Goal: Task Accomplishment & Management: Complete application form

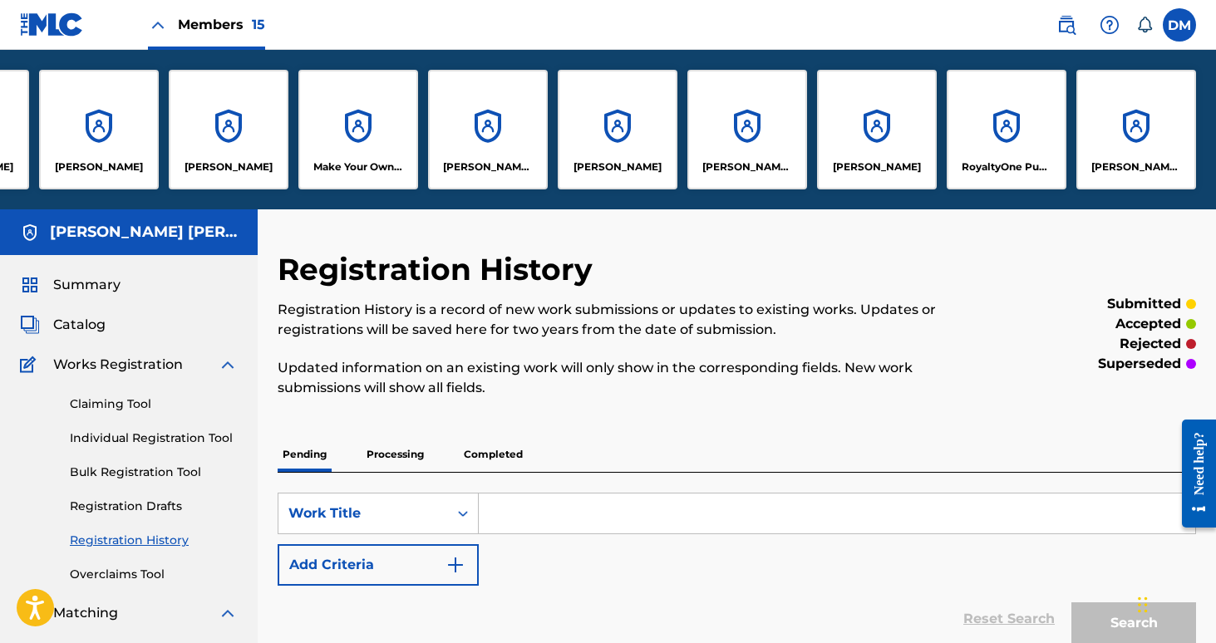
click at [144, 536] on link "Registration History" at bounding box center [154, 540] width 168 height 17
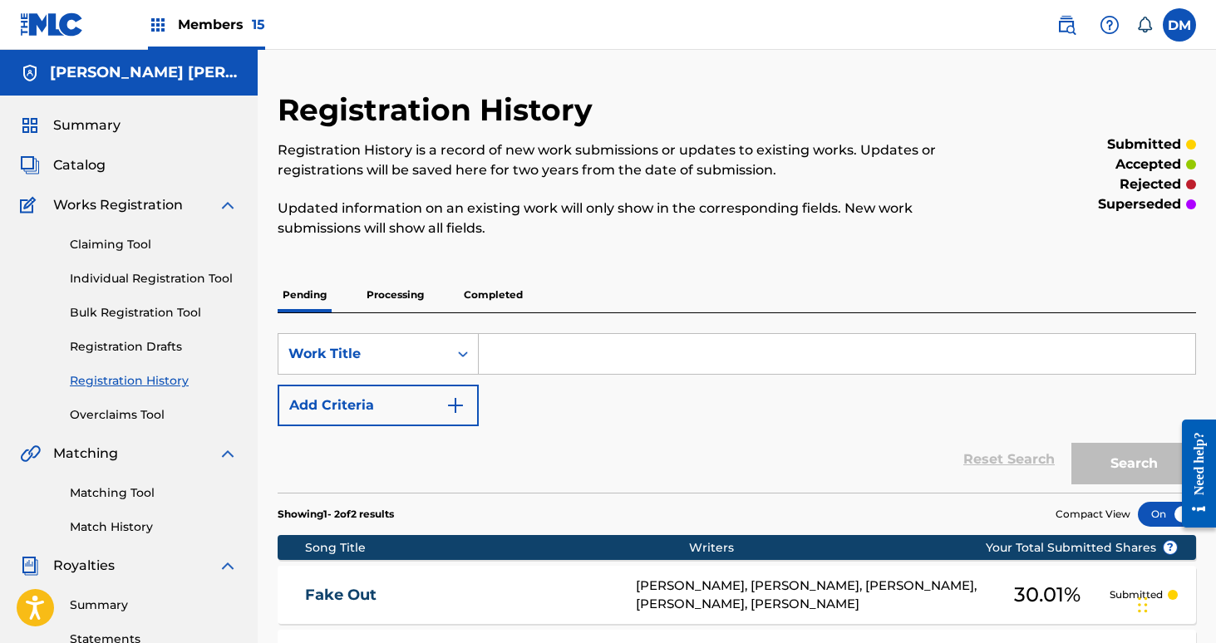
click at [406, 295] on p "Processing" at bounding box center [395, 295] width 67 height 35
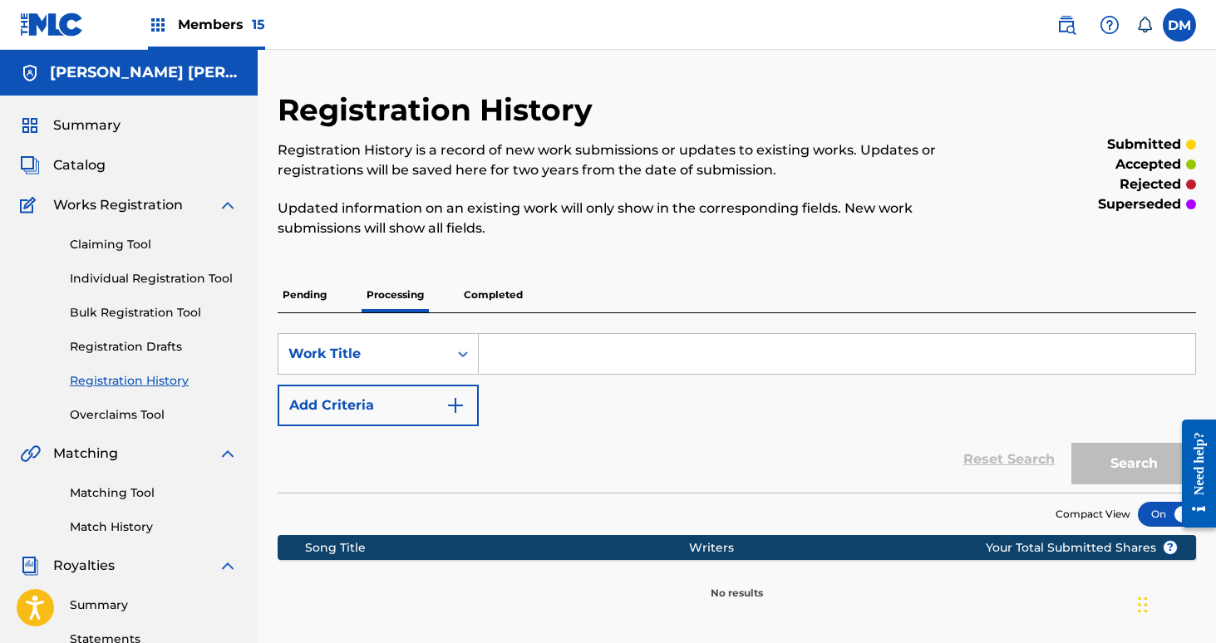
click at [313, 298] on p "Pending" at bounding box center [305, 295] width 54 height 35
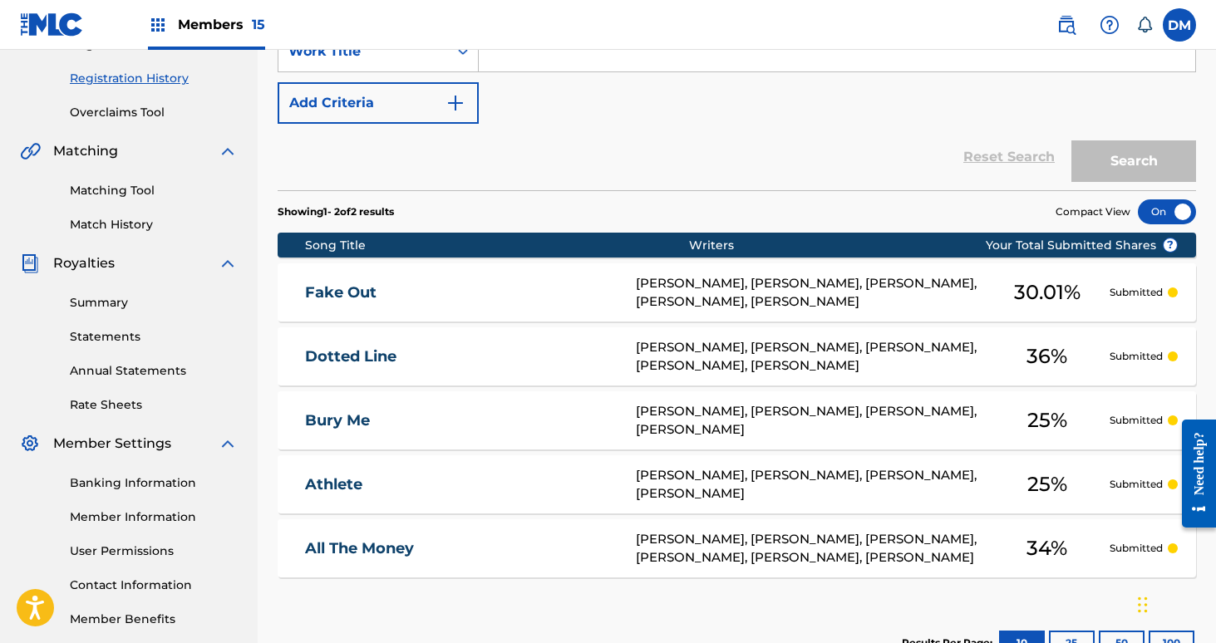
scroll to position [362, 0]
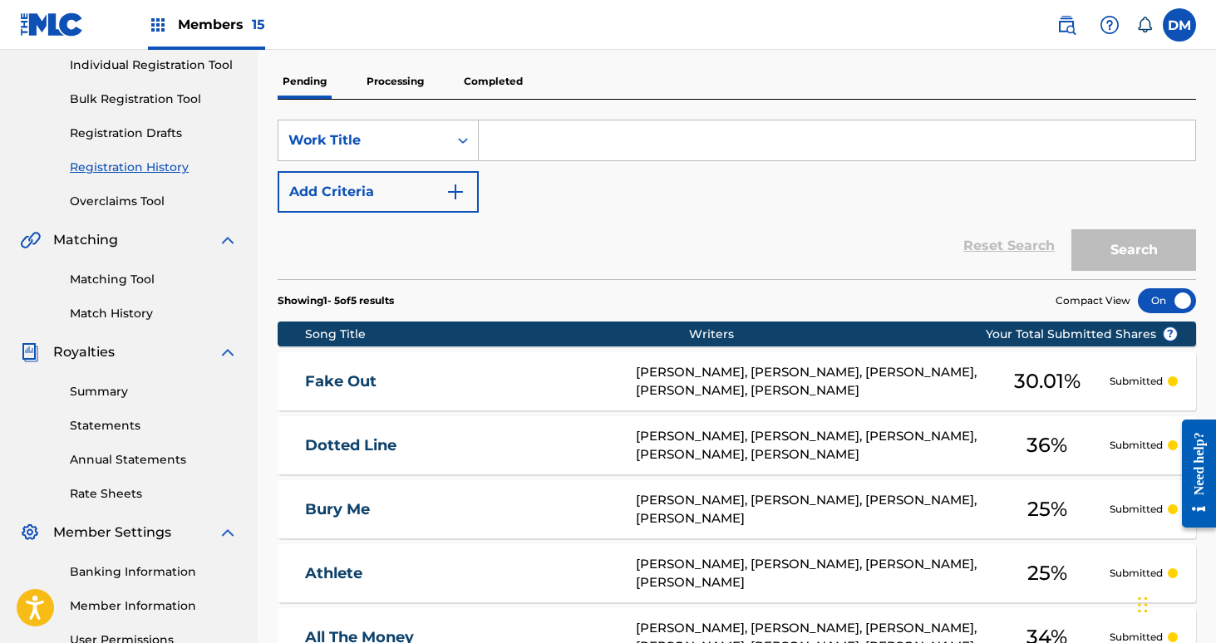
scroll to position [175, 0]
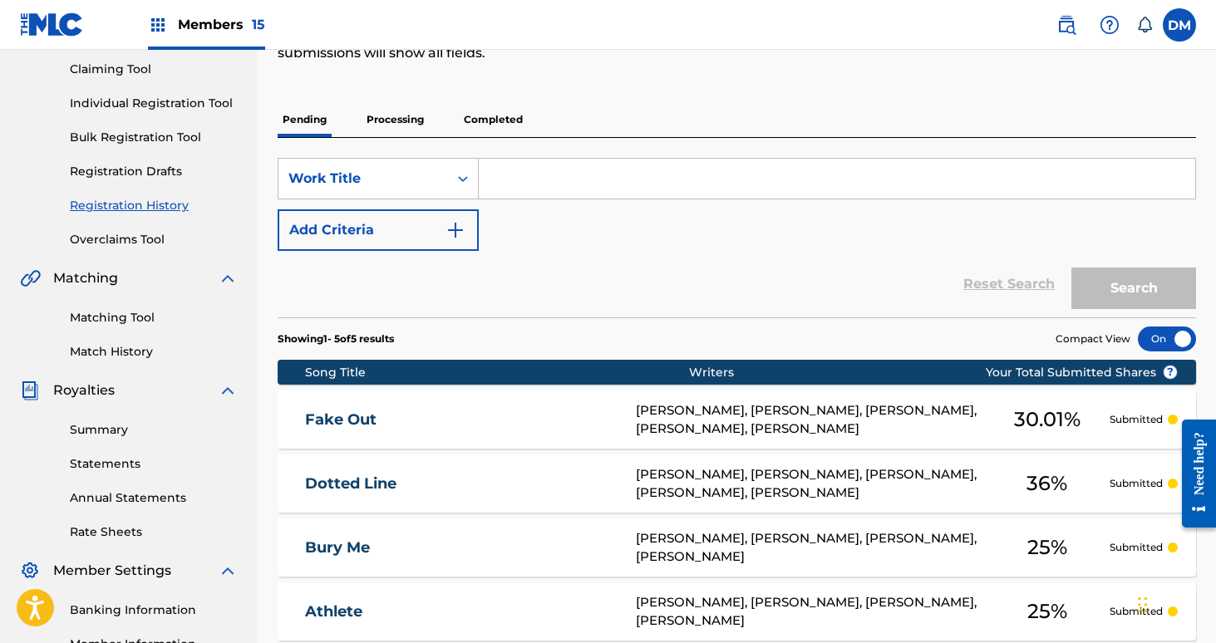
click at [135, 110] on link "Individual Registration Tool" at bounding box center [154, 103] width 168 height 17
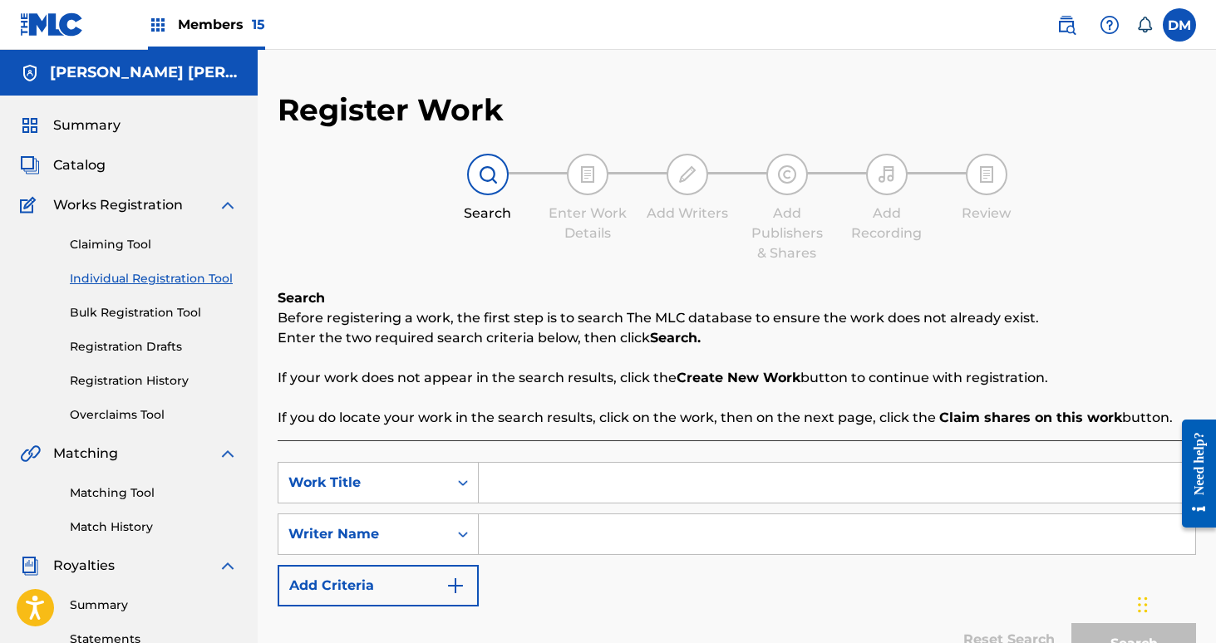
click at [512, 477] on input "Search Form" at bounding box center [837, 483] width 716 height 40
type input "[GEOGRAPHIC_DATA]"
click at [558, 545] on input "Search Form" at bounding box center [837, 534] width 716 height 40
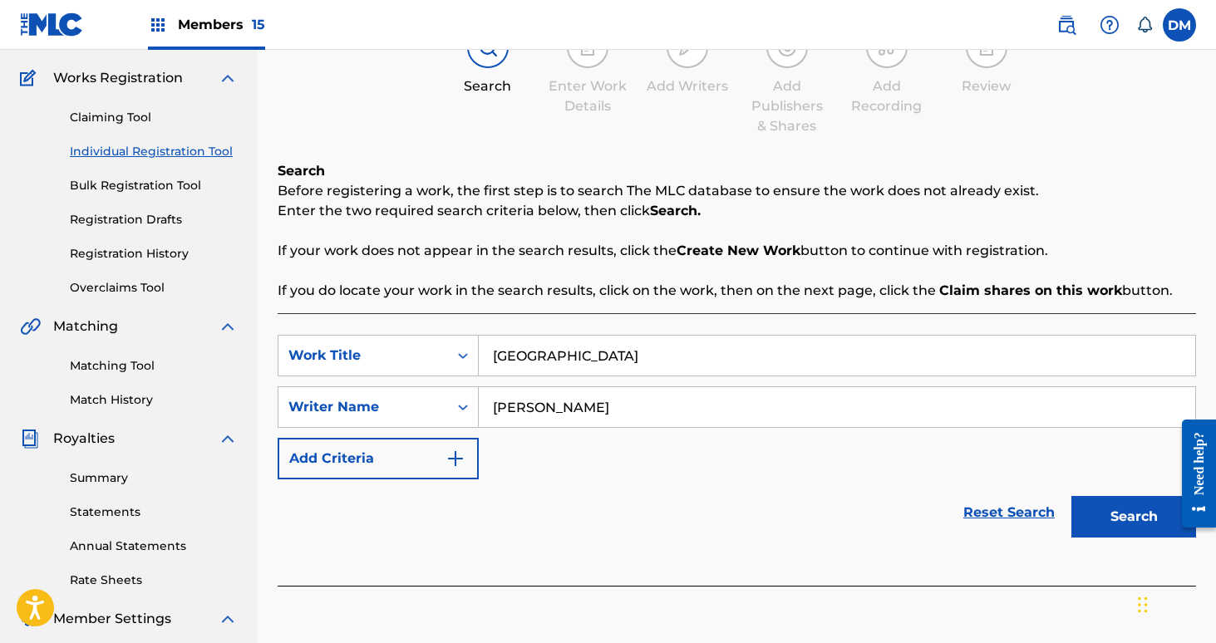
scroll to position [183, 0]
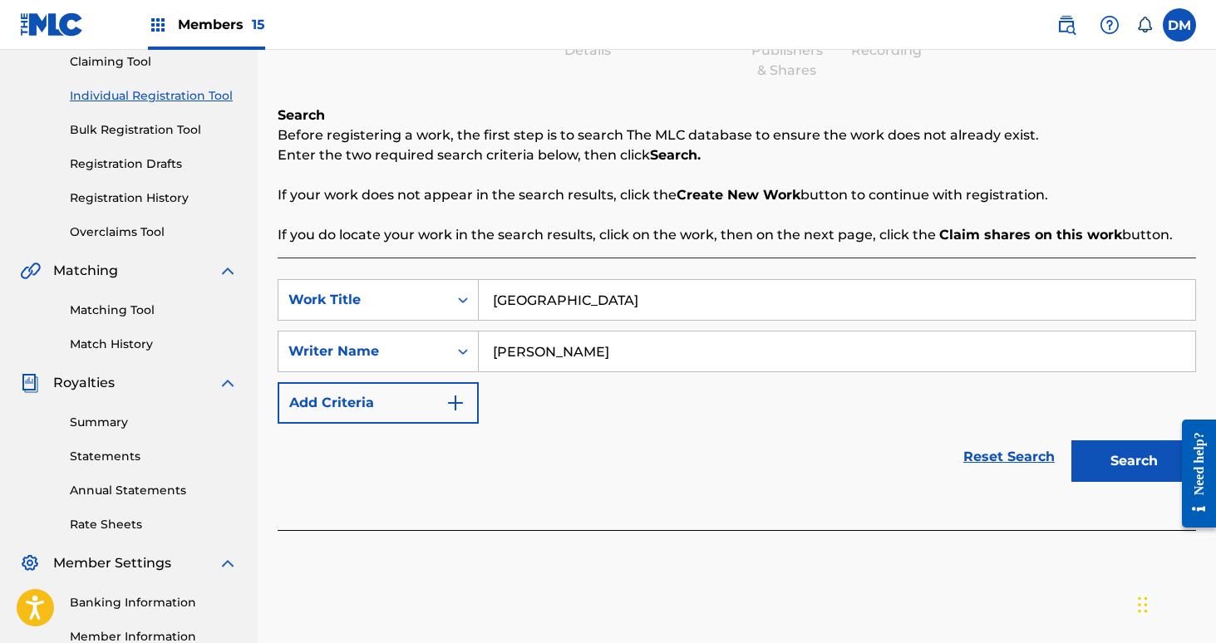
type input "[PERSON_NAME]"
click at [1130, 464] on button "Search" at bounding box center [1133, 461] width 125 height 42
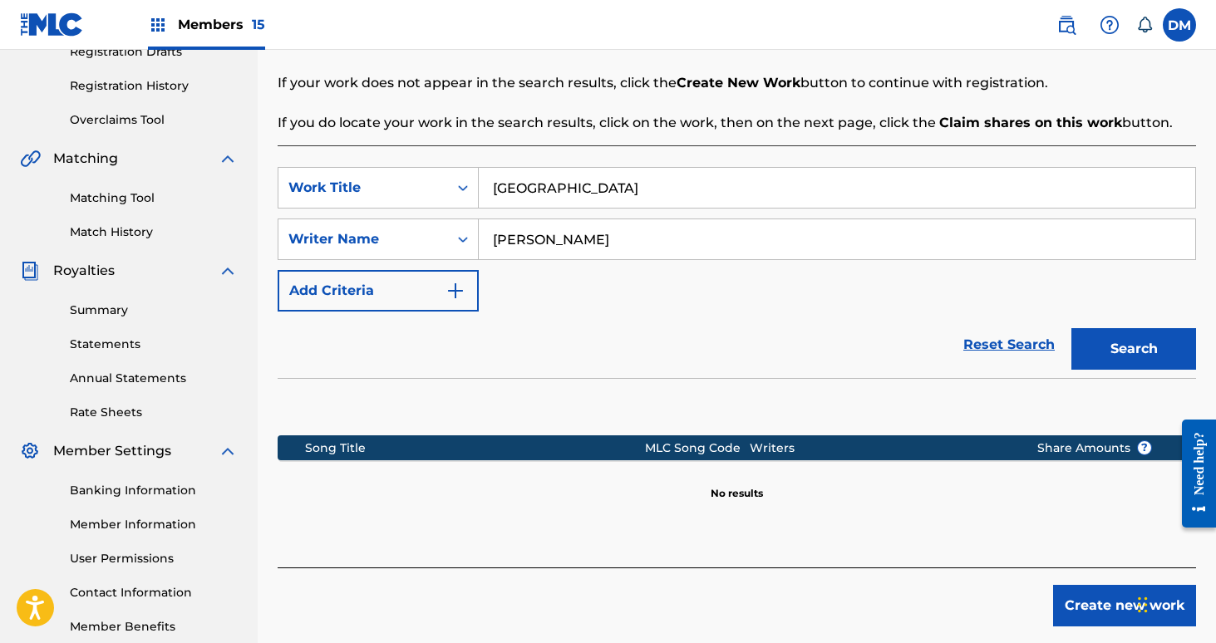
scroll to position [387, 0]
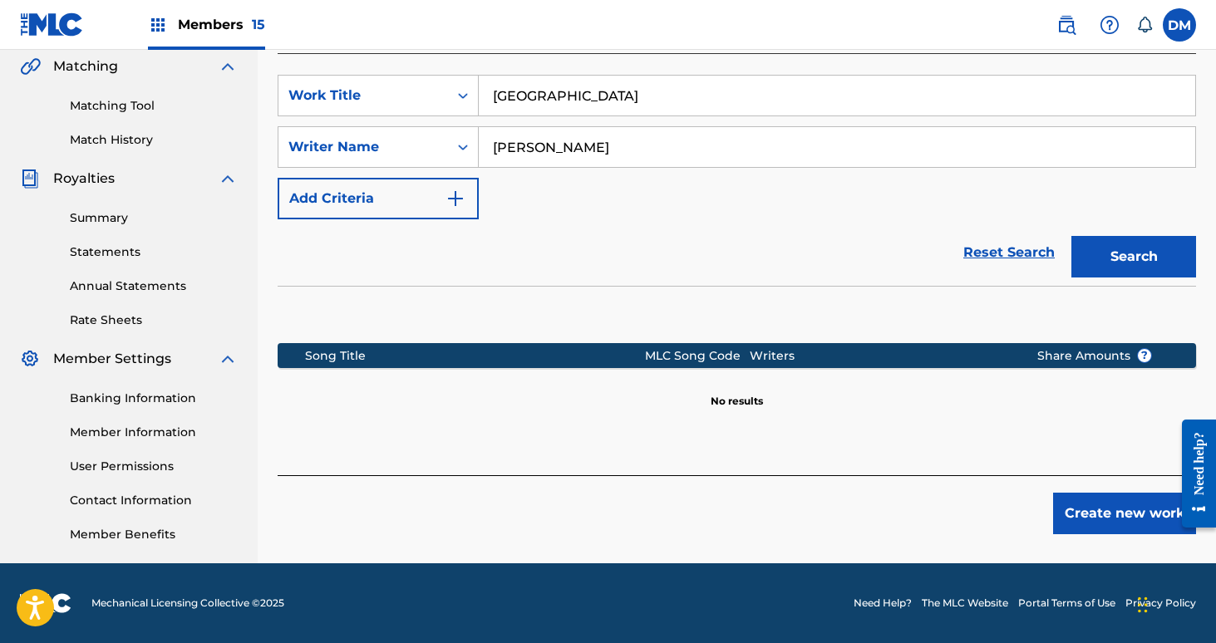
click at [1077, 500] on button "Create new work" at bounding box center [1124, 514] width 143 height 42
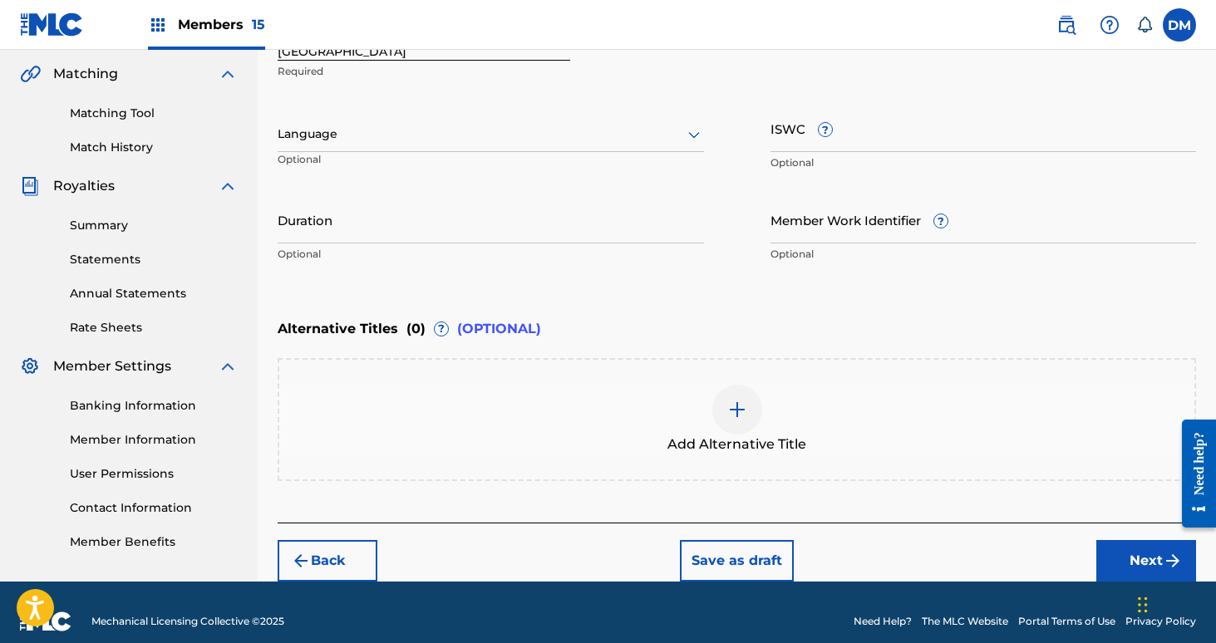
scroll to position [397, 0]
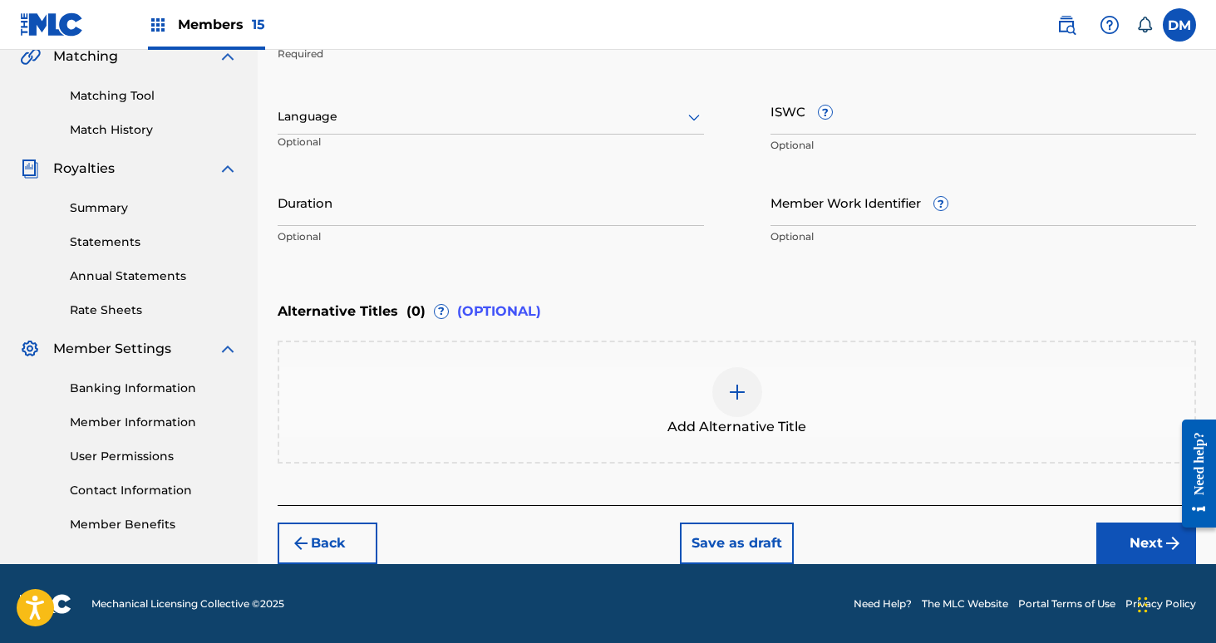
click at [522, 112] on div at bounding box center [491, 116] width 426 height 21
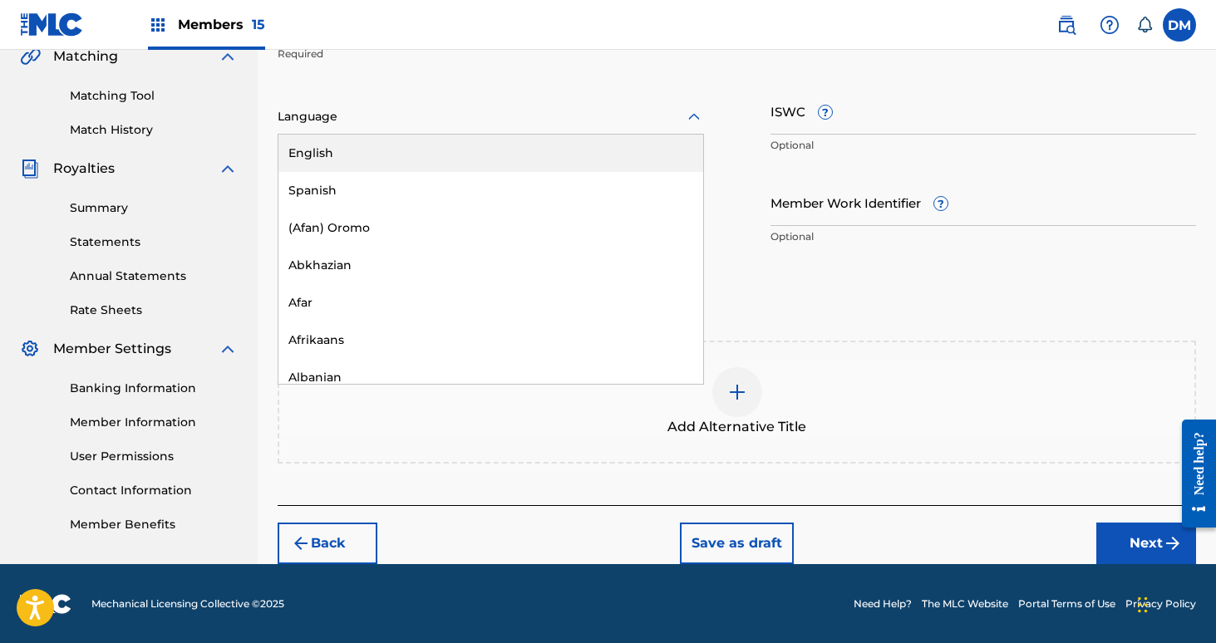
click at [516, 162] on div "English" at bounding box center [490, 153] width 425 height 37
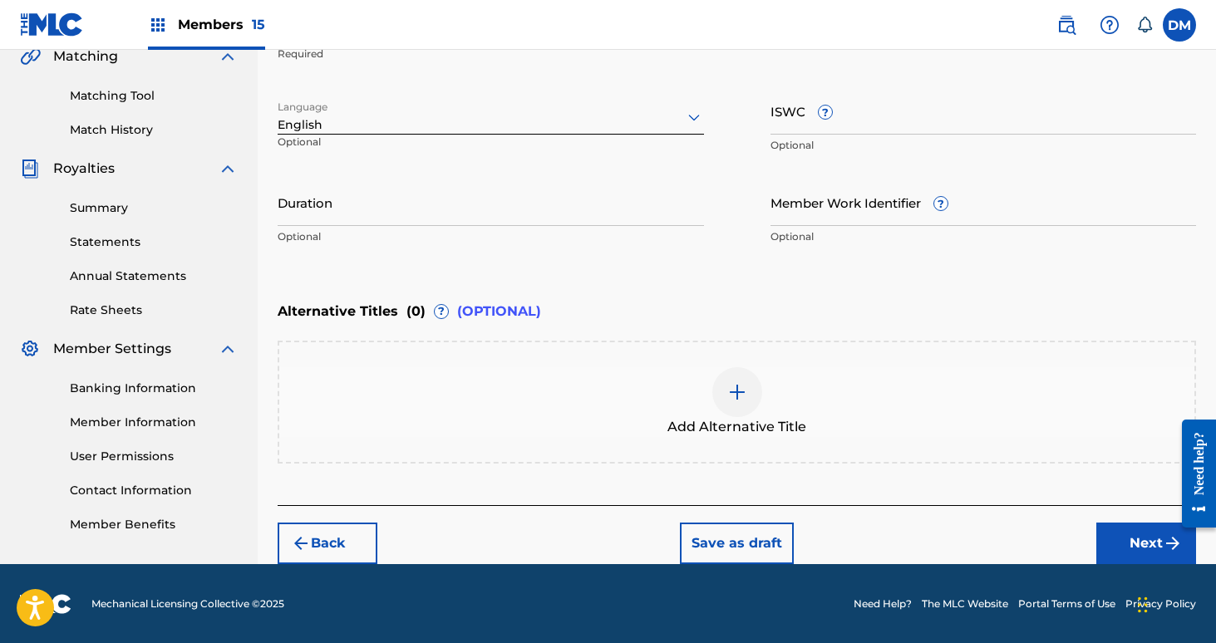
click at [1107, 531] on button "Next" at bounding box center [1146, 544] width 100 height 42
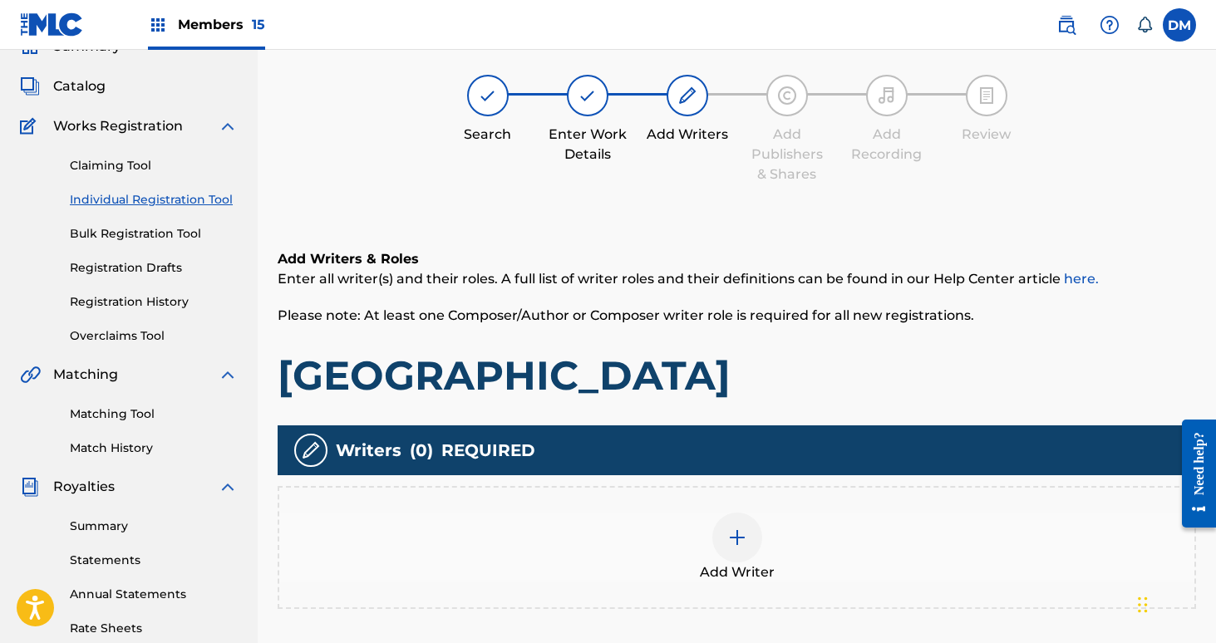
scroll to position [75, 0]
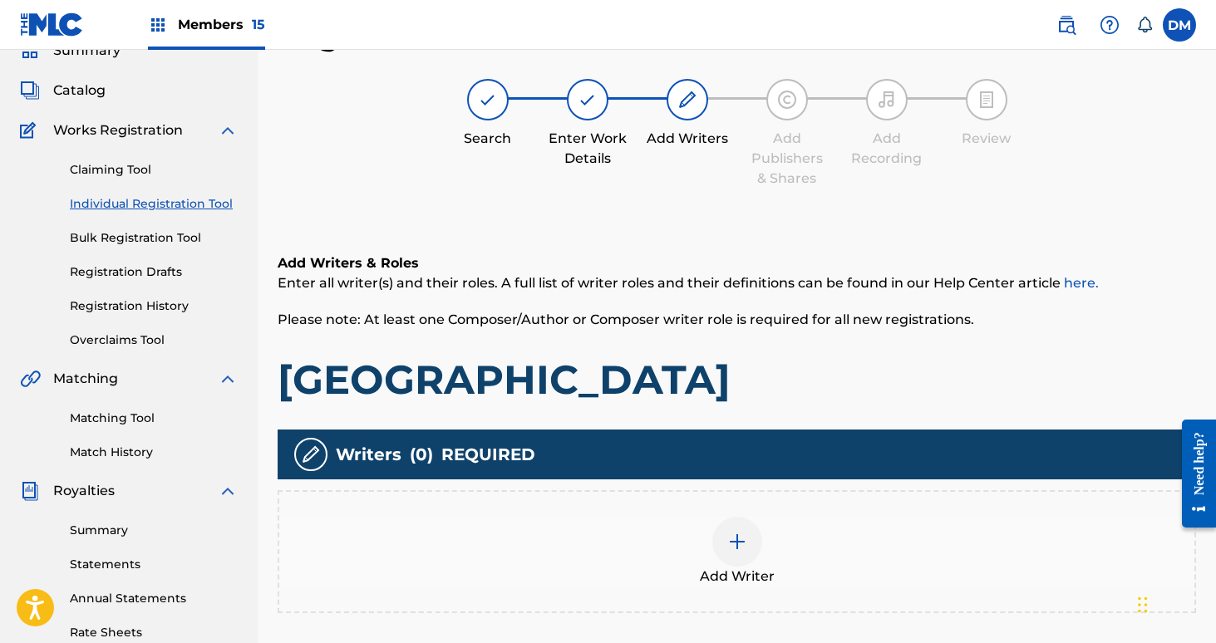
click at [740, 543] on img at bounding box center [737, 542] width 20 height 20
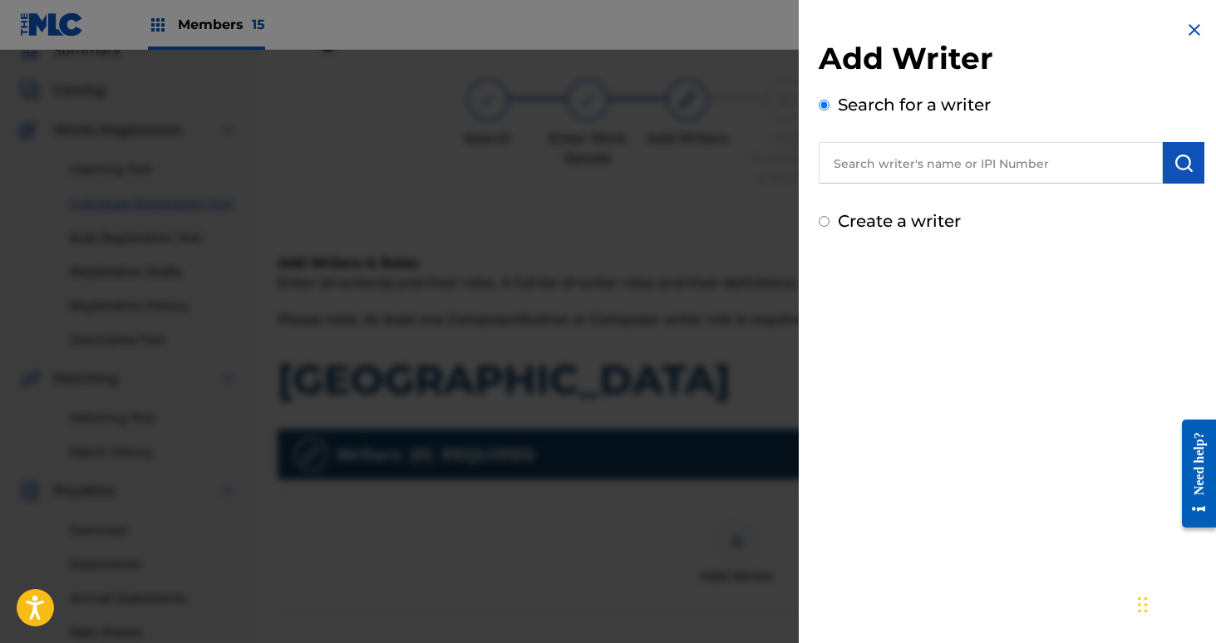
click at [904, 155] on input "text" at bounding box center [991, 163] width 344 height 42
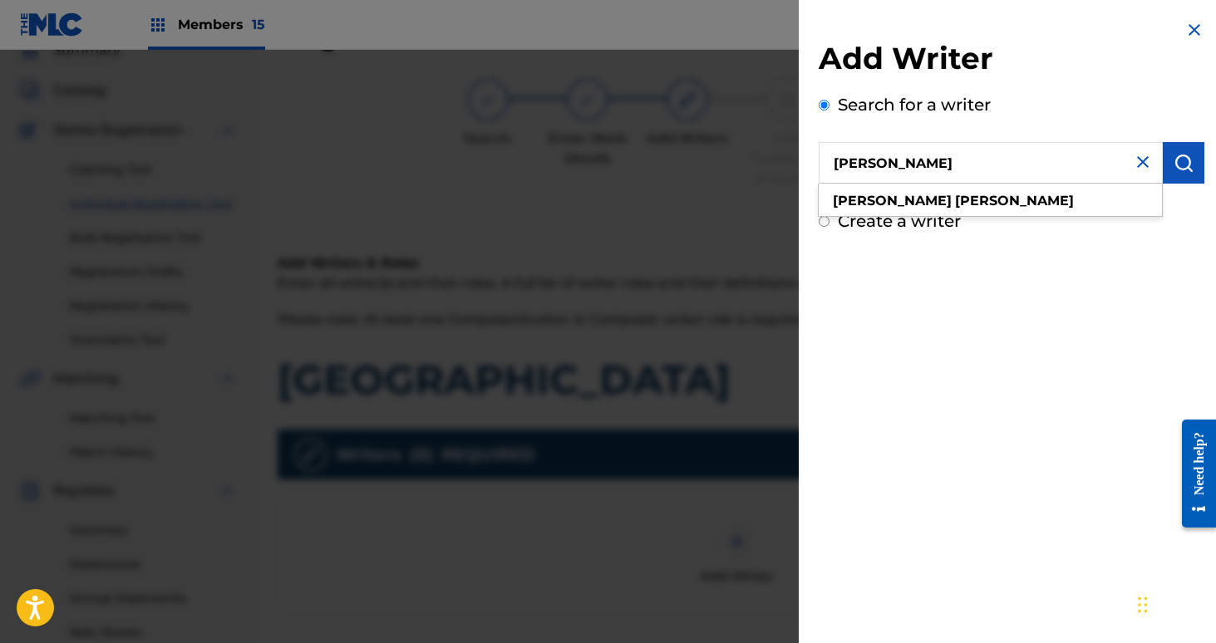
type input "[PERSON_NAME]"
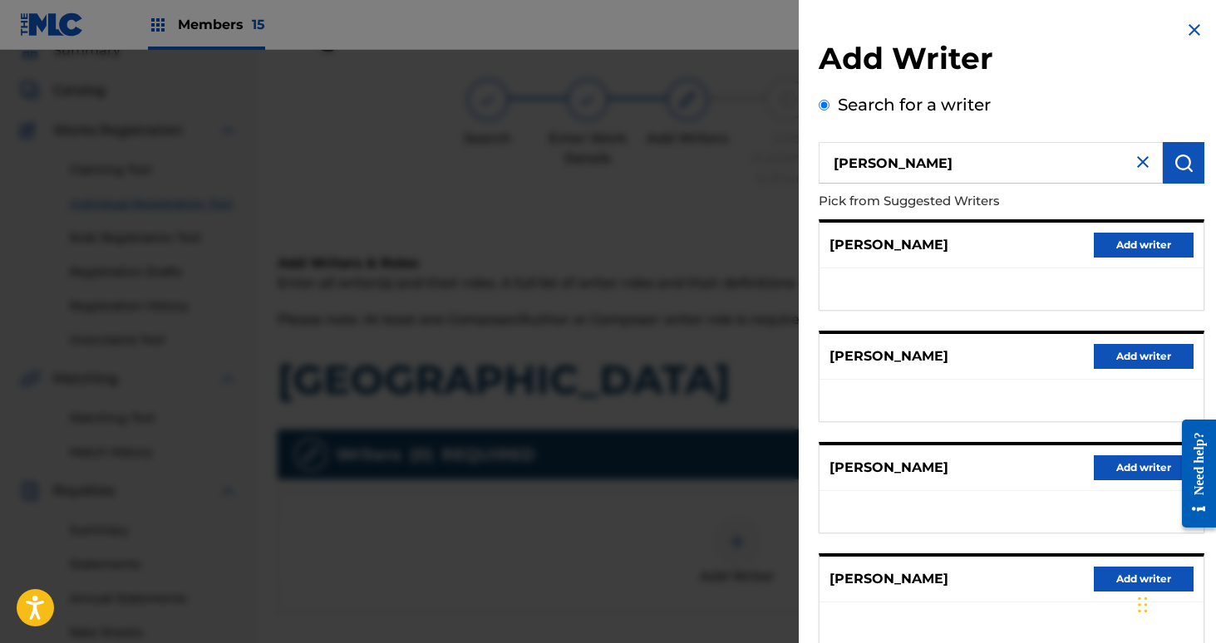
scroll to position [218, 0]
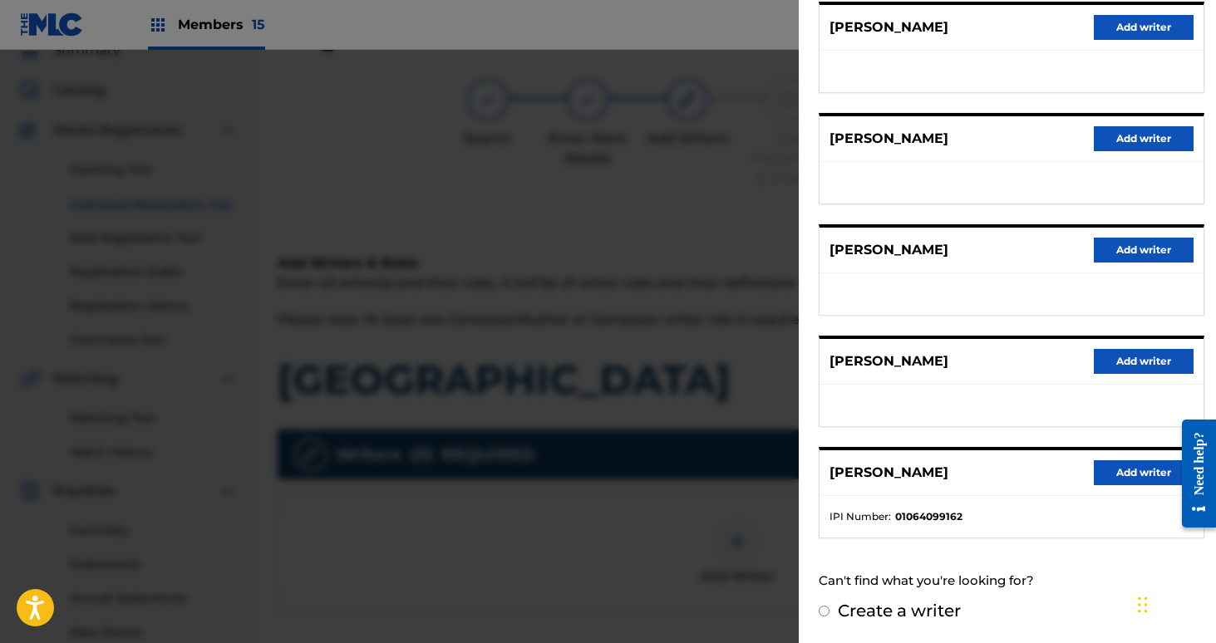
click at [1131, 474] on button "Add writer" at bounding box center [1144, 472] width 100 height 25
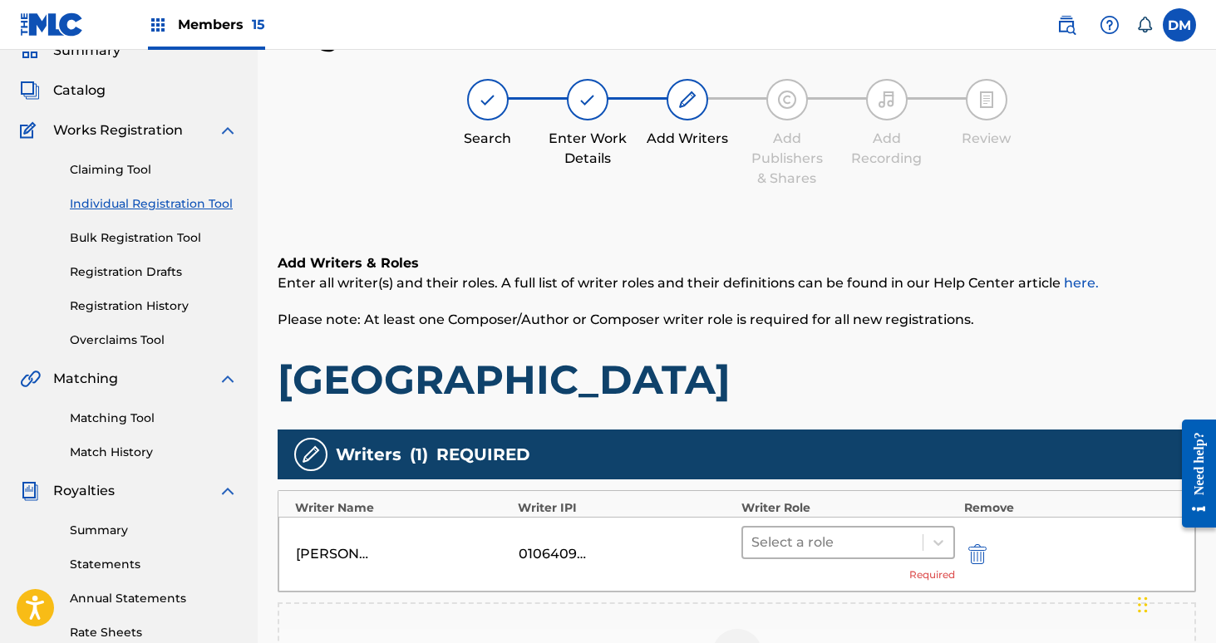
click at [835, 557] on div "Select a role" at bounding box center [848, 542] width 214 height 33
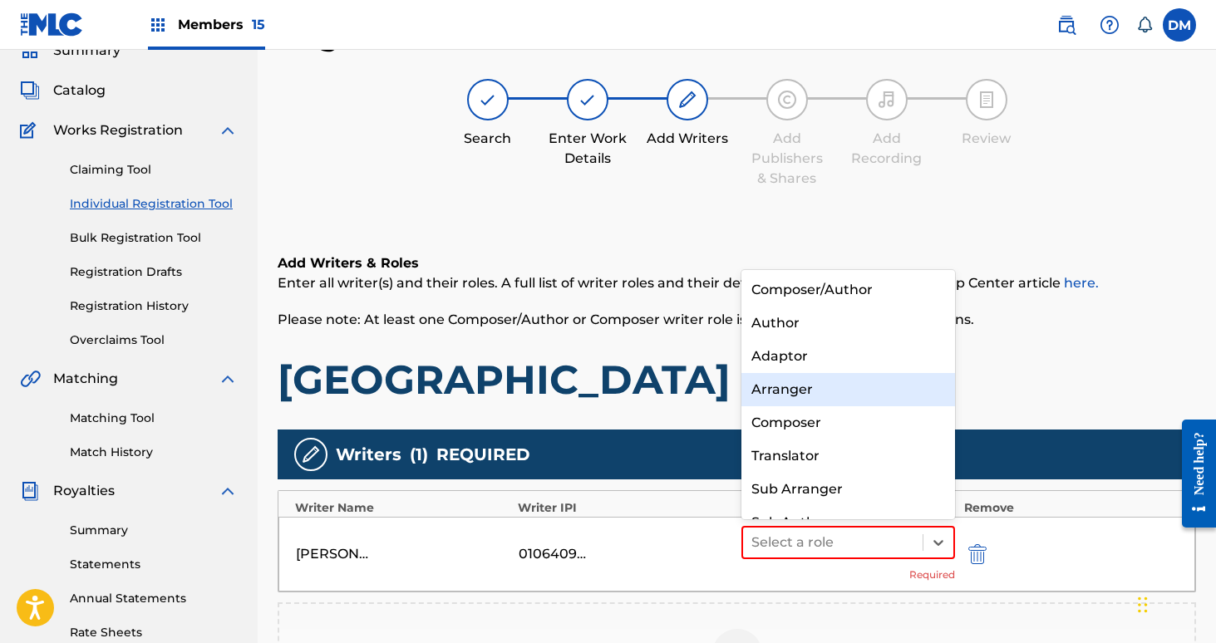
scroll to position [23, 0]
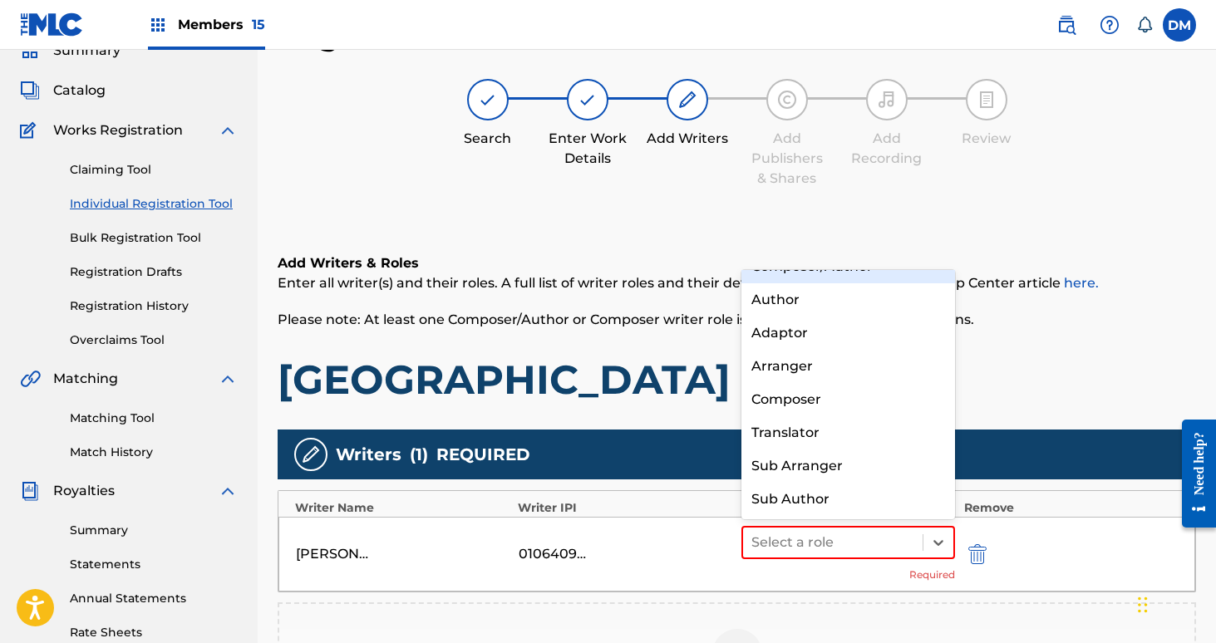
click at [858, 276] on div "Composer/Author" at bounding box center [848, 266] width 214 height 33
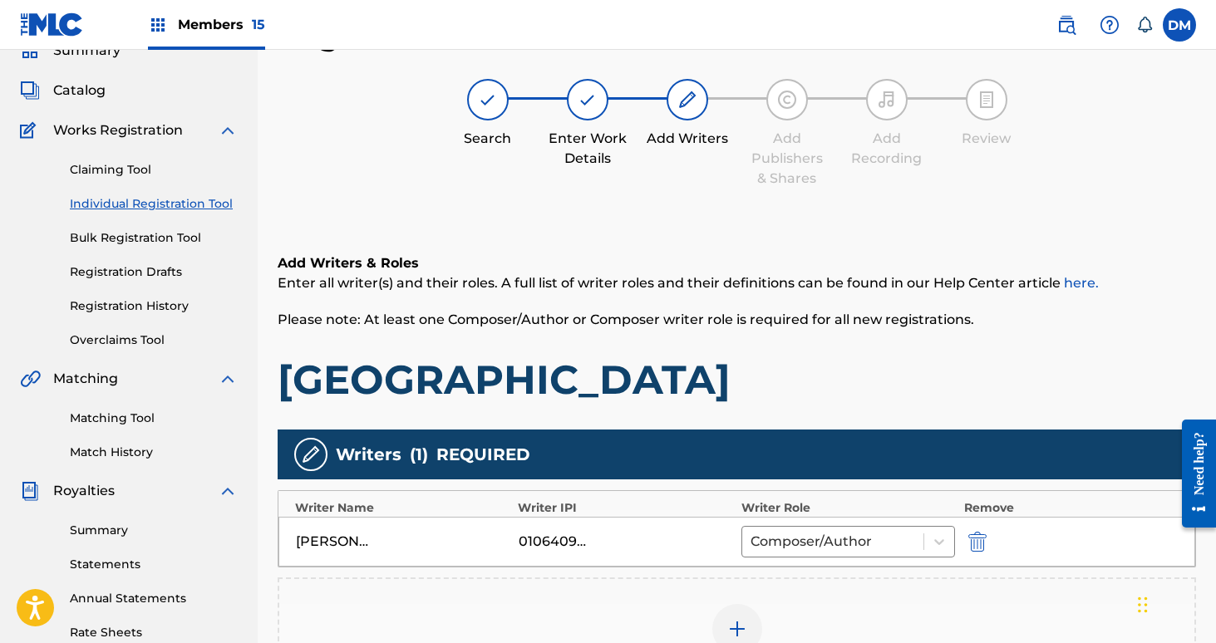
scroll to position [387, 0]
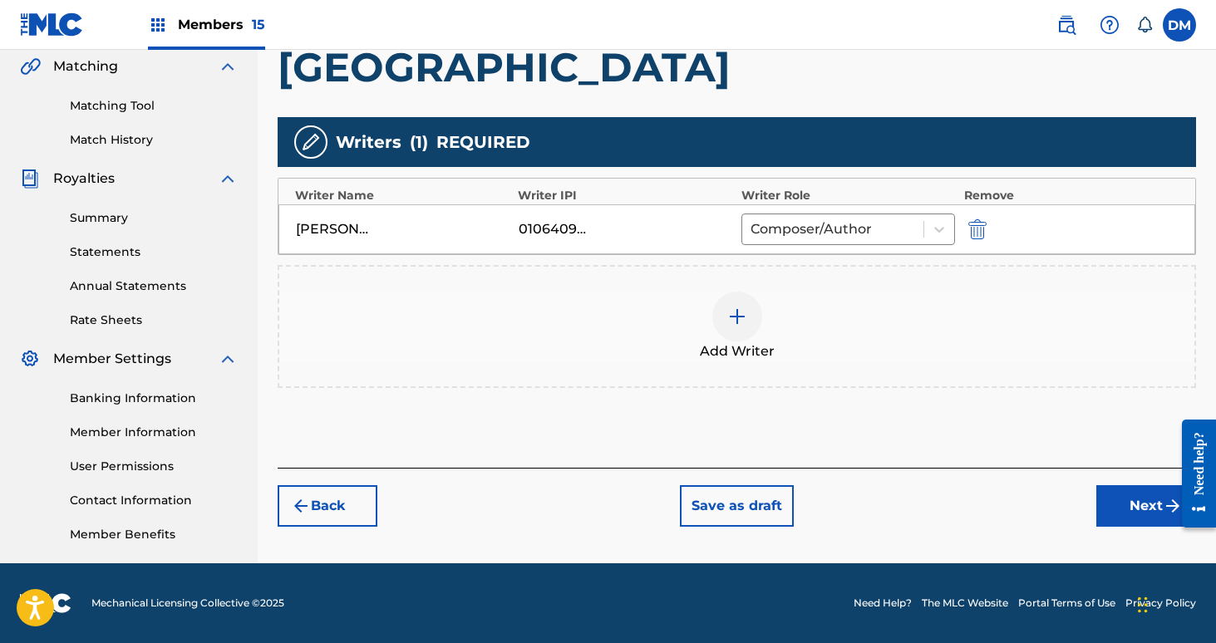
click at [740, 318] on img at bounding box center [737, 317] width 20 height 20
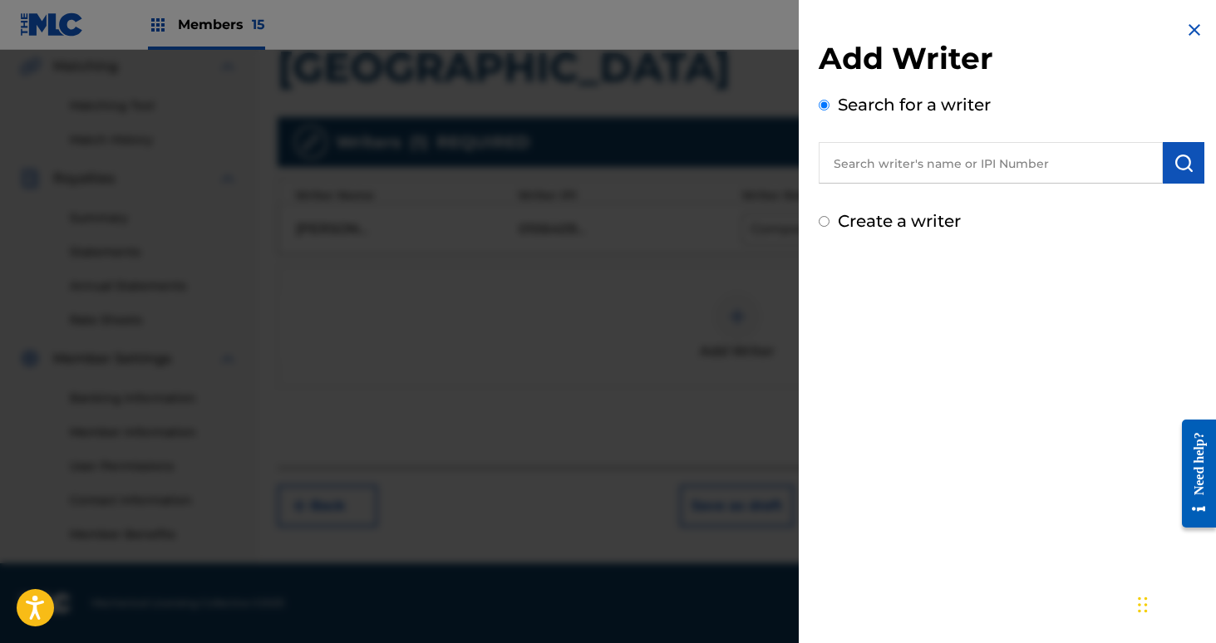
click at [911, 162] on input "text" at bounding box center [991, 163] width 344 height 42
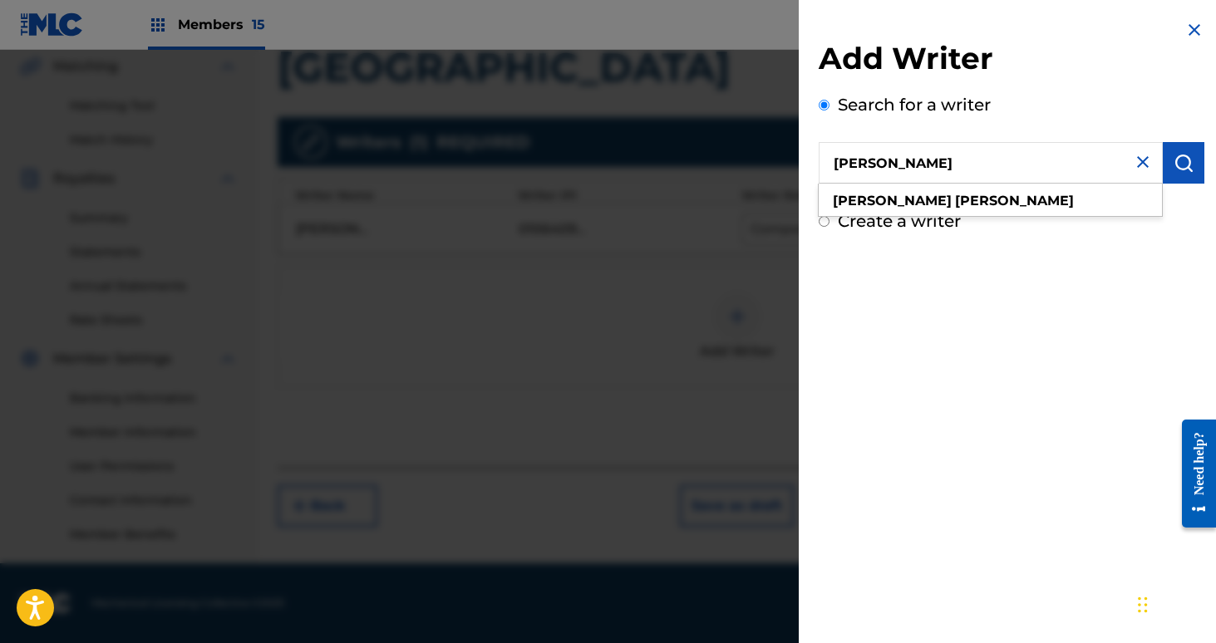
type input "[PERSON_NAME]"
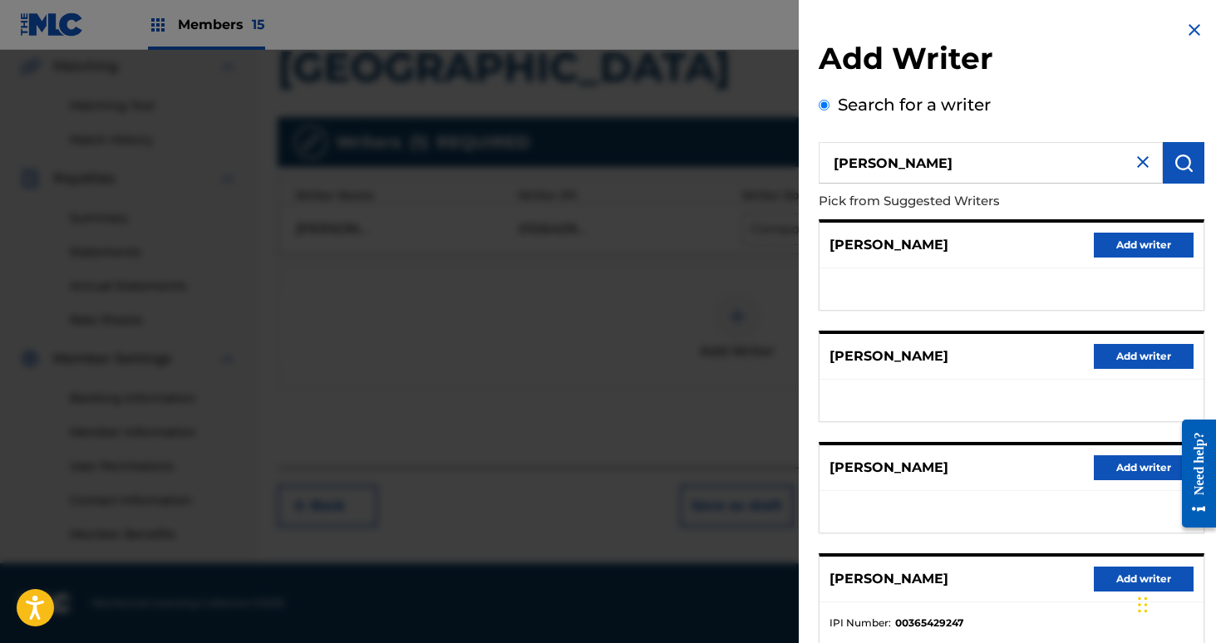
scroll to position [218, 0]
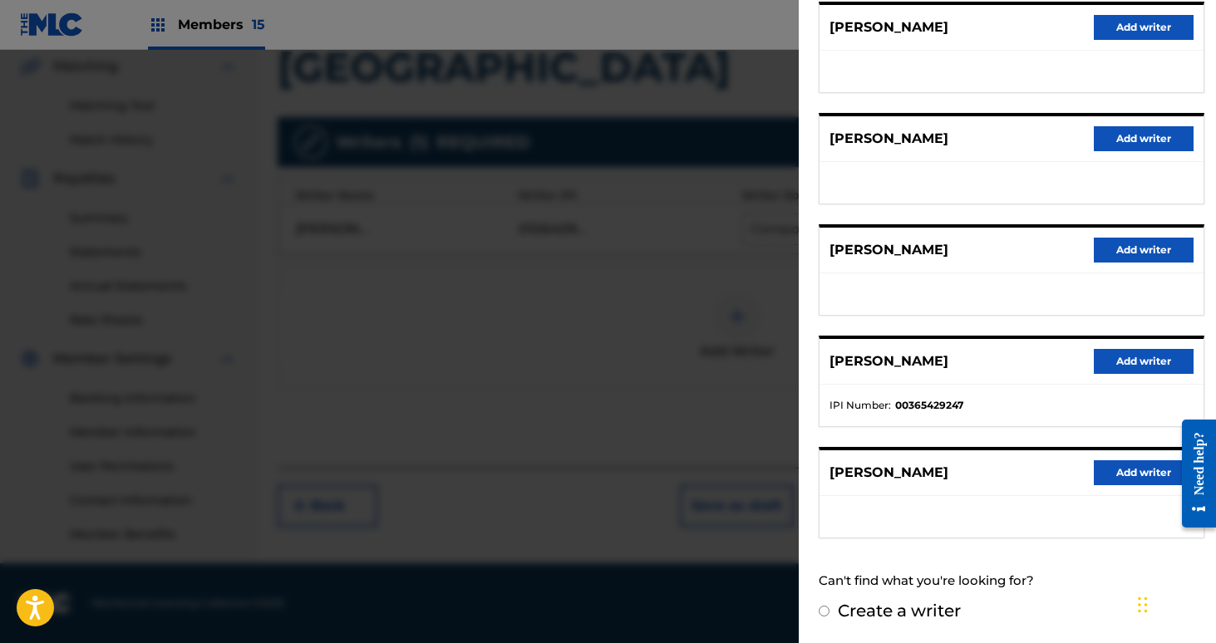
click at [1135, 360] on button "Add writer" at bounding box center [1144, 361] width 100 height 25
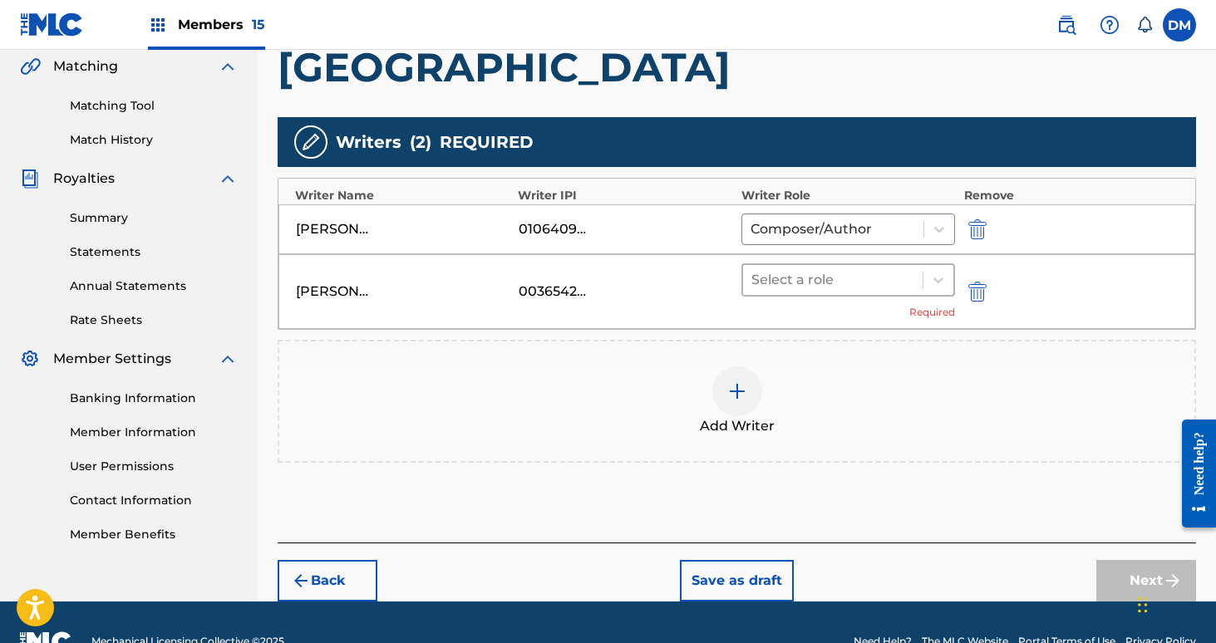
click at [820, 270] on div at bounding box center [833, 279] width 164 height 23
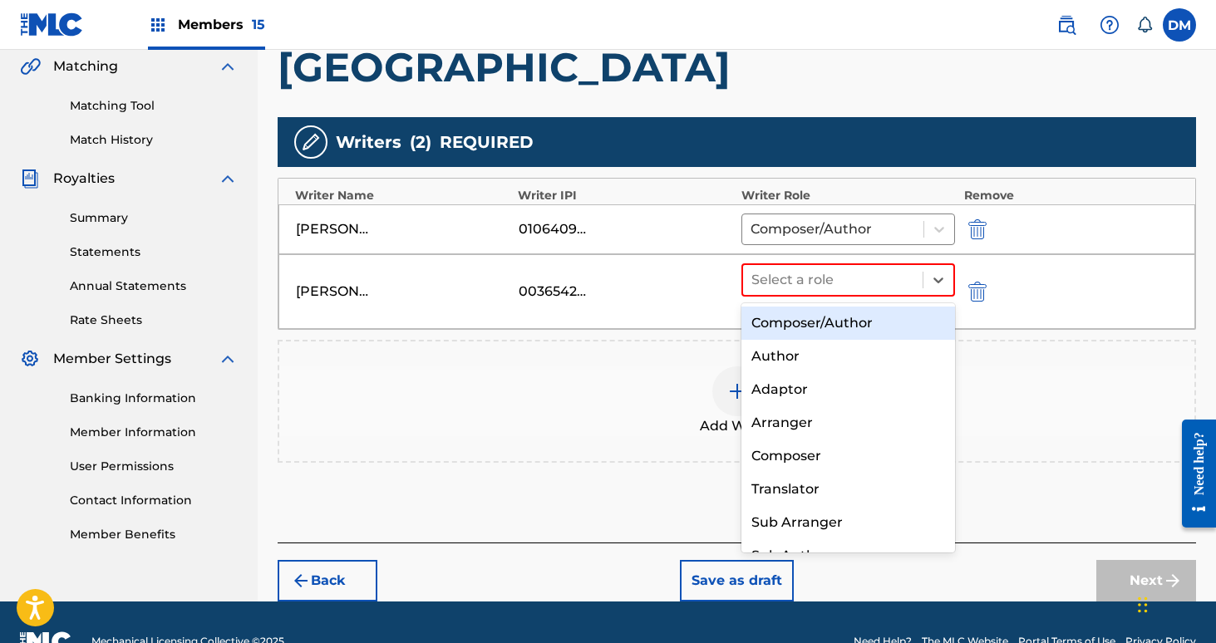
click at [816, 314] on div "Composer/Author" at bounding box center [848, 323] width 214 height 33
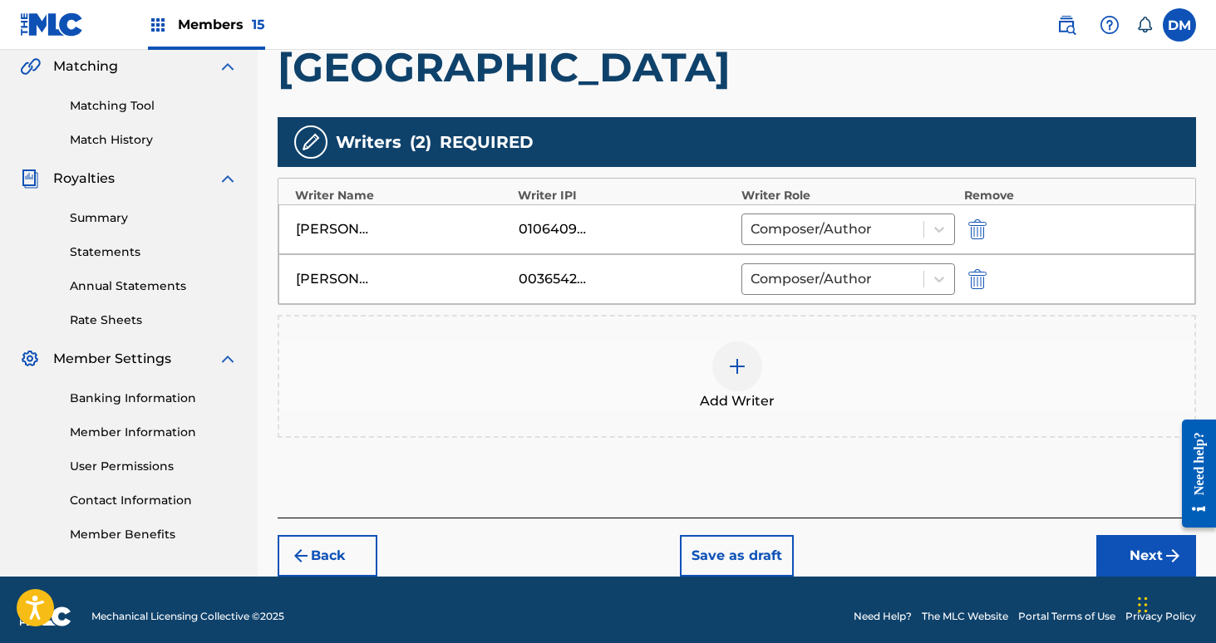
click at [735, 365] on img at bounding box center [737, 367] width 20 height 20
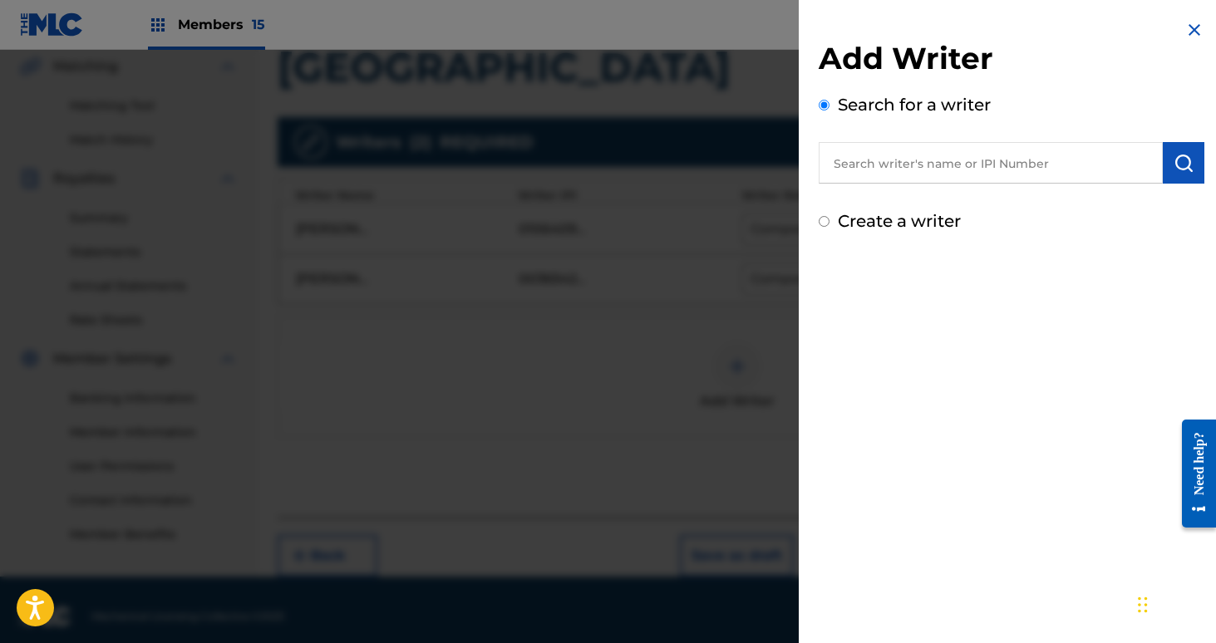
click at [887, 169] on input "text" at bounding box center [991, 163] width 344 height 42
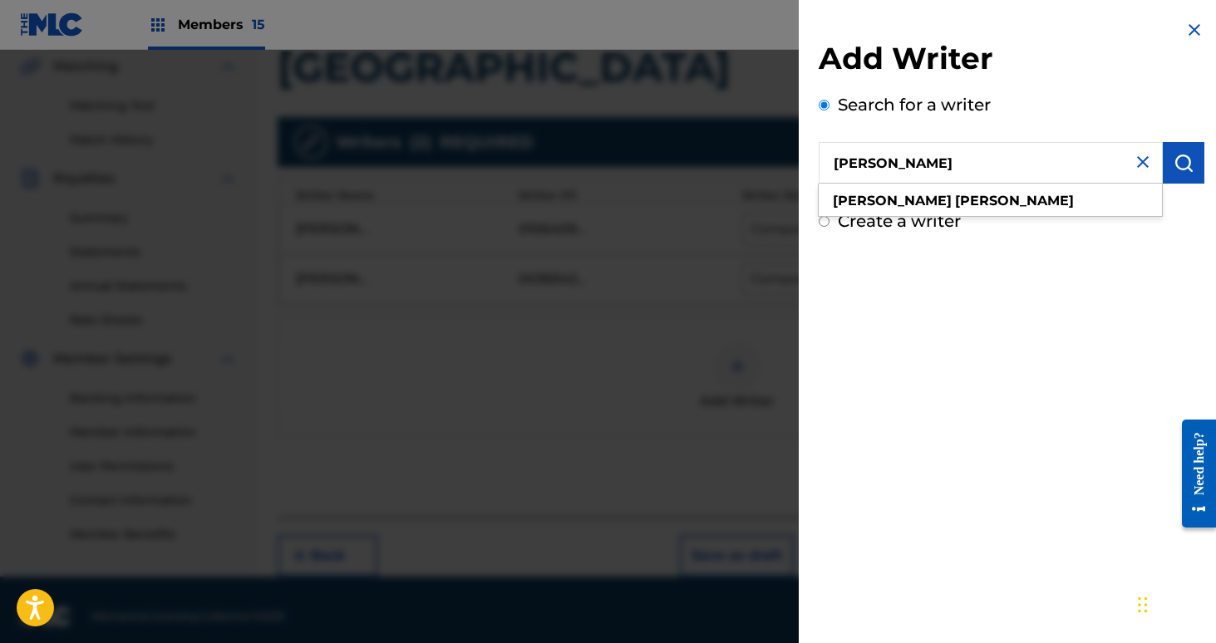
type input "[PERSON_NAME]"
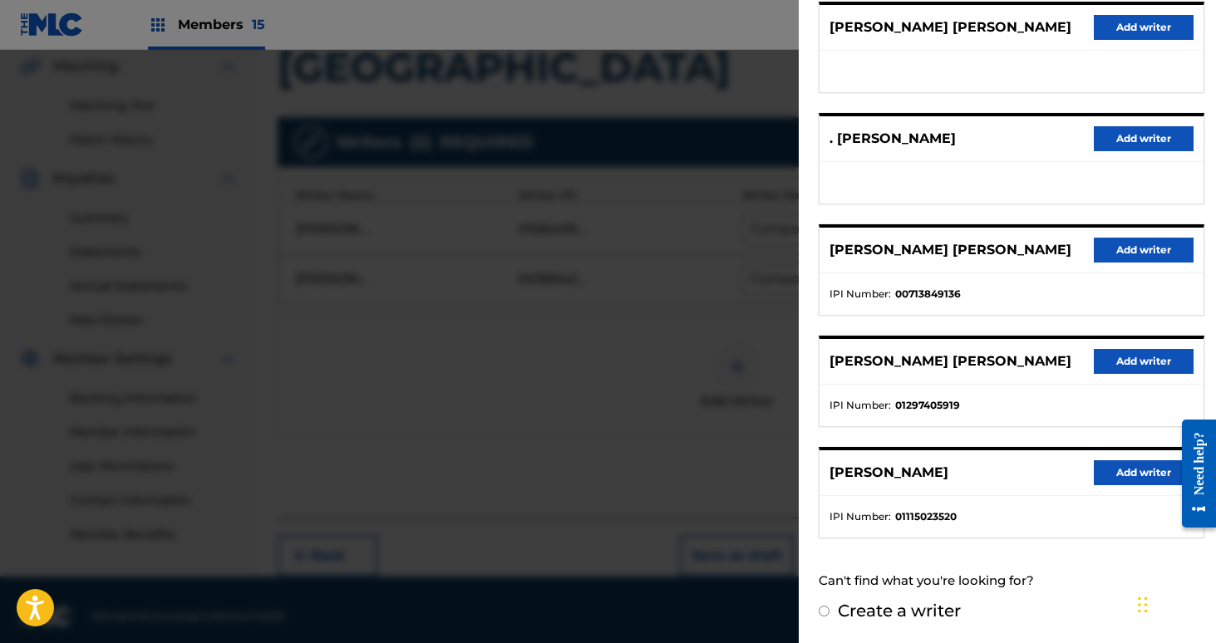
click at [1139, 475] on button "Add writer" at bounding box center [1144, 472] width 100 height 25
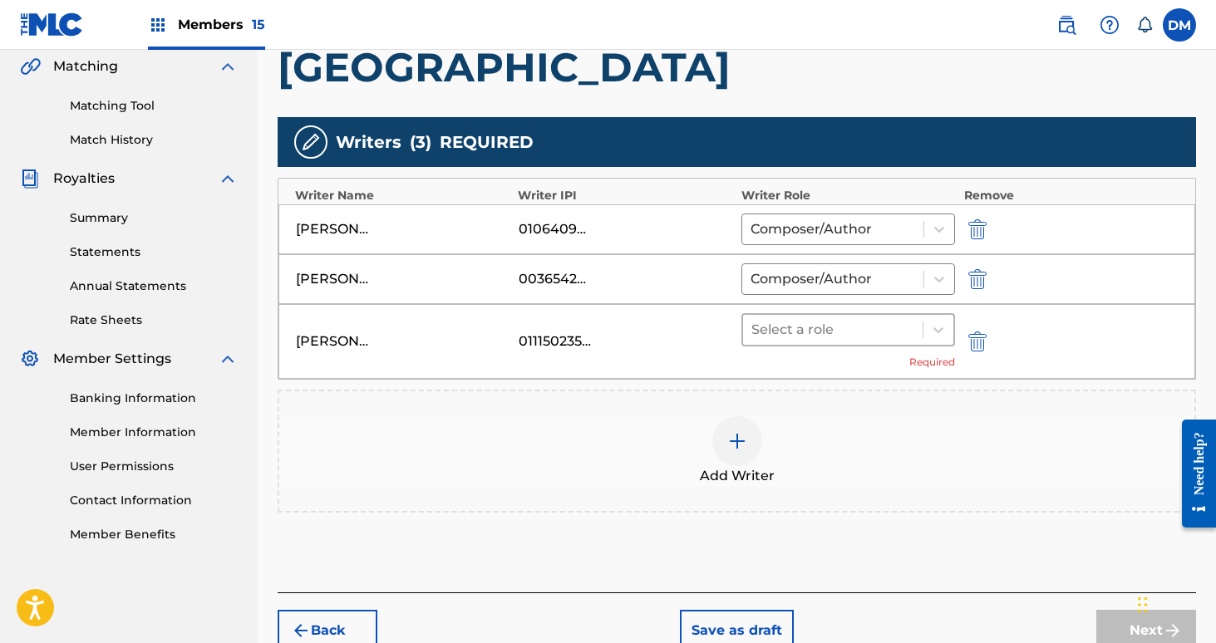
click at [807, 325] on div at bounding box center [833, 329] width 164 height 23
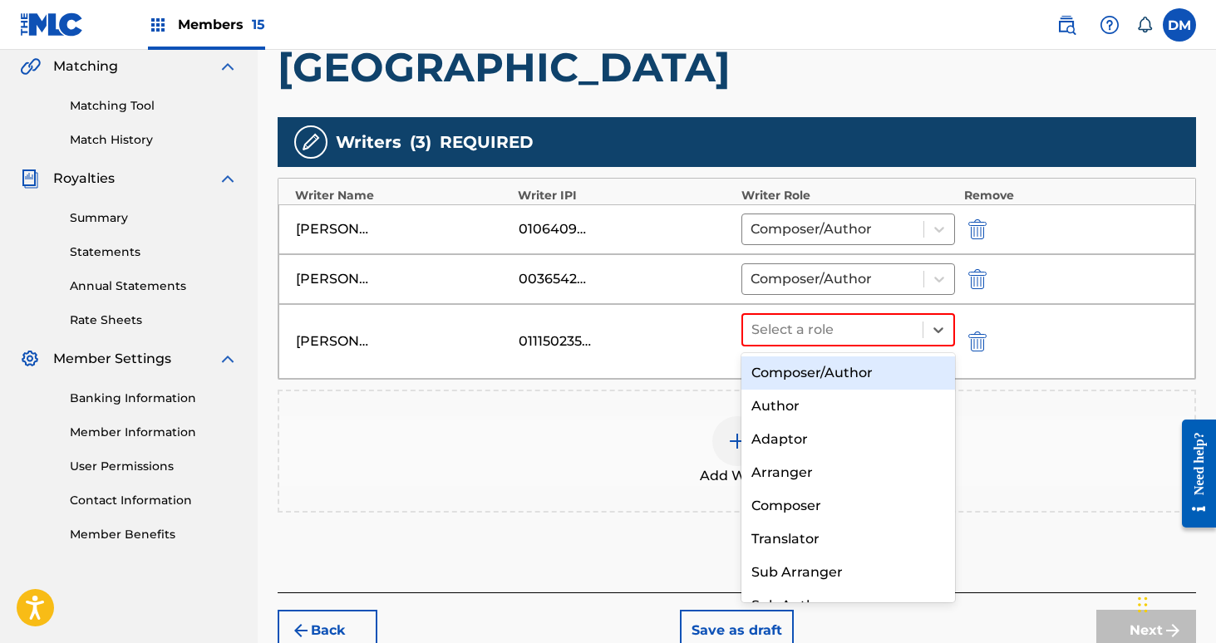
click at [801, 371] on div "Composer/Author" at bounding box center [848, 373] width 214 height 33
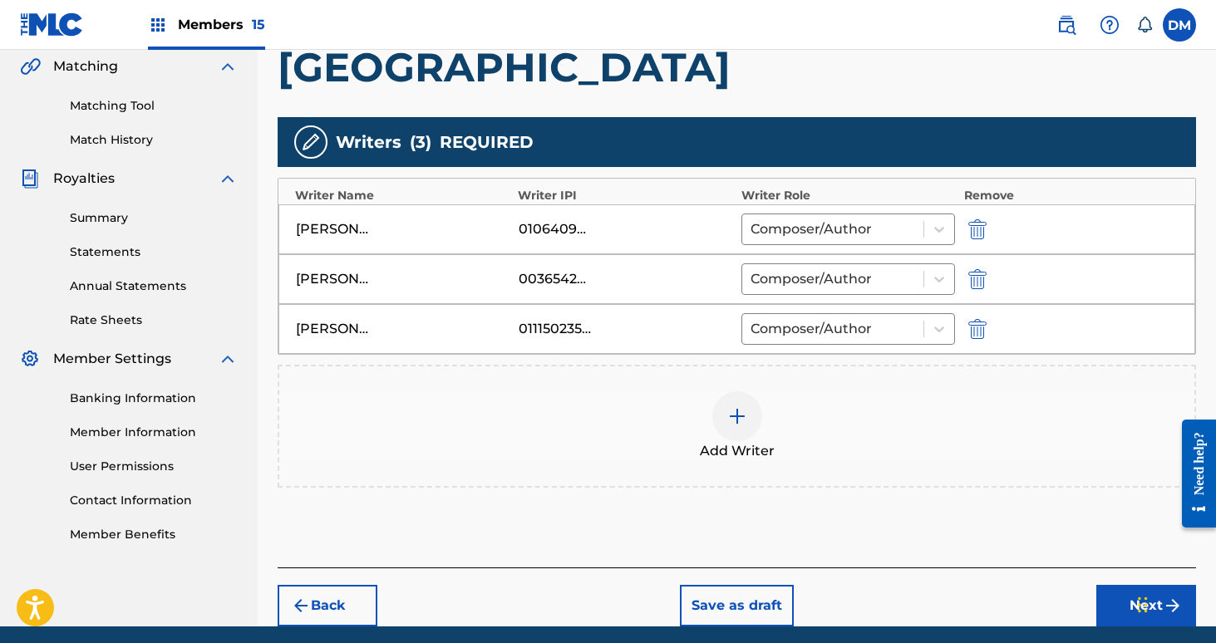
click at [757, 410] on div at bounding box center [737, 416] width 50 height 50
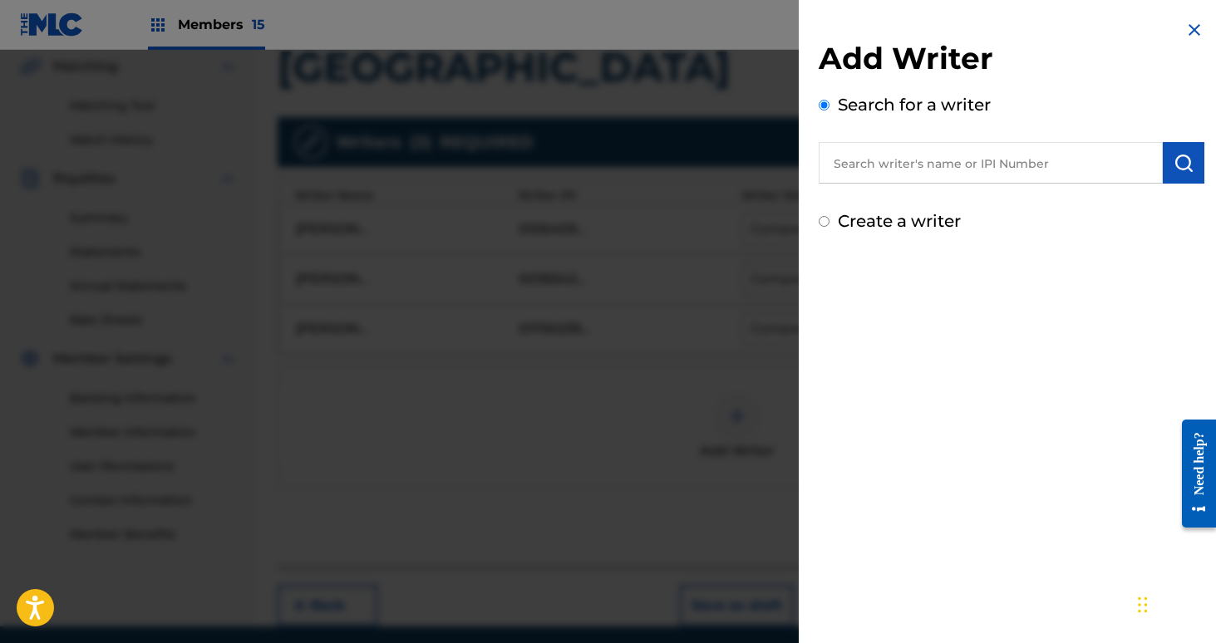
click at [893, 163] on input "text" at bounding box center [991, 163] width 344 height 42
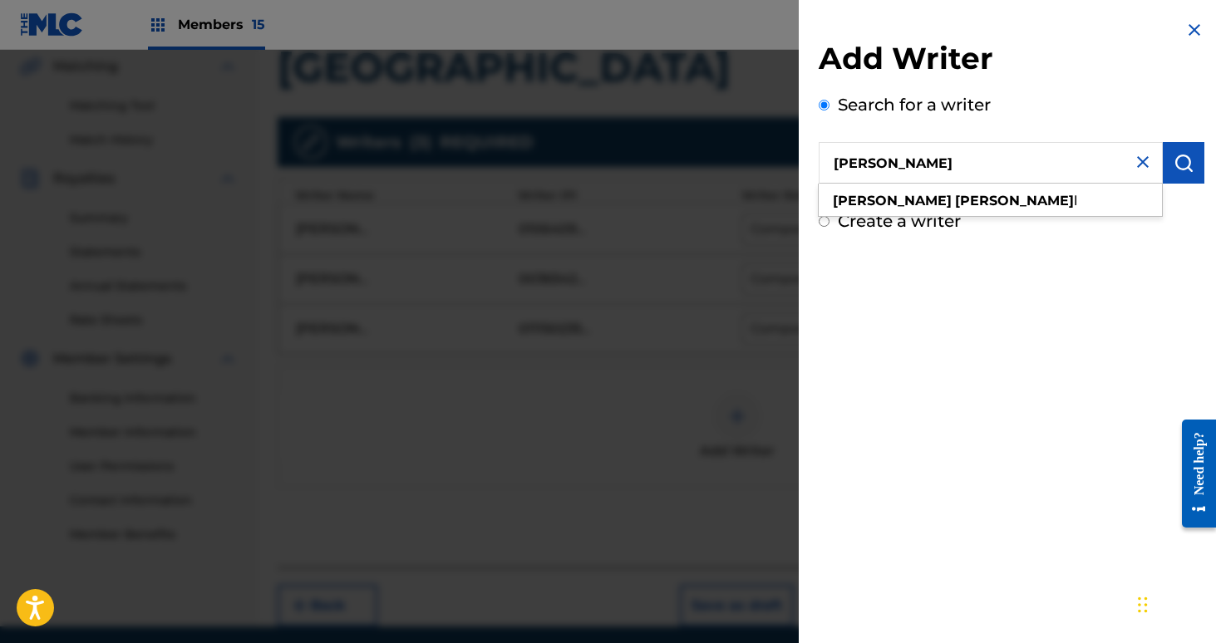
type input "[PERSON_NAME]"
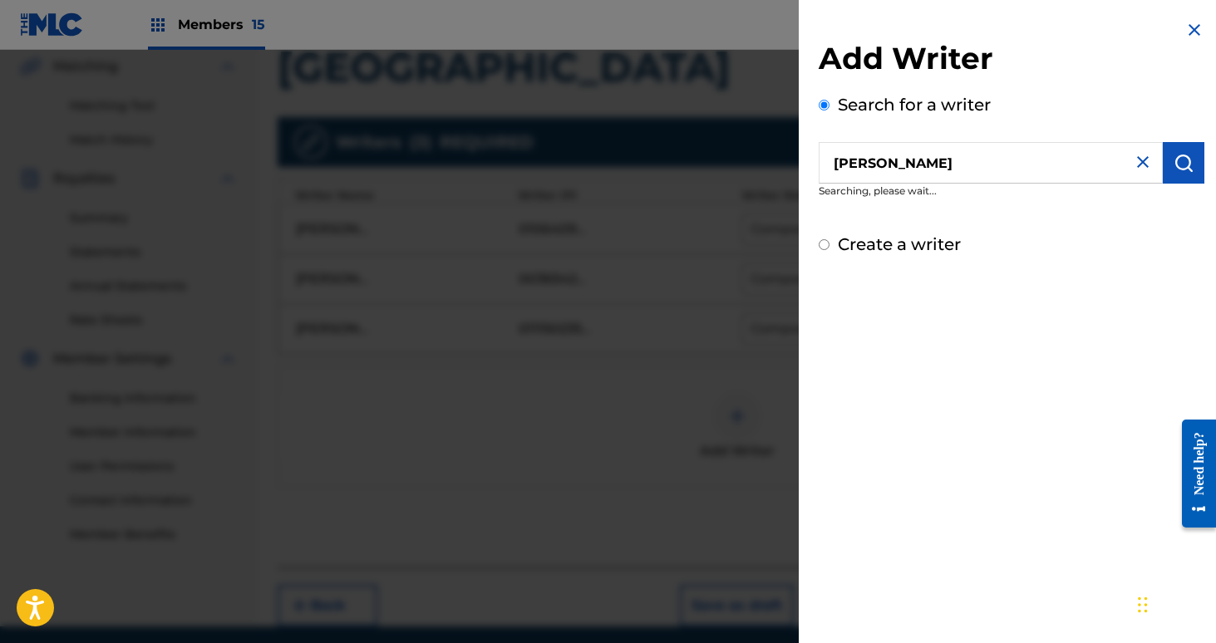
click at [913, 207] on div "[PERSON_NAME] Searching, please wait..." at bounding box center [1012, 174] width 386 height 65
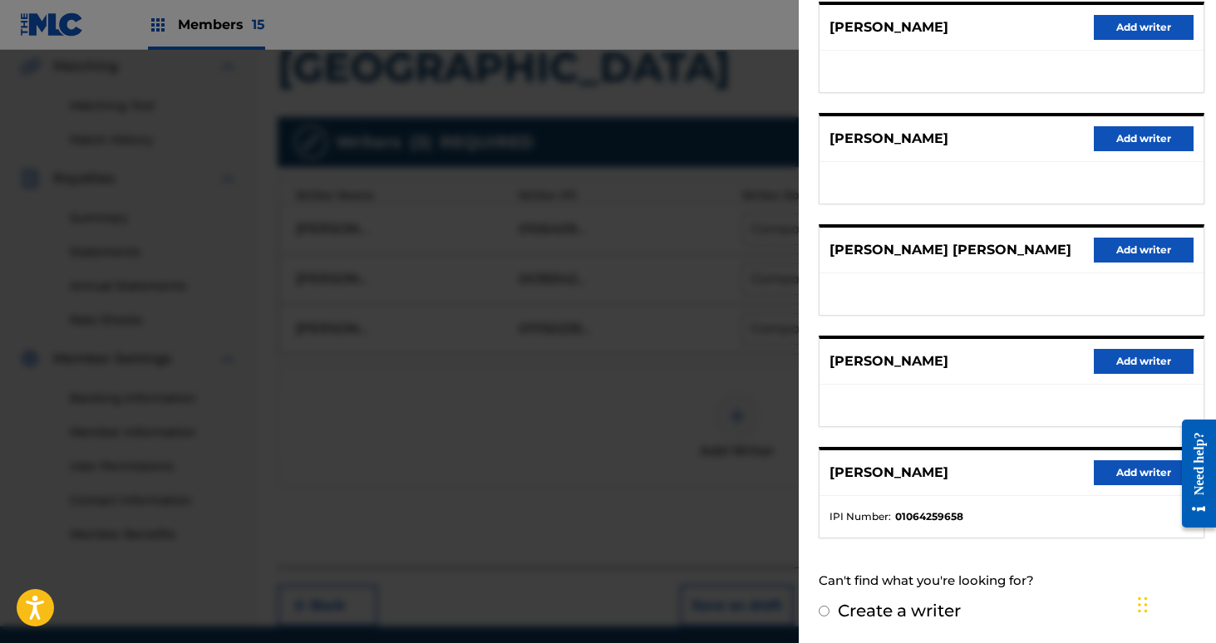
click at [1140, 468] on button "Add writer" at bounding box center [1144, 472] width 100 height 25
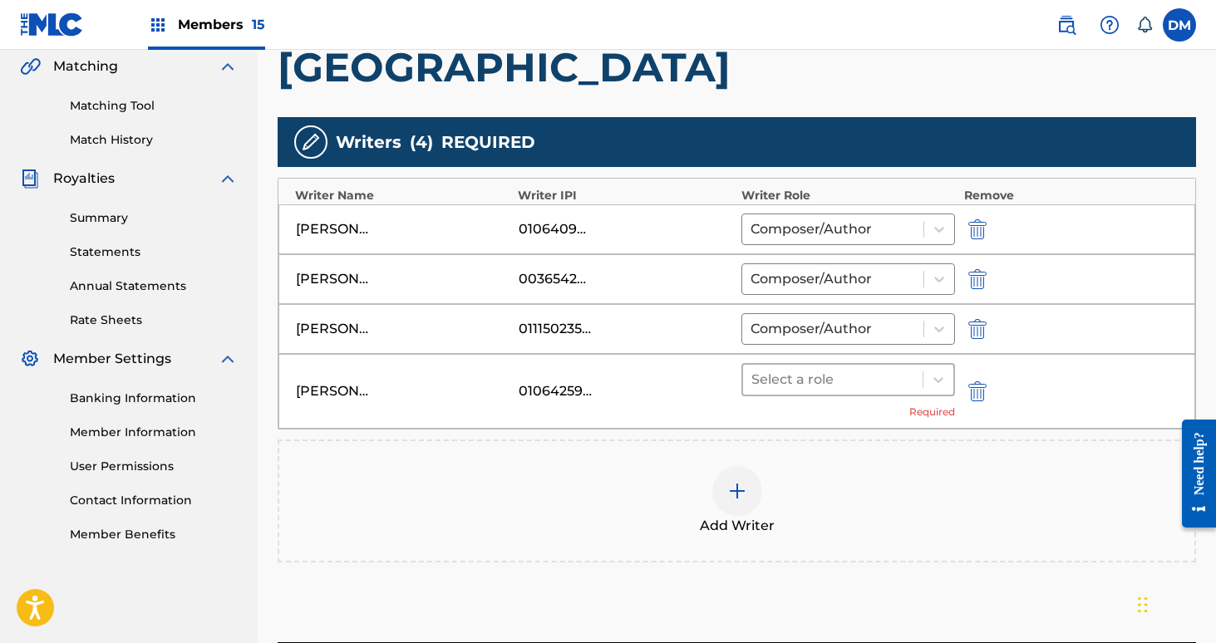
click at [873, 377] on div at bounding box center [833, 379] width 164 height 23
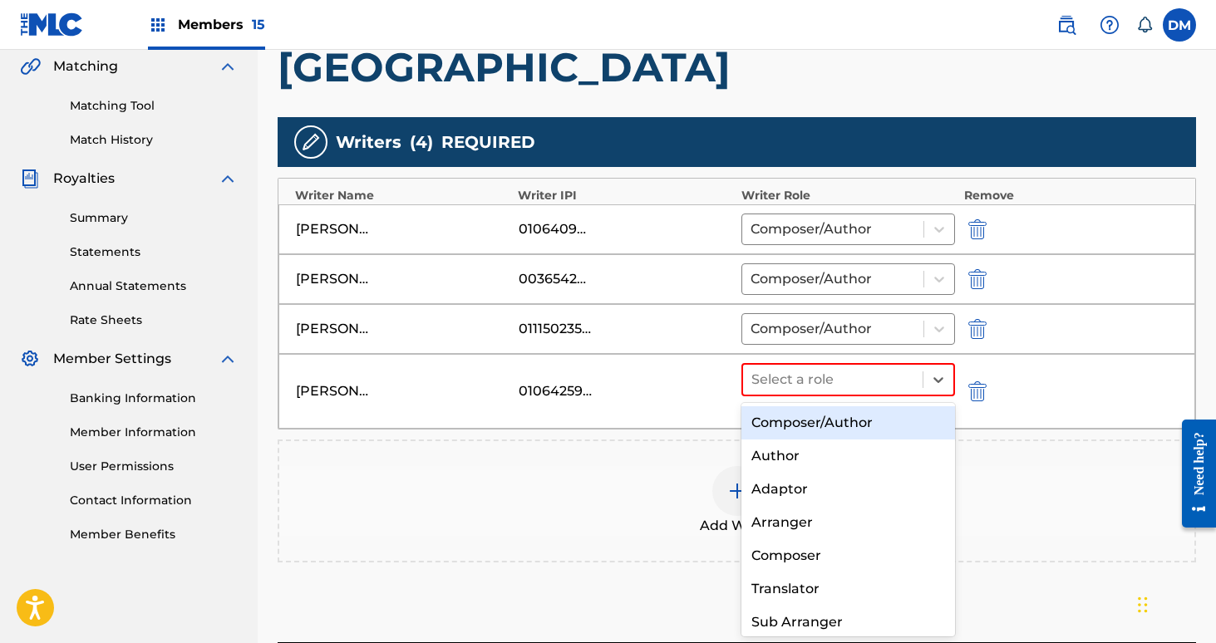
click at [823, 427] on div "Composer/Author" at bounding box center [848, 422] width 214 height 33
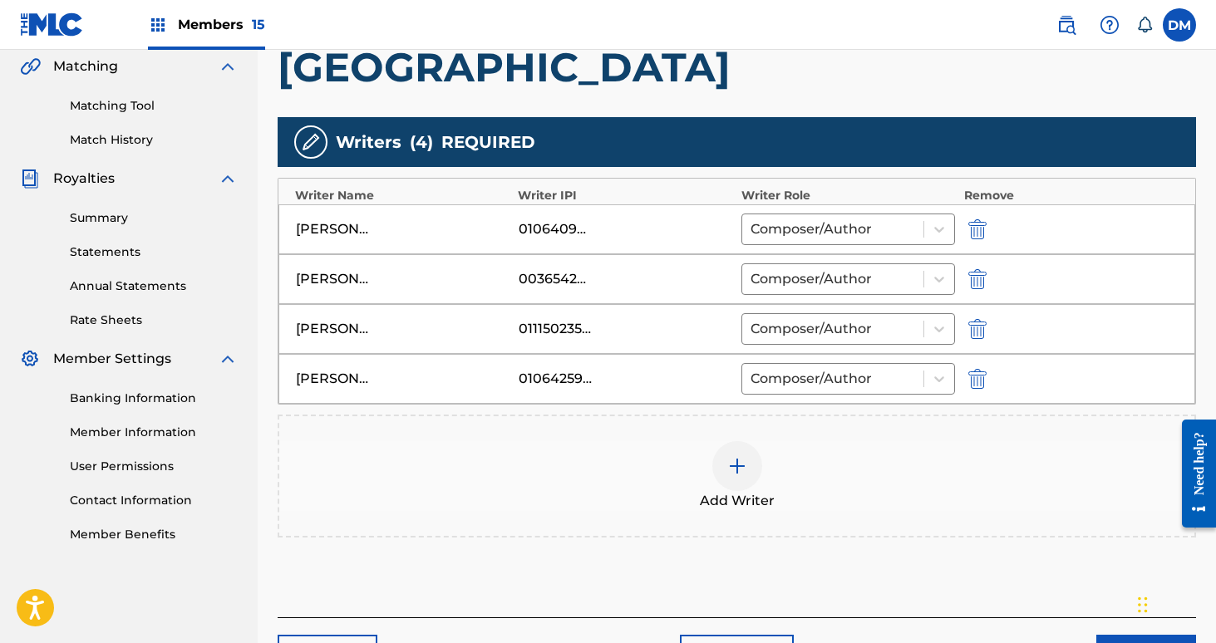
click at [741, 466] on img at bounding box center [737, 466] width 20 height 20
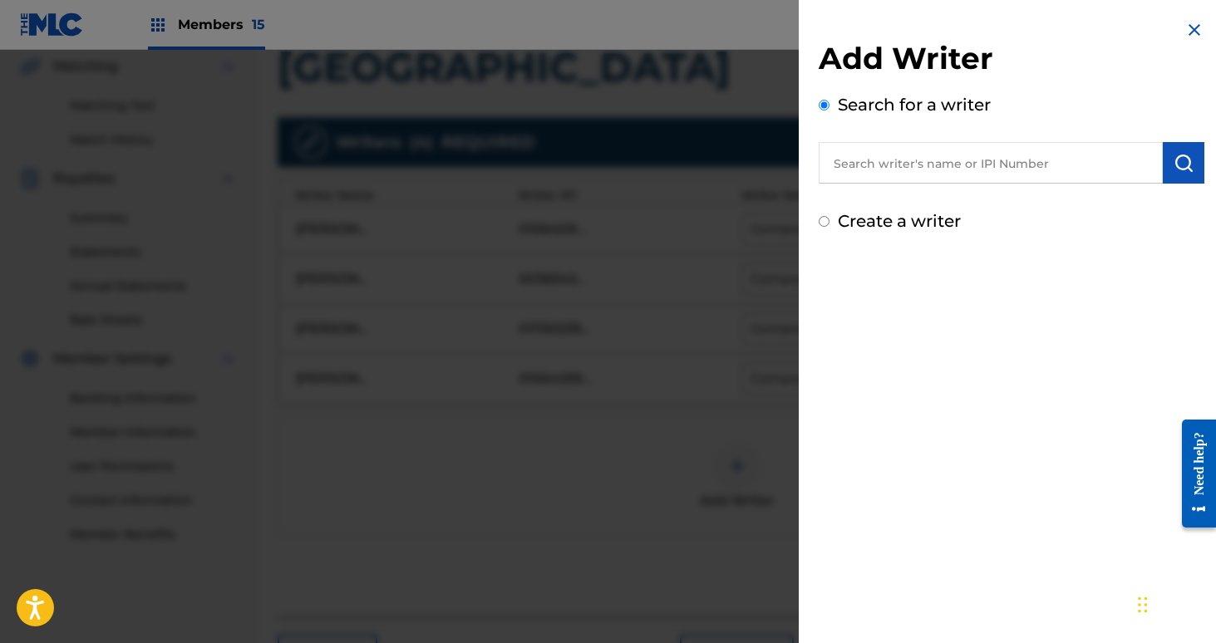
click at [869, 149] on input "text" at bounding box center [991, 163] width 344 height 42
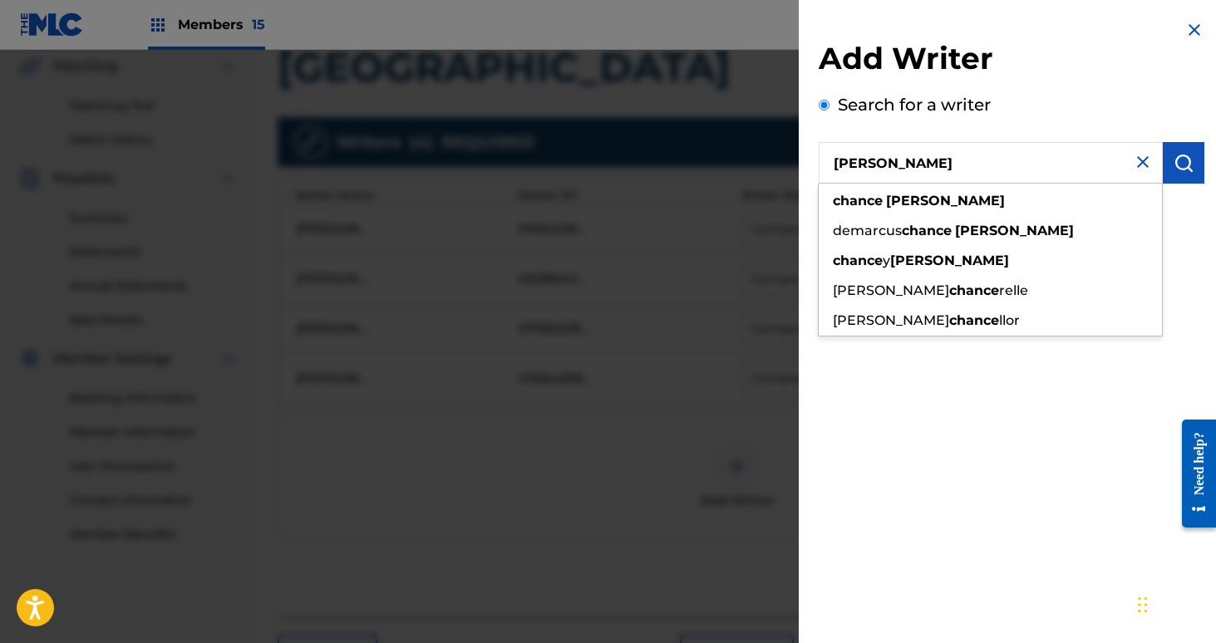
type input "[PERSON_NAME]"
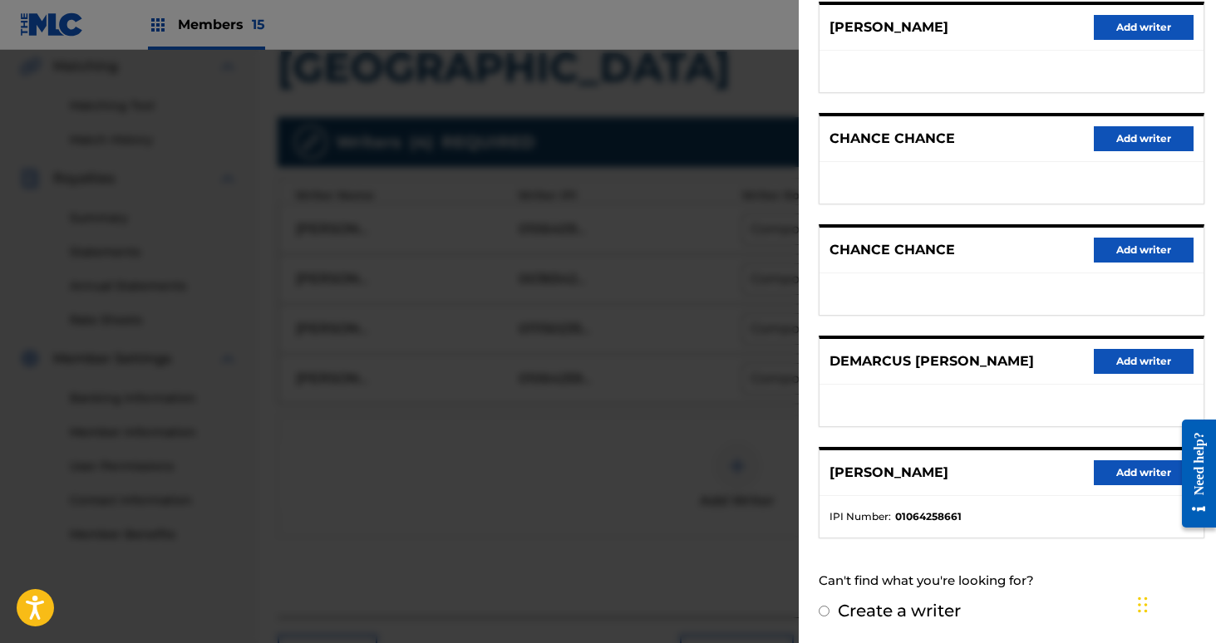
click at [1126, 468] on button "Add writer" at bounding box center [1144, 472] width 100 height 25
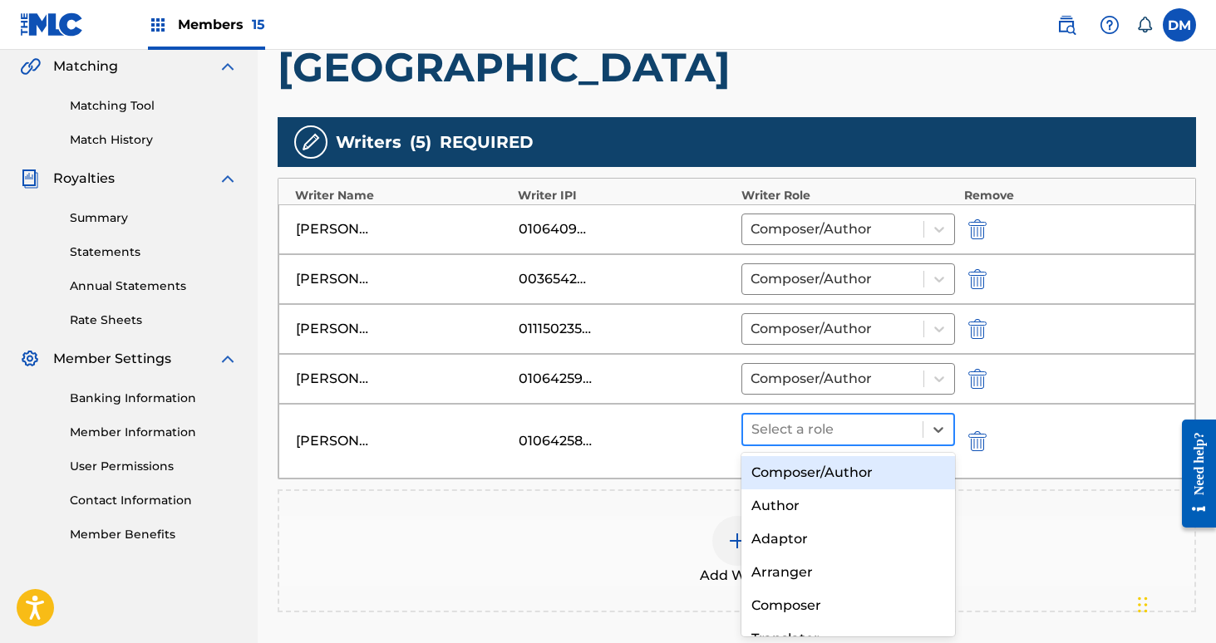
click at [827, 438] on div at bounding box center [833, 429] width 164 height 23
click at [821, 461] on div "Composer/Author" at bounding box center [848, 472] width 214 height 33
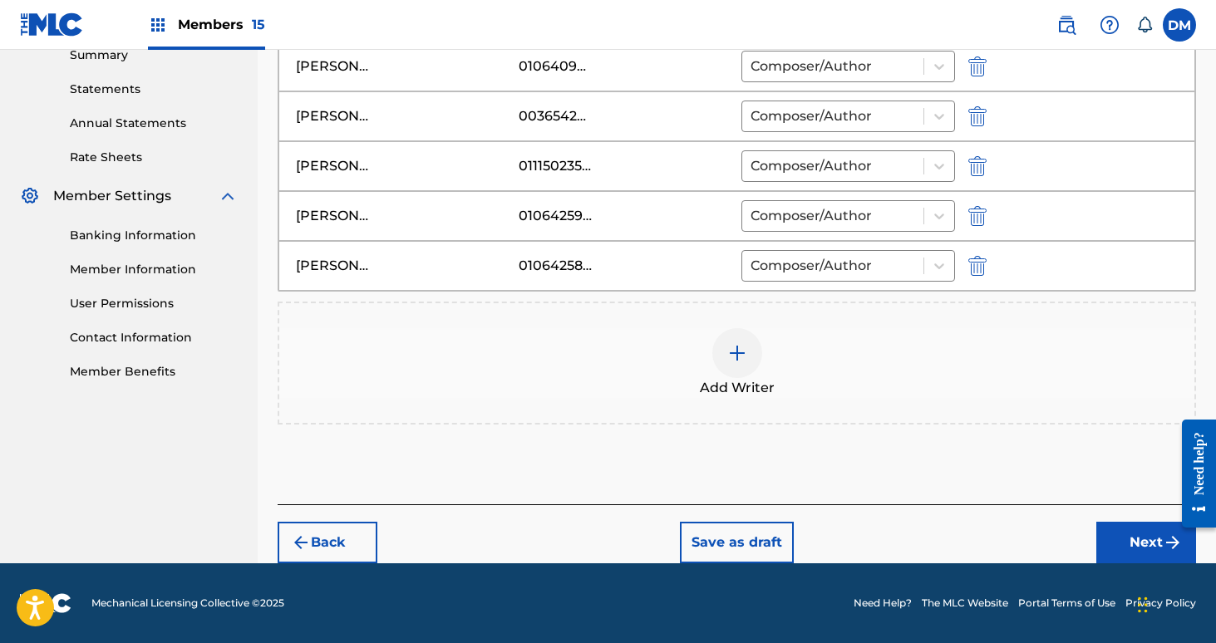
click at [1114, 547] on button "Next" at bounding box center [1146, 543] width 100 height 42
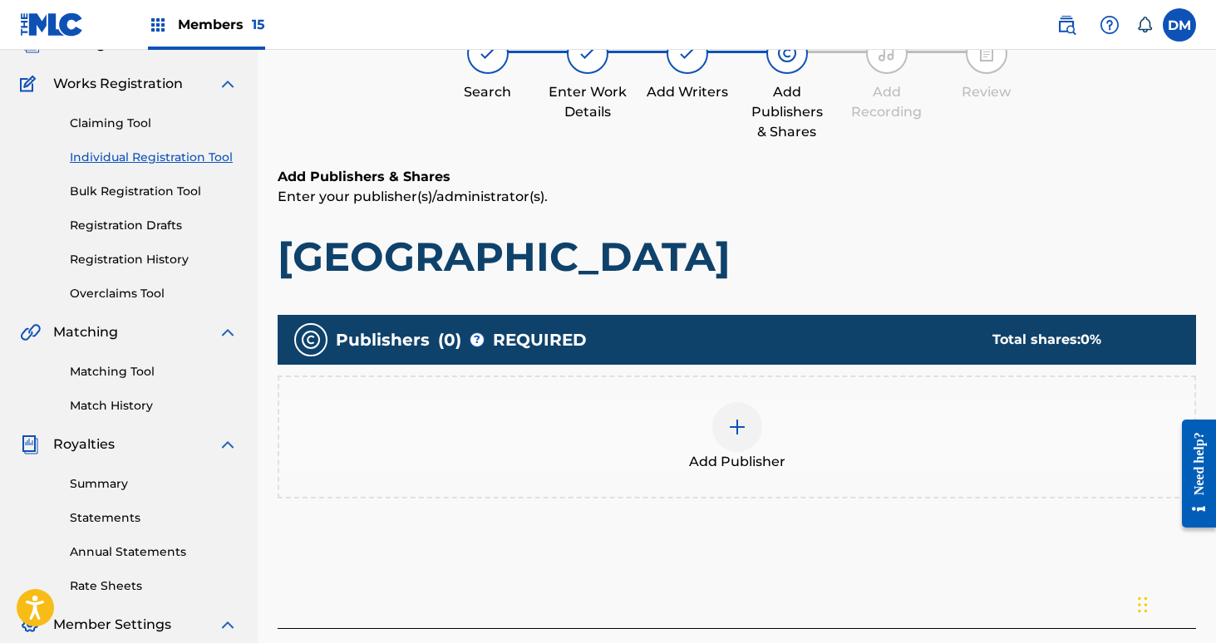
scroll to position [75, 0]
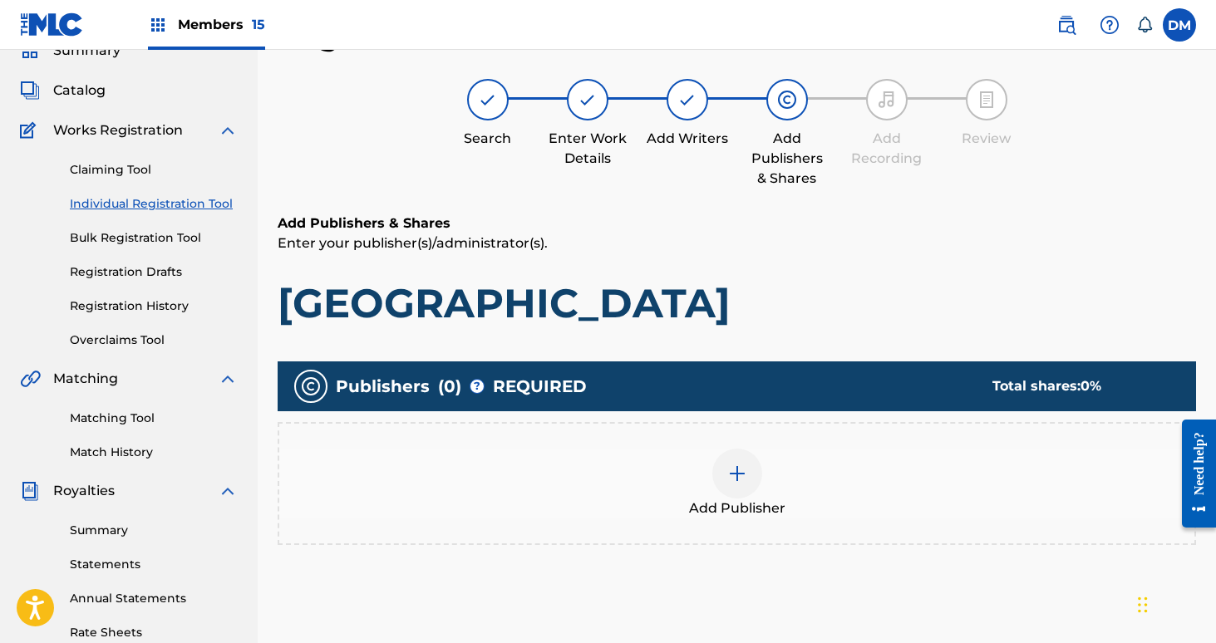
click at [747, 475] on div at bounding box center [737, 474] width 50 height 50
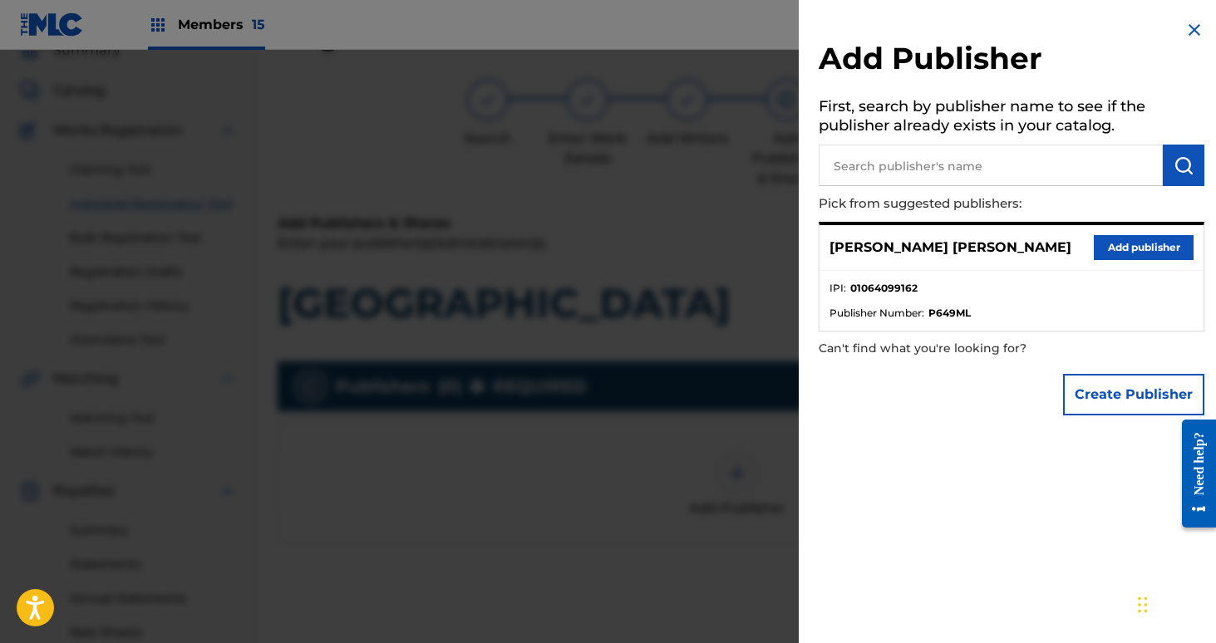
click at [1120, 257] on button "Add publisher" at bounding box center [1144, 247] width 100 height 25
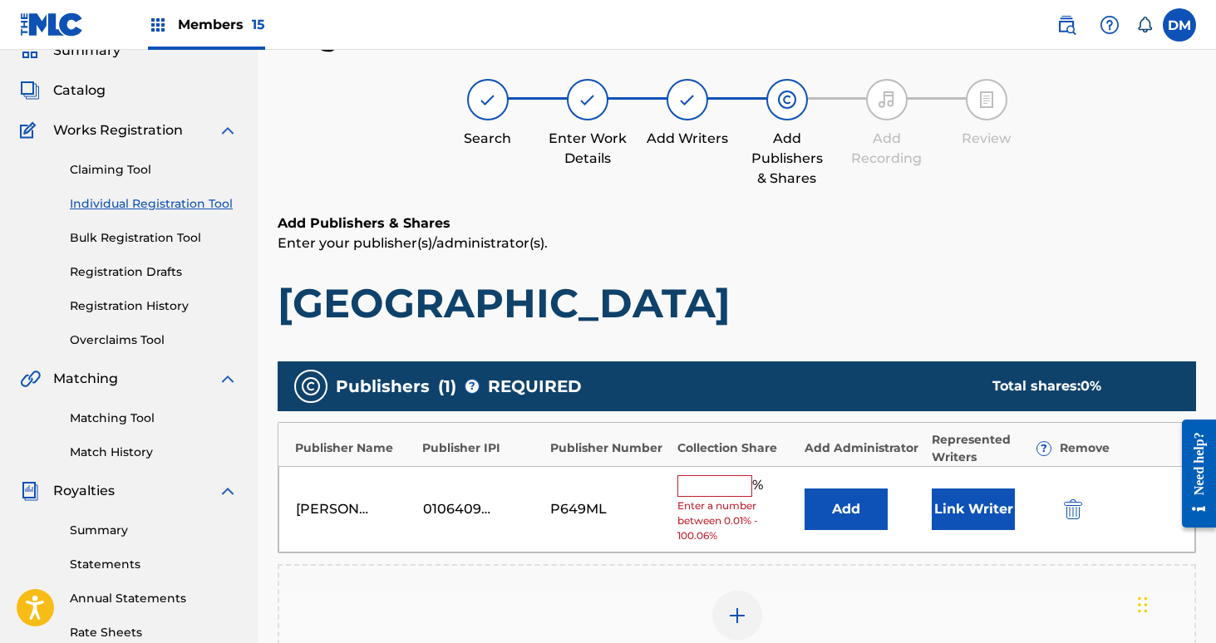
click at [739, 484] on input "text" at bounding box center [714, 486] width 75 height 22
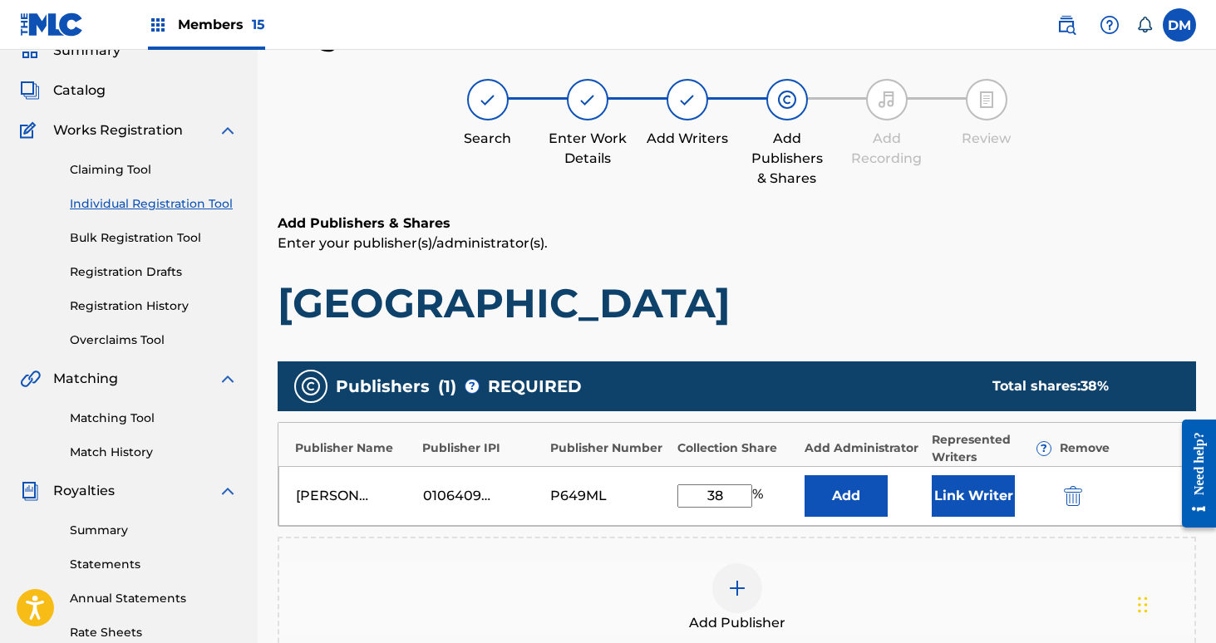
type input "38"
click at [995, 503] on button "Link Writer" at bounding box center [973, 496] width 83 height 42
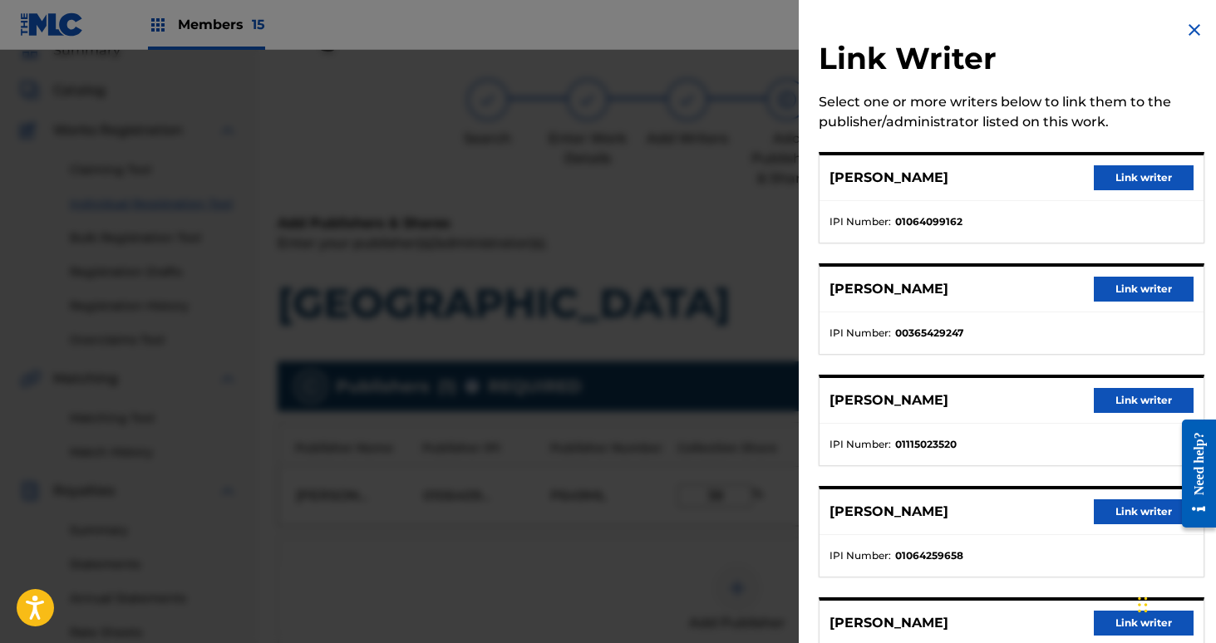
click at [1122, 179] on button "Link writer" at bounding box center [1144, 177] width 100 height 25
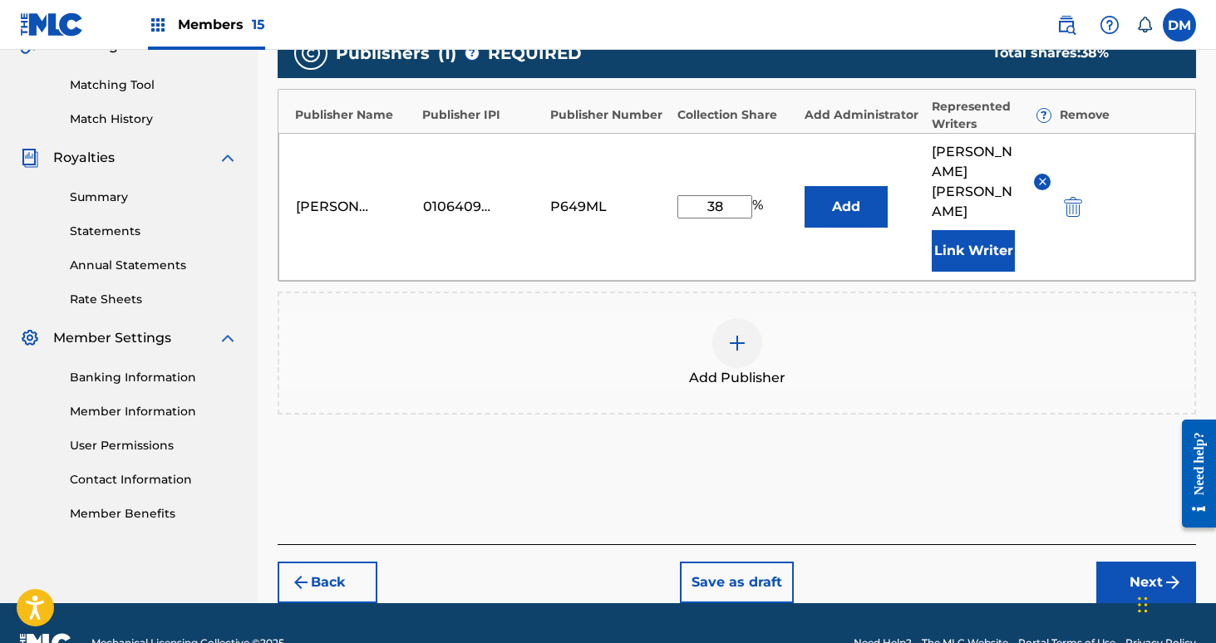
click at [1146, 562] on button "Next" at bounding box center [1146, 583] width 100 height 42
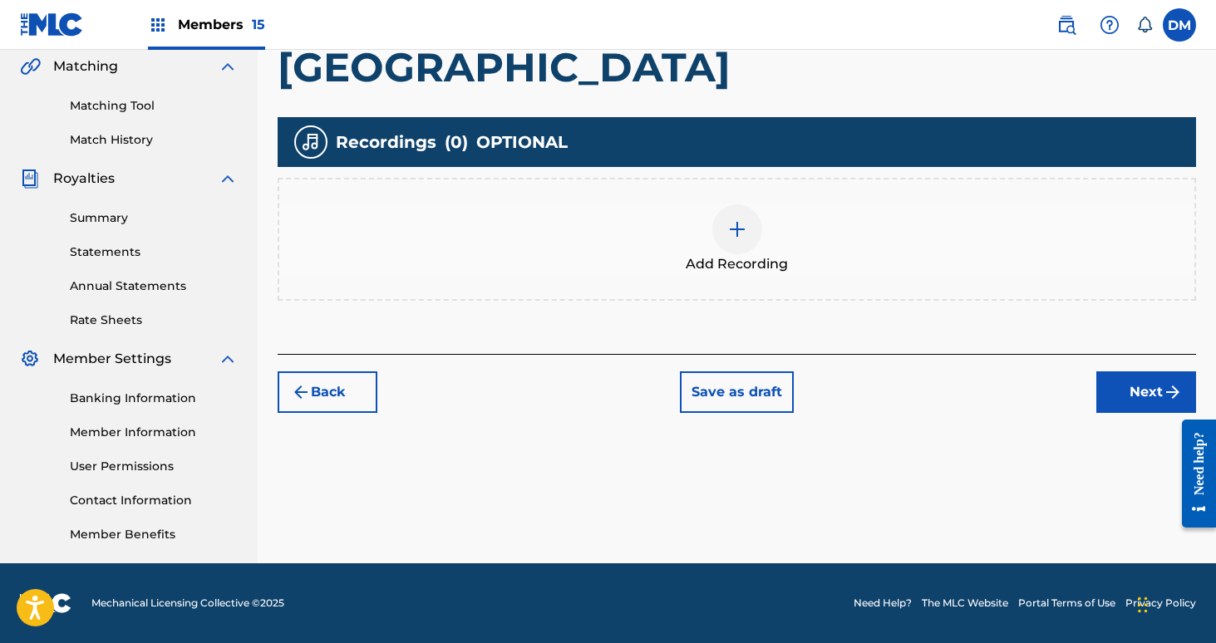
click at [1137, 391] on button "Next" at bounding box center [1146, 393] width 100 height 42
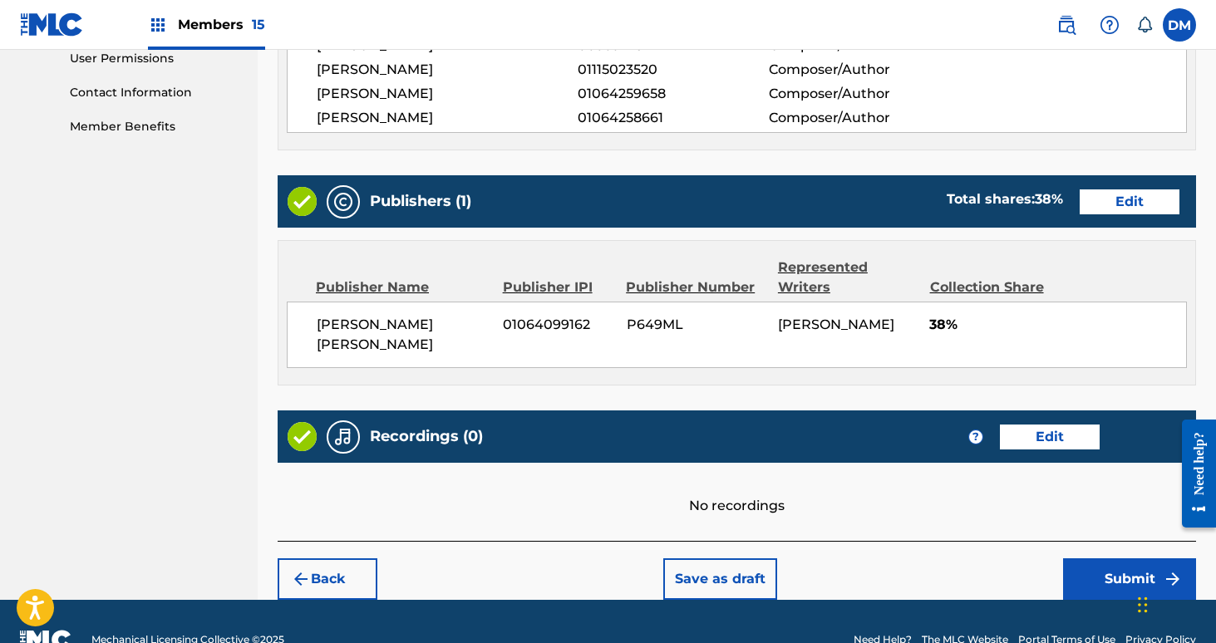
scroll to position [810, 0]
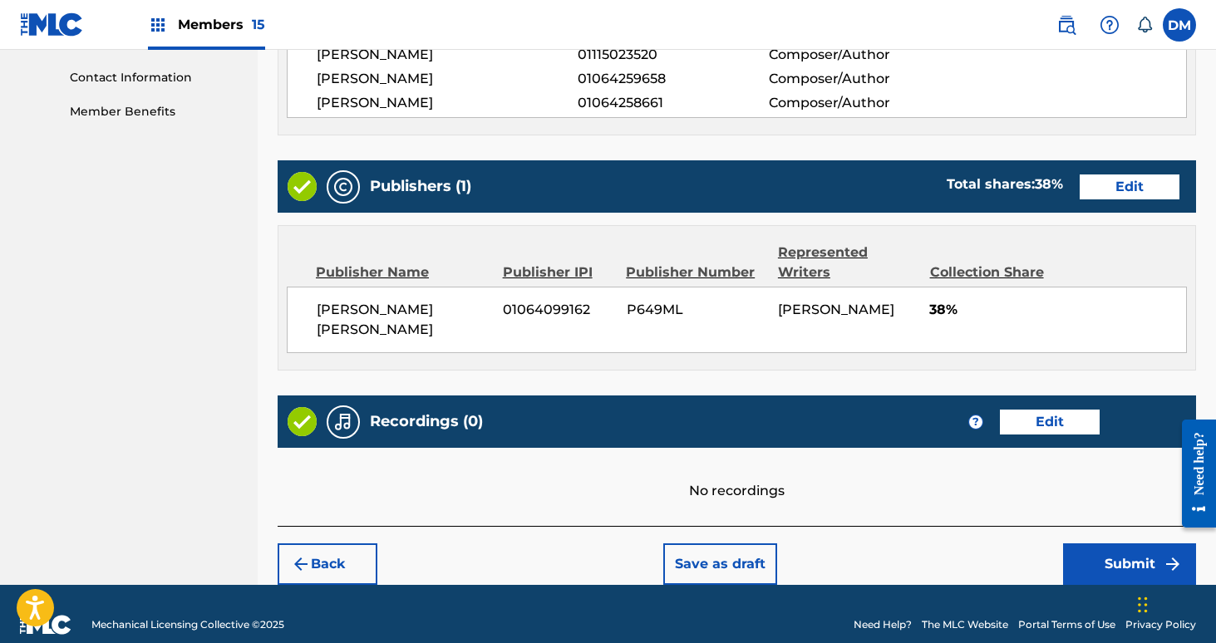
click at [1090, 544] on button "Submit" at bounding box center [1129, 565] width 133 height 42
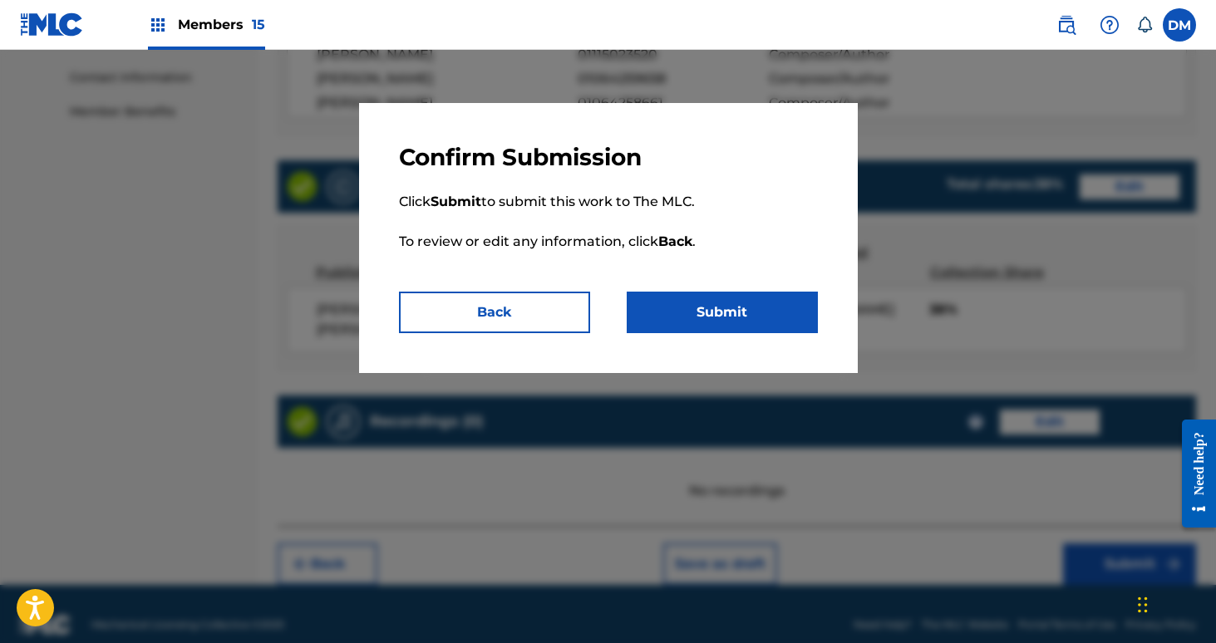
click at [672, 317] on button "Submit" at bounding box center [722, 313] width 191 height 42
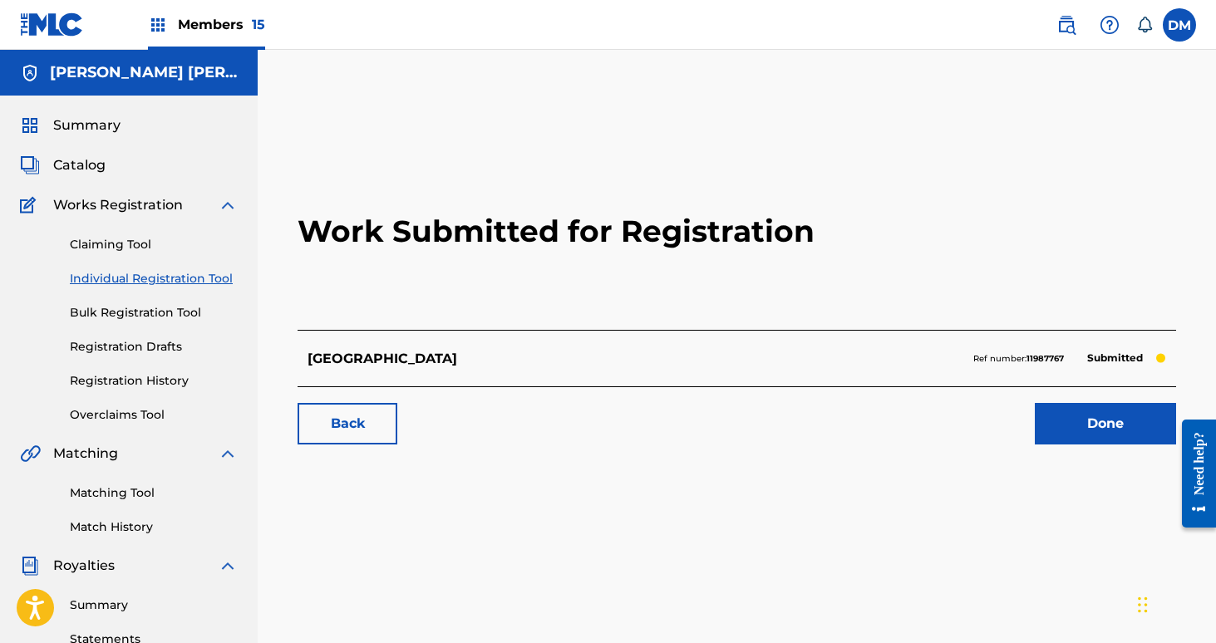
click at [1059, 426] on link "Done" at bounding box center [1105, 424] width 141 height 42
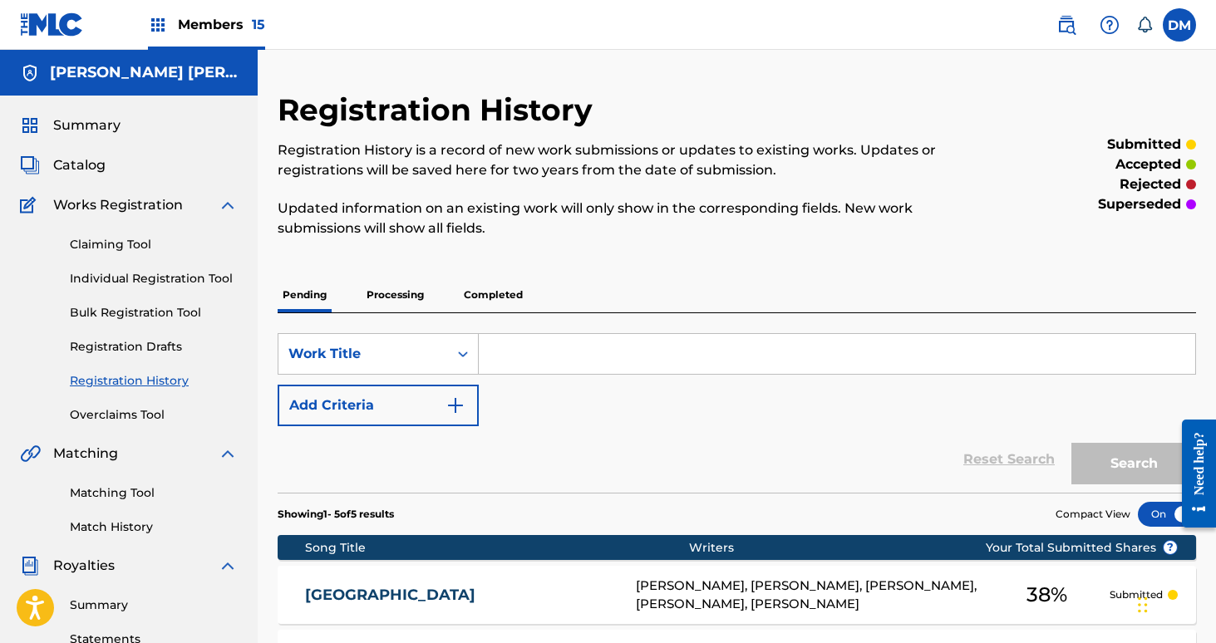
click at [170, 282] on link "Individual Registration Tool" at bounding box center [154, 278] width 168 height 17
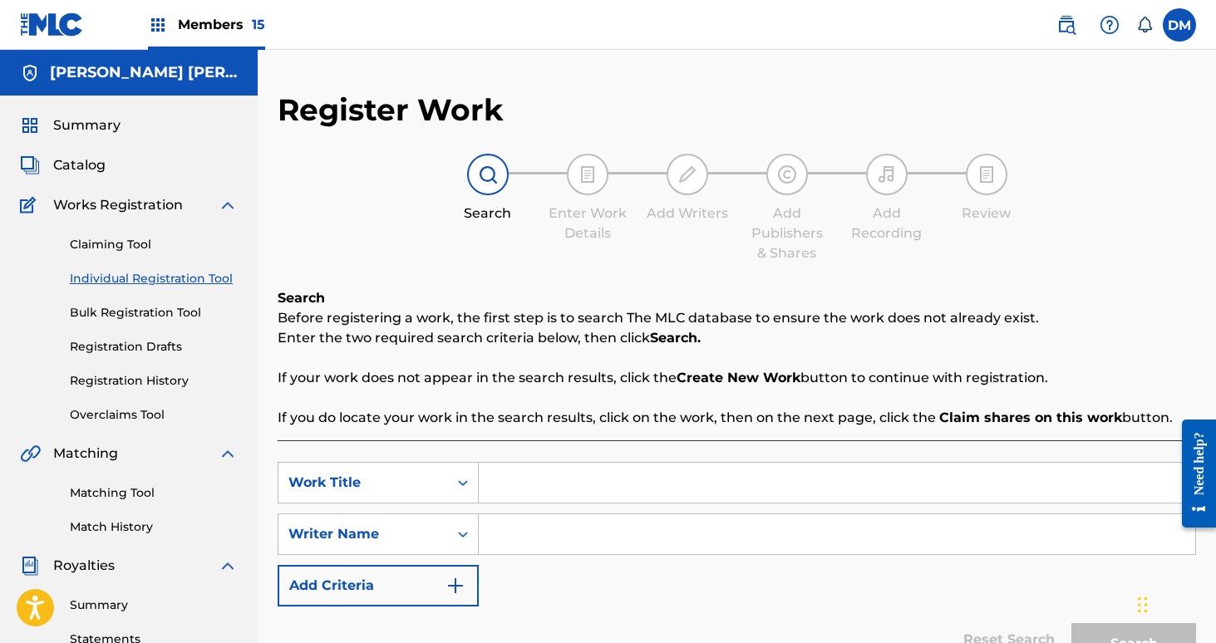
click at [586, 496] on input "Search Form" at bounding box center [837, 483] width 716 height 40
type input "Gold Rush"
type input "[PERSON_NAME]"
click at [1071, 623] on button "Search" at bounding box center [1133, 644] width 125 height 42
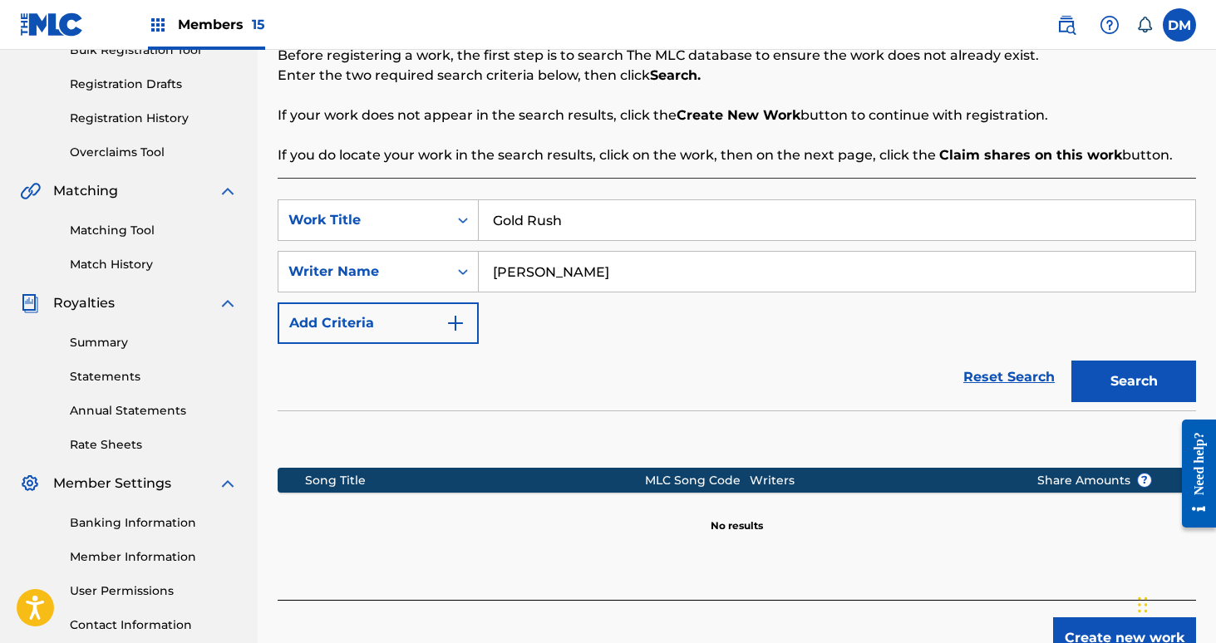
scroll to position [387, 0]
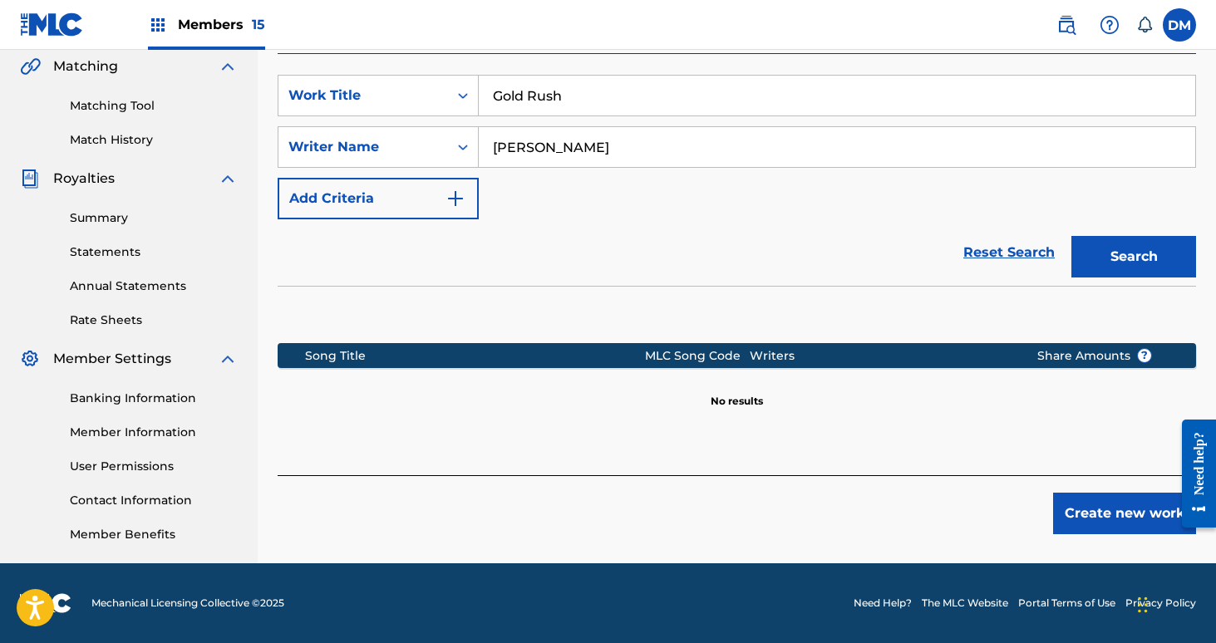
click at [1115, 519] on button "Create new work" at bounding box center [1124, 514] width 143 height 42
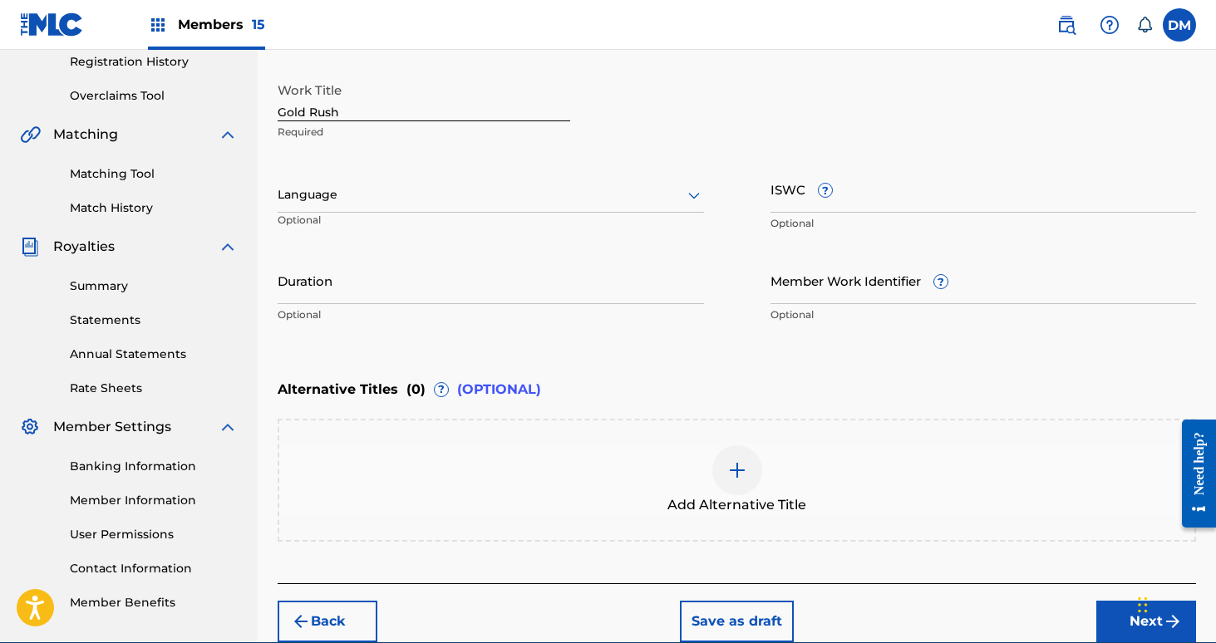
scroll to position [397, 0]
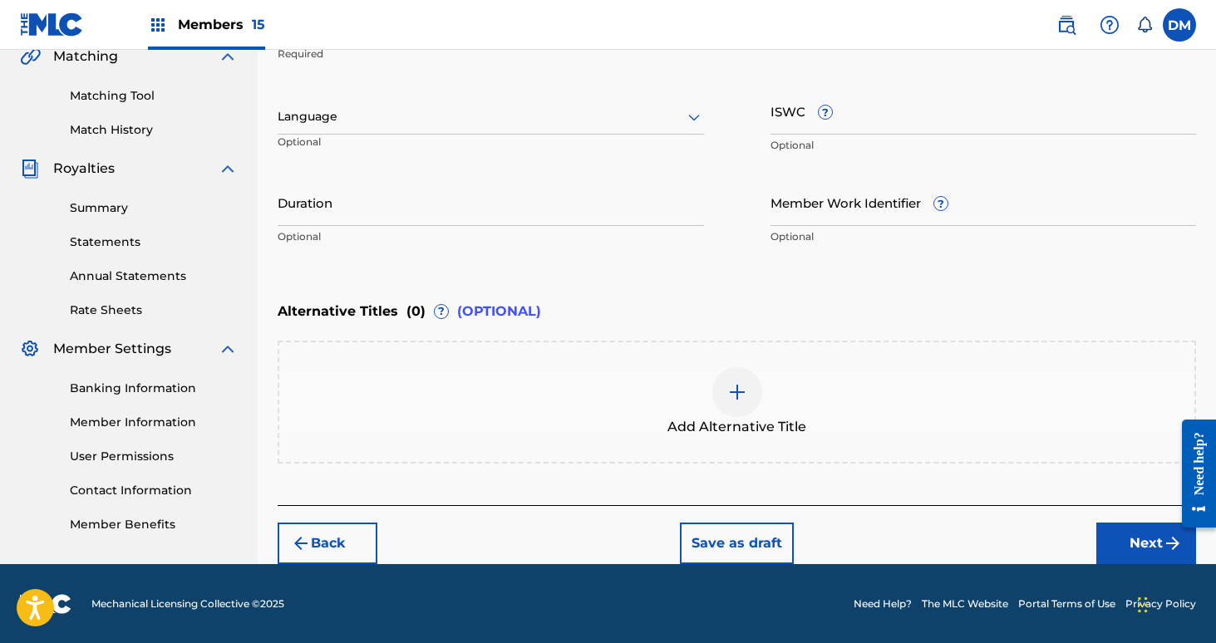
click at [1122, 538] on button "Next" at bounding box center [1146, 544] width 100 height 42
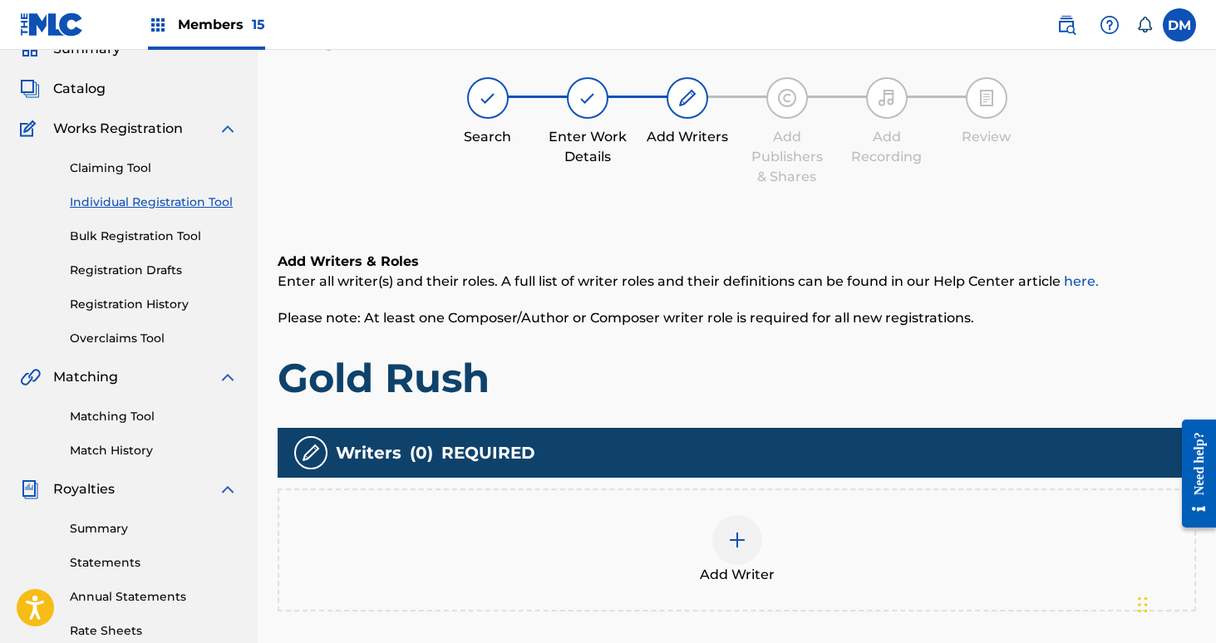
scroll to position [75, 0]
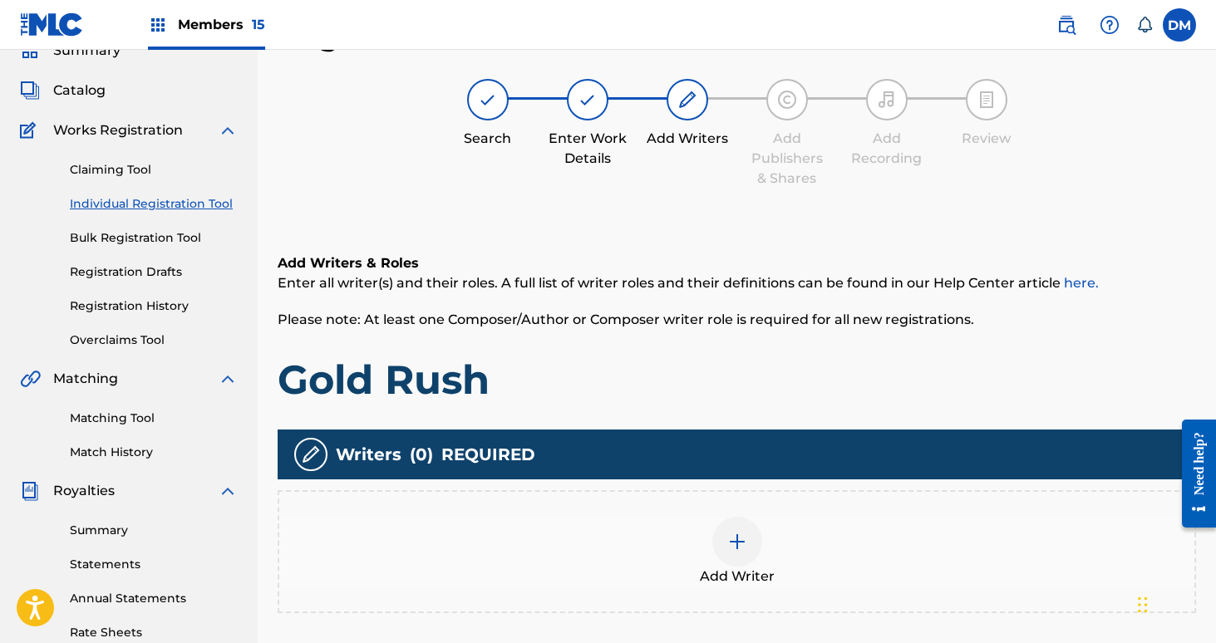
click at [740, 544] on img at bounding box center [737, 542] width 20 height 20
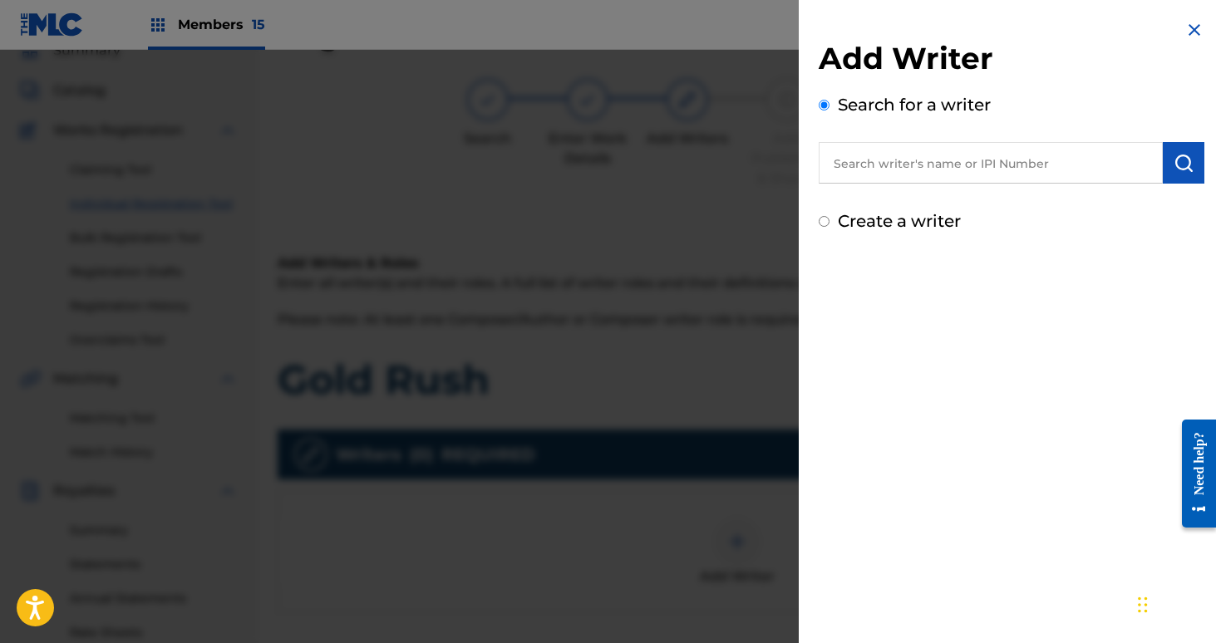
click at [873, 169] on input "text" at bounding box center [991, 163] width 344 height 42
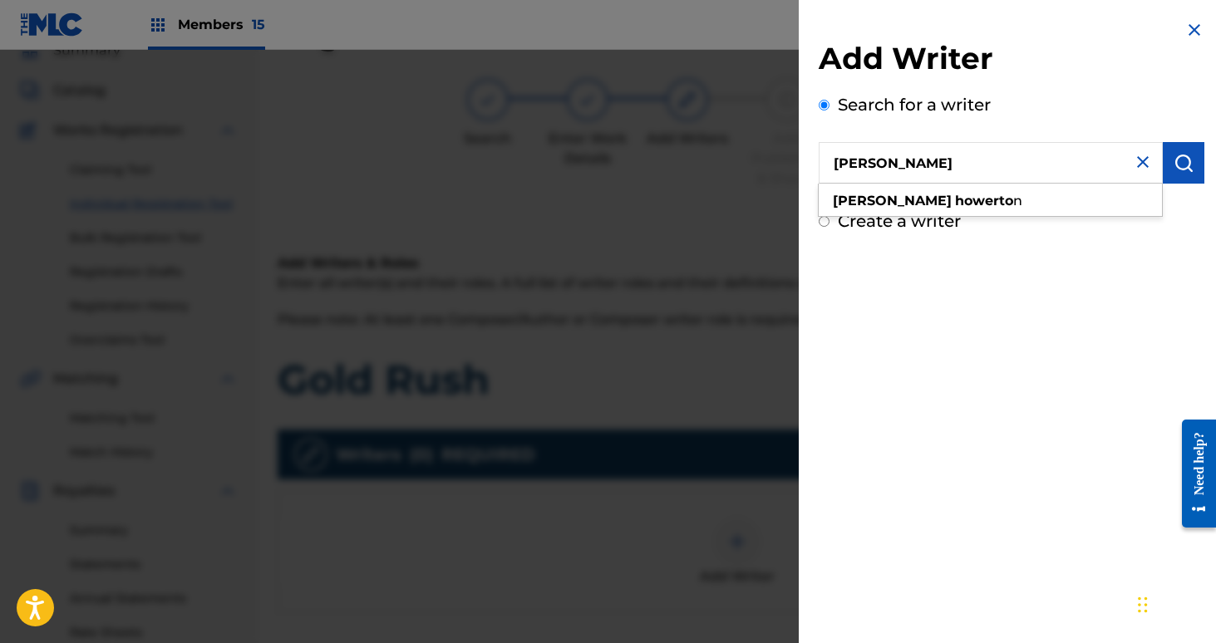
type input "[PERSON_NAME]"
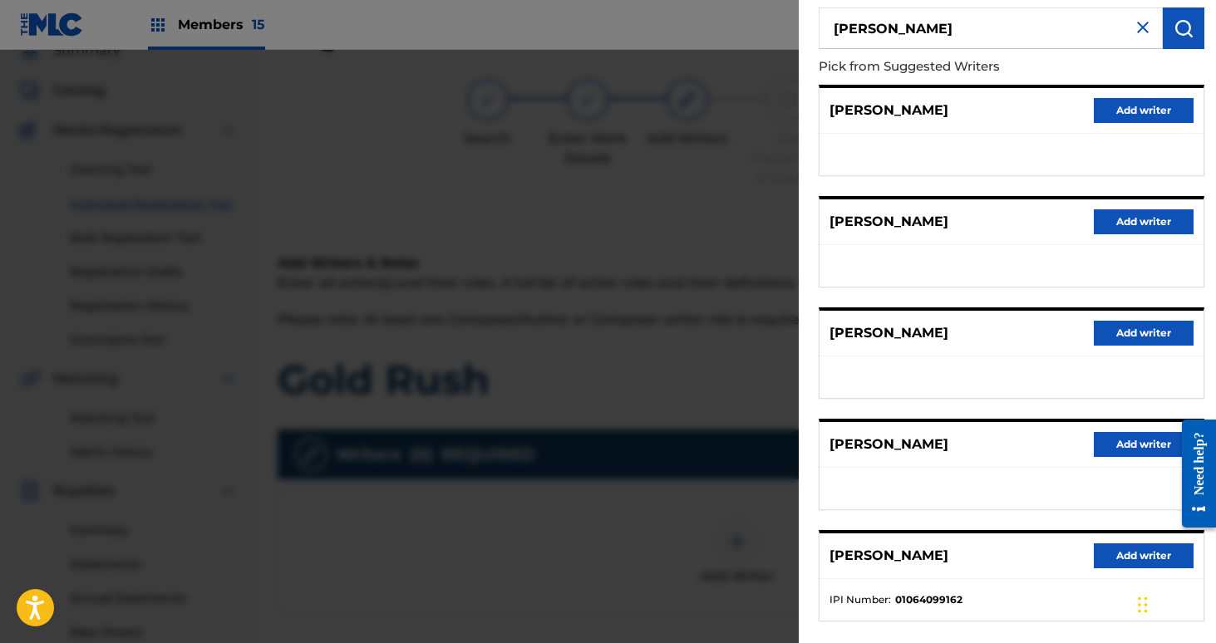
scroll to position [218, 0]
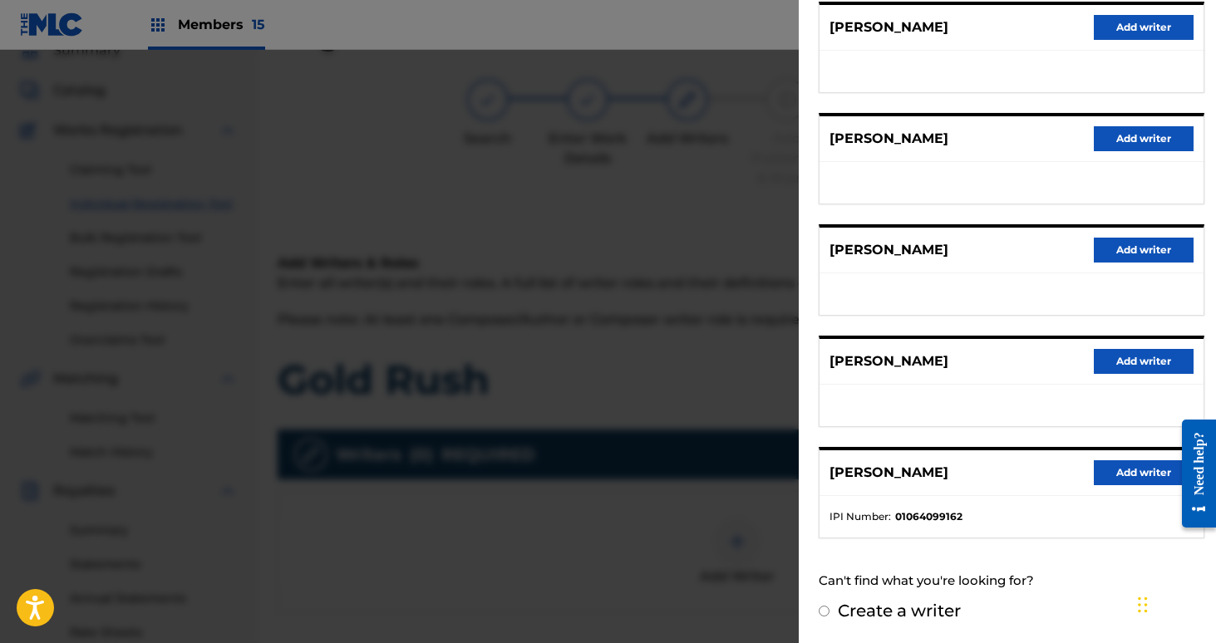
click at [1133, 476] on button "Add writer" at bounding box center [1144, 472] width 100 height 25
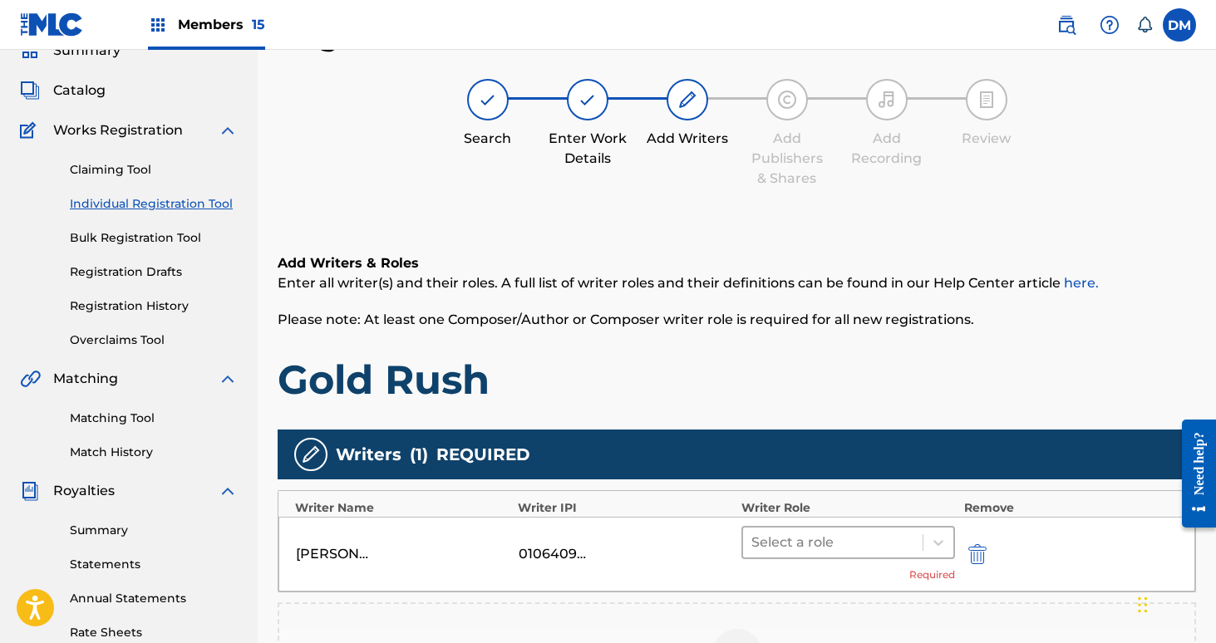
click at [851, 538] on div at bounding box center [833, 542] width 164 height 23
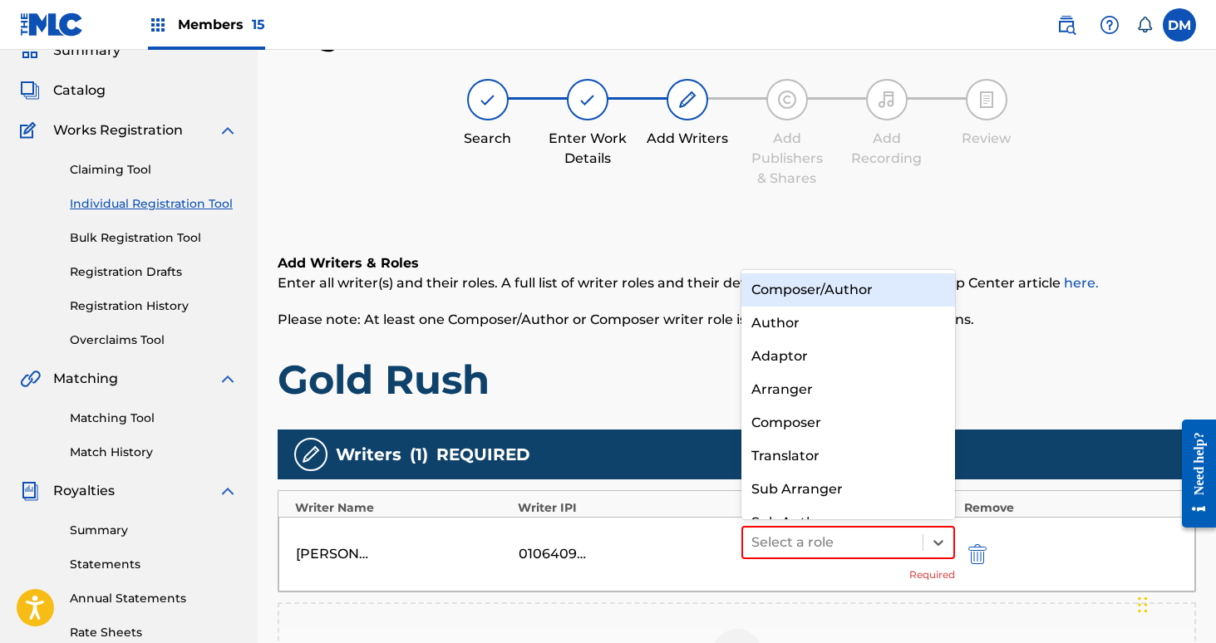
click at [819, 297] on div "Composer/Author" at bounding box center [848, 289] width 214 height 33
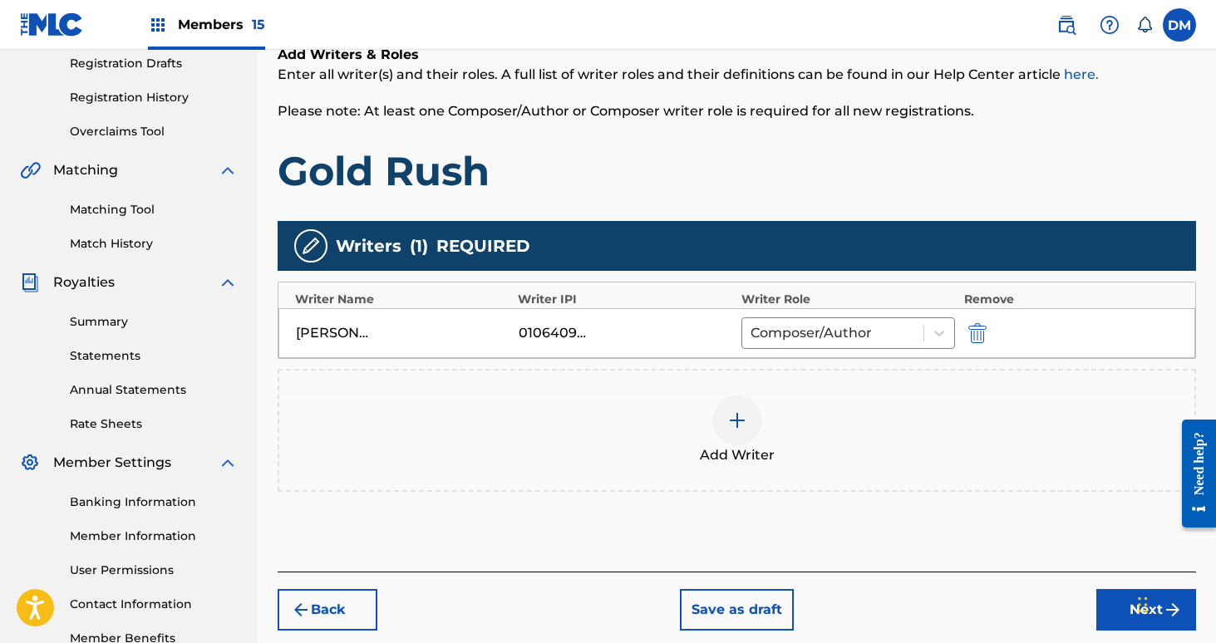
scroll to position [387, 0]
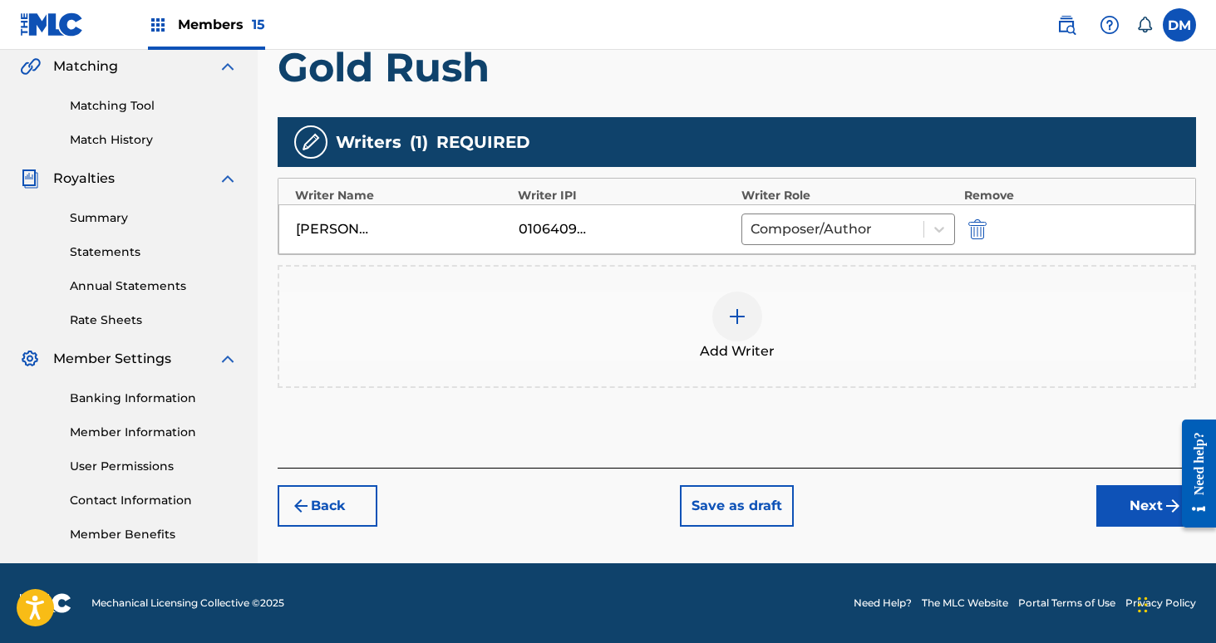
click at [742, 314] on img at bounding box center [737, 317] width 20 height 20
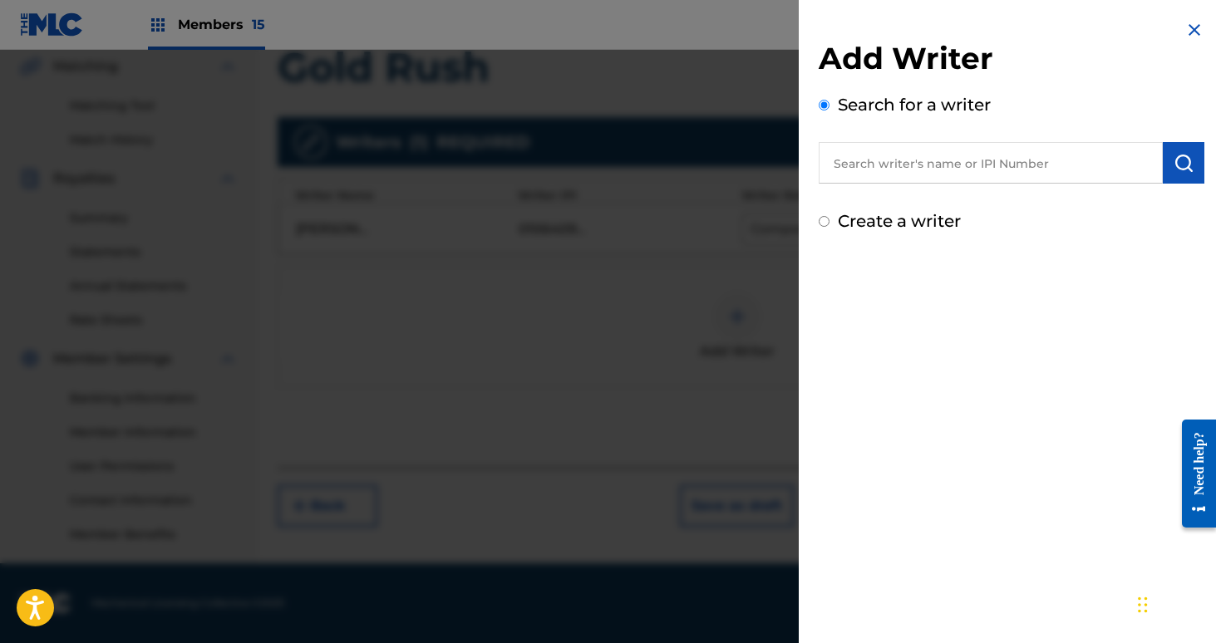
click at [854, 147] on input "text" at bounding box center [991, 163] width 344 height 42
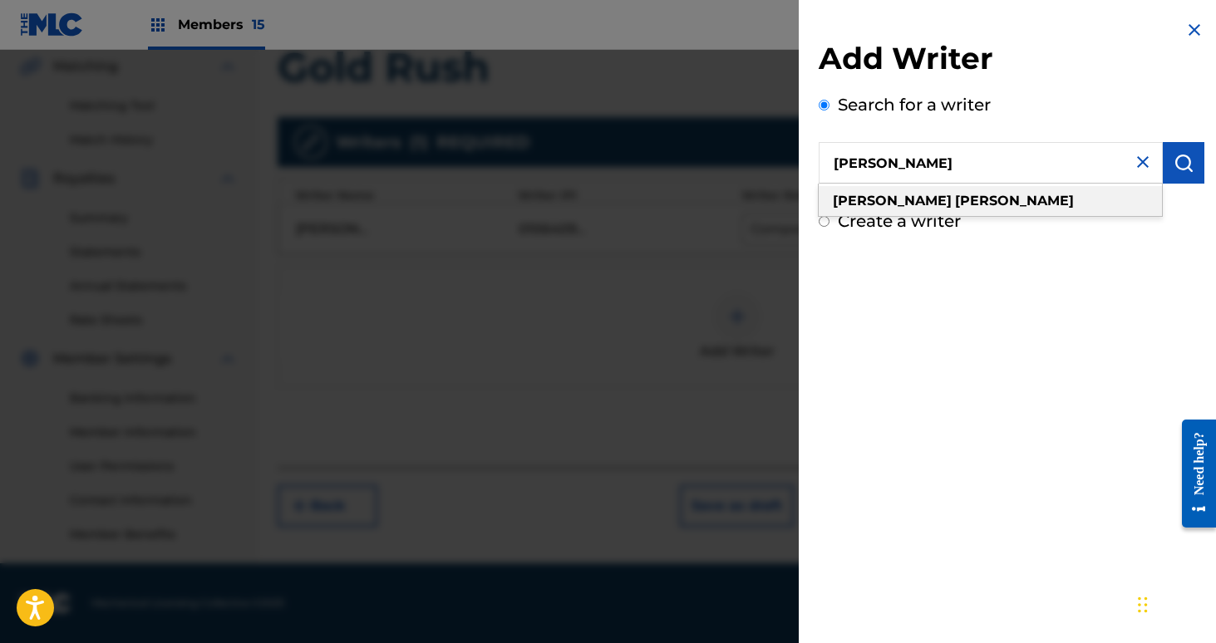
click at [955, 198] on strong "[PERSON_NAME]" at bounding box center [1014, 201] width 119 height 16
type input "[PERSON_NAME]"
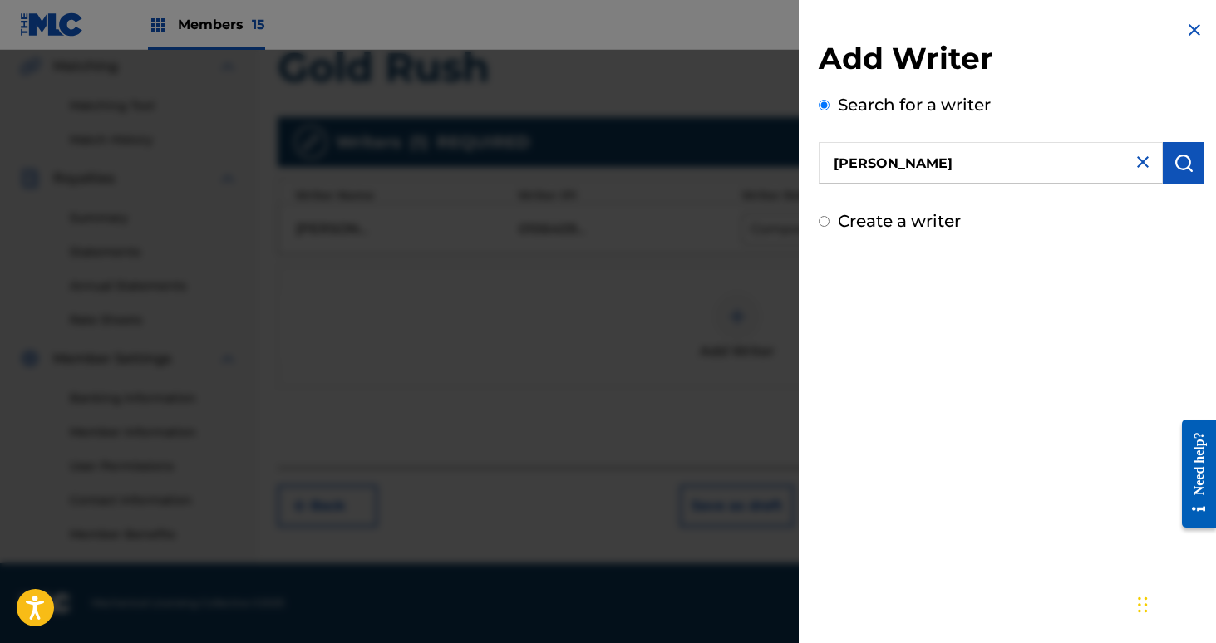
click at [1180, 158] on img "submit" at bounding box center [1184, 163] width 20 height 20
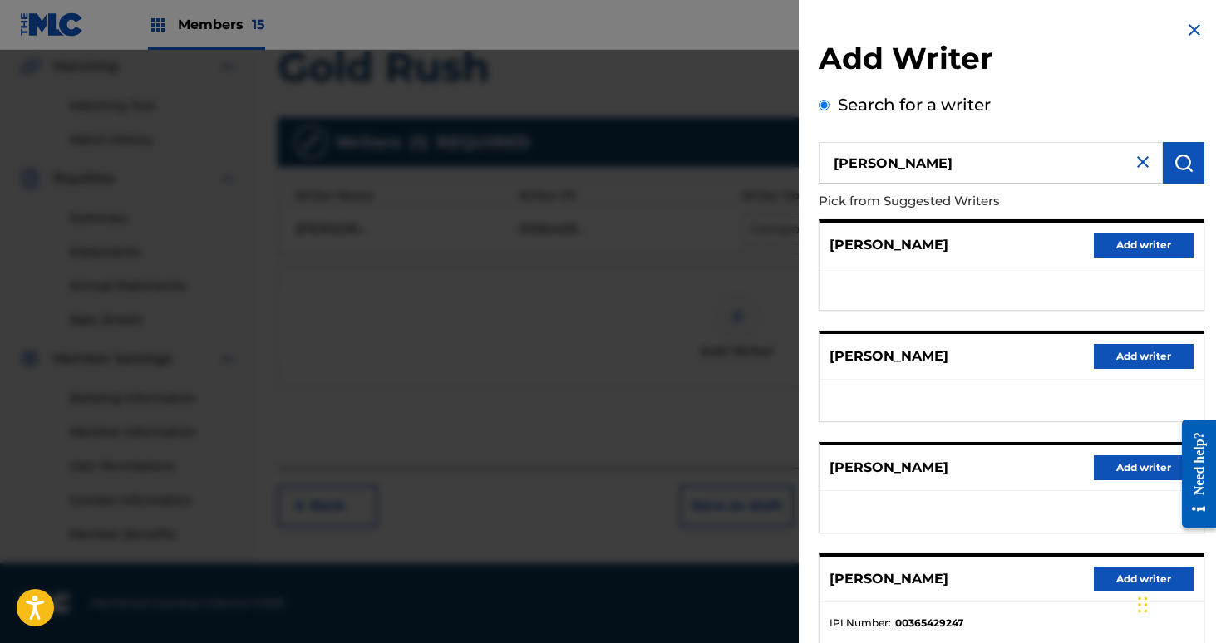
scroll to position [218, 0]
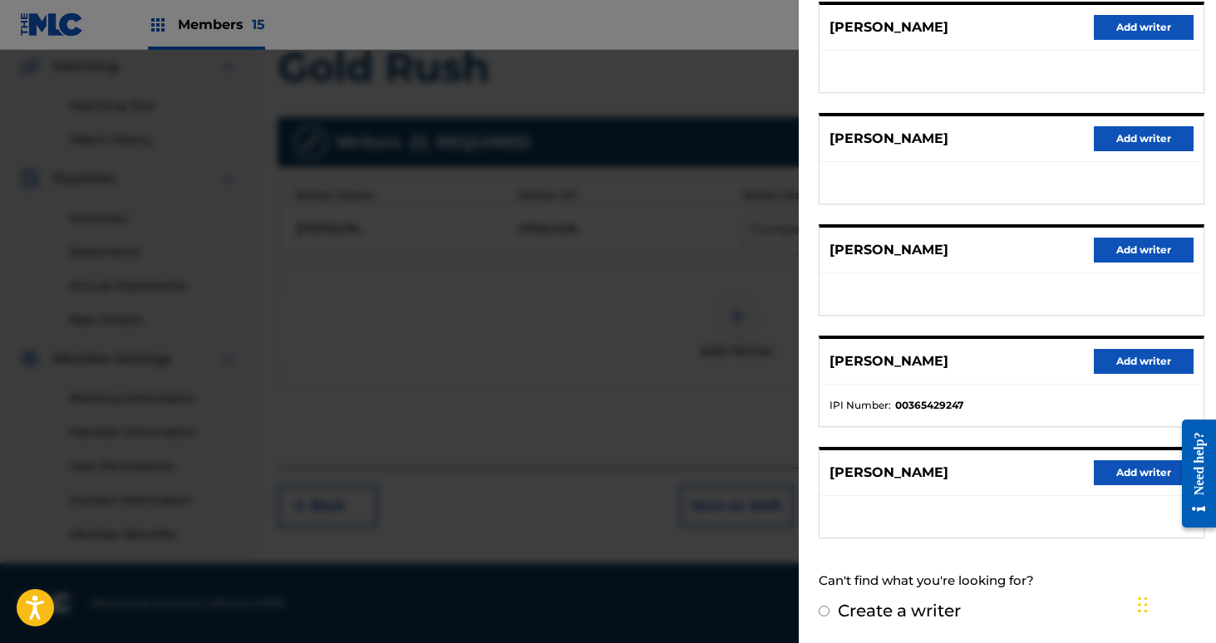
click at [1128, 365] on button "Add writer" at bounding box center [1144, 361] width 100 height 25
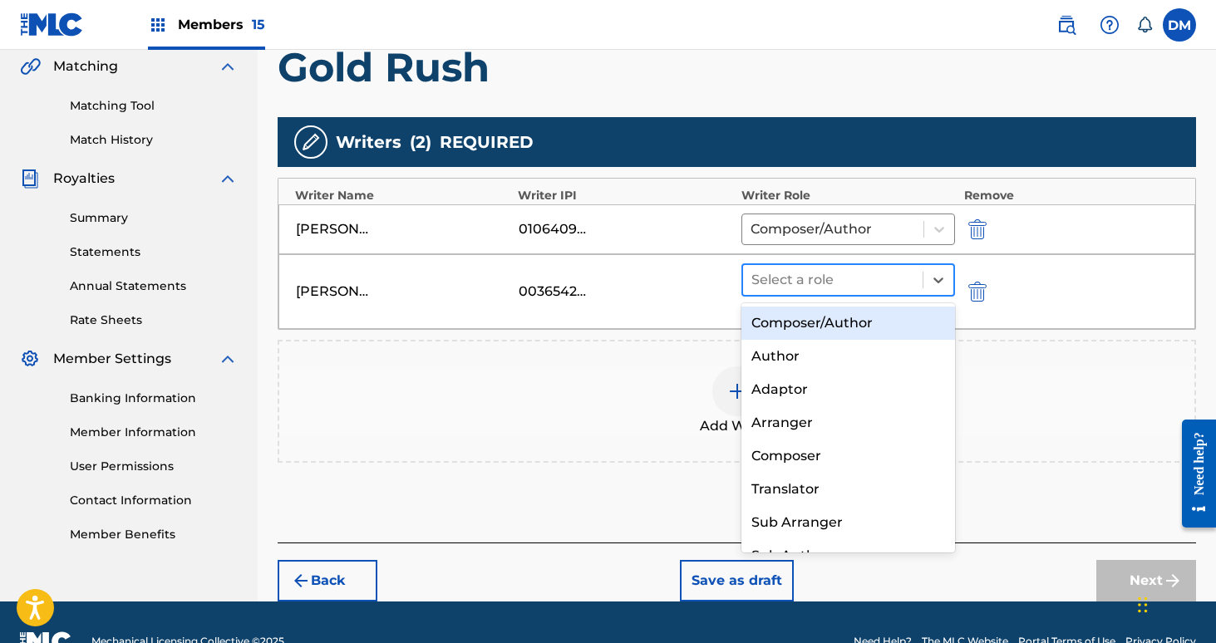
click at [854, 281] on div at bounding box center [833, 279] width 164 height 23
click at [855, 326] on div "Composer/Author" at bounding box center [848, 323] width 214 height 33
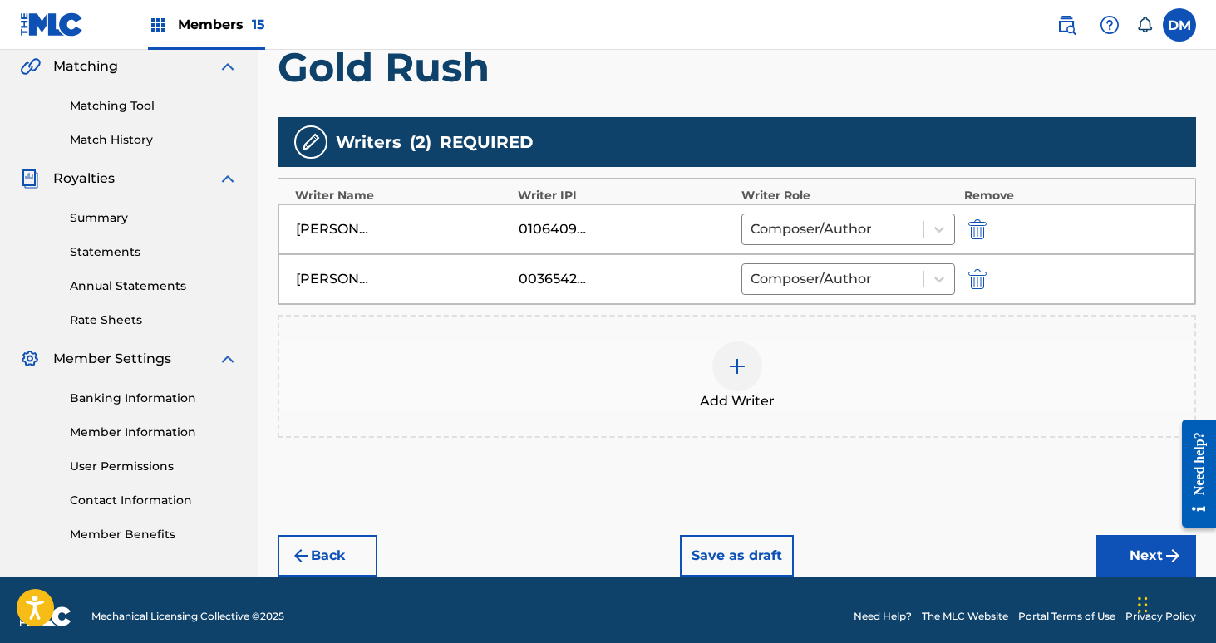
click at [754, 367] on div at bounding box center [737, 367] width 50 height 50
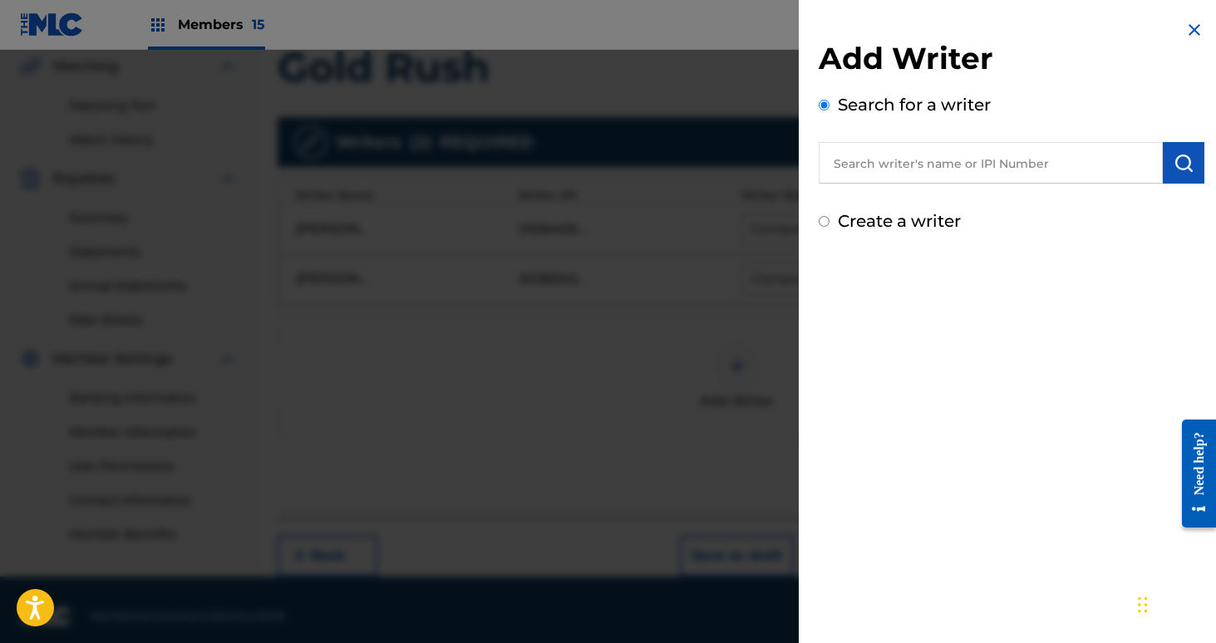
click at [913, 163] on input "text" at bounding box center [991, 163] width 344 height 42
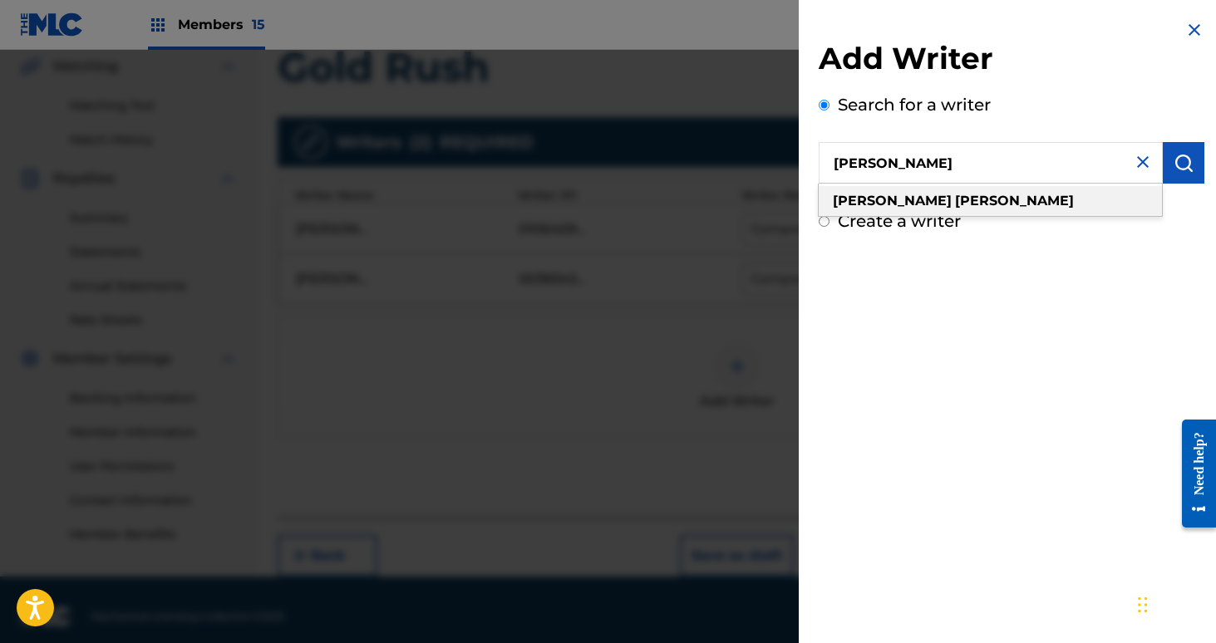
click at [937, 204] on div "[PERSON_NAME]" at bounding box center [990, 201] width 343 height 30
type input "[PERSON_NAME]"
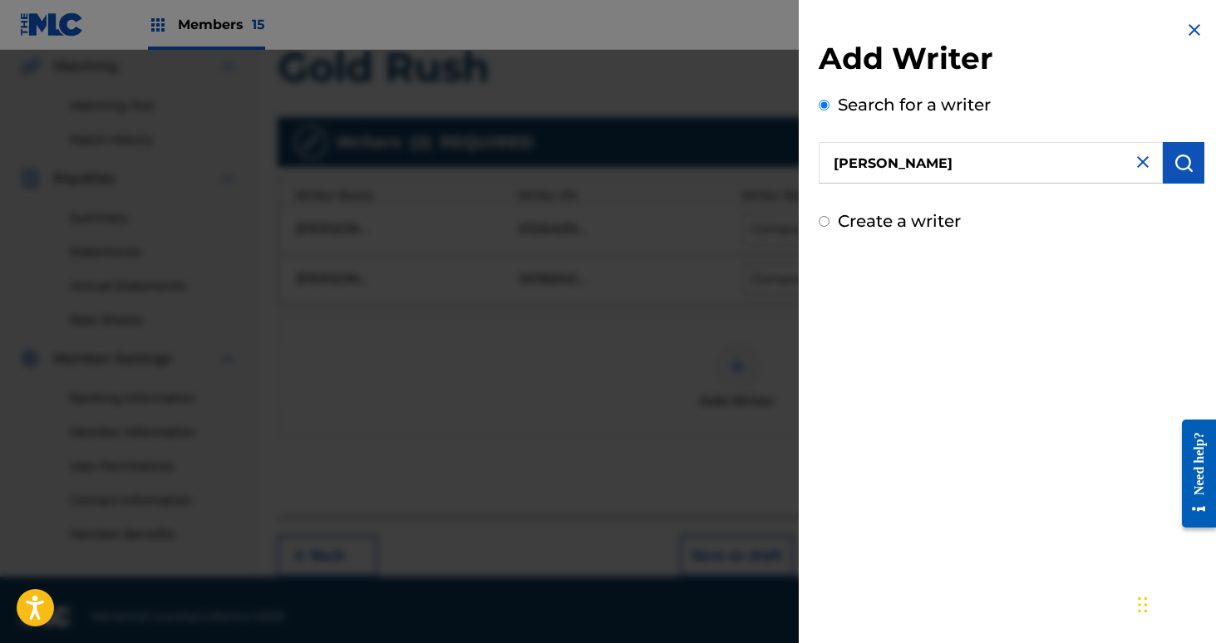
click at [1184, 179] on button "submit" at bounding box center [1184, 163] width 42 height 42
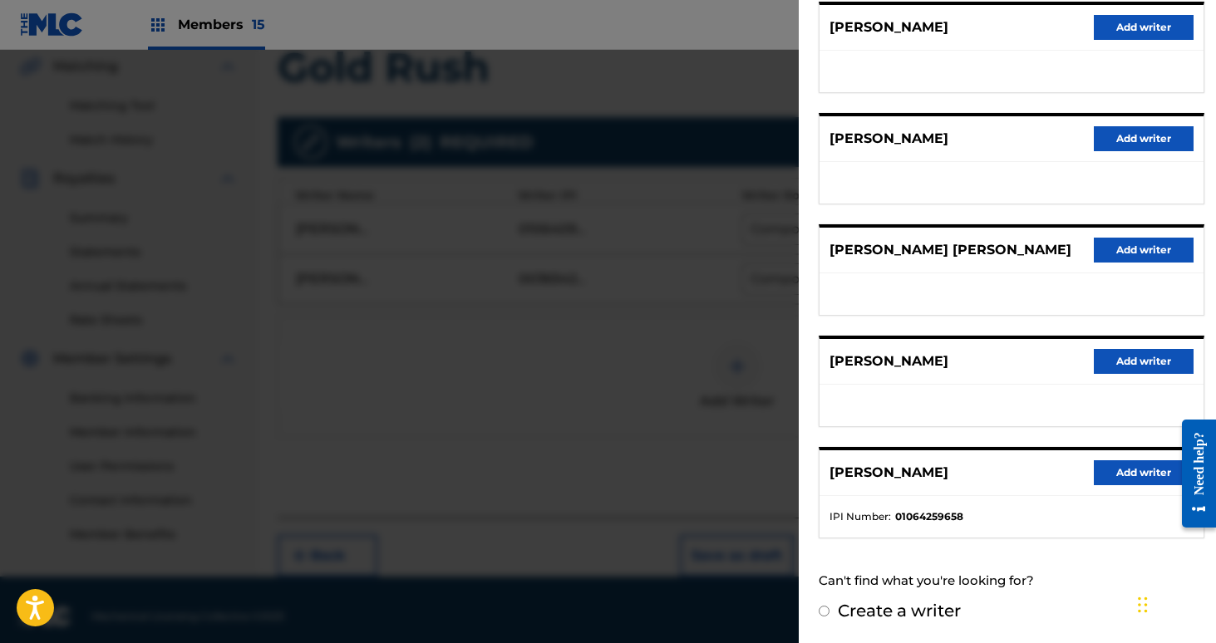
click at [1134, 480] on button "Add writer" at bounding box center [1144, 472] width 100 height 25
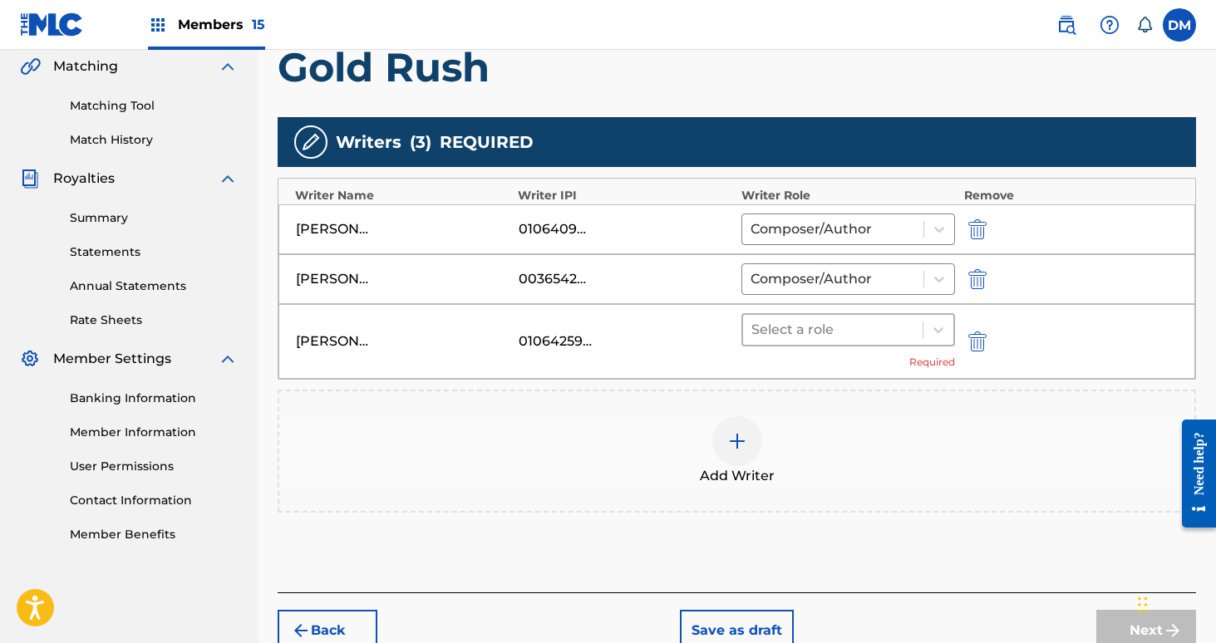
click at [871, 337] on div at bounding box center [833, 329] width 164 height 23
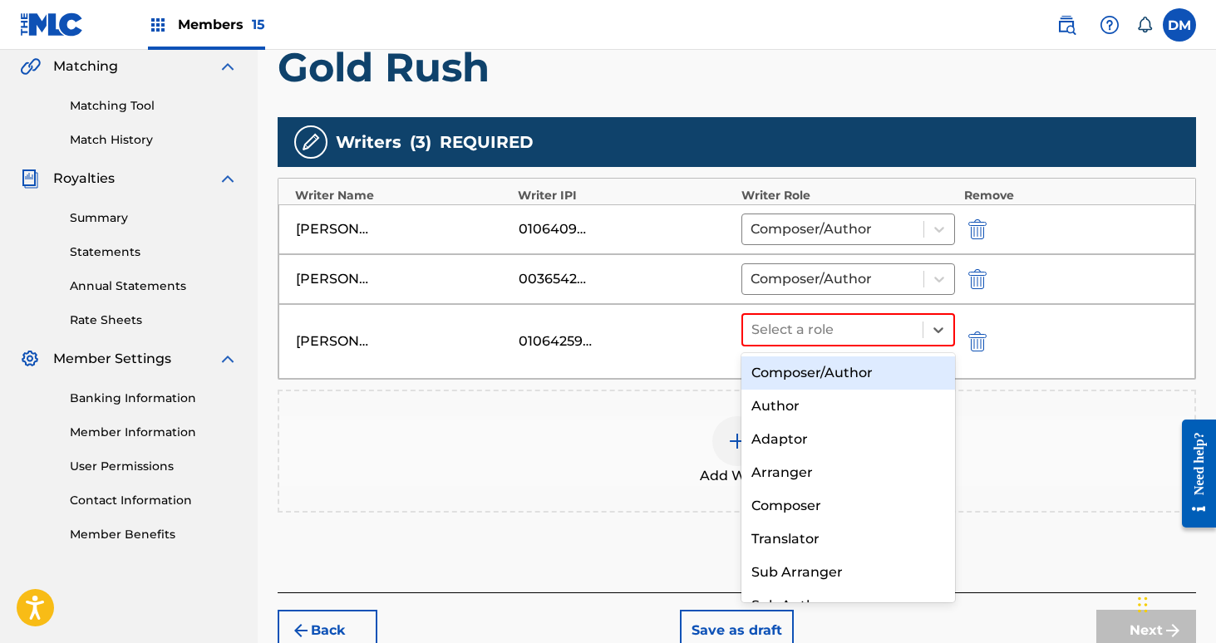
click at [857, 373] on div "Composer/Author" at bounding box center [848, 373] width 214 height 33
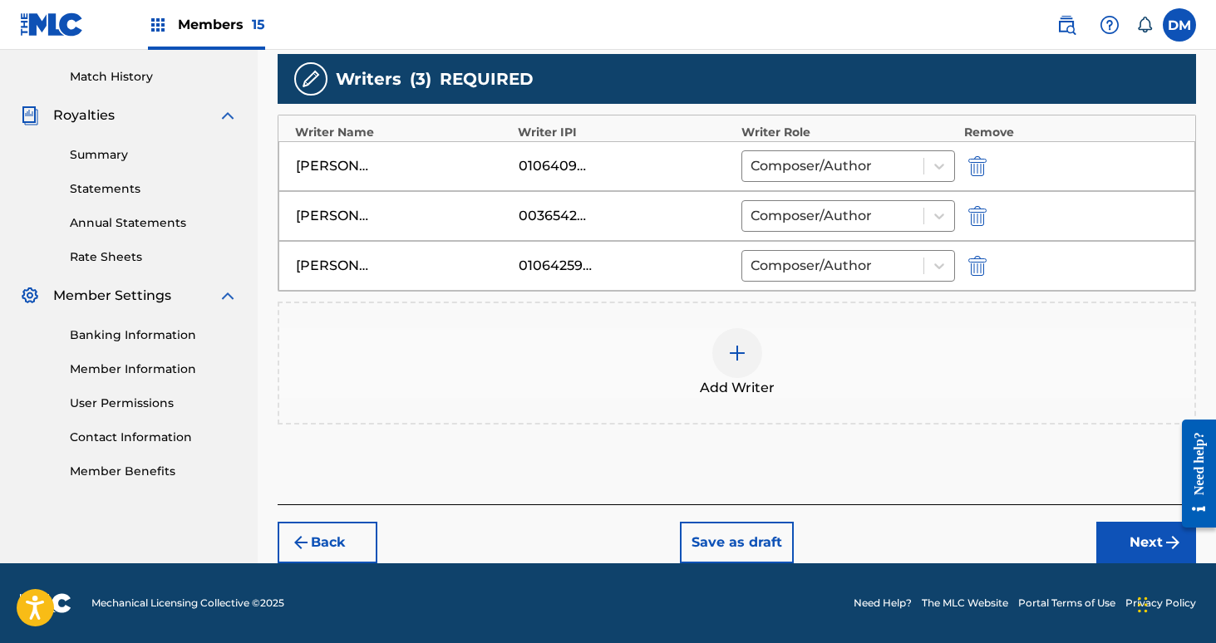
click at [1131, 544] on button "Next" at bounding box center [1146, 543] width 100 height 42
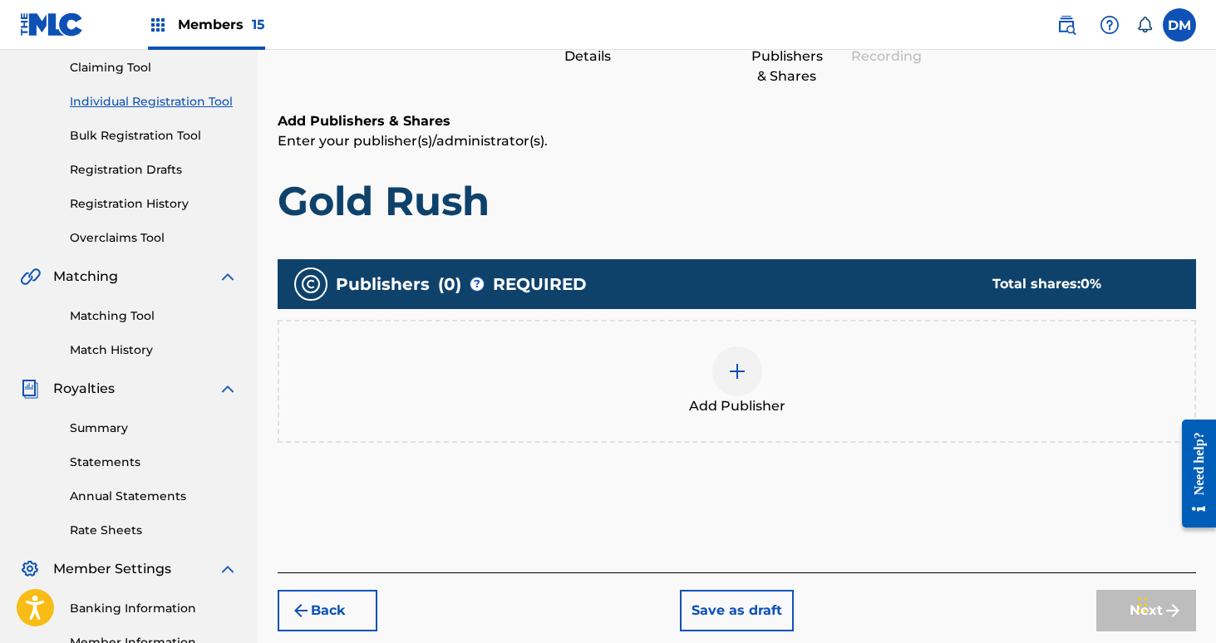
scroll to position [387, 0]
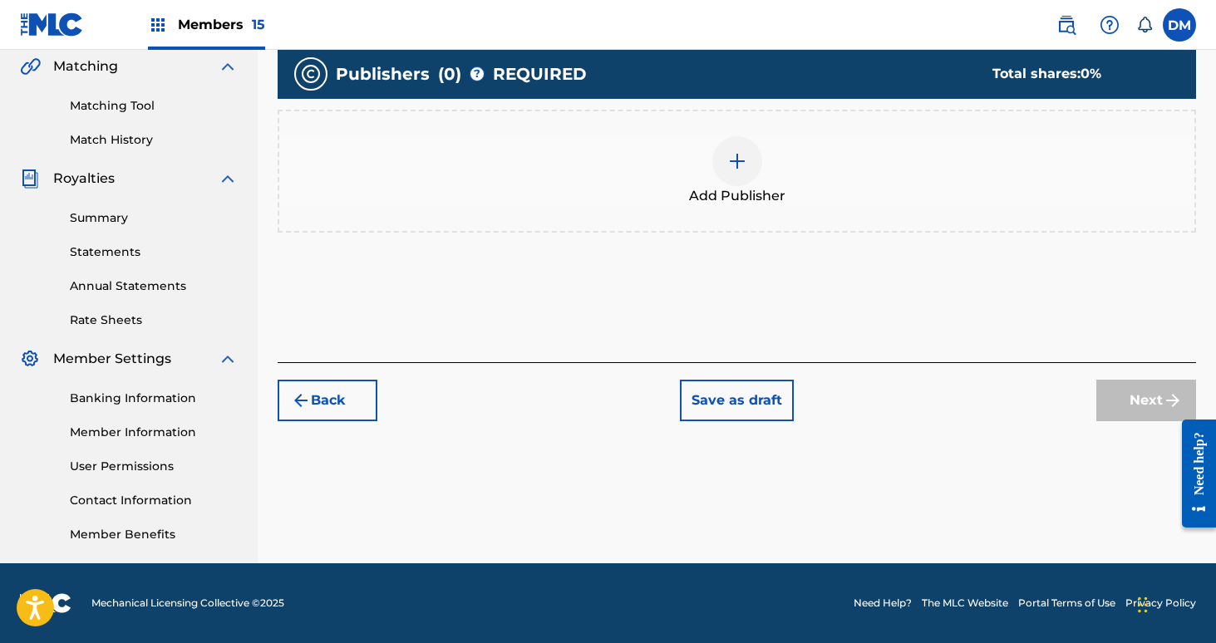
click at [740, 185] on div at bounding box center [737, 161] width 50 height 50
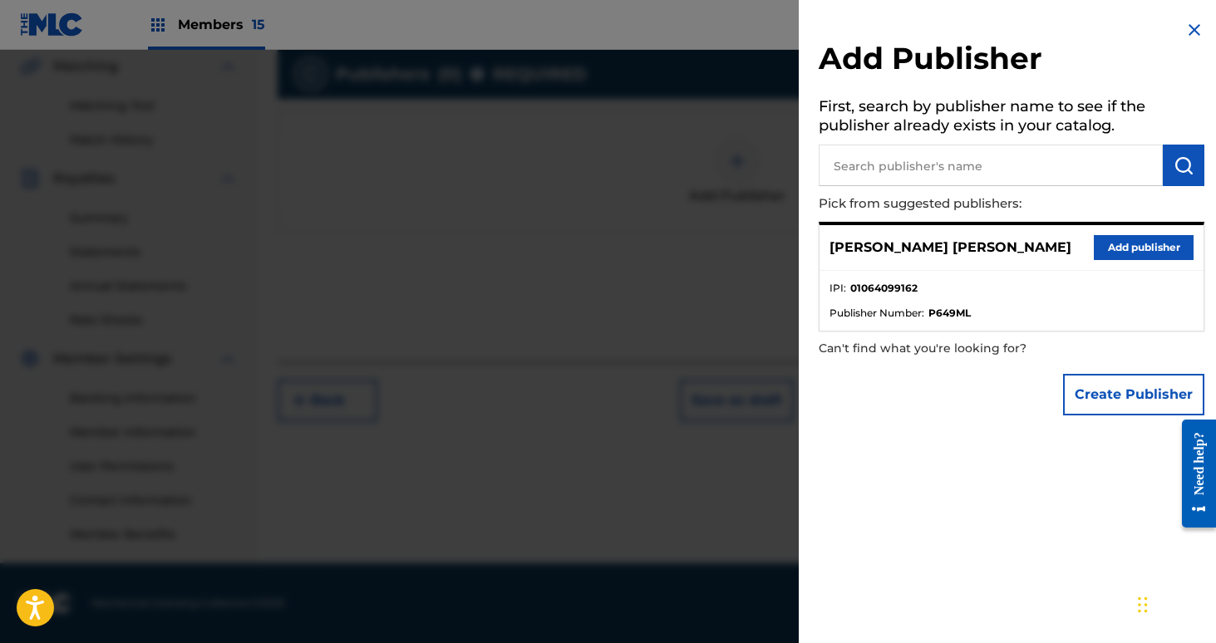
click at [1030, 169] on input "text" at bounding box center [991, 166] width 344 height 42
click at [1116, 246] on button "Add publisher" at bounding box center [1144, 247] width 100 height 25
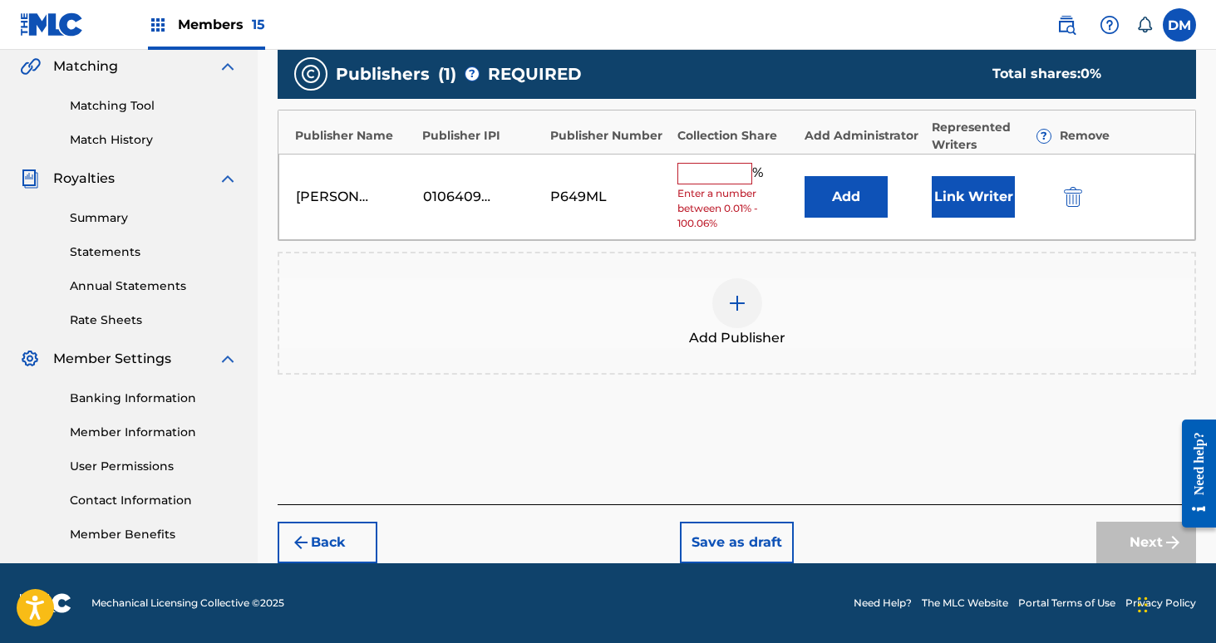
click at [714, 167] on input "text" at bounding box center [714, 174] width 75 height 22
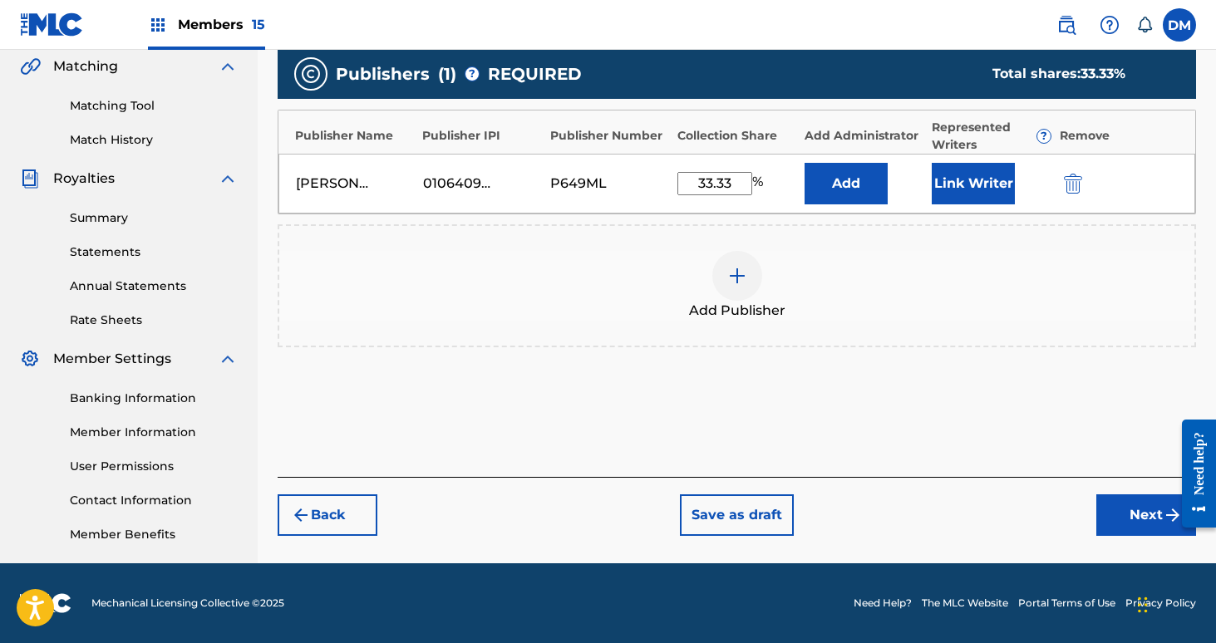
click at [980, 181] on button "Link Writer" at bounding box center [973, 184] width 83 height 42
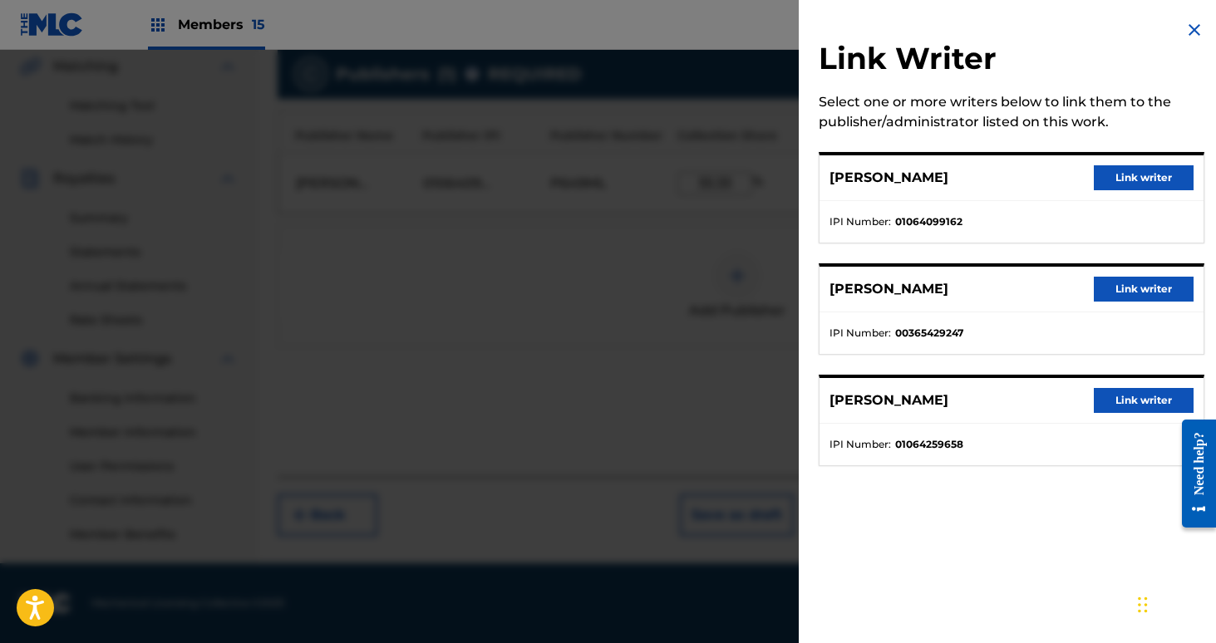
click at [1162, 188] on button "Link writer" at bounding box center [1144, 177] width 100 height 25
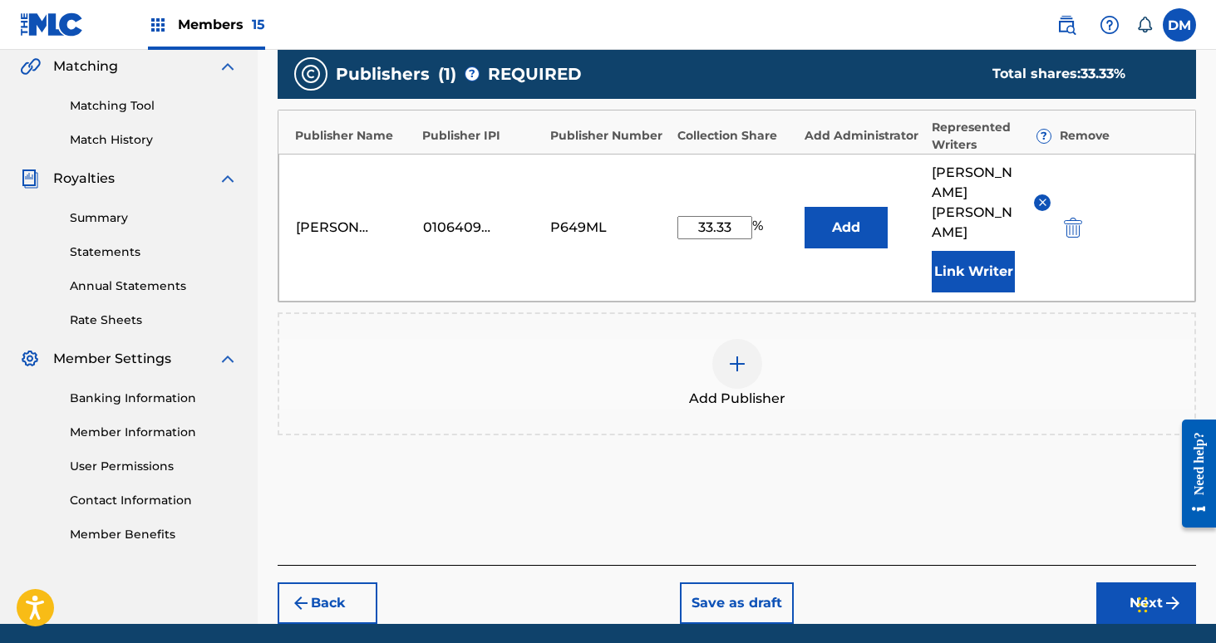
click at [741, 216] on input "33.33" at bounding box center [714, 227] width 75 height 23
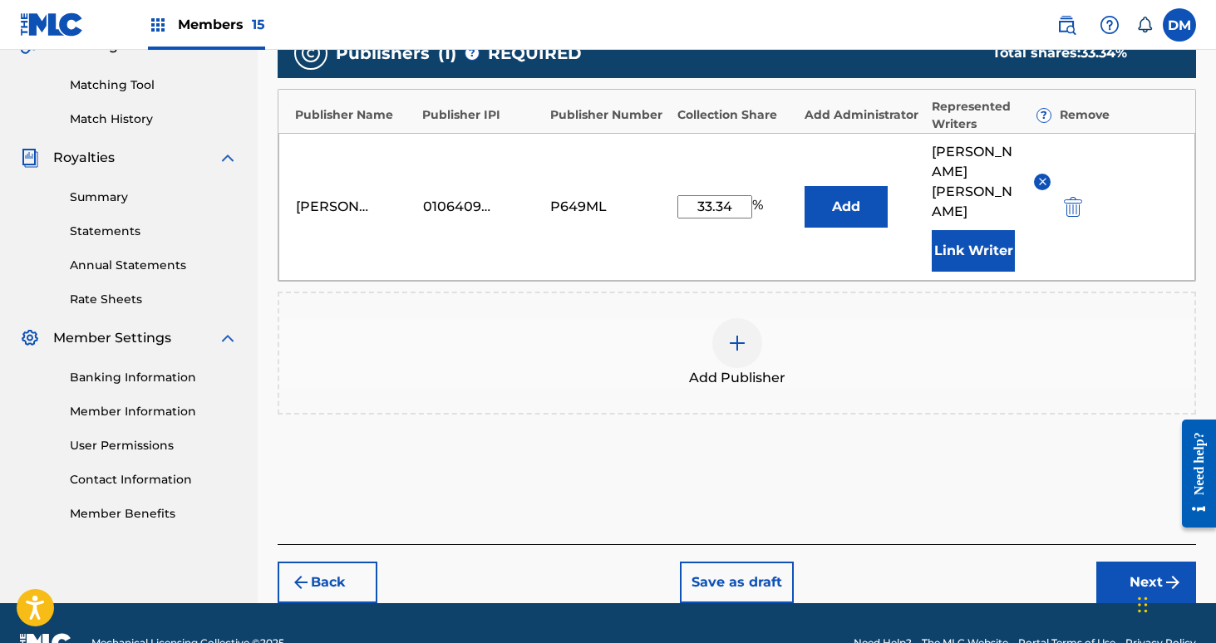
type input "33.34"
click at [1126, 562] on button "Next" at bounding box center [1146, 583] width 100 height 42
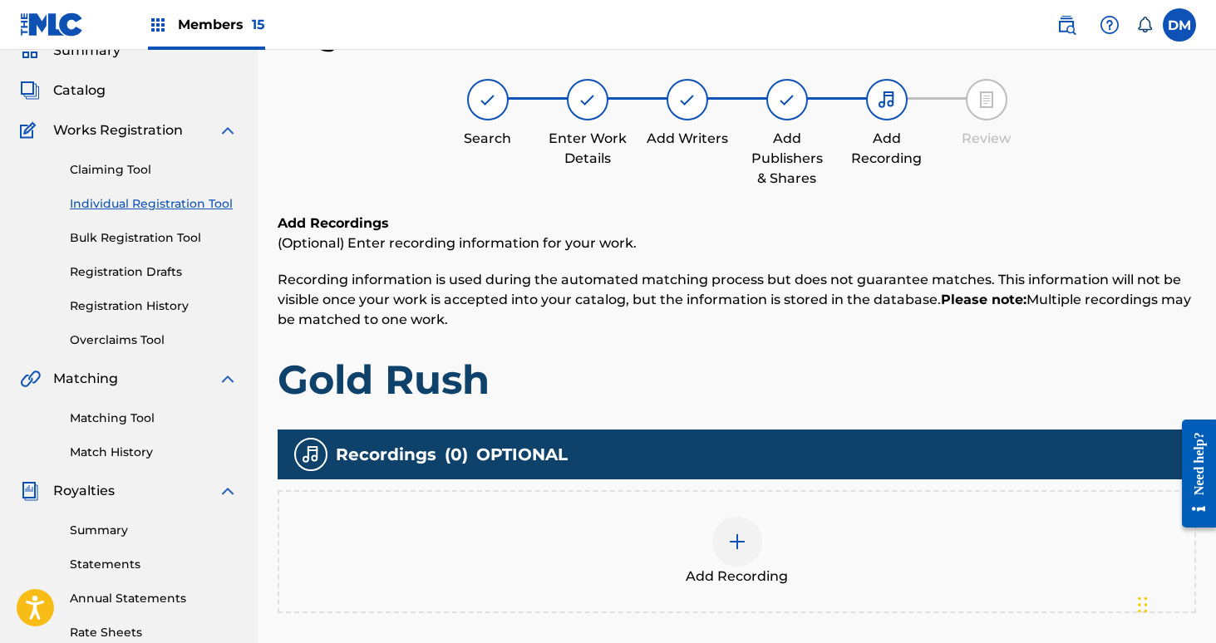
scroll to position [387, 0]
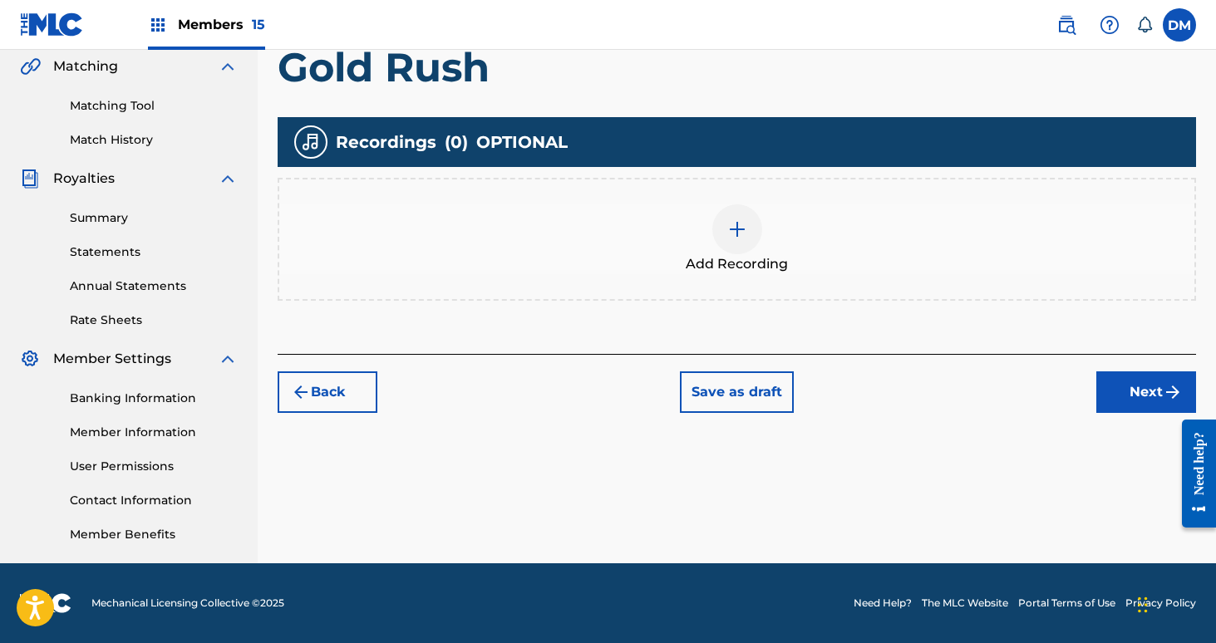
click at [1137, 403] on button "Next" at bounding box center [1146, 393] width 100 height 42
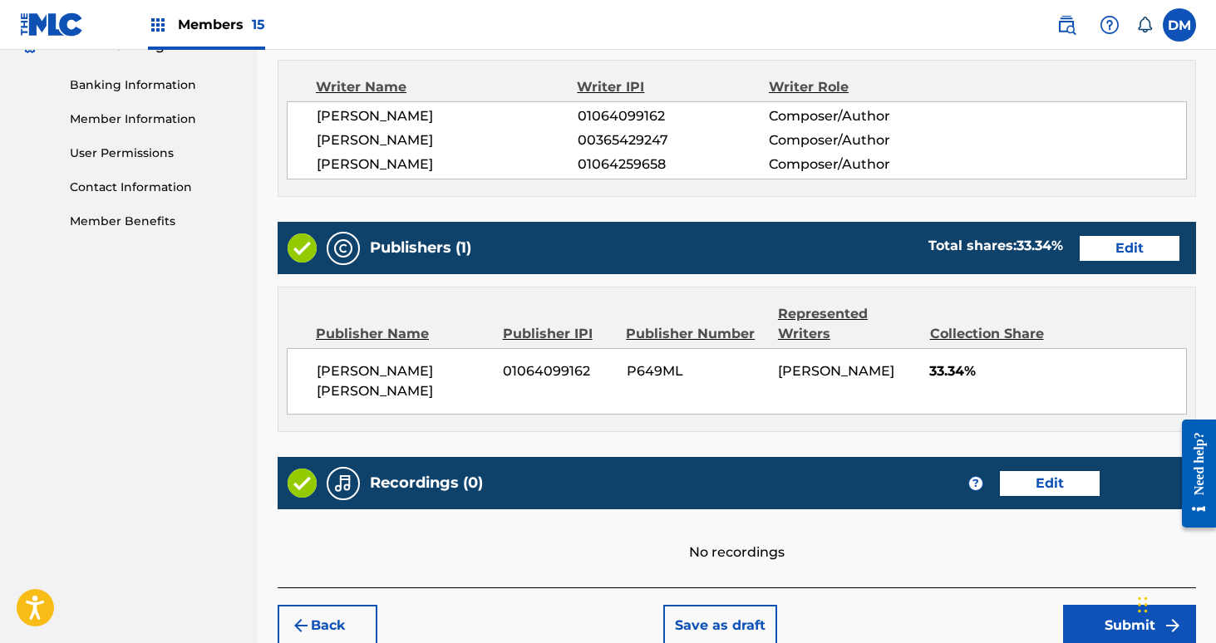
scroll to position [762, 0]
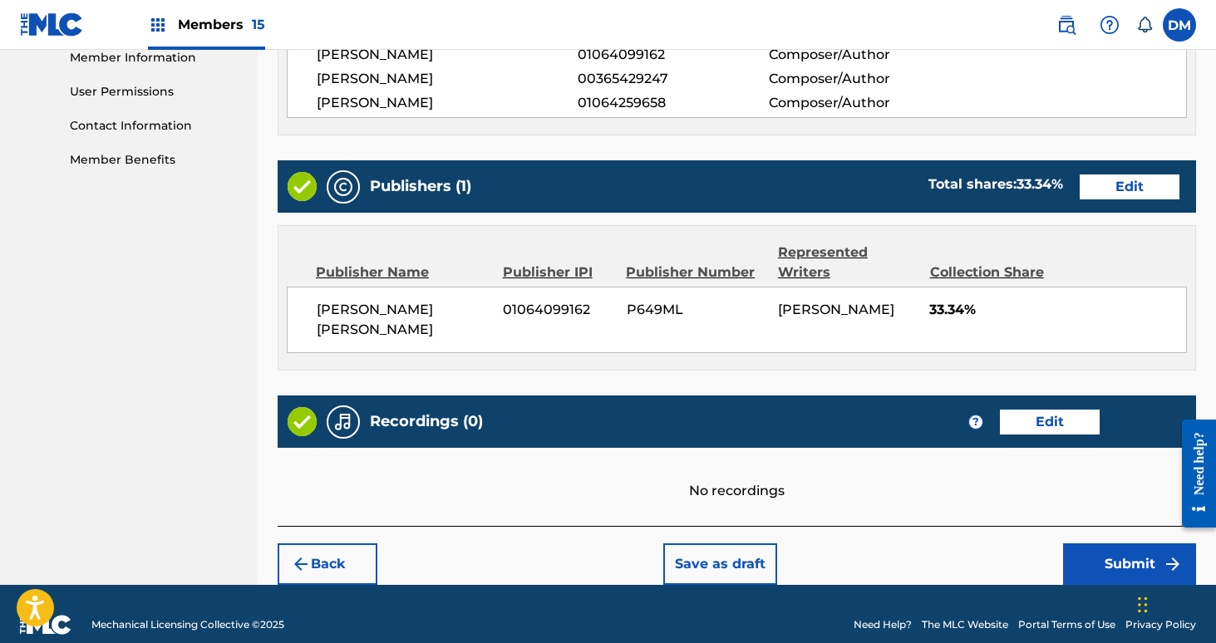
click at [1146, 562] on button "Submit" at bounding box center [1129, 565] width 133 height 42
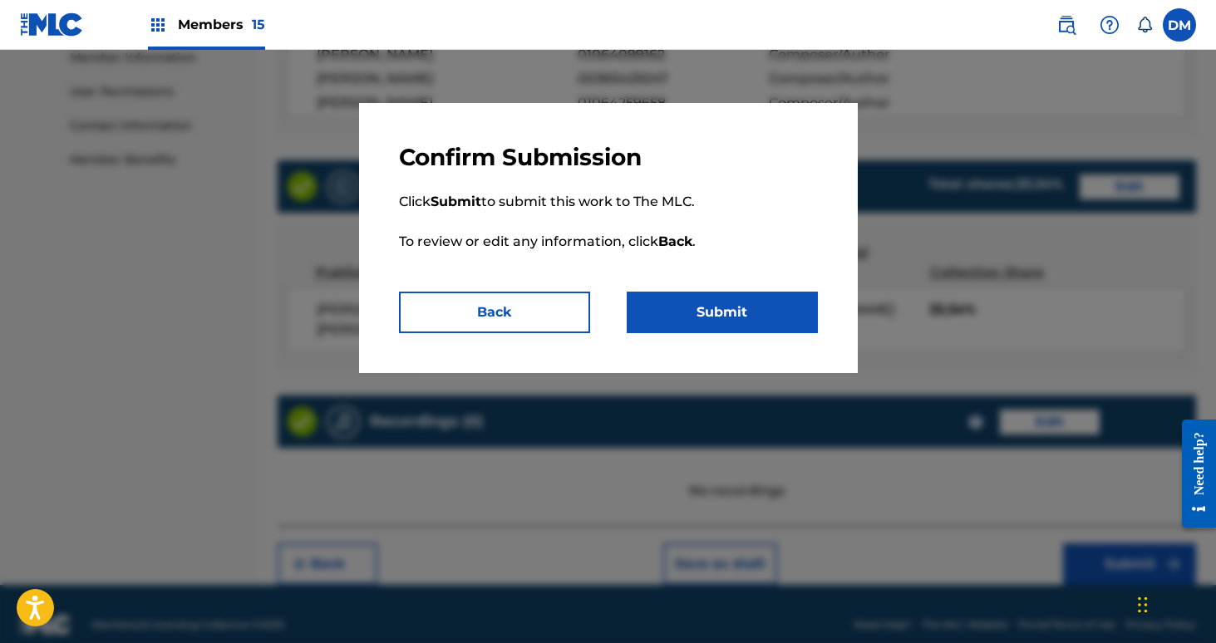
click at [775, 298] on button "Submit" at bounding box center [722, 313] width 191 height 42
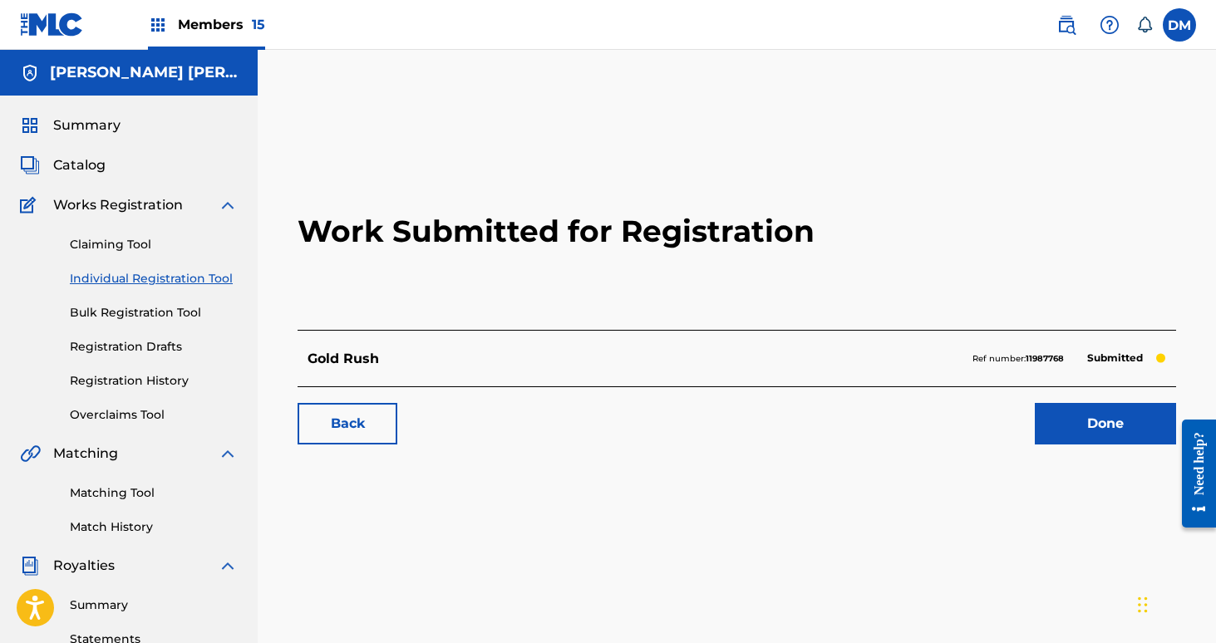
click at [156, 281] on link "Individual Registration Tool" at bounding box center [154, 278] width 168 height 17
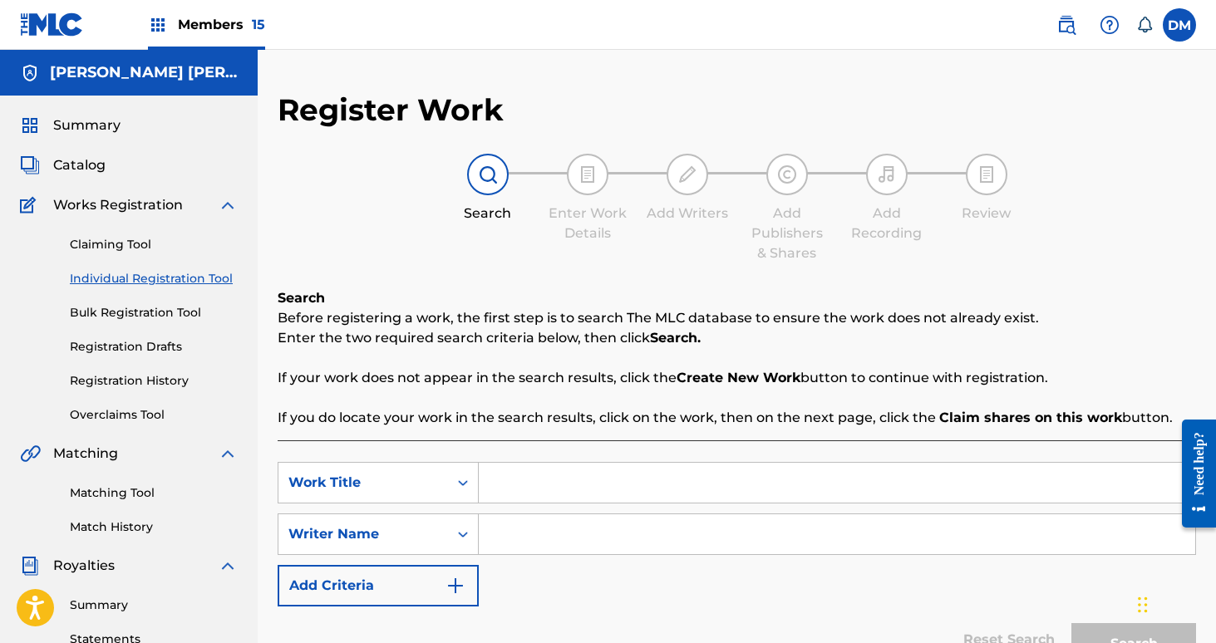
click at [572, 473] on input "Search Form" at bounding box center [837, 483] width 716 height 40
type input "F"
type input "g"
type input "Gold Rush Club Mix"
click at [570, 535] on input "Search Form" at bounding box center [837, 534] width 716 height 40
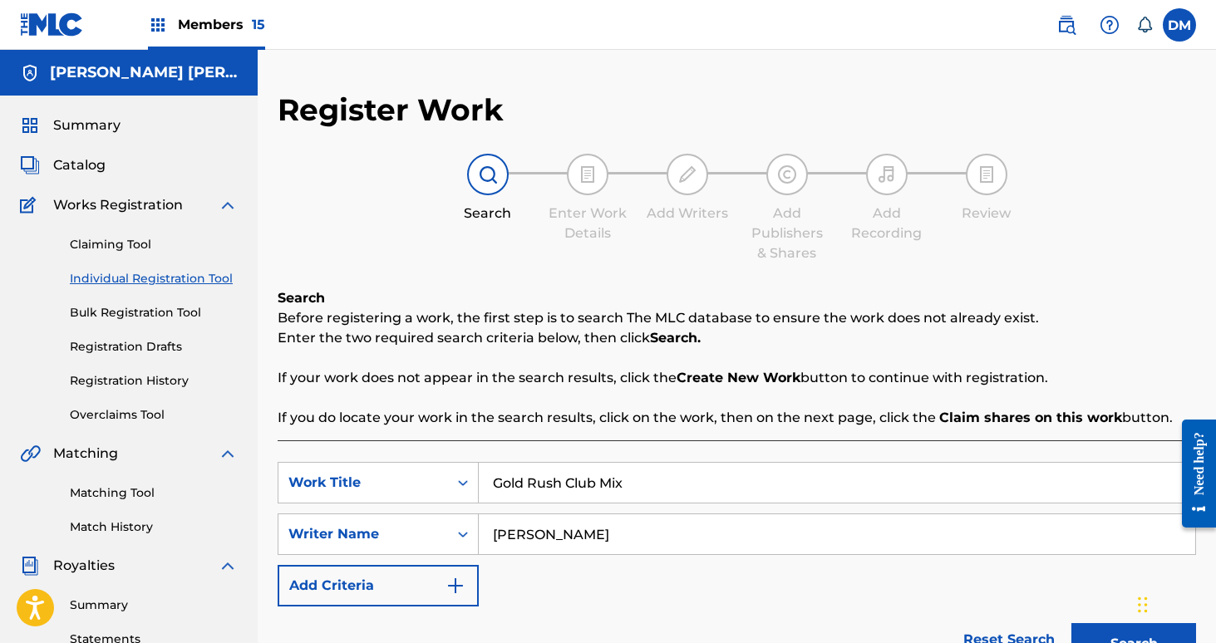
type input "[PERSON_NAME]"
click at [1071, 623] on button "Search" at bounding box center [1133, 644] width 125 height 42
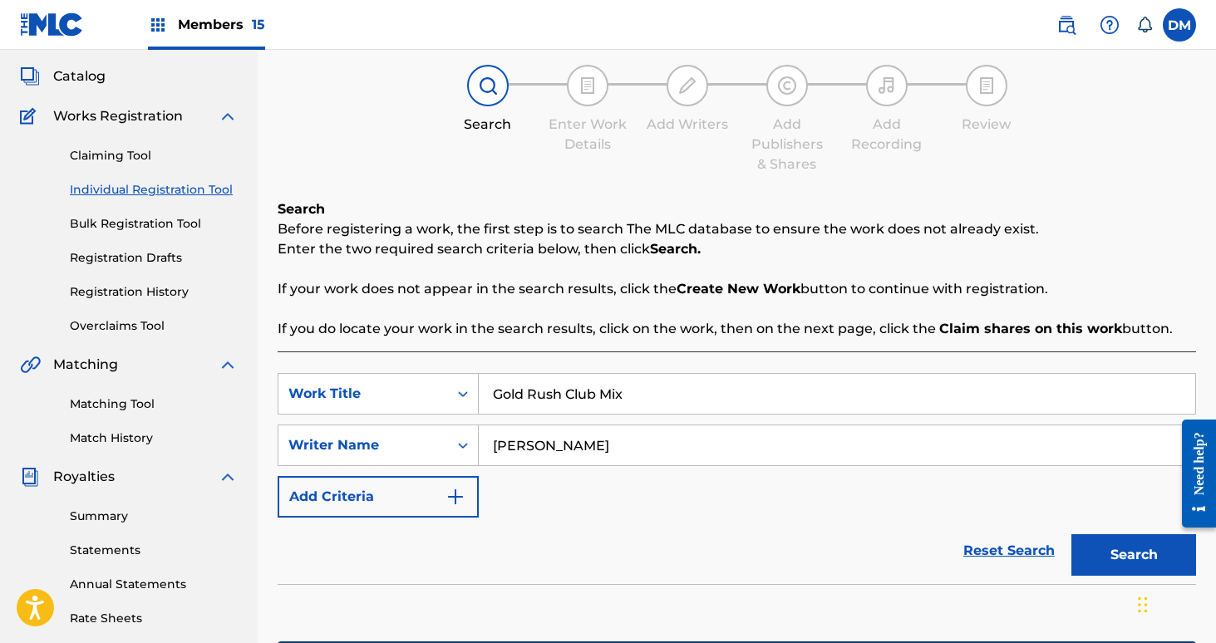
scroll to position [387, 0]
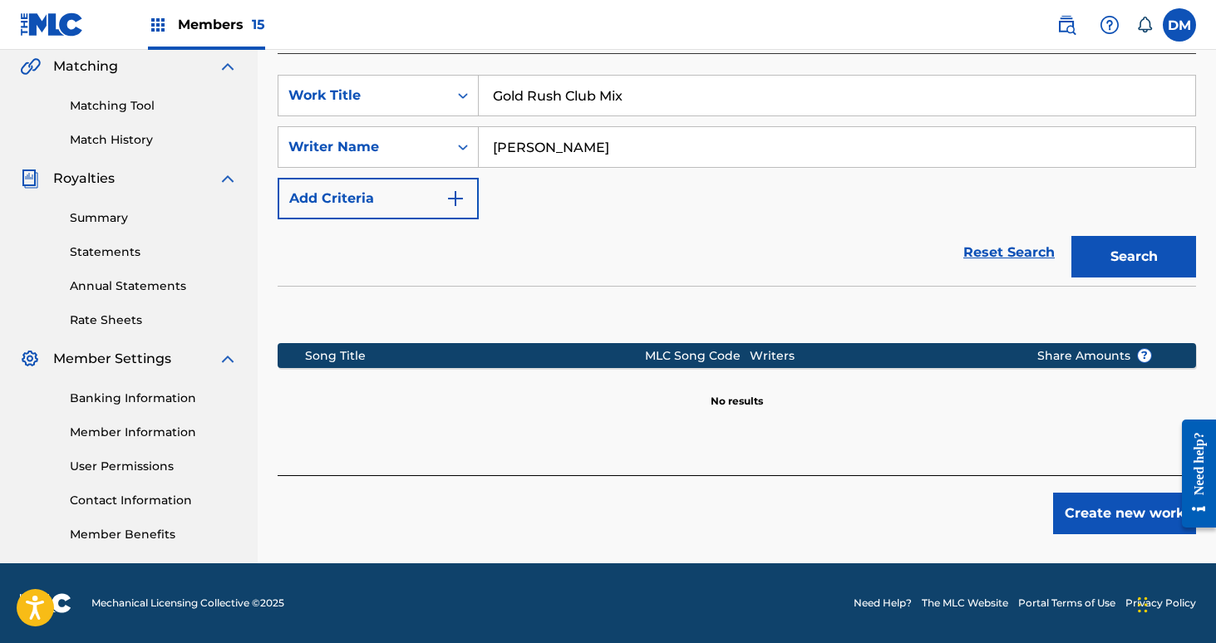
click at [1115, 520] on button "Create new work" at bounding box center [1124, 514] width 143 height 42
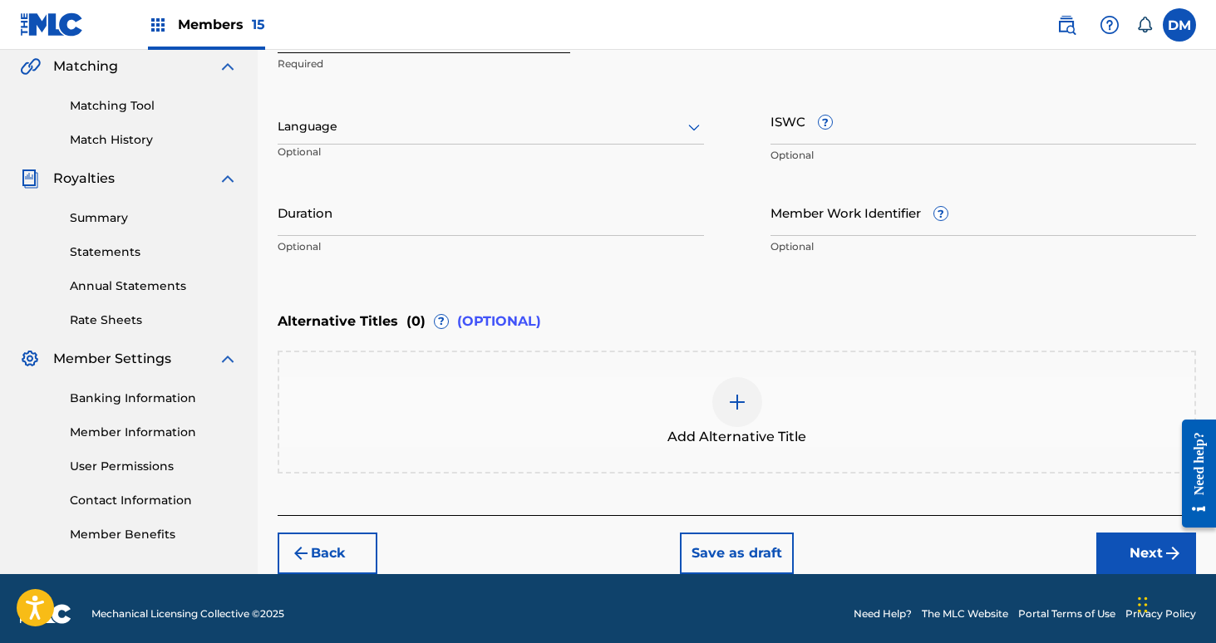
scroll to position [397, 0]
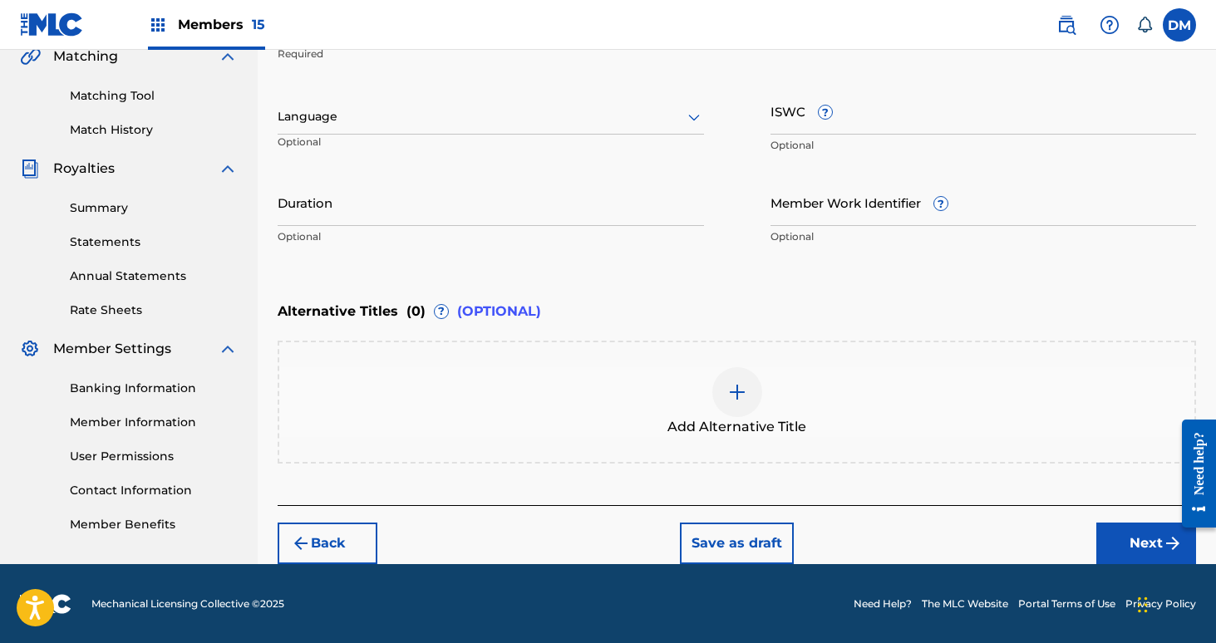
click at [1131, 539] on button "Next" at bounding box center [1146, 544] width 100 height 42
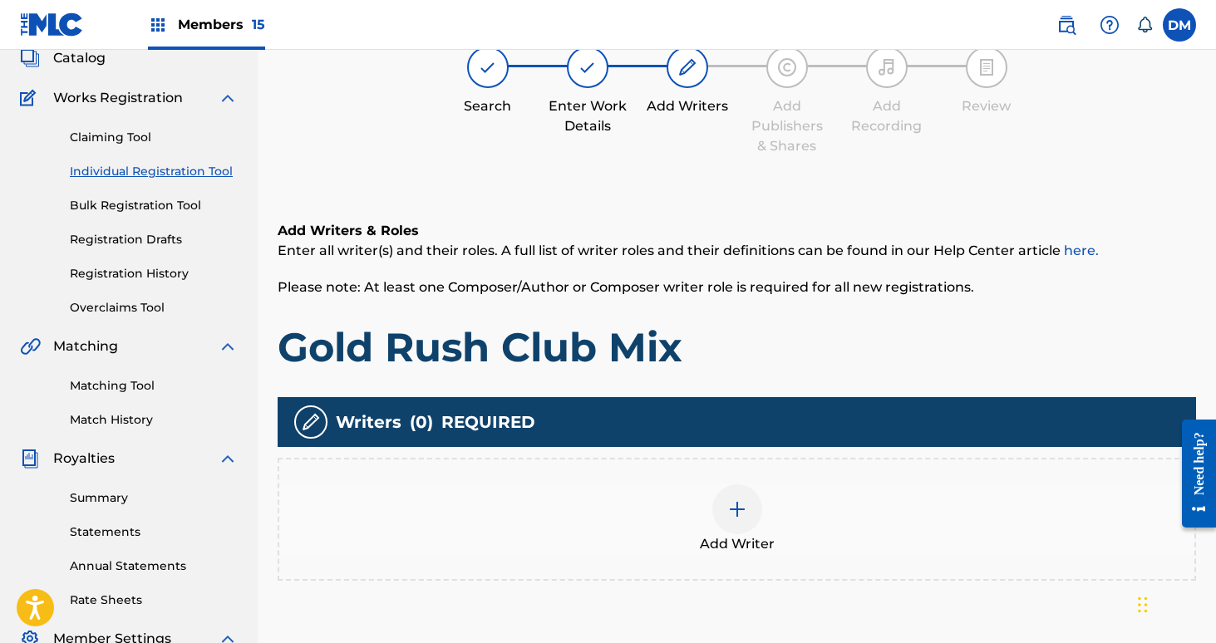
scroll to position [111, 0]
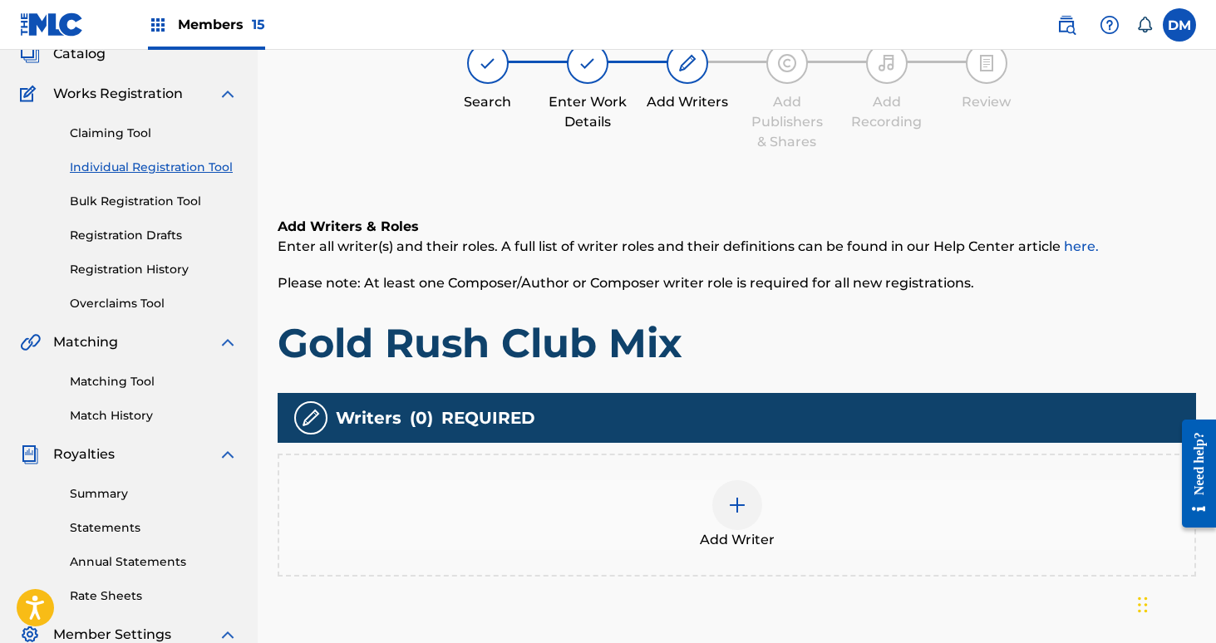
click at [729, 507] on img at bounding box center [737, 505] width 20 height 20
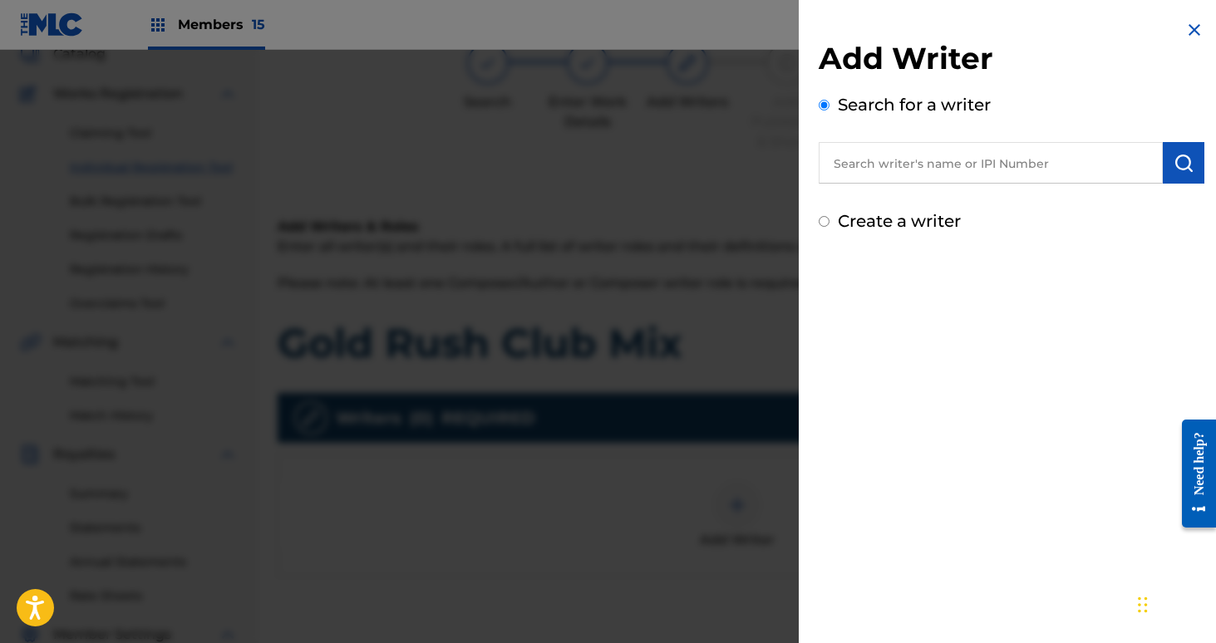
click at [867, 180] on input "text" at bounding box center [991, 163] width 344 height 42
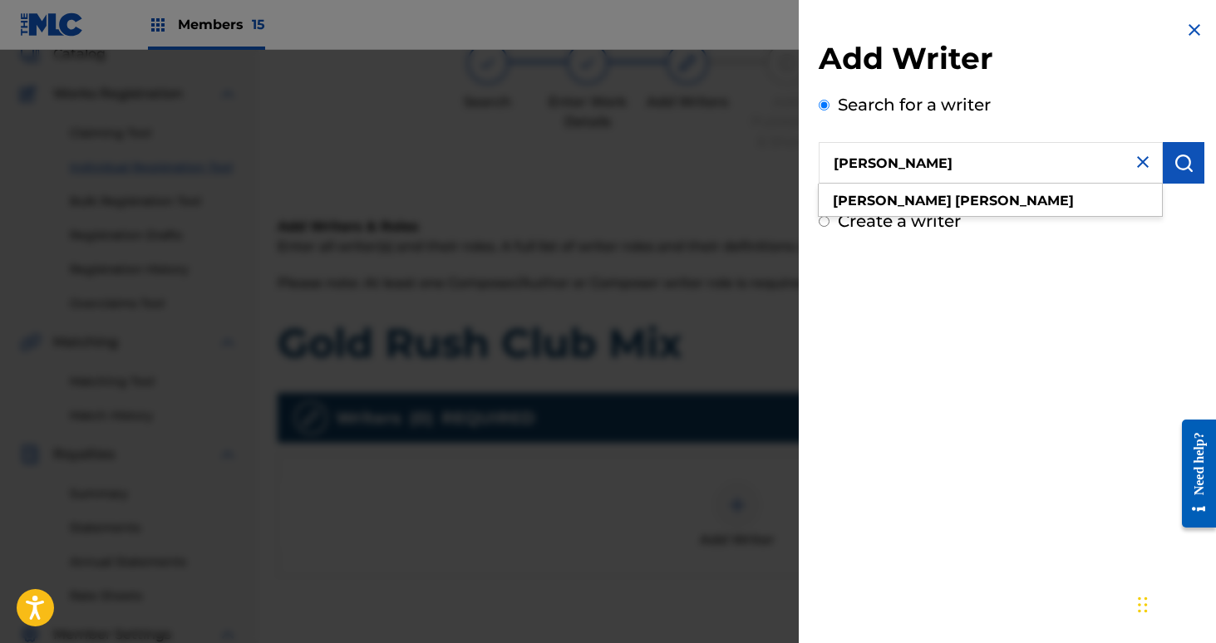
type input "[PERSON_NAME]"
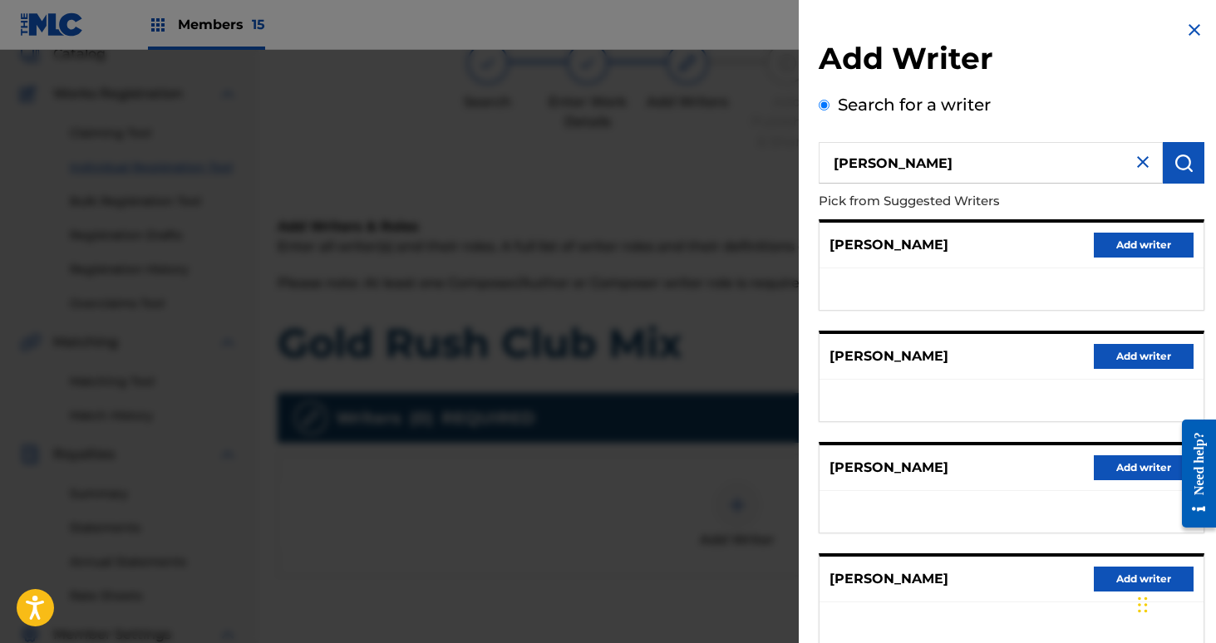
scroll to position [218, 0]
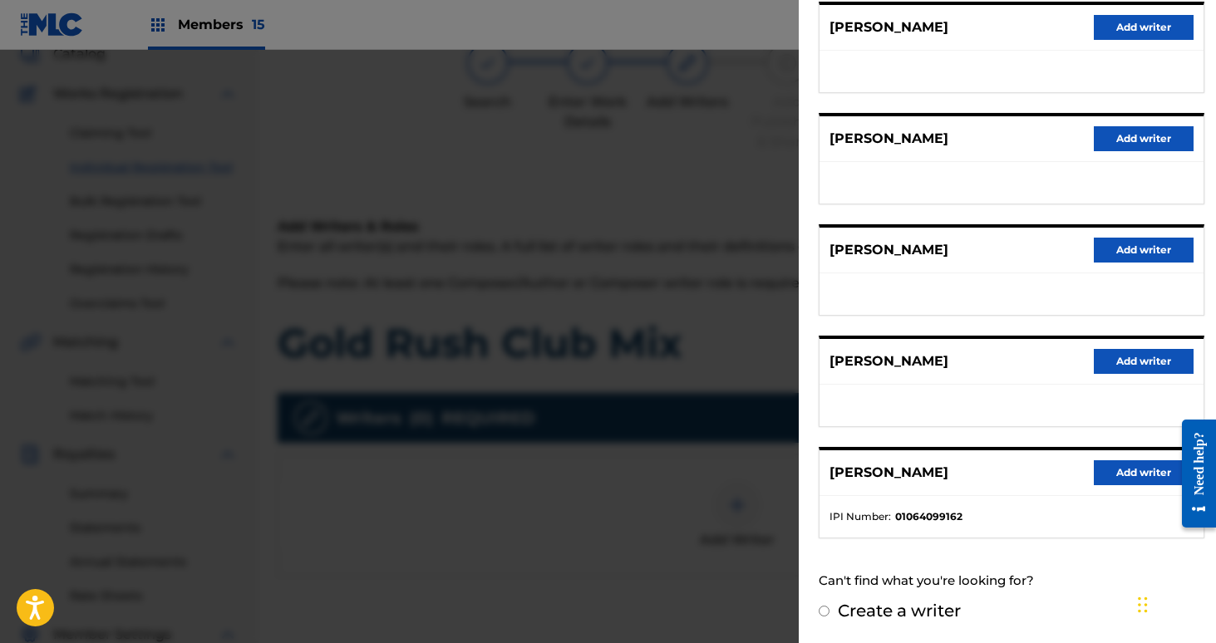
click at [1129, 480] on button "Add writer" at bounding box center [1144, 472] width 100 height 25
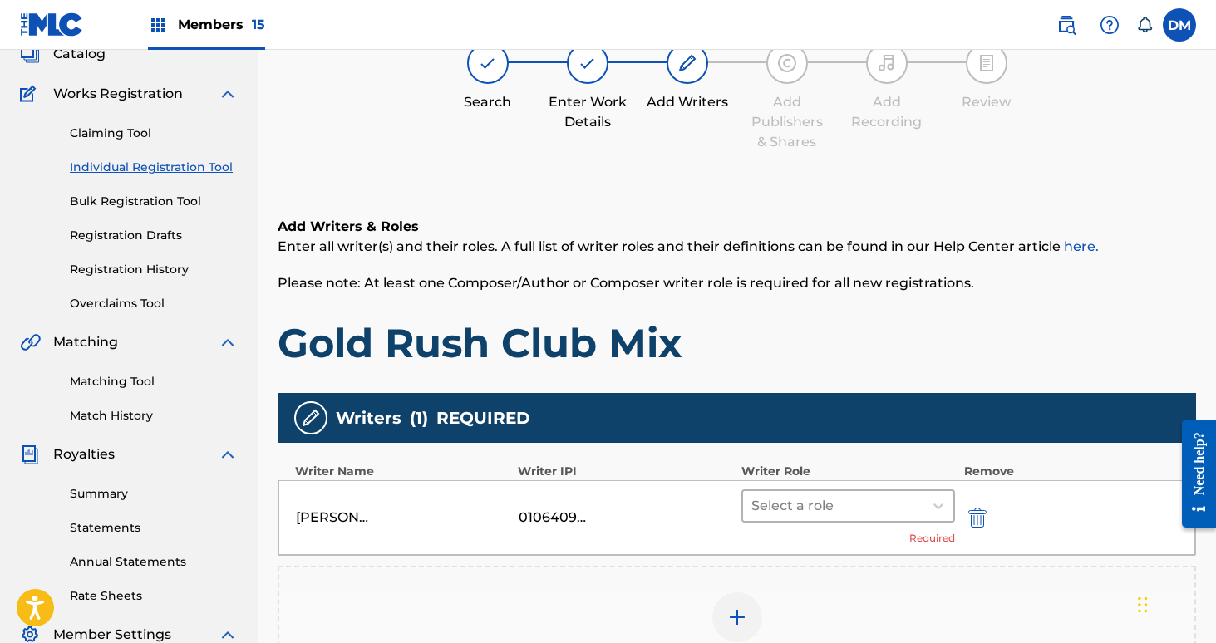
click at [775, 500] on div at bounding box center [833, 506] width 164 height 23
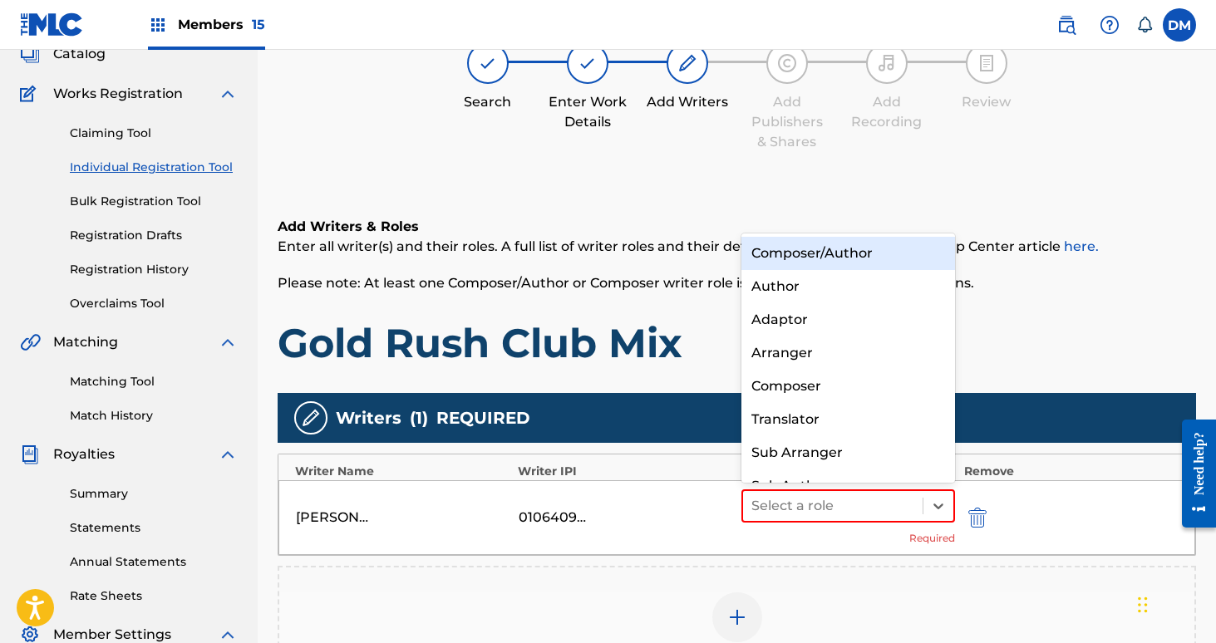
scroll to position [23, 0]
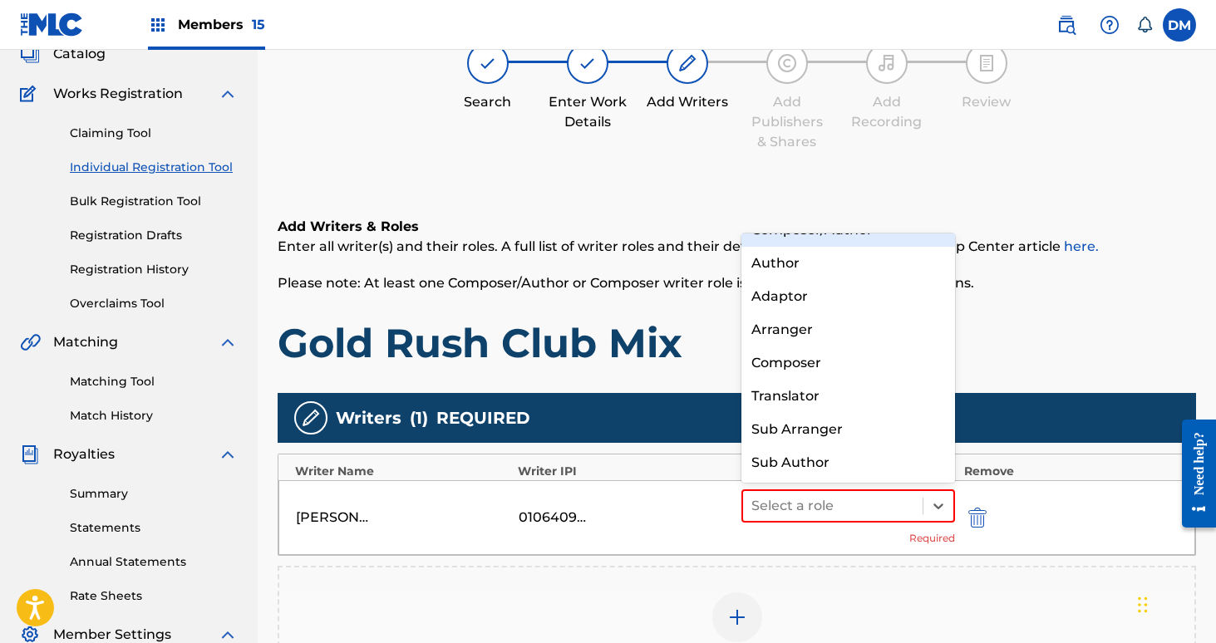
click at [824, 236] on div "Composer/Author" at bounding box center [848, 230] width 214 height 33
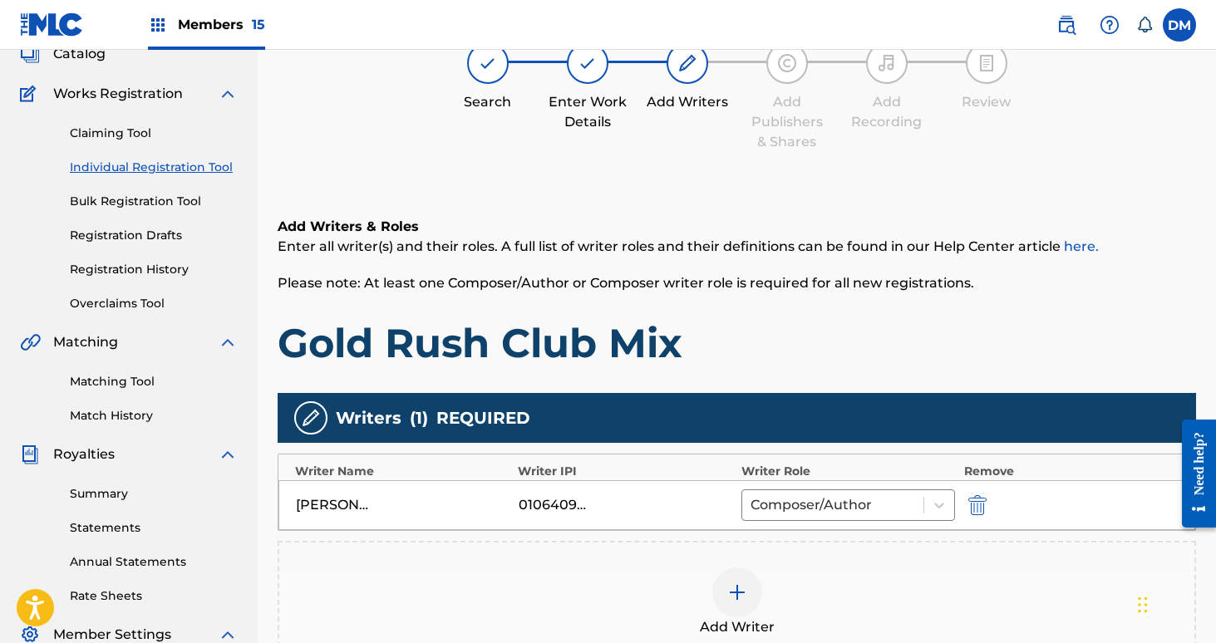
click at [748, 580] on div at bounding box center [737, 593] width 50 height 50
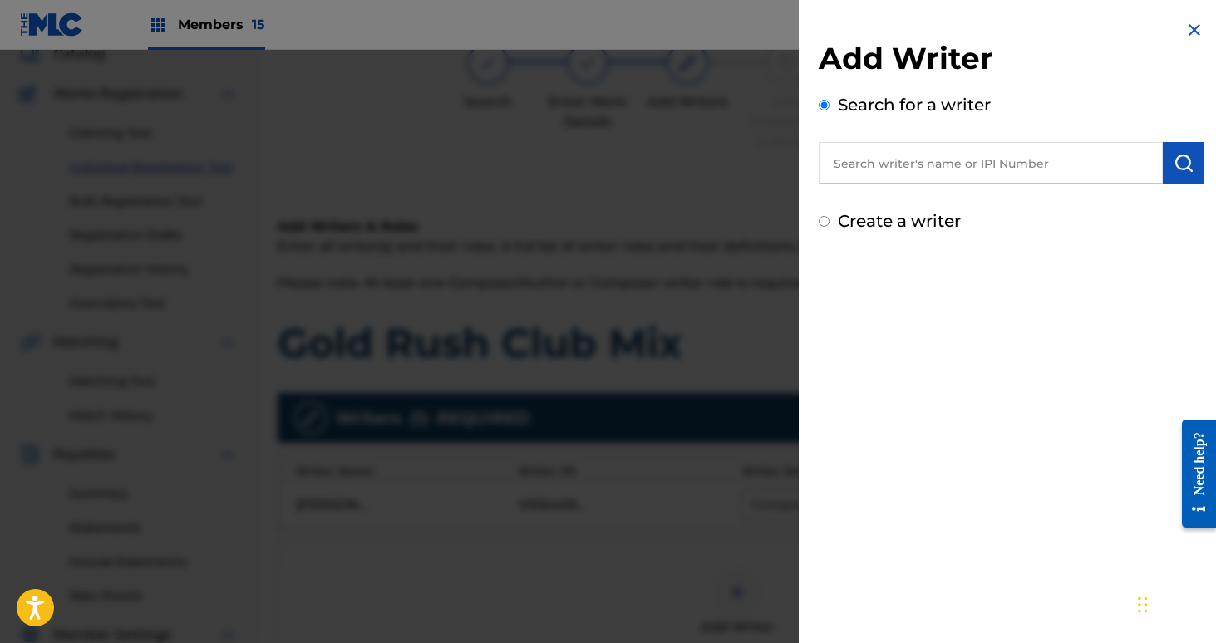
click at [884, 145] on input "text" at bounding box center [991, 163] width 344 height 42
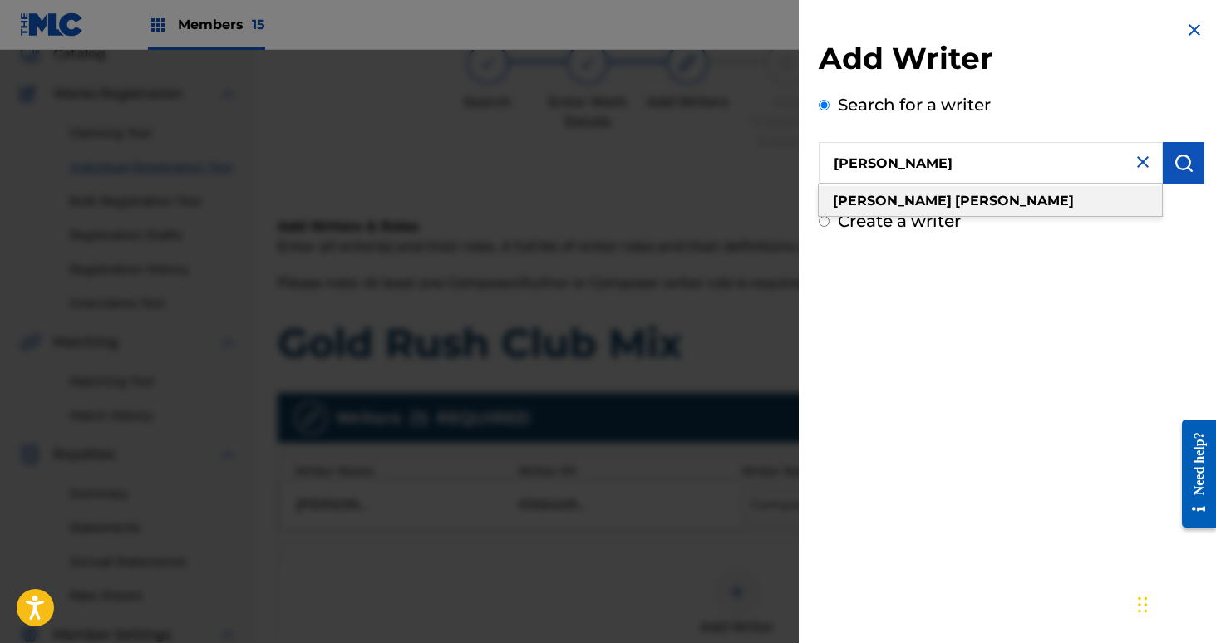
click at [955, 199] on strong "[PERSON_NAME]" at bounding box center [1014, 201] width 119 height 16
type input "[PERSON_NAME]"
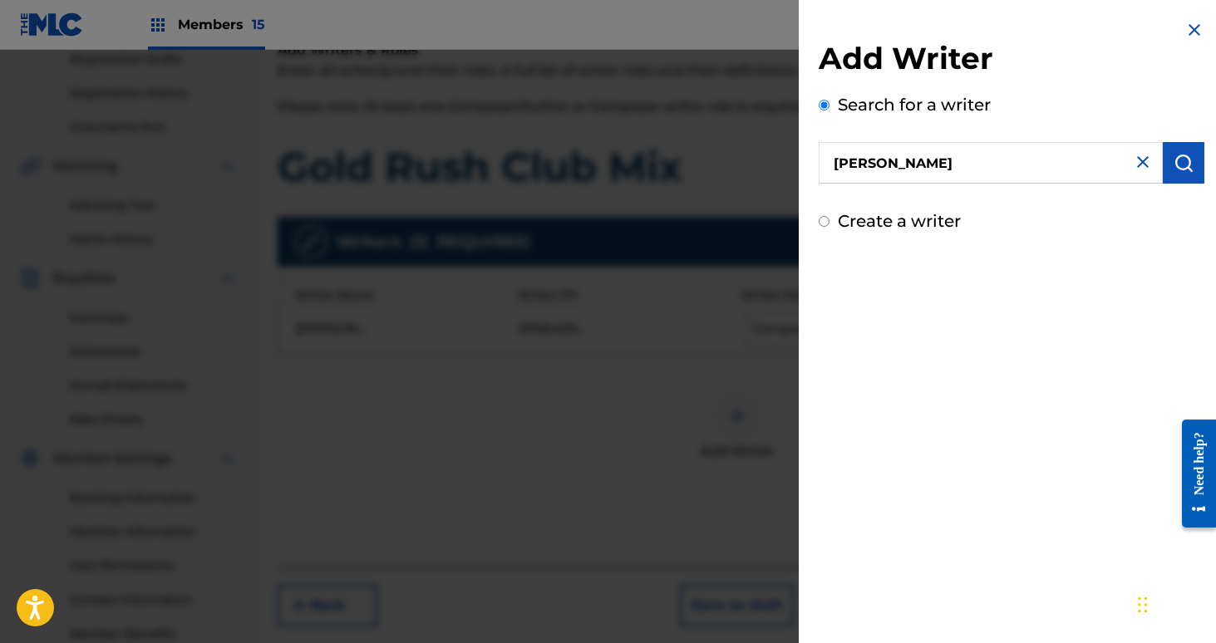
scroll to position [387, 0]
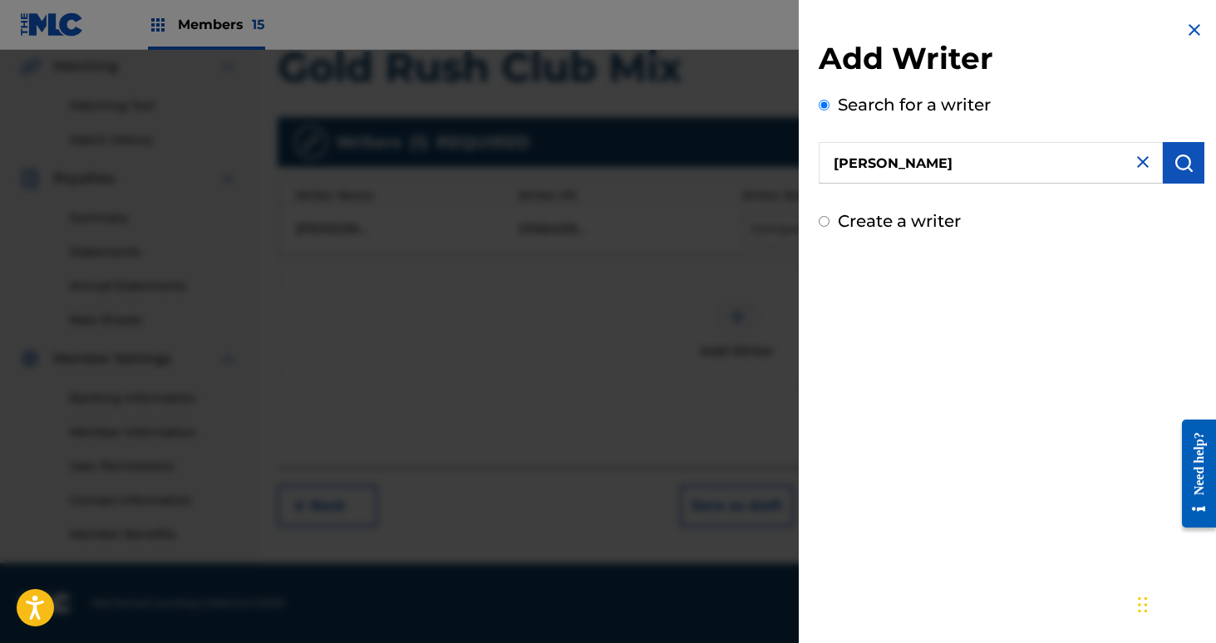
click at [1178, 175] on button "submit" at bounding box center [1184, 163] width 42 height 42
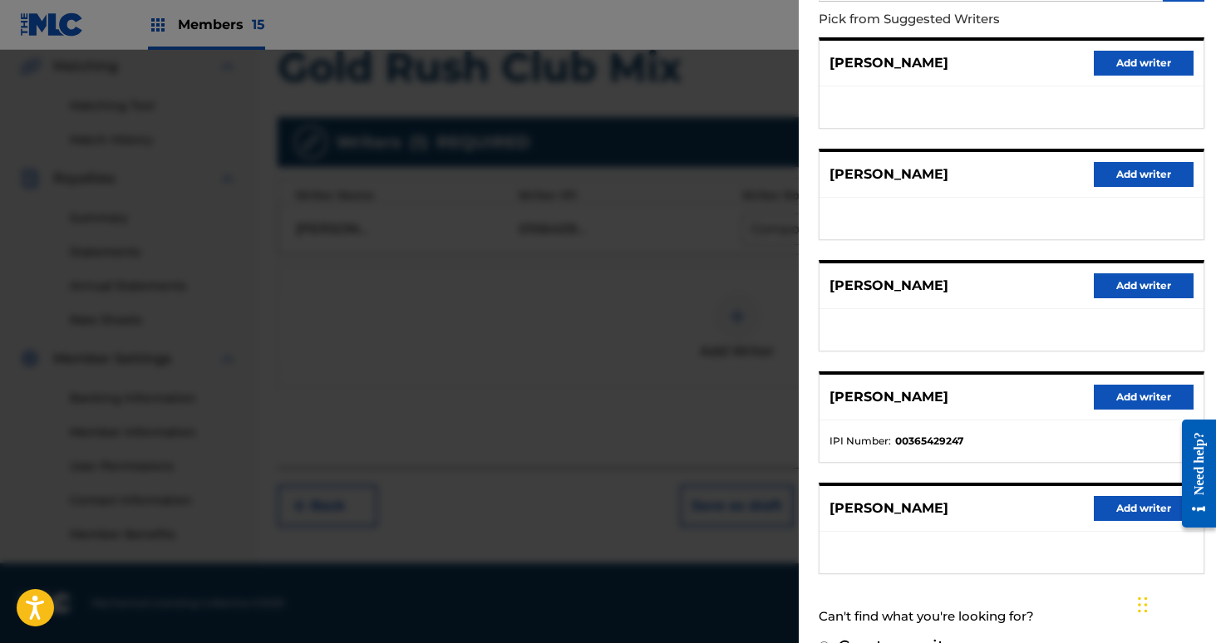
scroll to position [218, 0]
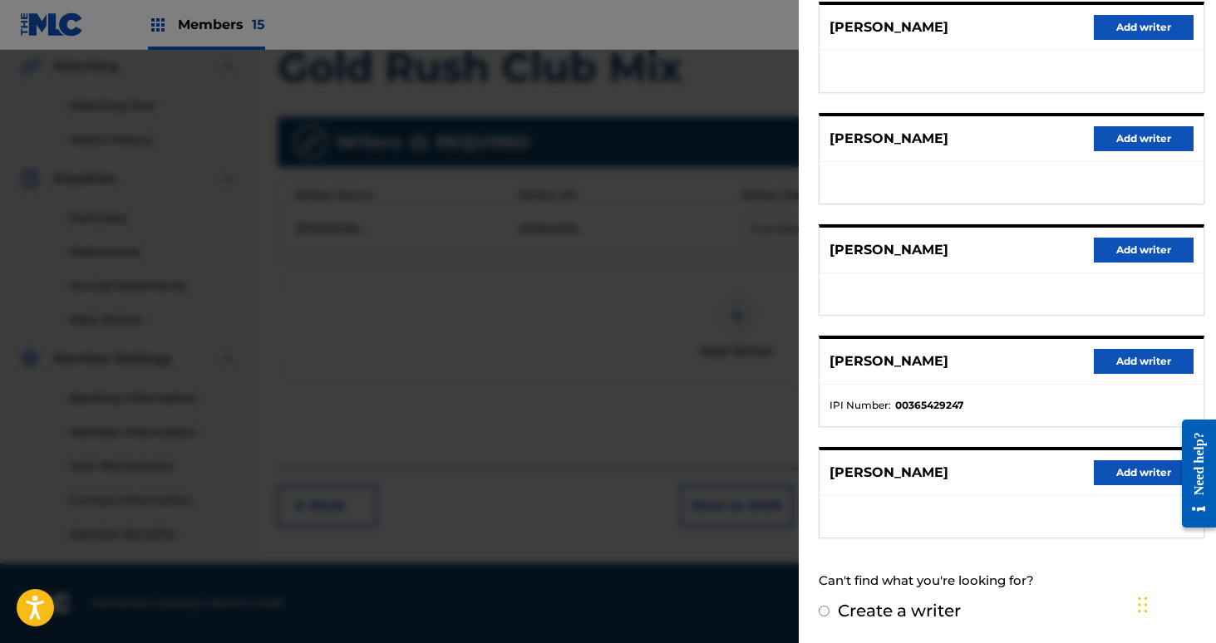
click at [1131, 354] on button "Add writer" at bounding box center [1144, 361] width 100 height 25
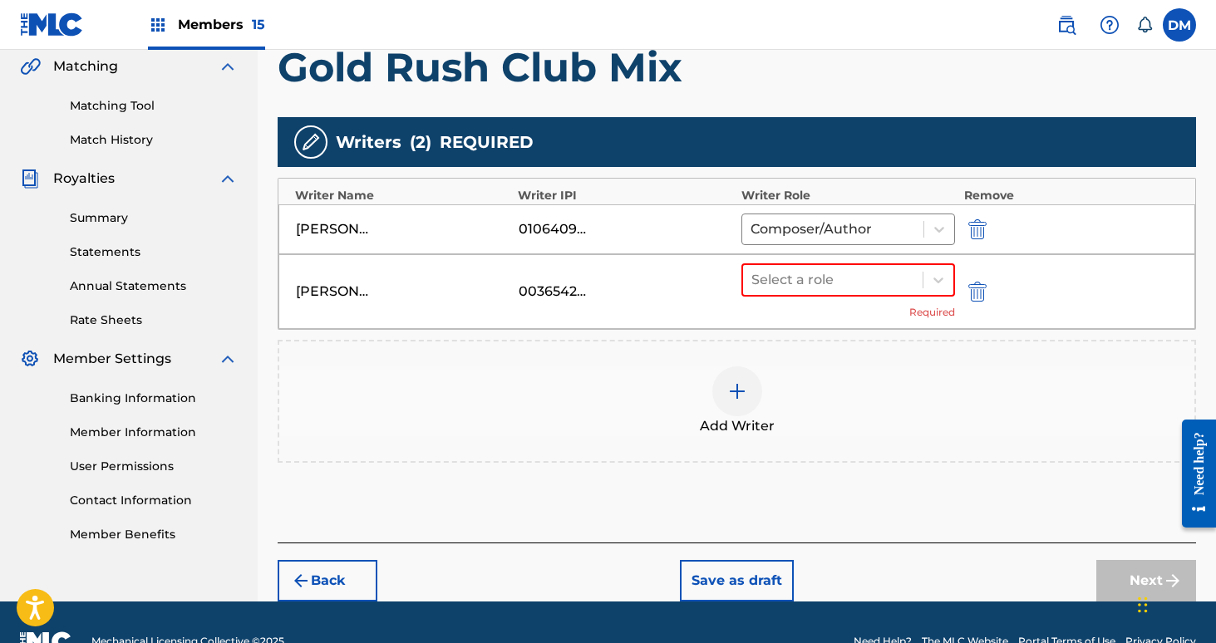
scroll to position [426, 0]
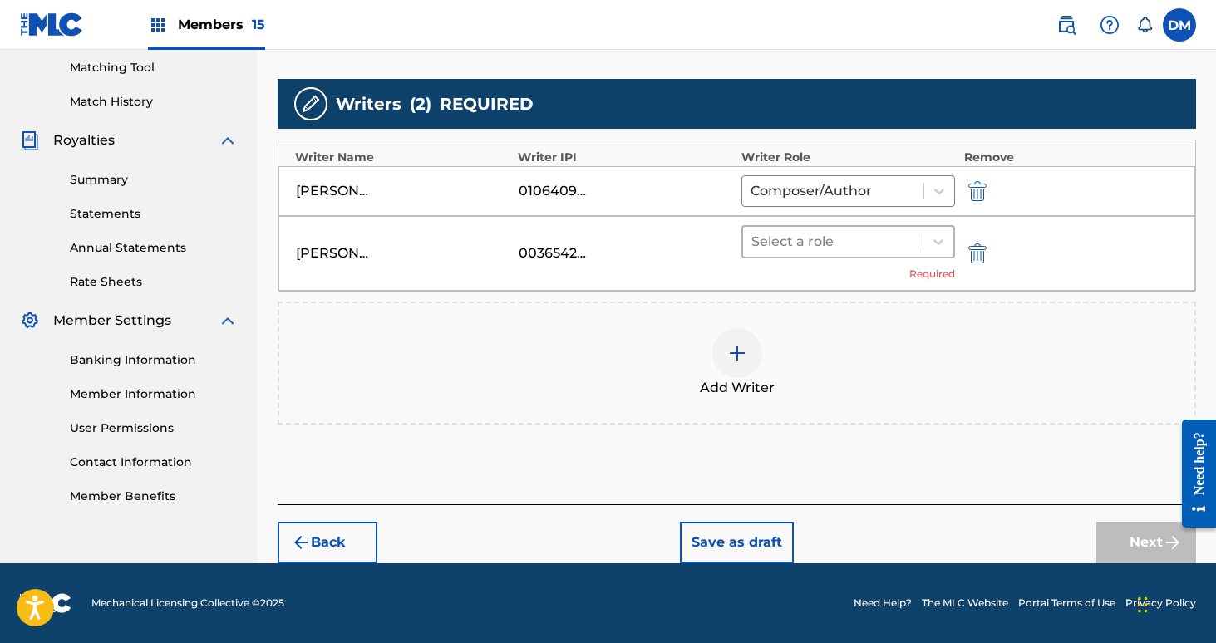
click at [854, 244] on div at bounding box center [833, 241] width 164 height 23
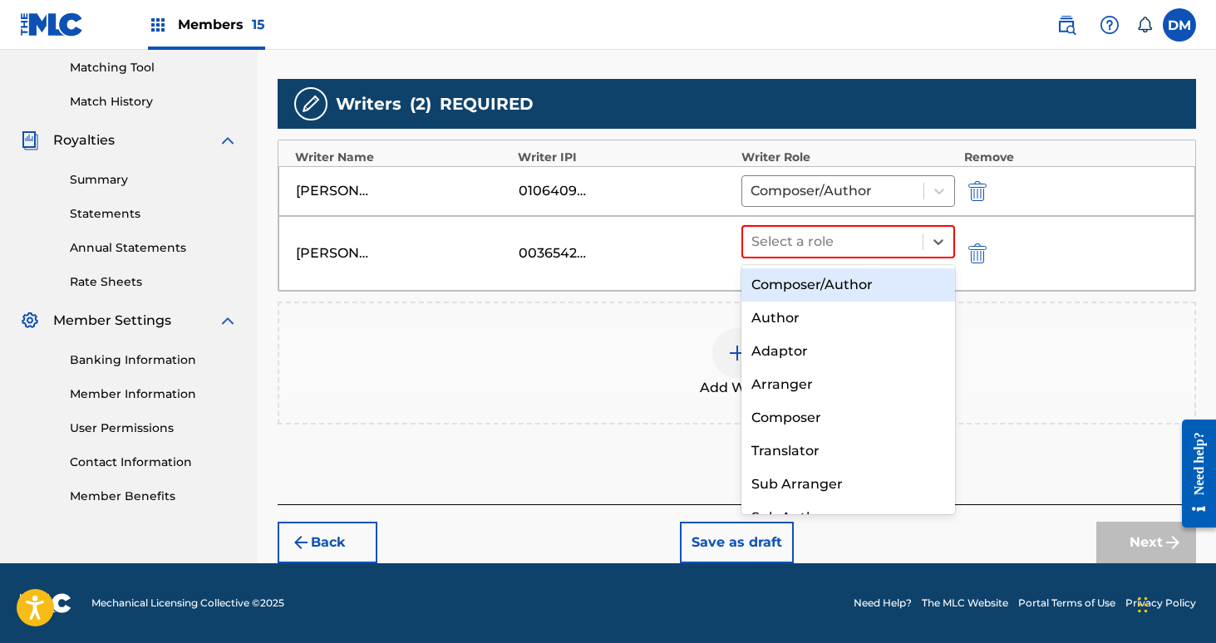
click at [849, 278] on div "Composer/Author" at bounding box center [848, 284] width 214 height 33
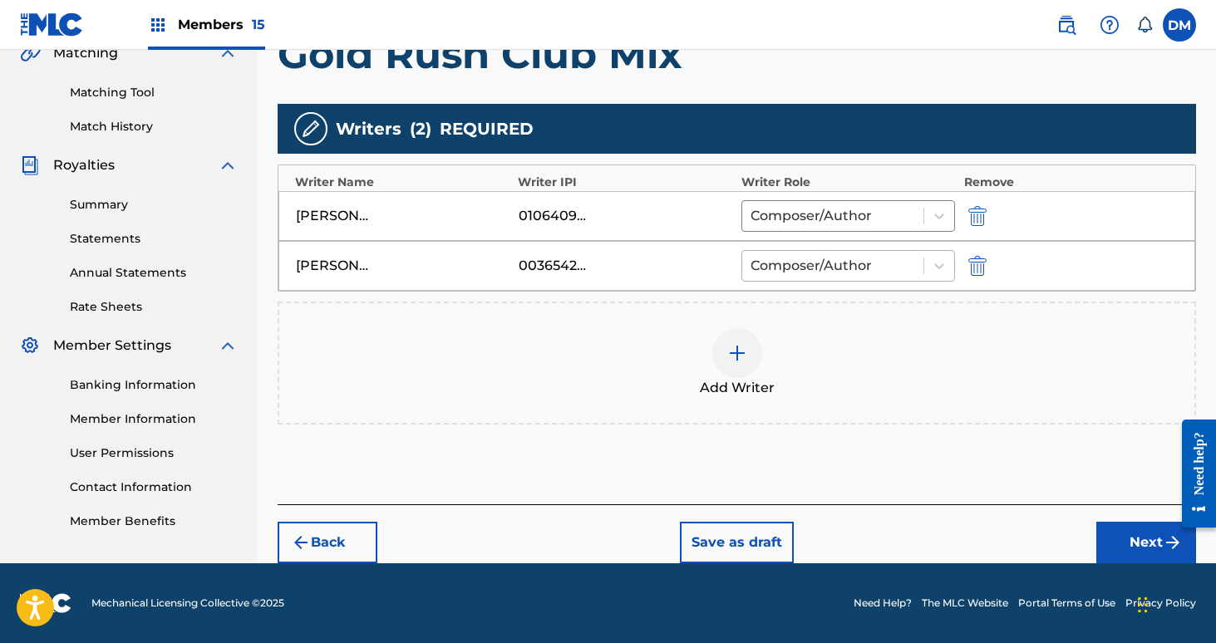
scroll to position [401, 0]
click at [1111, 547] on button "Next" at bounding box center [1146, 543] width 100 height 42
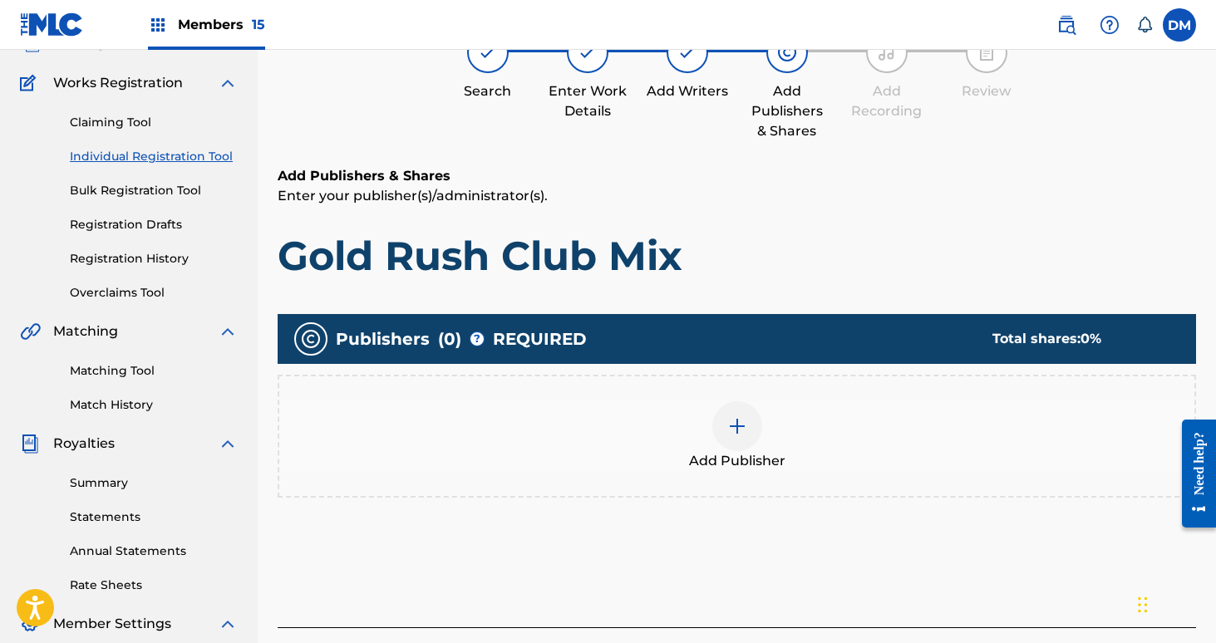
scroll to position [75, 0]
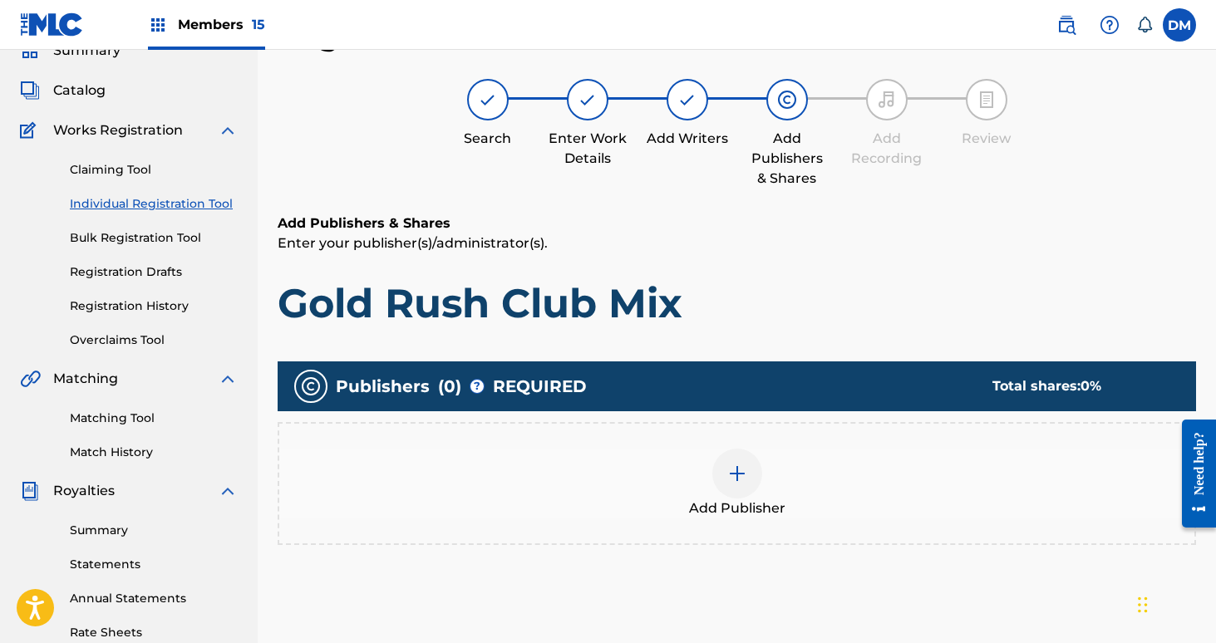
click at [741, 497] on div at bounding box center [737, 474] width 50 height 50
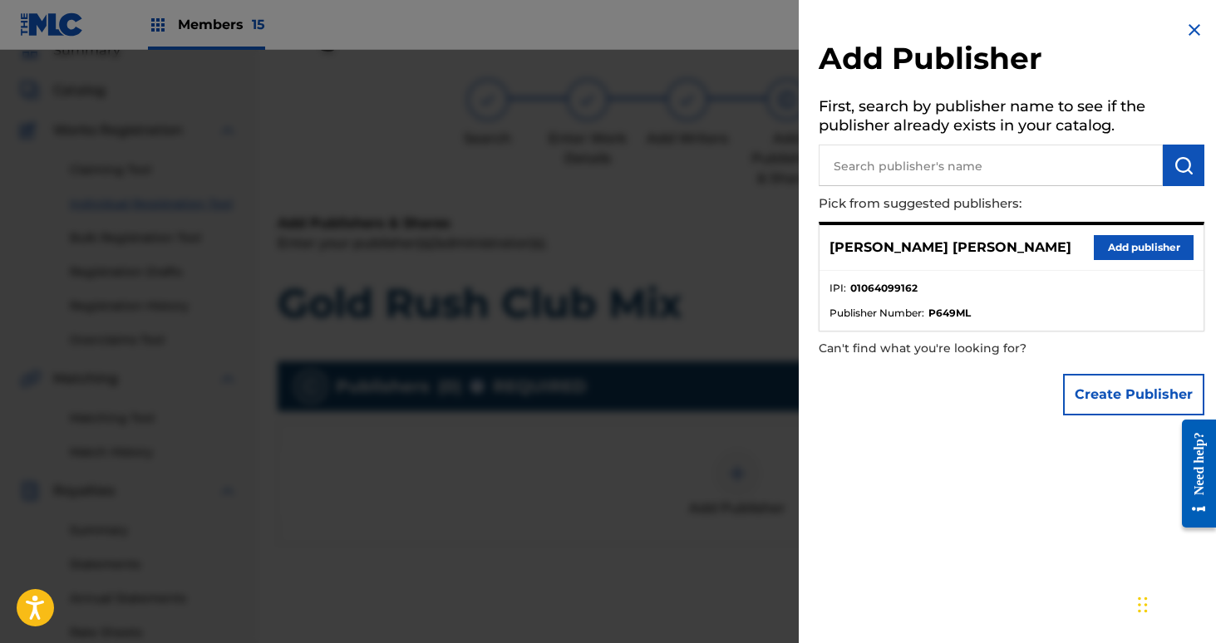
click at [1107, 239] on button "Add publisher" at bounding box center [1144, 247] width 100 height 25
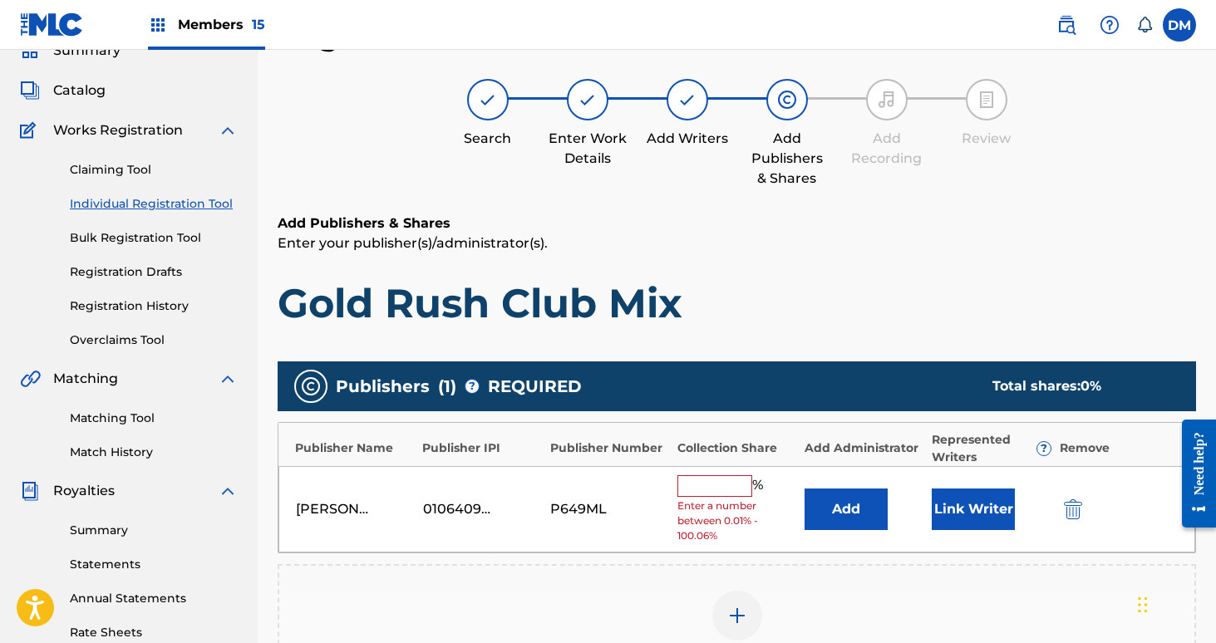
click at [692, 492] on input "text" at bounding box center [714, 486] width 75 height 22
type input "4"
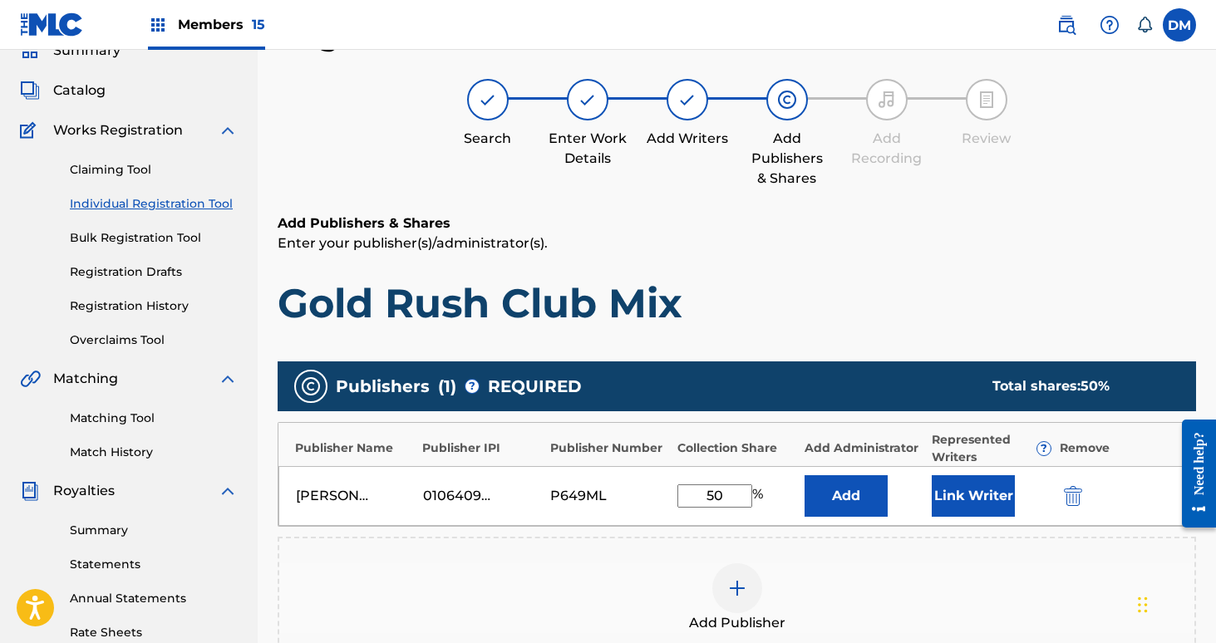
type input "50"
click at [996, 499] on button "Link Writer" at bounding box center [973, 496] width 83 height 42
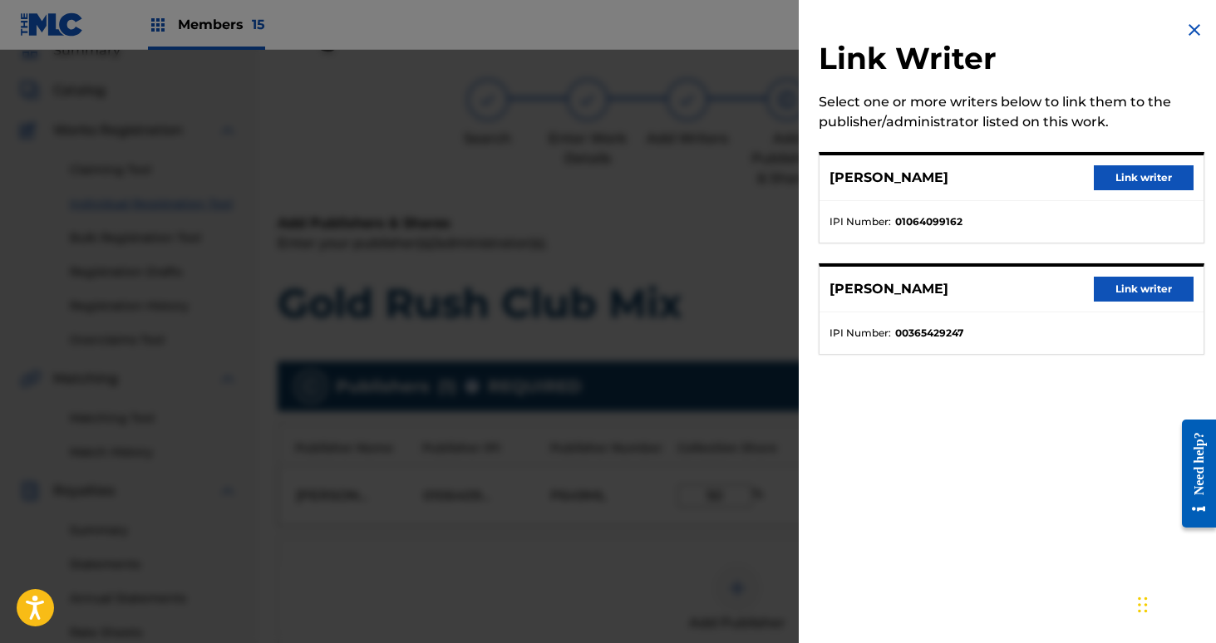
click at [1152, 173] on button "Link writer" at bounding box center [1144, 177] width 100 height 25
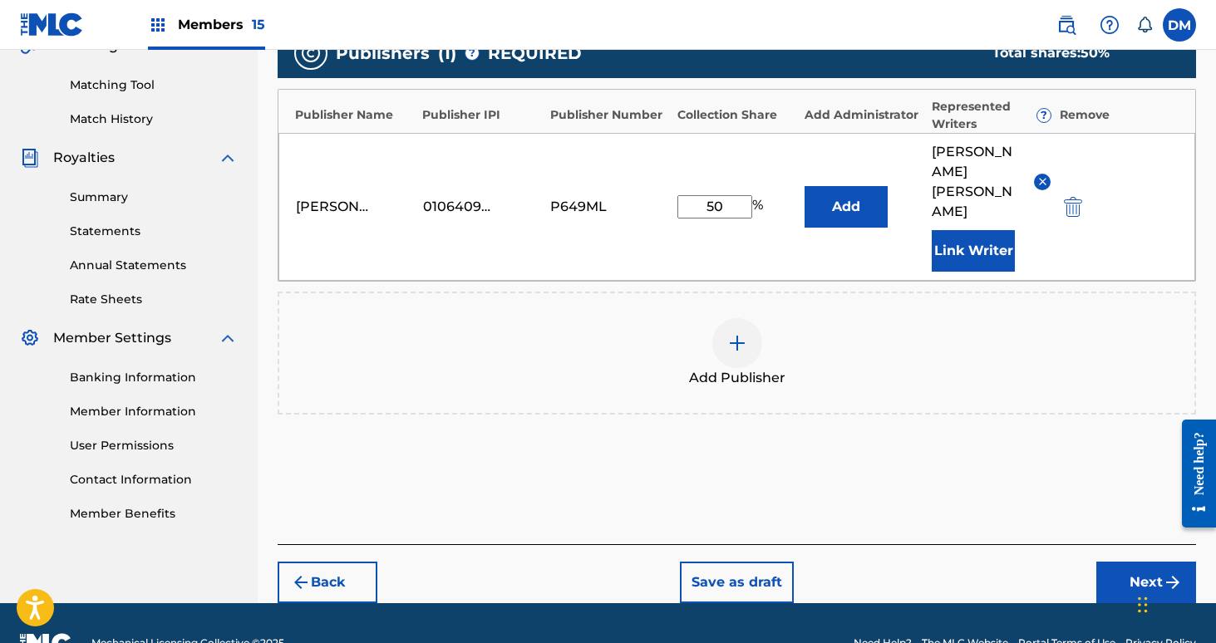
click at [1154, 562] on button "Next" at bounding box center [1146, 583] width 100 height 42
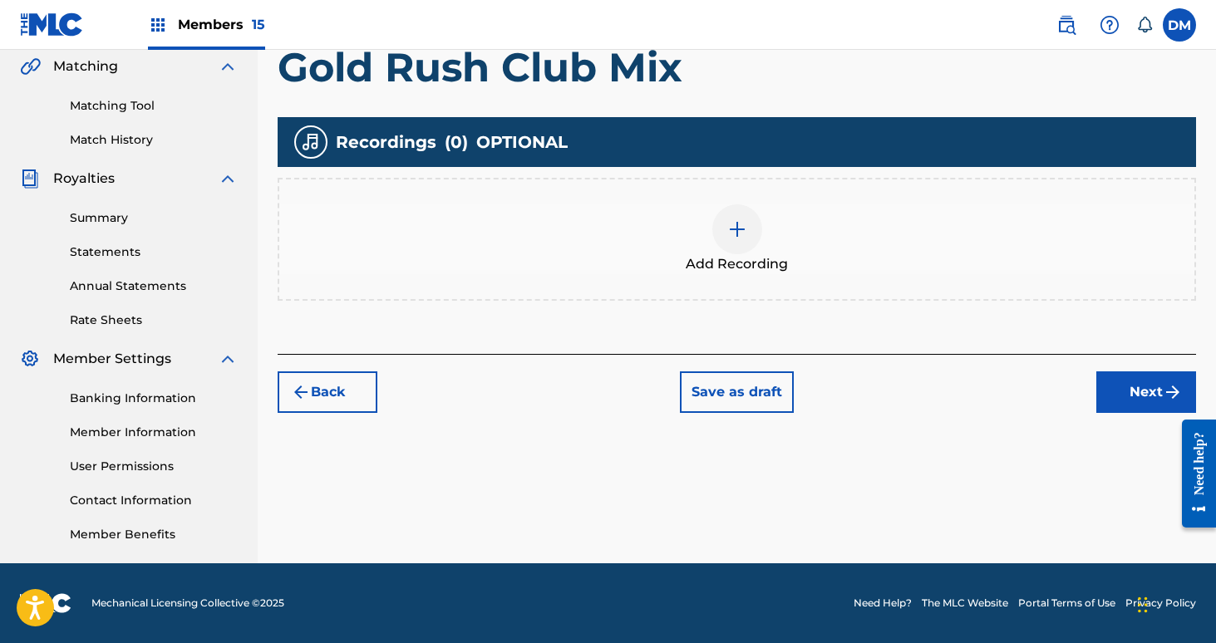
click at [1159, 391] on button "Next" at bounding box center [1146, 393] width 100 height 42
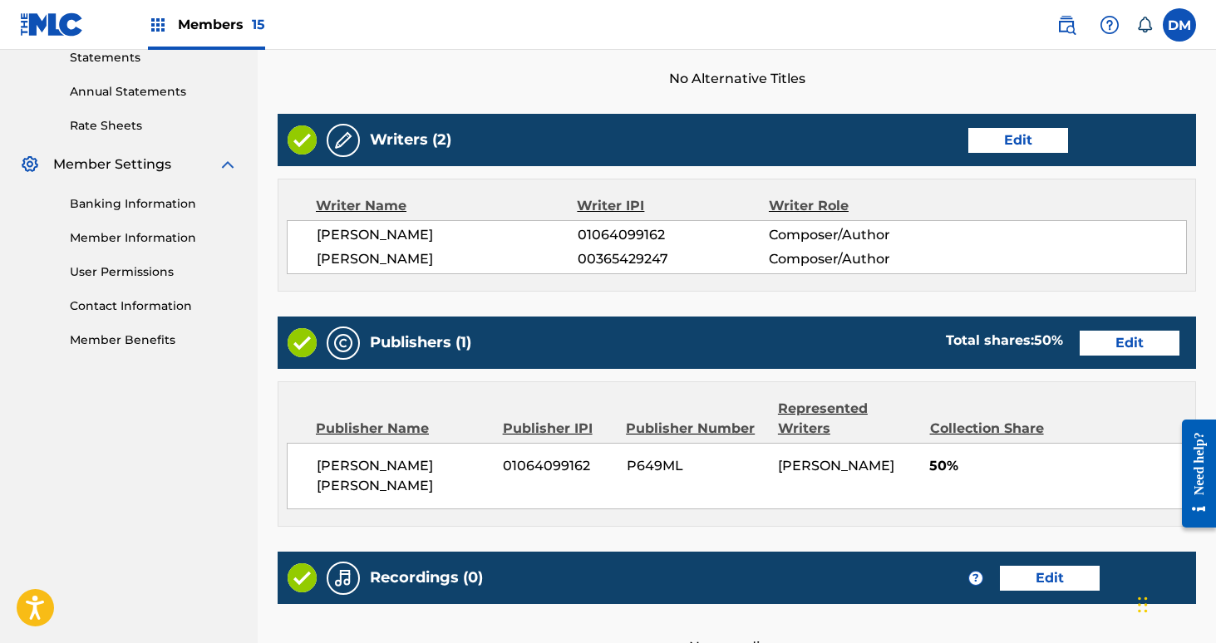
scroll to position [738, 0]
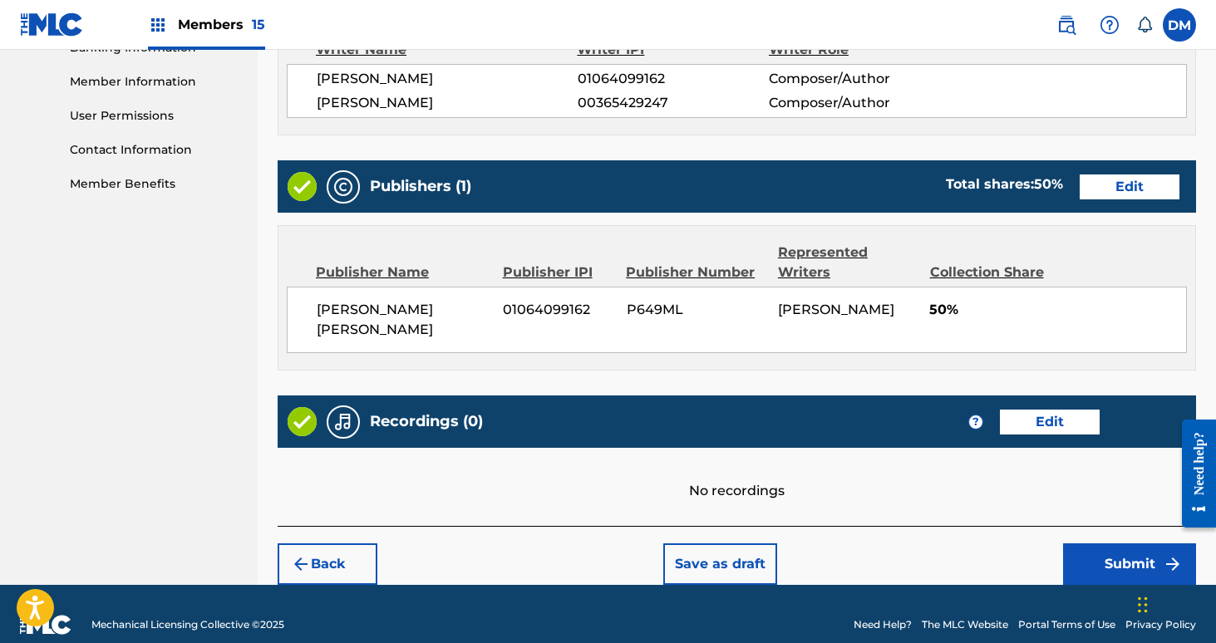
click at [1137, 544] on button "Submit" at bounding box center [1129, 565] width 133 height 42
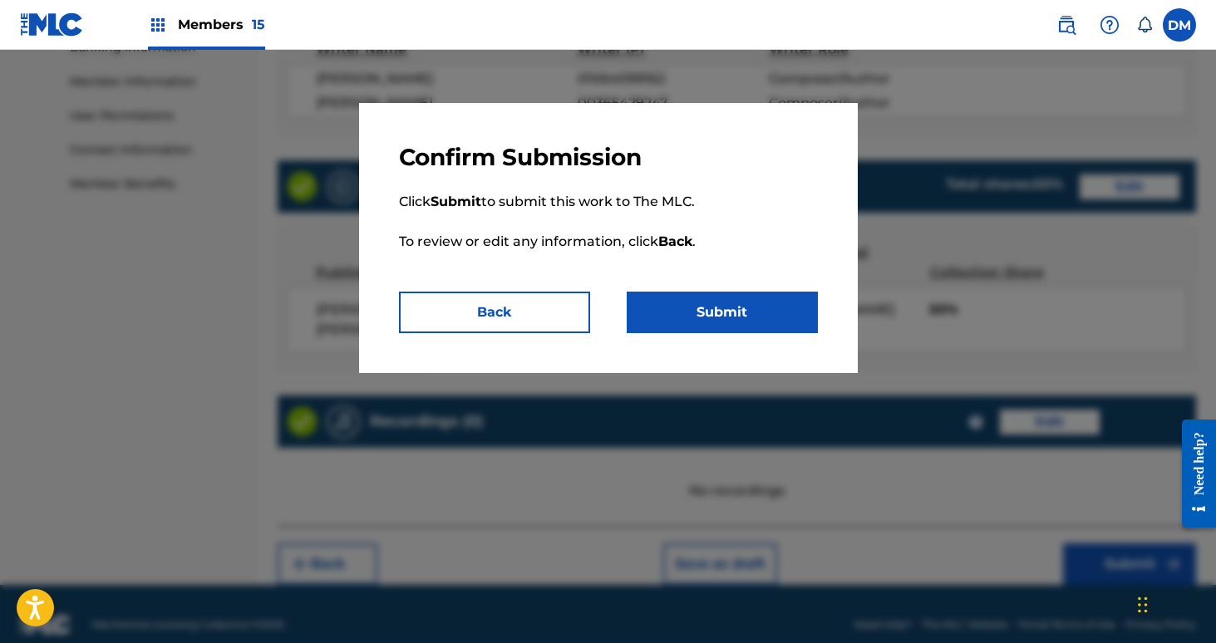
click at [781, 306] on button "Submit" at bounding box center [722, 313] width 191 height 42
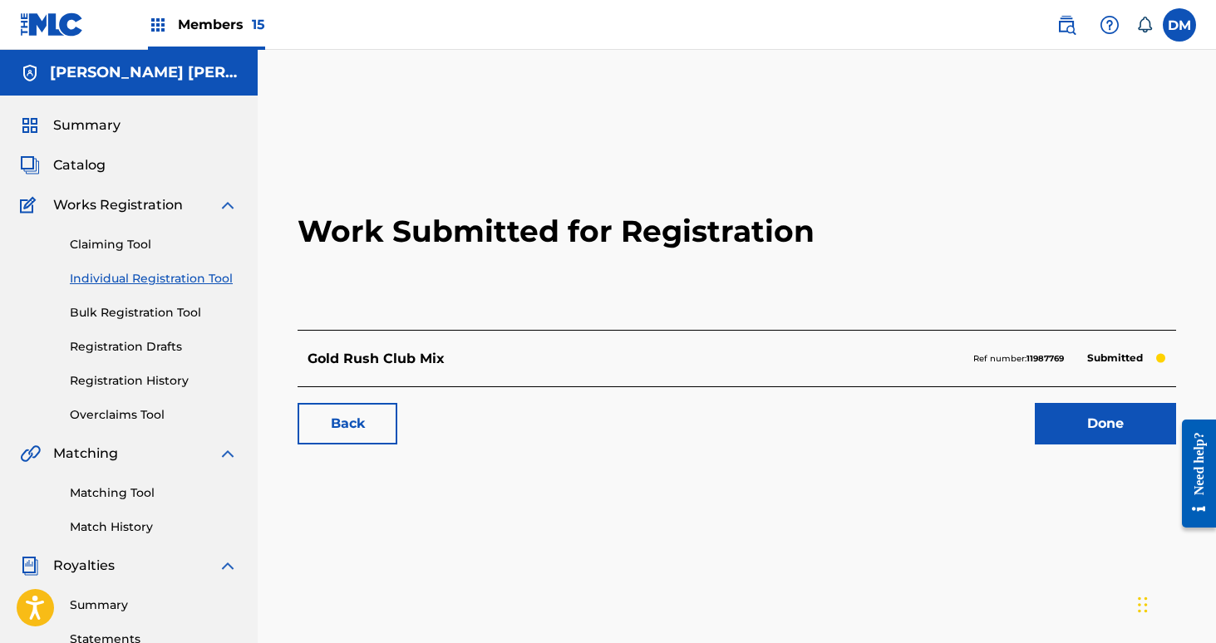
click at [1104, 413] on link "Done" at bounding box center [1105, 424] width 141 height 42
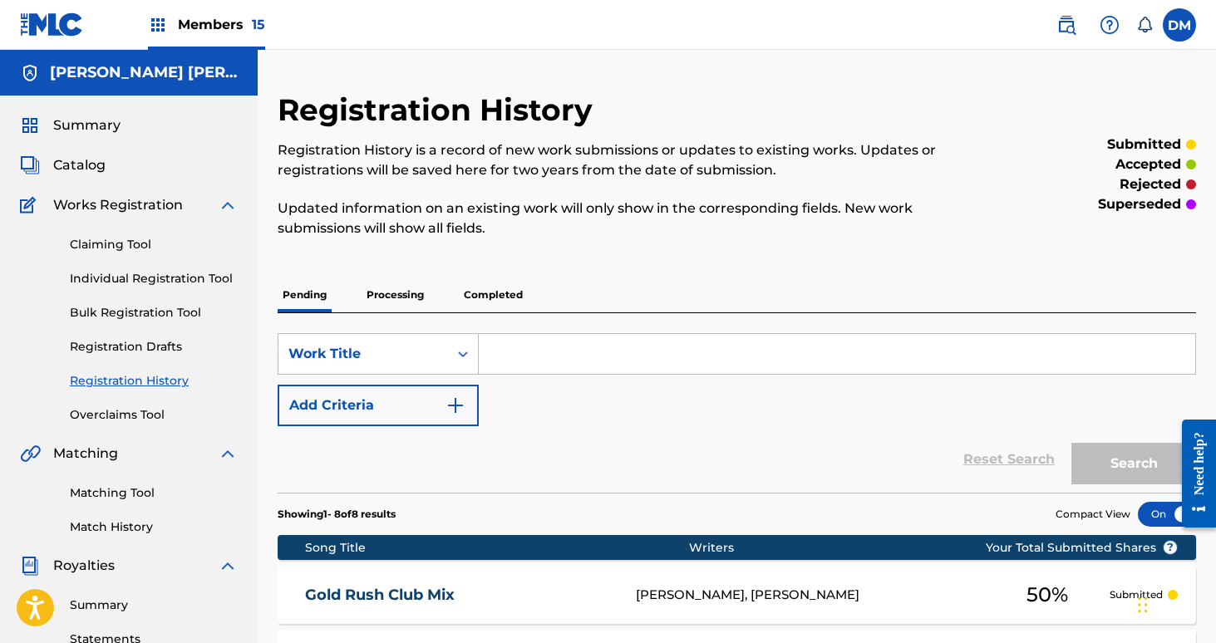
click at [170, 288] on div "Claiming Tool Individual Registration Tool Bulk Registration Tool Registration …" at bounding box center [129, 319] width 218 height 209
click at [170, 282] on link "Individual Registration Tool" at bounding box center [154, 278] width 168 height 17
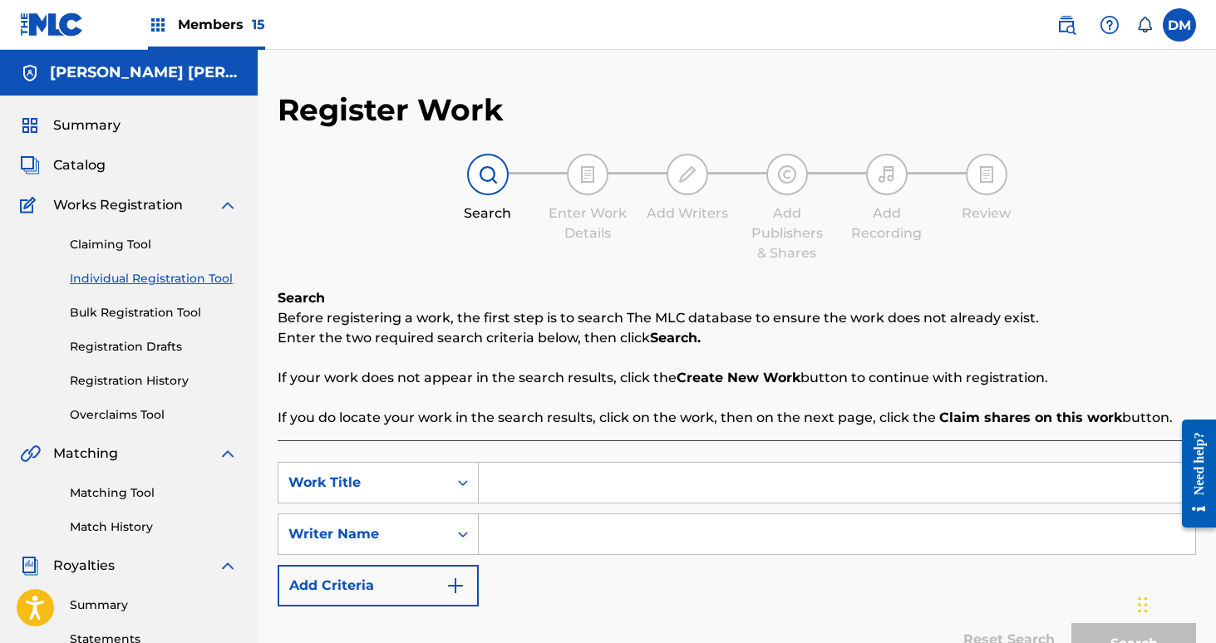
click at [574, 494] on input "Search Form" at bounding box center [837, 483] width 716 height 40
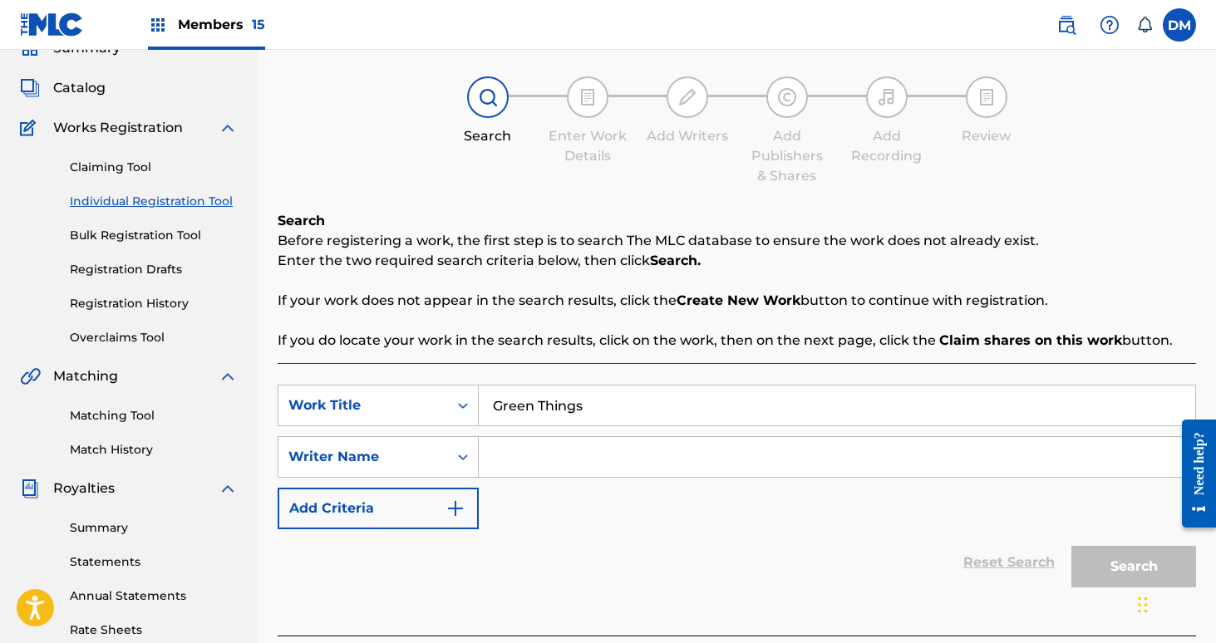
scroll to position [91, 0]
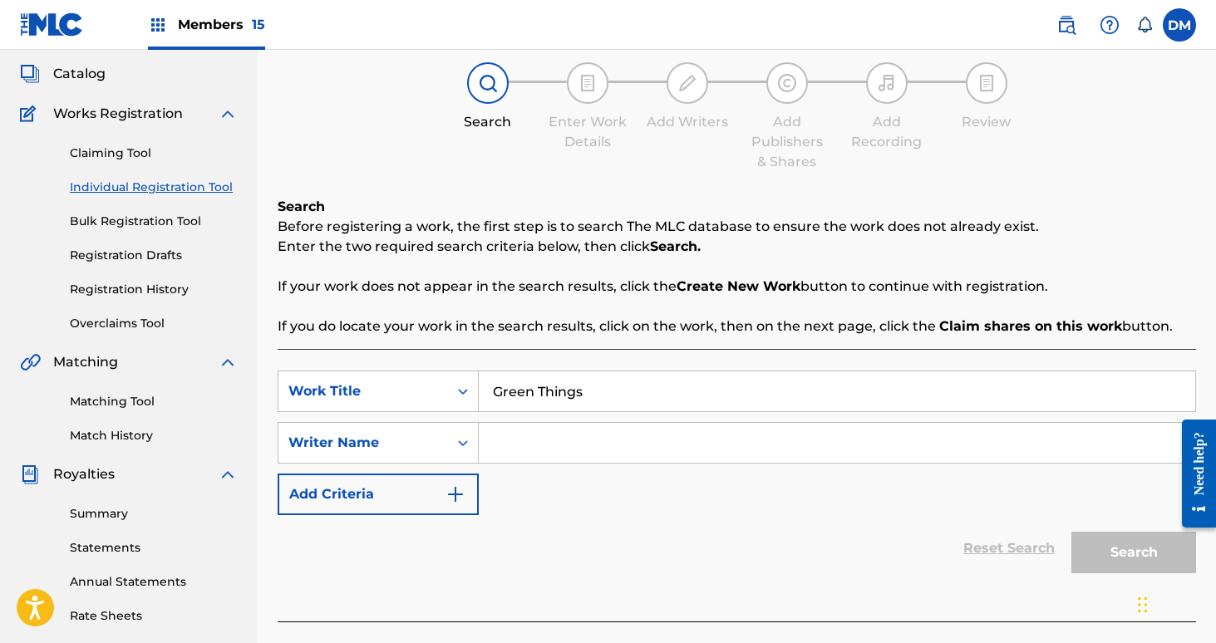
type input "Green Things"
click at [619, 449] on input "Search Form" at bounding box center [837, 443] width 716 height 40
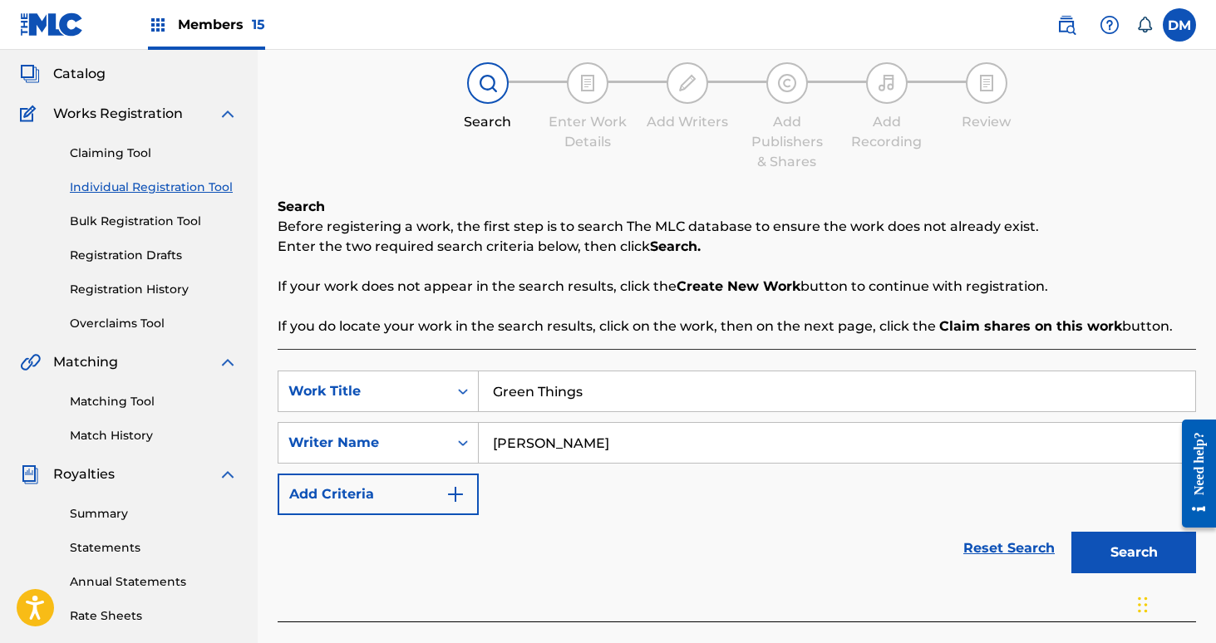
type input "[PERSON_NAME]"
click at [1127, 568] on button "Search" at bounding box center [1133, 553] width 125 height 42
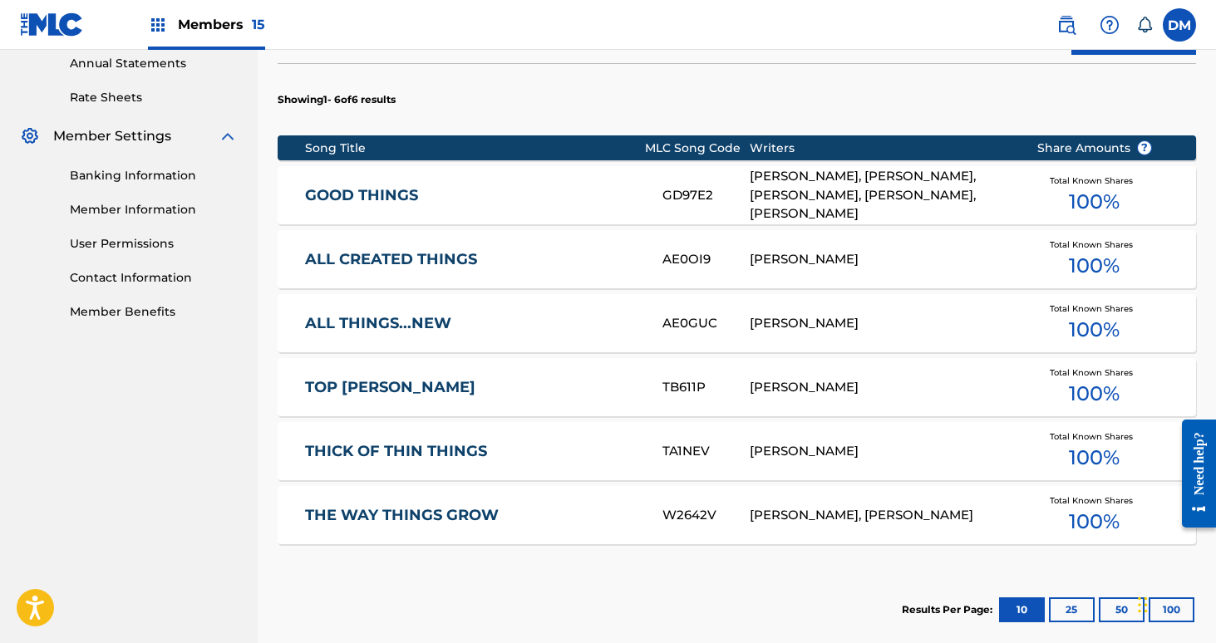
scroll to position [795, 0]
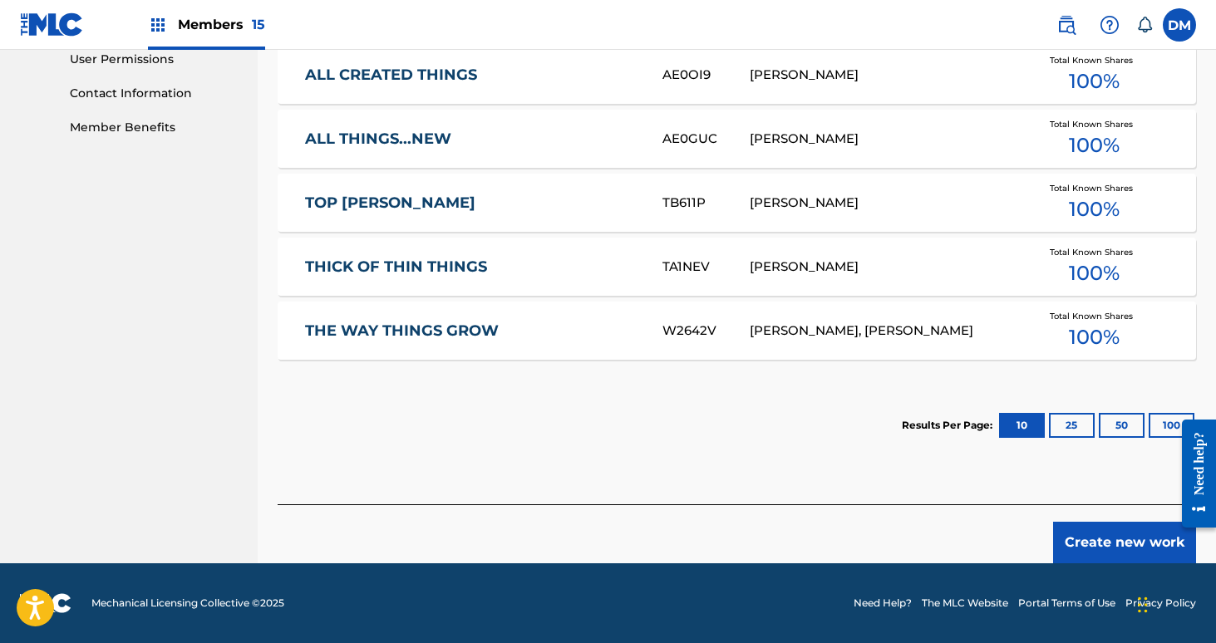
click at [1134, 538] on button "Create new work" at bounding box center [1124, 543] width 143 height 42
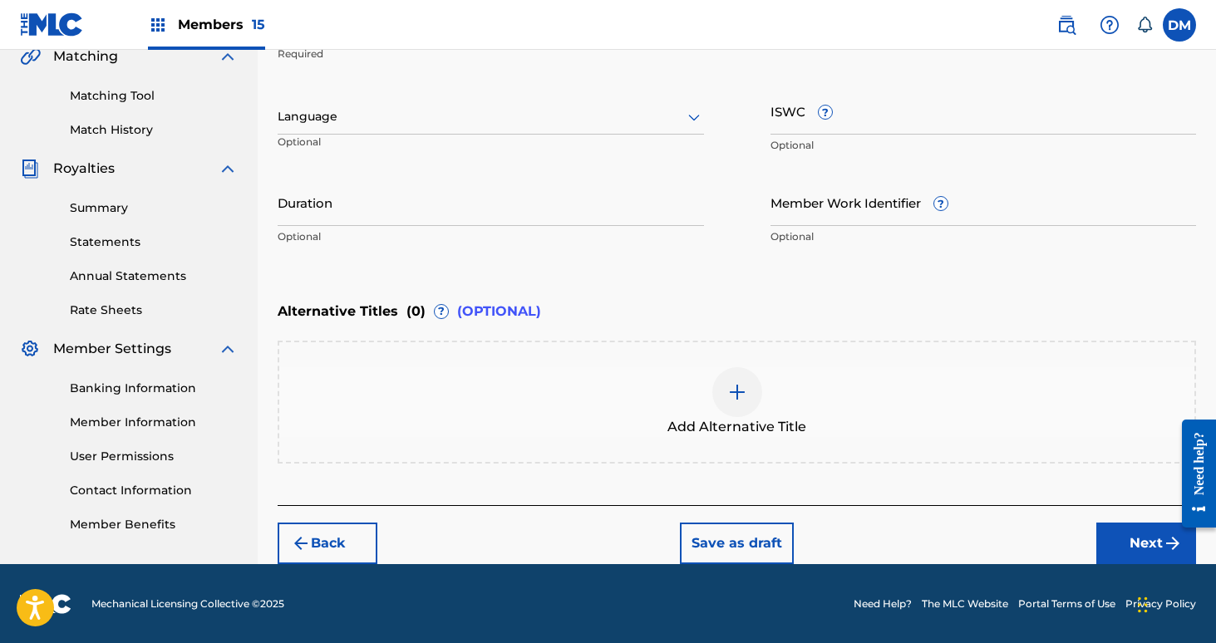
click at [1139, 531] on button "Next" at bounding box center [1146, 544] width 100 height 42
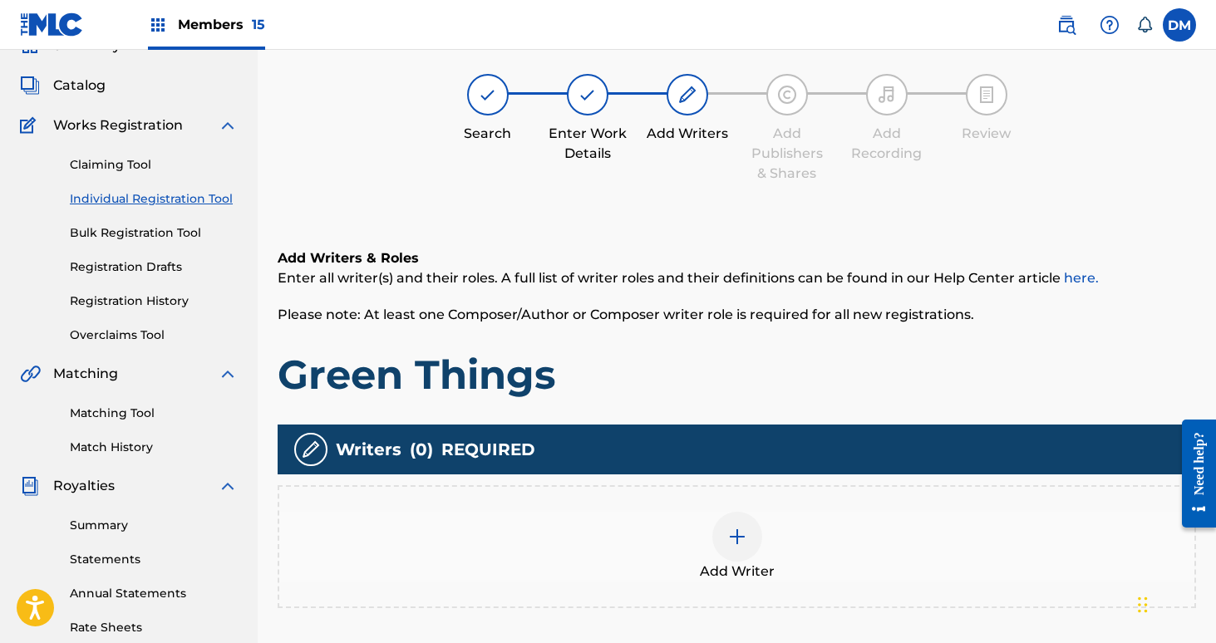
scroll to position [75, 0]
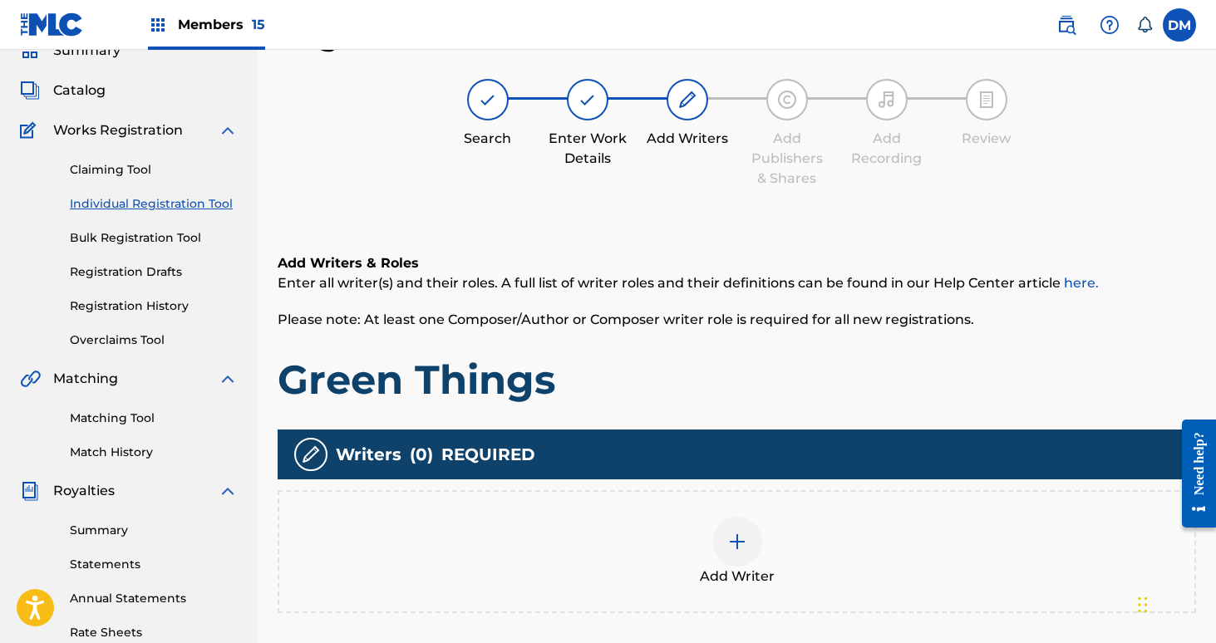
click at [729, 532] on img at bounding box center [737, 542] width 20 height 20
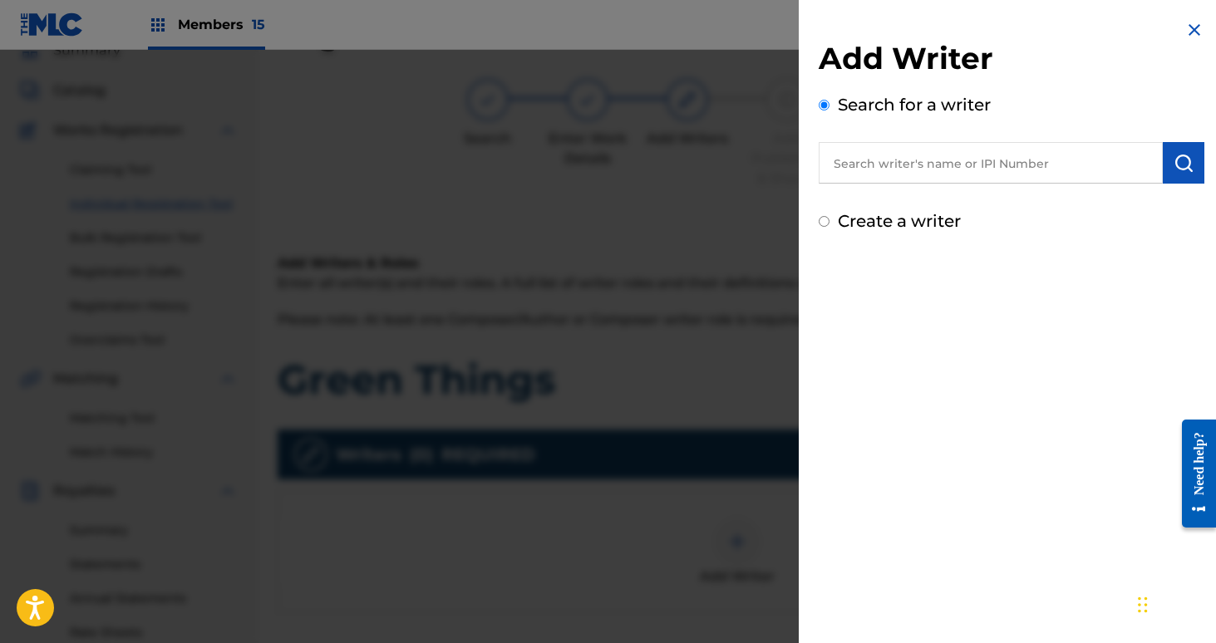
click at [729, 531] on div at bounding box center [608, 371] width 1216 height 643
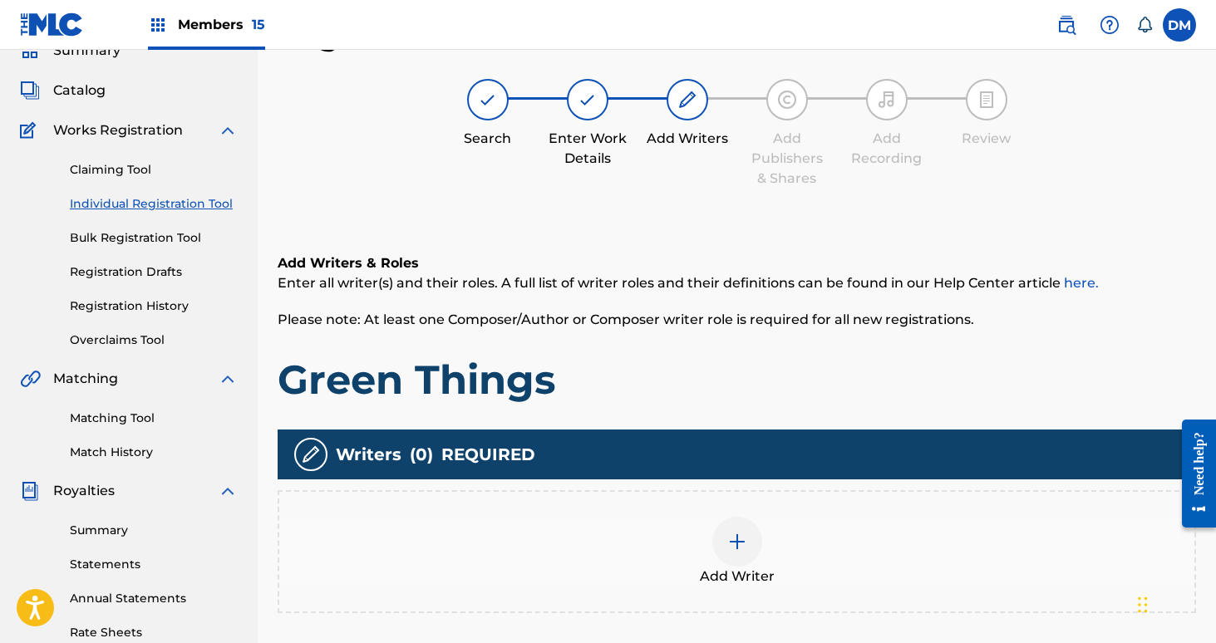
click at [744, 541] on img at bounding box center [737, 542] width 20 height 20
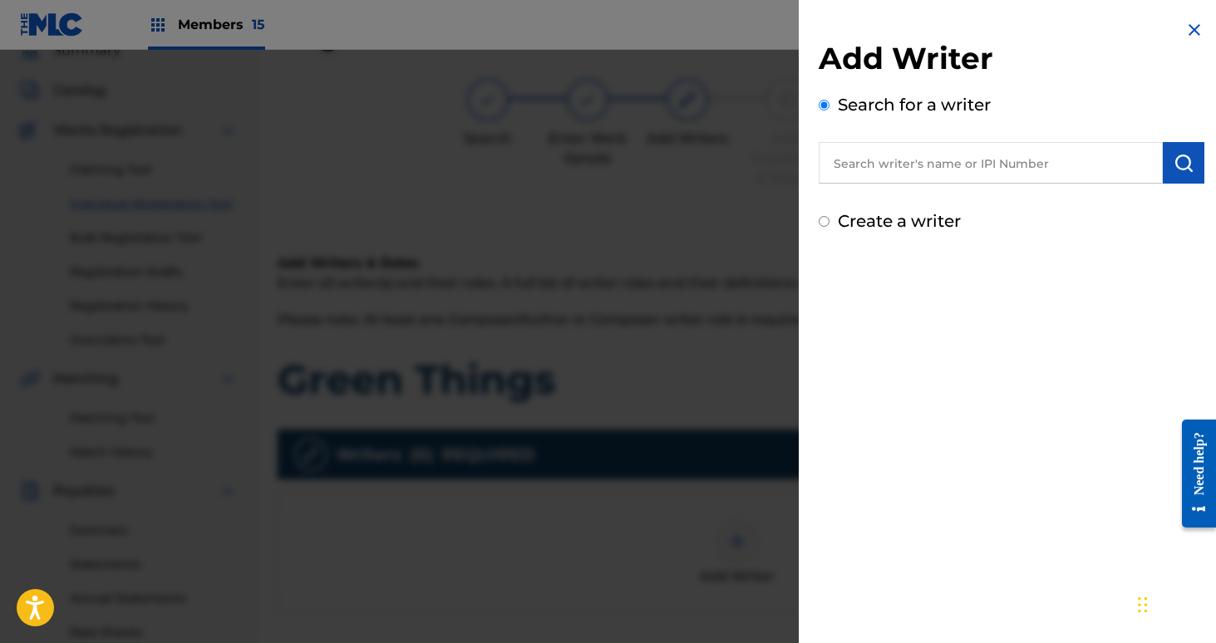
click at [910, 161] on input "text" at bounding box center [991, 163] width 344 height 42
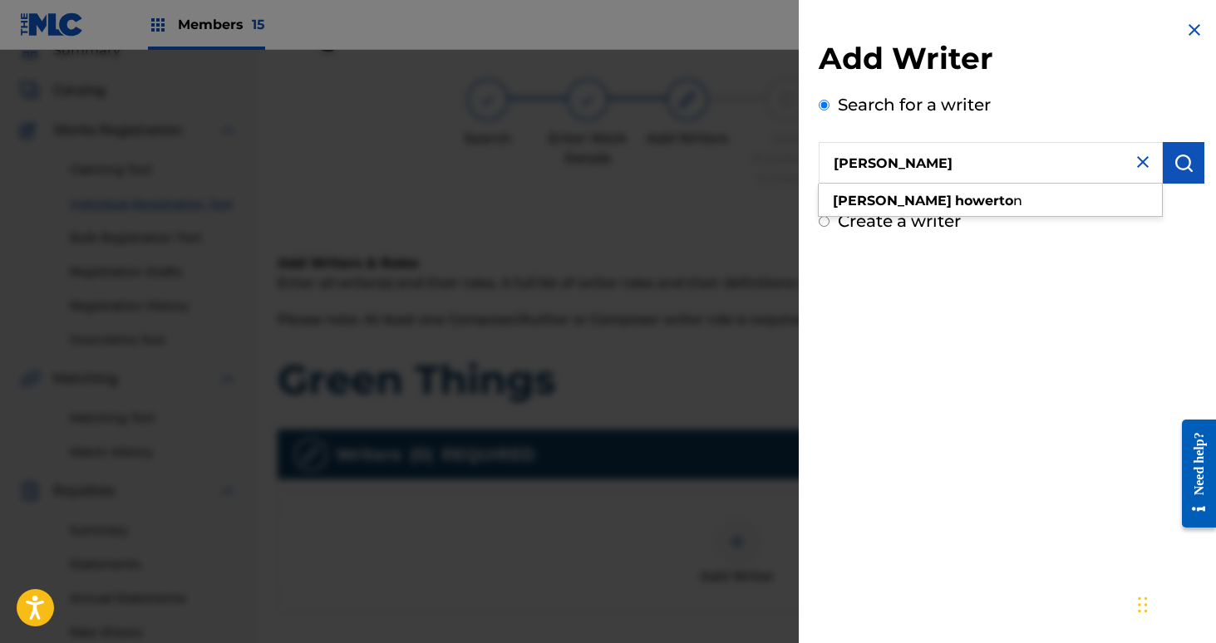
type input "[PERSON_NAME]"
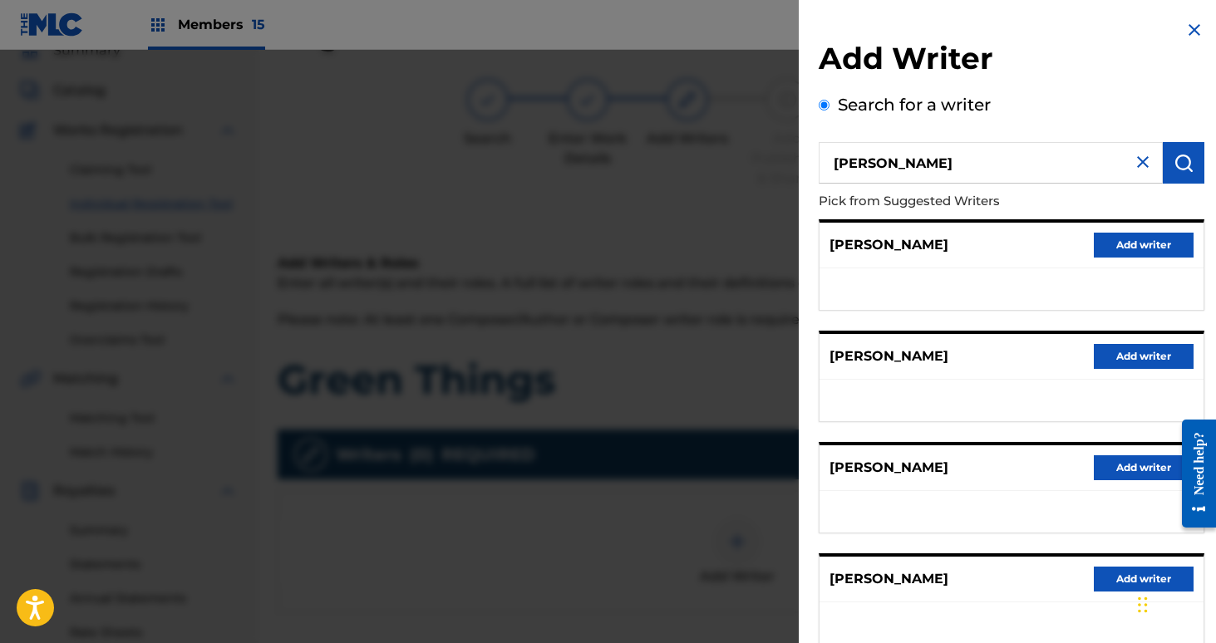
scroll to position [218, 0]
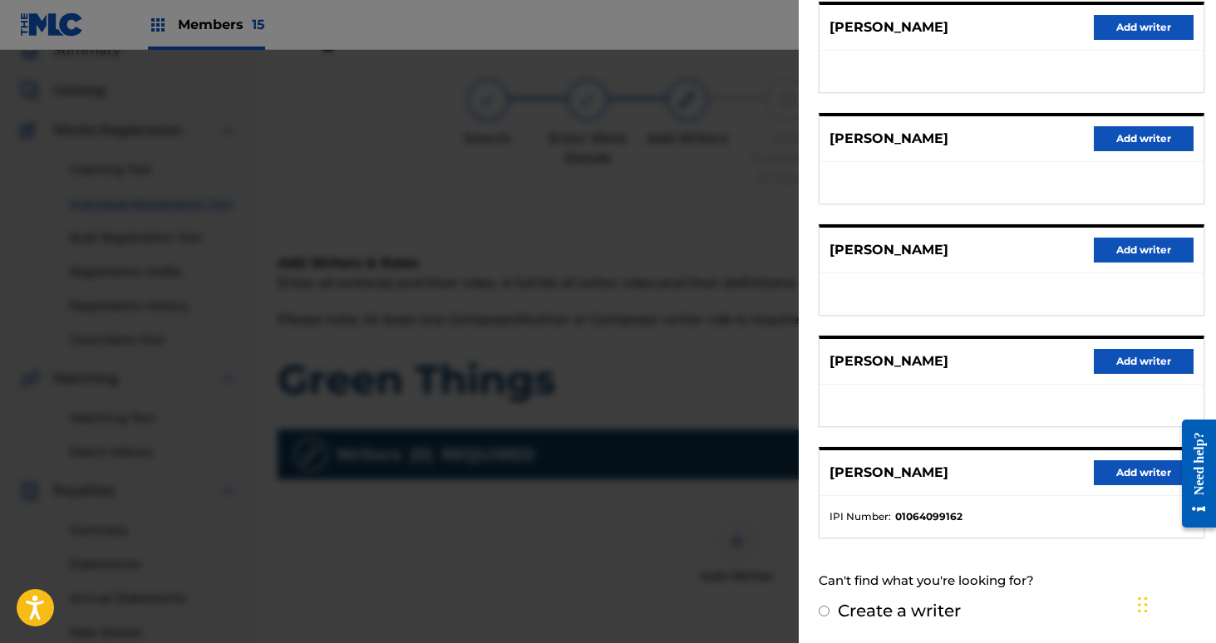
click at [1130, 460] on button "Add writer" at bounding box center [1144, 472] width 100 height 25
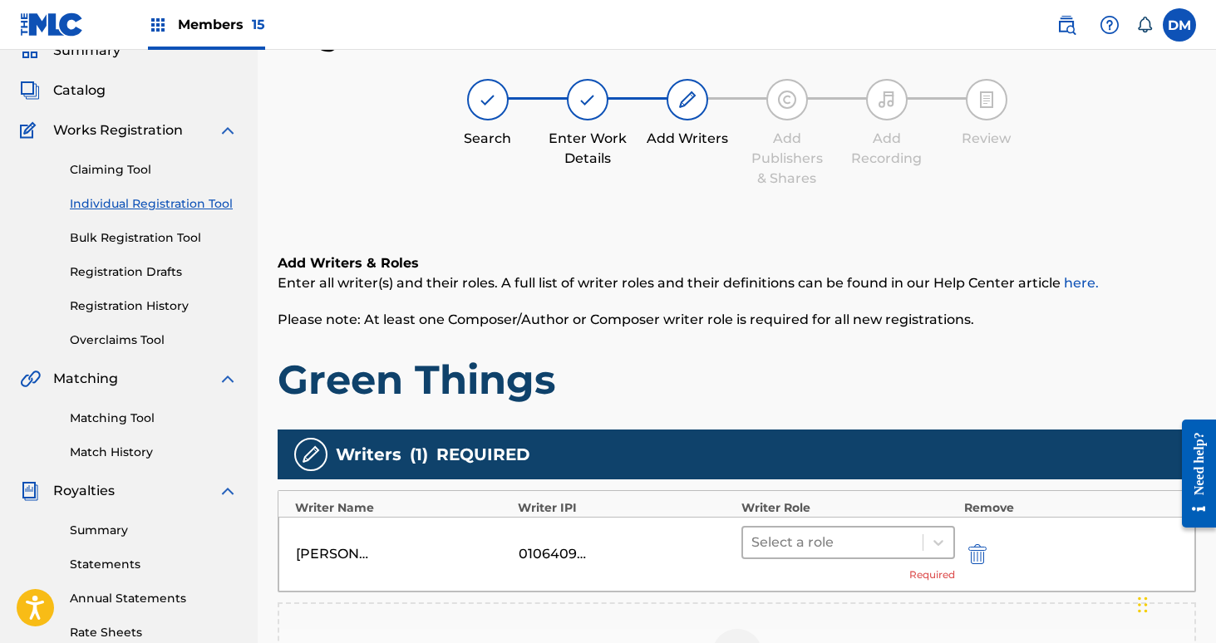
click at [895, 532] on div at bounding box center [833, 542] width 164 height 23
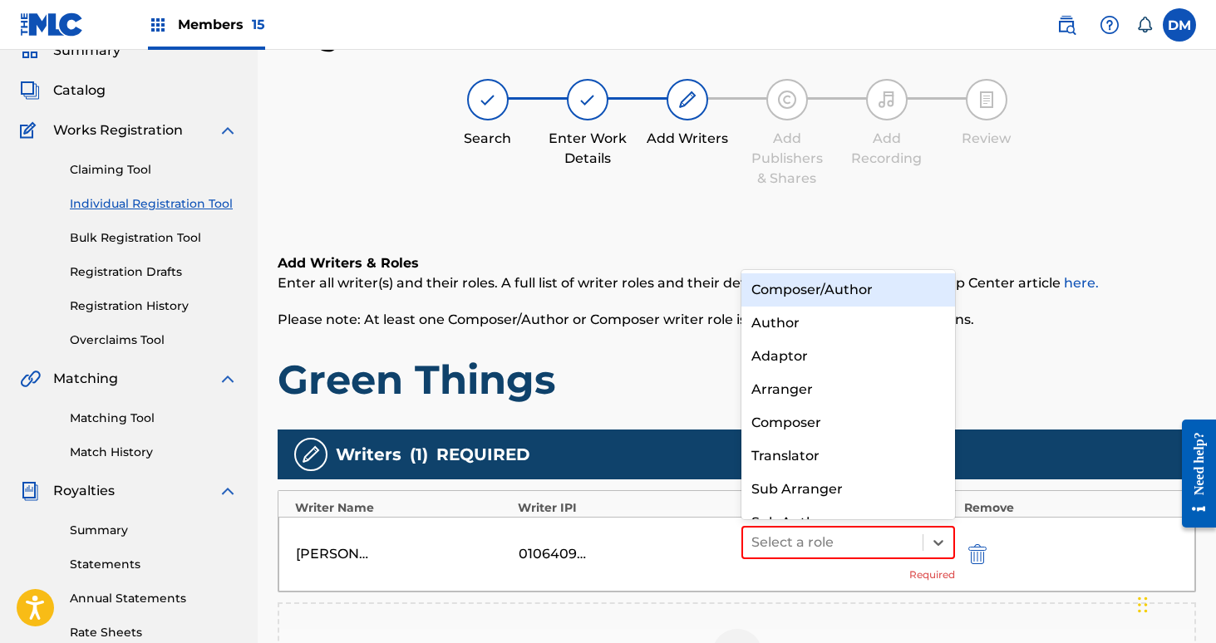
click at [886, 295] on div "Composer/Author" at bounding box center [848, 289] width 214 height 33
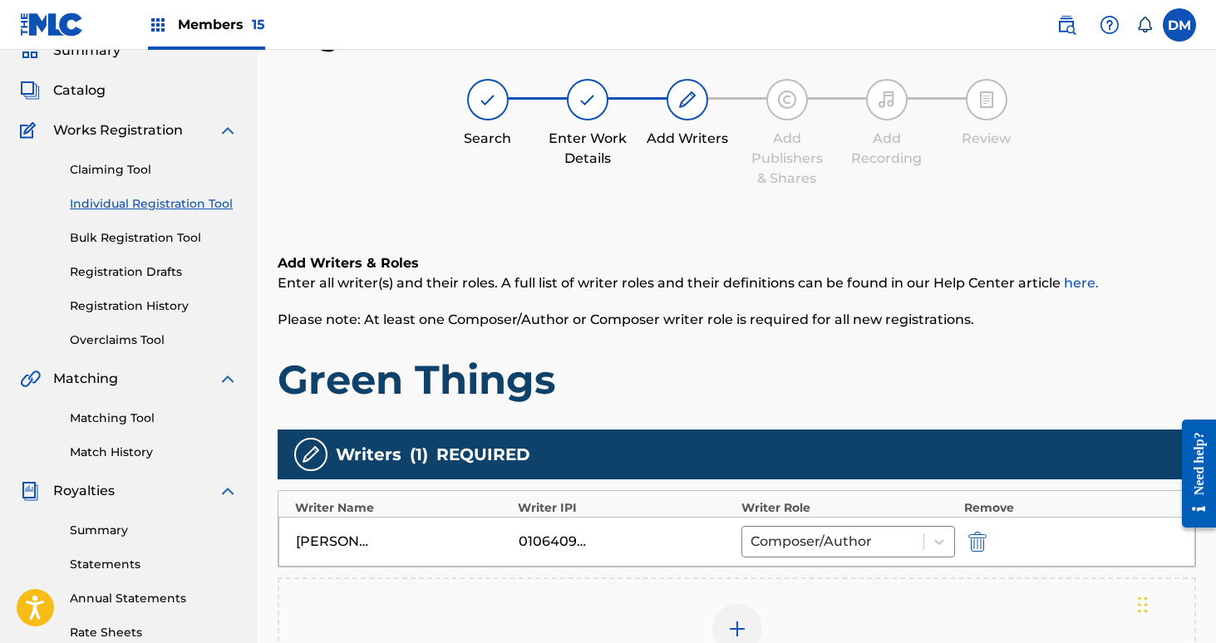
click at [742, 630] on img at bounding box center [737, 629] width 20 height 20
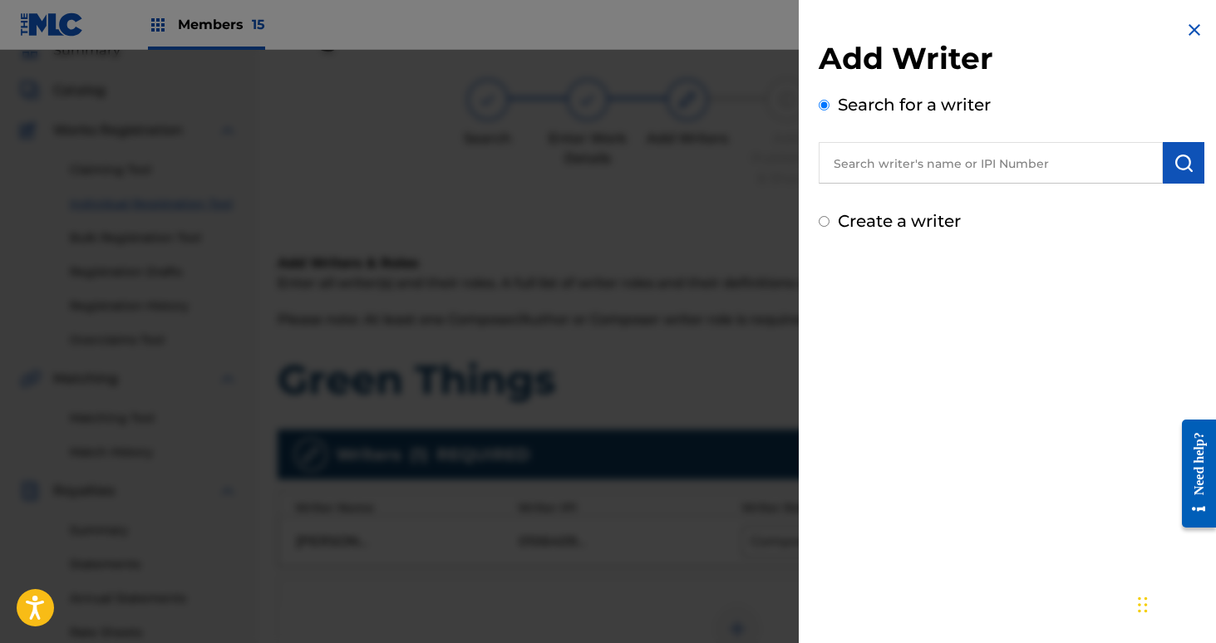
click at [858, 161] on input "text" at bounding box center [991, 163] width 344 height 42
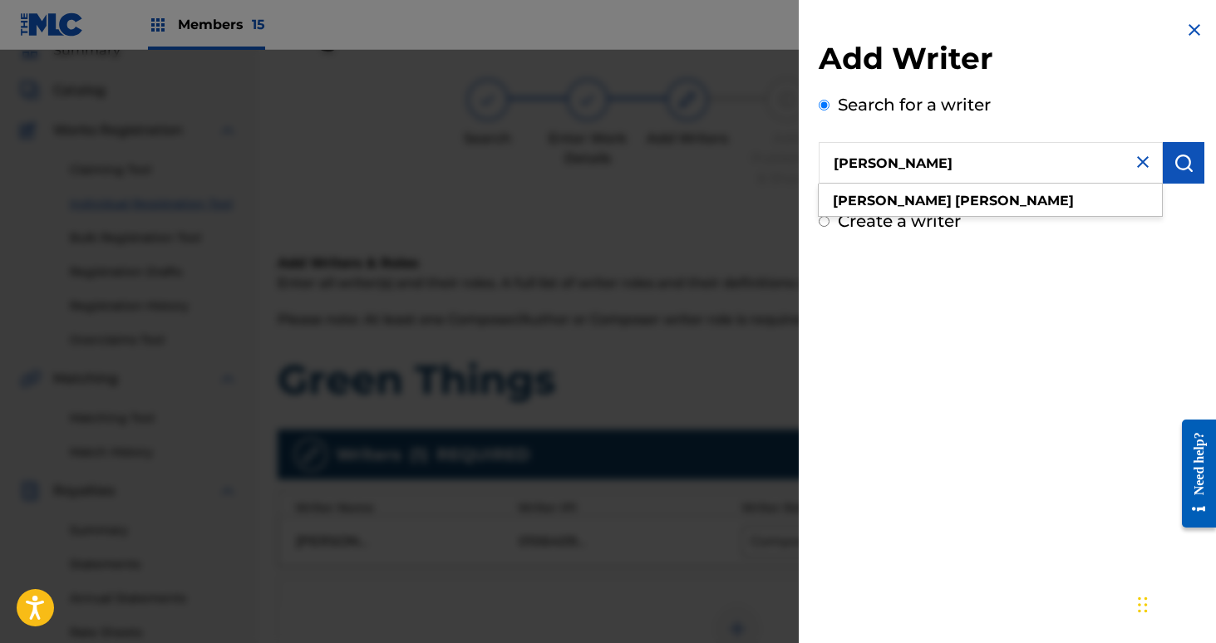
type input "[PERSON_NAME]"
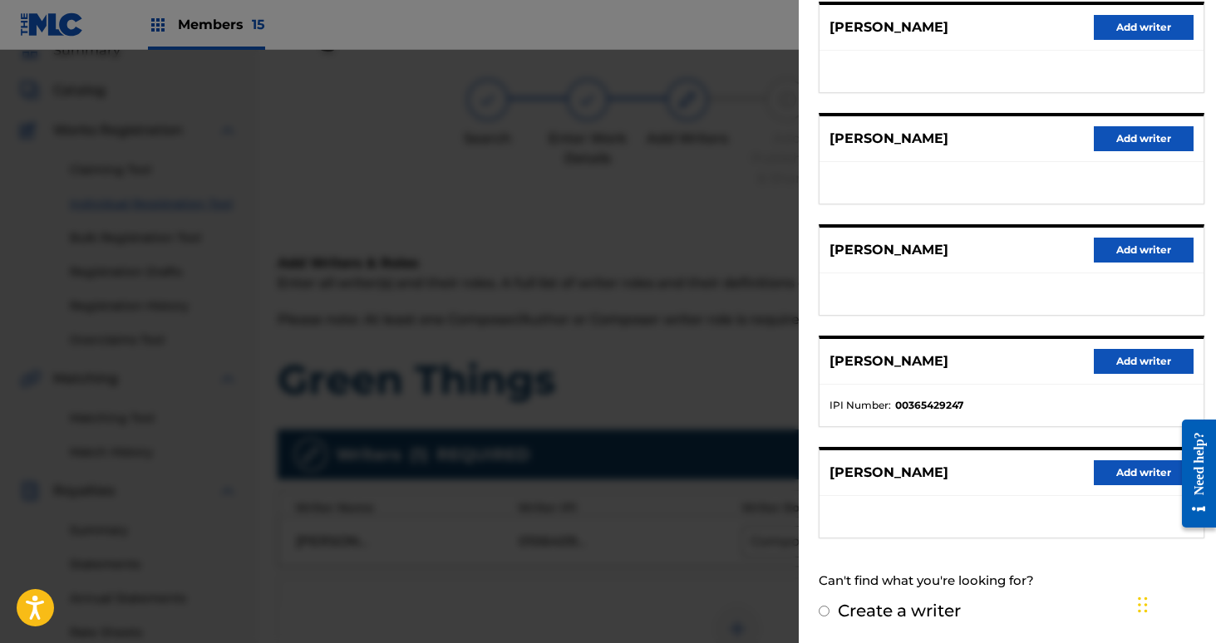
click at [1135, 361] on button "Add writer" at bounding box center [1144, 361] width 100 height 25
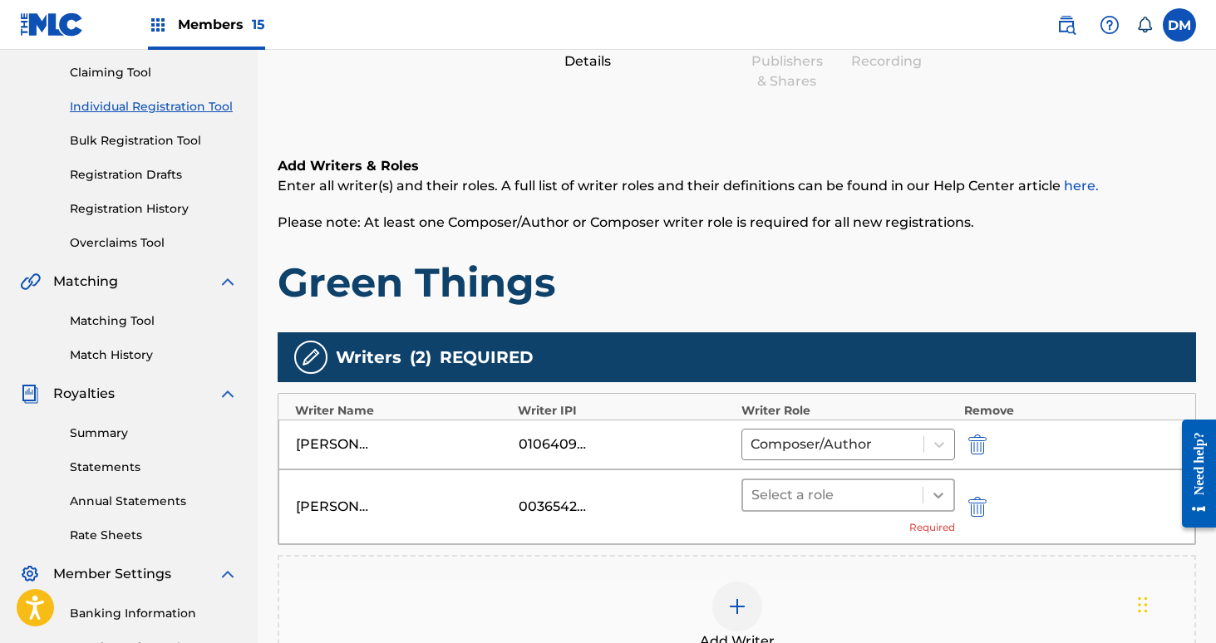
scroll to position [244, 0]
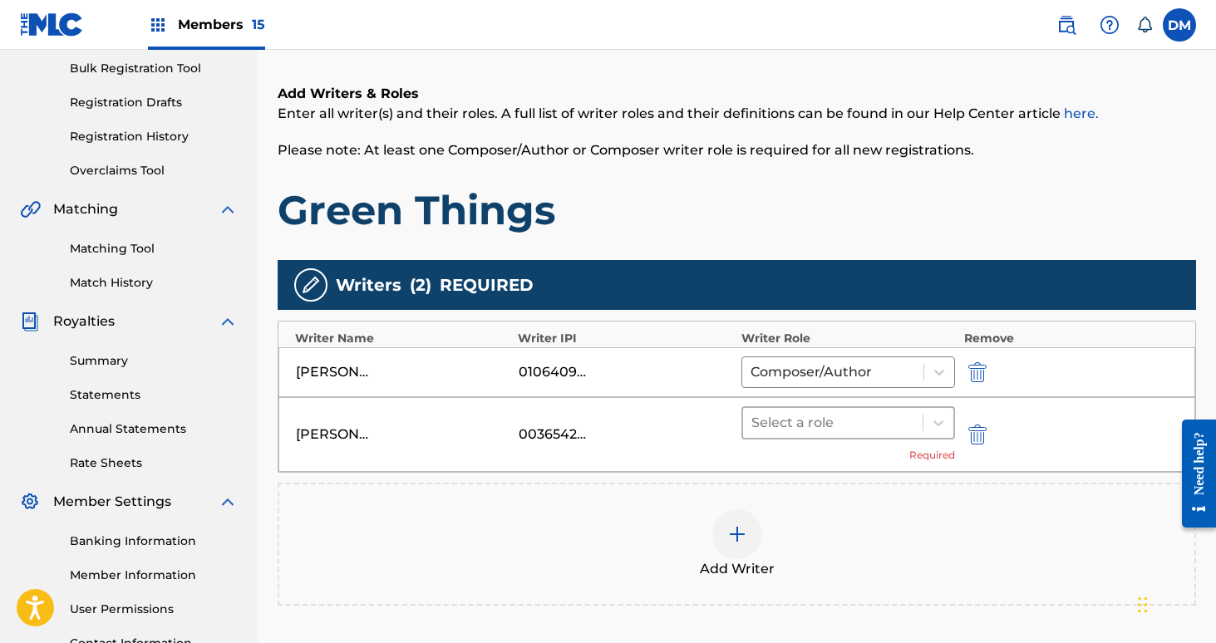
click at [872, 422] on div at bounding box center [833, 422] width 164 height 23
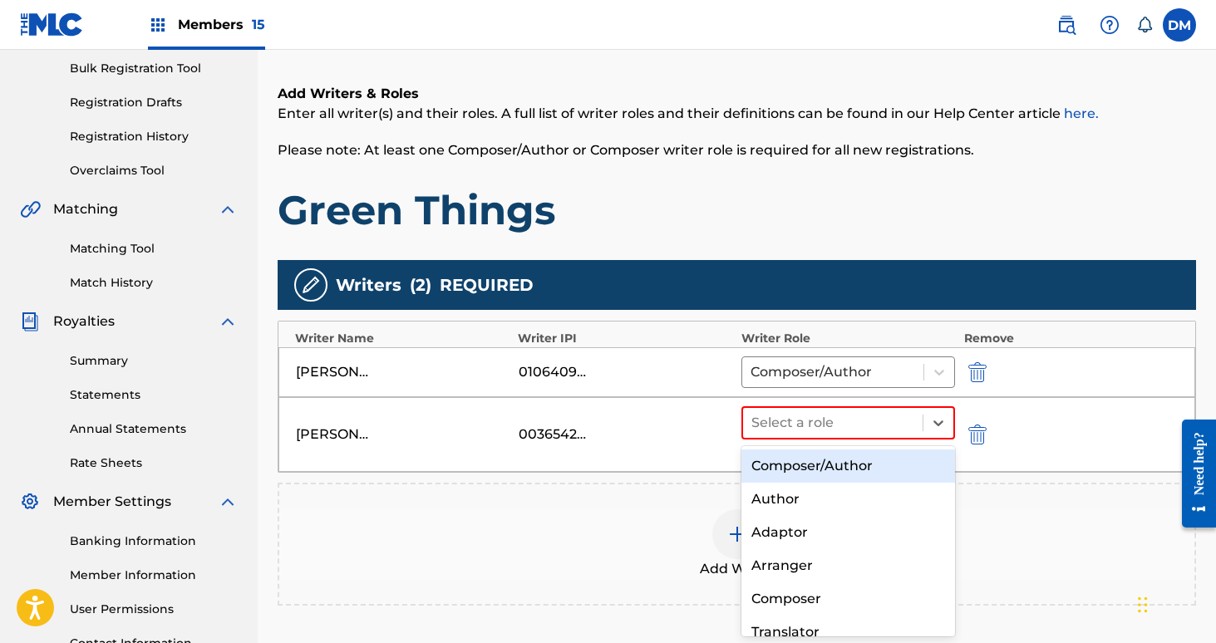
click at [846, 460] on div "Composer/Author" at bounding box center [848, 466] width 214 height 33
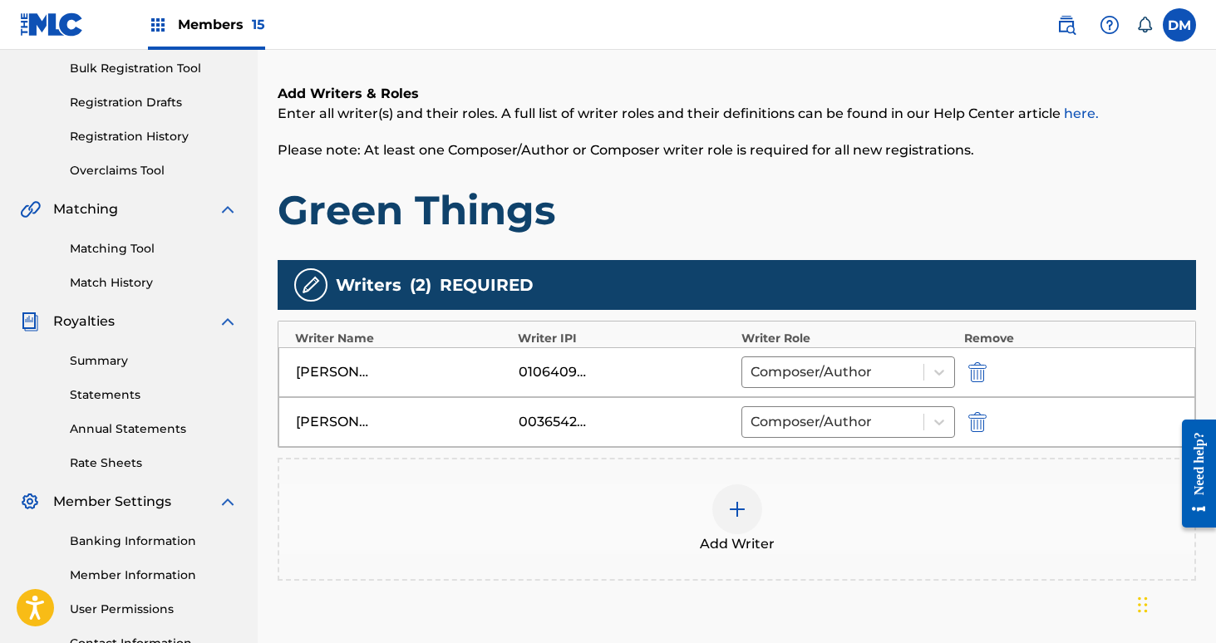
click at [724, 532] on div "Add Writer" at bounding box center [736, 520] width 915 height 70
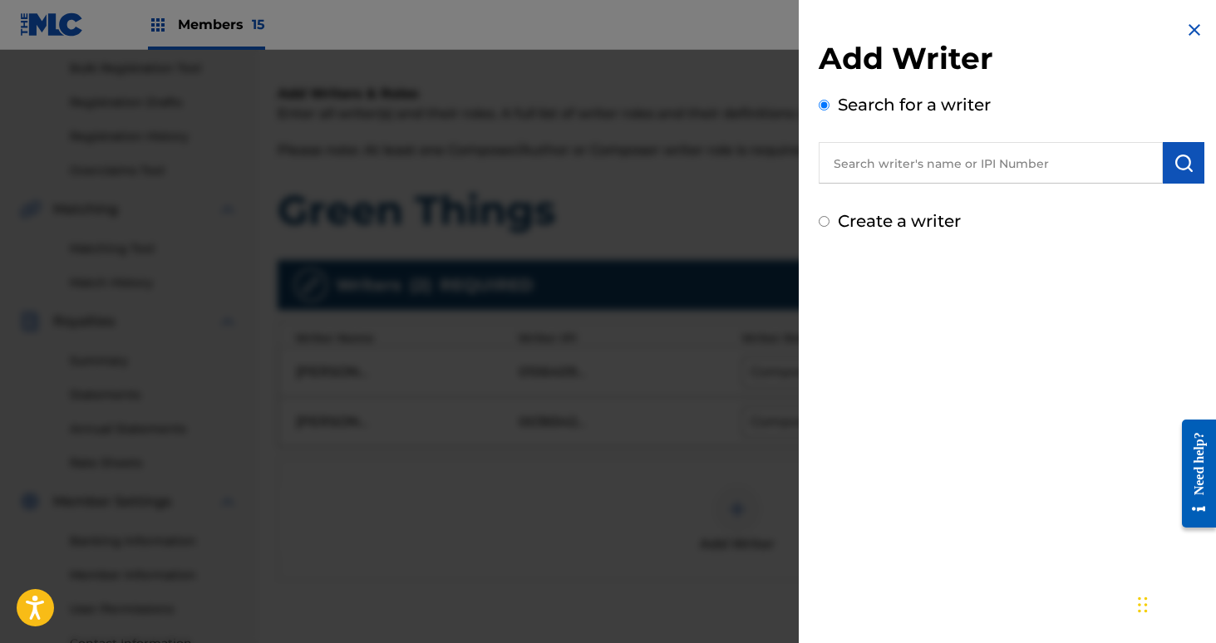
click at [892, 168] on input "text" at bounding box center [991, 163] width 344 height 42
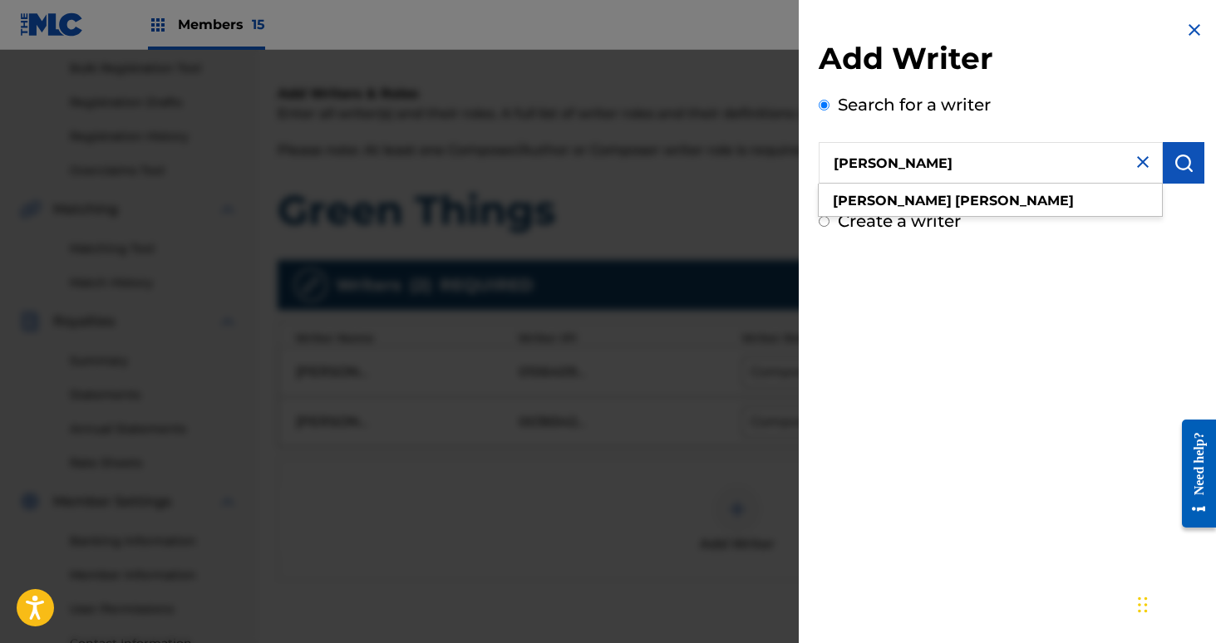
type input "[PERSON_NAME]"
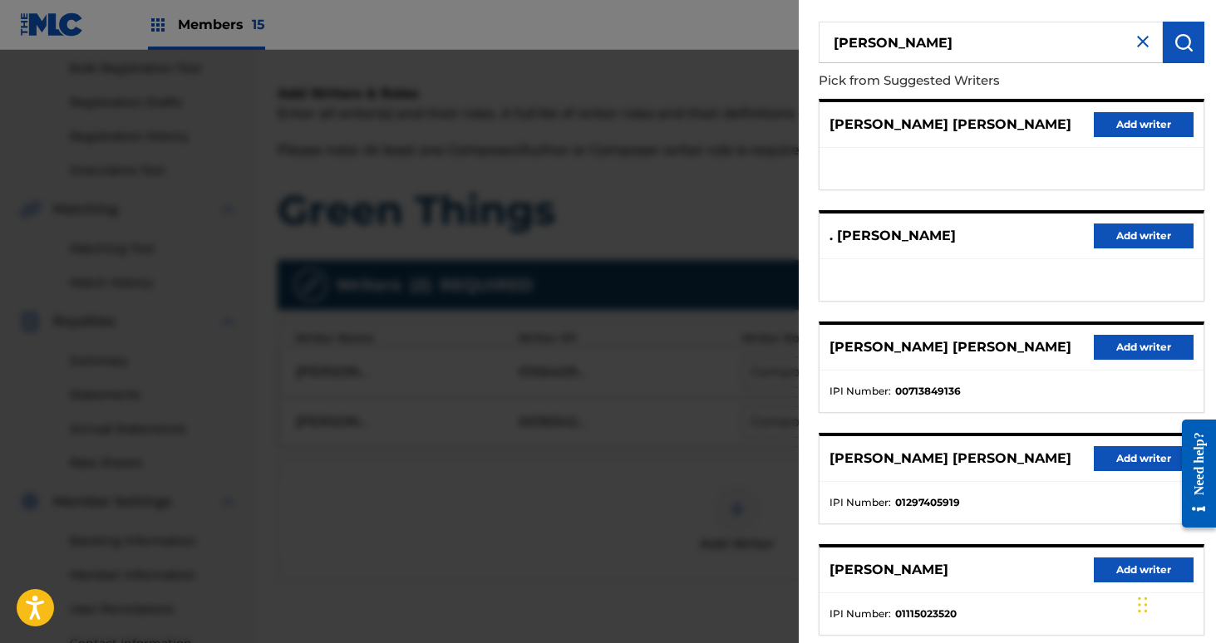
scroll to position [147, 0]
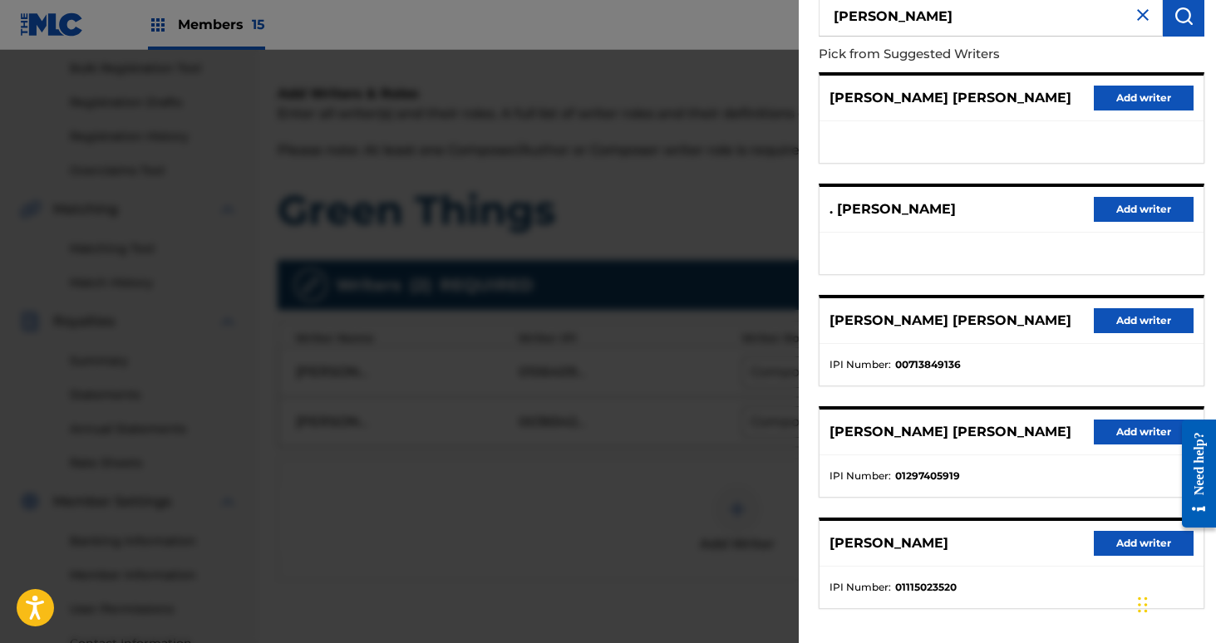
click at [1108, 543] on button "Add writer" at bounding box center [1144, 543] width 100 height 25
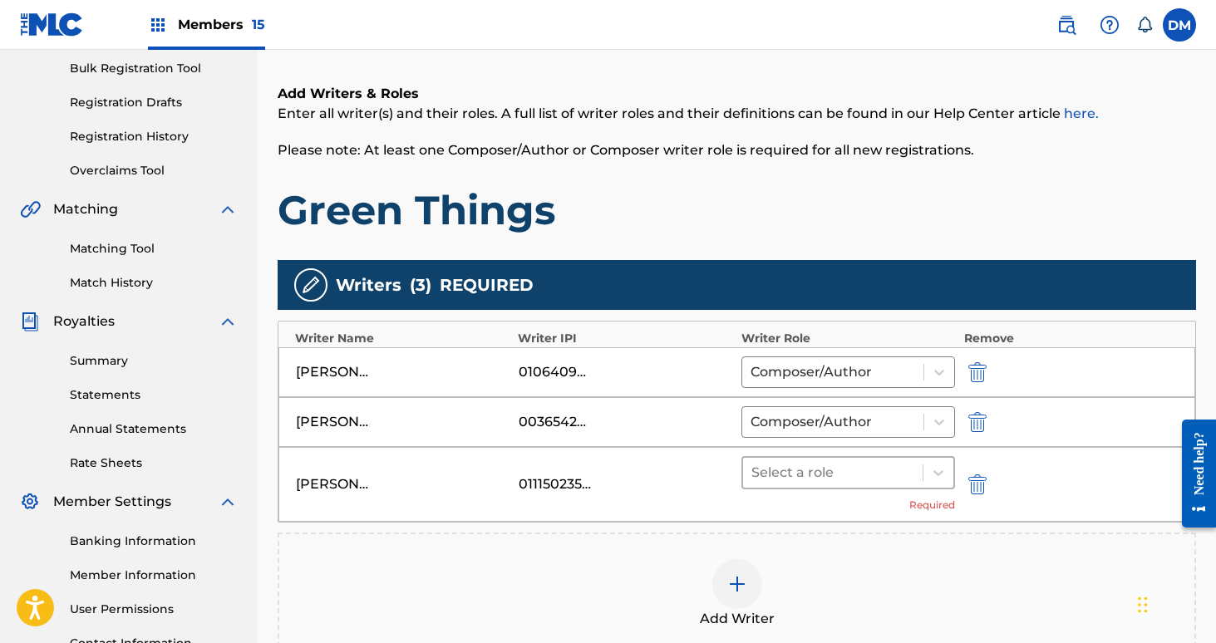
click at [890, 466] on div at bounding box center [833, 472] width 164 height 23
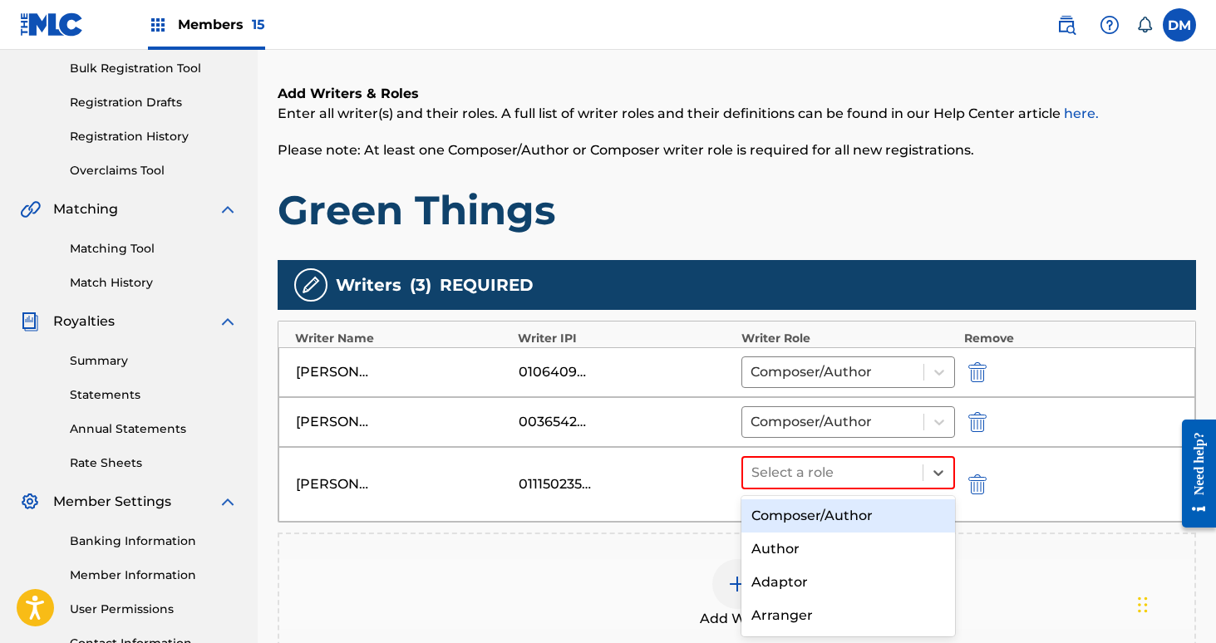
click at [867, 507] on div "Composer/Author" at bounding box center [848, 516] width 214 height 33
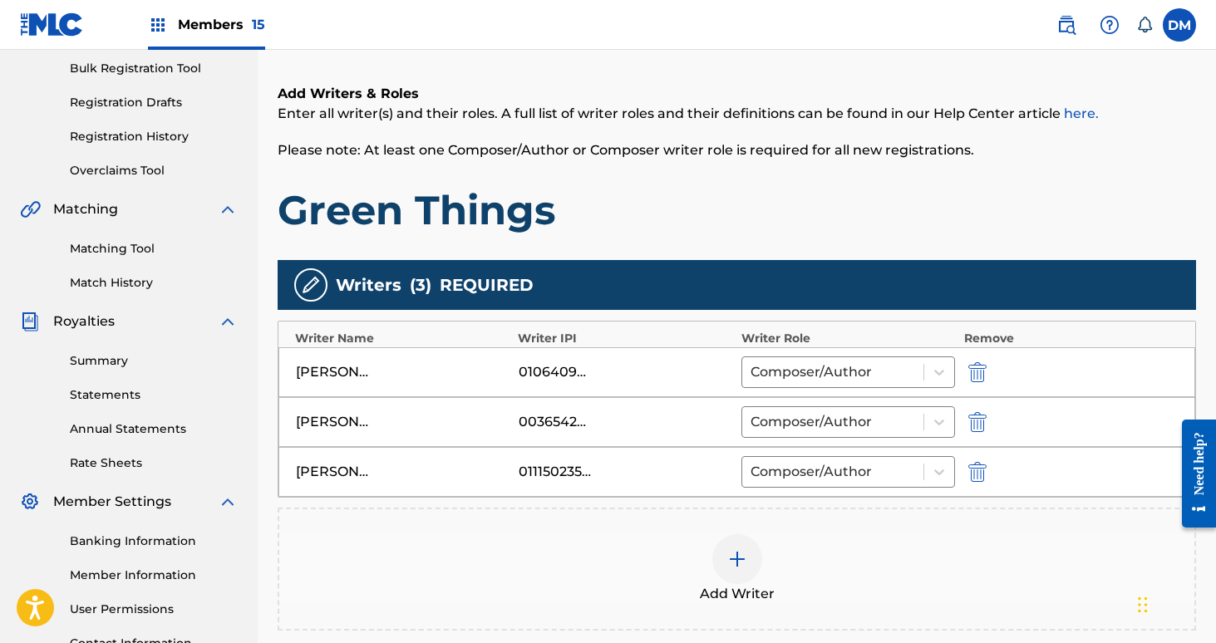
click at [746, 567] on img at bounding box center [737, 559] width 20 height 20
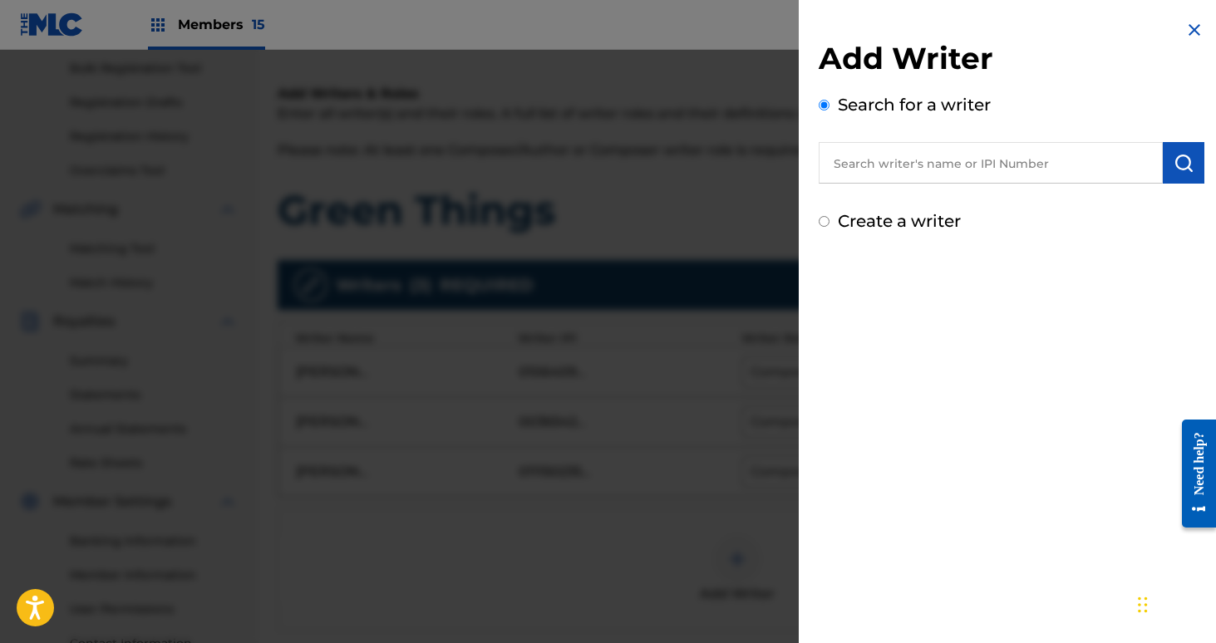
click at [908, 174] on input "text" at bounding box center [991, 163] width 344 height 42
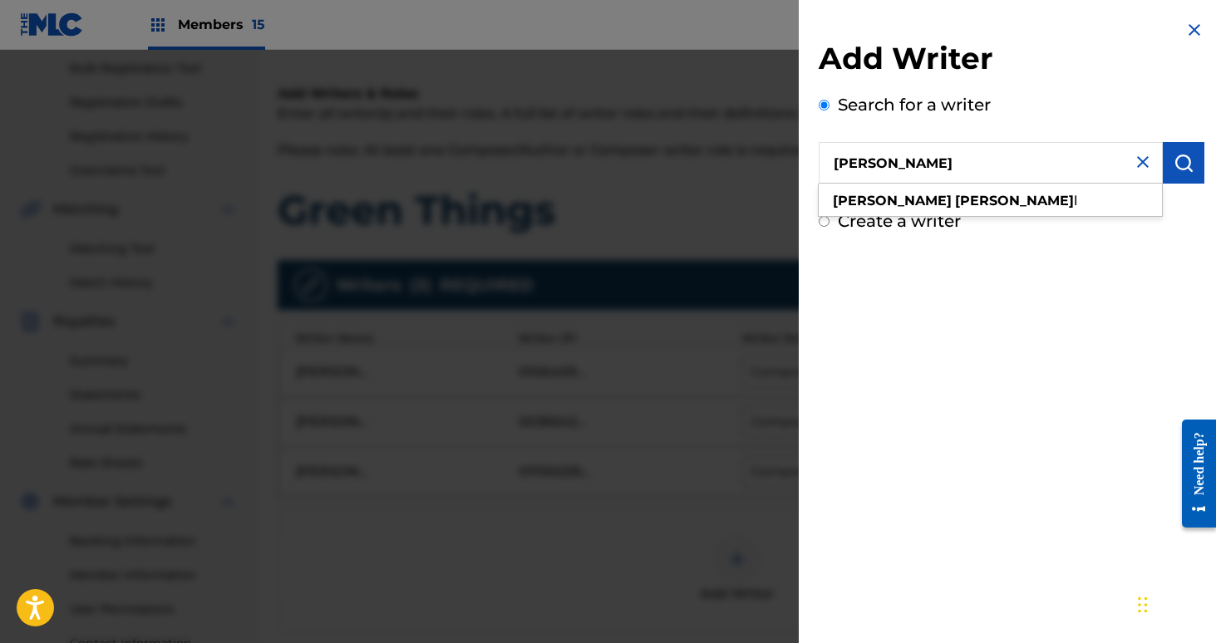
type input "[PERSON_NAME]"
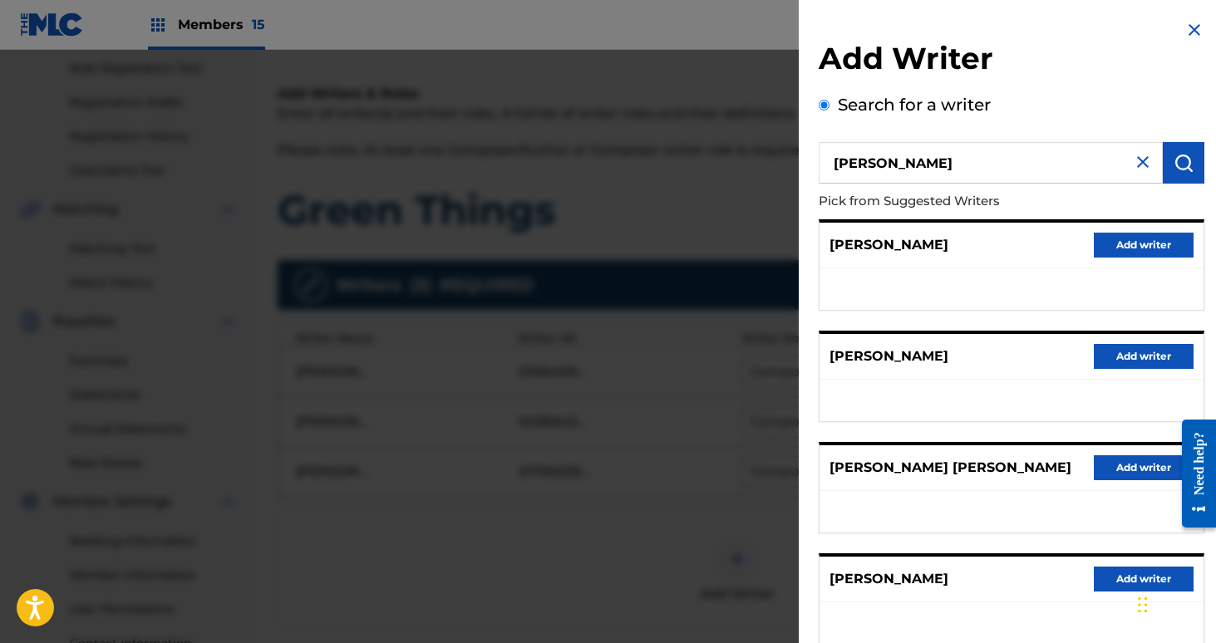
scroll to position [218, 0]
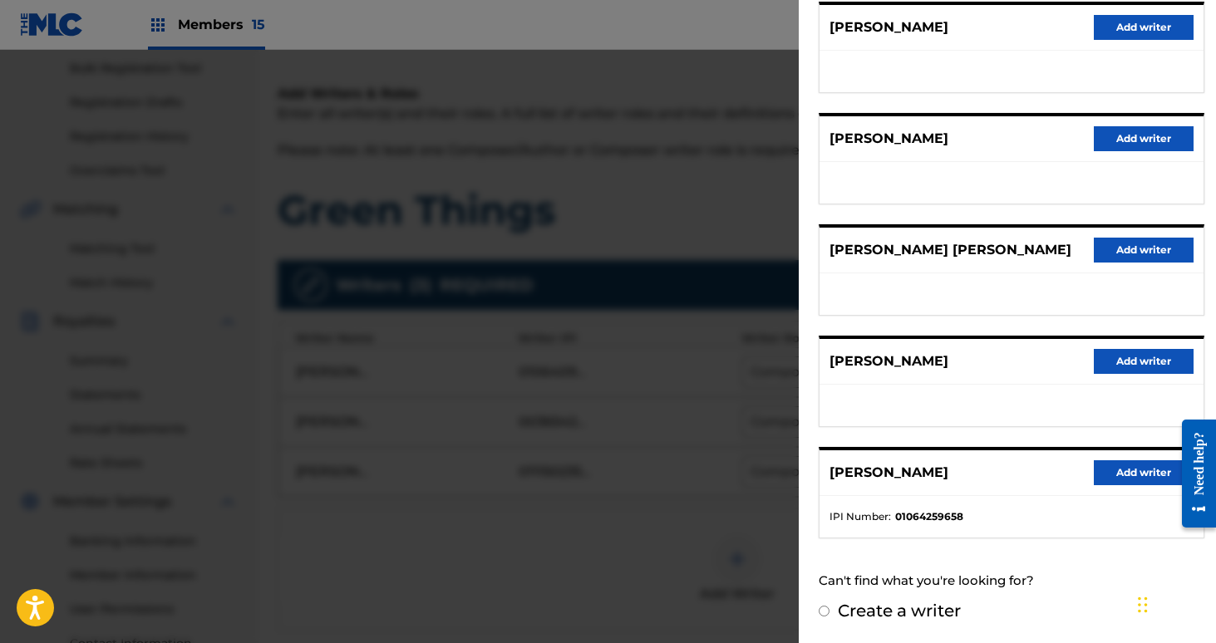
click at [1106, 475] on button "Add writer" at bounding box center [1144, 472] width 100 height 25
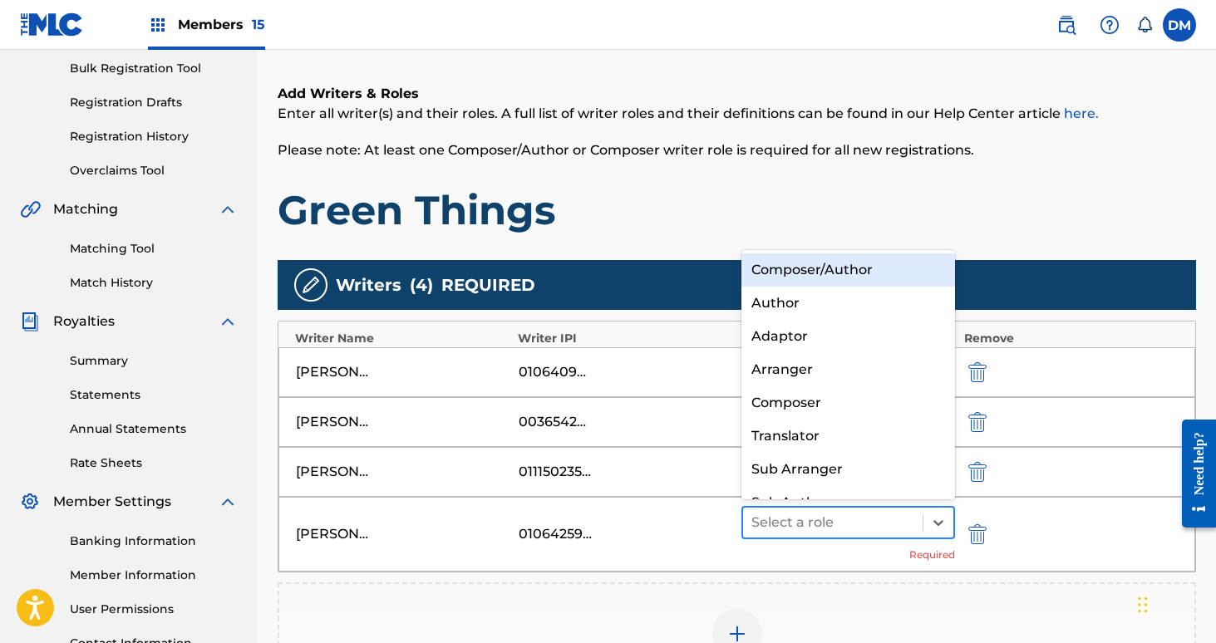
click at [846, 524] on div at bounding box center [833, 522] width 164 height 23
click at [847, 271] on div "Composer/Author" at bounding box center [848, 269] width 214 height 33
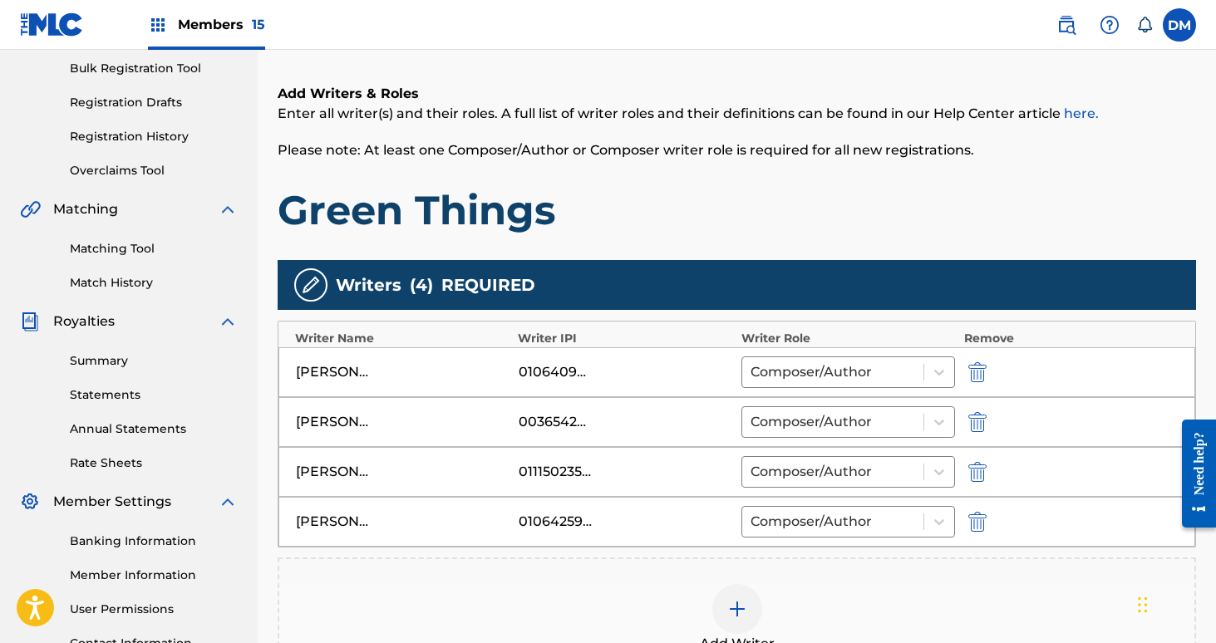
click at [726, 600] on div at bounding box center [737, 609] width 50 height 50
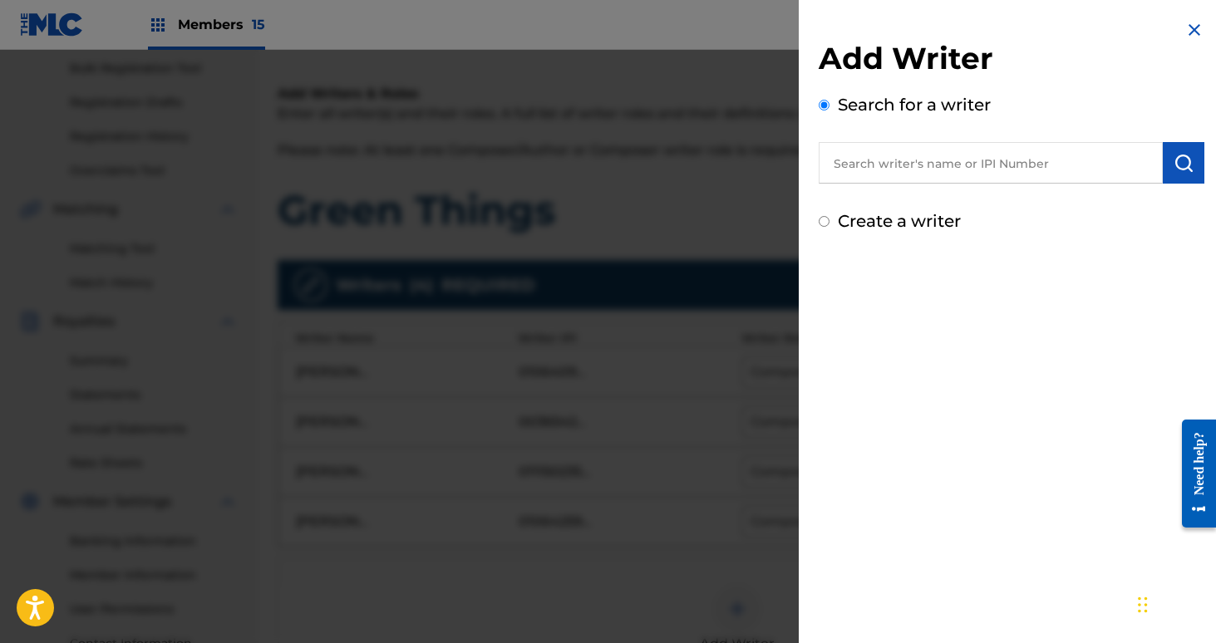
click at [941, 158] on input "text" at bounding box center [991, 163] width 344 height 42
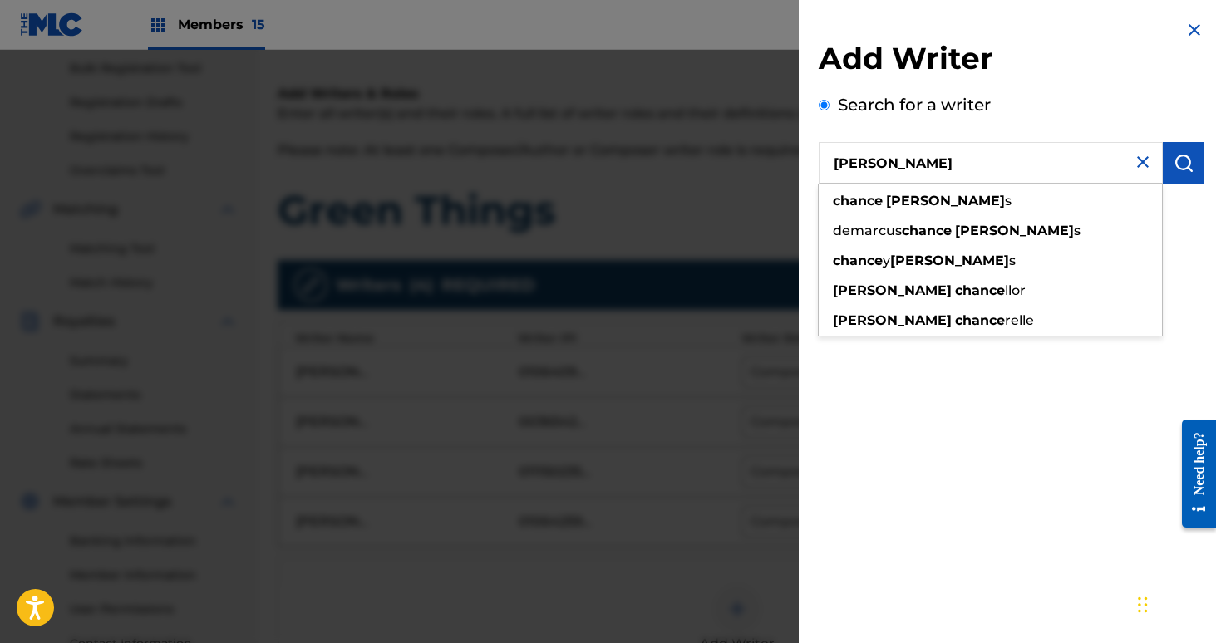
type input "[PERSON_NAME]"
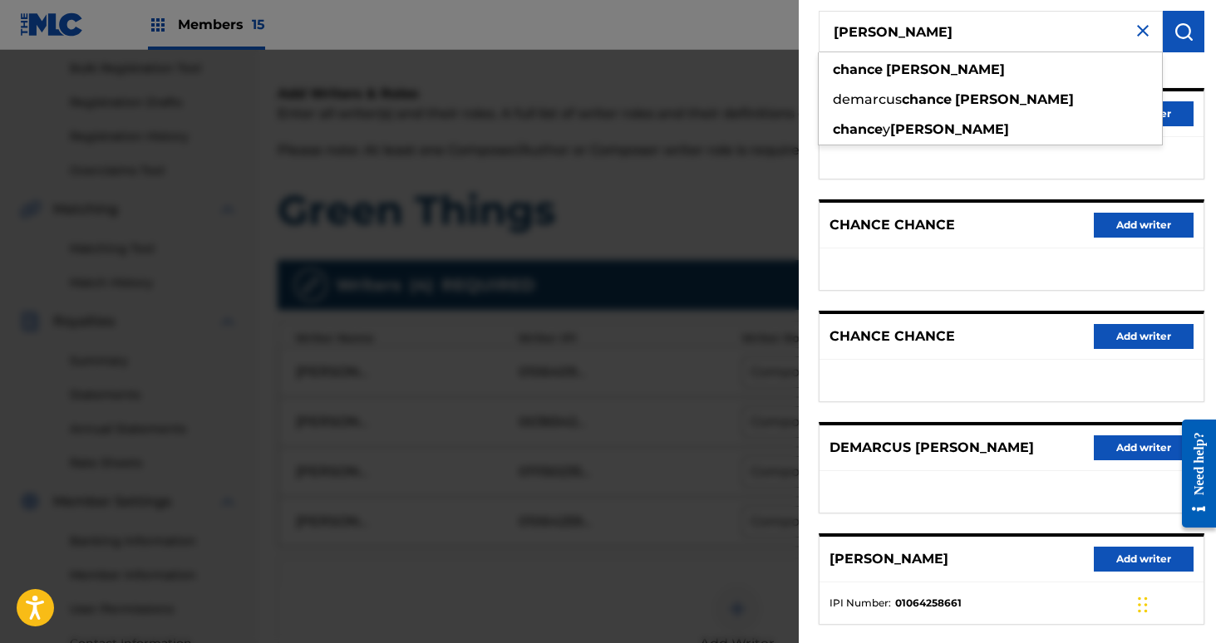
scroll to position [178, 0]
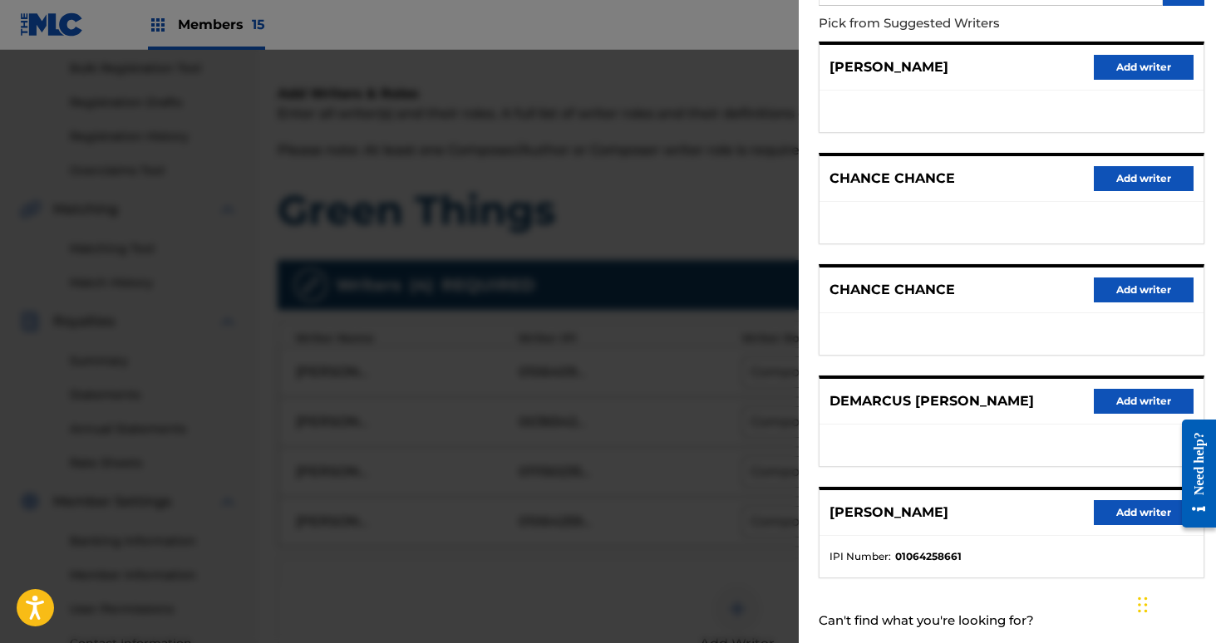
click at [1134, 514] on button "Add writer" at bounding box center [1144, 512] width 100 height 25
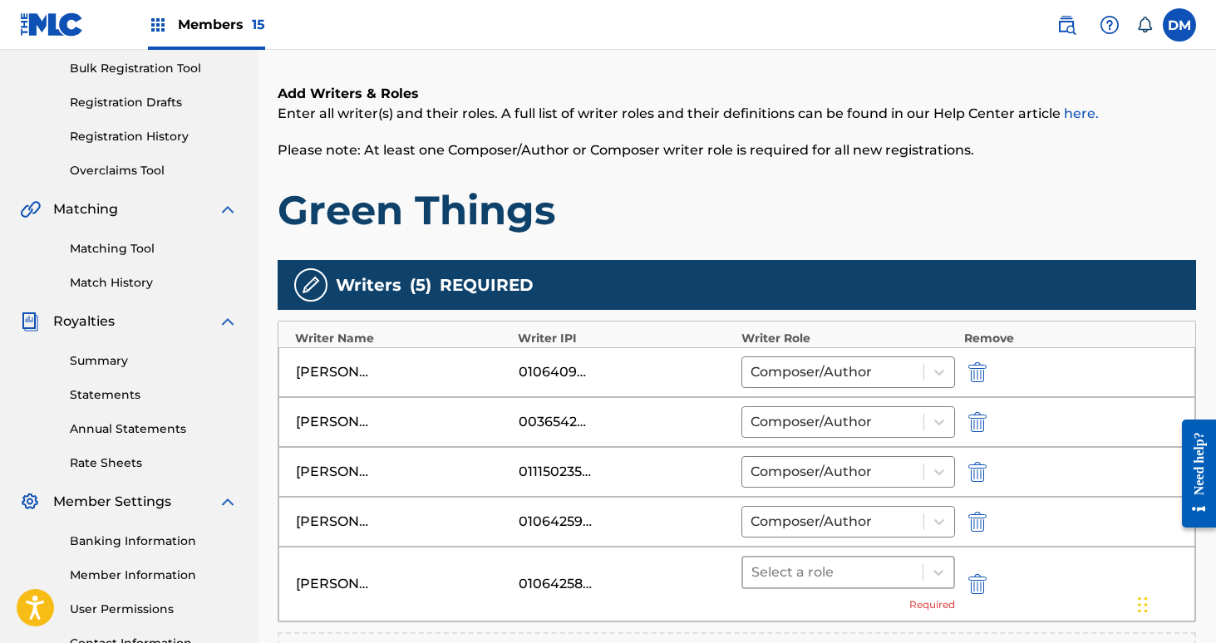
click at [876, 582] on div at bounding box center [833, 572] width 164 height 23
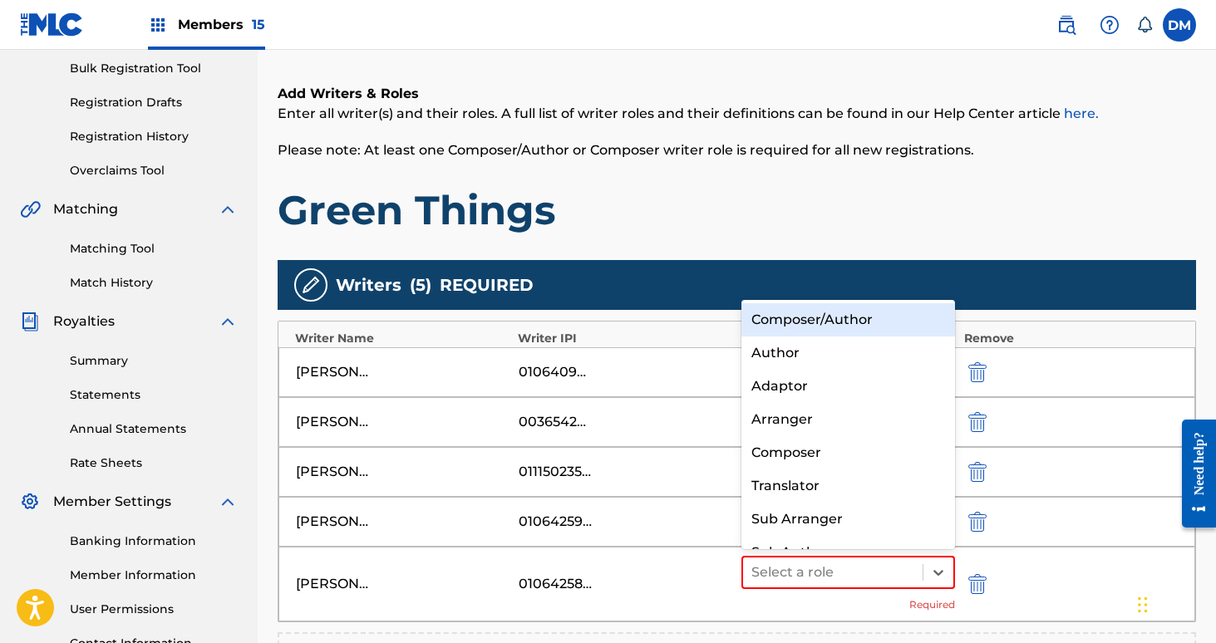
click at [869, 308] on div "Composer/Author" at bounding box center [848, 319] width 214 height 33
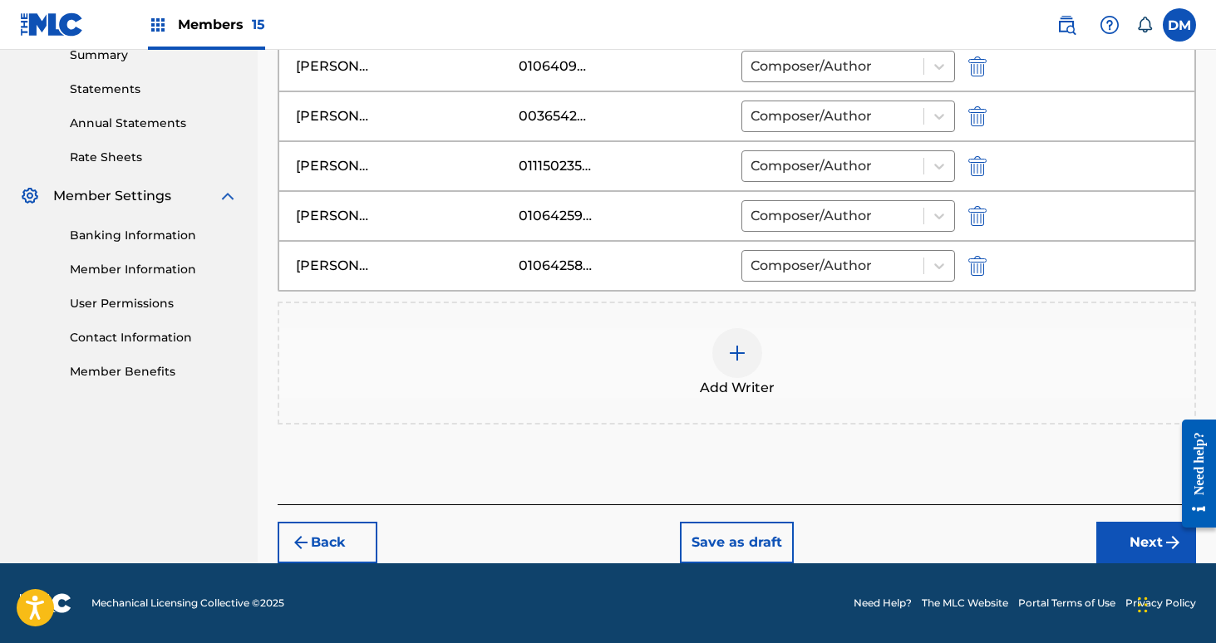
click at [1144, 551] on button "Next" at bounding box center [1146, 543] width 100 height 42
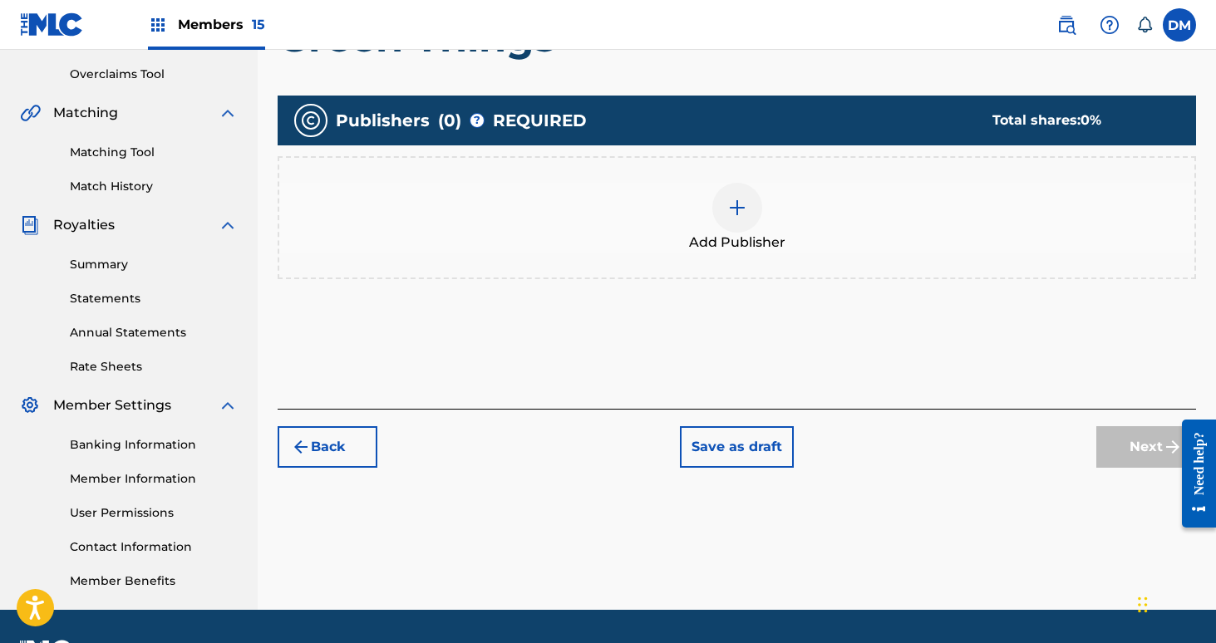
scroll to position [367, 0]
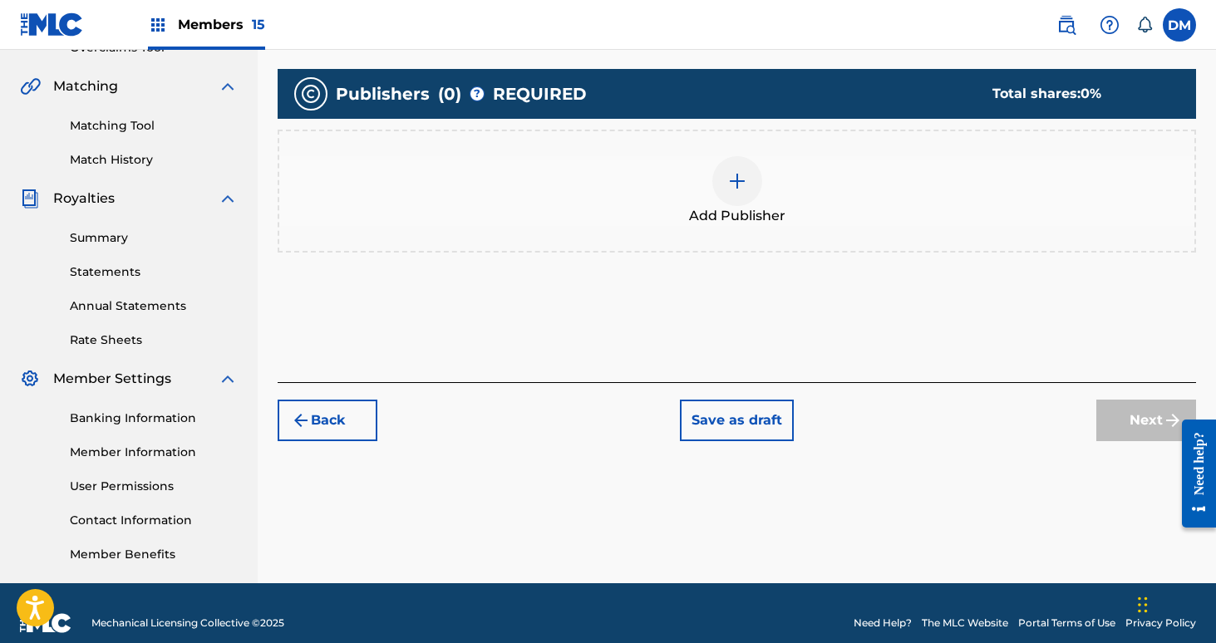
click at [745, 191] on div at bounding box center [737, 181] width 50 height 50
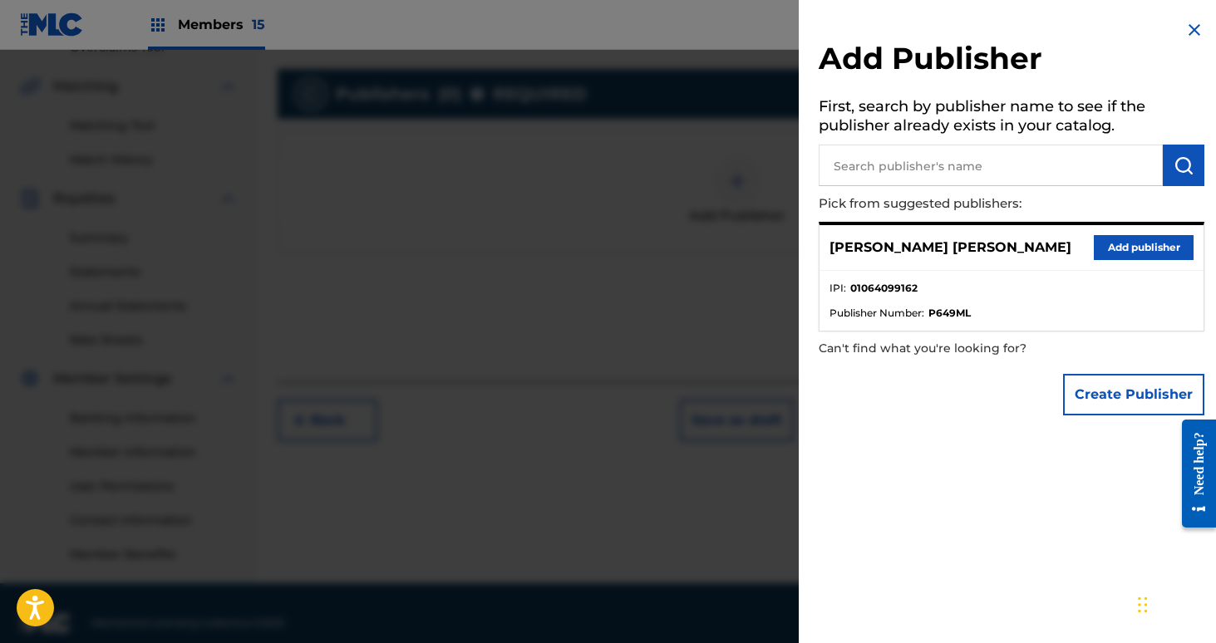
click at [1152, 246] on button "Add publisher" at bounding box center [1144, 247] width 100 height 25
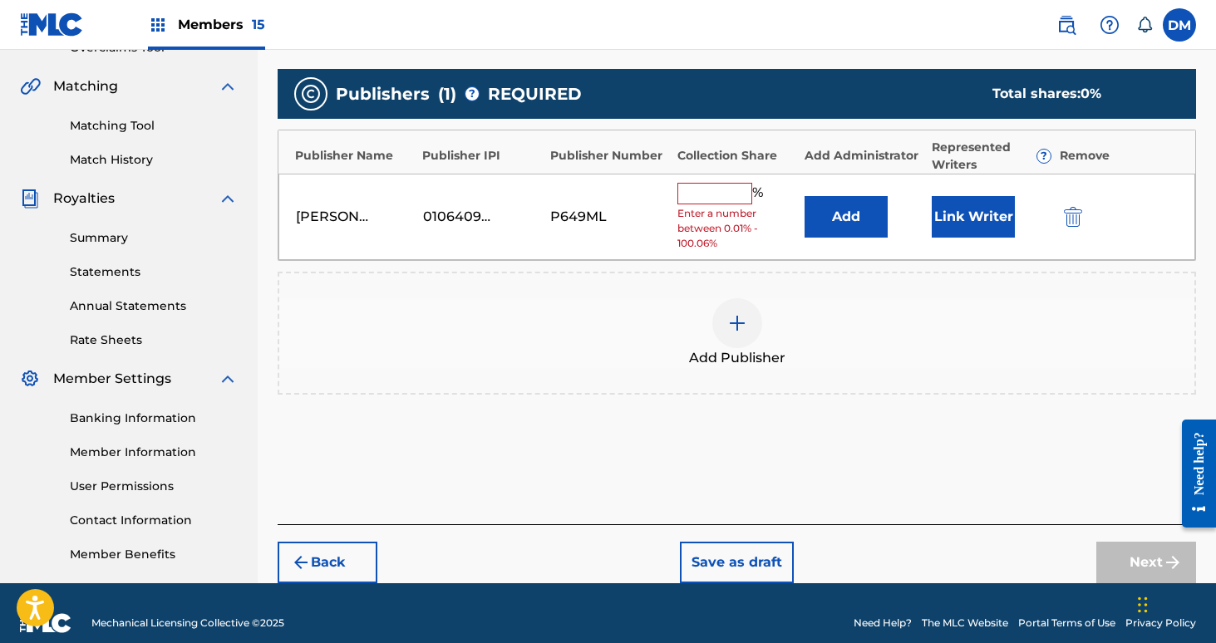
click at [739, 192] on input "text" at bounding box center [714, 194] width 75 height 22
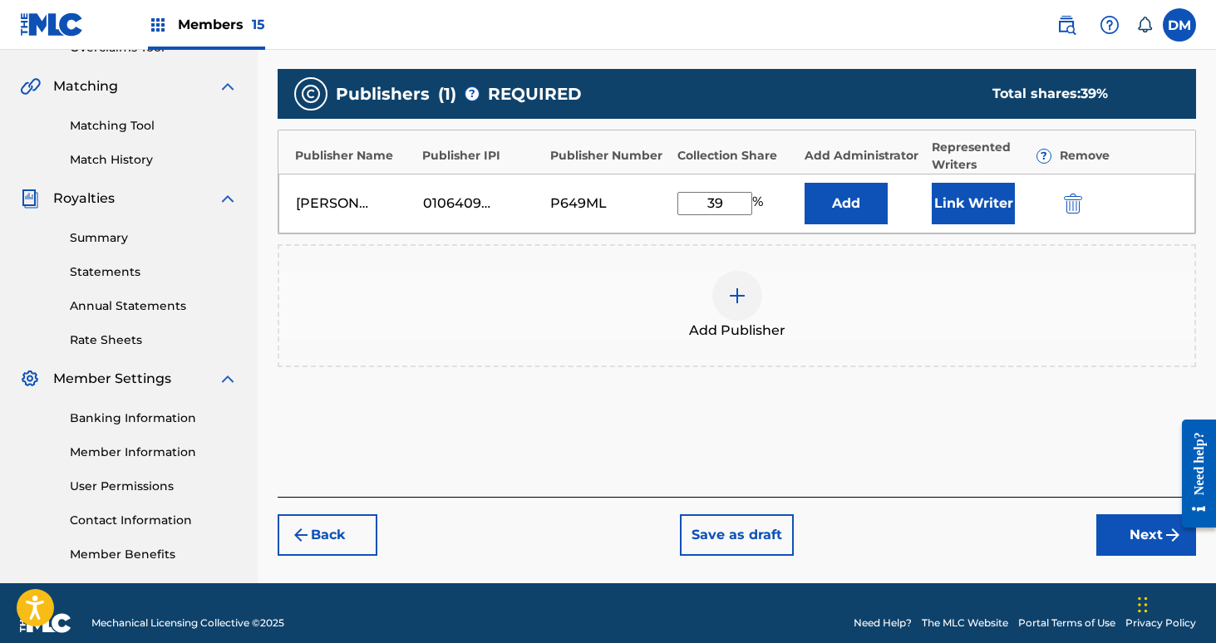
type input "39"
click at [987, 205] on button "Link Writer" at bounding box center [973, 204] width 83 height 42
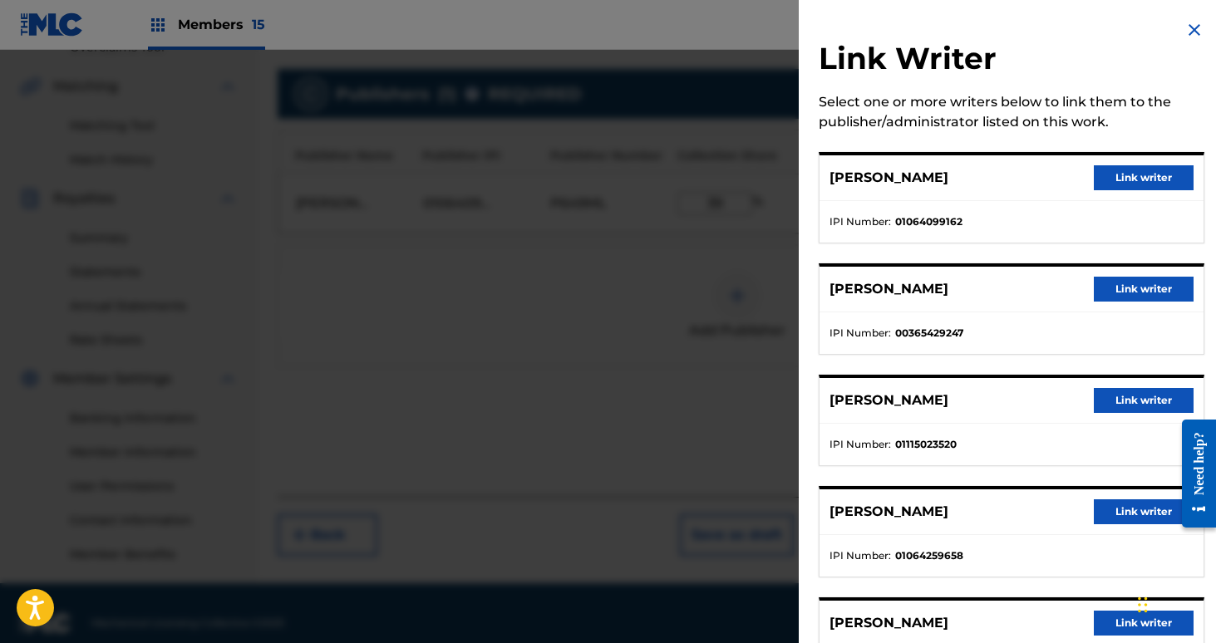
click at [1132, 183] on button "Link writer" at bounding box center [1144, 177] width 100 height 25
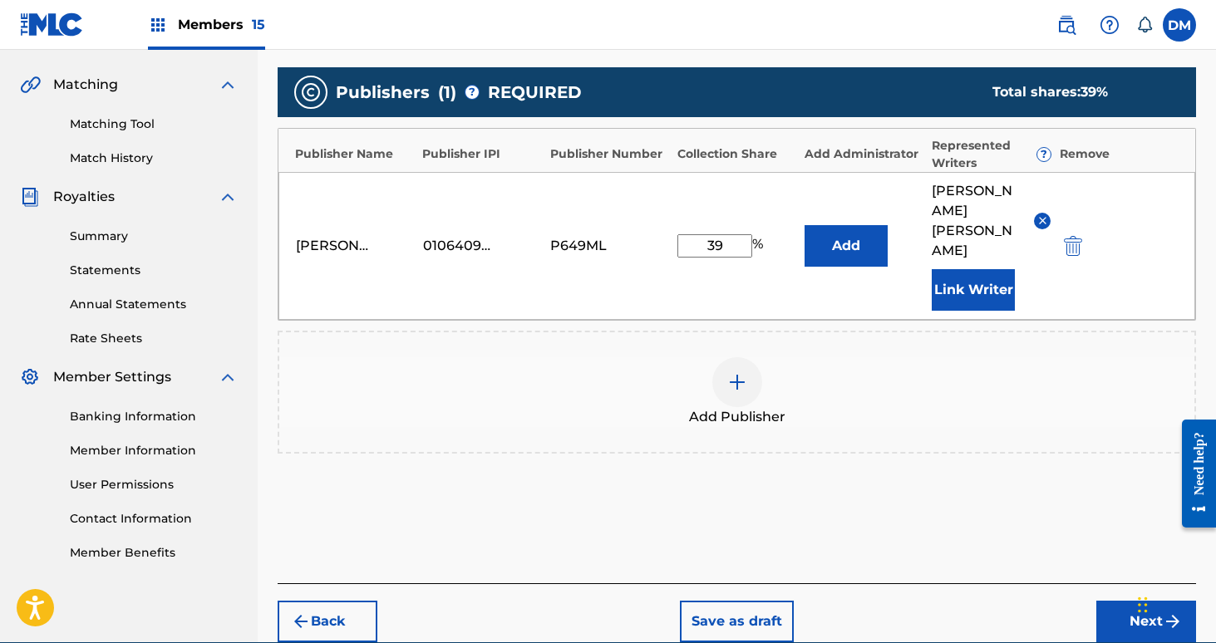
scroll to position [408, 0]
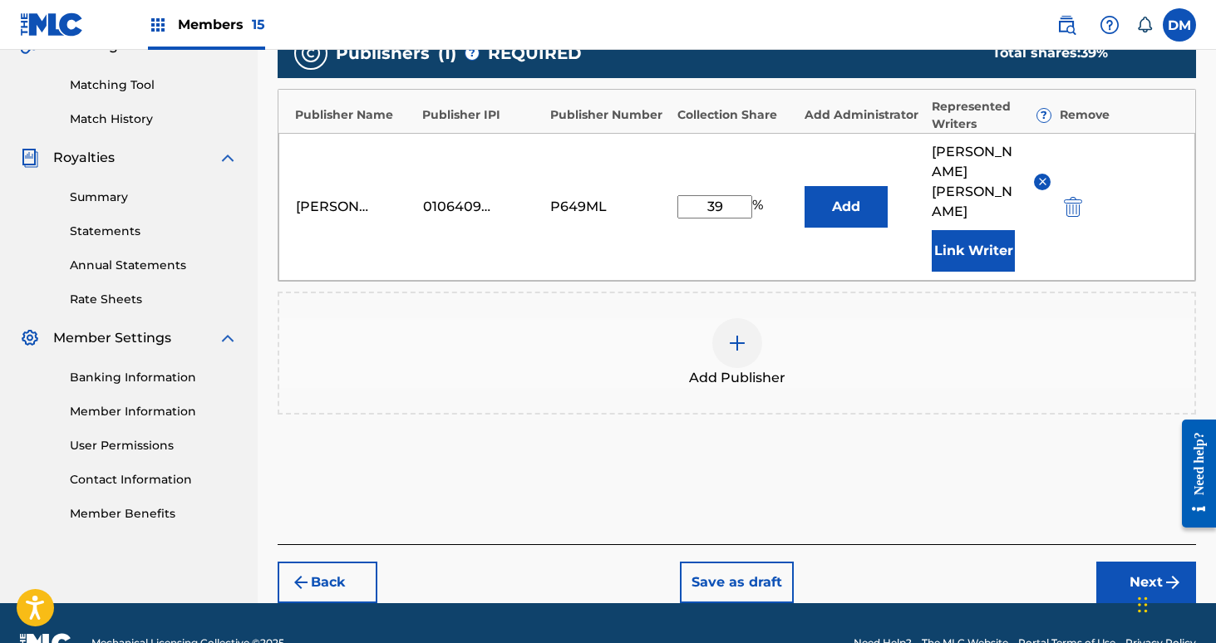
click at [1137, 562] on button "Next" at bounding box center [1146, 583] width 100 height 42
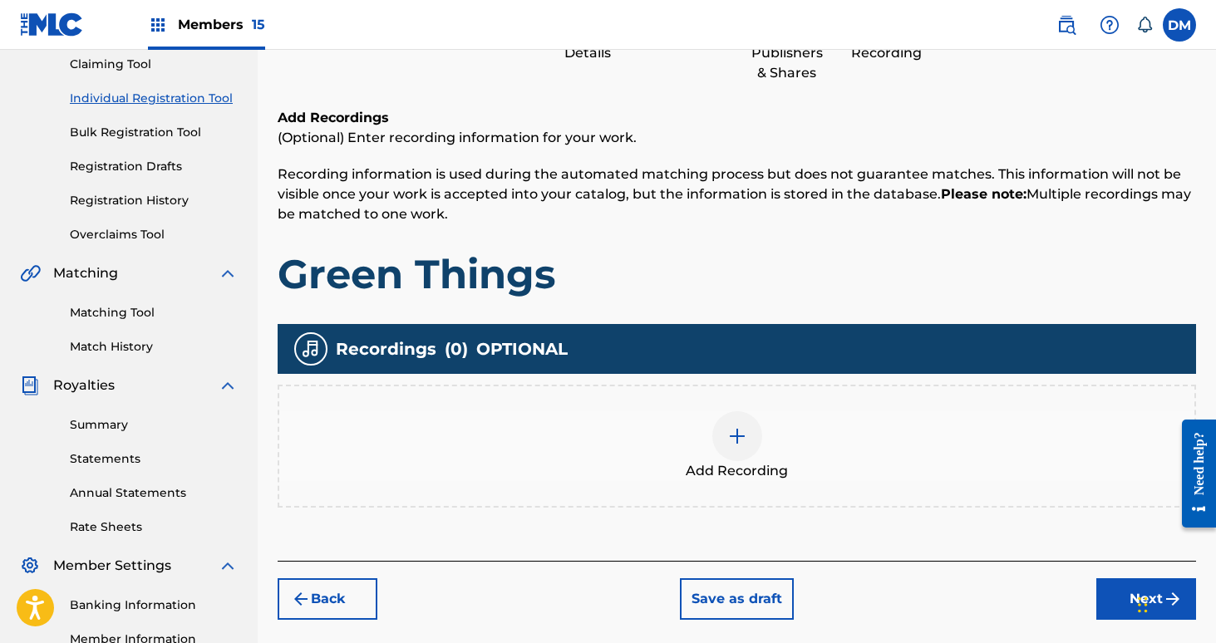
scroll to position [387, 0]
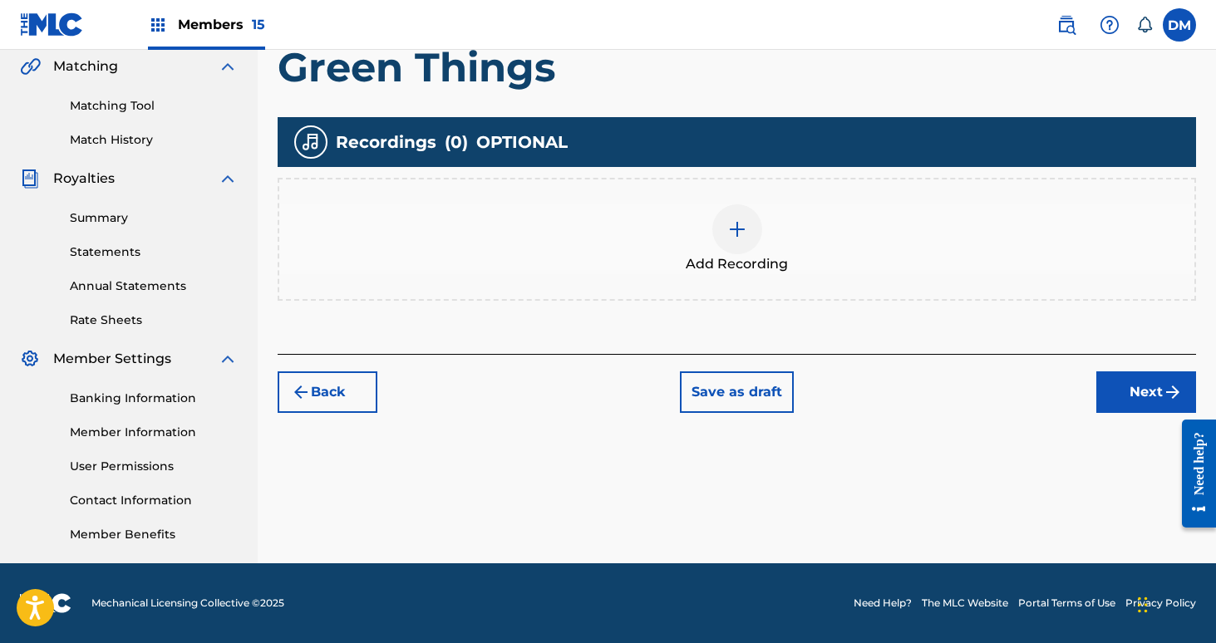
click at [1142, 401] on button "Next" at bounding box center [1146, 393] width 100 height 42
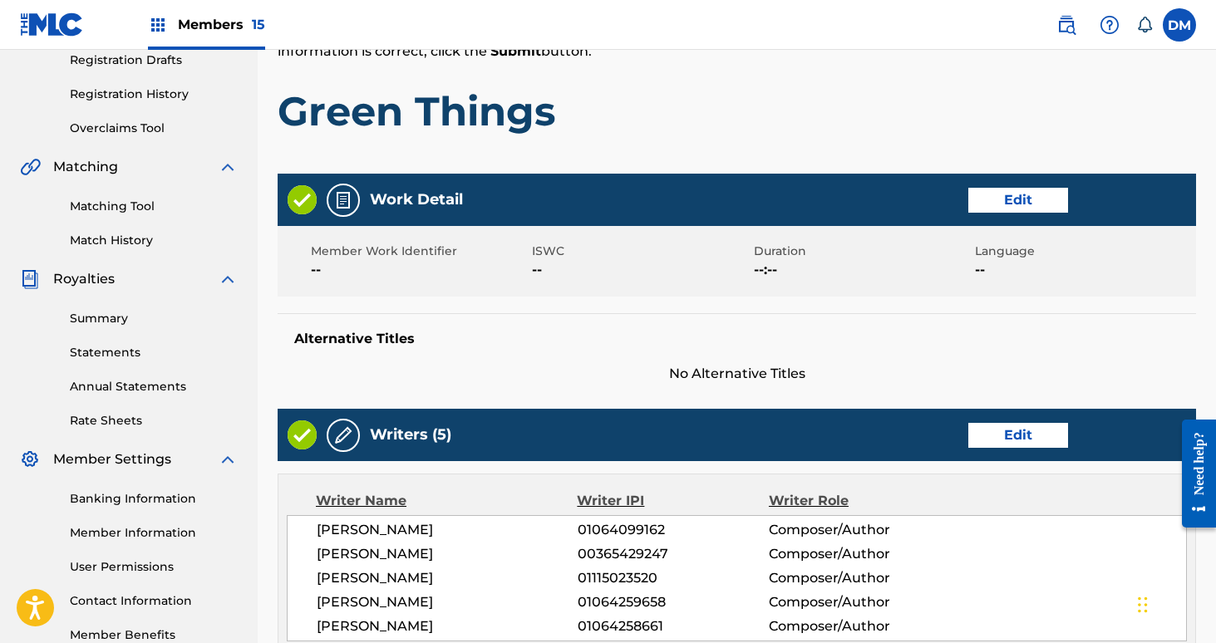
scroll to position [810, 0]
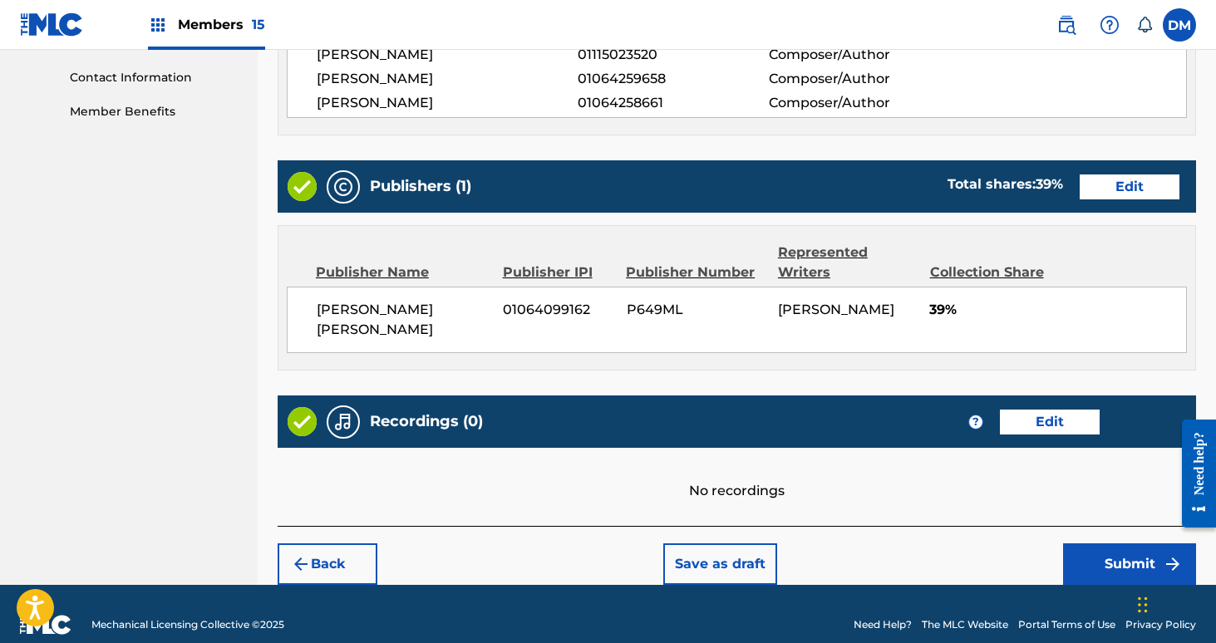
click at [1149, 544] on button "Submit" at bounding box center [1129, 565] width 133 height 42
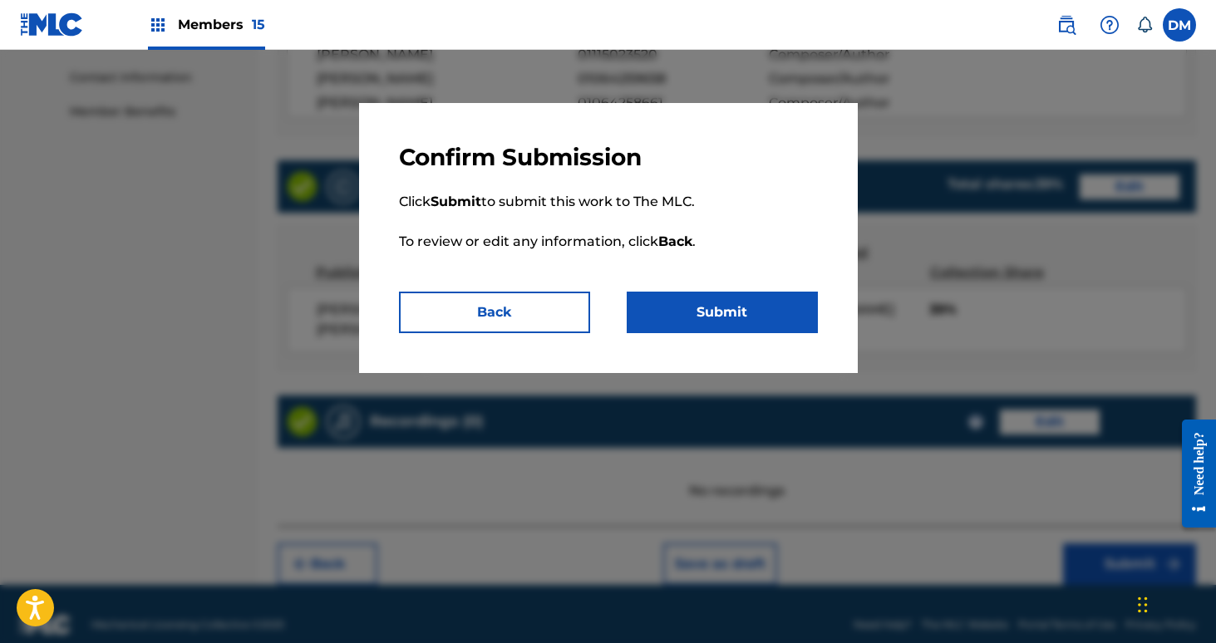
click at [751, 311] on button "Submit" at bounding box center [722, 313] width 191 height 42
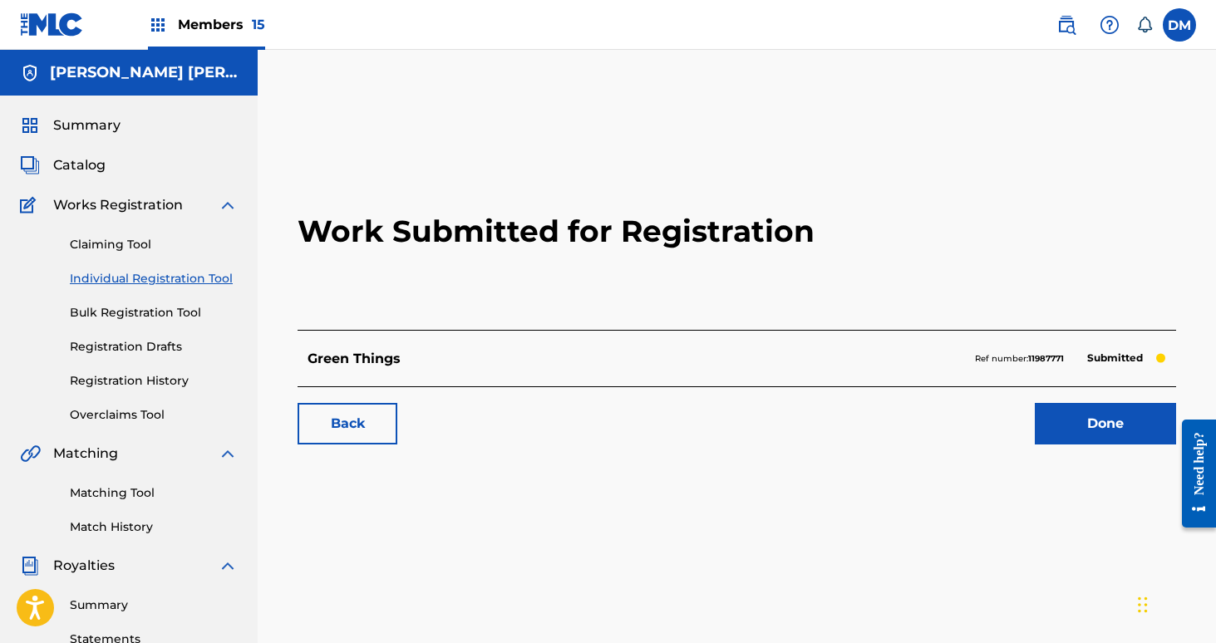
click at [1055, 417] on link "Done" at bounding box center [1105, 424] width 141 height 42
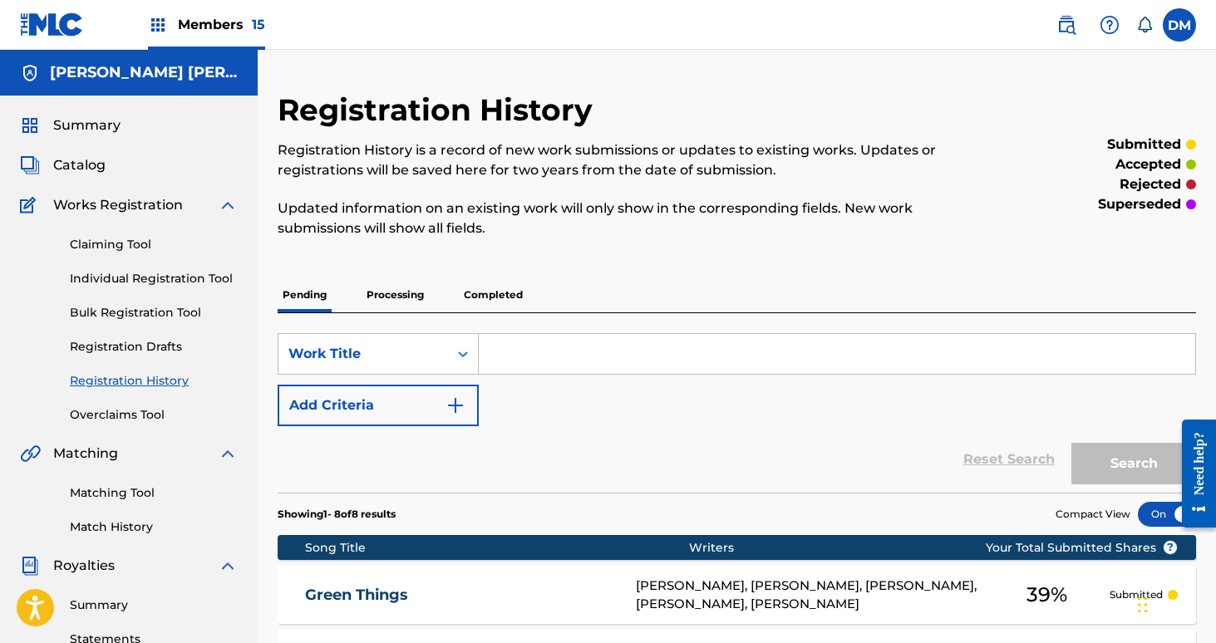
click at [599, 343] on input "Search Form" at bounding box center [837, 354] width 716 height 40
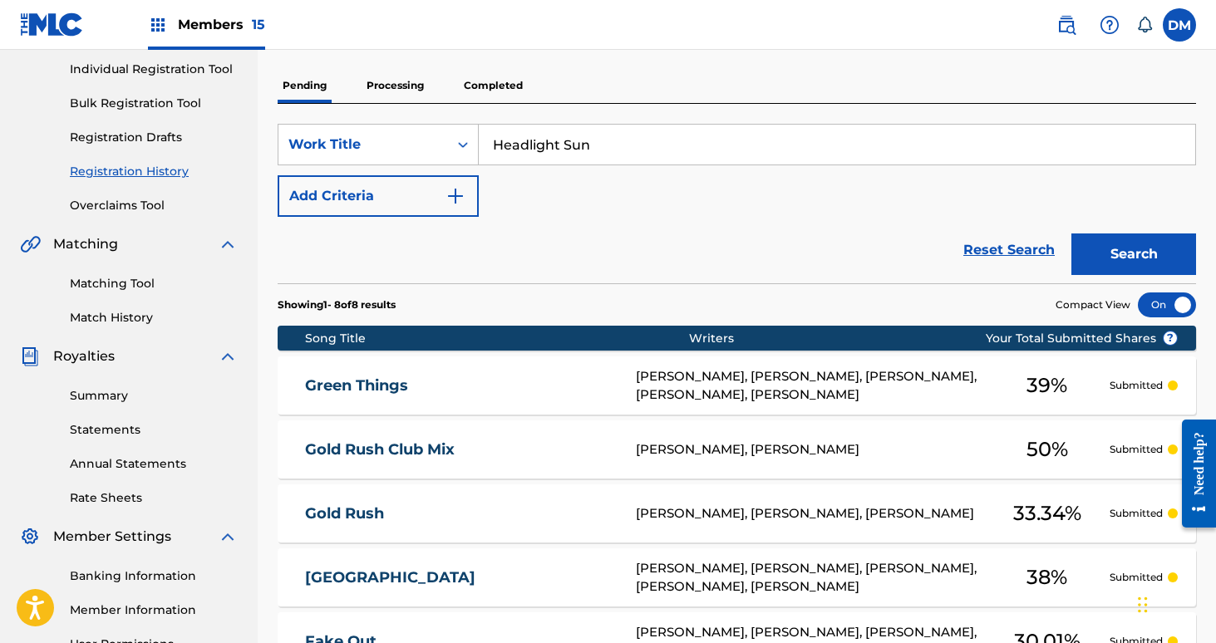
scroll to position [183, 0]
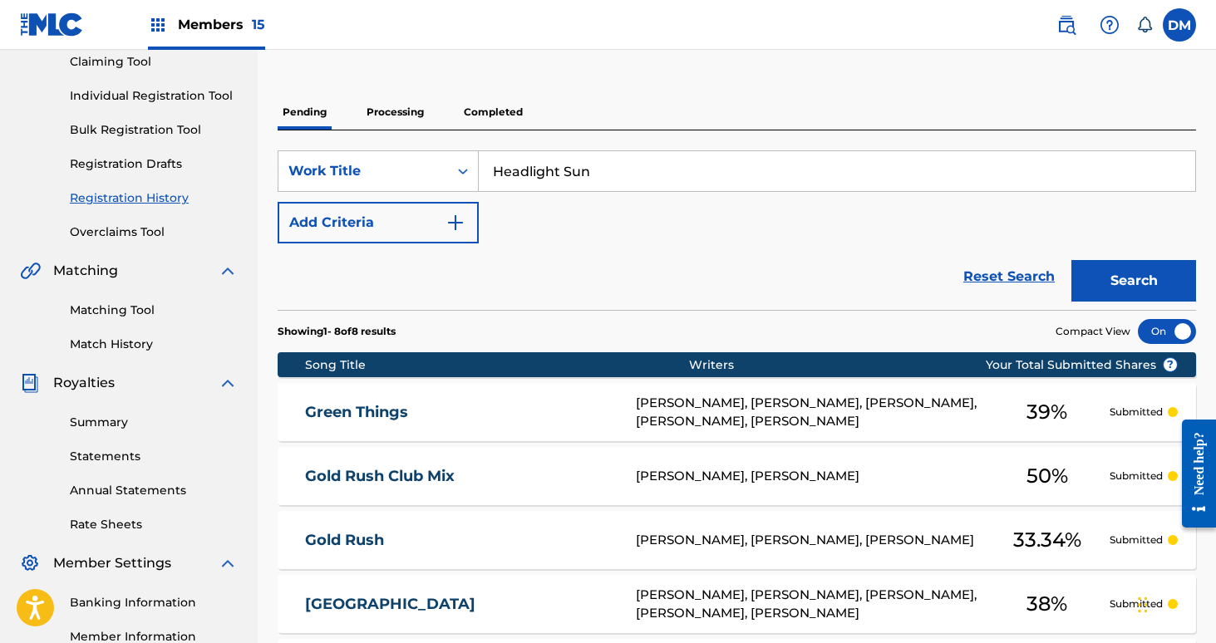
type input "Headlight Sun"
click at [140, 101] on link "Individual Registration Tool" at bounding box center [154, 95] width 168 height 17
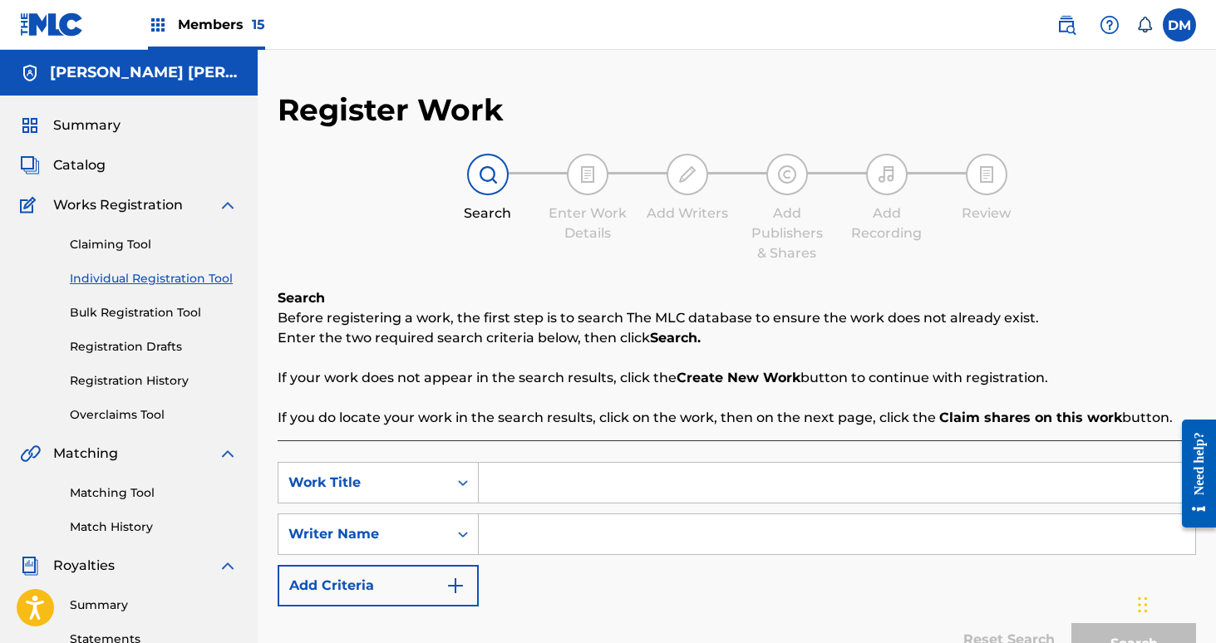
click at [519, 489] on input "Search Form" at bounding box center [837, 483] width 716 height 40
type input "Headlight Sun"
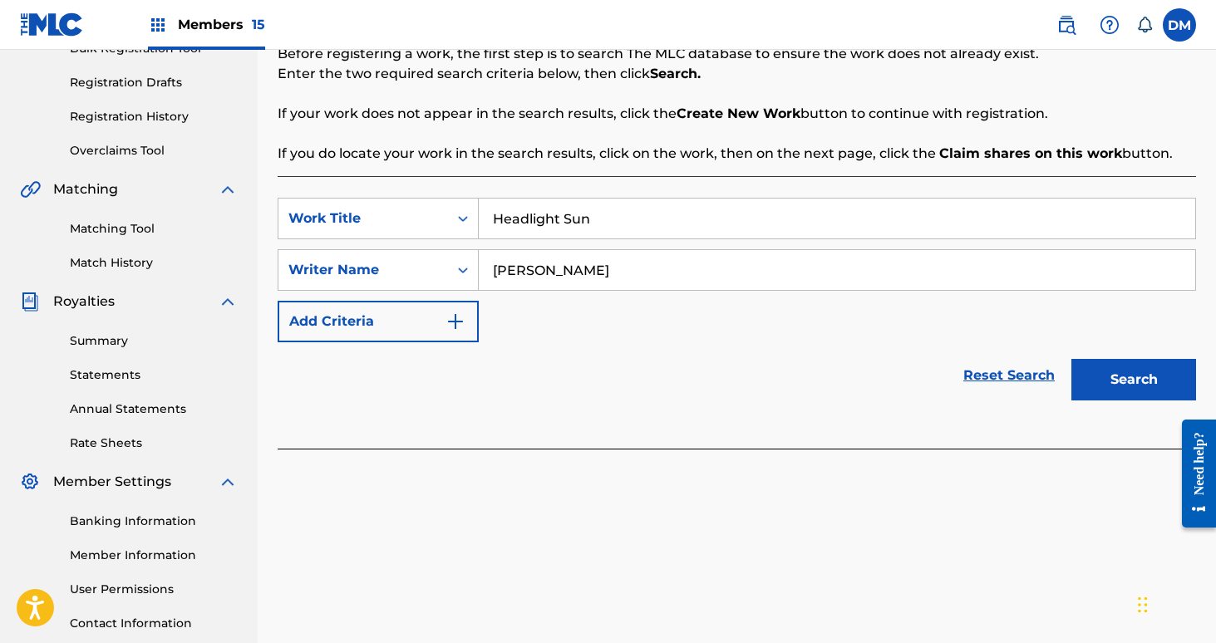
scroll to position [291, 0]
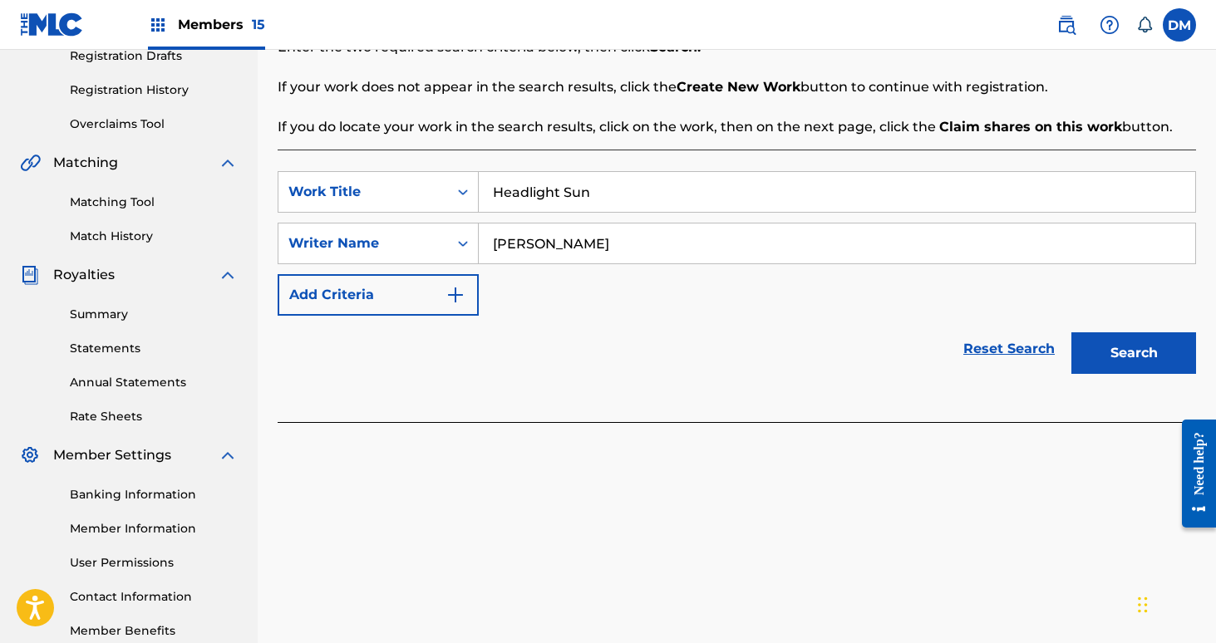
type input "[PERSON_NAME]"
click at [1115, 367] on button "Search" at bounding box center [1133, 353] width 125 height 42
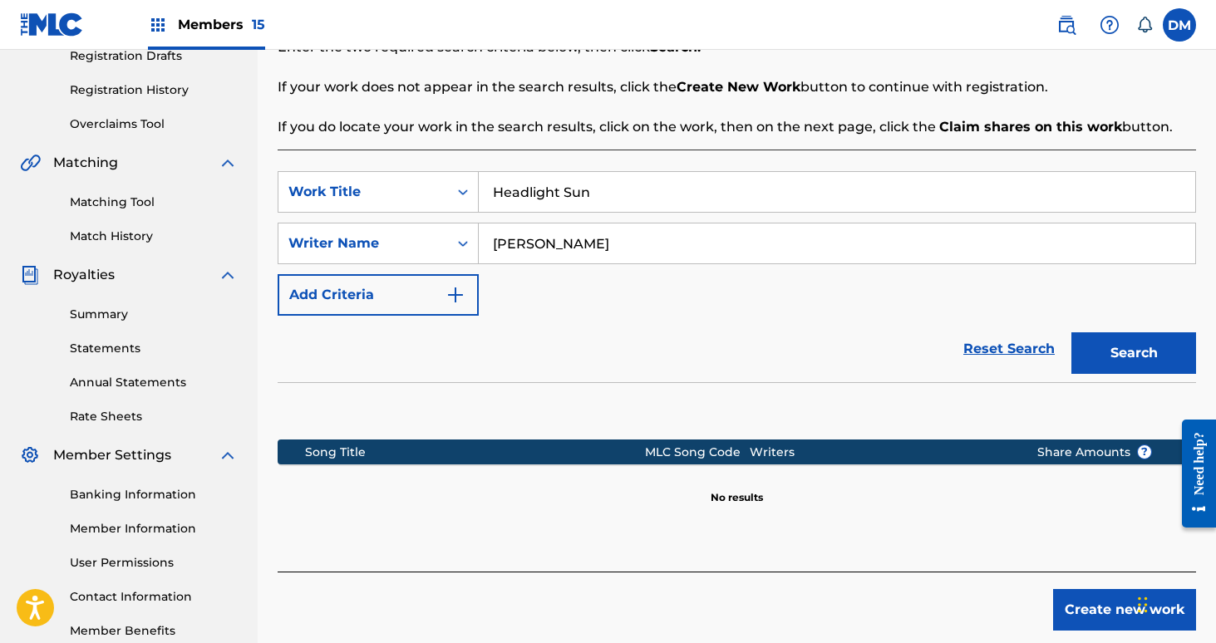
scroll to position [387, 0]
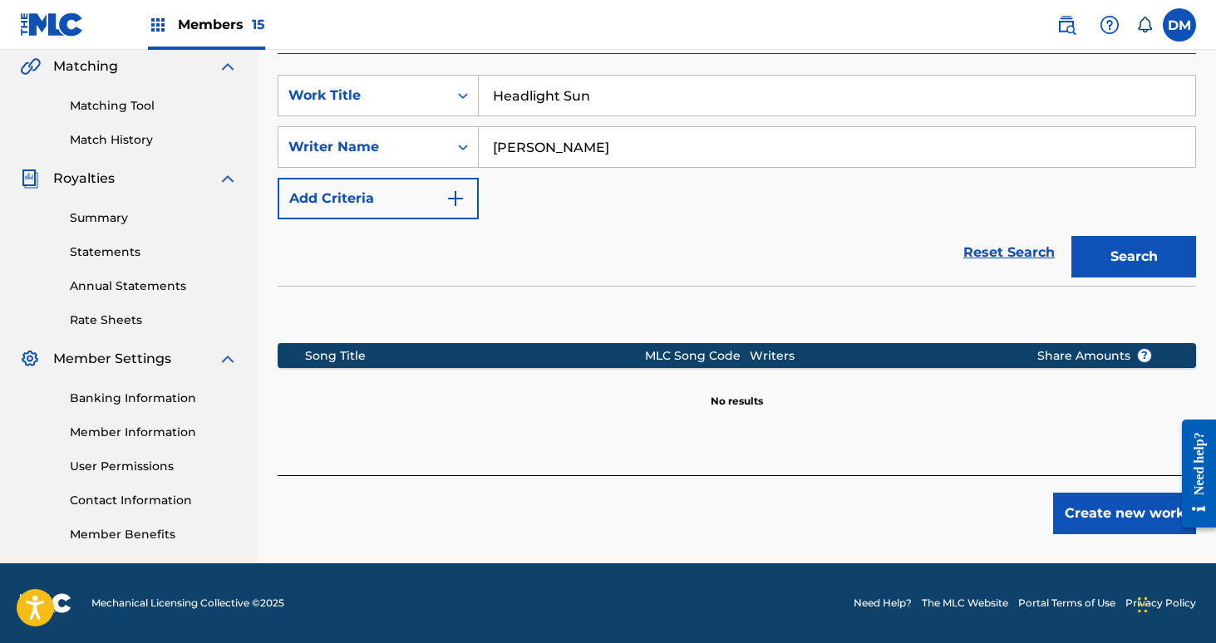
click at [1130, 505] on button "Create new work" at bounding box center [1124, 514] width 143 height 42
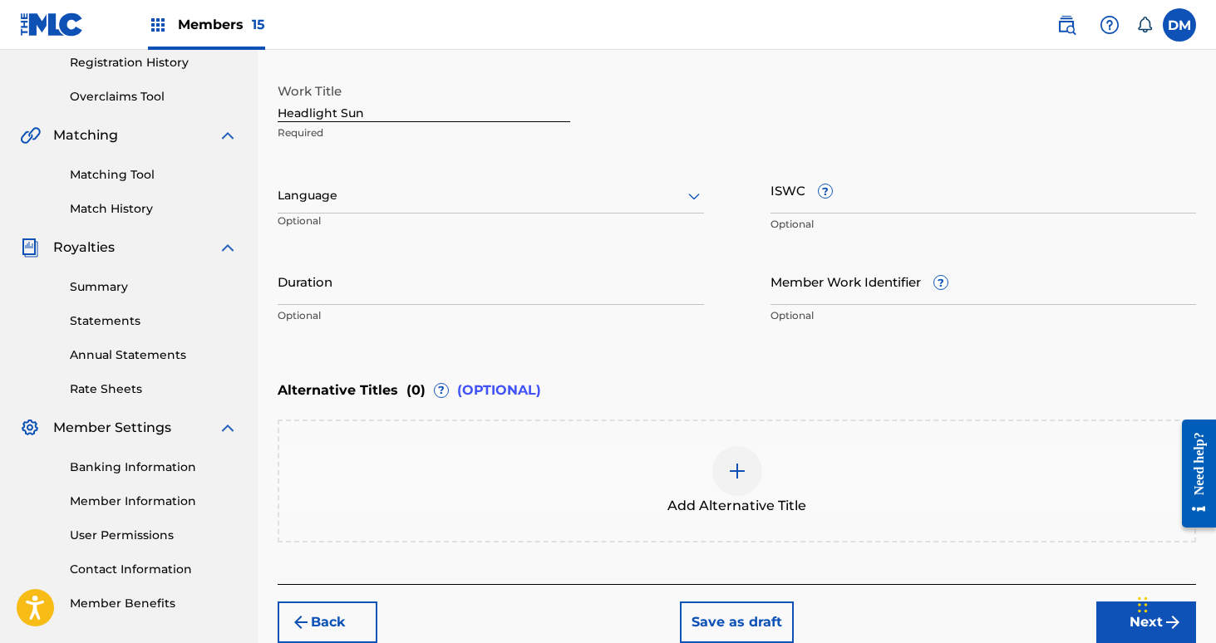
scroll to position [256, 0]
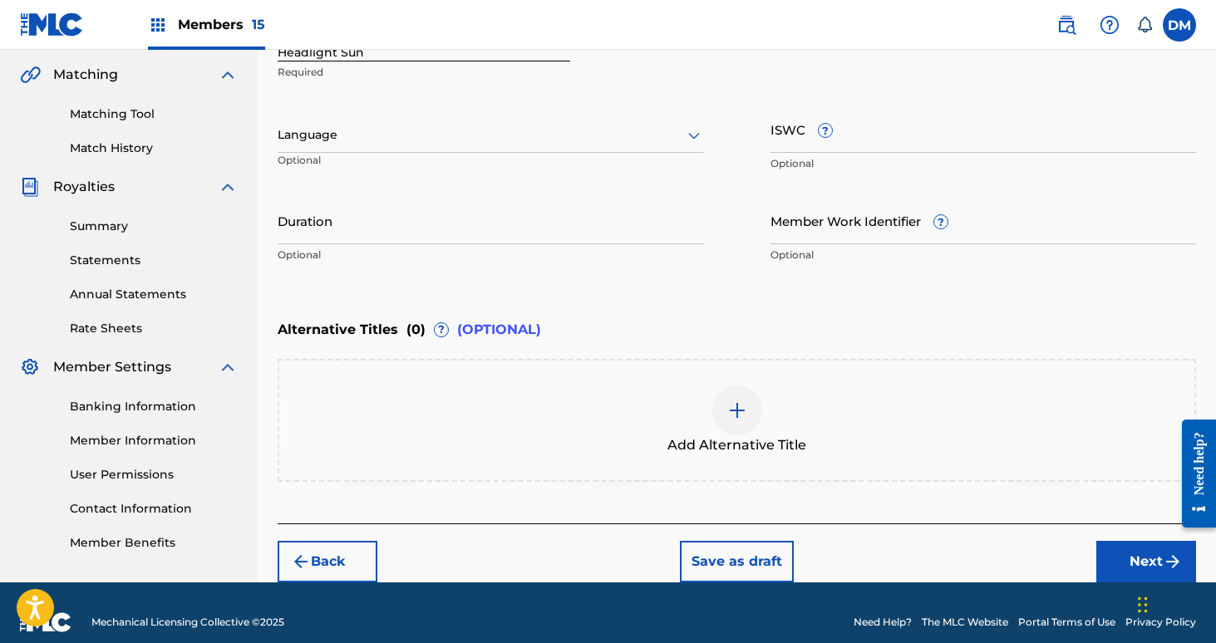
click at [1123, 559] on button "Next" at bounding box center [1146, 562] width 100 height 42
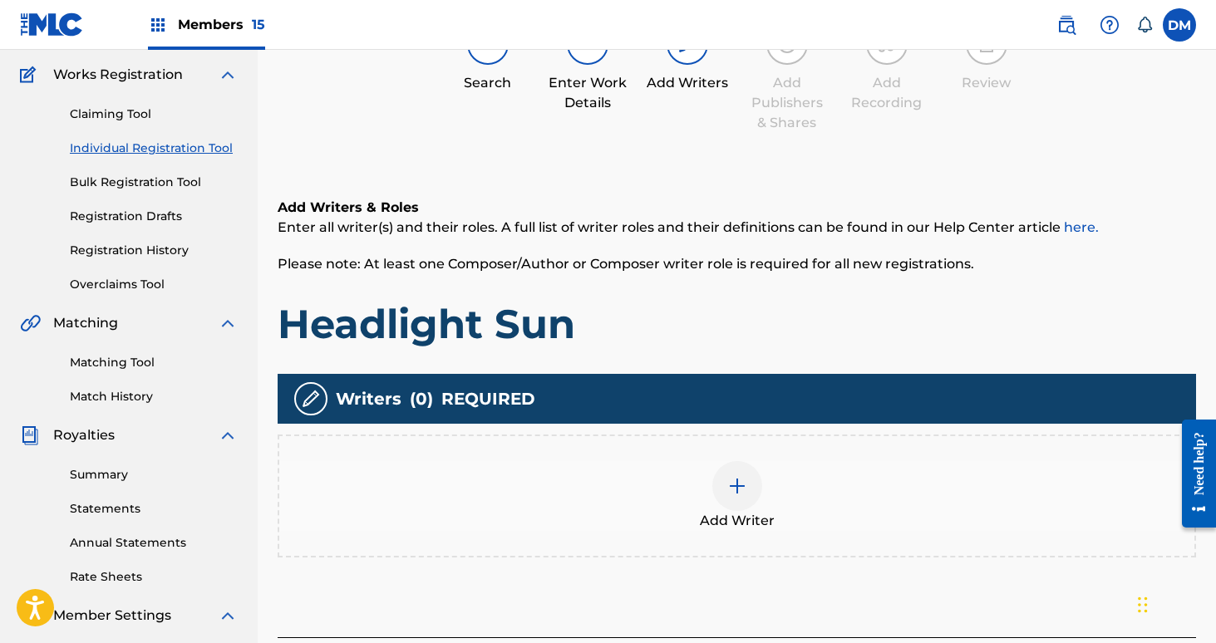
scroll to position [75, 0]
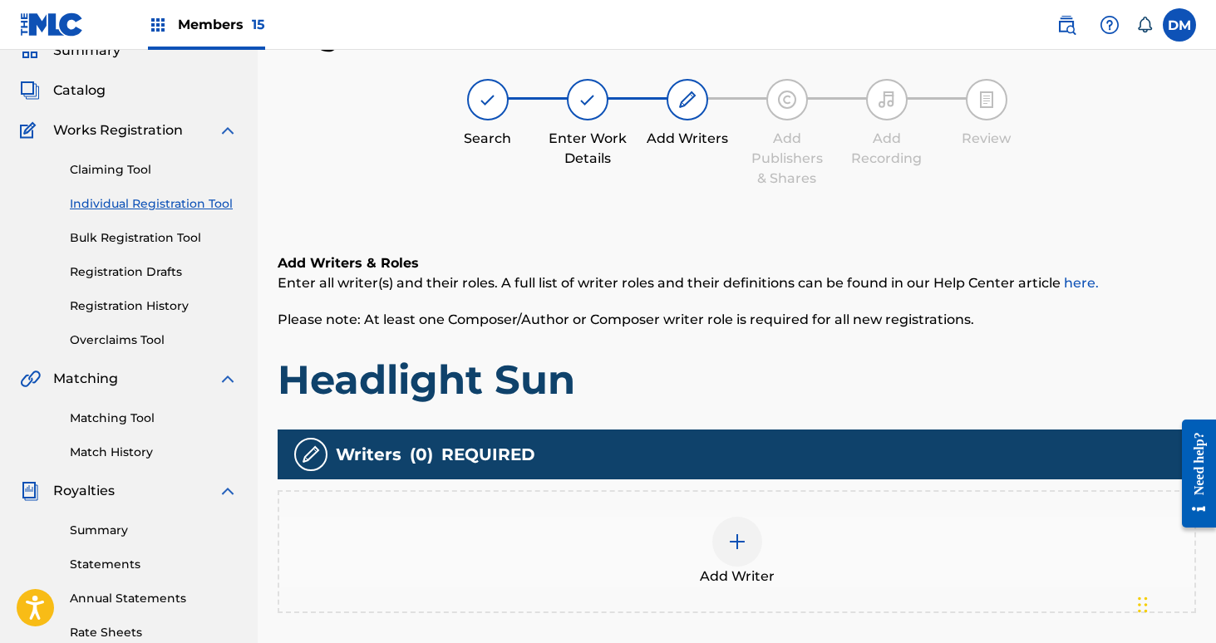
click at [746, 554] on div at bounding box center [737, 542] width 50 height 50
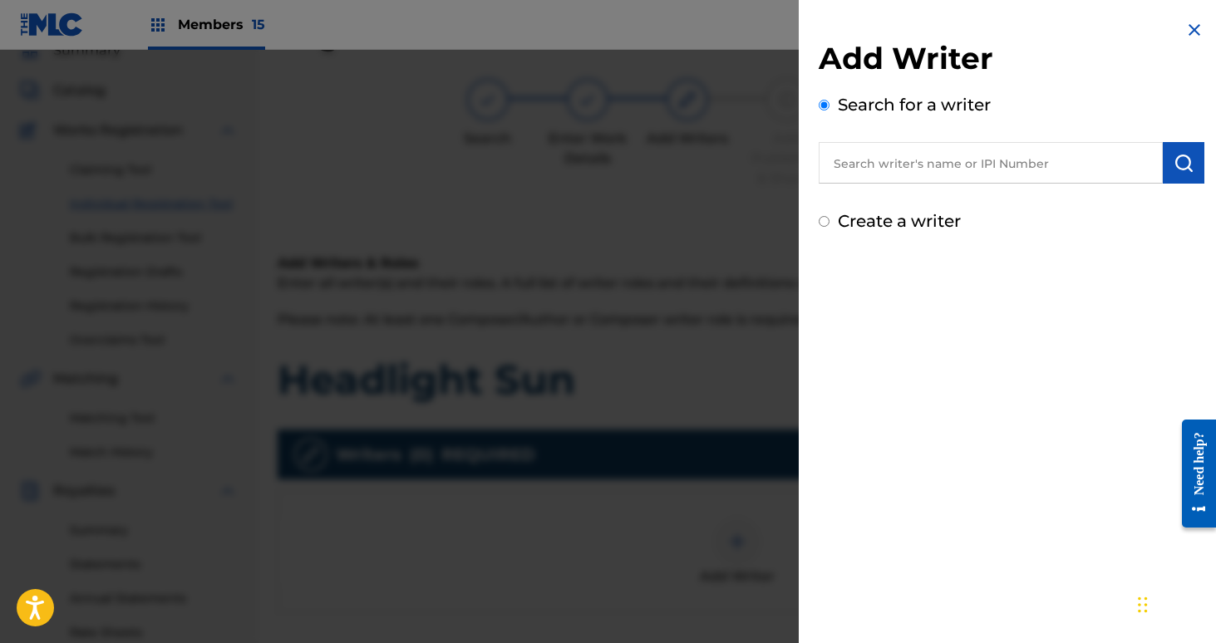
click at [995, 175] on input "text" at bounding box center [991, 163] width 344 height 42
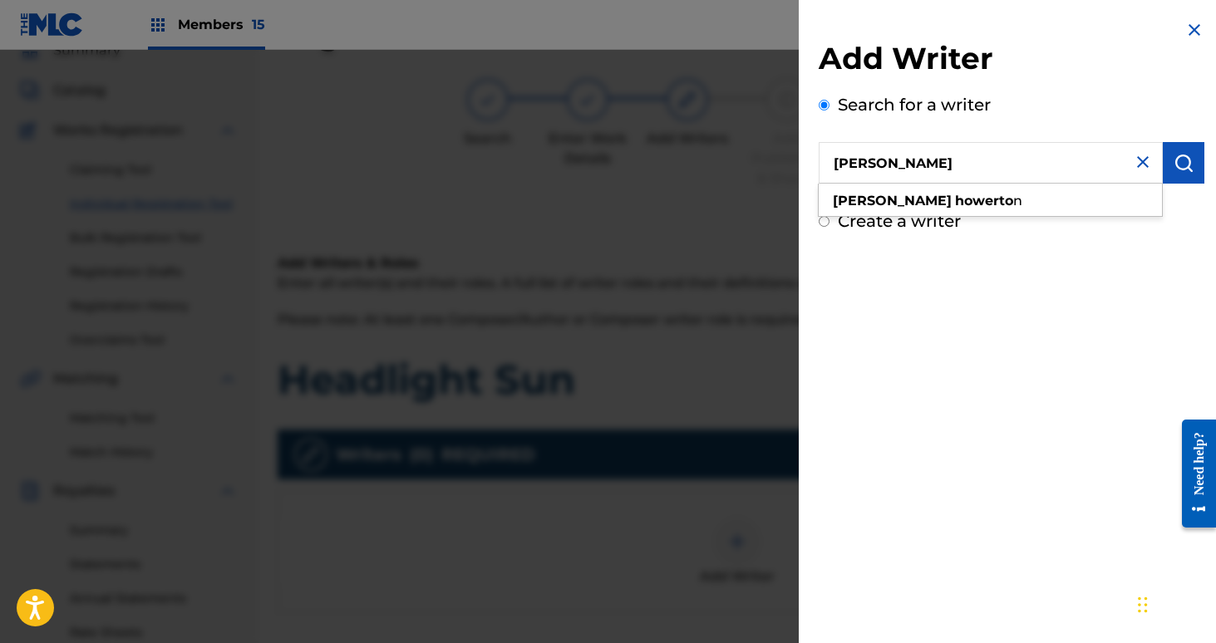
type input "[PERSON_NAME]"
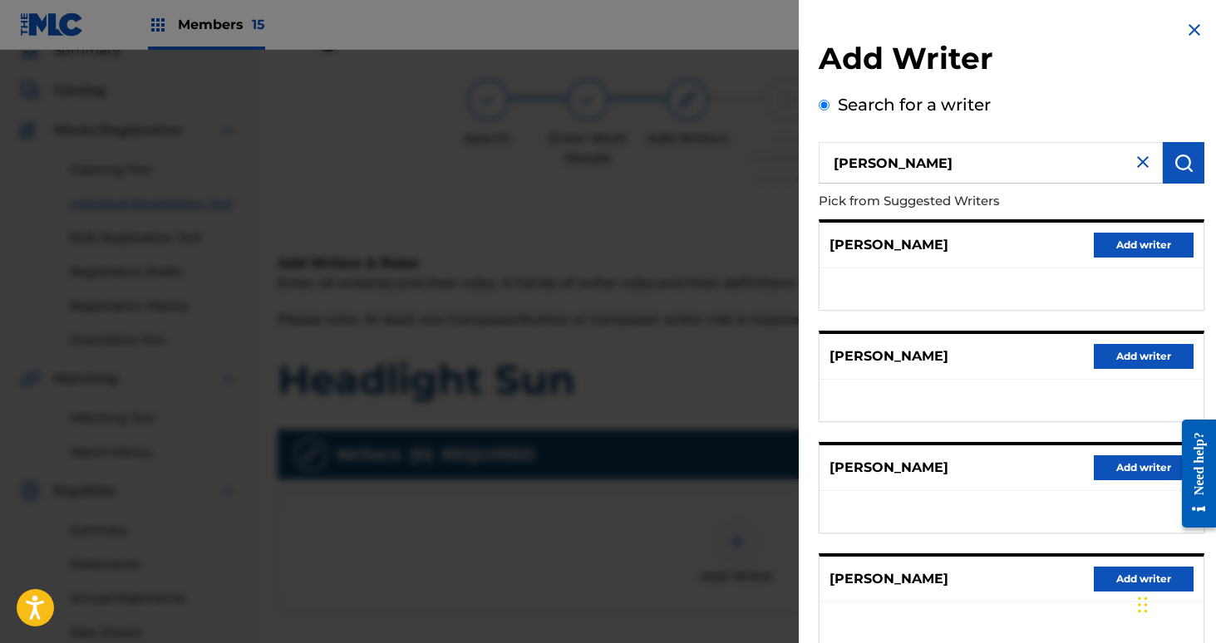
scroll to position [218, 0]
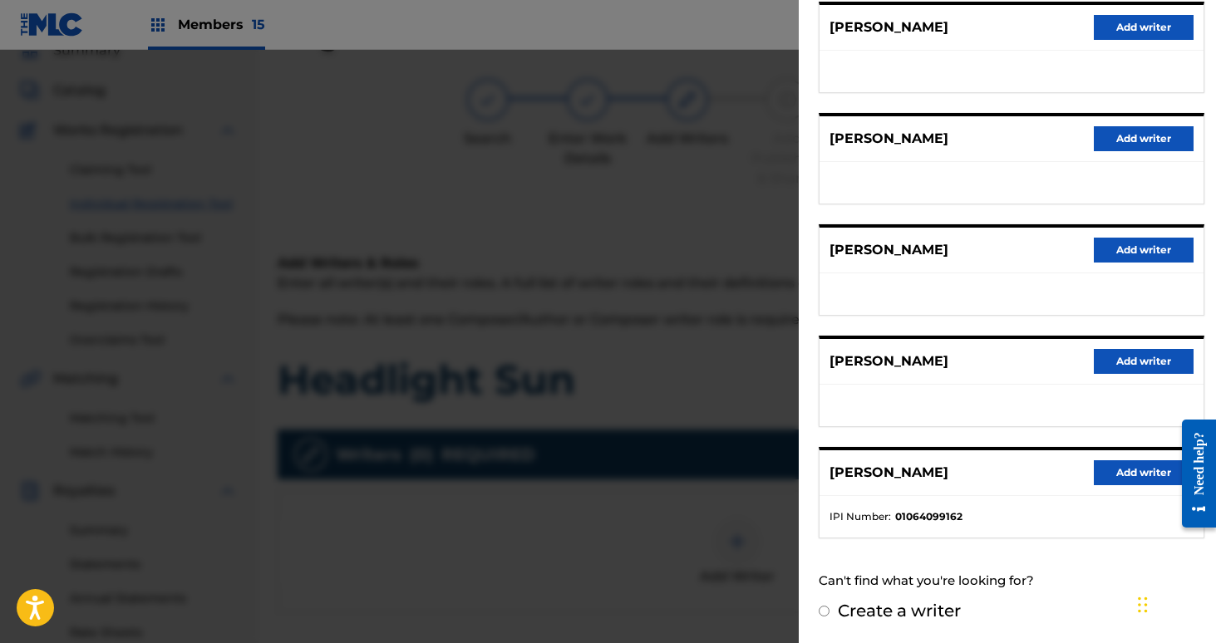
click at [1147, 476] on button "Add writer" at bounding box center [1144, 472] width 100 height 25
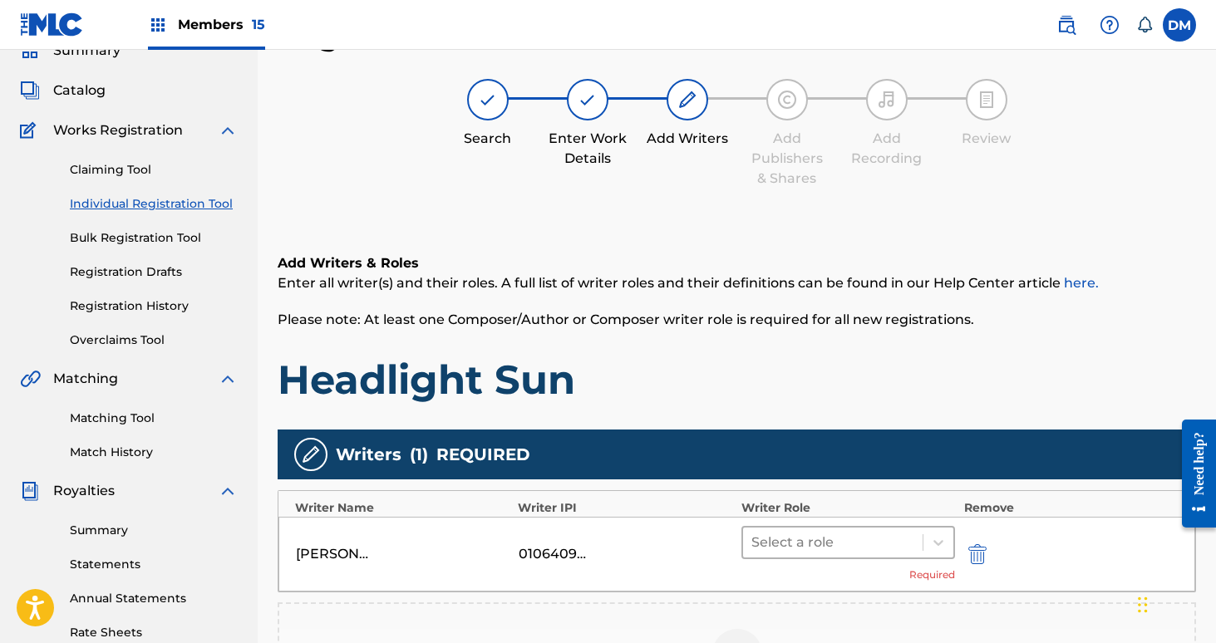
click at [837, 548] on div at bounding box center [833, 542] width 164 height 23
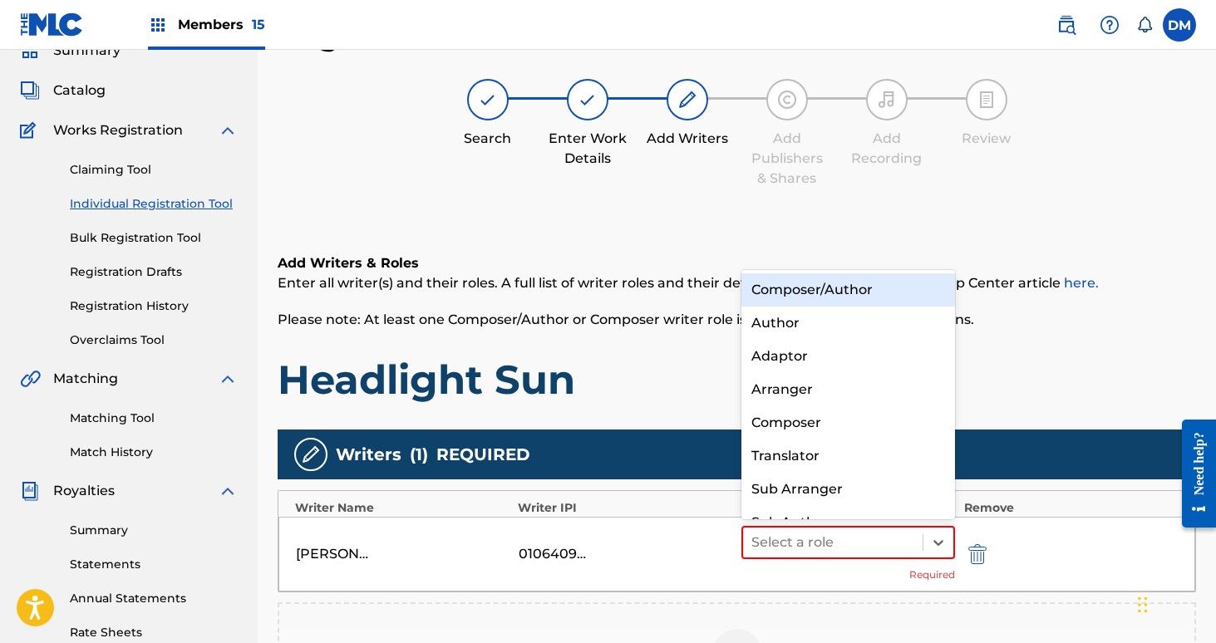
click at [839, 292] on div "Composer/Author" at bounding box center [848, 289] width 214 height 33
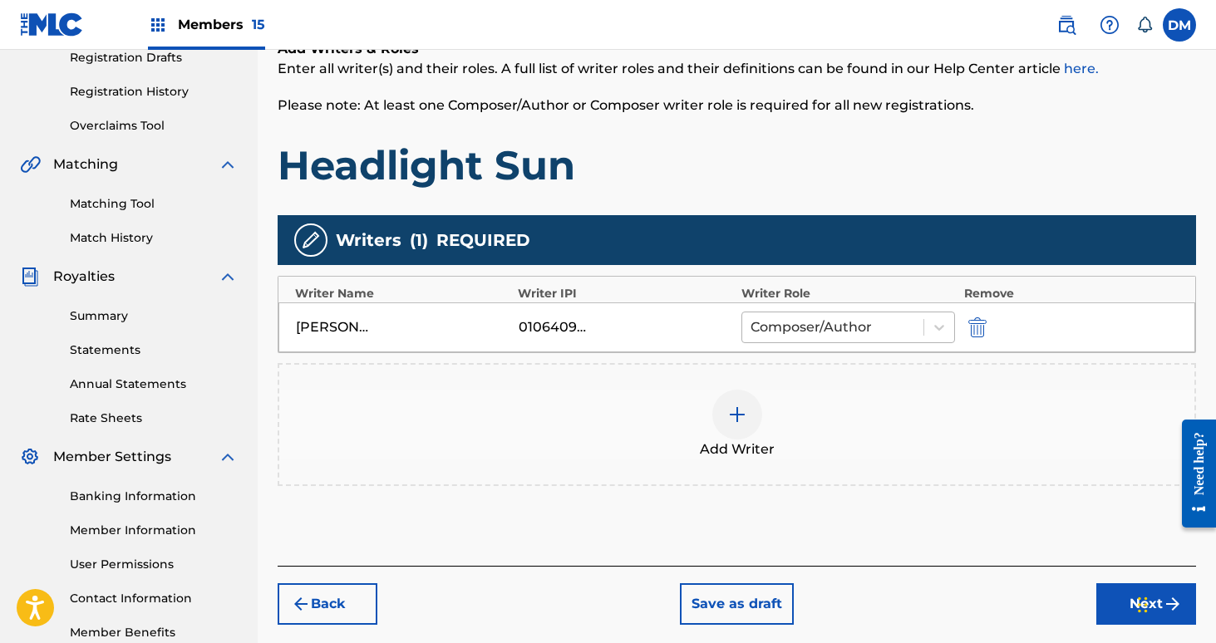
scroll to position [387, 0]
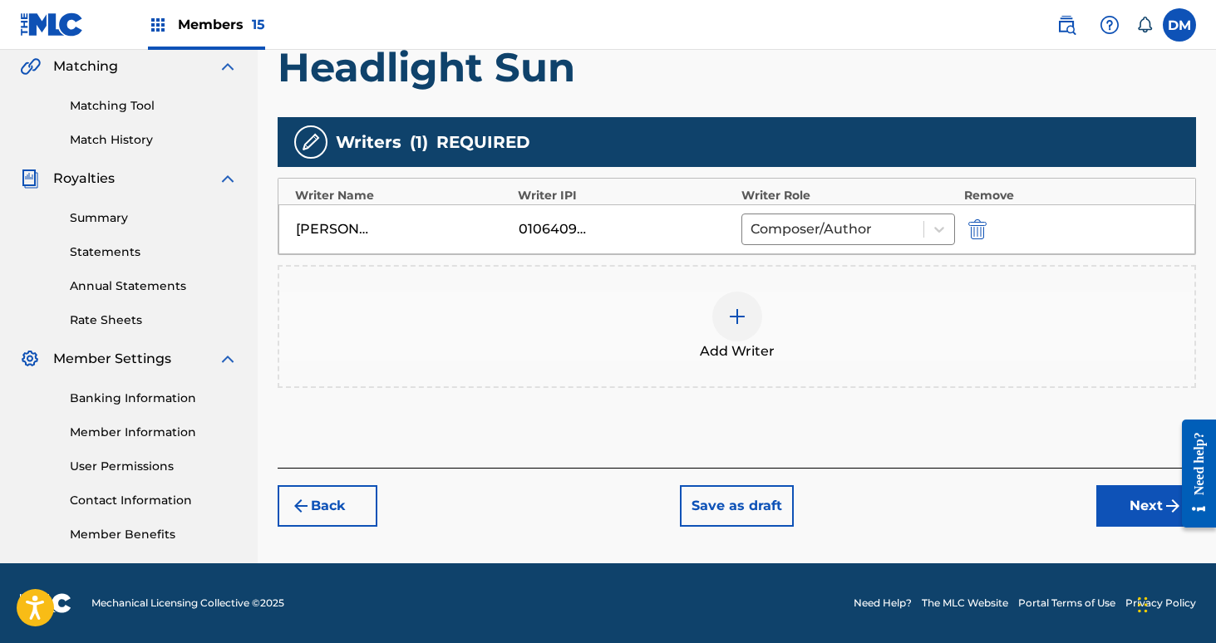
click at [737, 333] on div at bounding box center [737, 317] width 50 height 50
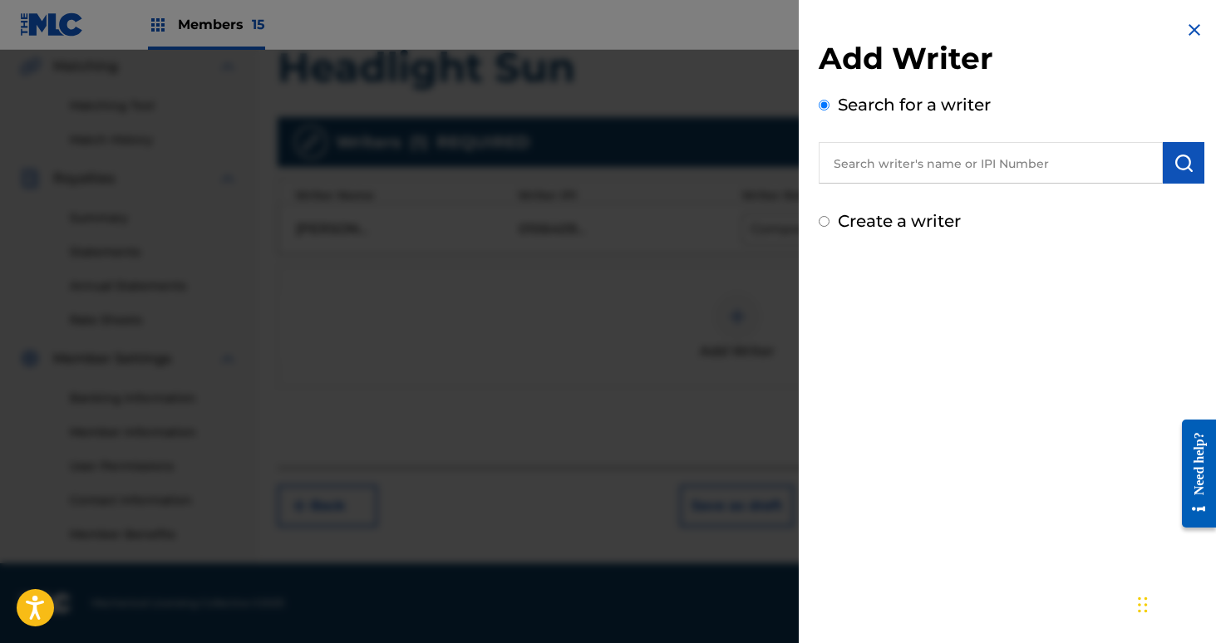
click at [860, 175] on input "text" at bounding box center [991, 163] width 344 height 42
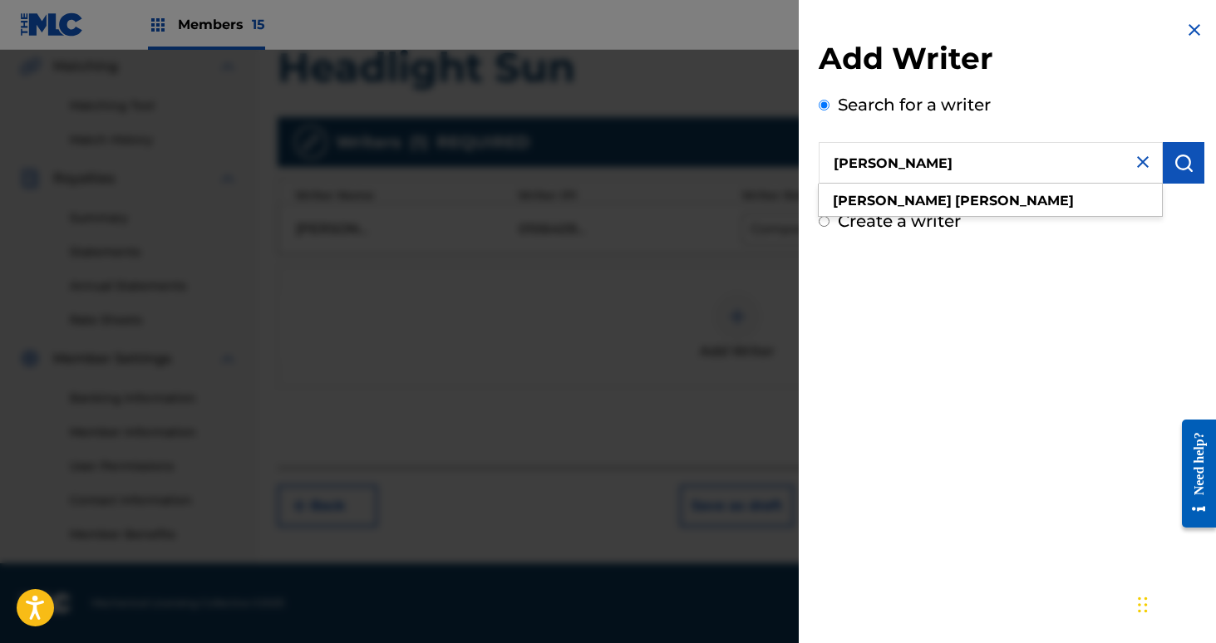
type input "[PERSON_NAME]"
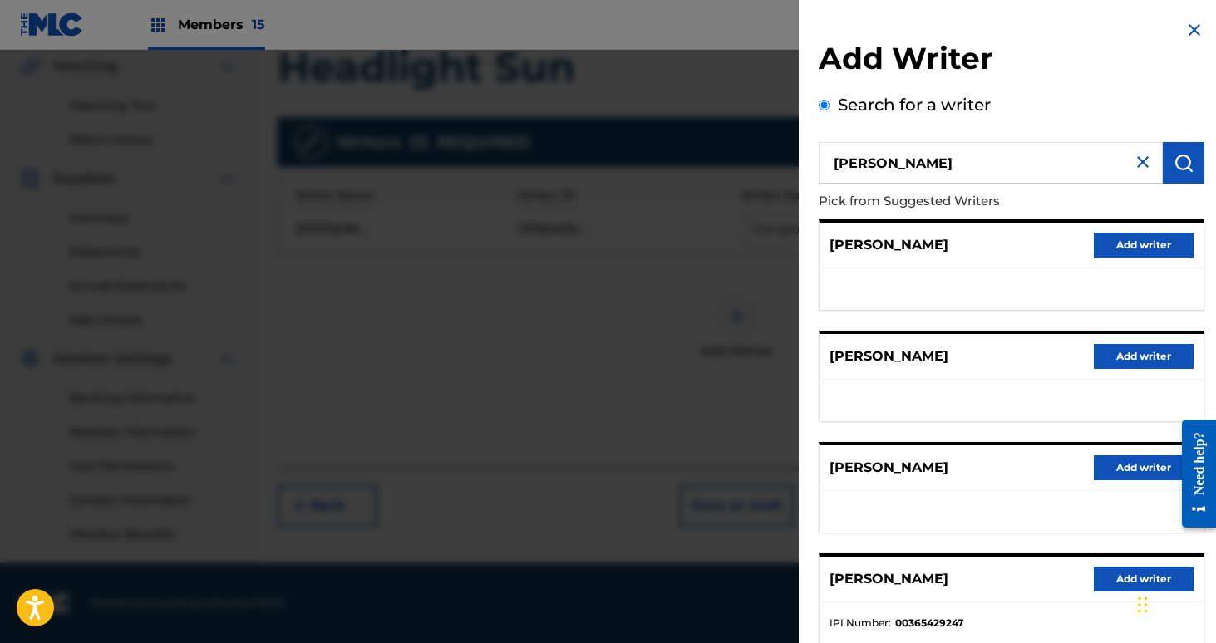
scroll to position [218, 0]
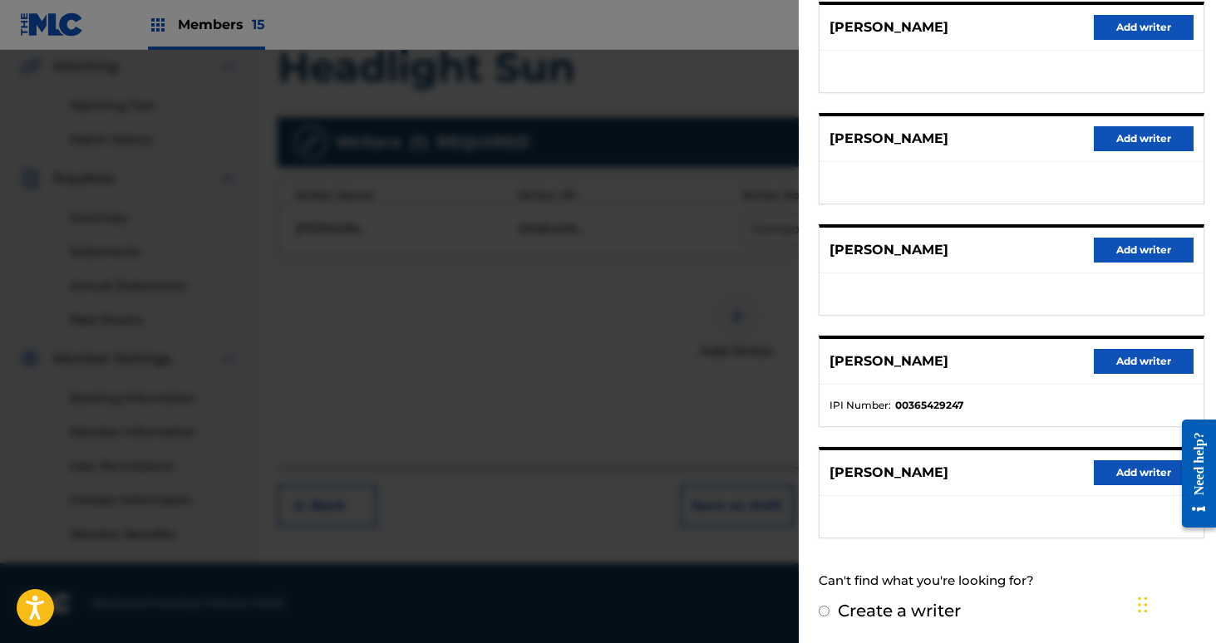
click at [1135, 362] on button "Add writer" at bounding box center [1144, 361] width 100 height 25
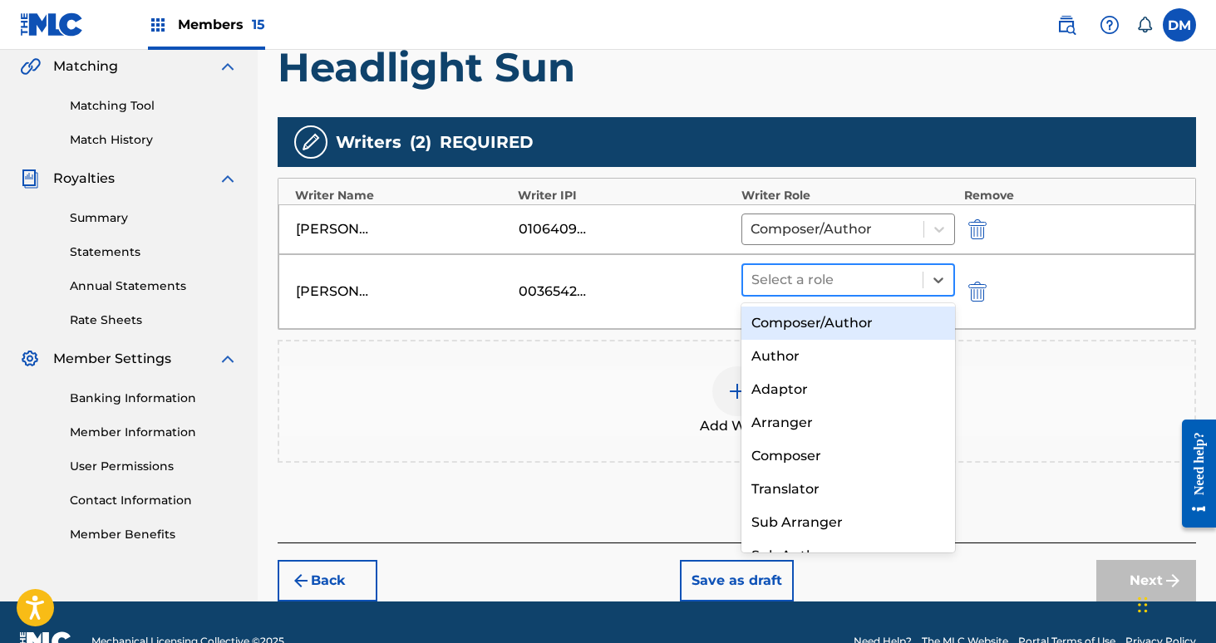
click at [888, 285] on div at bounding box center [833, 279] width 164 height 23
click at [879, 318] on div "Composer/Author" at bounding box center [848, 323] width 214 height 33
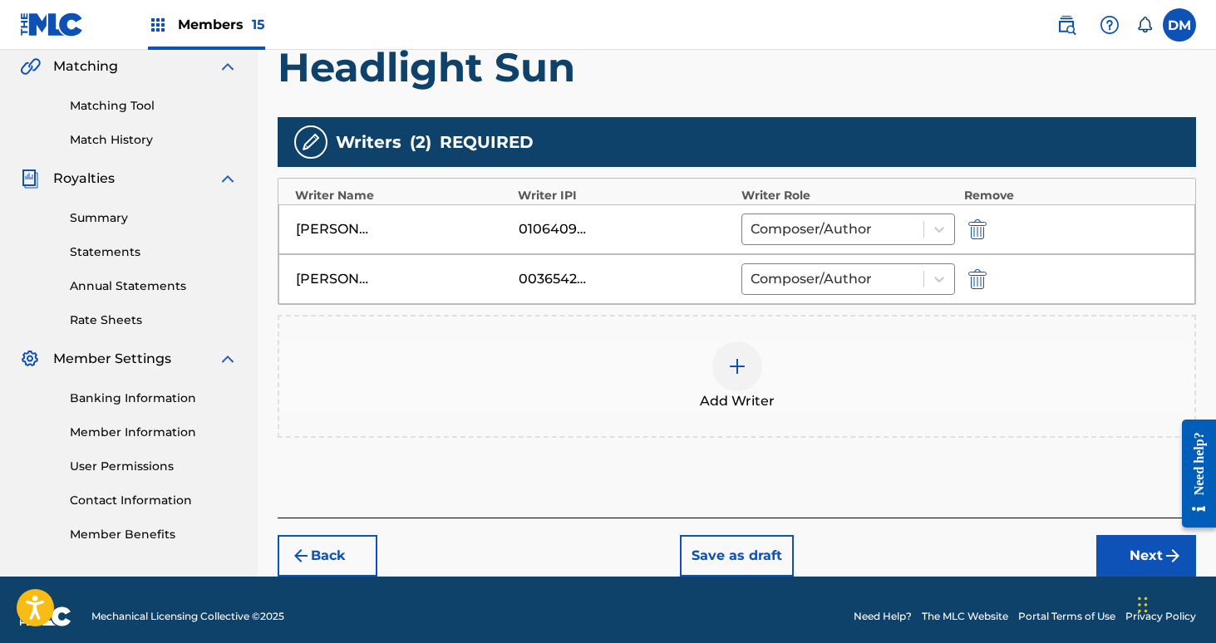
click at [747, 364] on div at bounding box center [737, 367] width 50 height 50
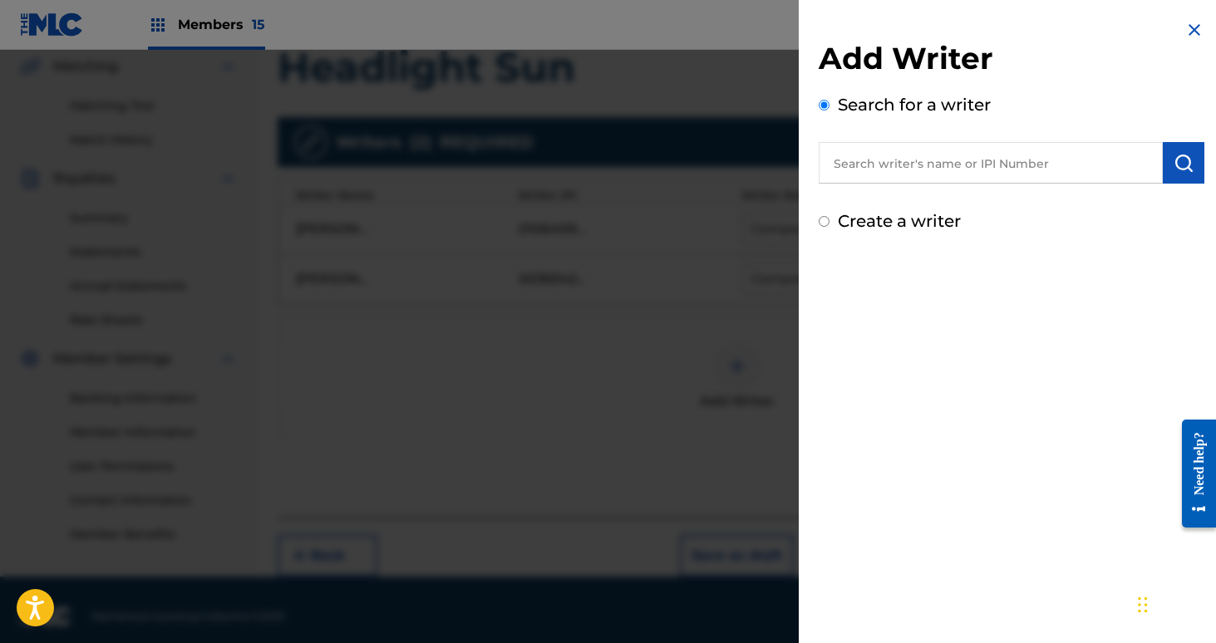
click at [933, 171] on input "text" at bounding box center [991, 163] width 344 height 42
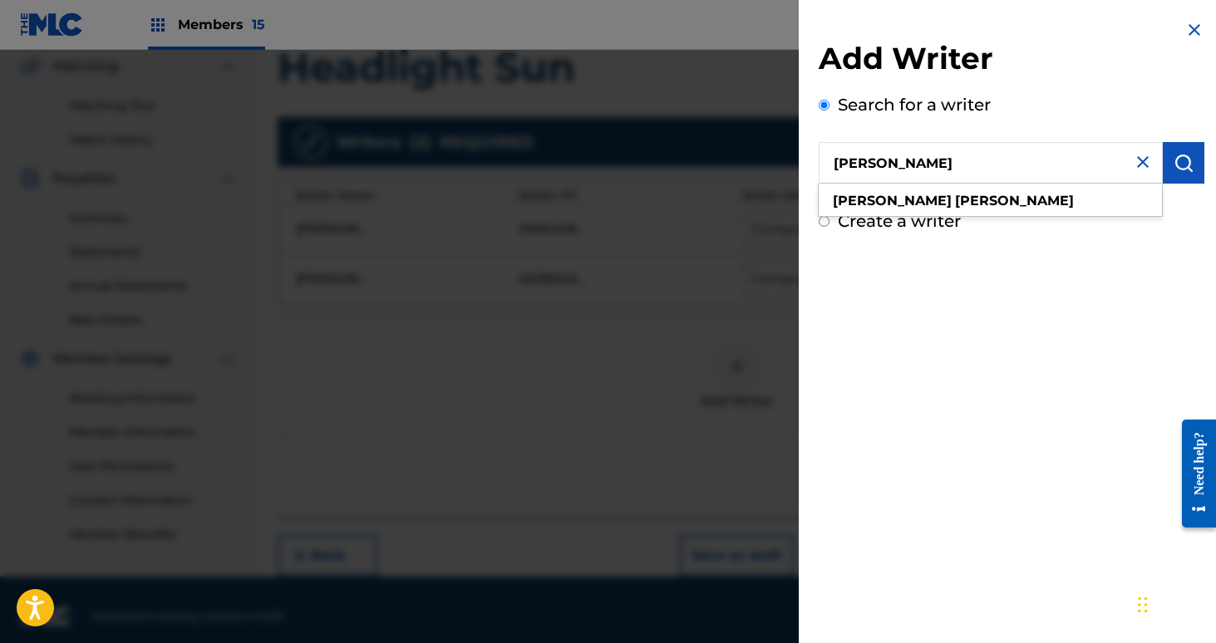
type input "[PERSON_NAME]"
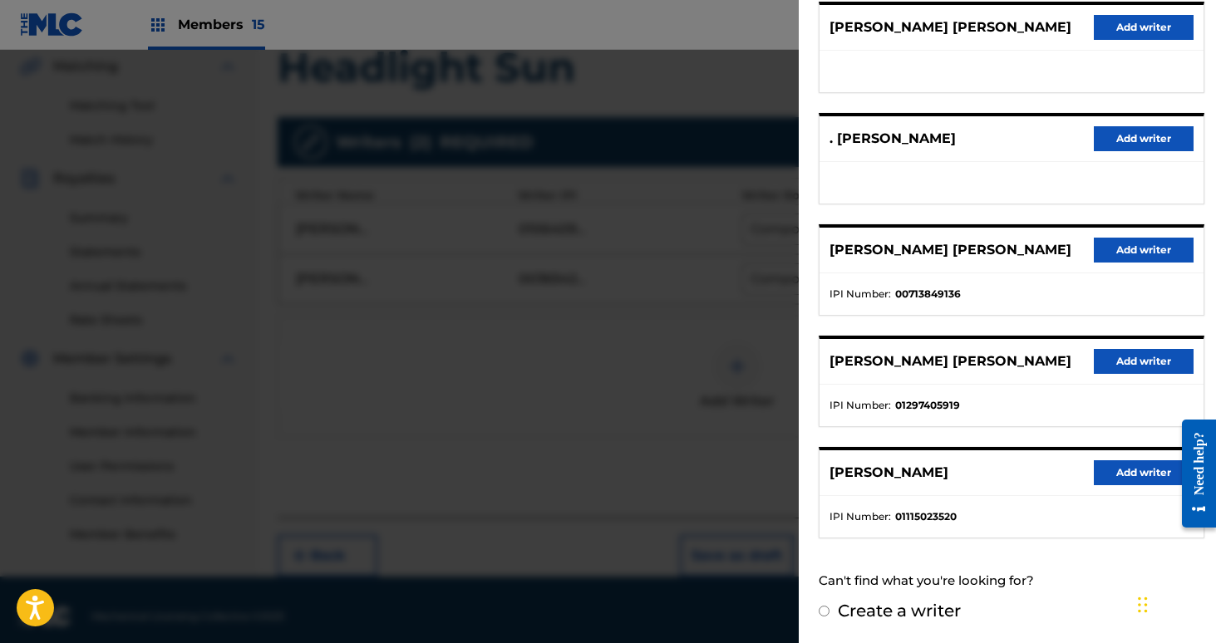
click at [1102, 474] on button "Add writer" at bounding box center [1144, 472] width 100 height 25
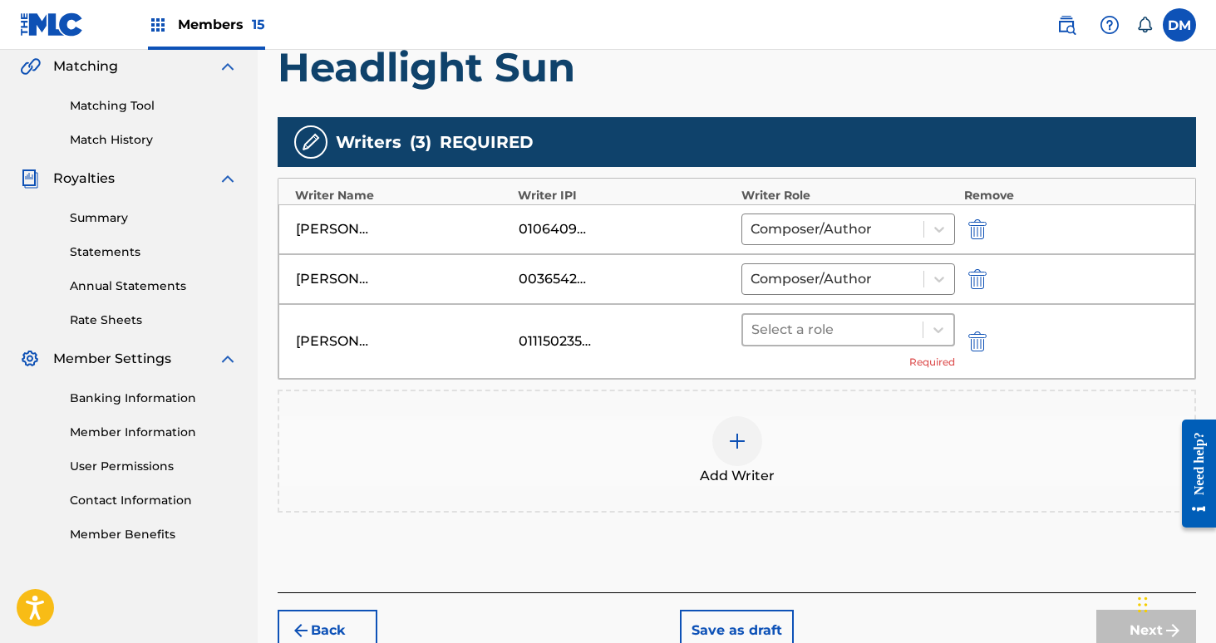
click at [829, 321] on div at bounding box center [833, 329] width 164 height 23
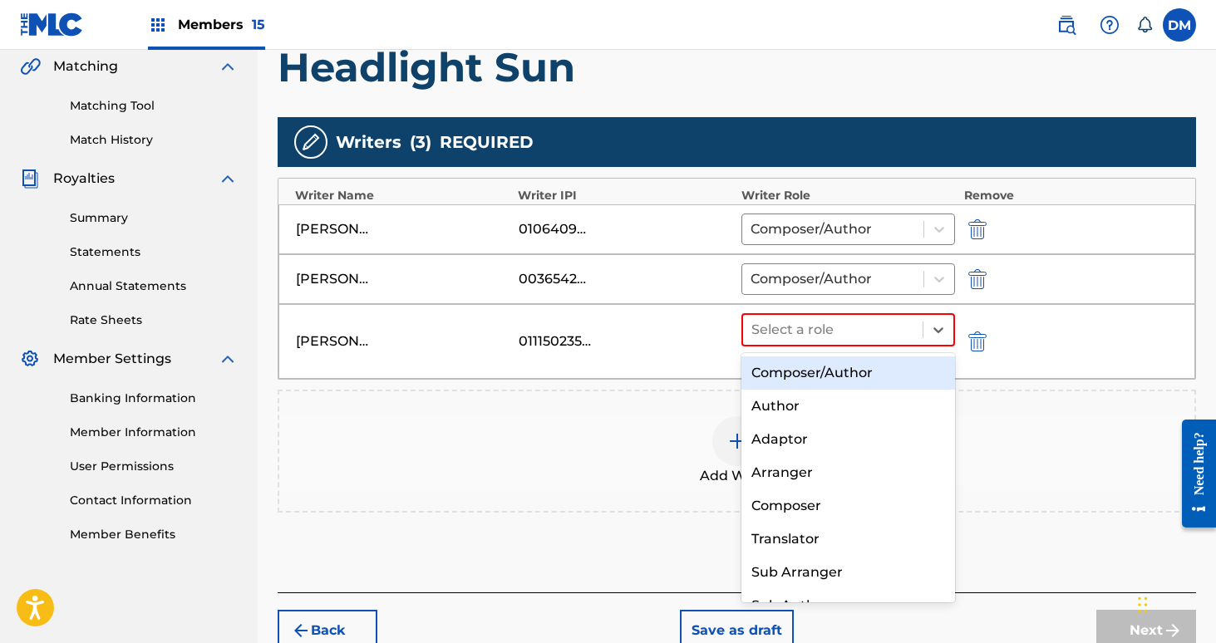
click at [832, 363] on div "Composer/Author" at bounding box center [848, 373] width 214 height 33
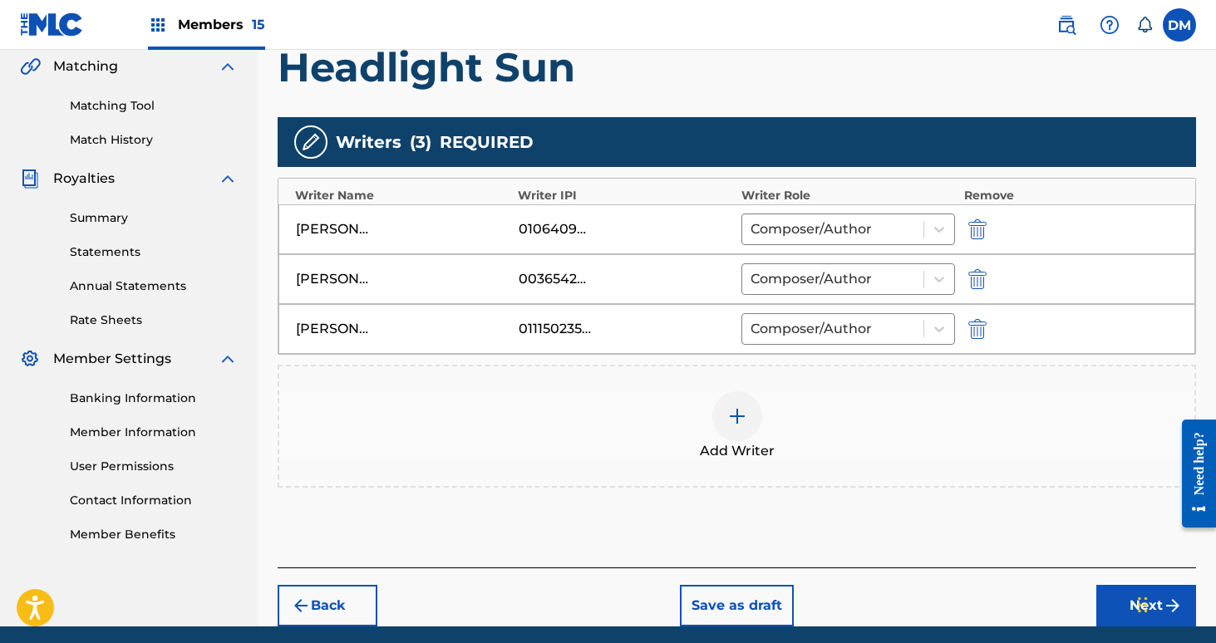
click at [760, 421] on div at bounding box center [737, 416] width 50 height 50
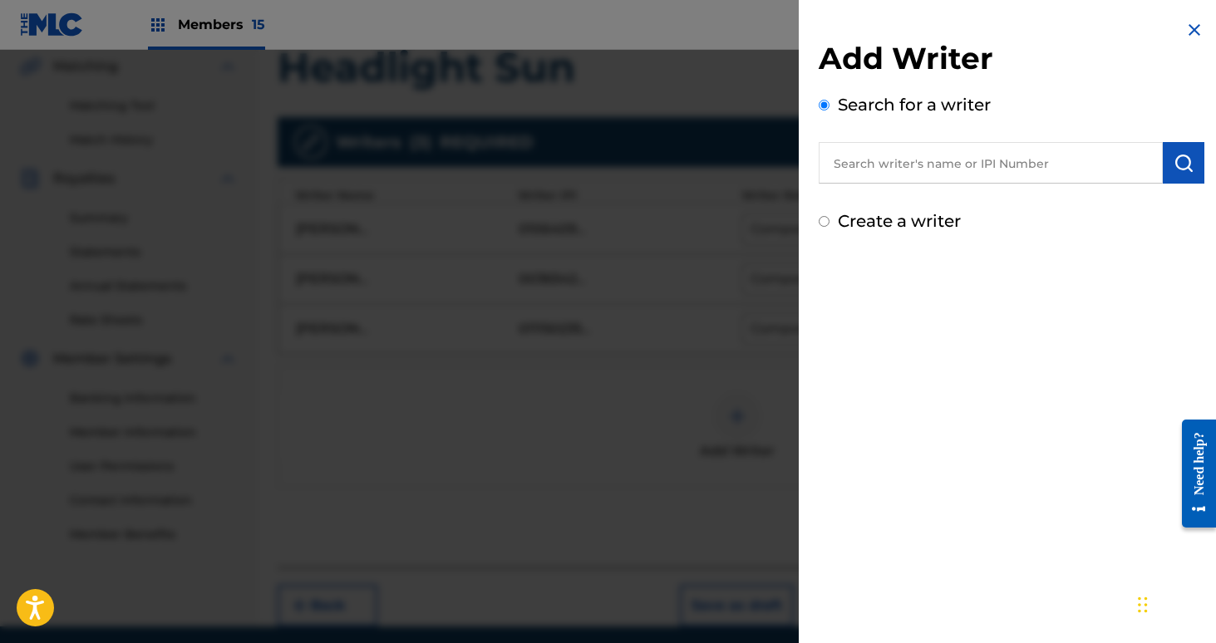
click at [862, 178] on input "text" at bounding box center [991, 163] width 344 height 42
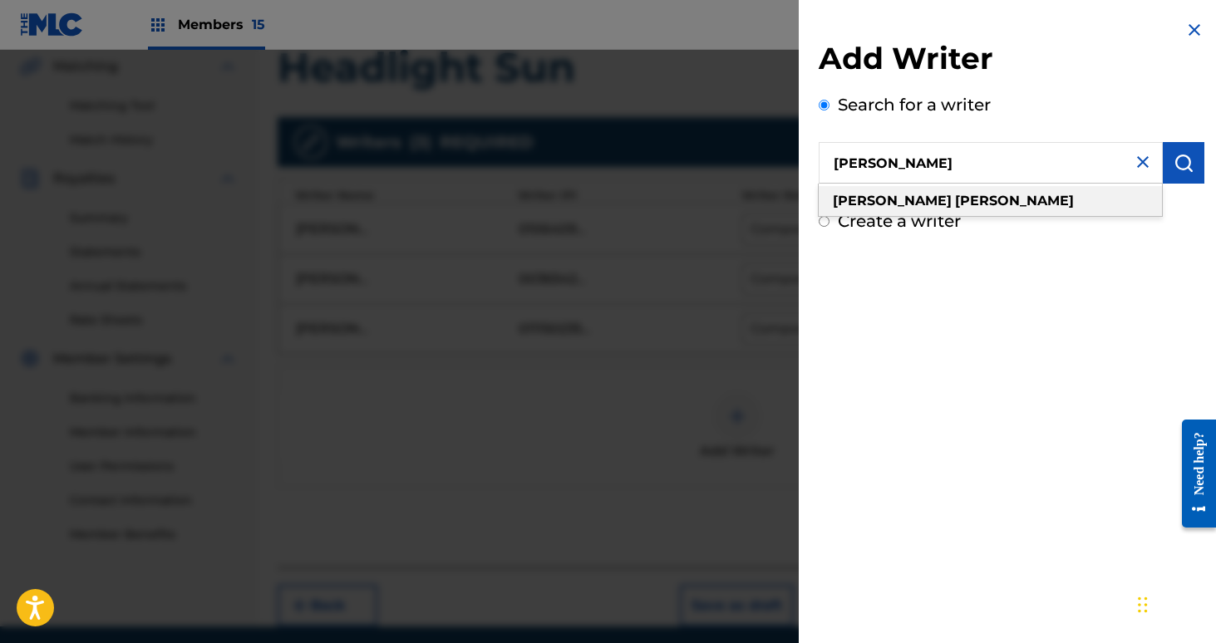
click at [955, 206] on strong "[PERSON_NAME]" at bounding box center [1014, 201] width 119 height 16
type input "[PERSON_NAME]"
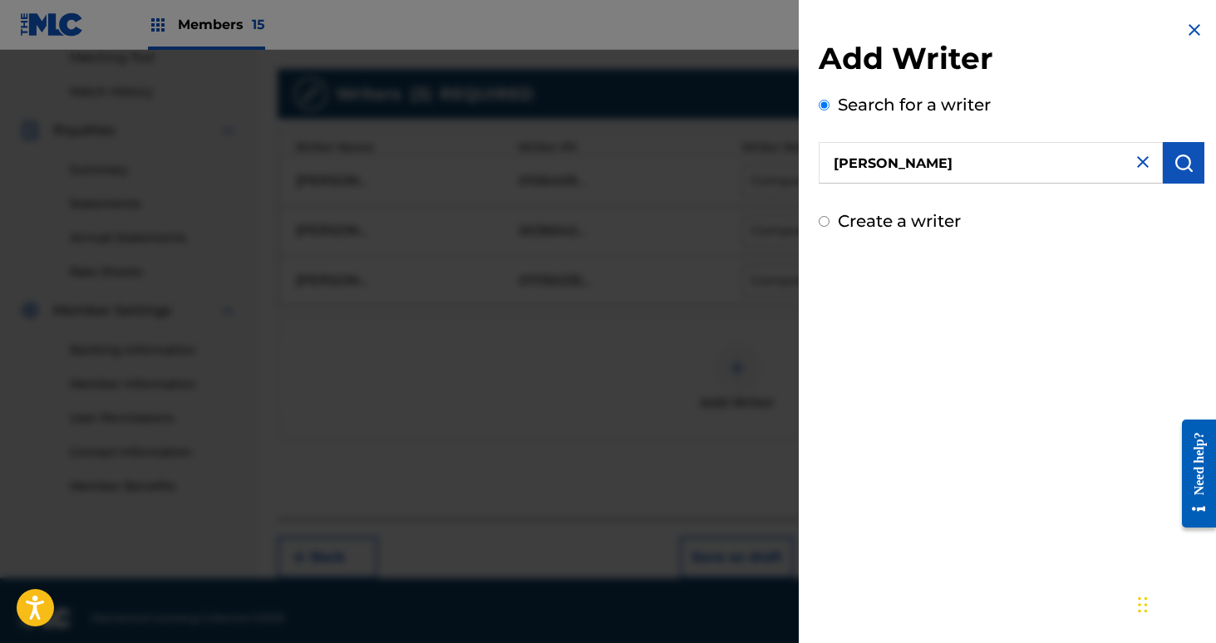
scroll to position [450, 0]
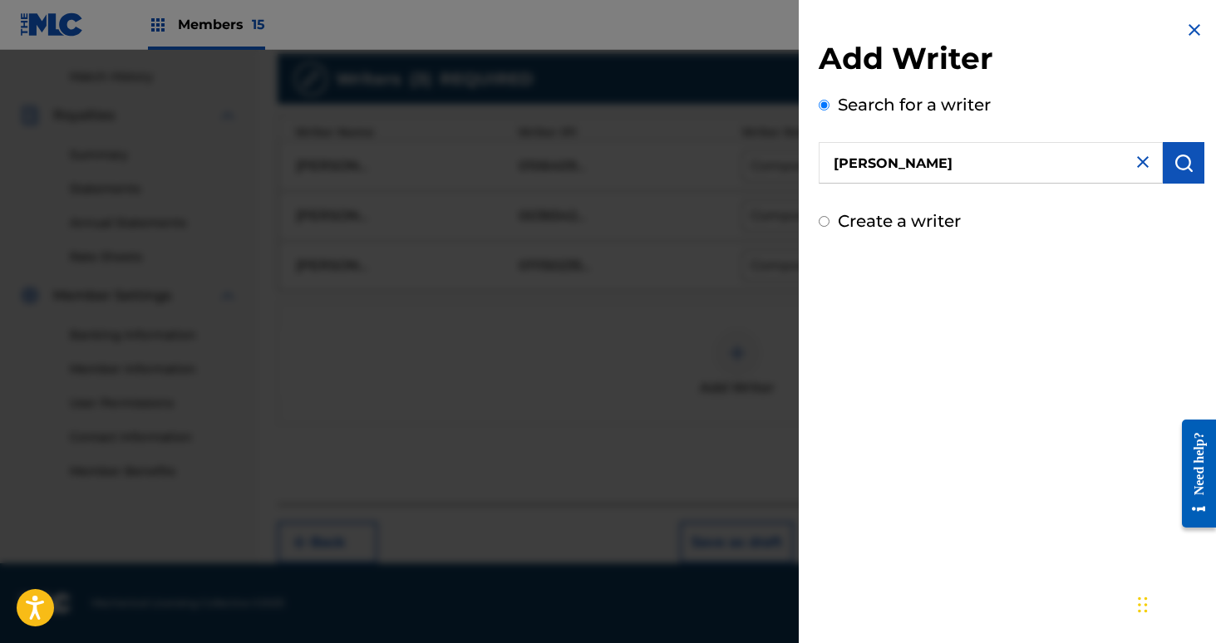
click at [1191, 160] on button "submit" at bounding box center [1184, 163] width 42 height 42
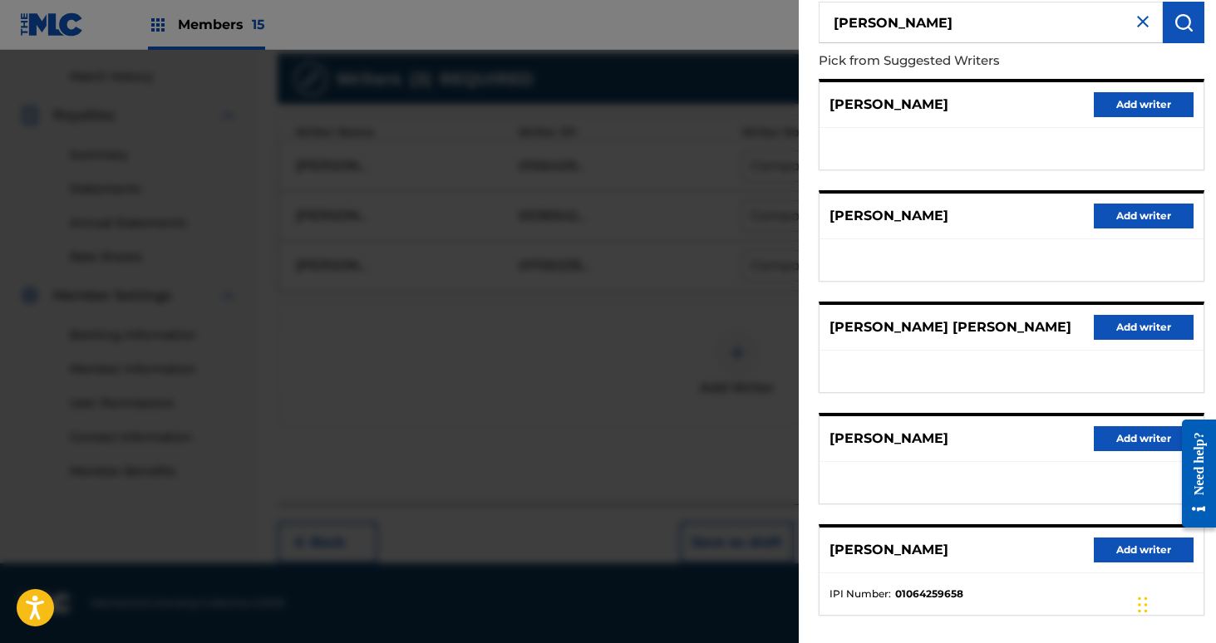
scroll to position [218, 0]
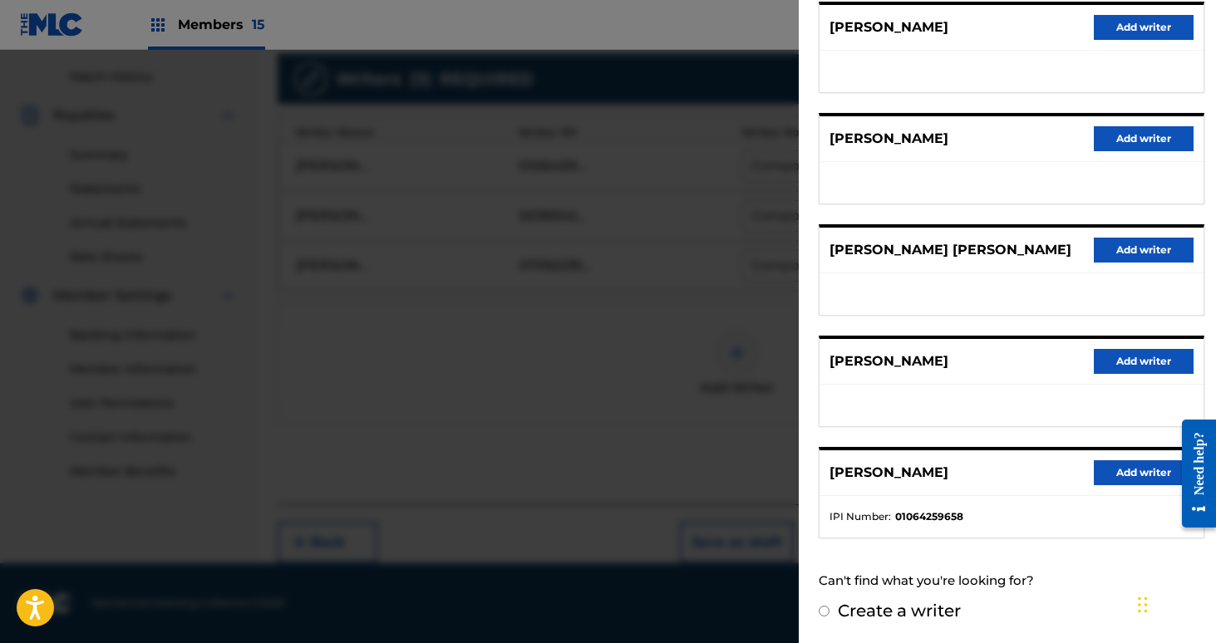
click at [1129, 462] on button "Add writer" at bounding box center [1144, 472] width 100 height 25
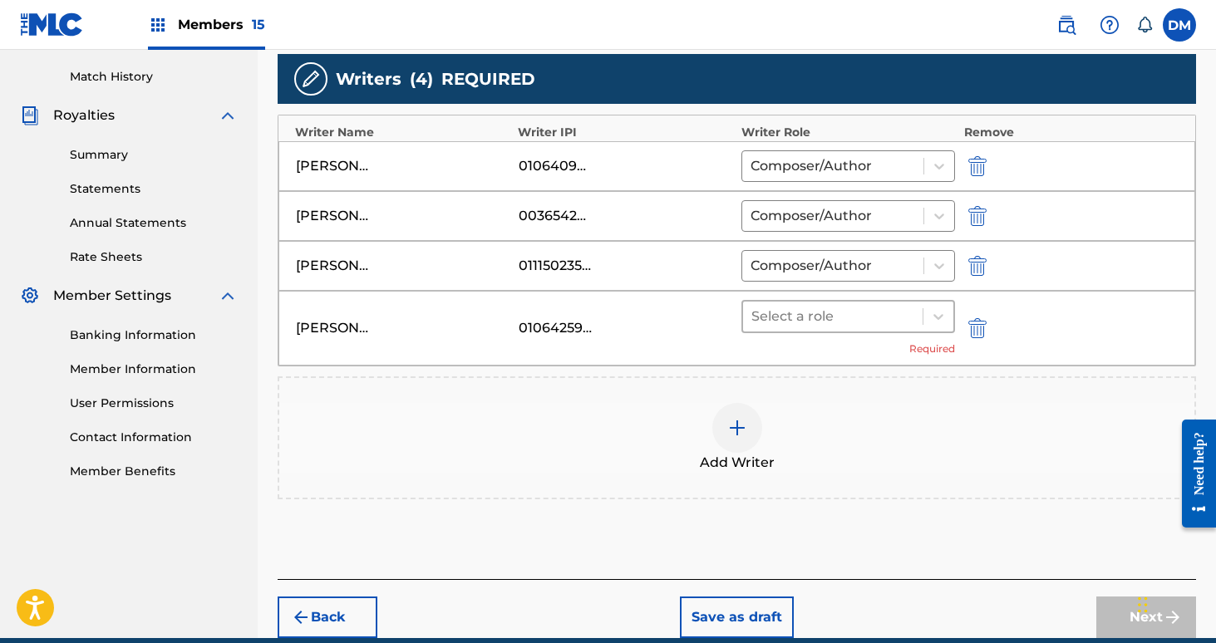
click at [866, 314] on div at bounding box center [833, 316] width 164 height 23
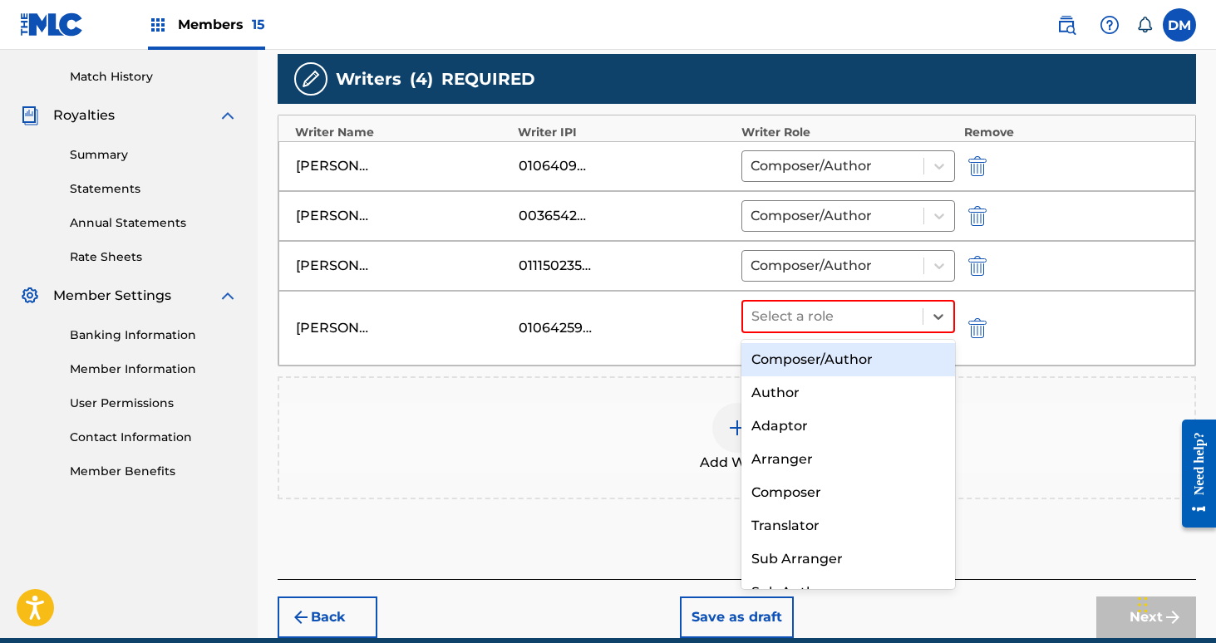
click at [850, 356] on div "Composer/Author" at bounding box center [848, 359] width 214 height 33
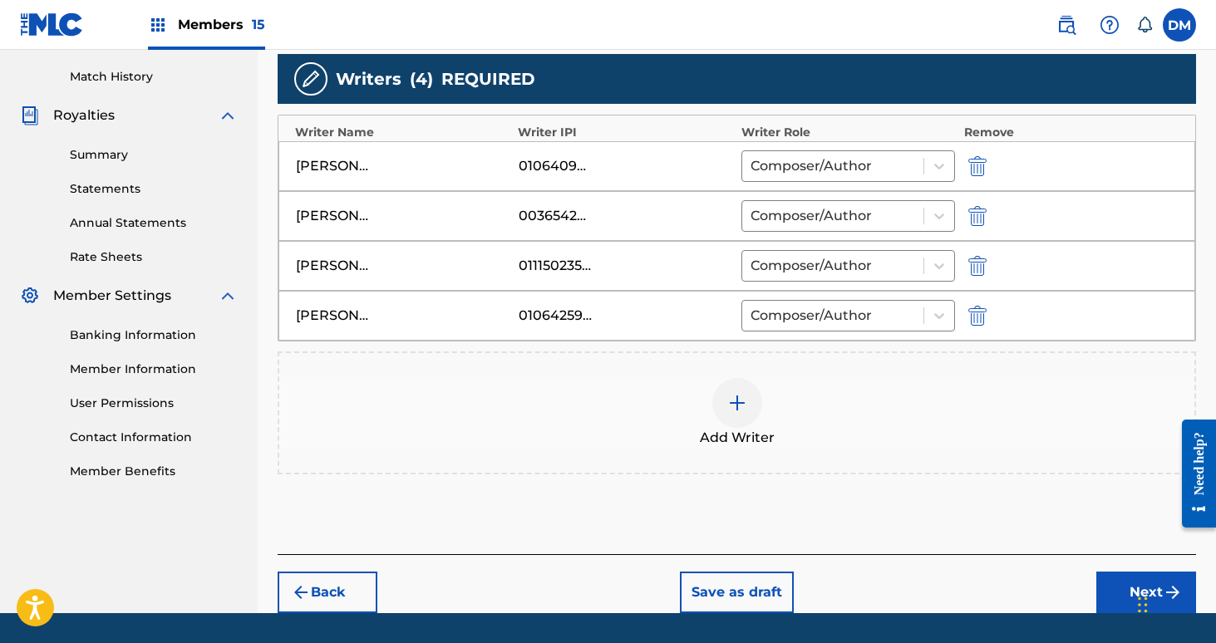
click at [748, 404] on div at bounding box center [737, 403] width 50 height 50
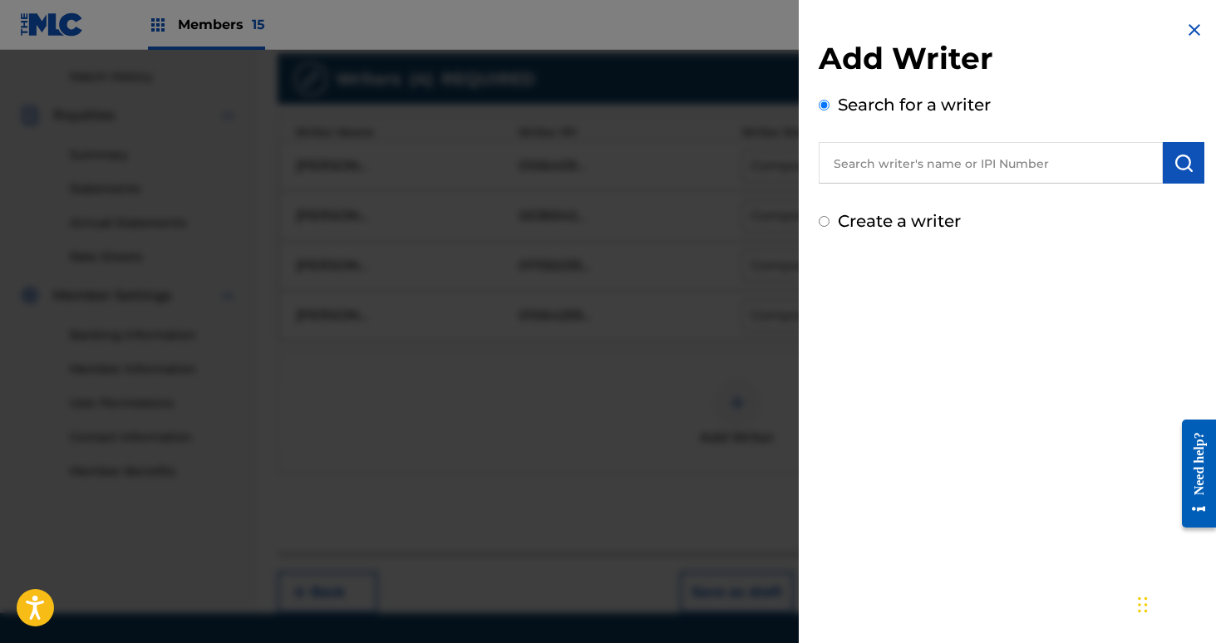
click at [1011, 150] on input "text" at bounding box center [991, 163] width 344 height 42
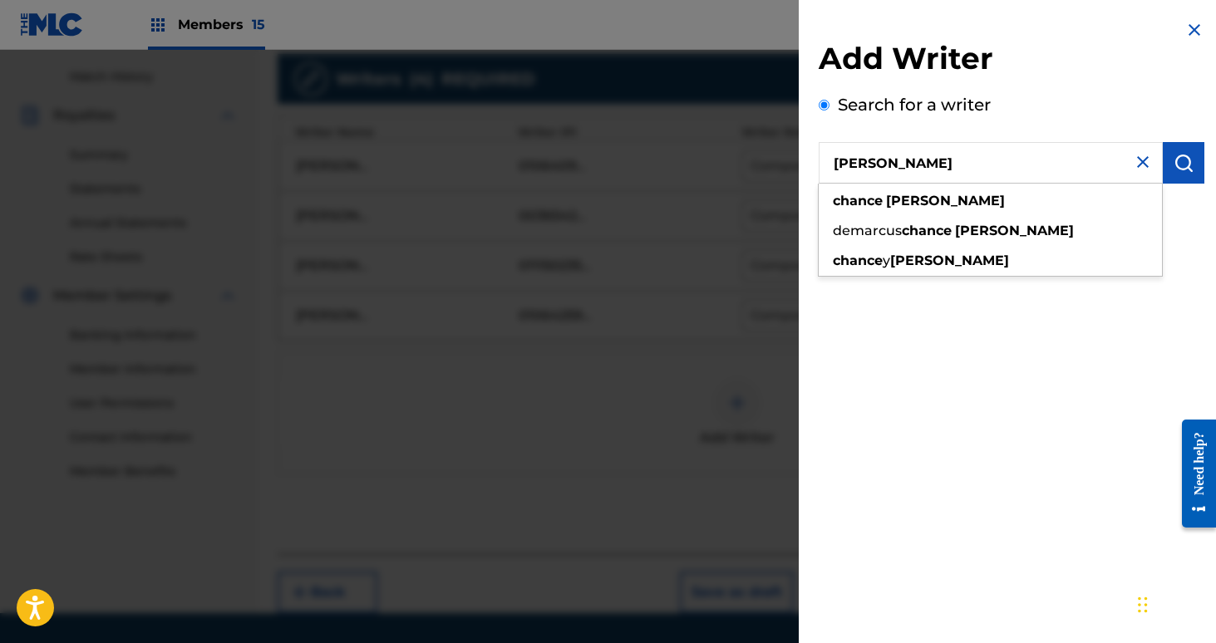
type input "[PERSON_NAME]"
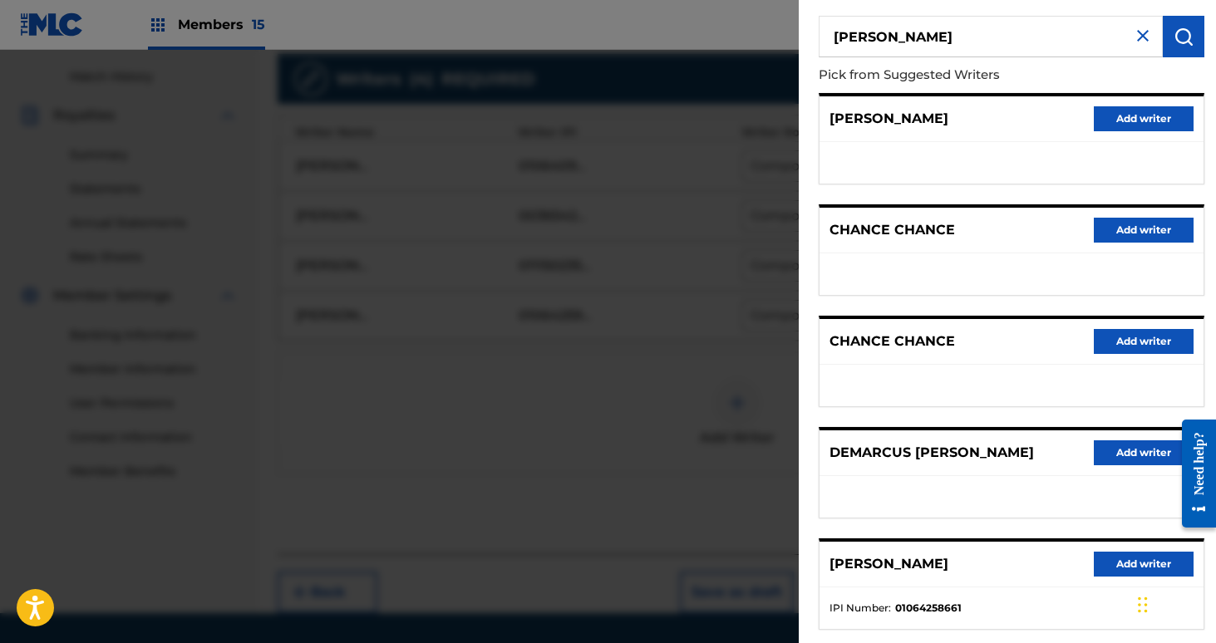
scroll to position [138, 0]
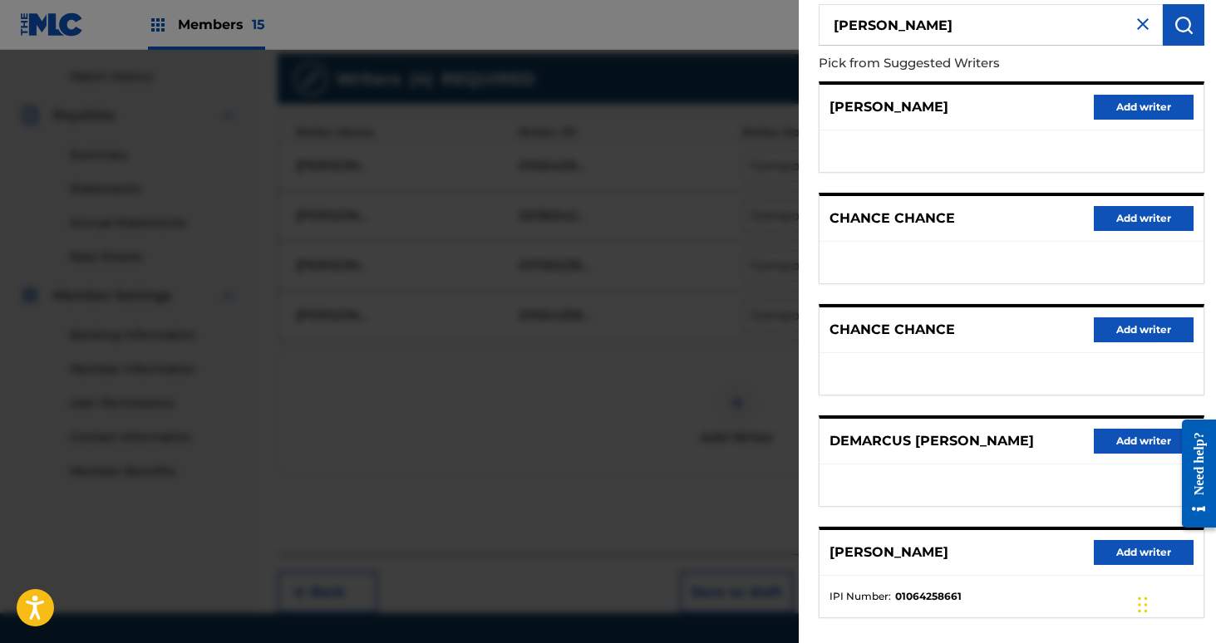
click at [1126, 549] on button "Add writer" at bounding box center [1144, 552] width 100 height 25
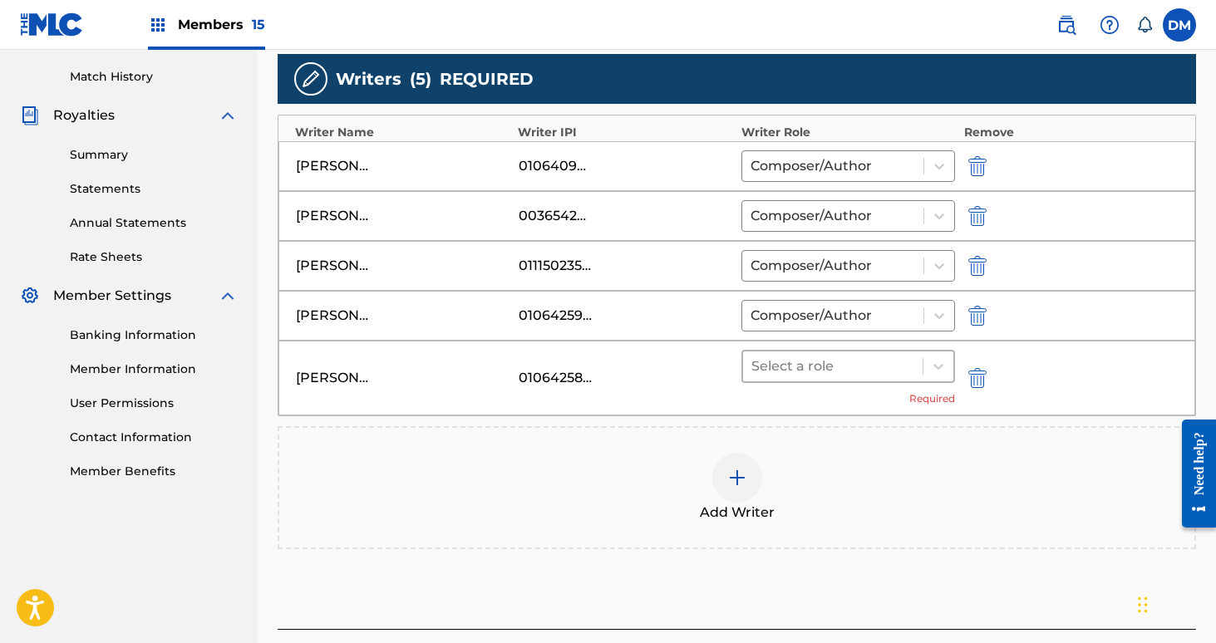
click at [848, 372] on div at bounding box center [833, 366] width 164 height 23
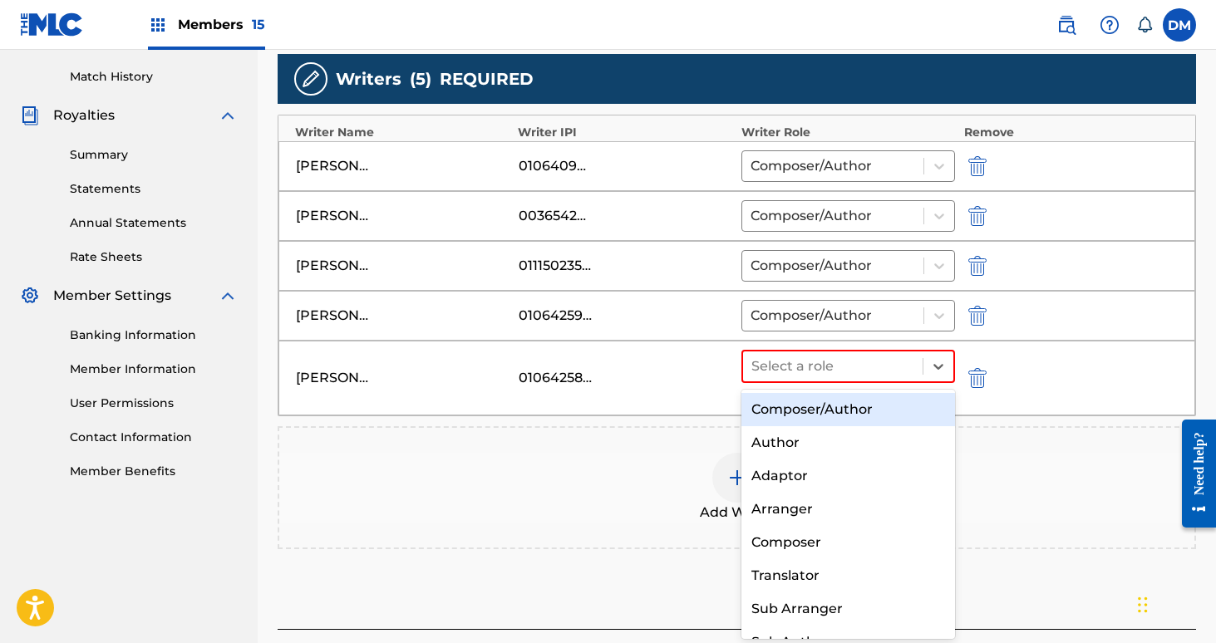
click at [843, 406] on div "Composer/Author" at bounding box center [848, 409] width 214 height 33
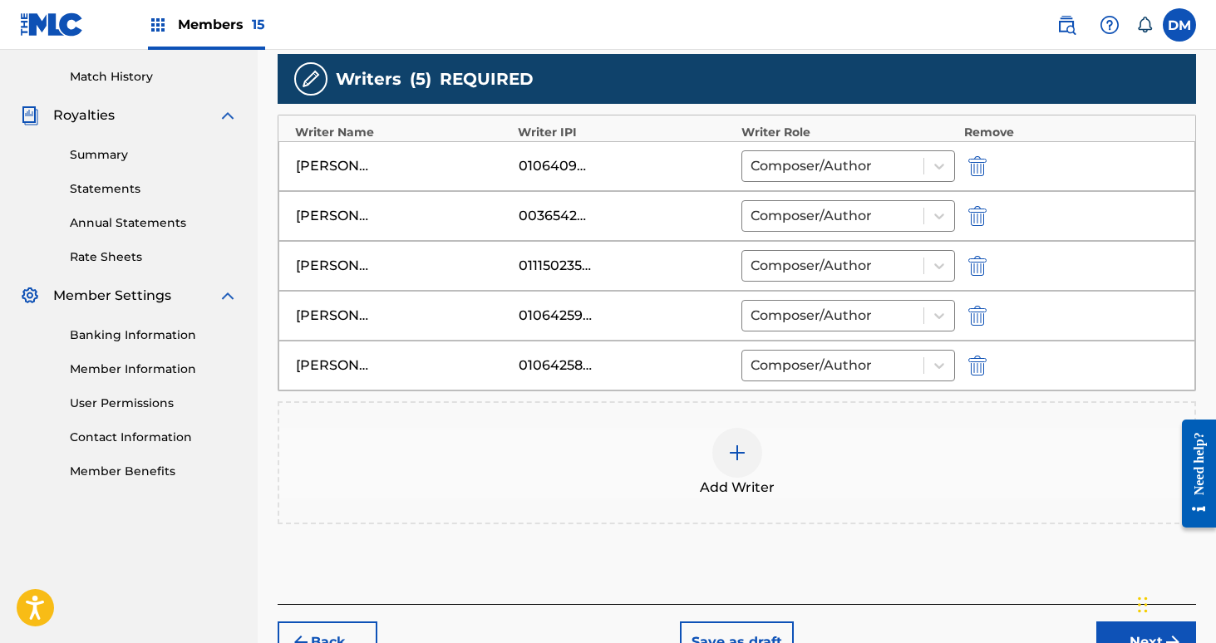
click at [1112, 630] on button "Next" at bounding box center [1146, 643] width 100 height 42
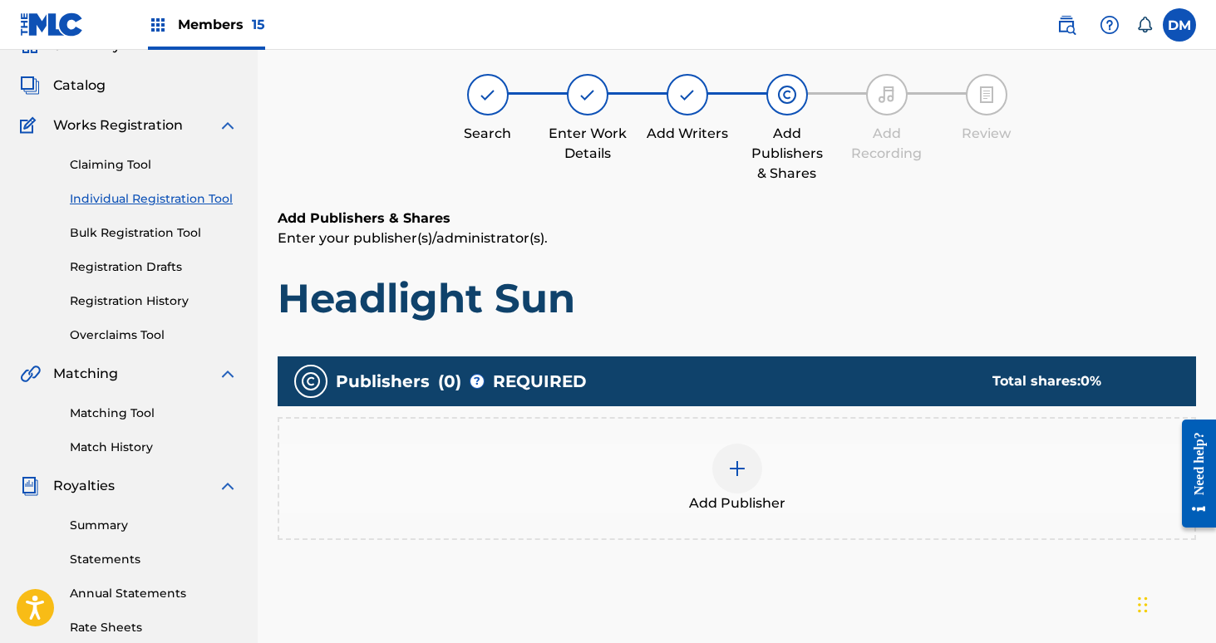
scroll to position [75, 0]
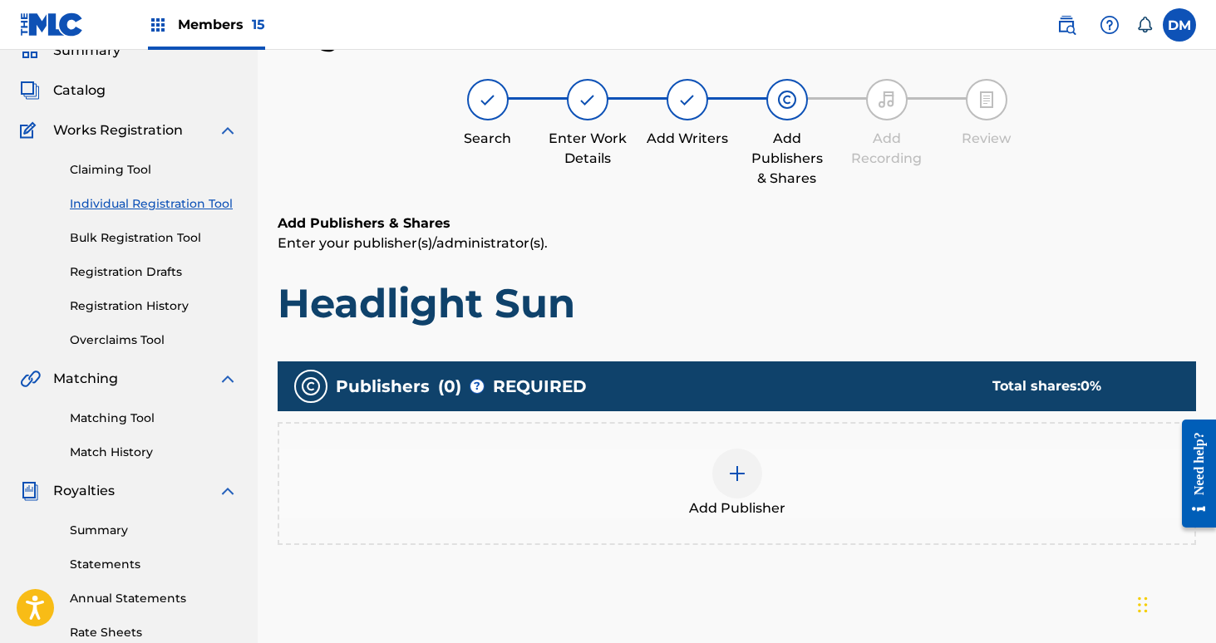
click at [728, 467] on img at bounding box center [737, 474] width 20 height 20
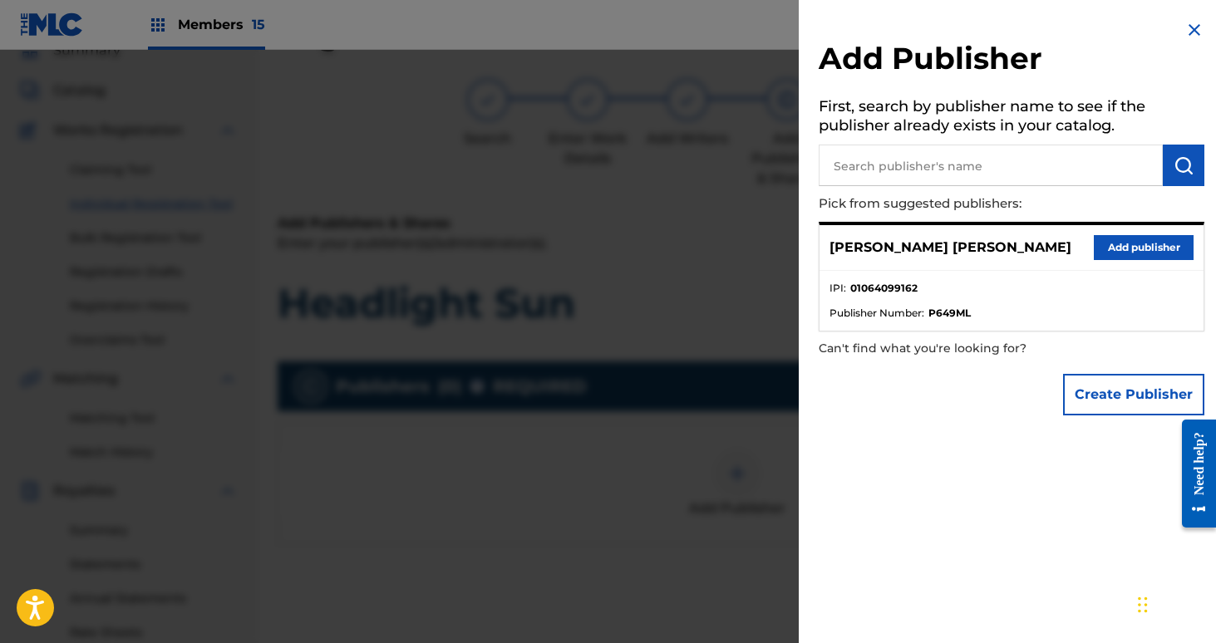
click at [1137, 240] on button "Add publisher" at bounding box center [1144, 247] width 100 height 25
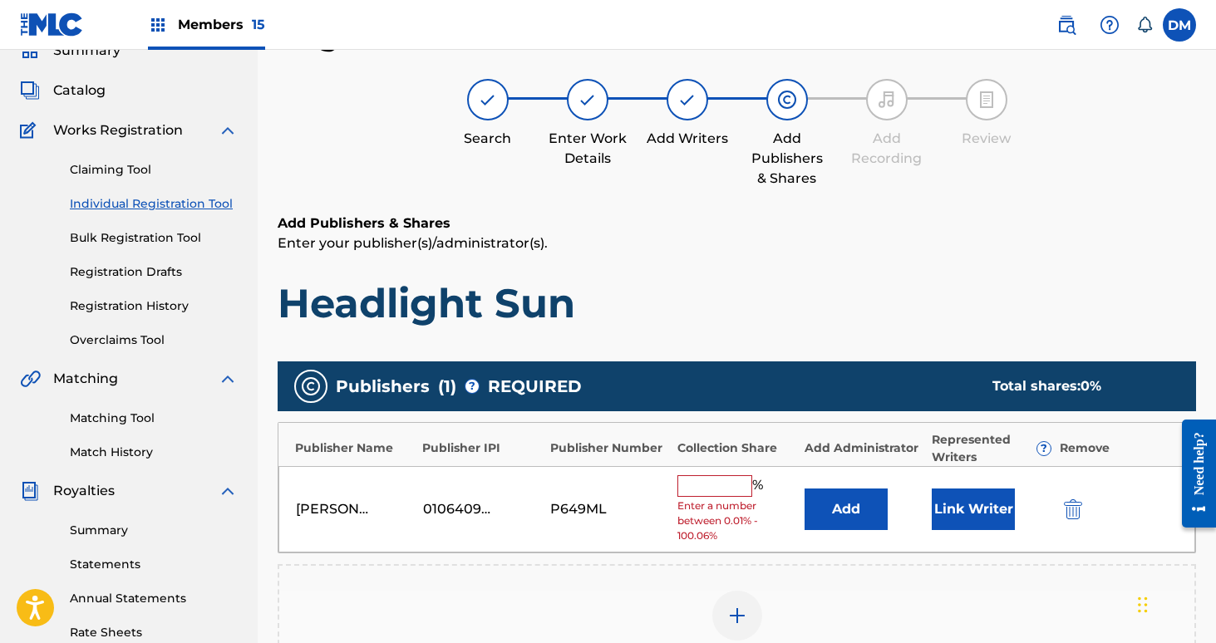
click at [714, 480] on input "text" at bounding box center [714, 486] width 75 height 22
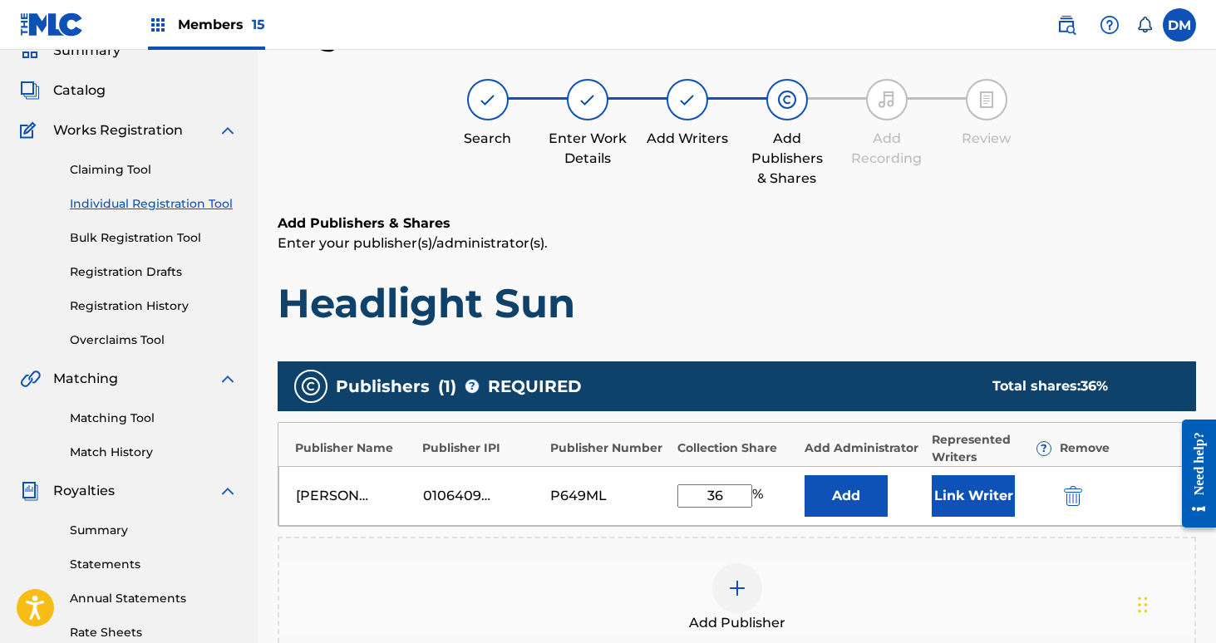
type input "36"
click at [952, 485] on button "Link Writer" at bounding box center [973, 496] width 83 height 42
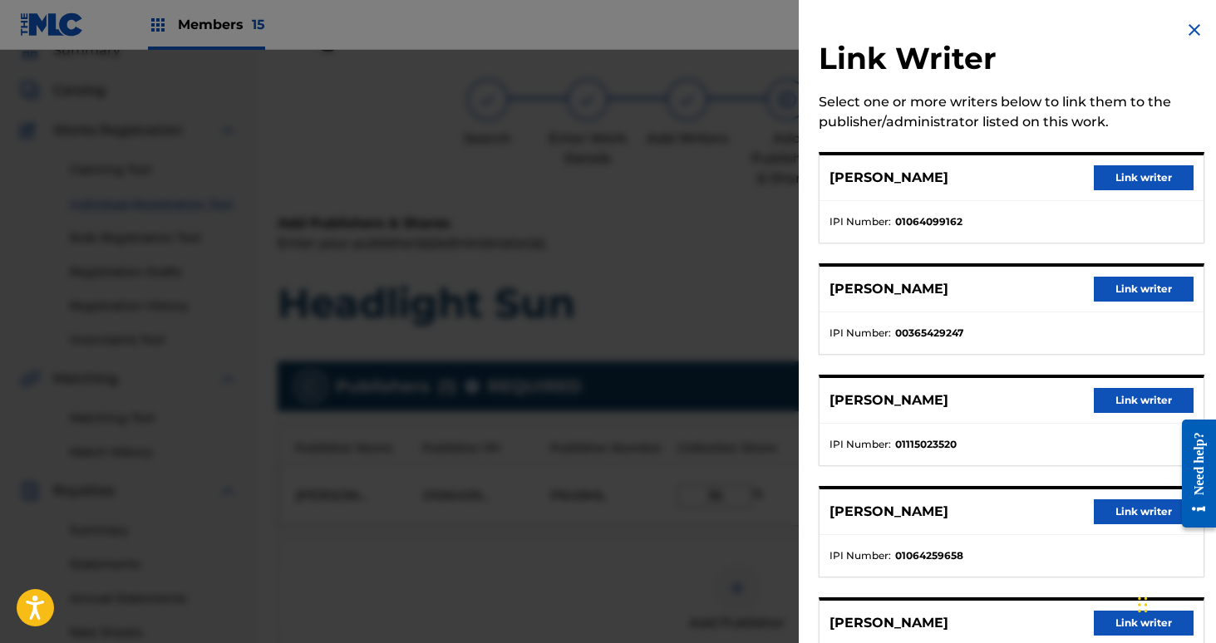
click at [1144, 177] on button "Link writer" at bounding box center [1144, 177] width 100 height 25
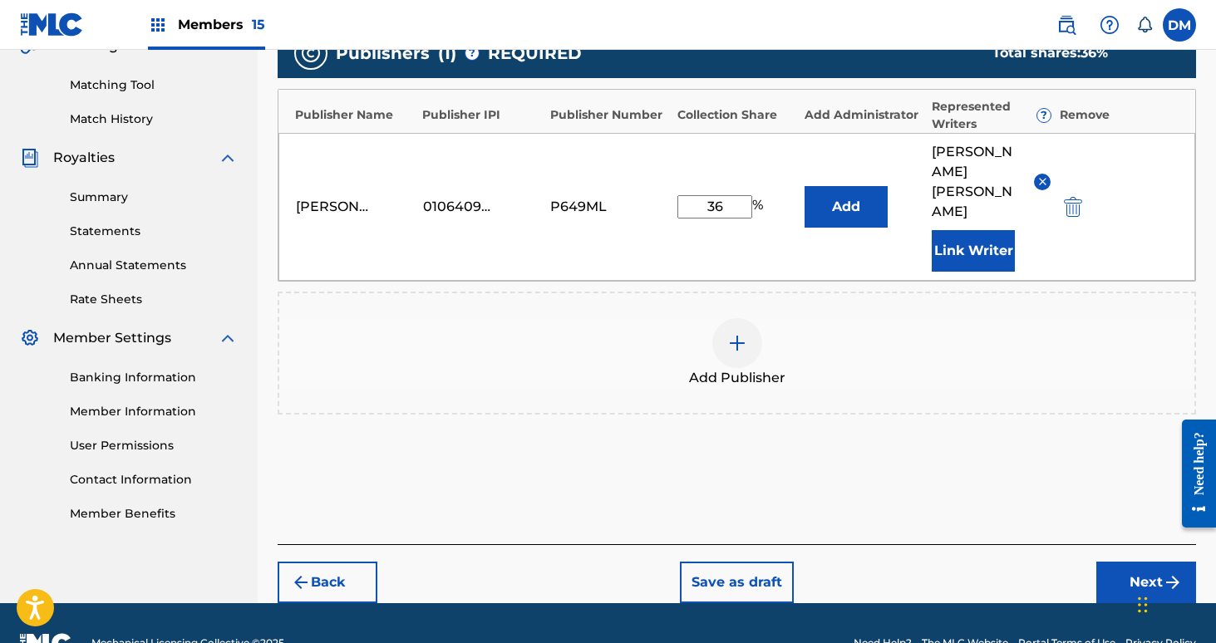
click at [1131, 562] on button "Next" at bounding box center [1146, 583] width 100 height 42
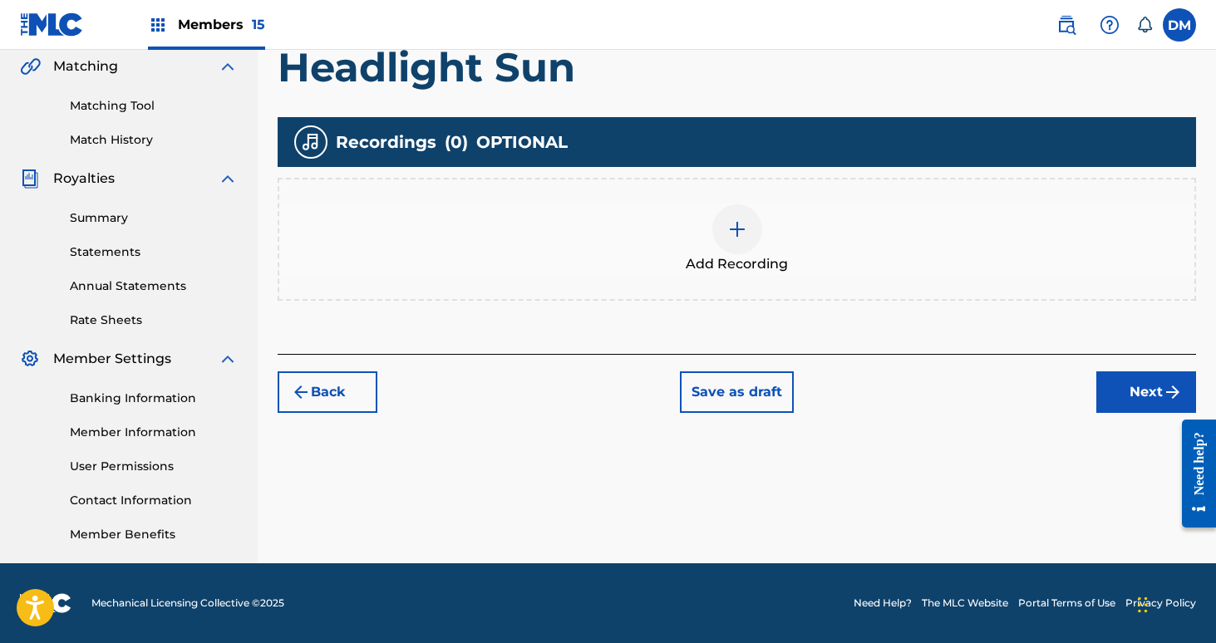
click at [1133, 387] on button "Next" at bounding box center [1146, 393] width 100 height 42
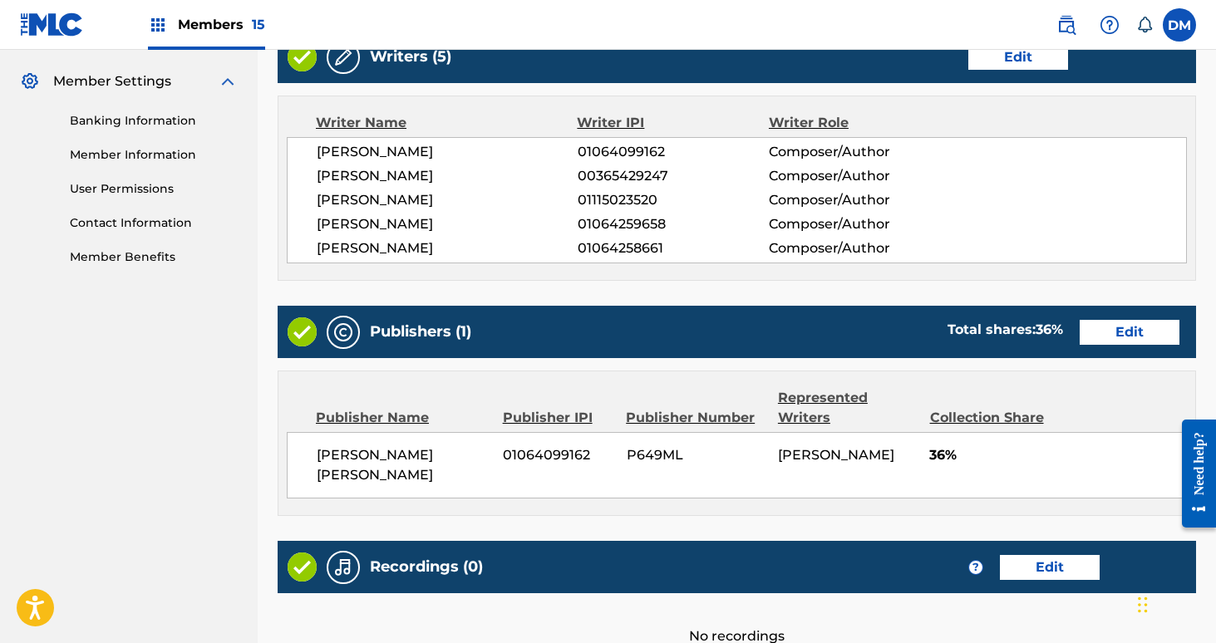
scroll to position [810, 0]
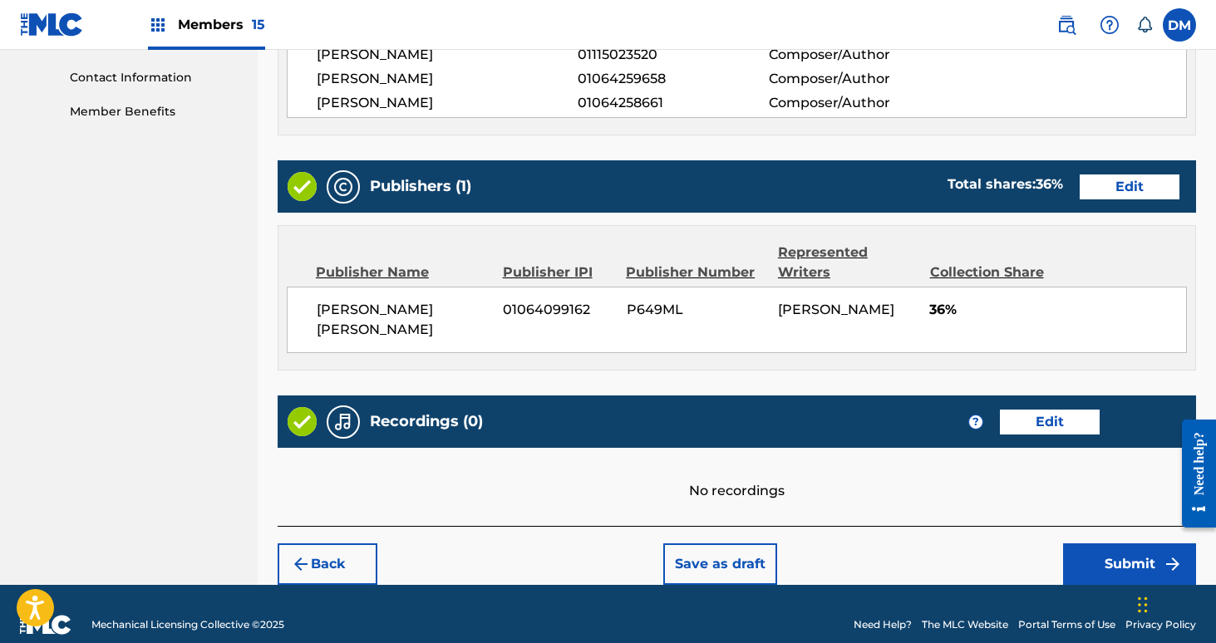
click at [1114, 544] on button "Submit" at bounding box center [1129, 565] width 133 height 42
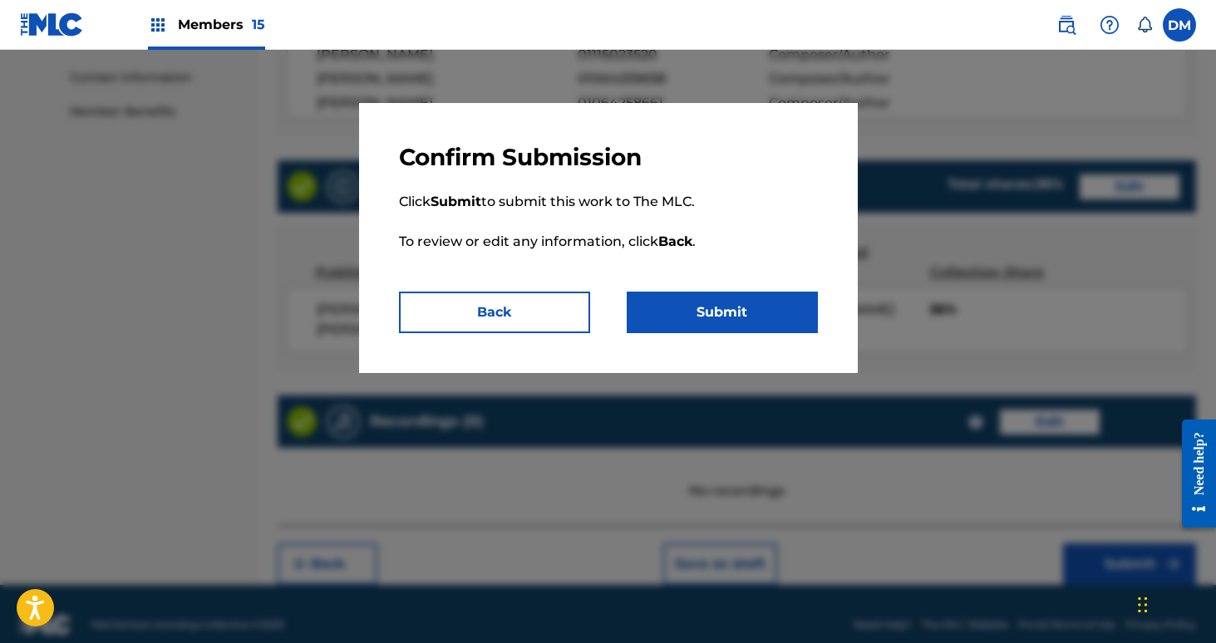
click at [764, 321] on button "Submit" at bounding box center [722, 313] width 191 height 42
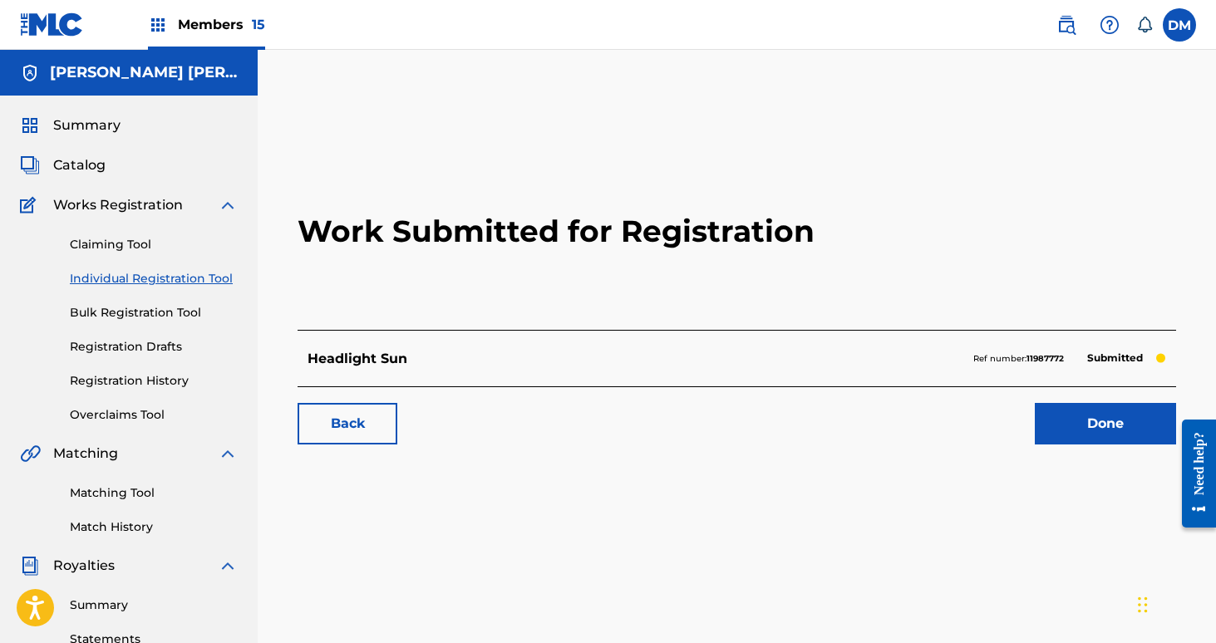
click at [1086, 427] on link "Done" at bounding box center [1105, 424] width 141 height 42
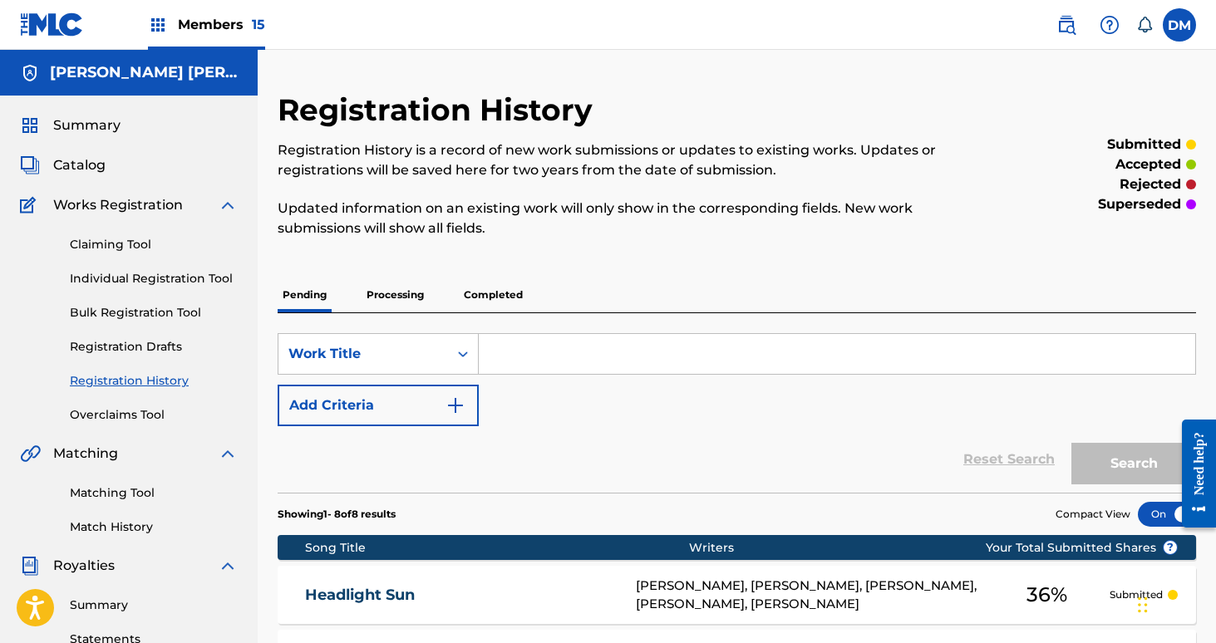
click at [204, 22] on span "Members 15" at bounding box center [221, 24] width 87 height 19
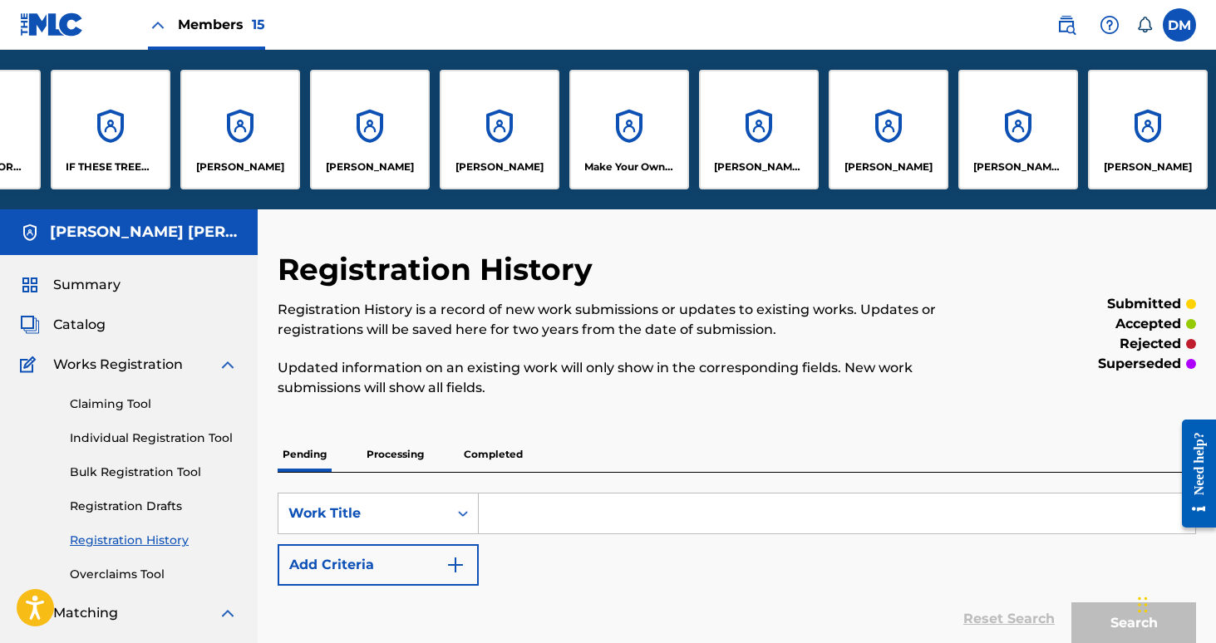
scroll to position [0, 657]
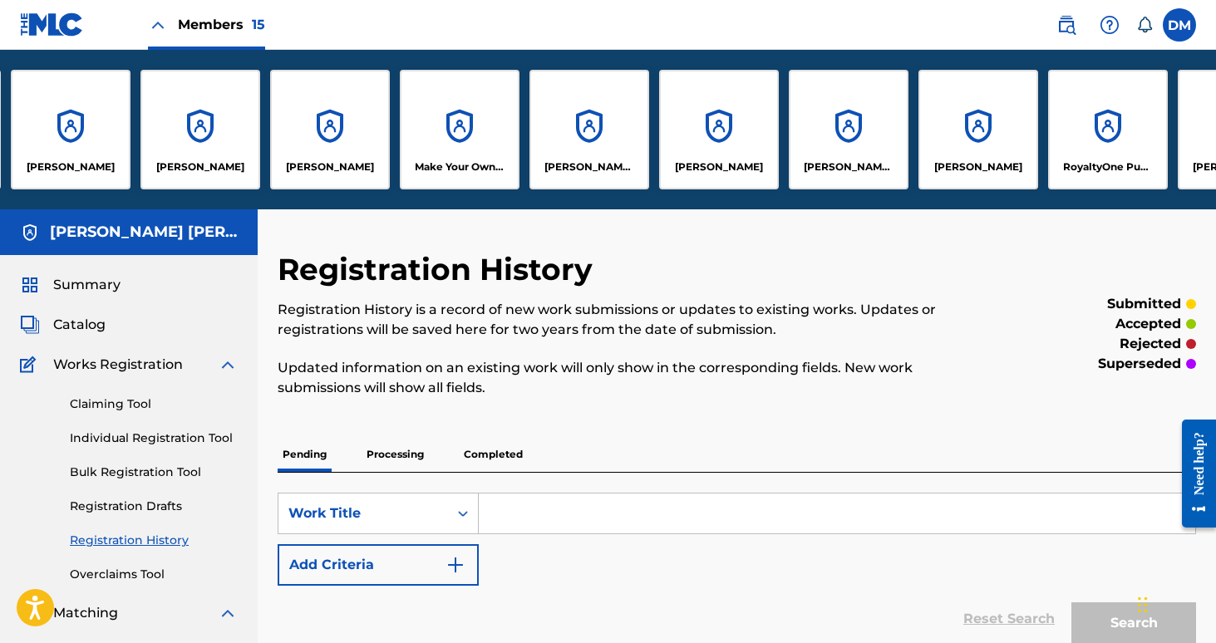
click at [739, 130] on div "[PERSON_NAME]" at bounding box center [719, 130] width 120 height 120
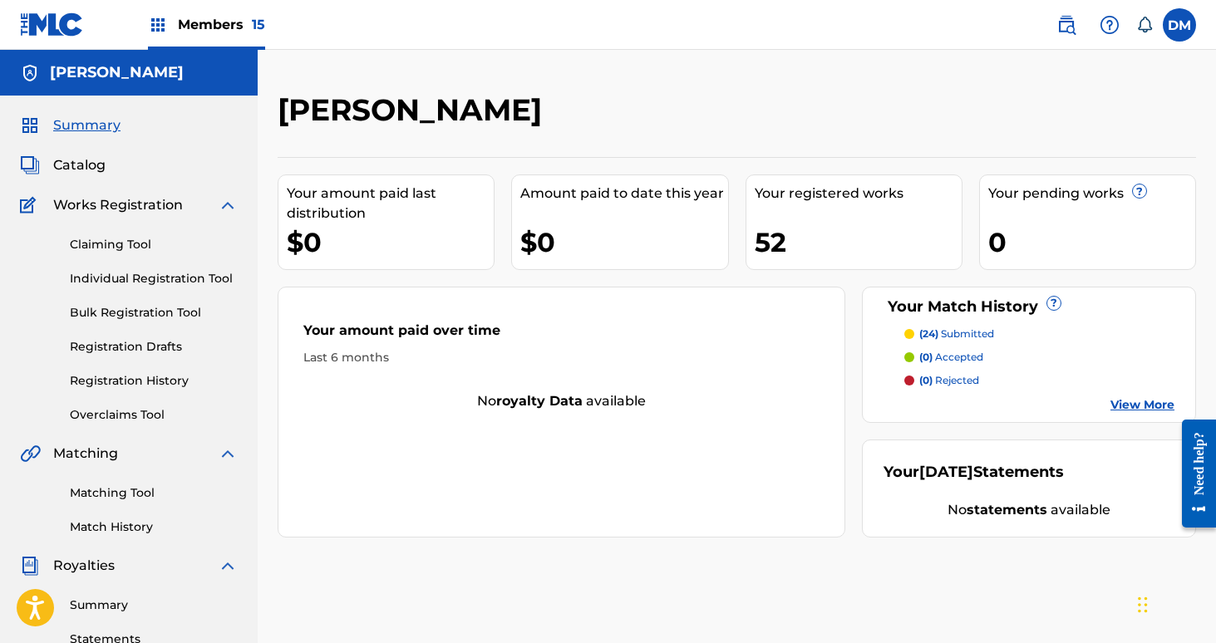
click at [239, 29] on span "Members 15" at bounding box center [221, 24] width 87 height 19
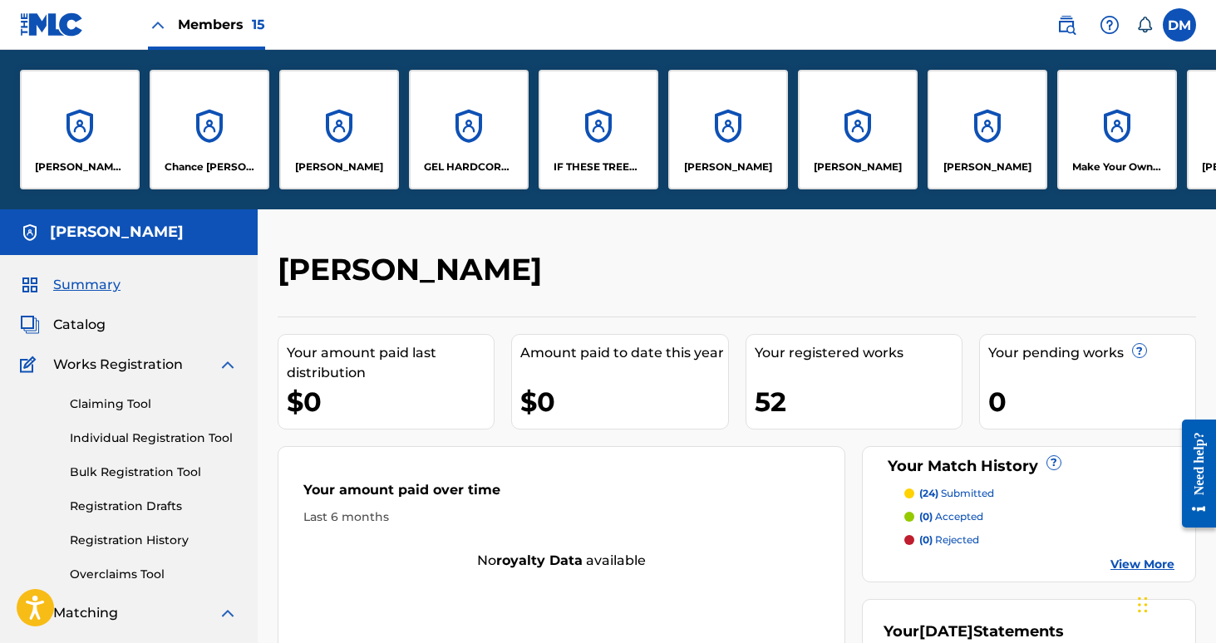
click at [100, 162] on p "[PERSON_NAME] [PERSON_NAME]" at bounding box center [80, 167] width 91 height 15
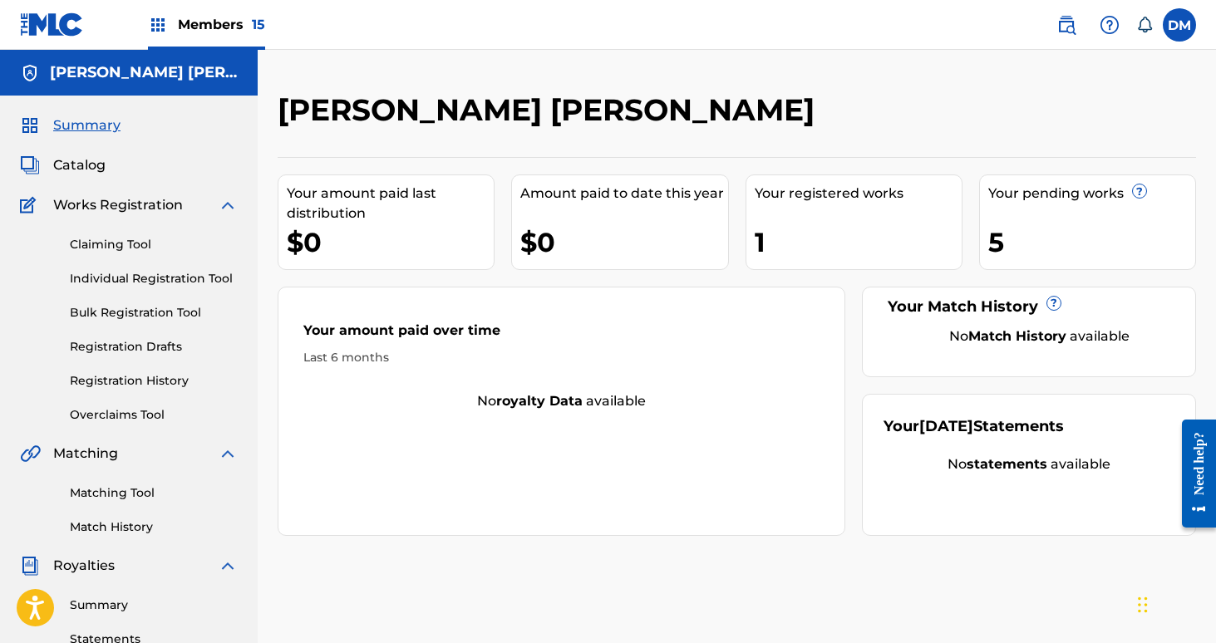
click at [150, 275] on link "Individual Registration Tool" at bounding box center [154, 278] width 168 height 17
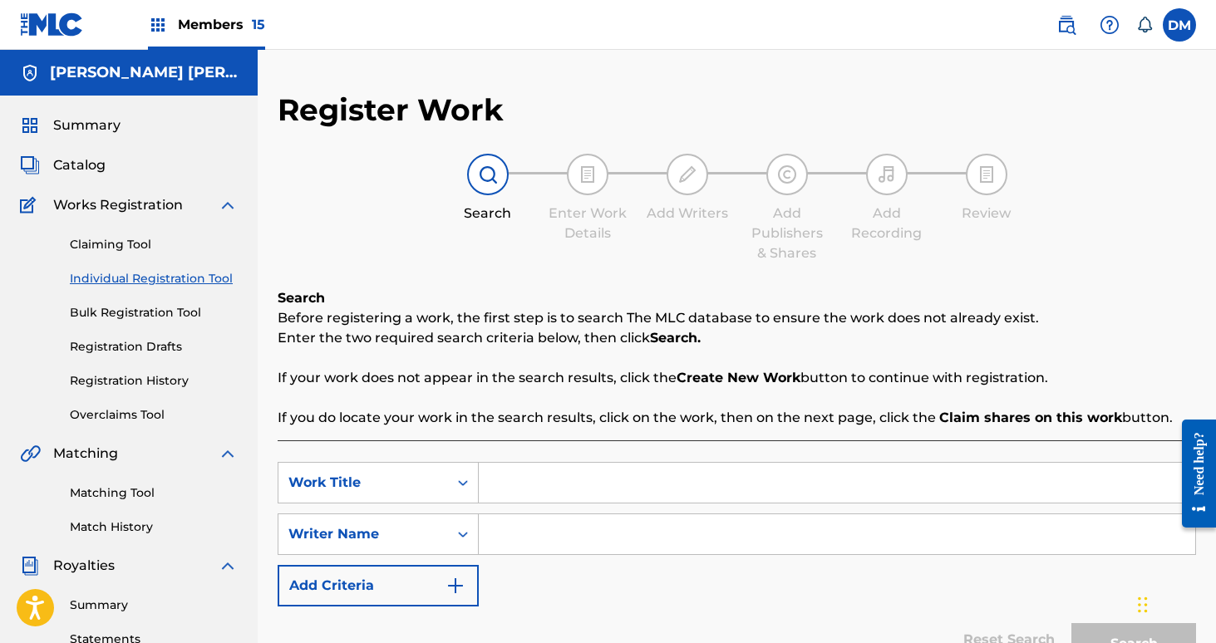
click at [503, 476] on input "Search Form" at bounding box center [837, 483] width 716 height 40
type input "Healthy"
click at [522, 527] on input "Search Form" at bounding box center [837, 534] width 716 height 40
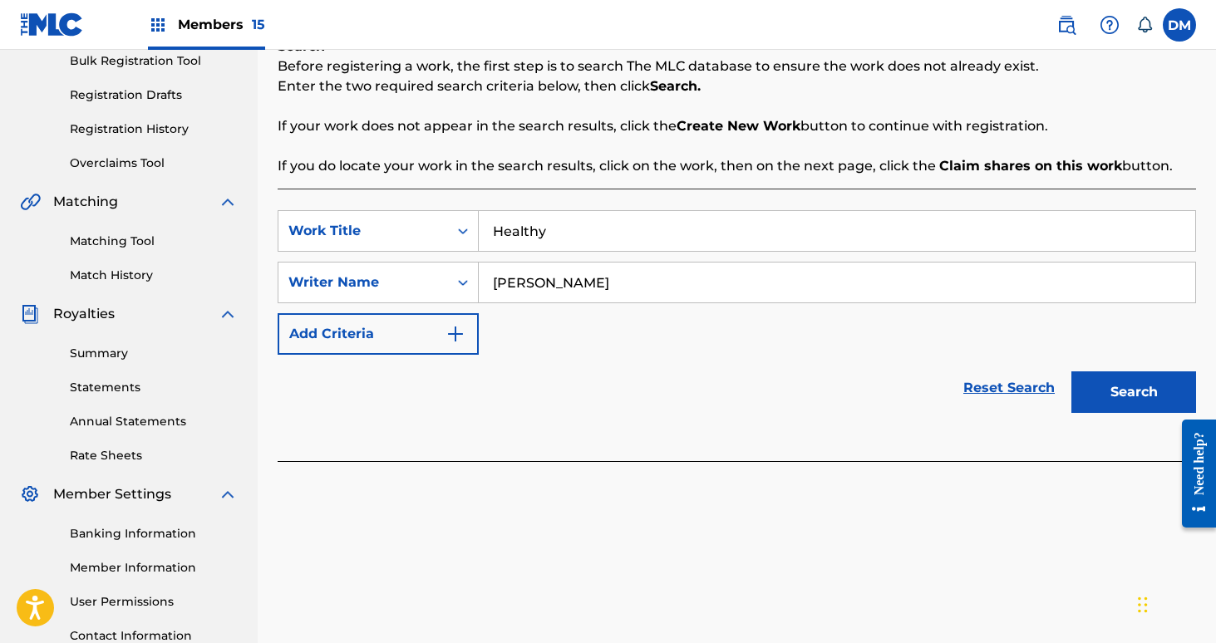
scroll to position [277, 0]
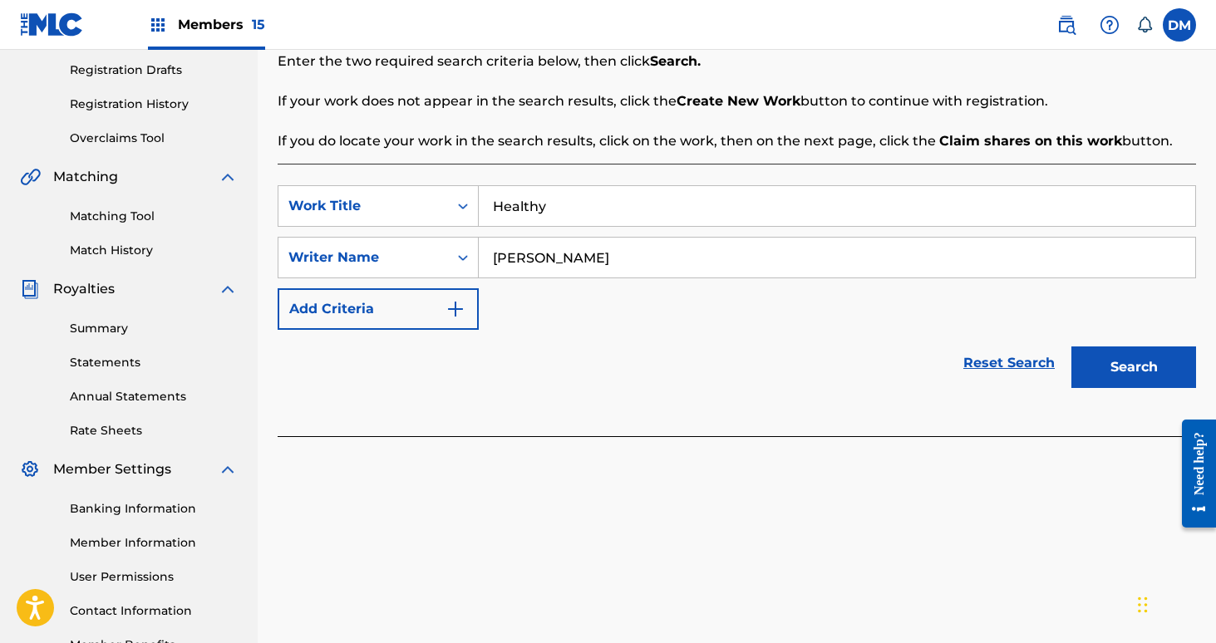
type input "[PERSON_NAME]"
click at [1108, 373] on button "Search" at bounding box center [1133, 368] width 125 height 42
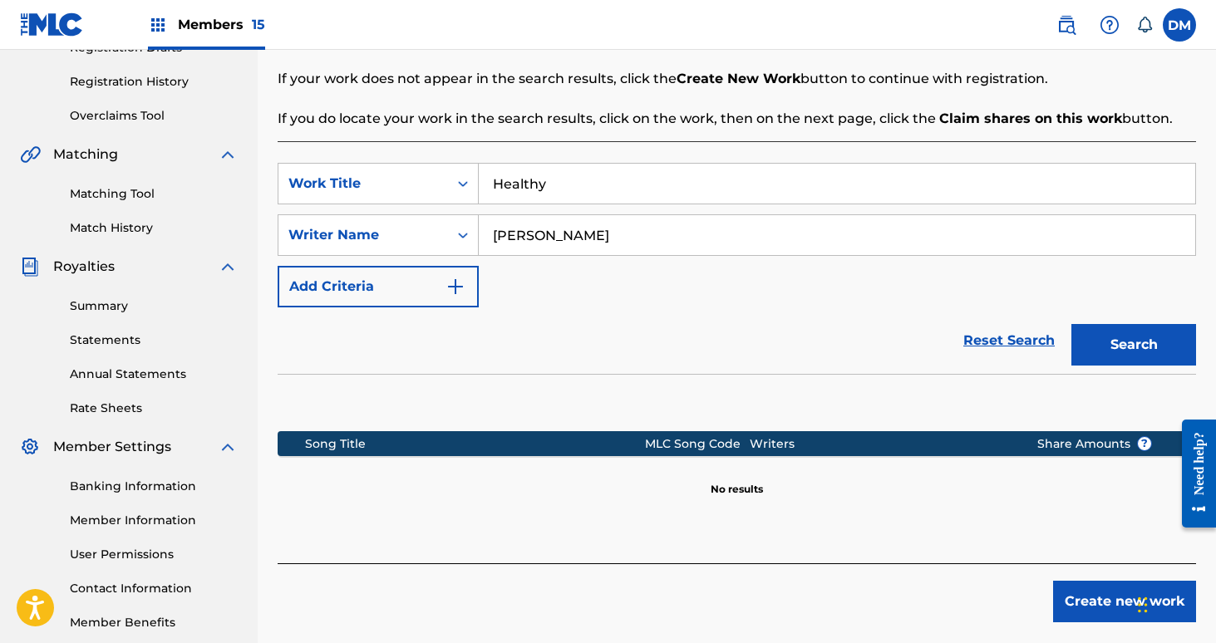
scroll to position [387, 0]
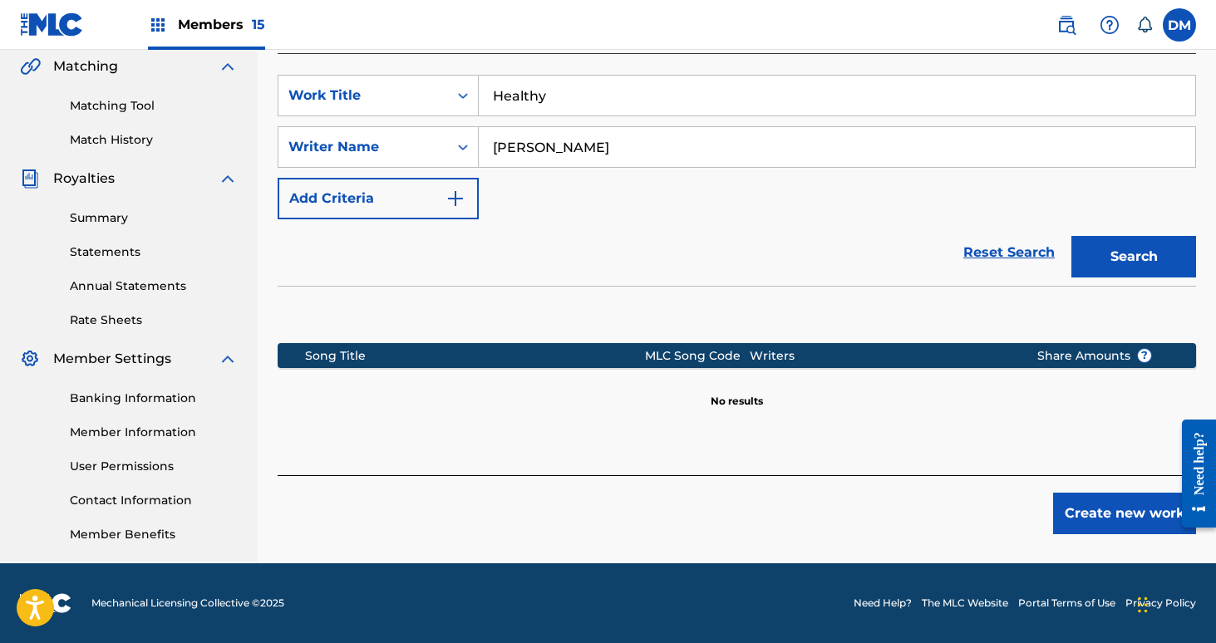
click at [1088, 514] on button "Create new work" at bounding box center [1124, 514] width 143 height 42
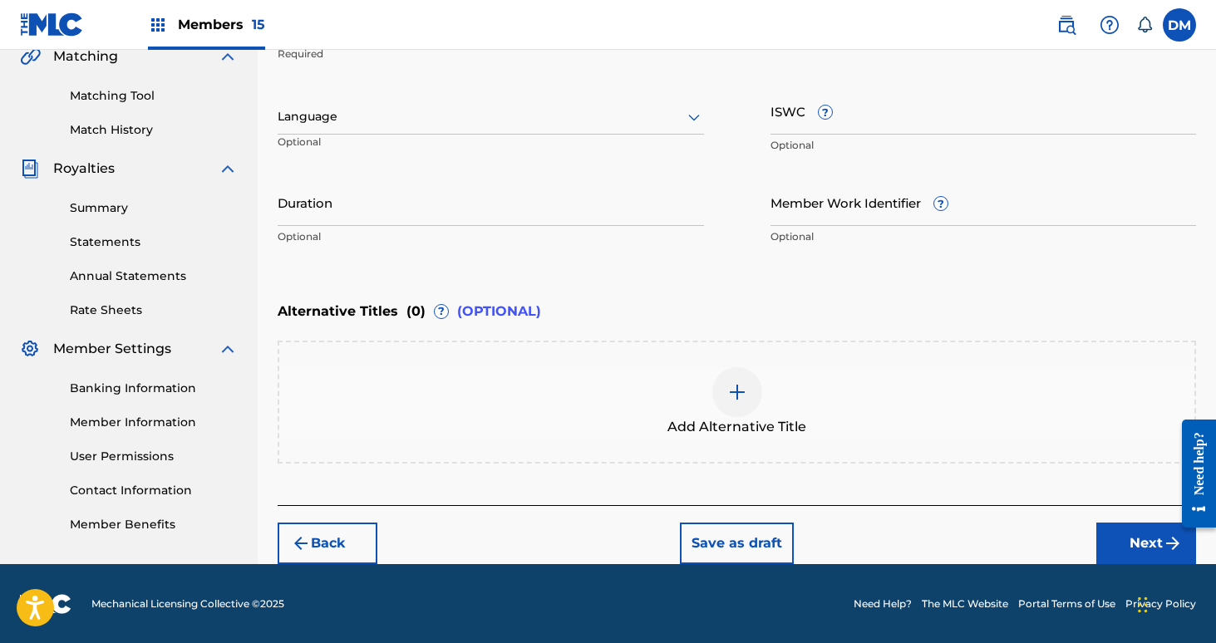
click at [1128, 546] on button "Next" at bounding box center [1146, 544] width 100 height 42
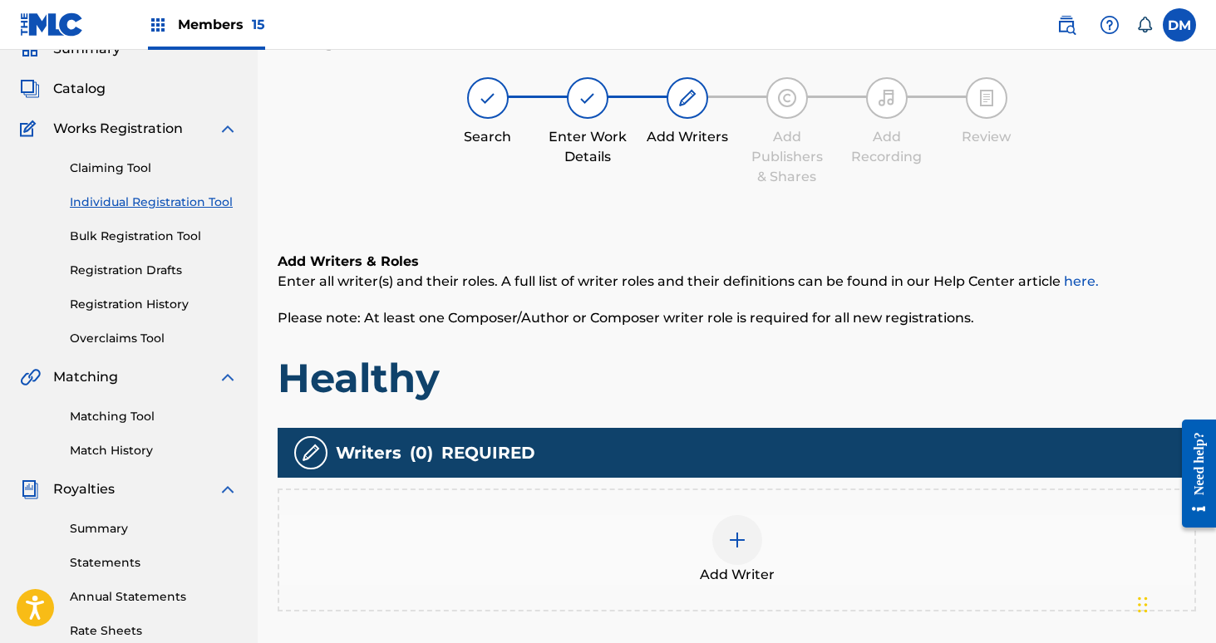
scroll to position [75, 0]
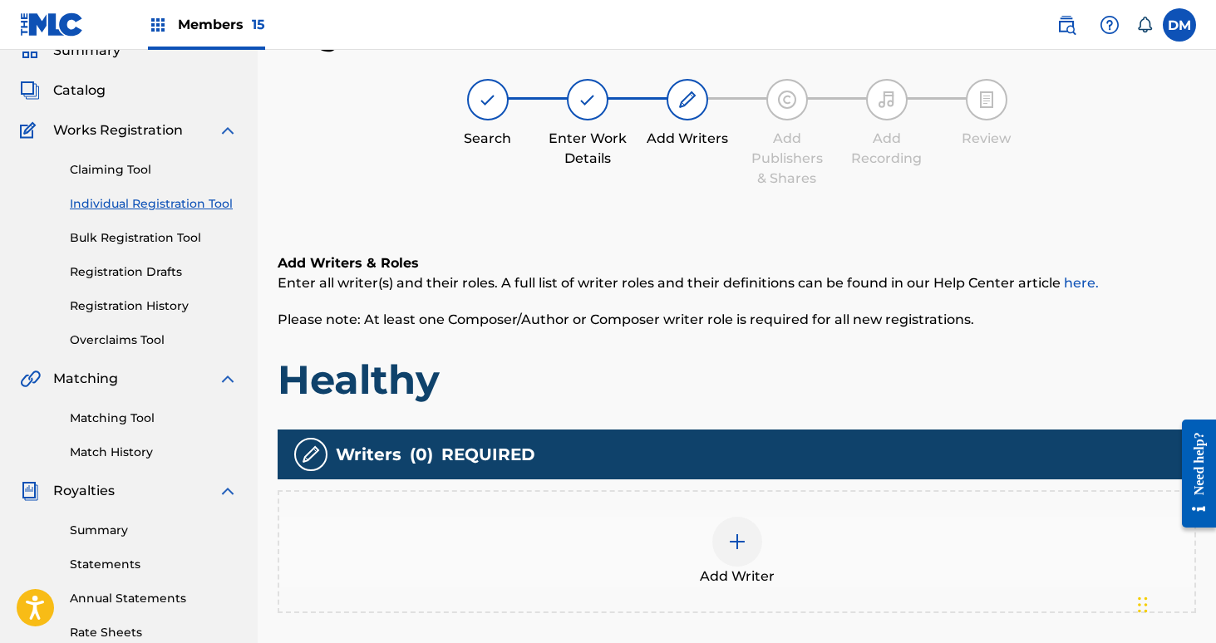
click at [738, 542] on img at bounding box center [737, 542] width 20 height 20
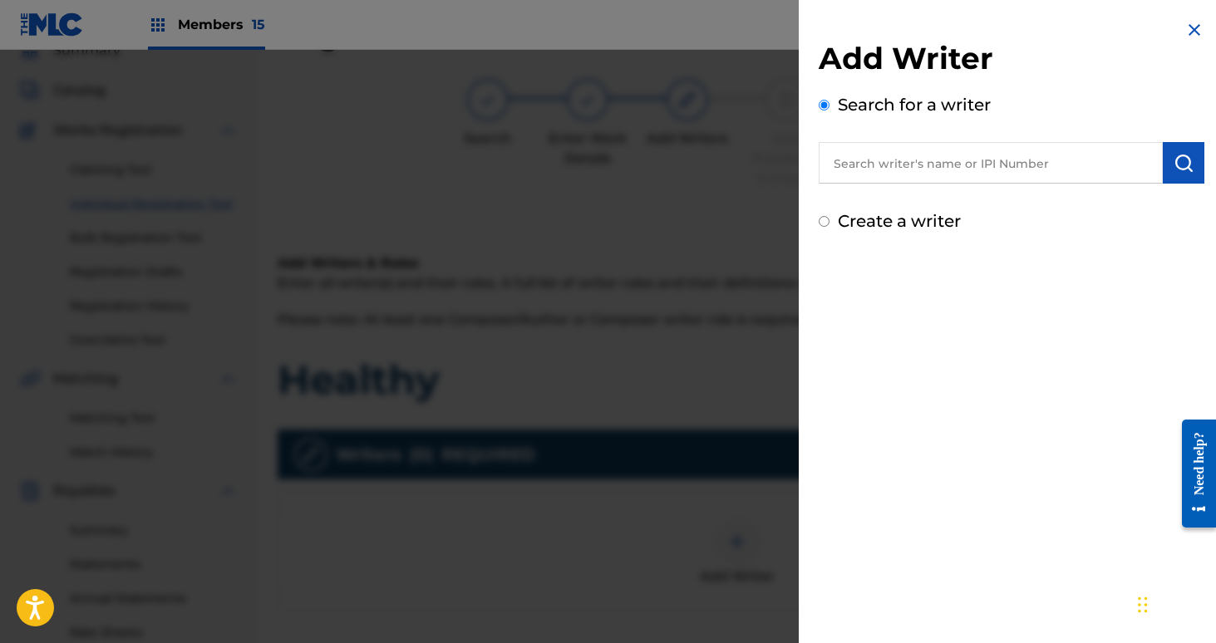
click at [898, 166] on input "text" at bounding box center [991, 163] width 344 height 42
type input "V"
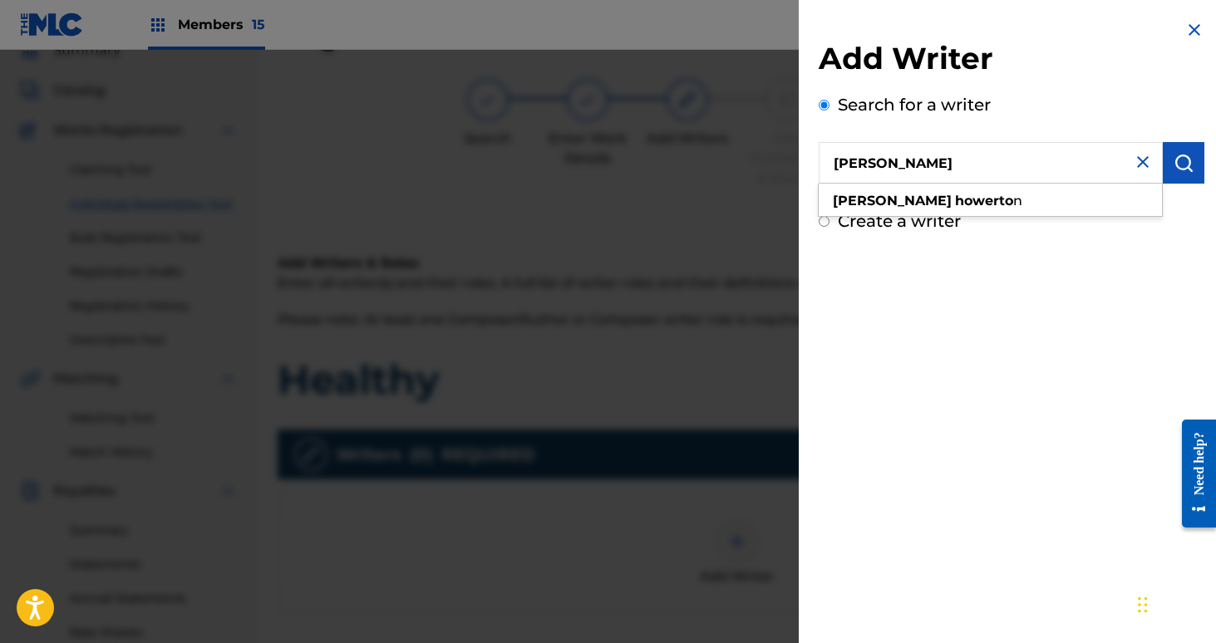
type input "[PERSON_NAME]"
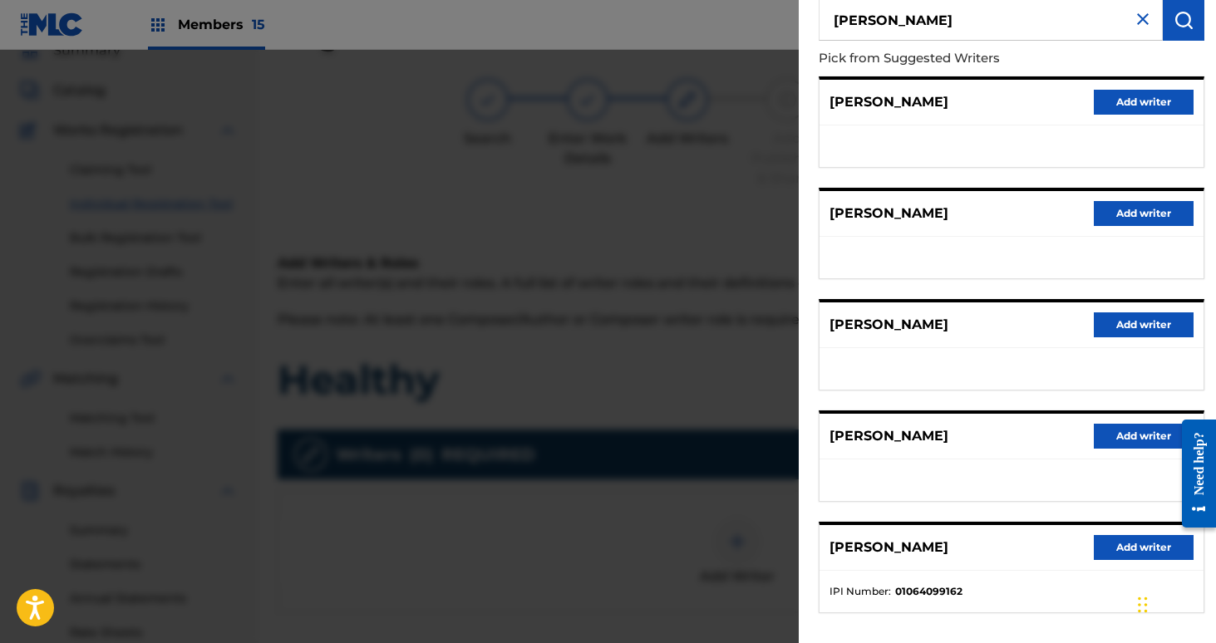
scroll to position [160, 0]
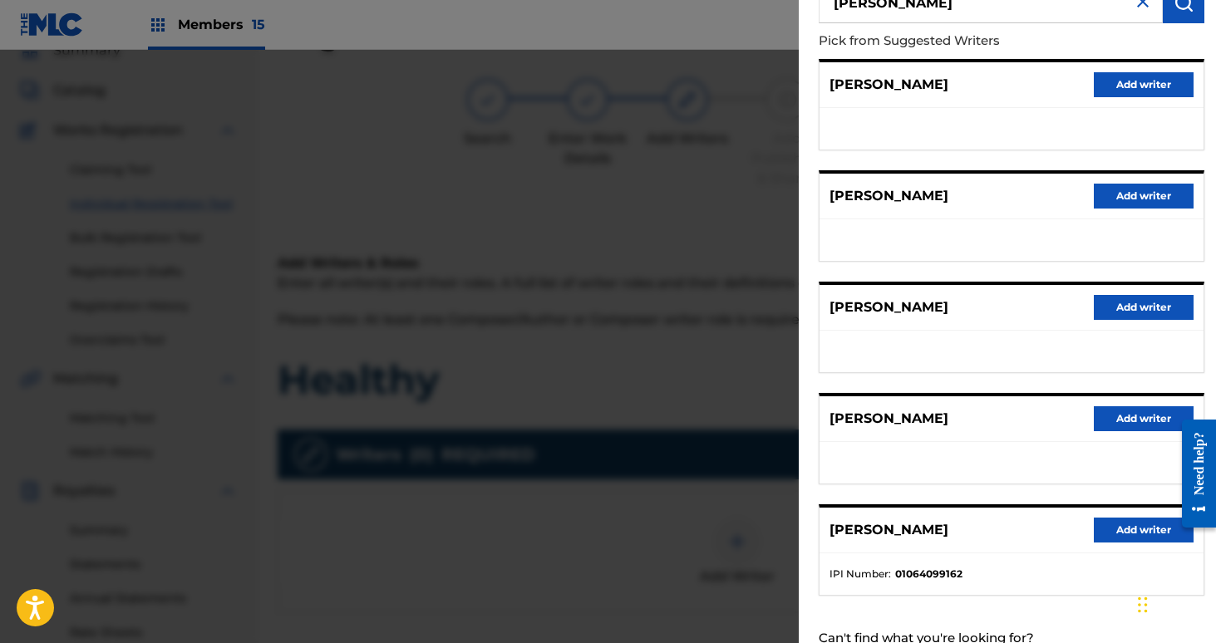
click at [1120, 529] on button "Add writer" at bounding box center [1144, 530] width 100 height 25
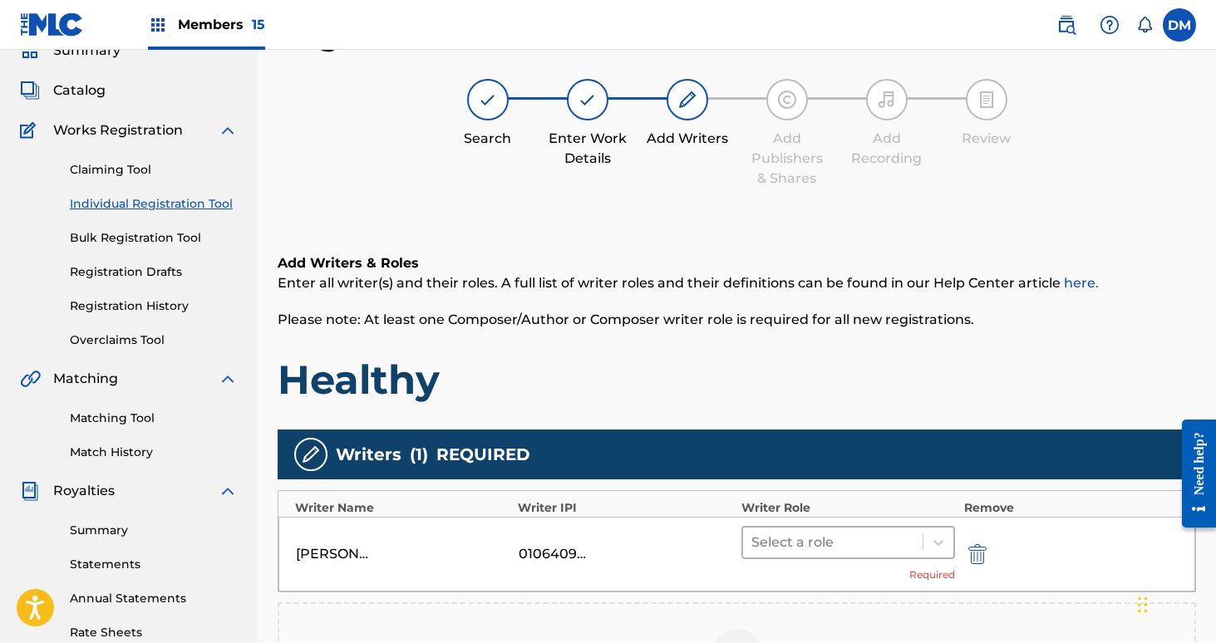
click at [835, 539] on div at bounding box center [833, 542] width 164 height 23
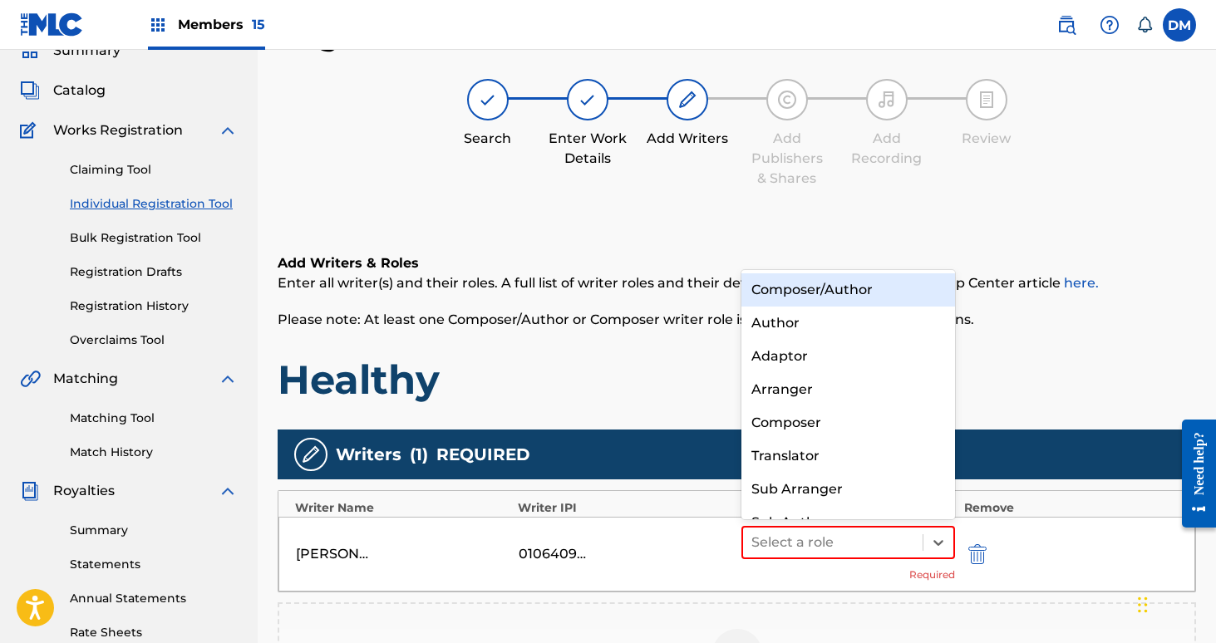
click at [829, 298] on div "Composer/Author" at bounding box center [848, 289] width 214 height 33
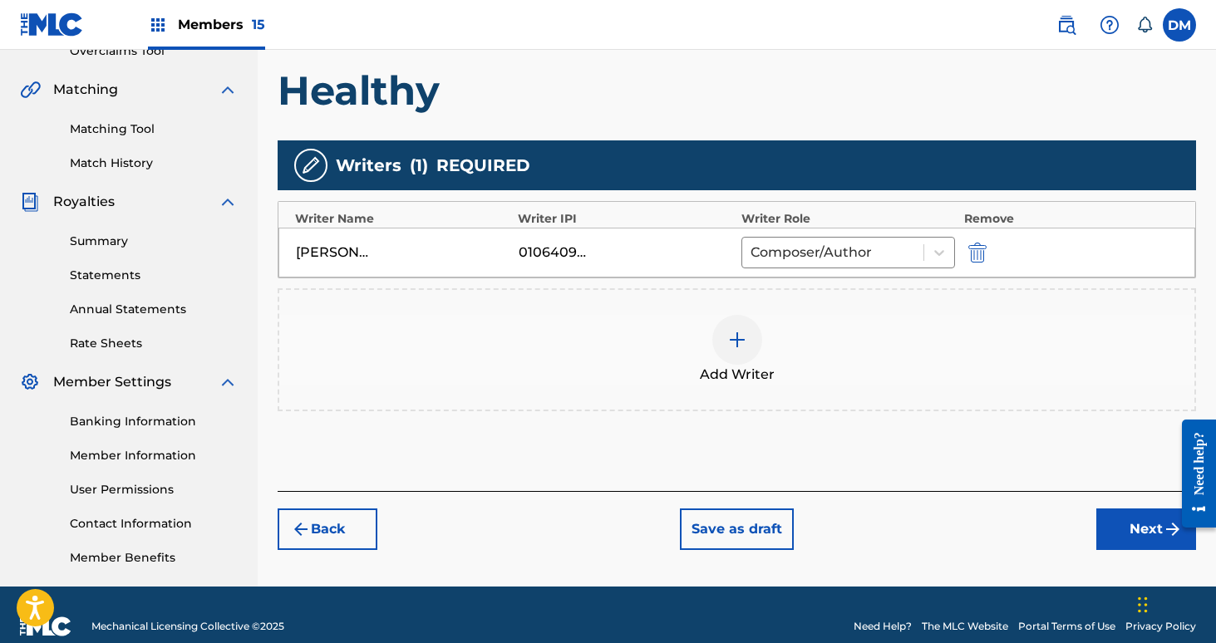
click at [1129, 526] on button "Next" at bounding box center [1146, 530] width 100 height 42
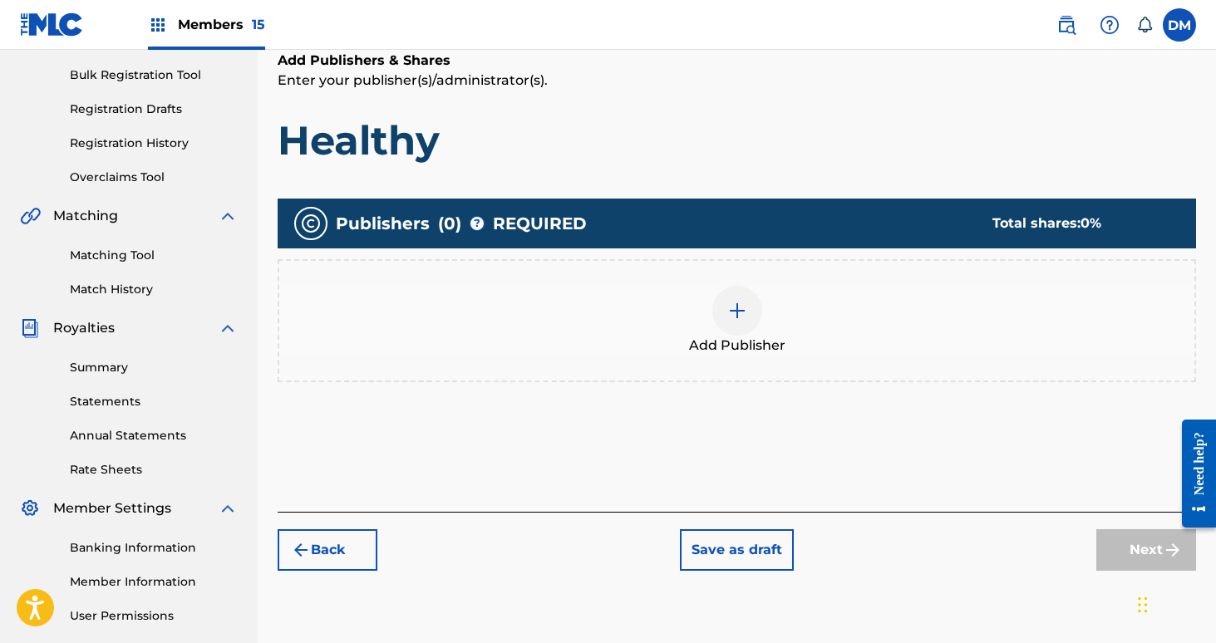
scroll to position [294, 0]
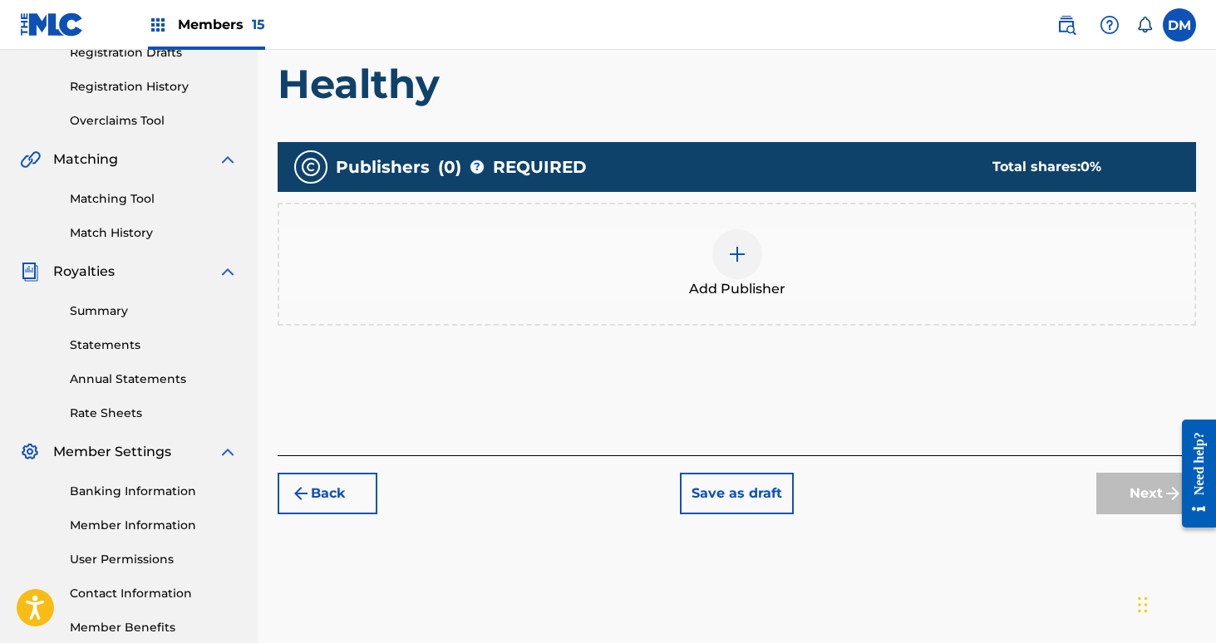
click at [353, 485] on button "Back" at bounding box center [328, 494] width 100 height 42
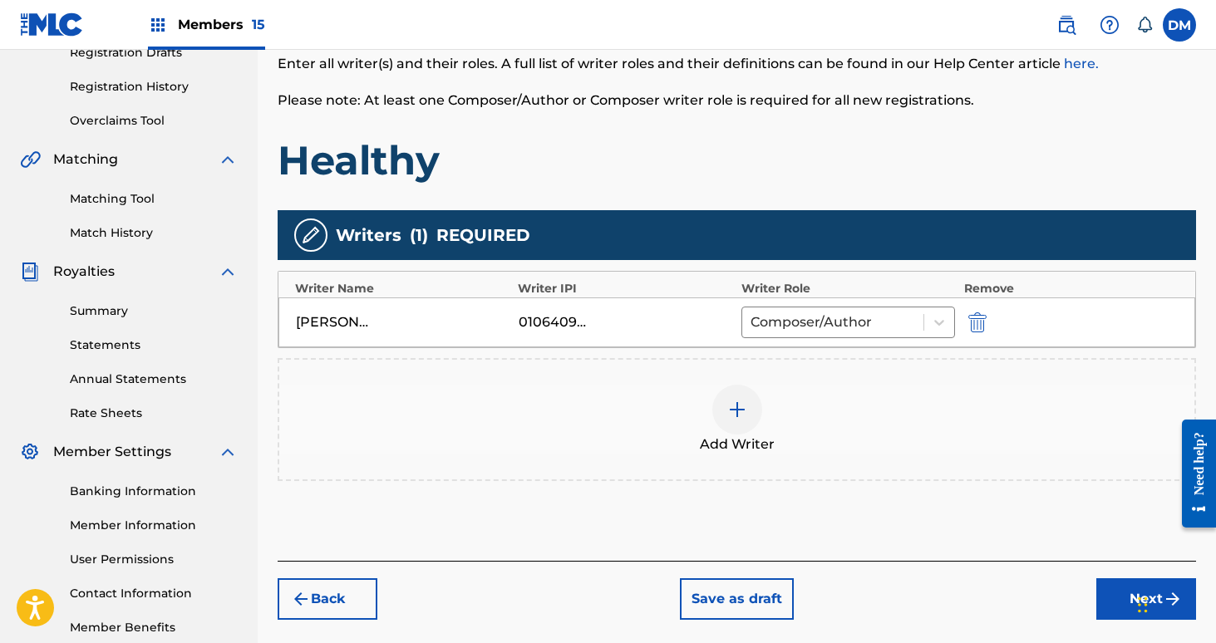
click at [731, 412] on img at bounding box center [737, 410] width 20 height 20
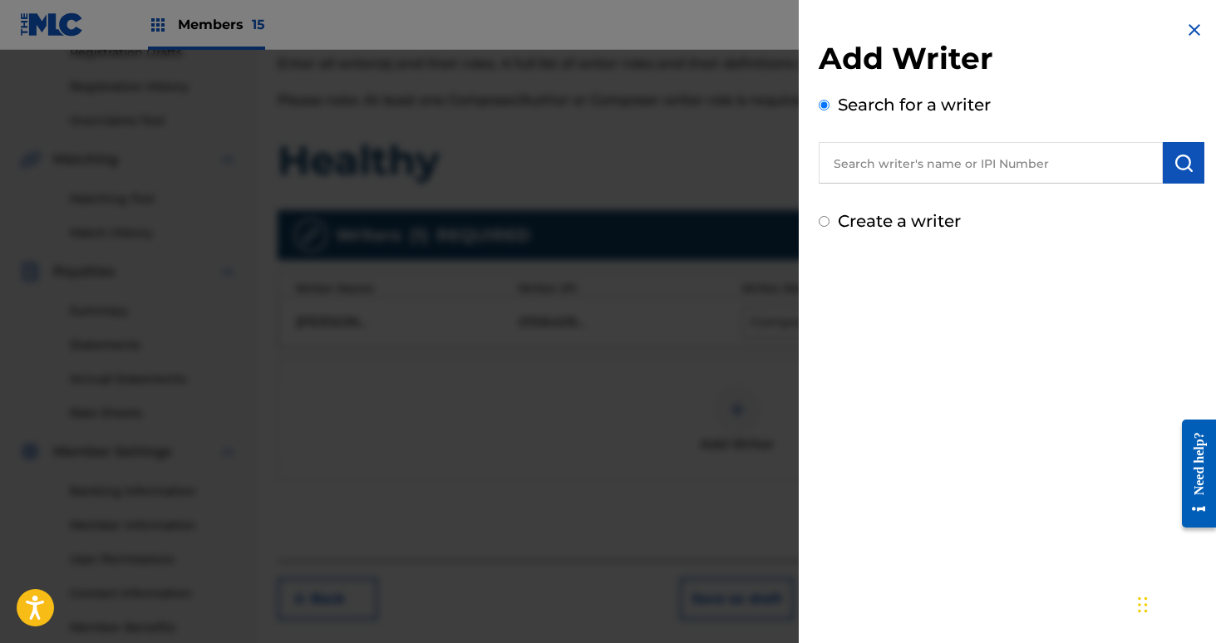
click at [911, 155] on input "text" at bounding box center [991, 163] width 344 height 42
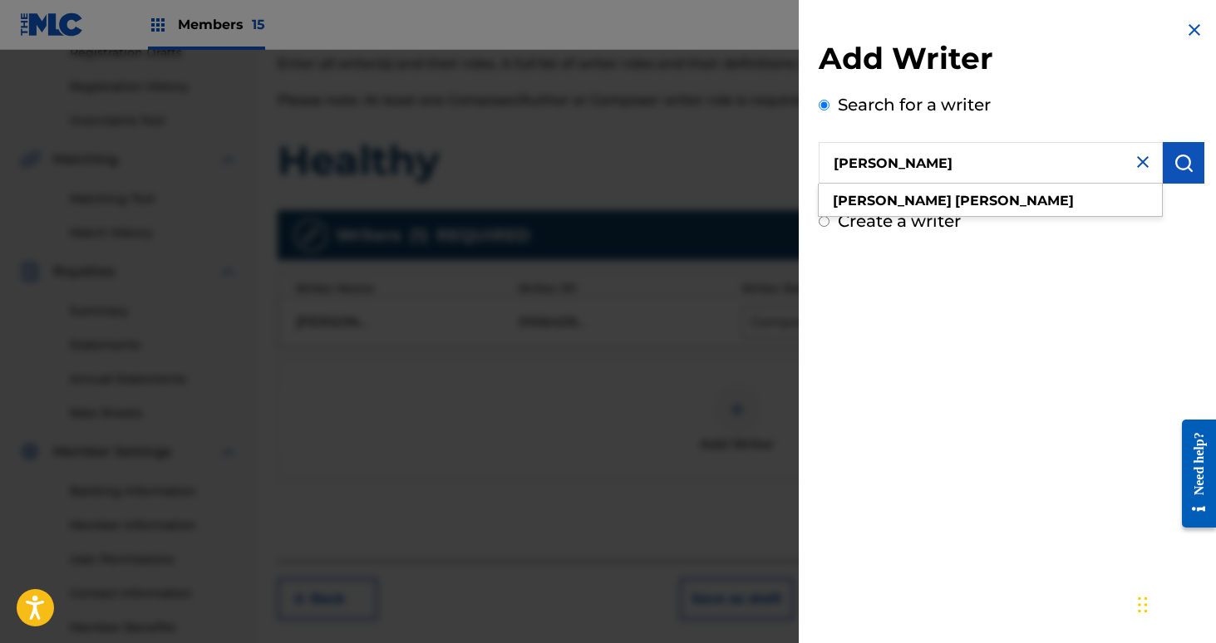
type input "[PERSON_NAME]"
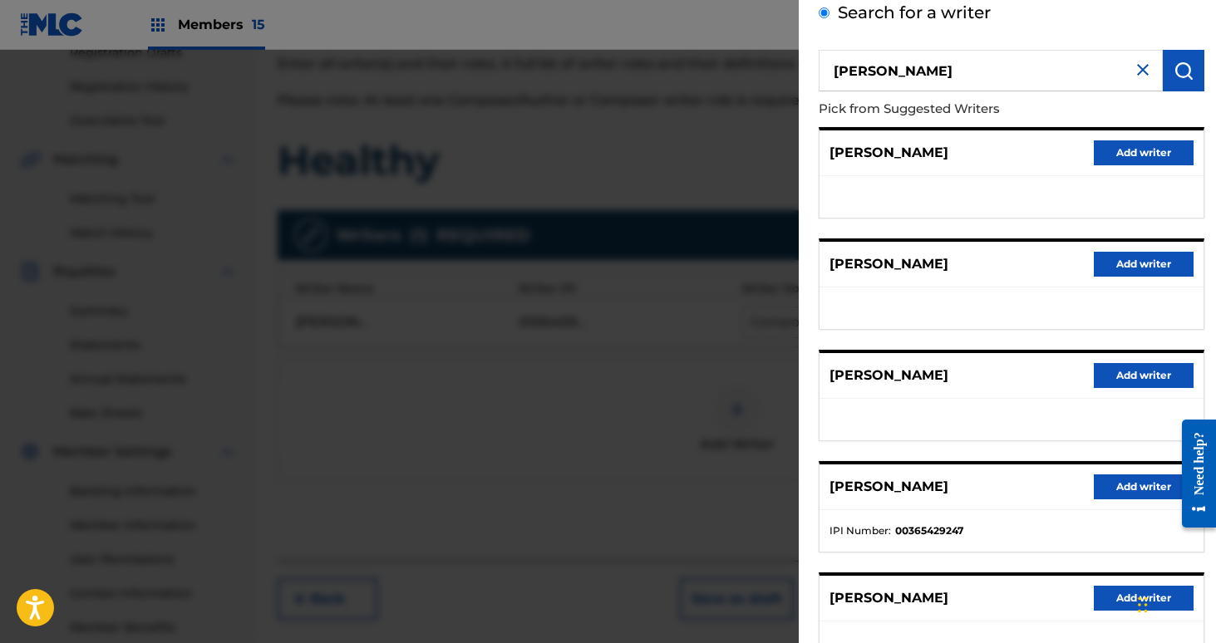
scroll to position [131, 0]
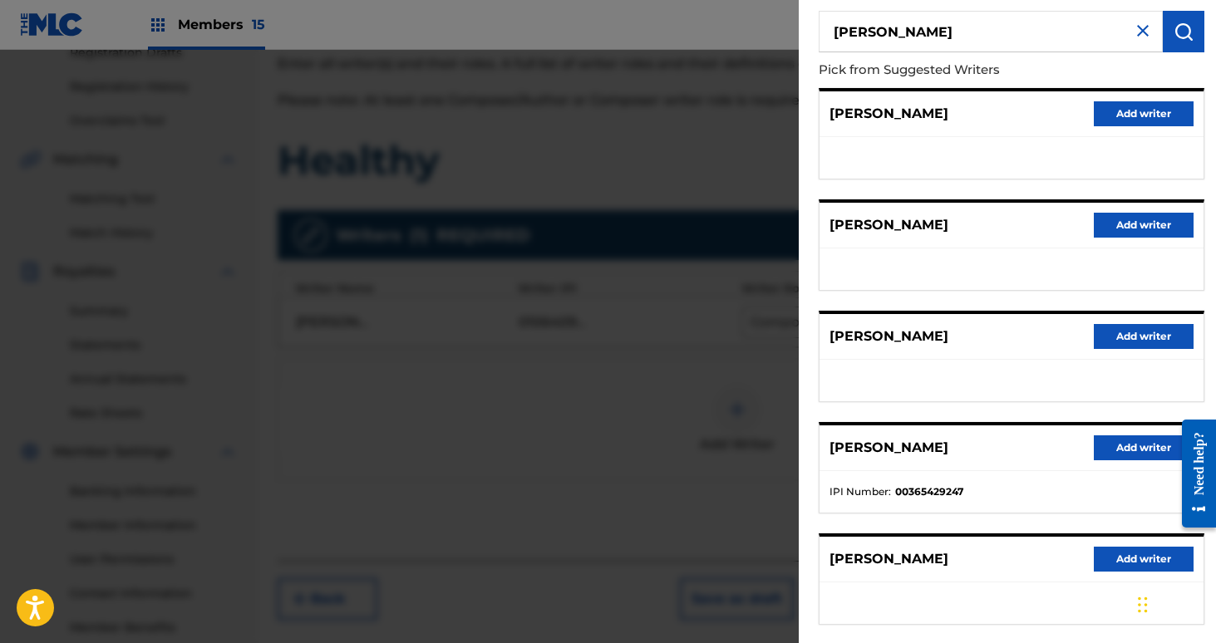
click at [1120, 441] on button "Add writer" at bounding box center [1144, 448] width 100 height 25
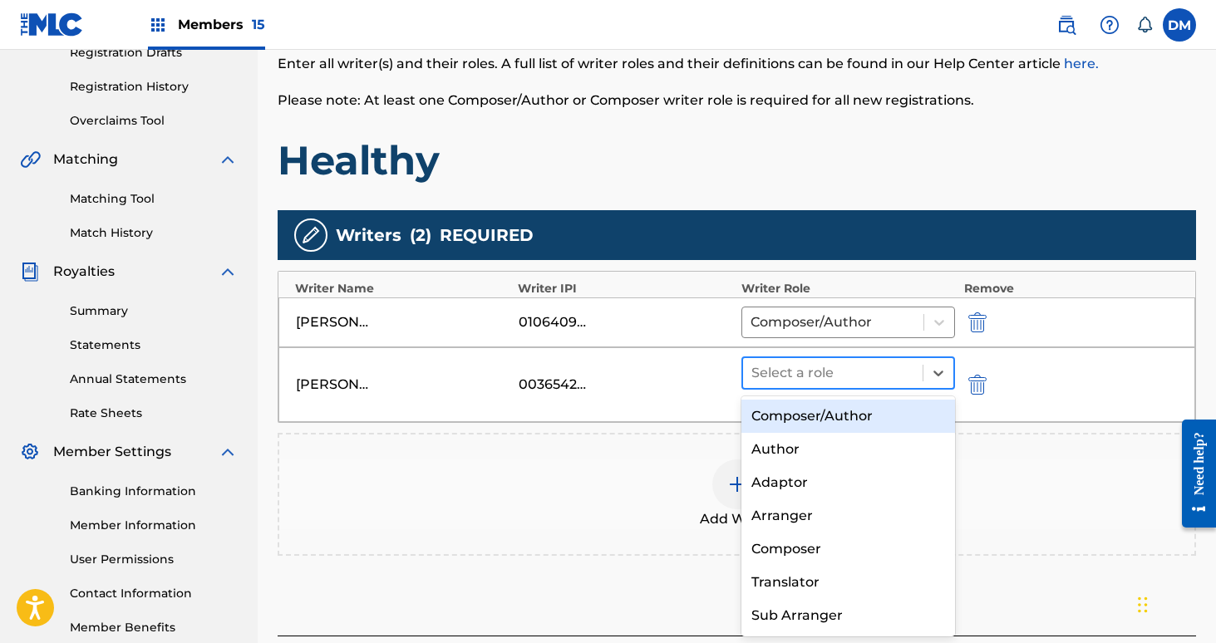
click at [889, 386] on div "Select a role" at bounding box center [833, 373] width 180 height 30
click at [873, 410] on div "Composer/Author" at bounding box center [848, 416] width 214 height 33
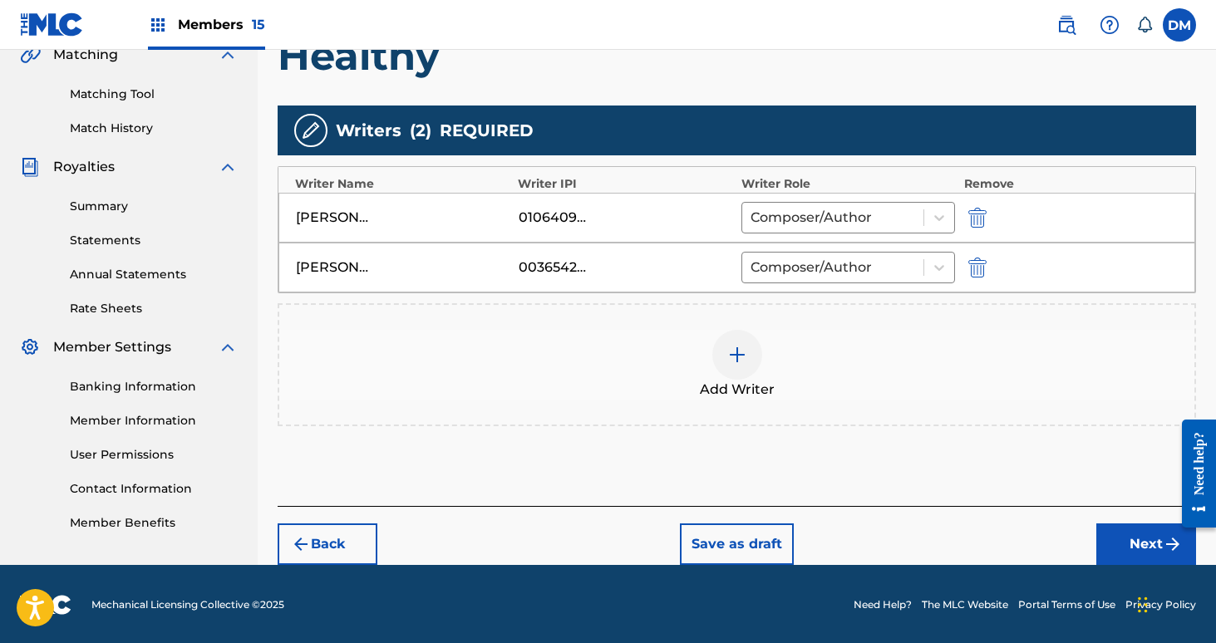
scroll to position [401, 0]
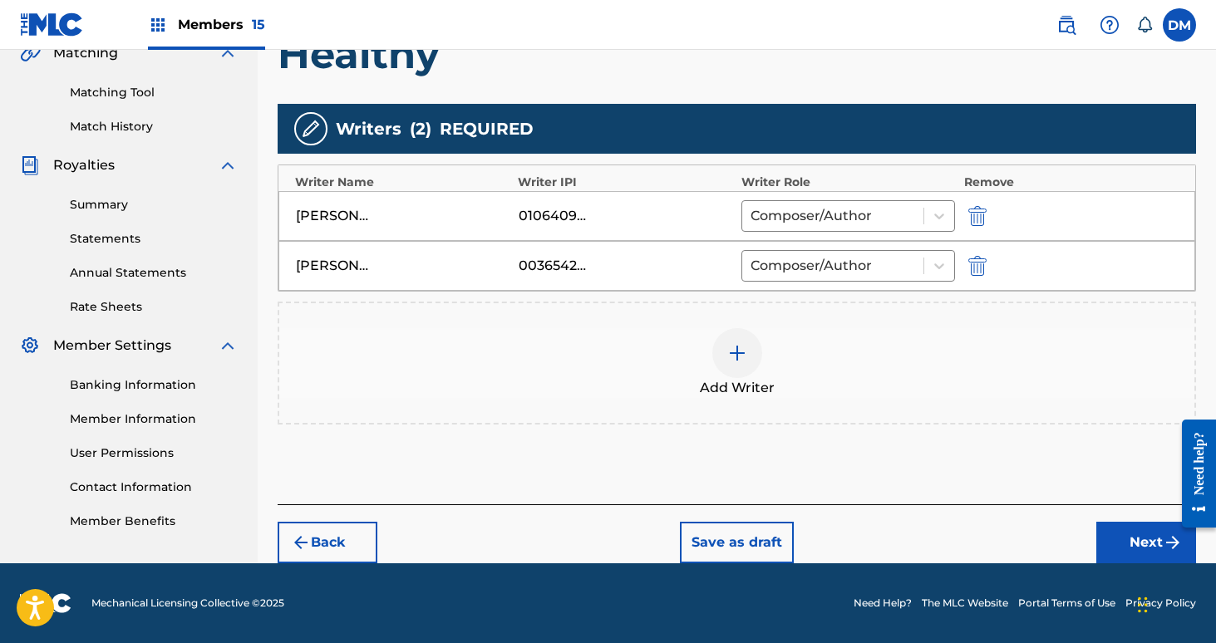
click at [746, 372] on div at bounding box center [737, 353] width 50 height 50
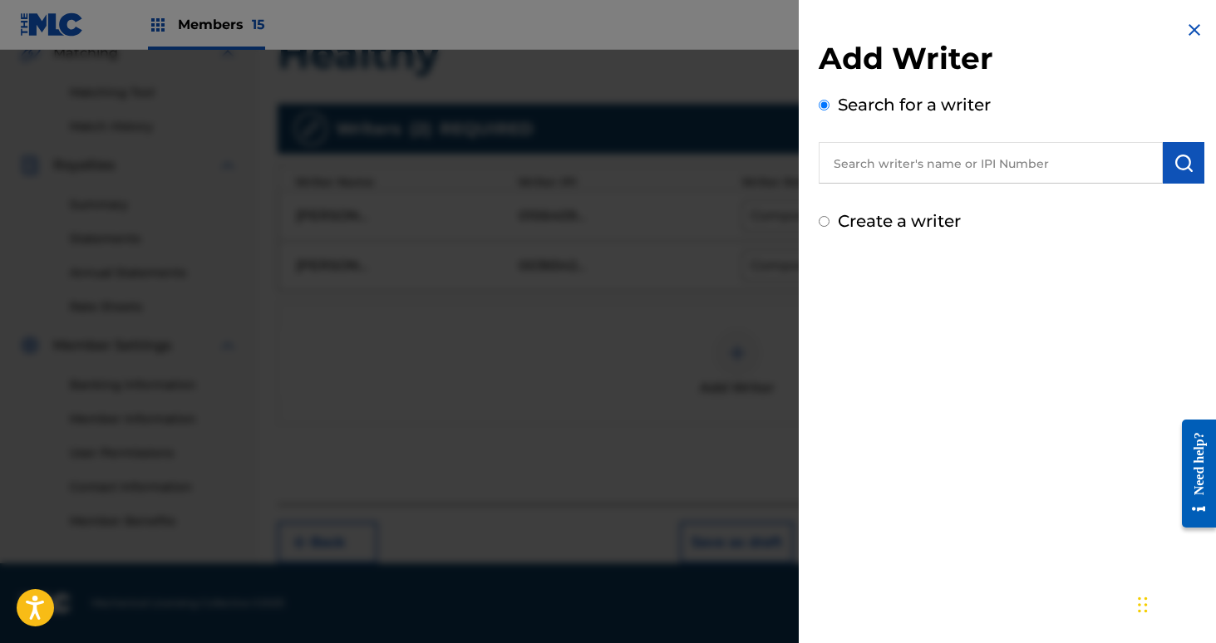
click at [963, 176] on input "text" at bounding box center [991, 163] width 344 height 42
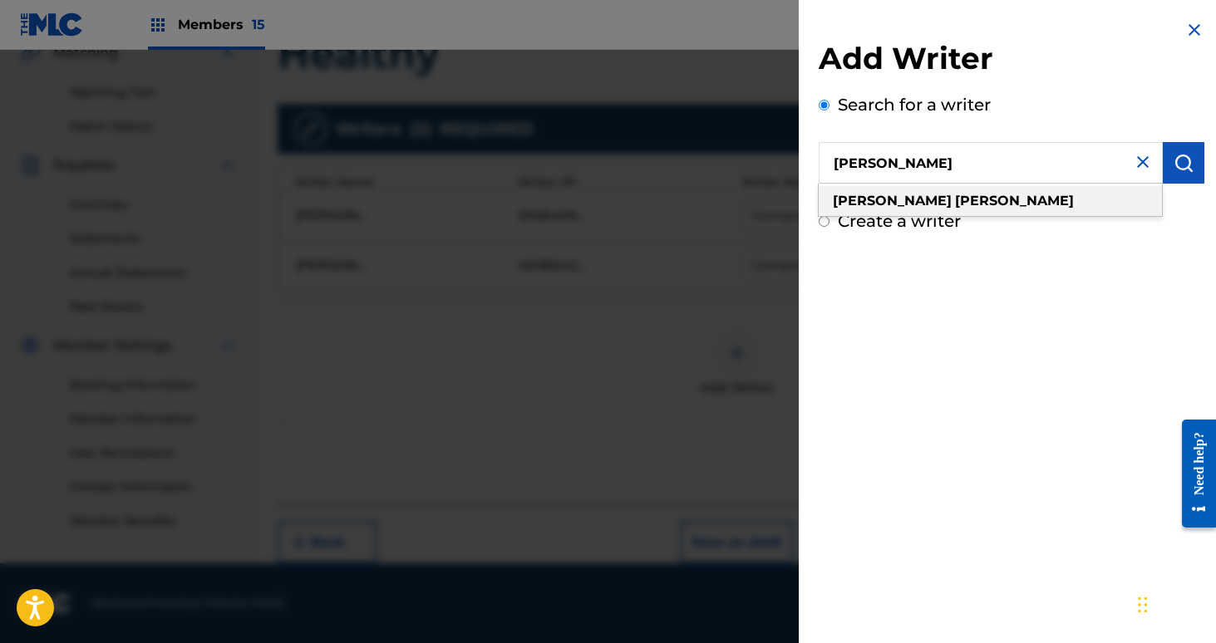
click at [985, 204] on div "[PERSON_NAME]" at bounding box center [990, 201] width 343 height 30
type input "[PERSON_NAME]"
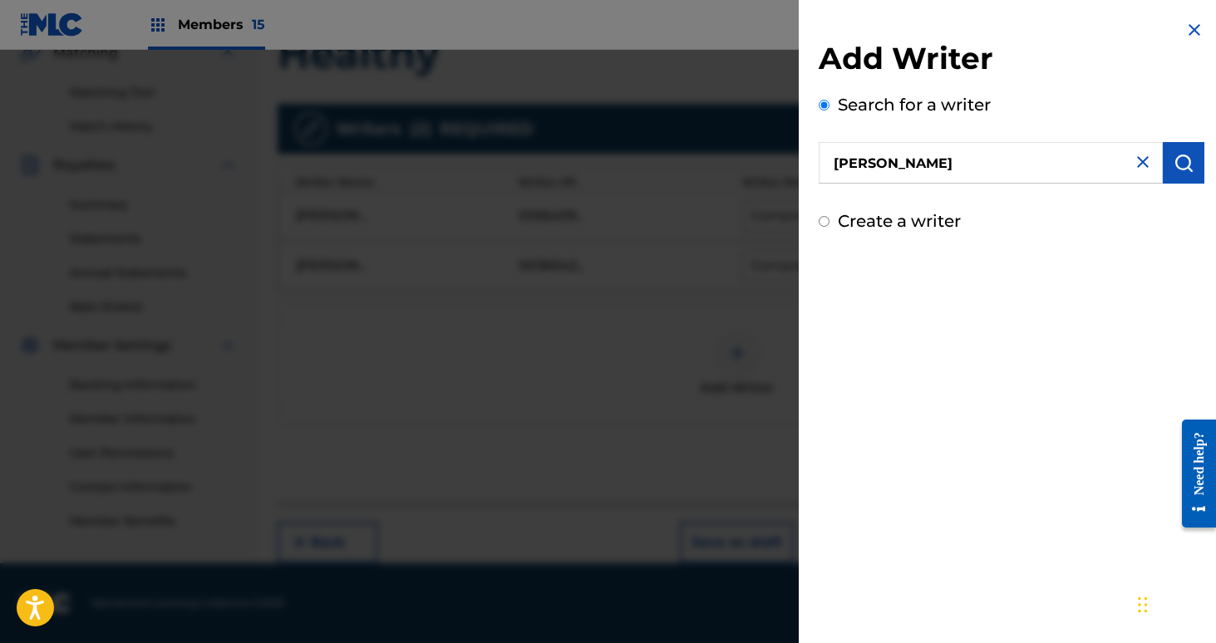
click at [1184, 164] on img "submit" at bounding box center [1184, 163] width 20 height 20
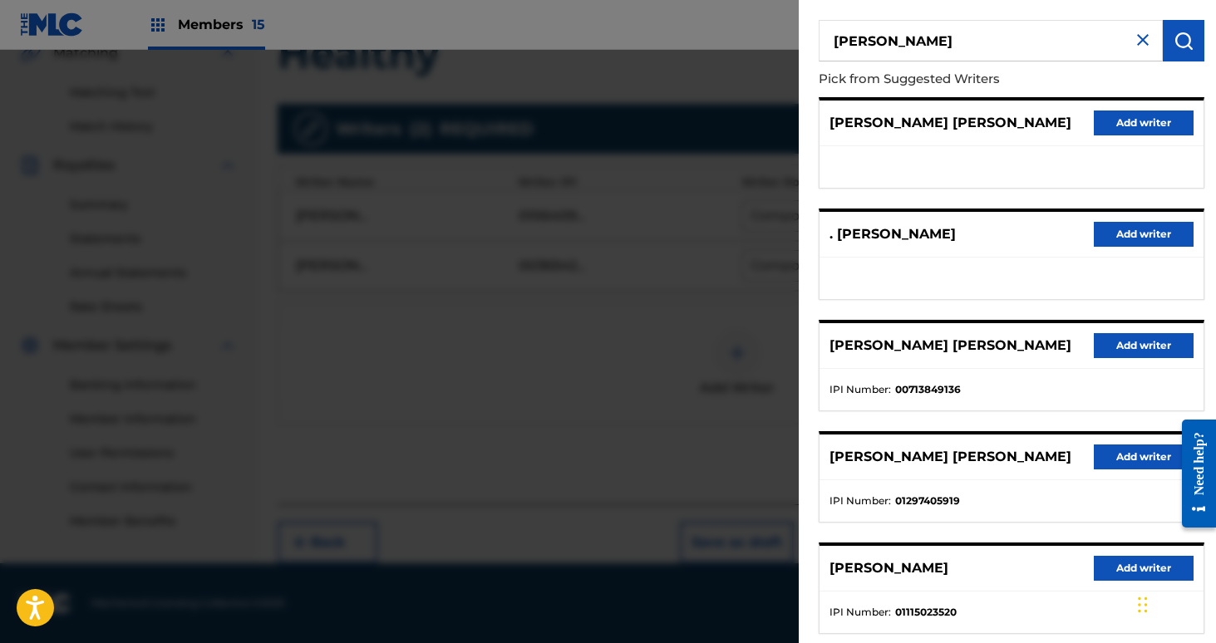
scroll to position [218, 0]
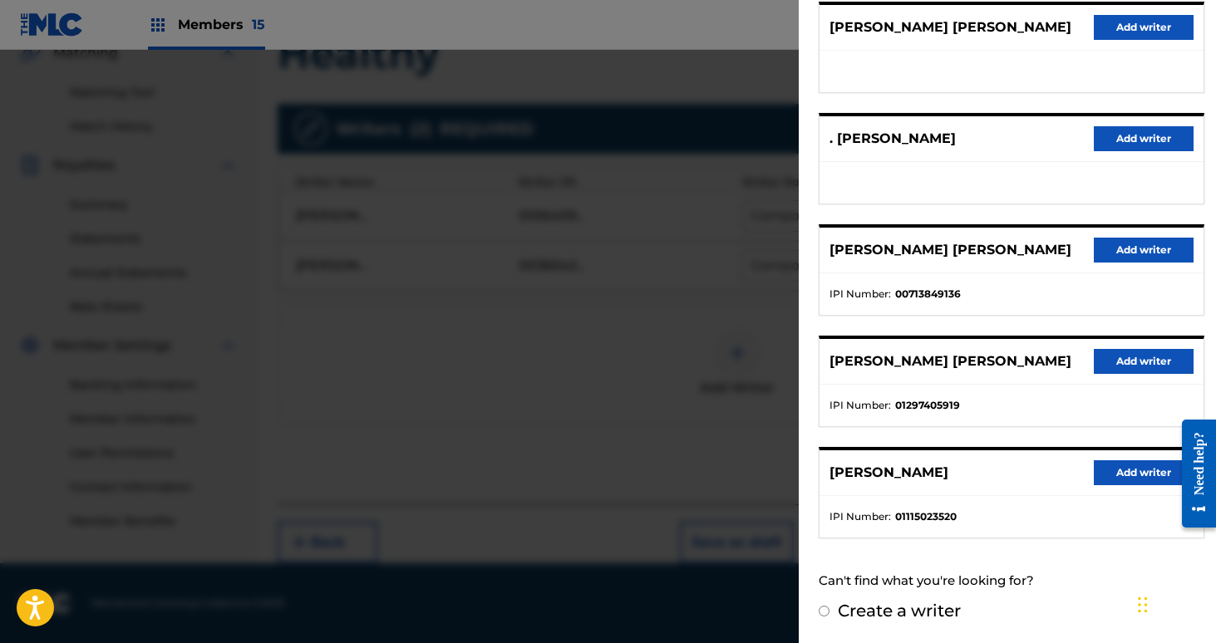
click at [1134, 466] on button "Add writer" at bounding box center [1144, 472] width 100 height 25
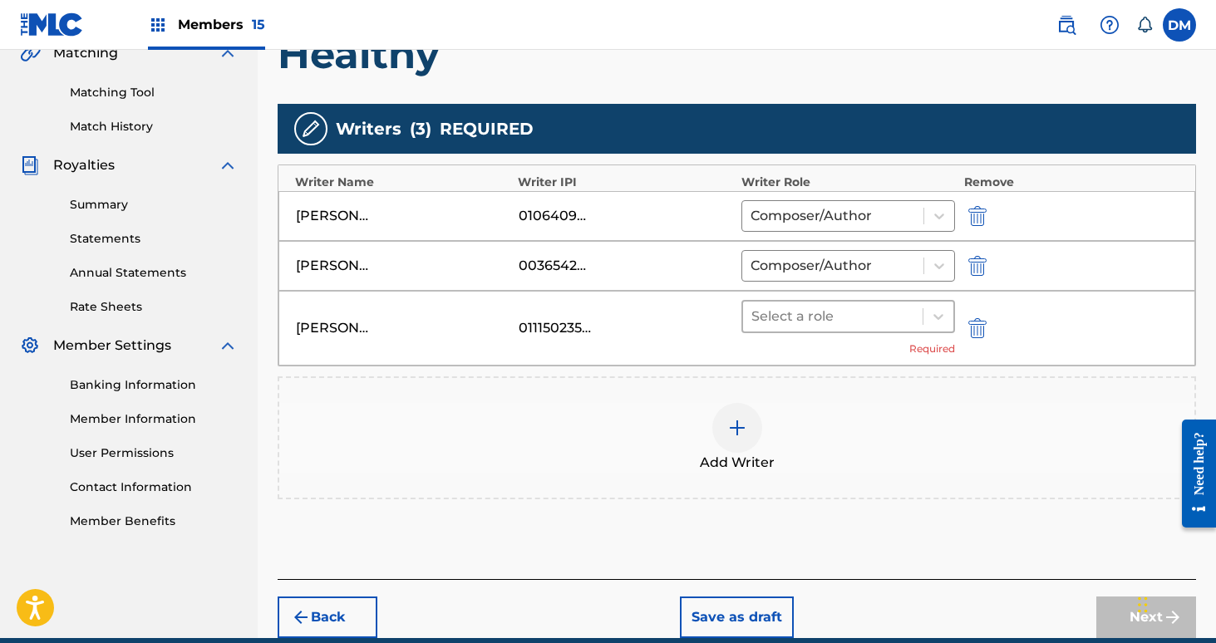
click at [799, 309] on div at bounding box center [833, 316] width 164 height 23
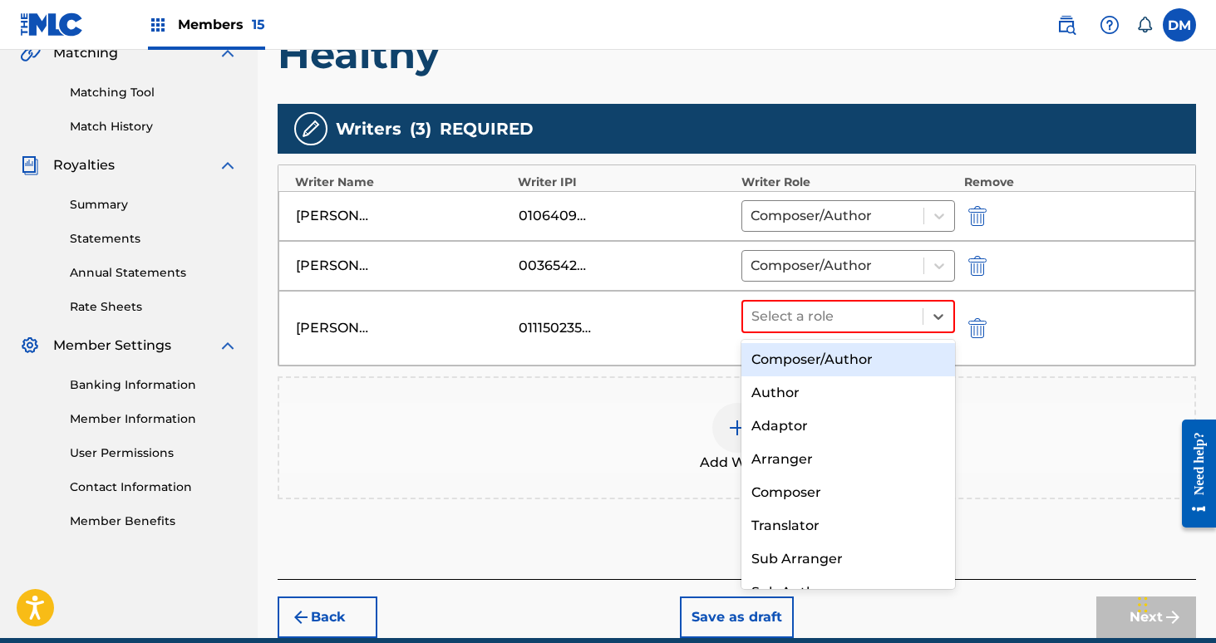
click at [804, 354] on div "Composer/Author" at bounding box center [848, 359] width 214 height 33
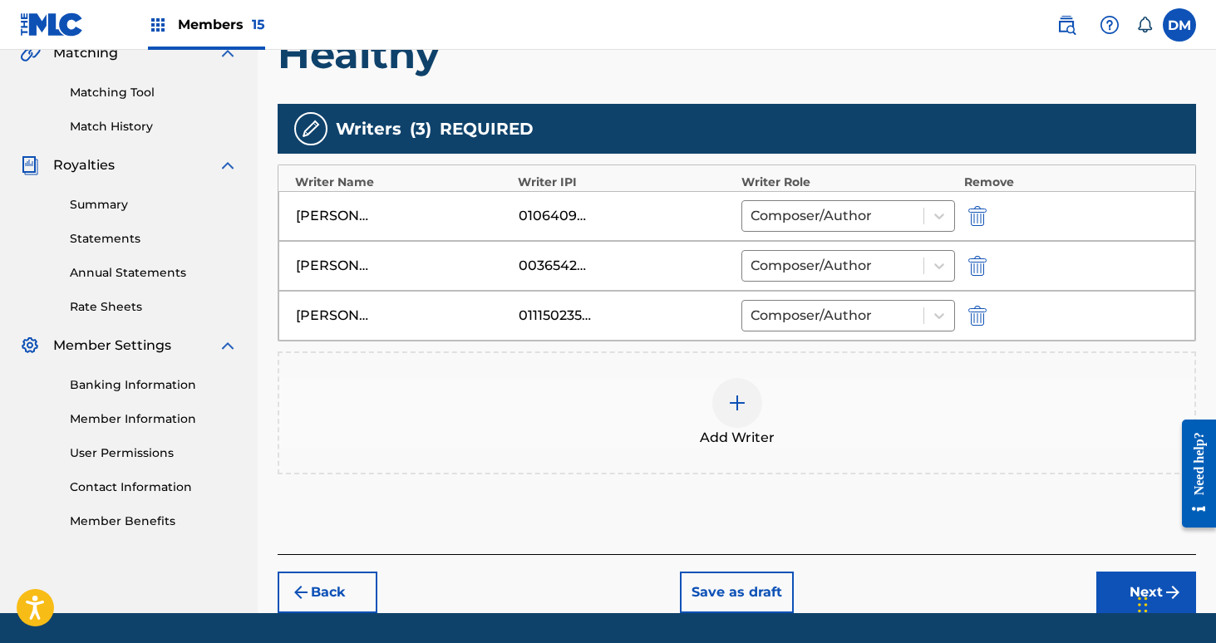
click at [742, 410] on img at bounding box center [737, 403] width 20 height 20
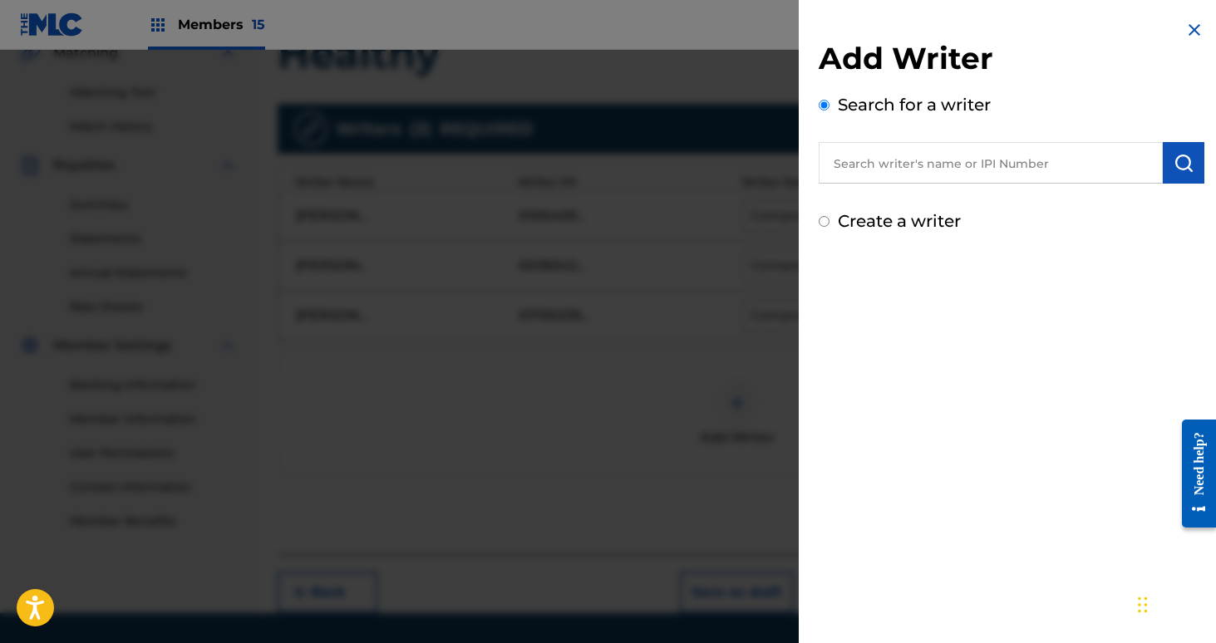
click at [894, 179] on input "text" at bounding box center [991, 163] width 344 height 42
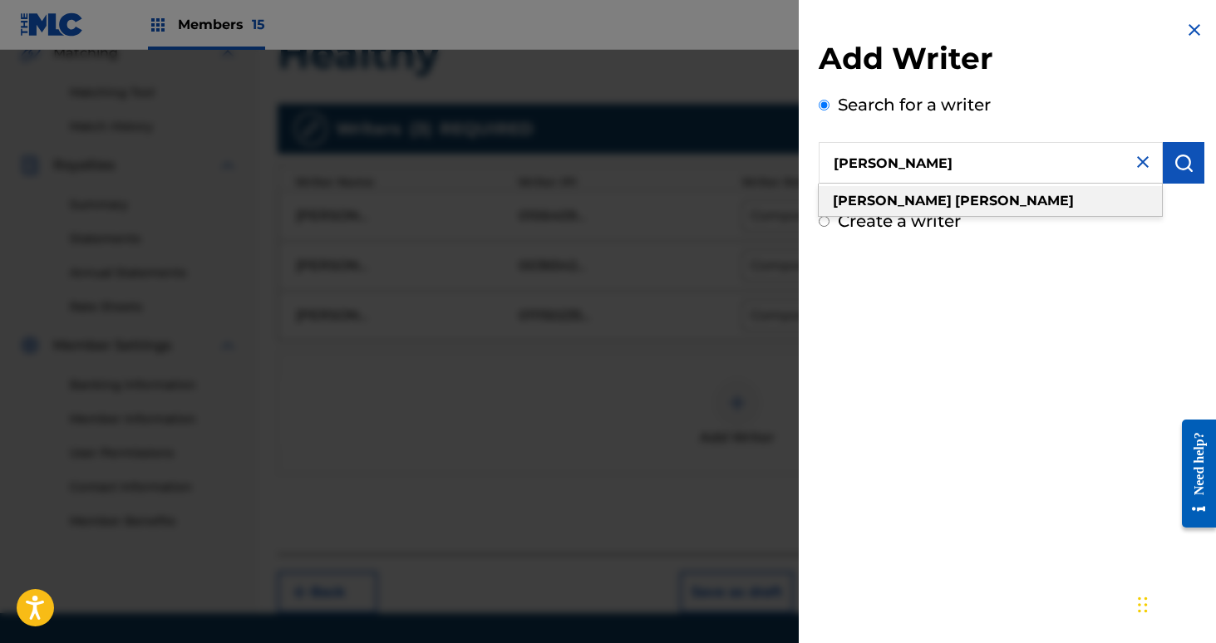
click at [908, 191] on div "[PERSON_NAME]" at bounding box center [990, 201] width 343 height 30
type input "[PERSON_NAME]"
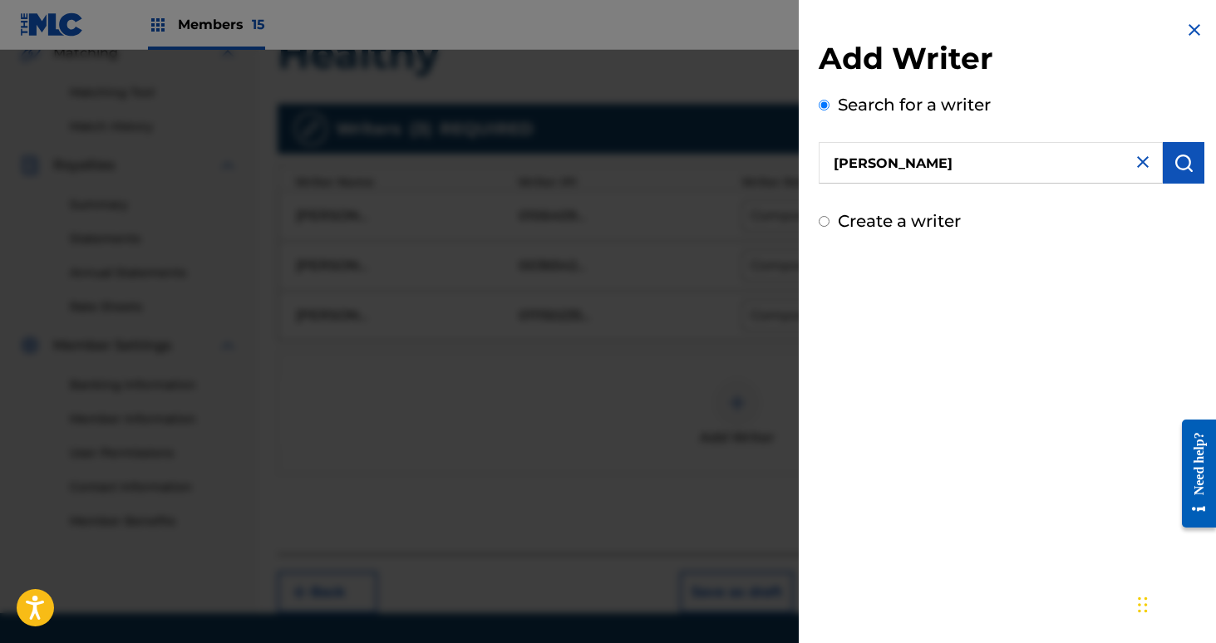
click at [1180, 165] on img "submit" at bounding box center [1184, 163] width 20 height 20
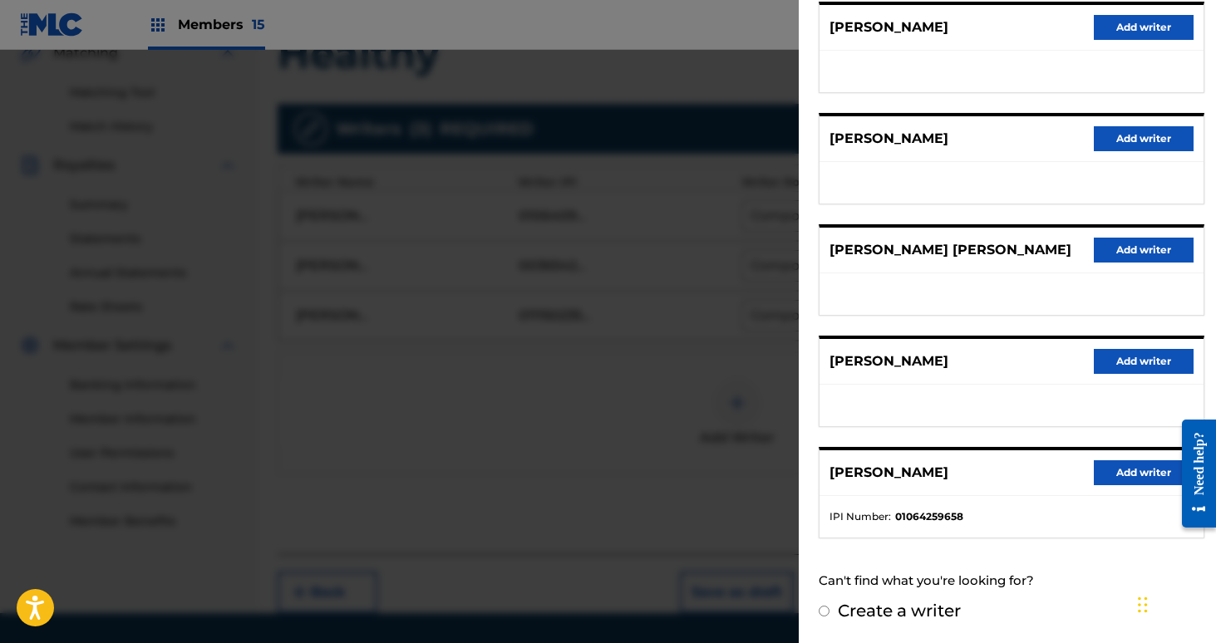
click at [1113, 470] on button "Add writer" at bounding box center [1144, 472] width 100 height 25
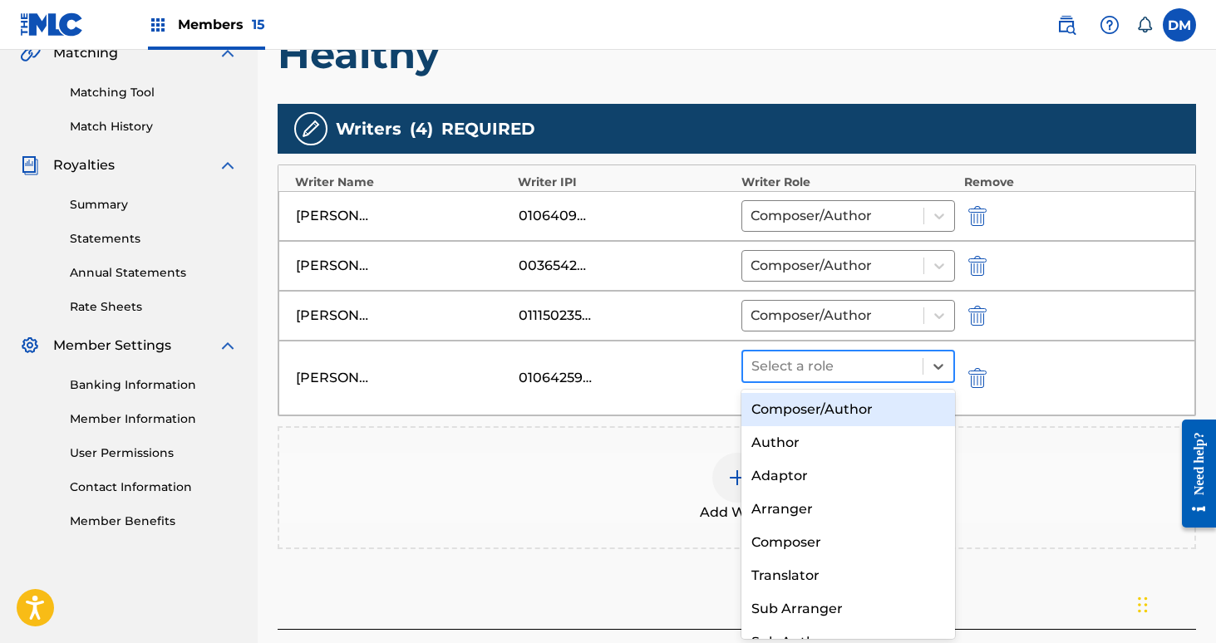
click at [789, 368] on div at bounding box center [833, 366] width 164 height 23
click at [792, 405] on div "Composer/Author" at bounding box center [848, 409] width 214 height 33
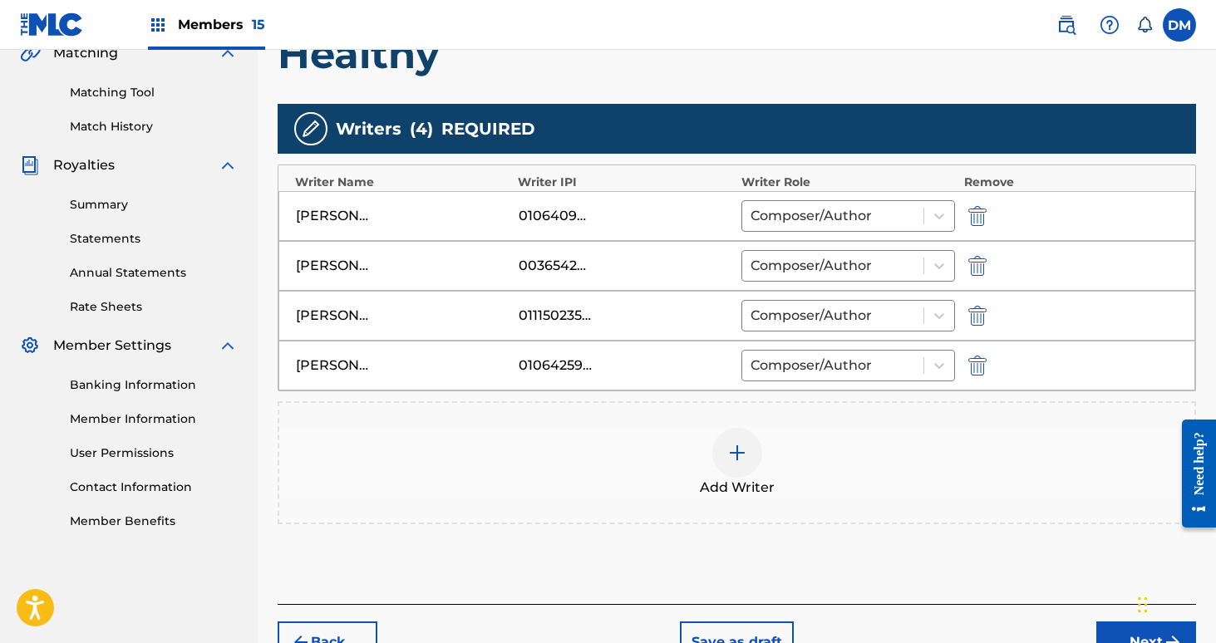
click at [740, 461] on img at bounding box center [737, 453] width 20 height 20
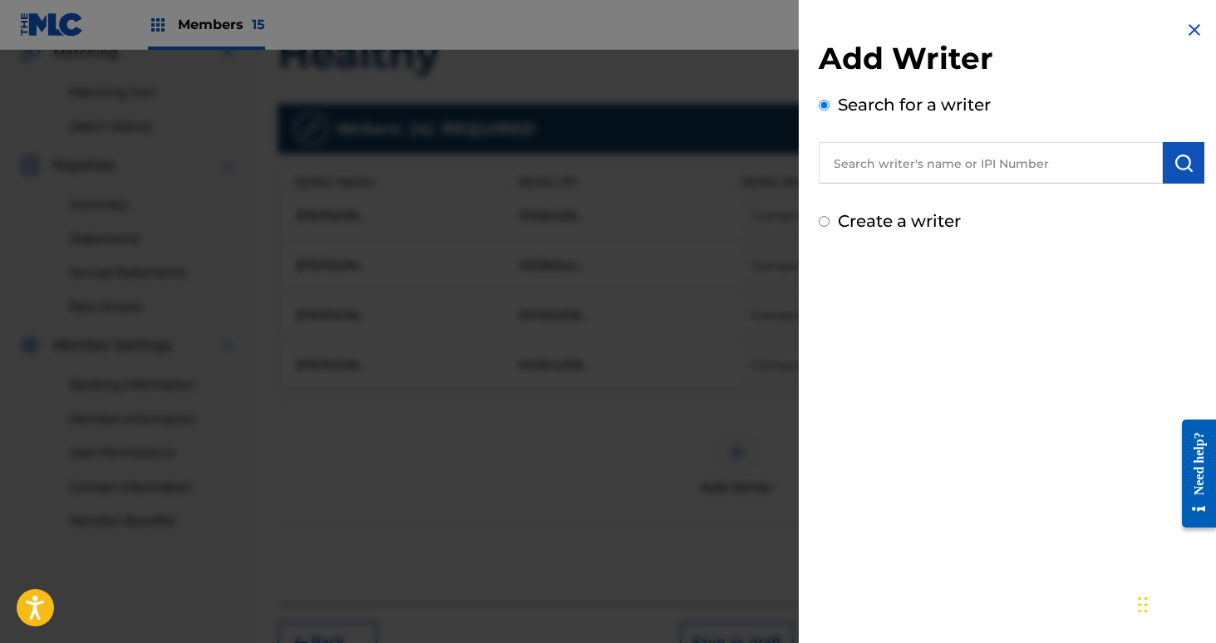
click at [836, 165] on input "text" at bounding box center [991, 163] width 344 height 42
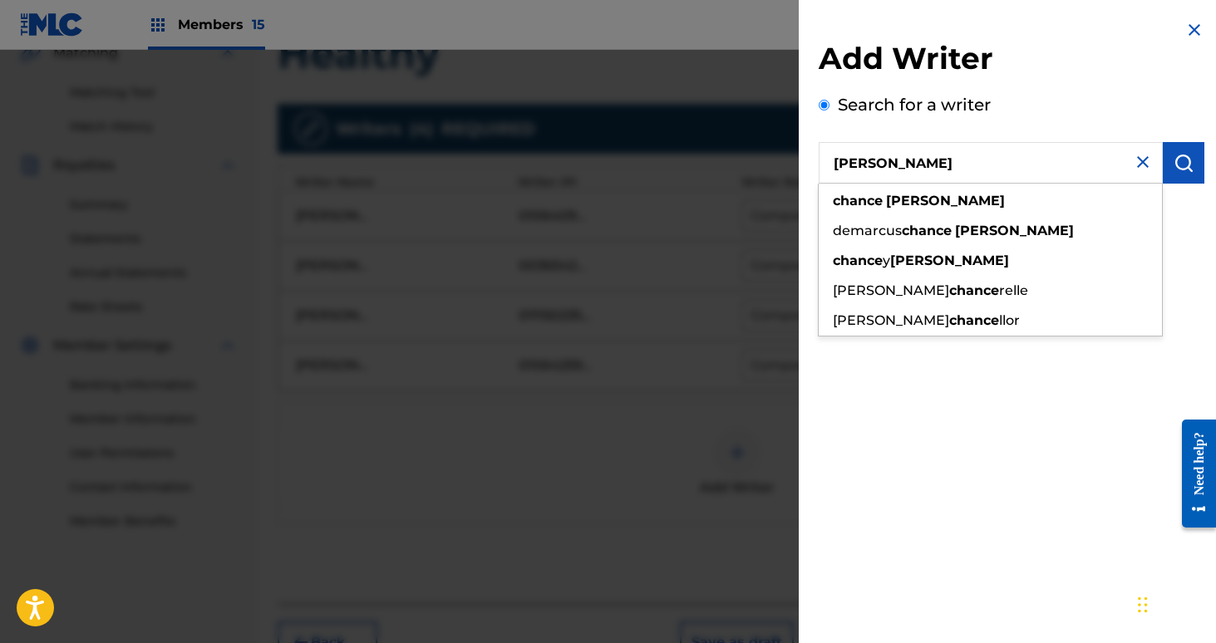
type input "[PERSON_NAME]"
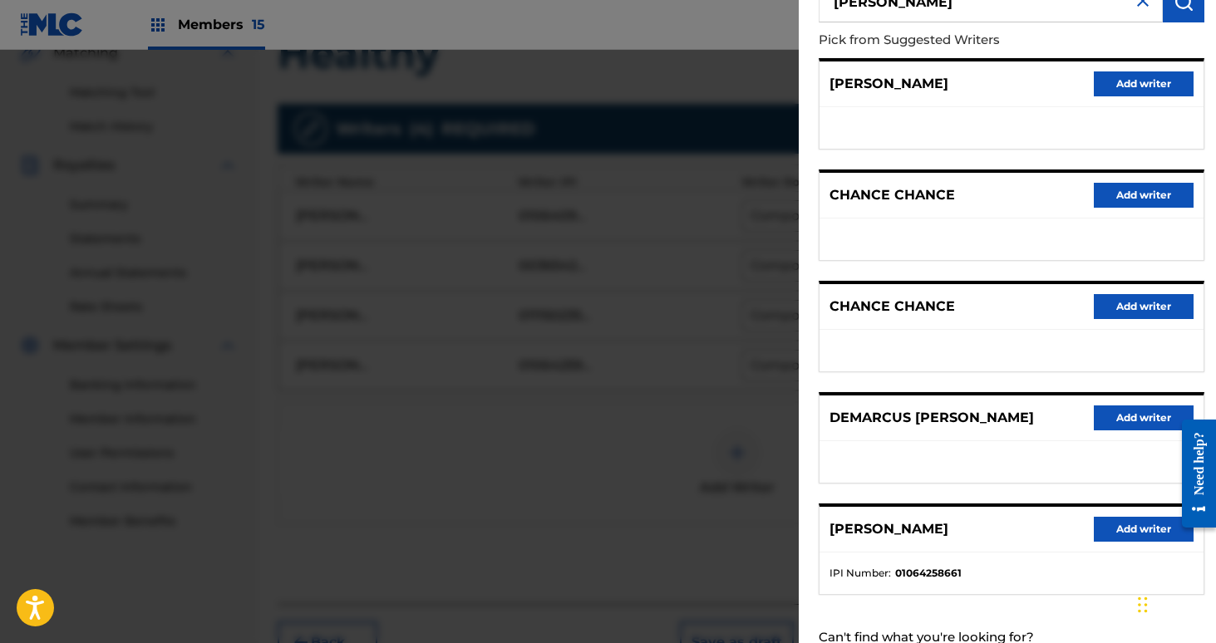
scroll to position [194, 0]
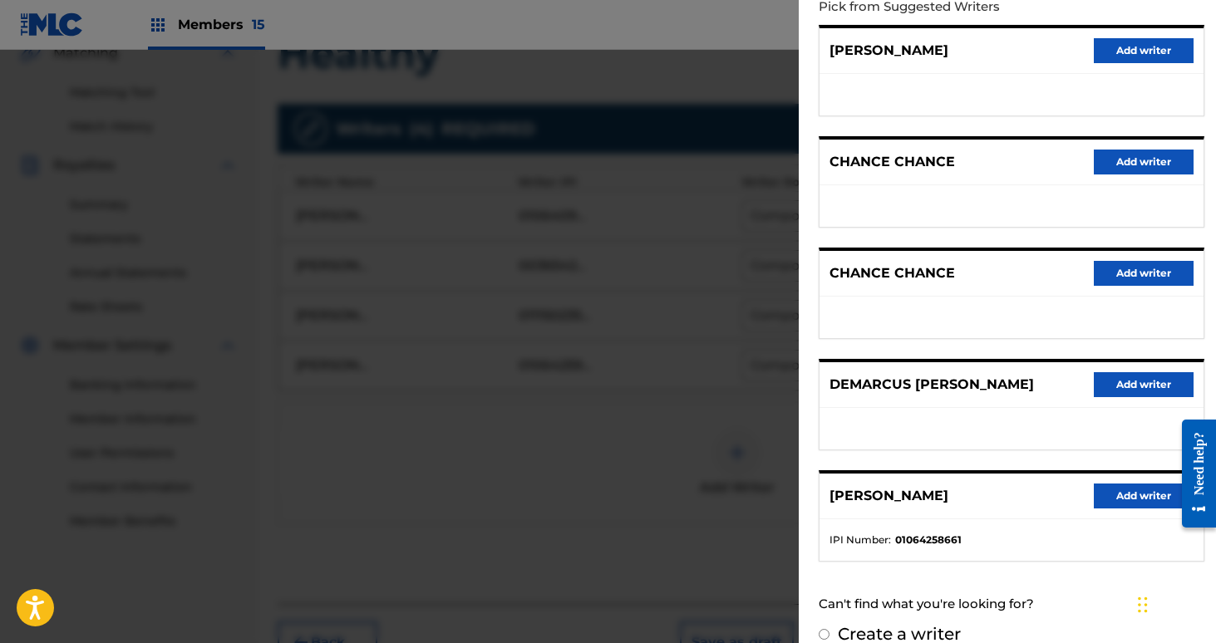
click at [1122, 501] on button "Add writer" at bounding box center [1144, 496] width 100 height 25
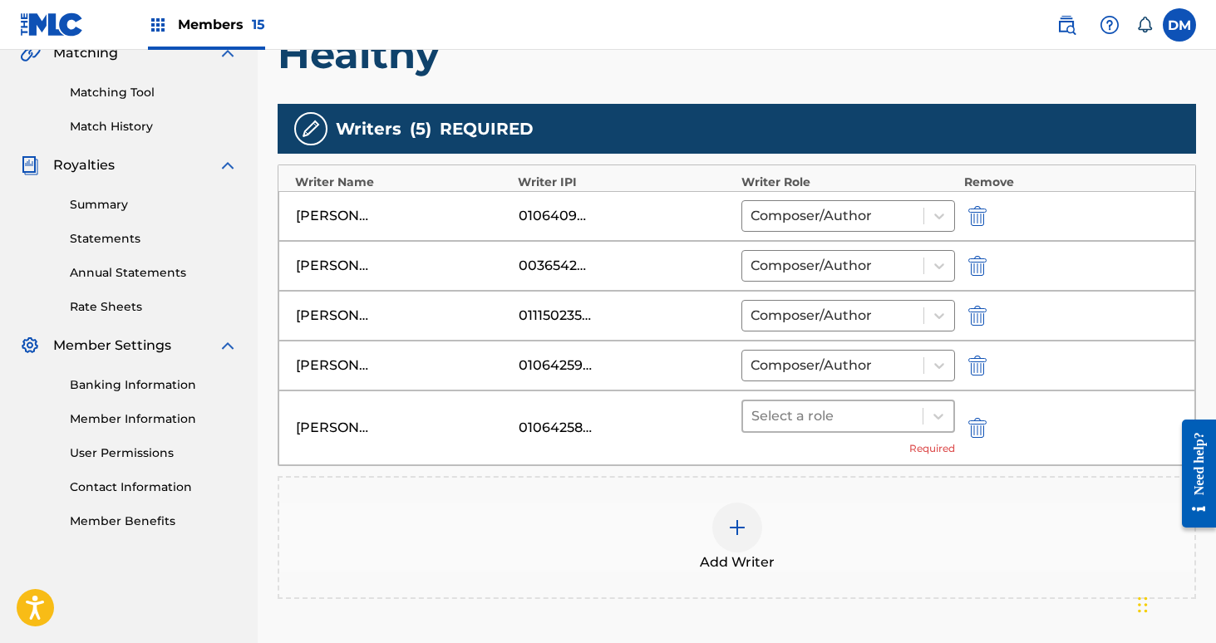
click at [903, 415] on div at bounding box center [833, 416] width 164 height 23
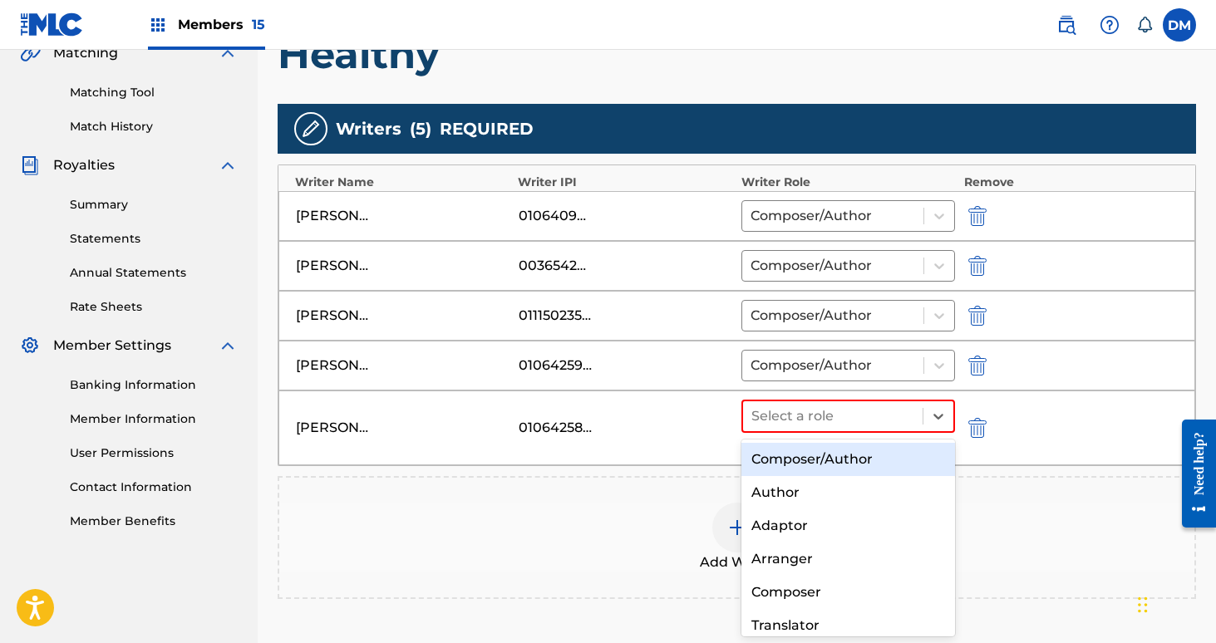
click at [888, 446] on div "Composer/Author" at bounding box center [848, 459] width 214 height 33
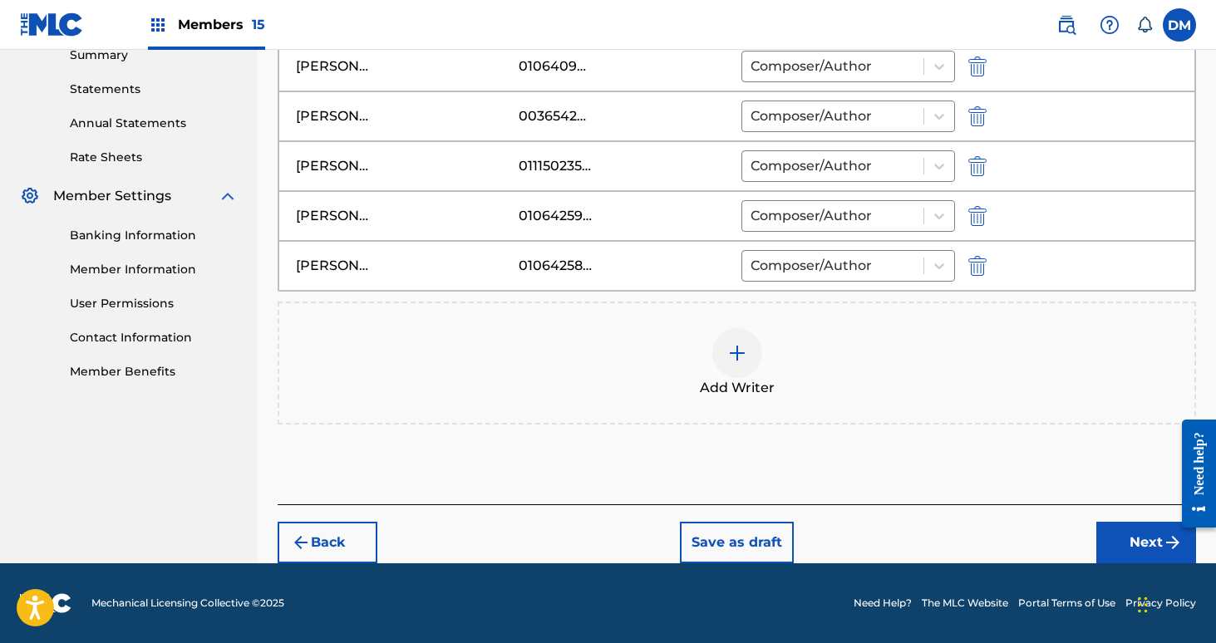
click at [1121, 537] on button "Next" at bounding box center [1146, 543] width 100 height 42
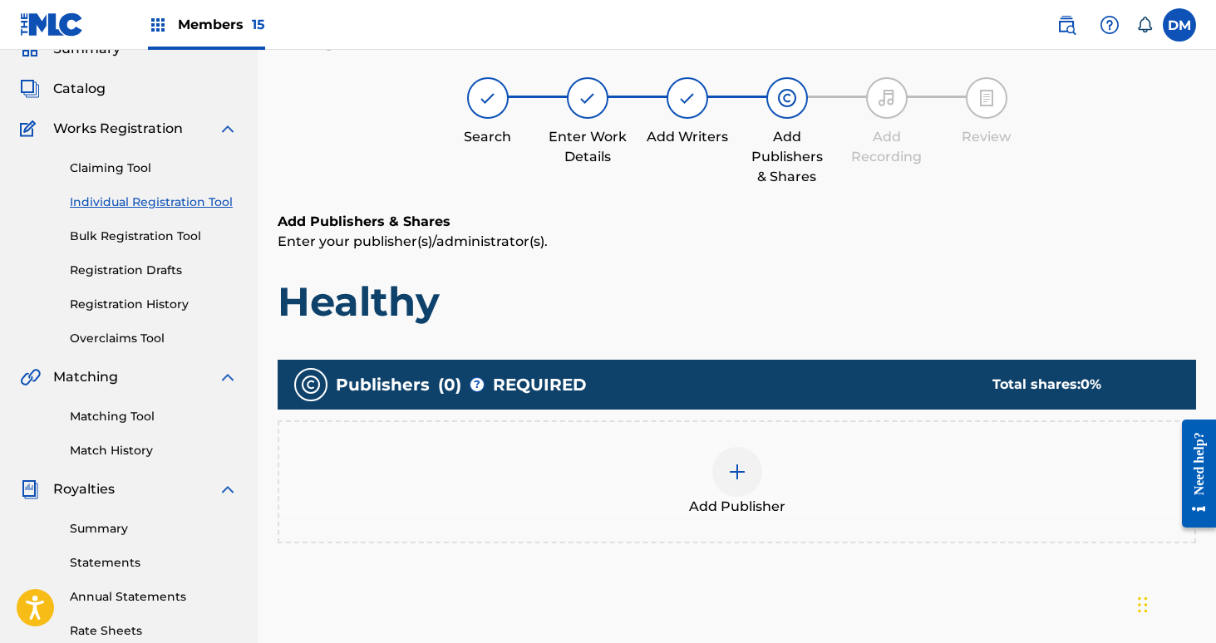
scroll to position [75, 0]
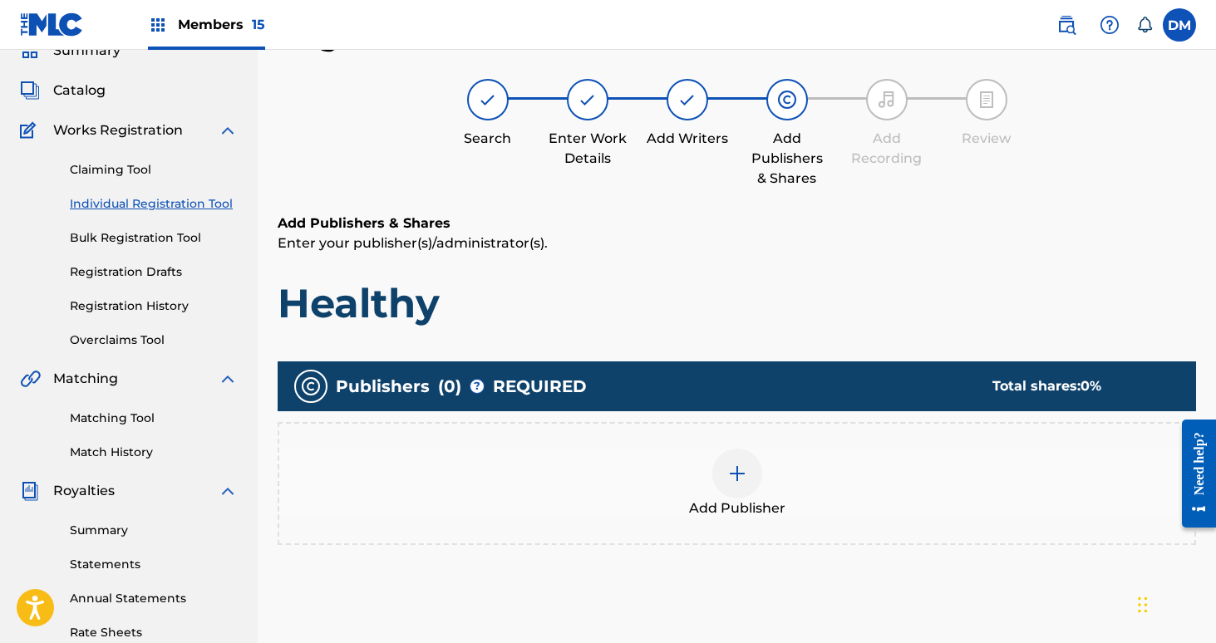
click at [732, 470] on img at bounding box center [737, 474] width 20 height 20
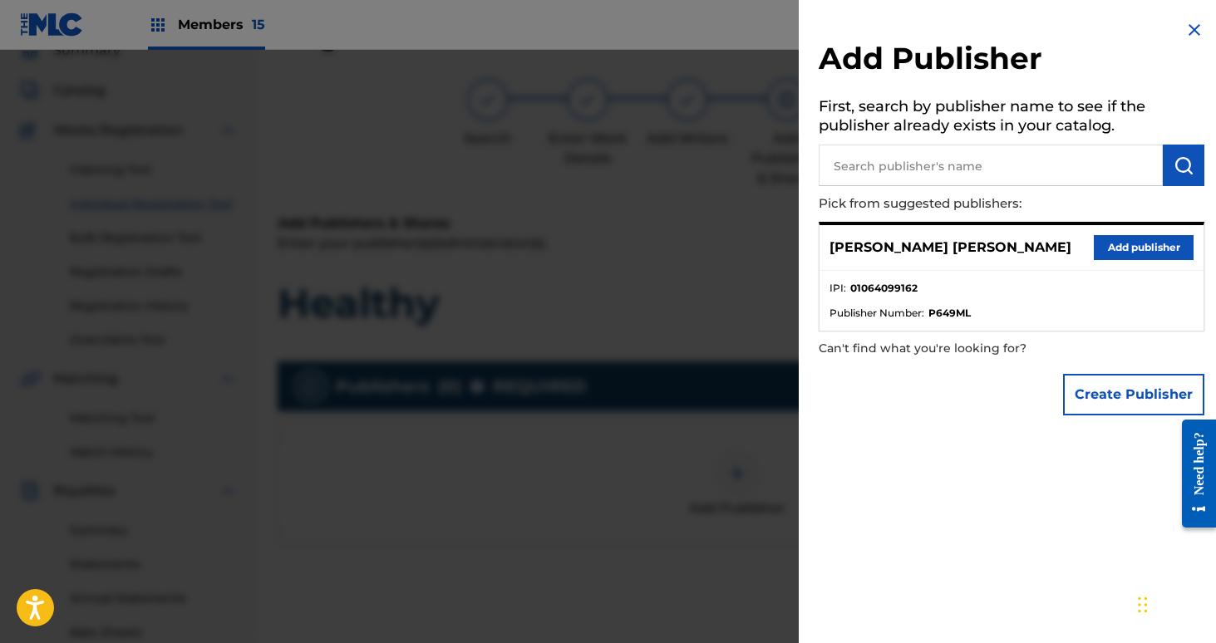
click at [1150, 253] on button "Add publisher" at bounding box center [1144, 247] width 100 height 25
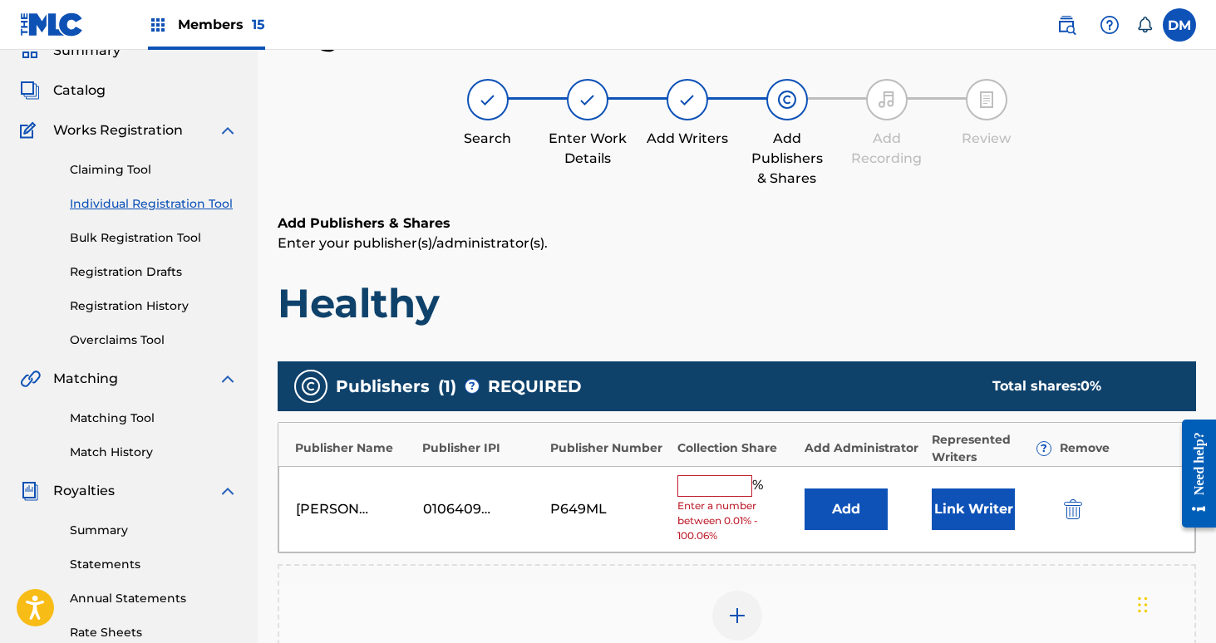
click at [734, 484] on input "text" at bounding box center [714, 486] width 75 height 22
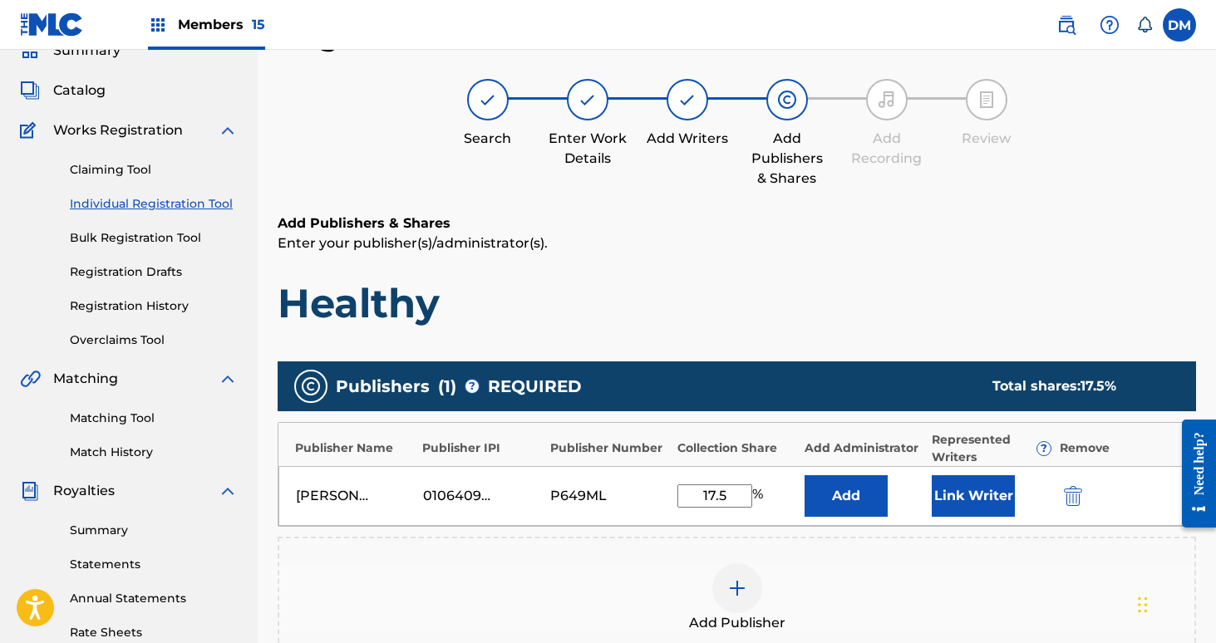
type input "17.5"
click at [987, 497] on button "Link Writer" at bounding box center [973, 496] width 83 height 42
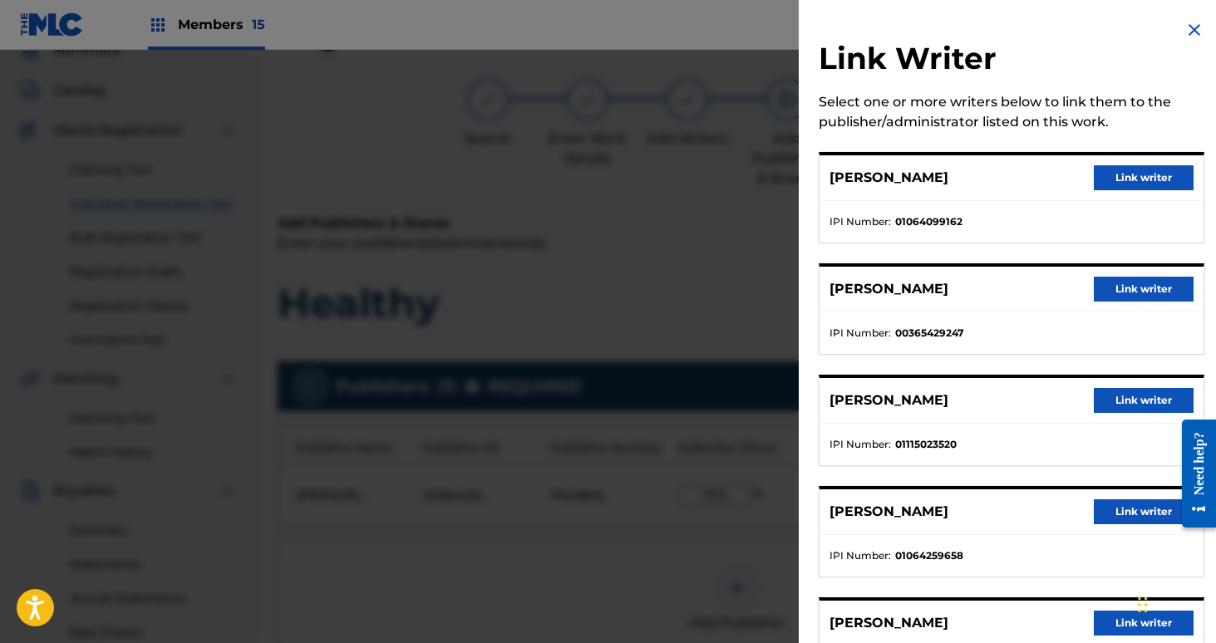
click at [1120, 185] on button "Link writer" at bounding box center [1144, 177] width 100 height 25
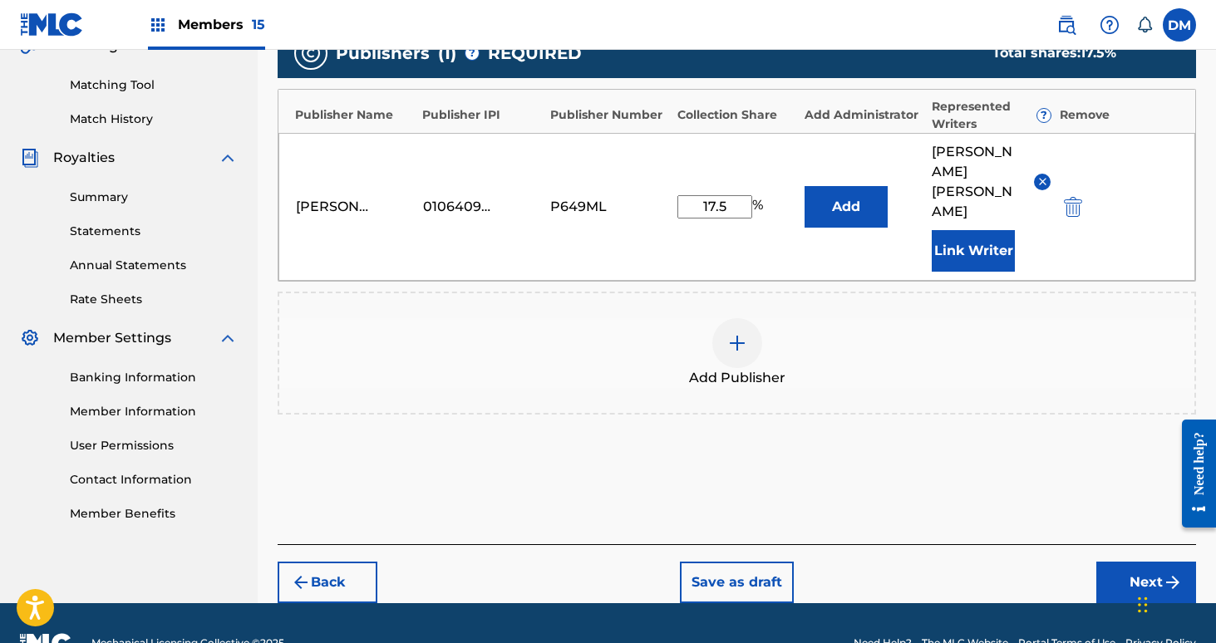
click at [1126, 562] on button "Next" at bounding box center [1146, 583] width 100 height 42
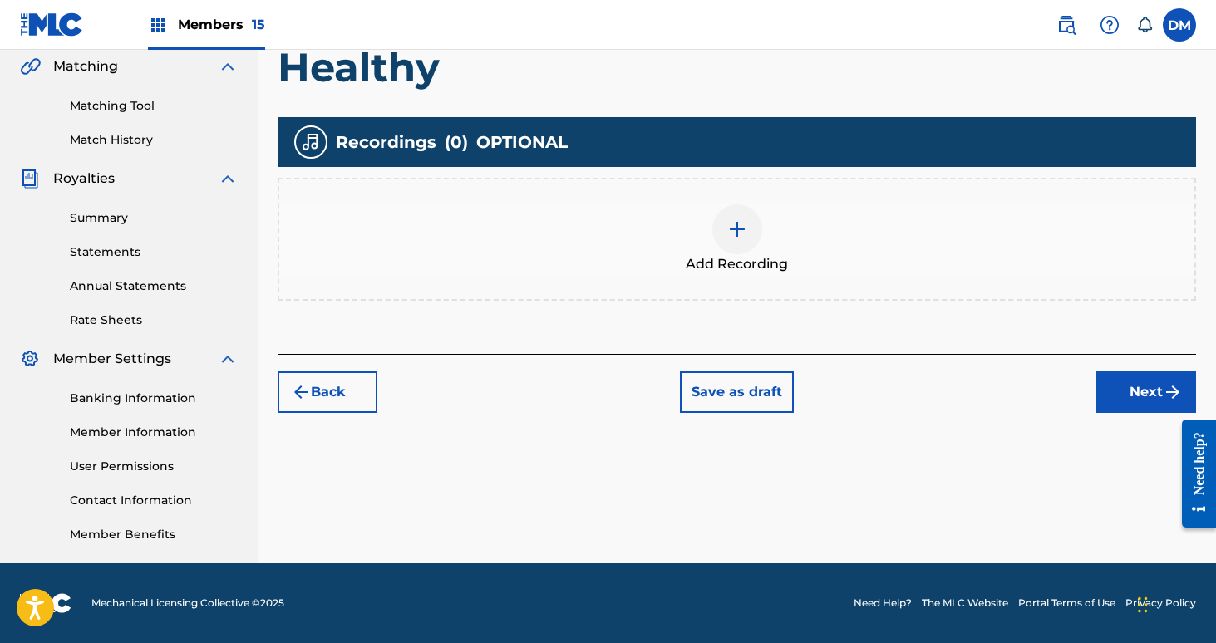
click at [1139, 378] on button "Next" at bounding box center [1146, 393] width 100 height 42
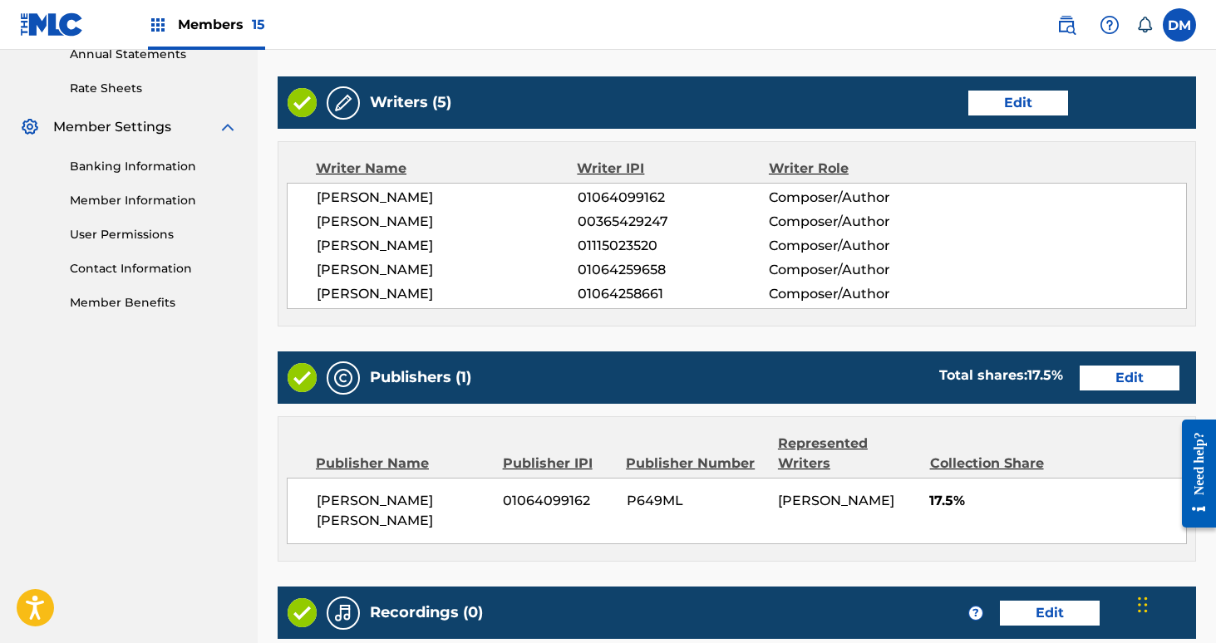
scroll to position [810, 0]
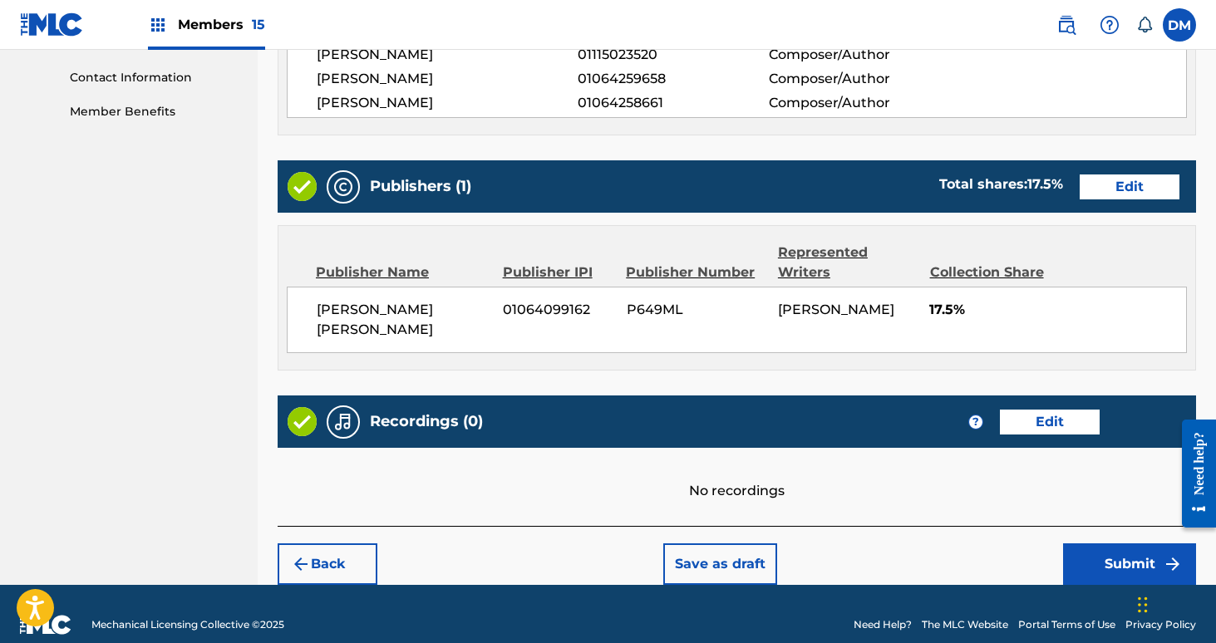
click at [1120, 550] on button "Submit" at bounding box center [1129, 565] width 133 height 42
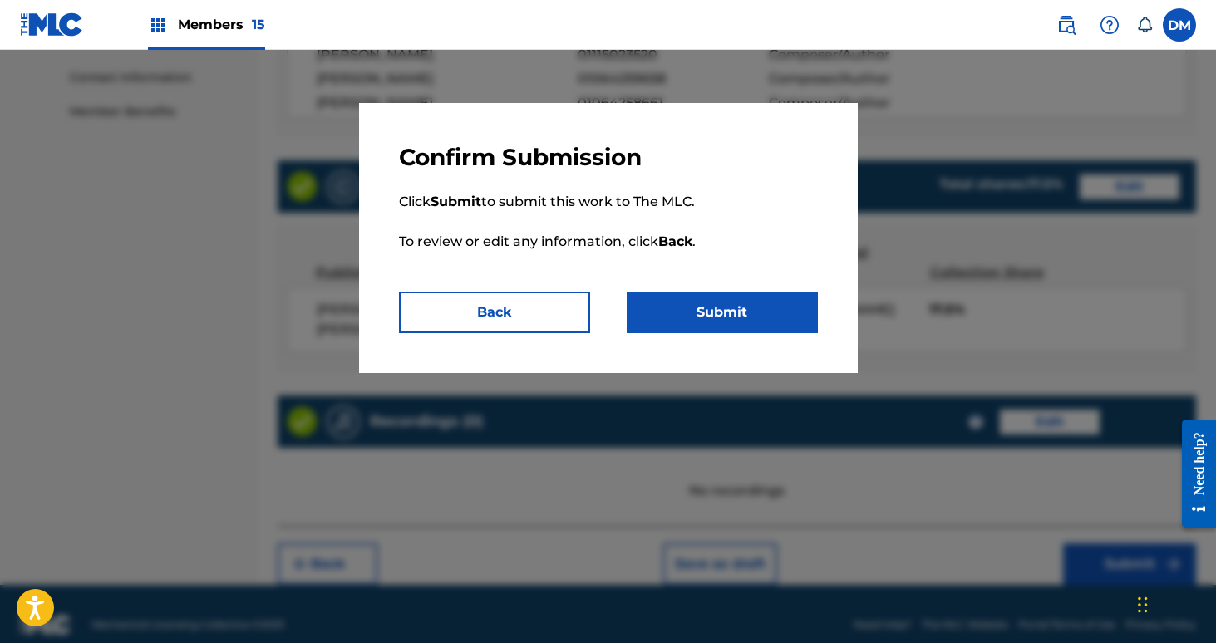
click at [775, 303] on button "Submit" at bounding box center [722, 313] width 191 height 42
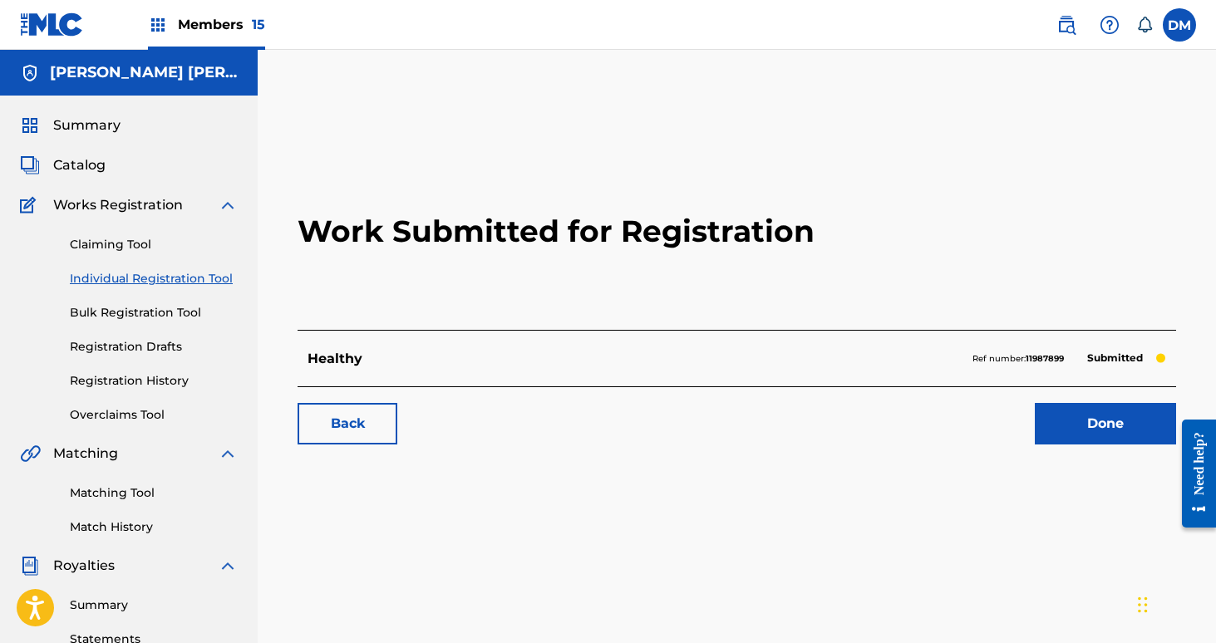
click at [1126, 442] on link "Done" at bounding box center [1105, 424] width 141 height 42
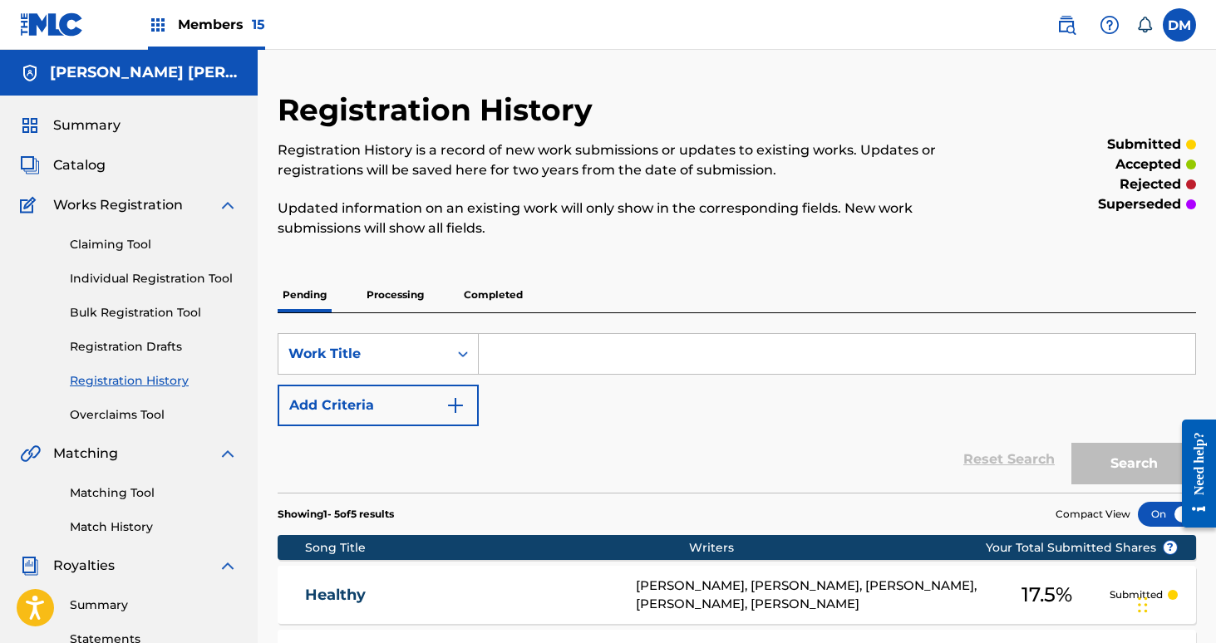
click at [138, 278] on link "Individual Registration Tool" at bounding box center [154, 278] width 168 height 17
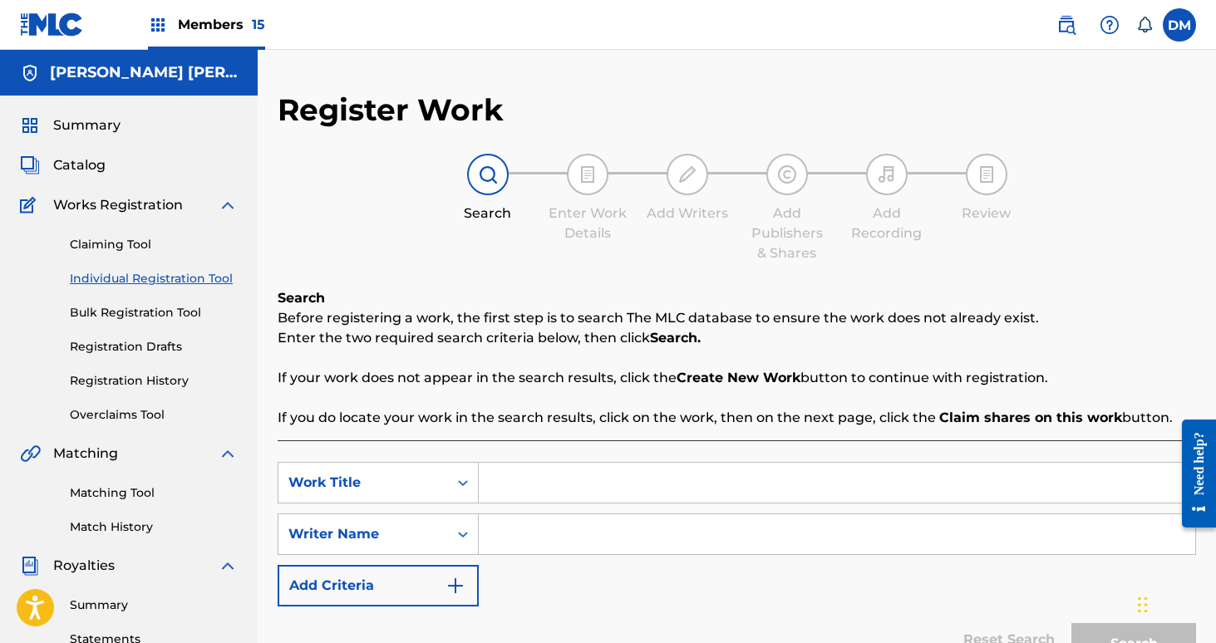
click at [588, 469] on input "Search Form" at bounding box center [837, 483] width 716 height 40
type input "Hollow Moon"
click at [810, 537] on input "Search Form" at bounding box center [837, 534] width 716 height 40
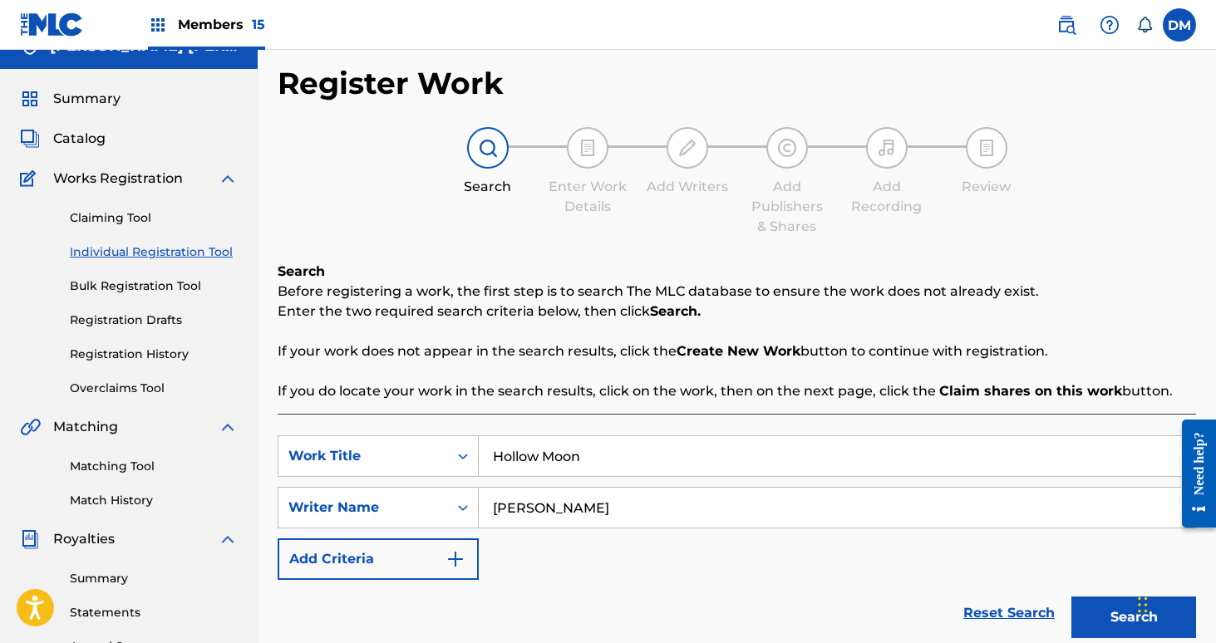
scroll to position [35, 0]
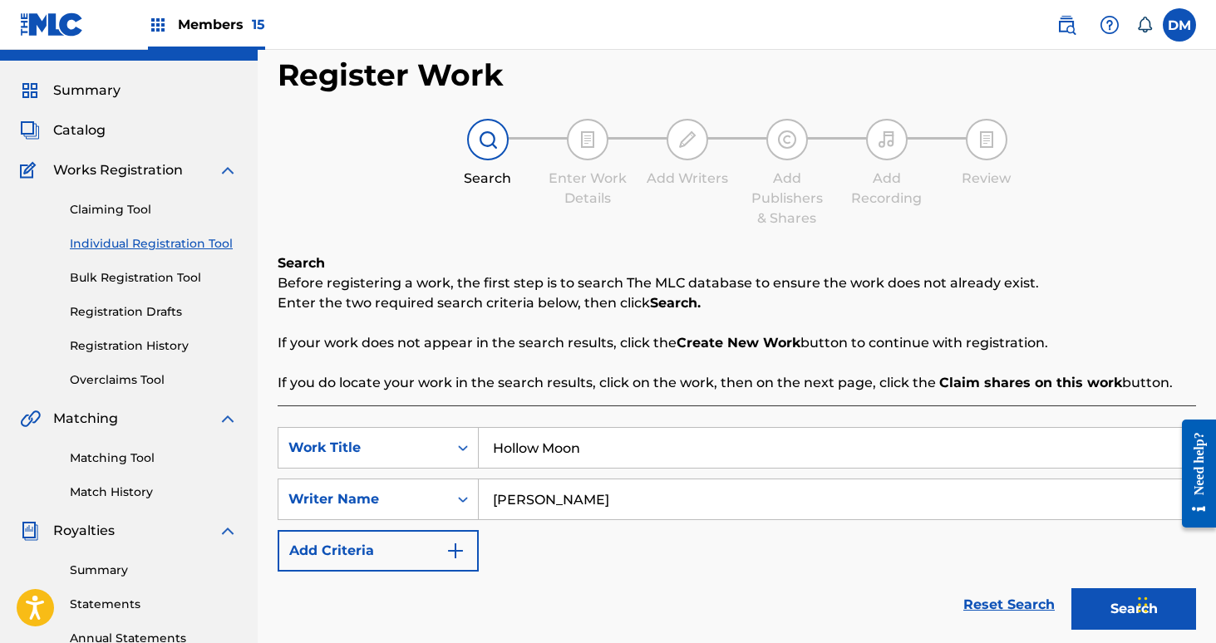
type input "[PERSON_NAME]"
click at [1118, 613] on button "Search" at bounding box center [1133, 609] width 125 height 42
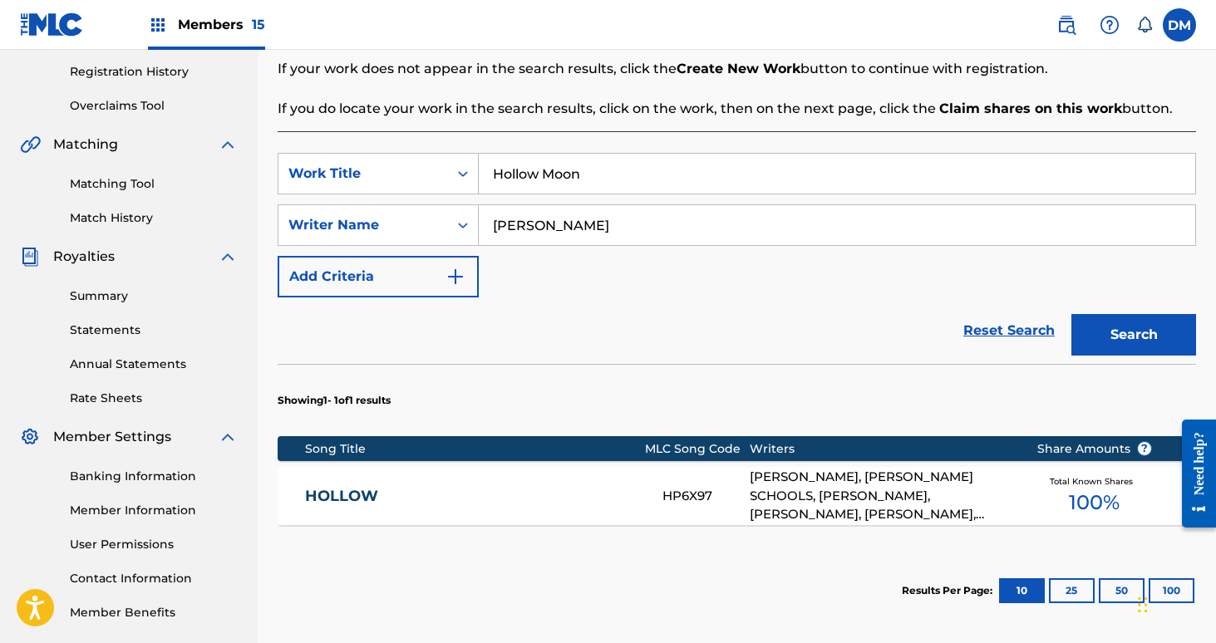
scroll to position [475, 0]
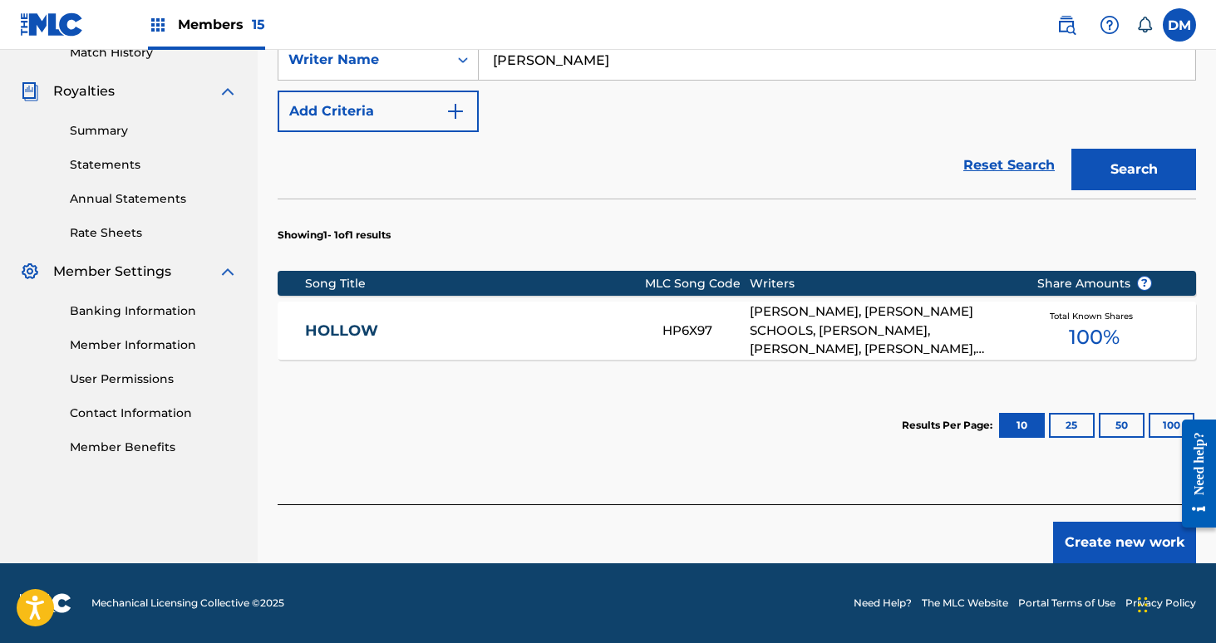
click at [1120, 538] on button "Create new work" at bounding box center [1124, 543] width 143 height 42
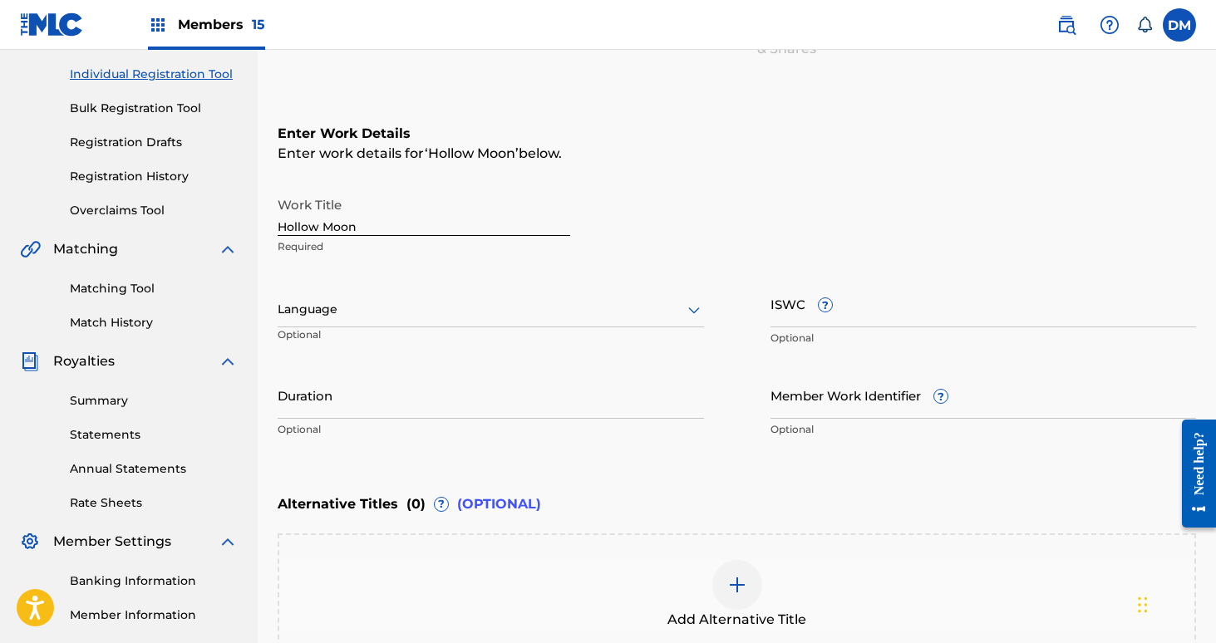
scroll to position [169, 0]
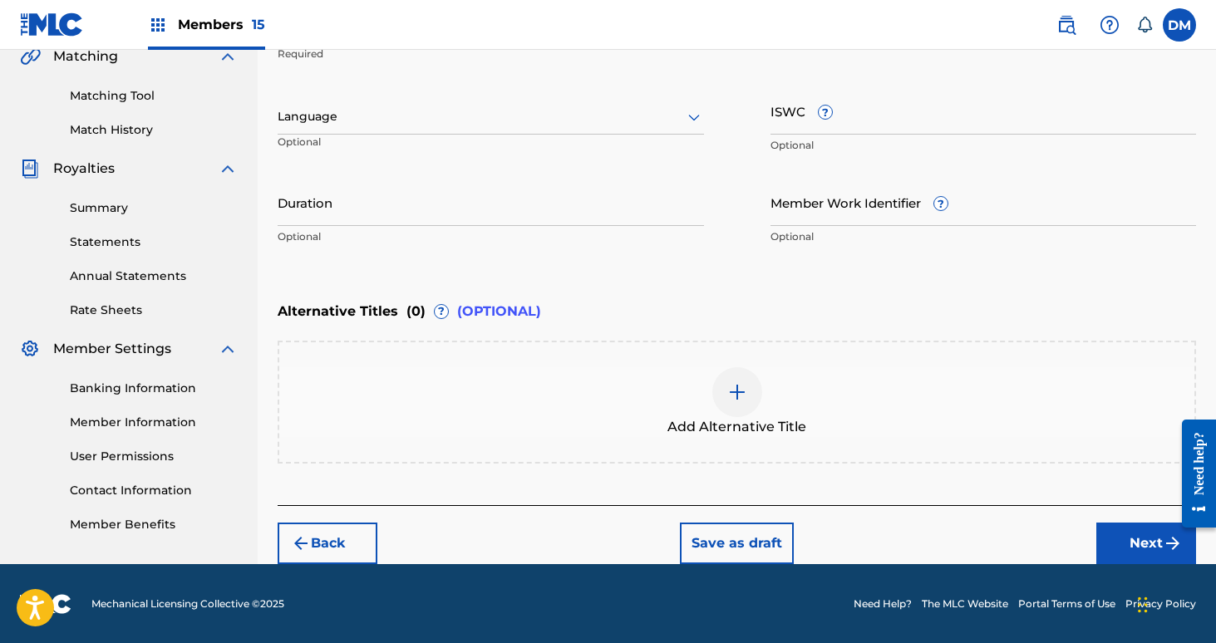
click at [1130, 539] on button "Next" at bounding box center [1146, 544] width 100 height 42
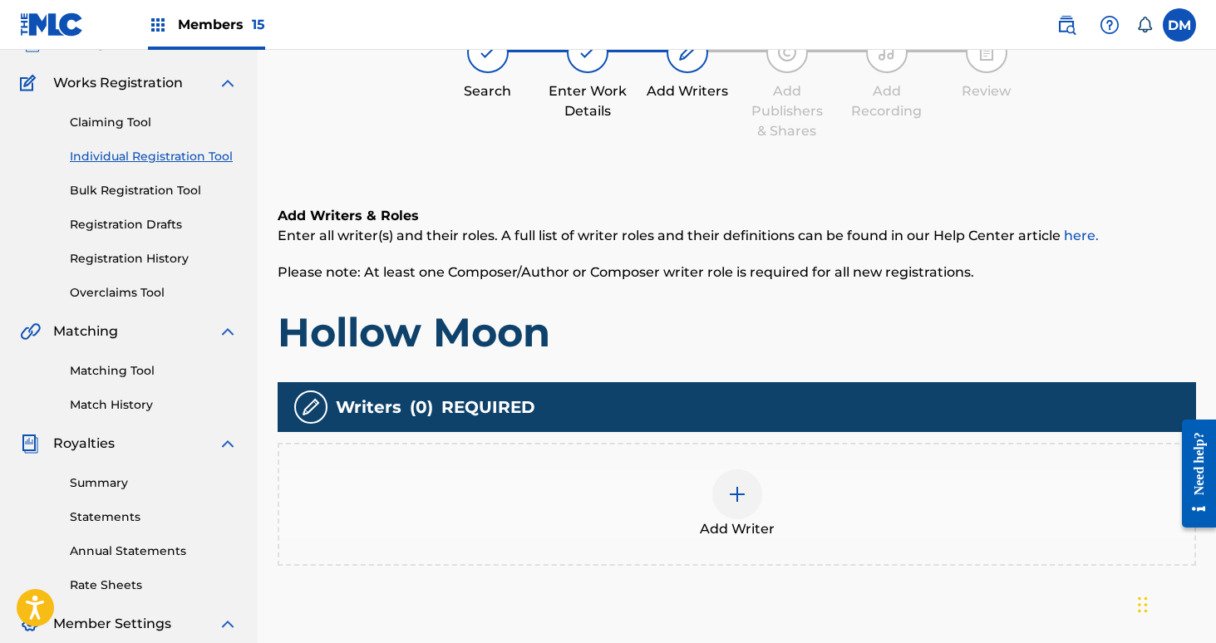
scroll to position [75, 0]
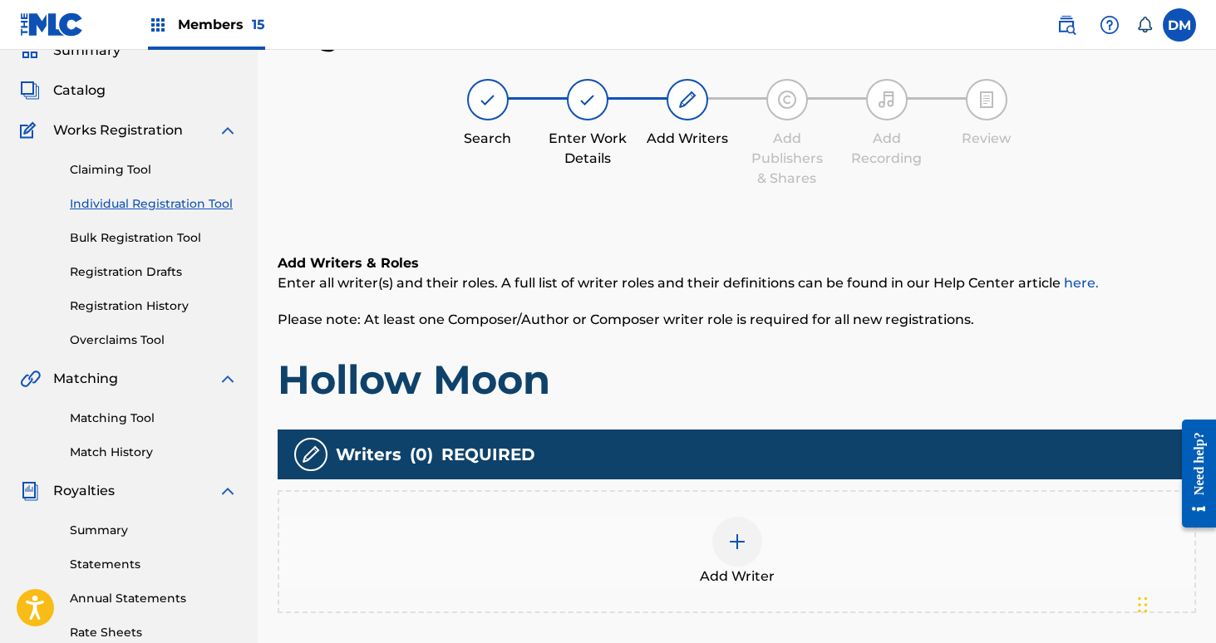
click at [724, 534] on div at bounding box center [737, 542] width 50 height 50
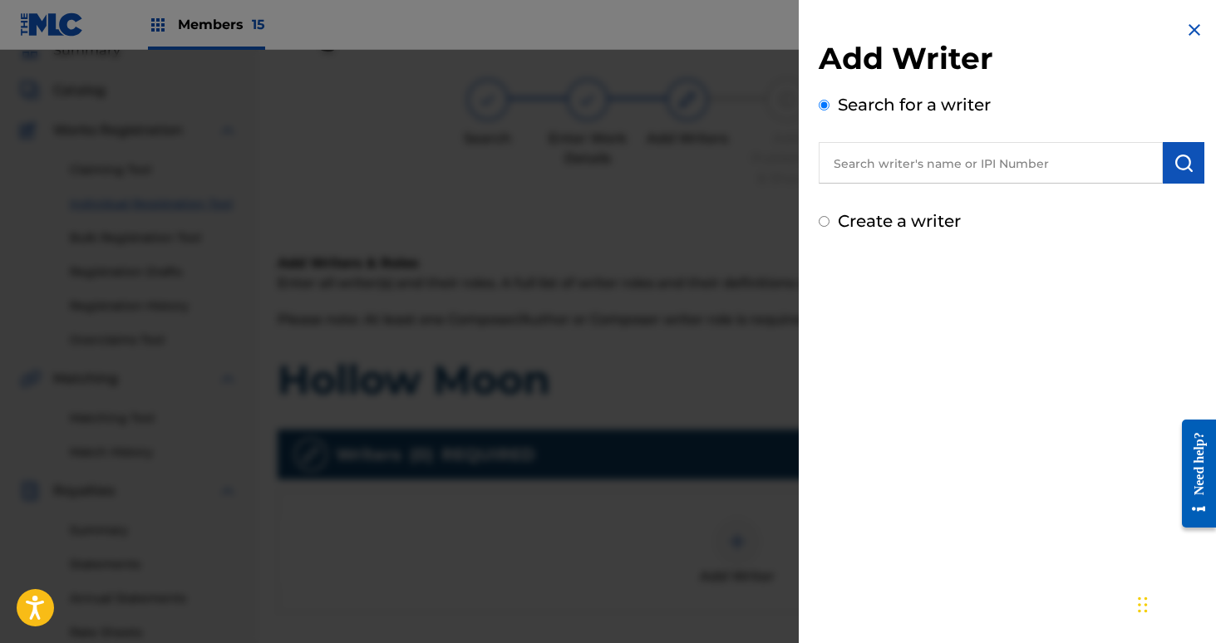
click at [908, 157] on input "text" at bounding box center [991, 163] width 344 height 42
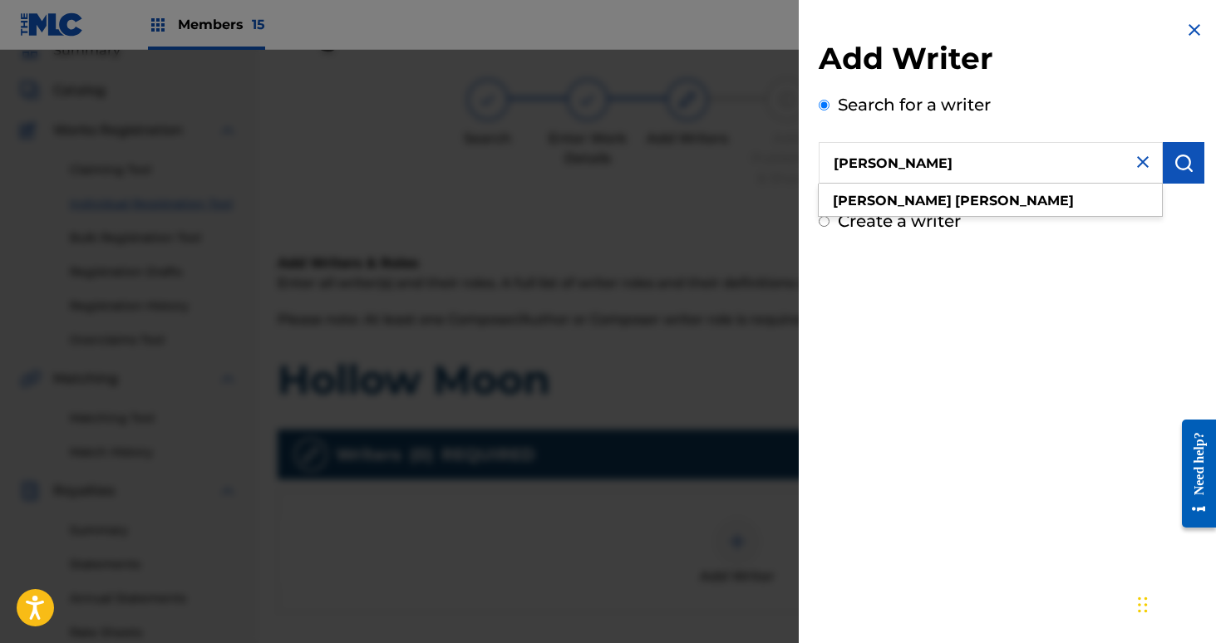
type input "[PERSON_NAME]"
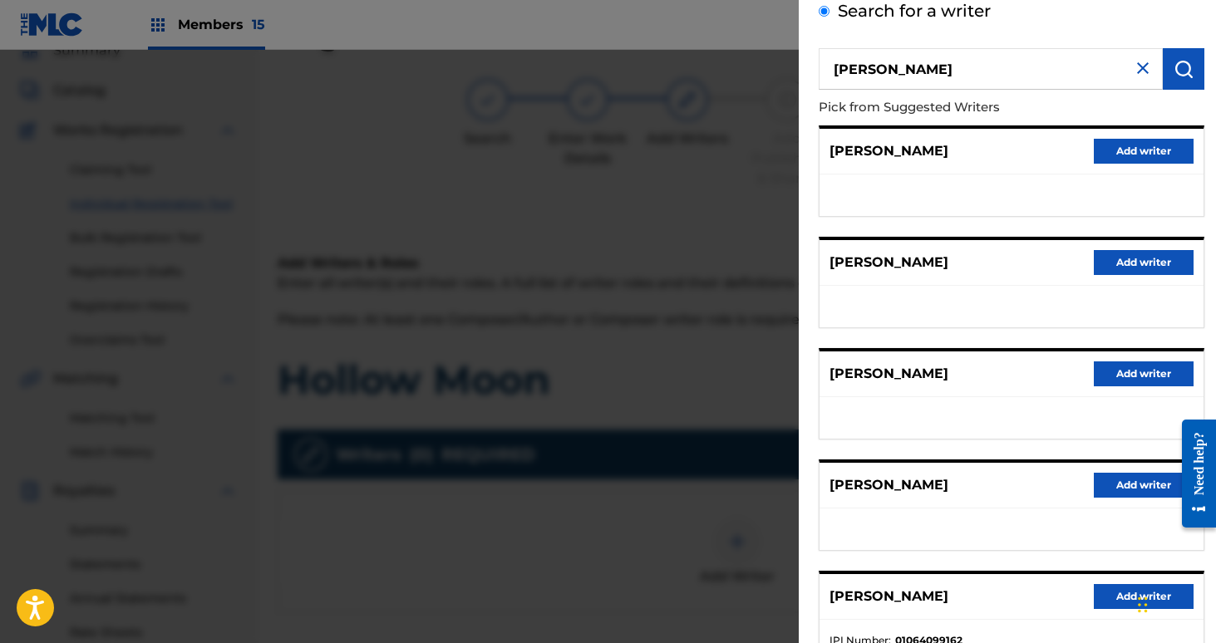
scroll to position [218, 0]
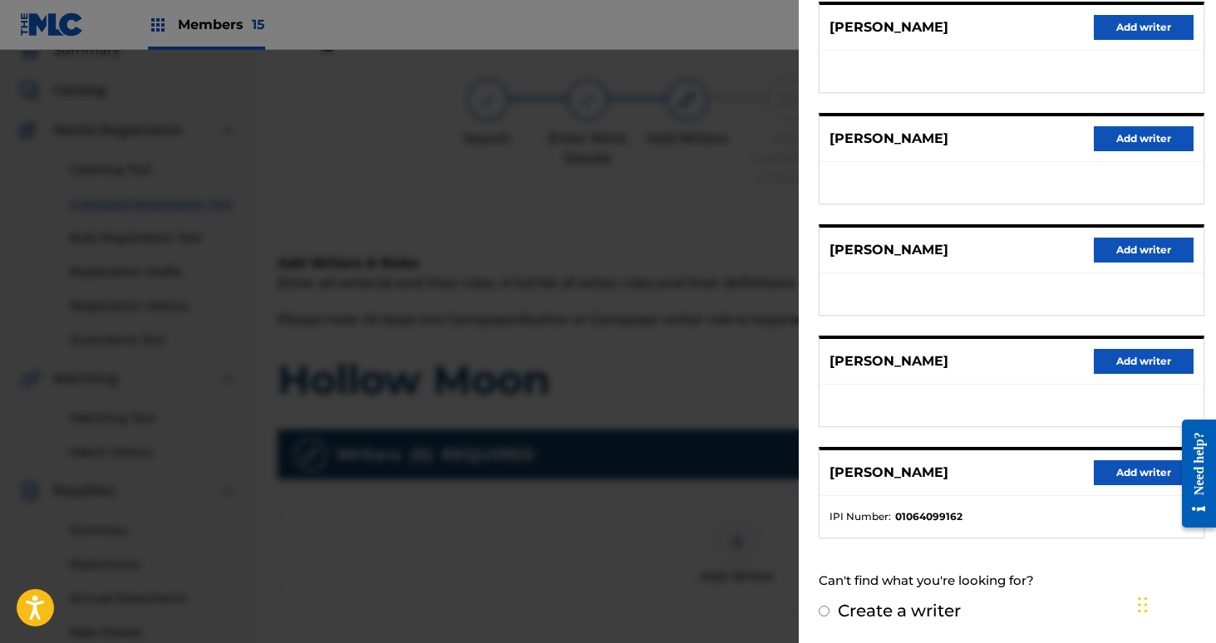
click at [1132, 485] on div "[PERSON_NAME] Add writer" at bounding box center [1011, 473] width 384 height 46
click at [1136, 469] on button "Add writer" at bounding box center [1144, 472] width 100 height 25
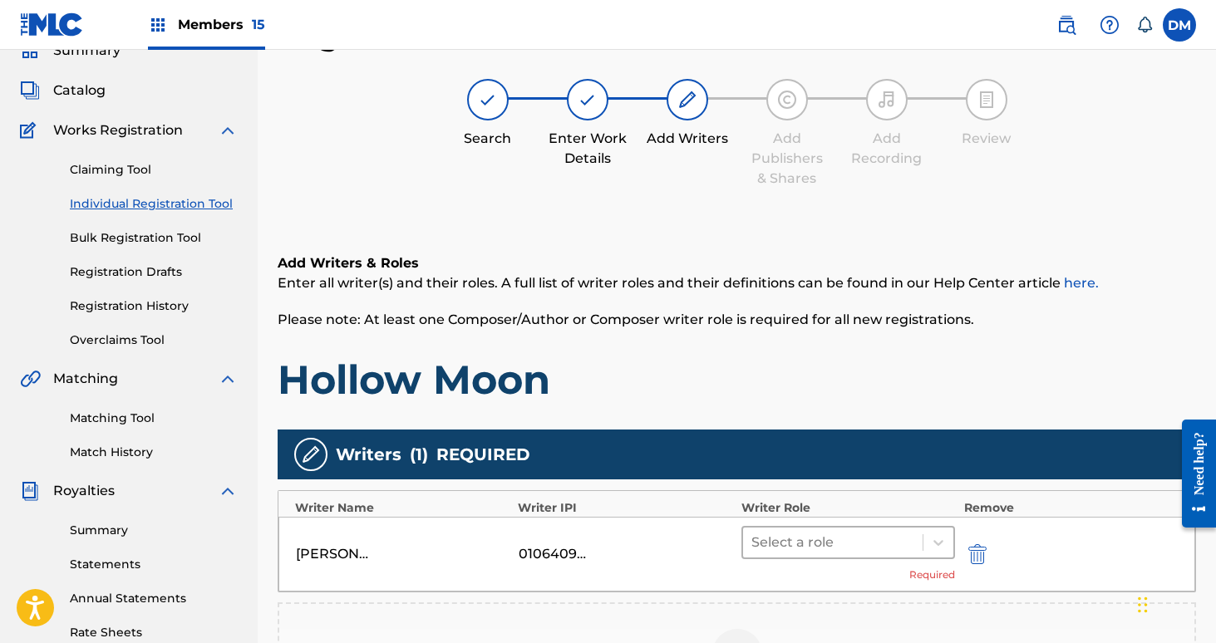
click at [839, 558] on div "Select a role" at bounding box center [848, 542] width 214 height 33
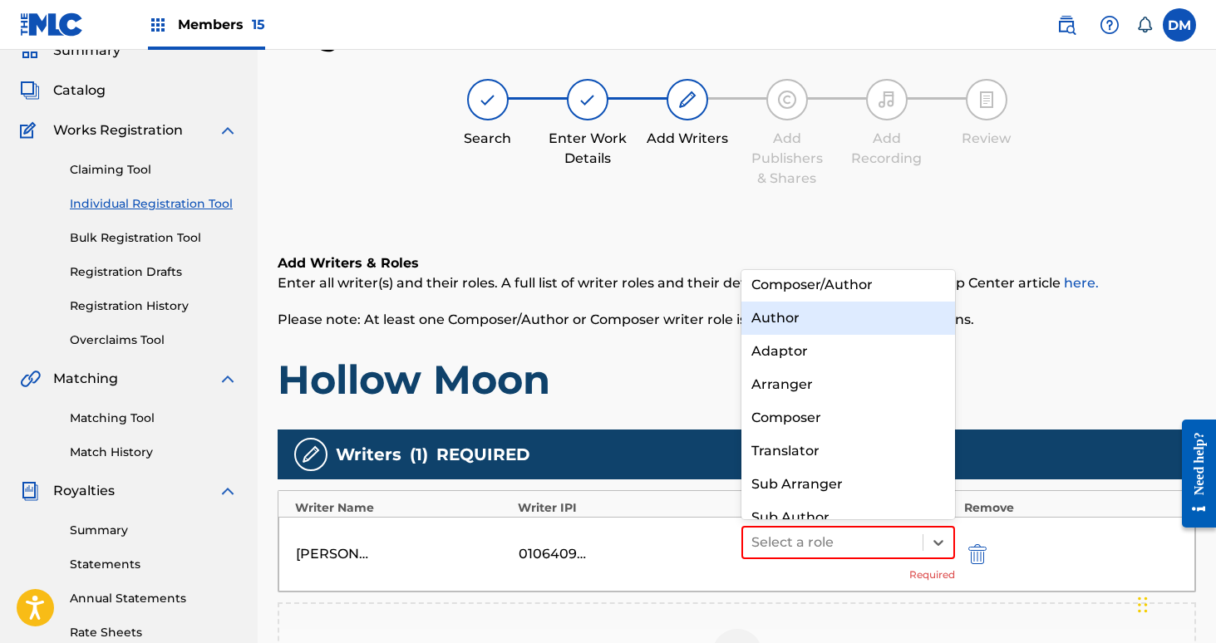
scroll to position [0, 0]
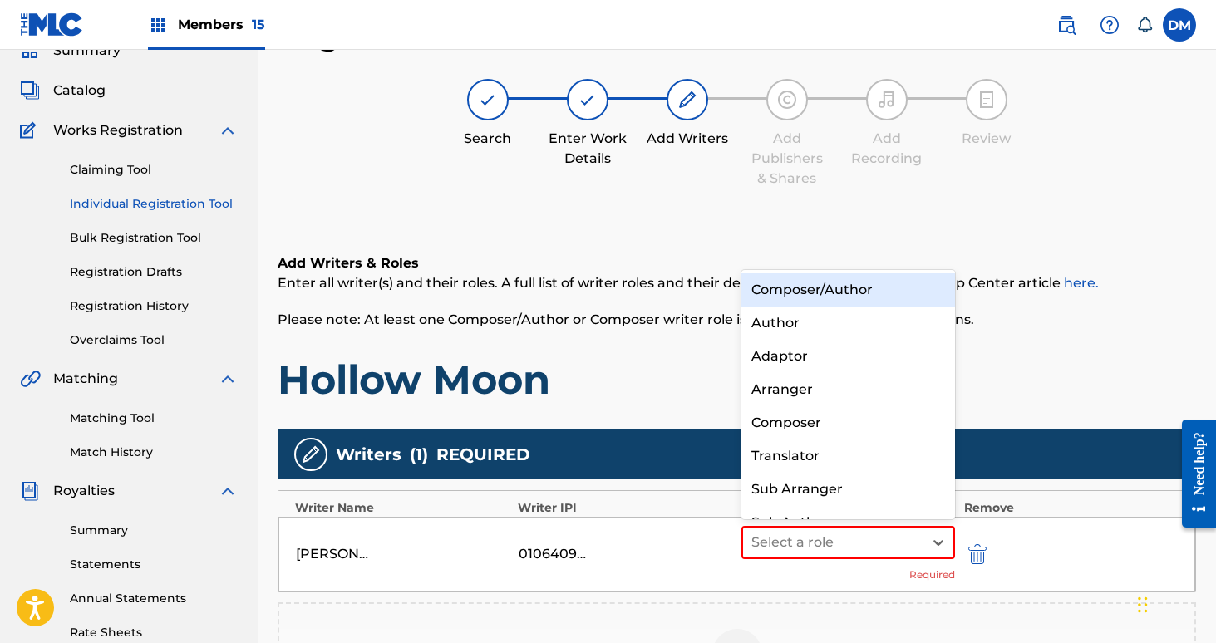
click at [820, 291] on div "Composer/Author" at bounding box center [848, 289] width 214 height 33
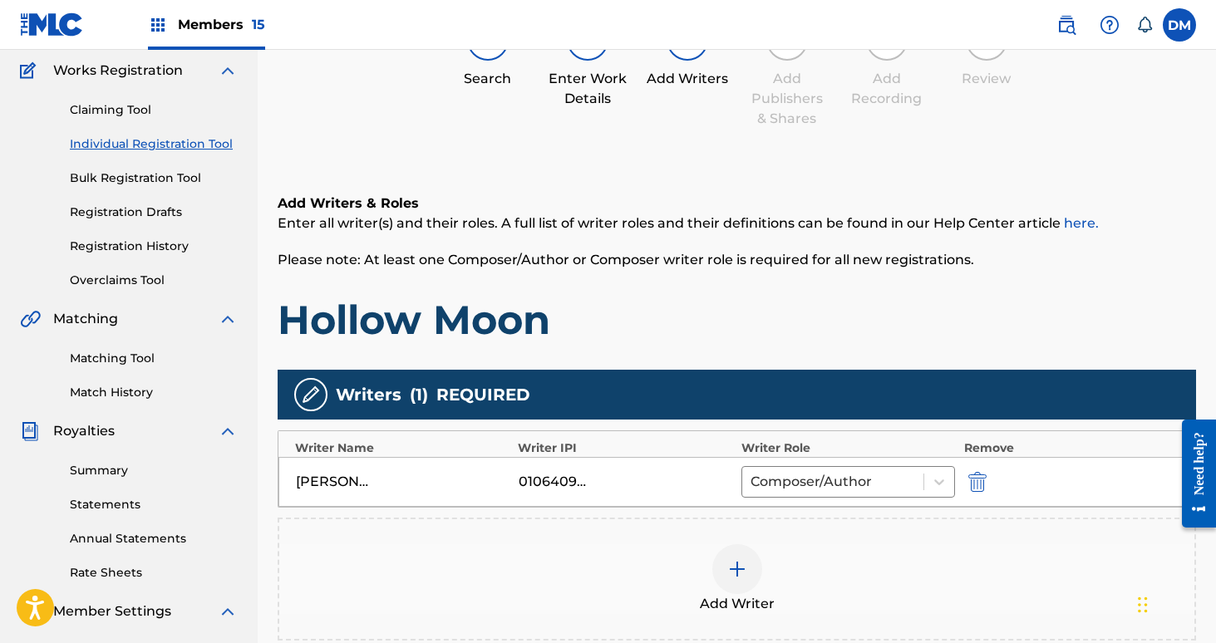
scroll to position [233, 0]
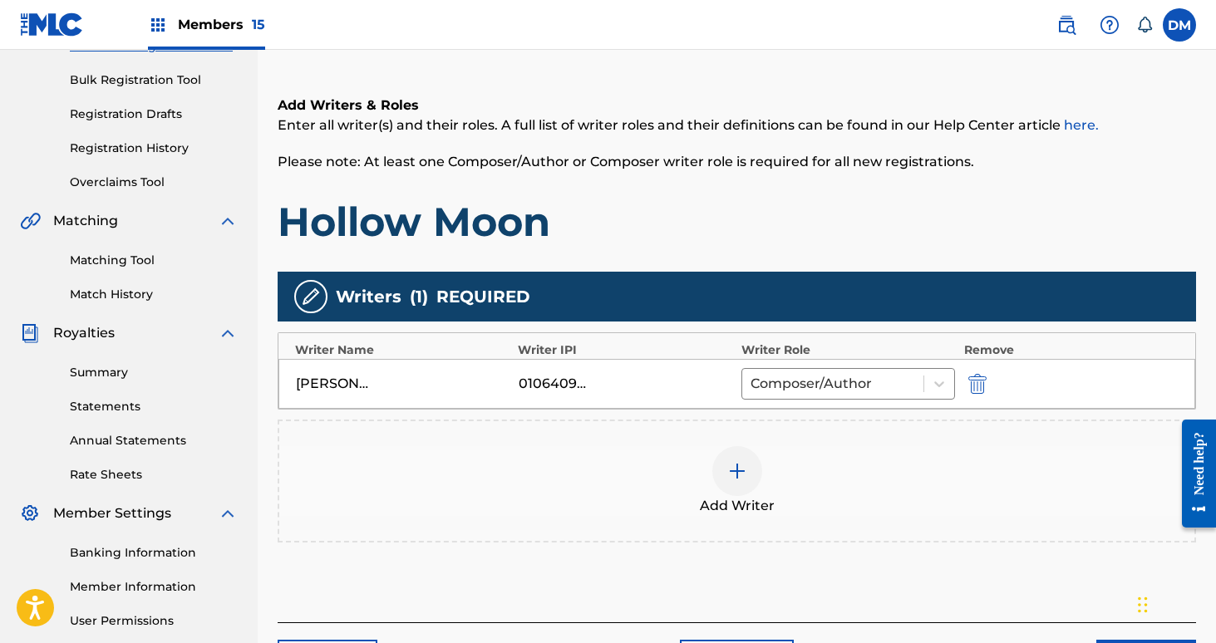
click at [751, 477] on div at bounding box center [737, 471] width 50 height 50
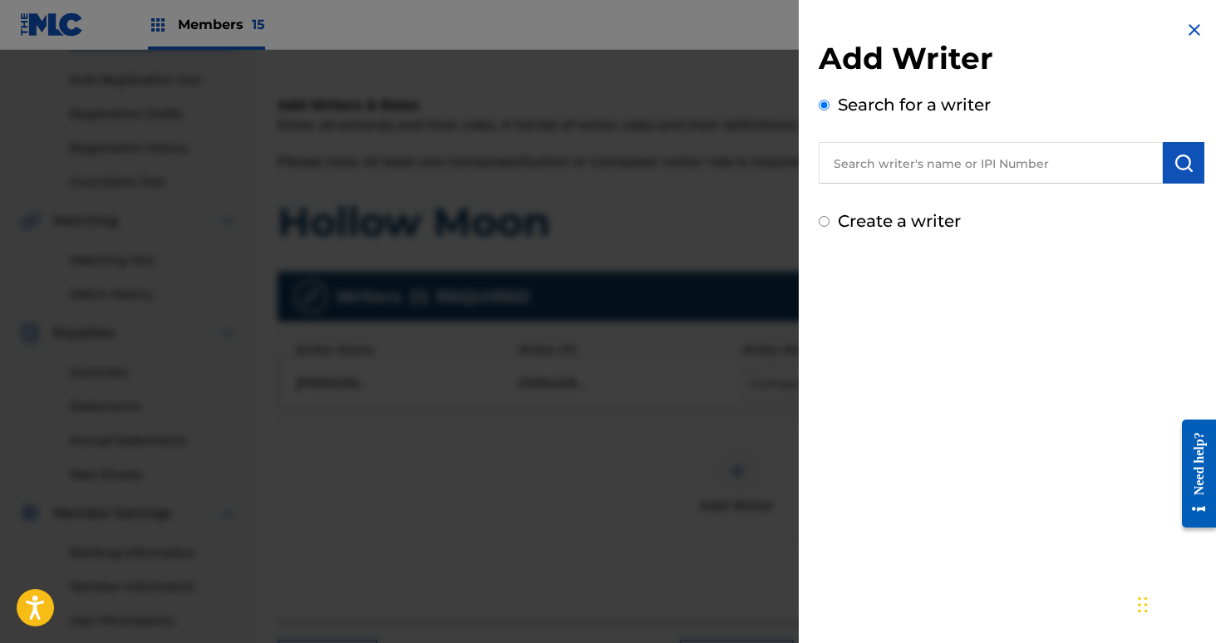
click at [938, 171] on input "text" at bounding box center [991, 163] width 344 height 42
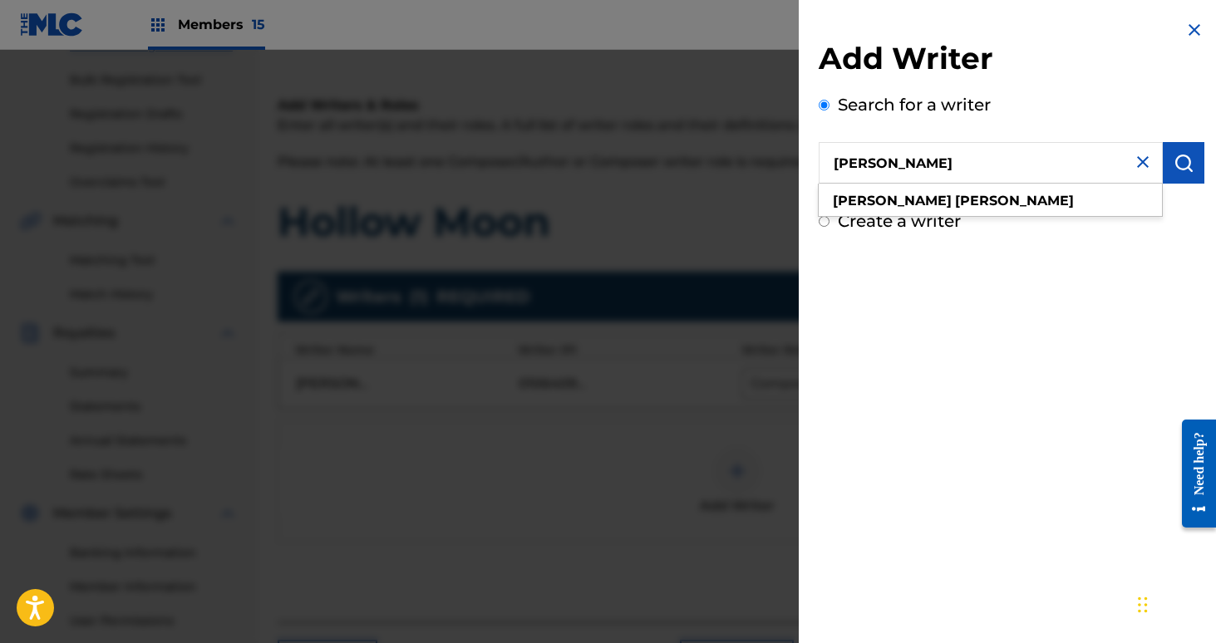
type input "[PERSON_NAME]"
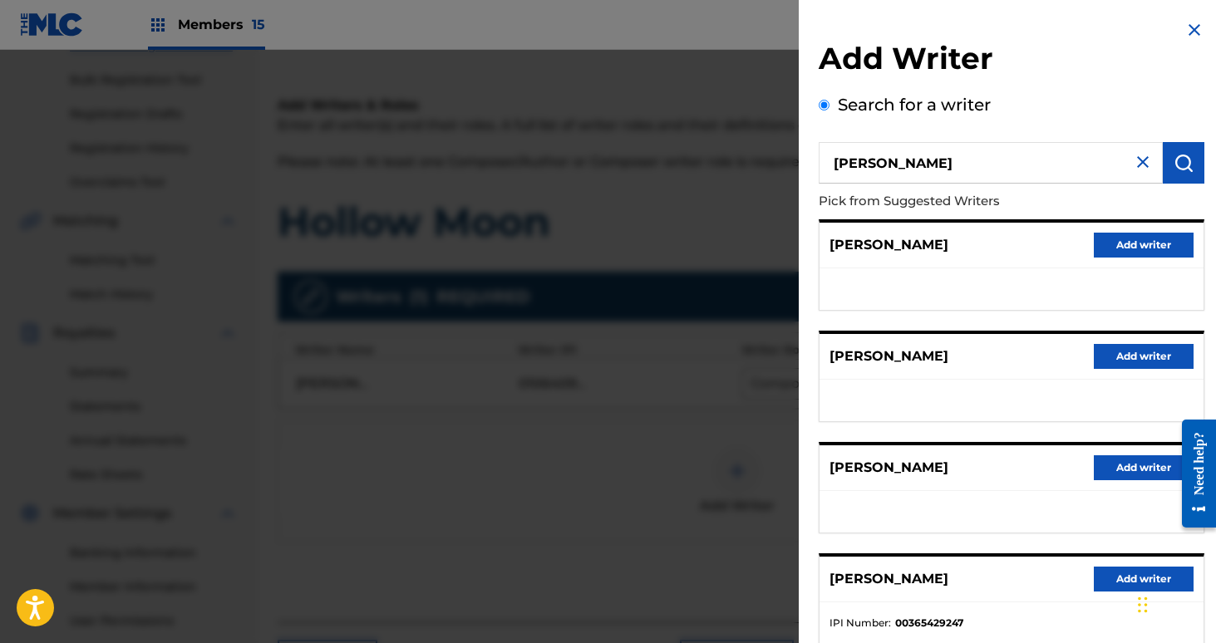
scroll to position [218, 0]
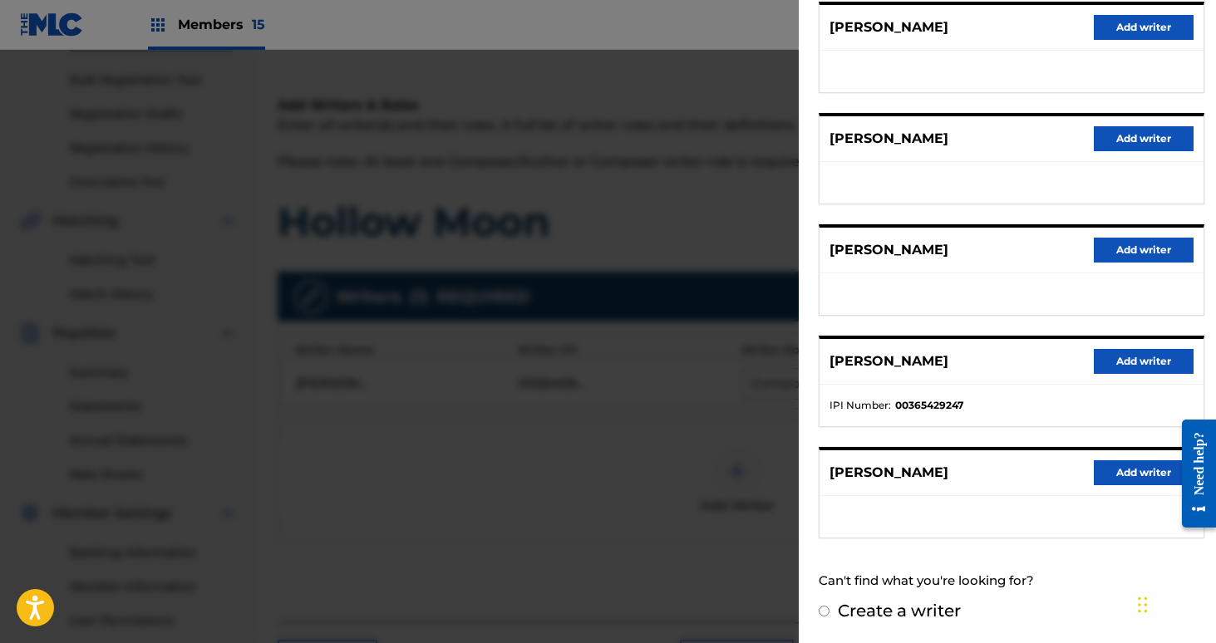
click at [1133, 365] on button "Add writer" at bounding box center [1144, 361] width 100 height 25
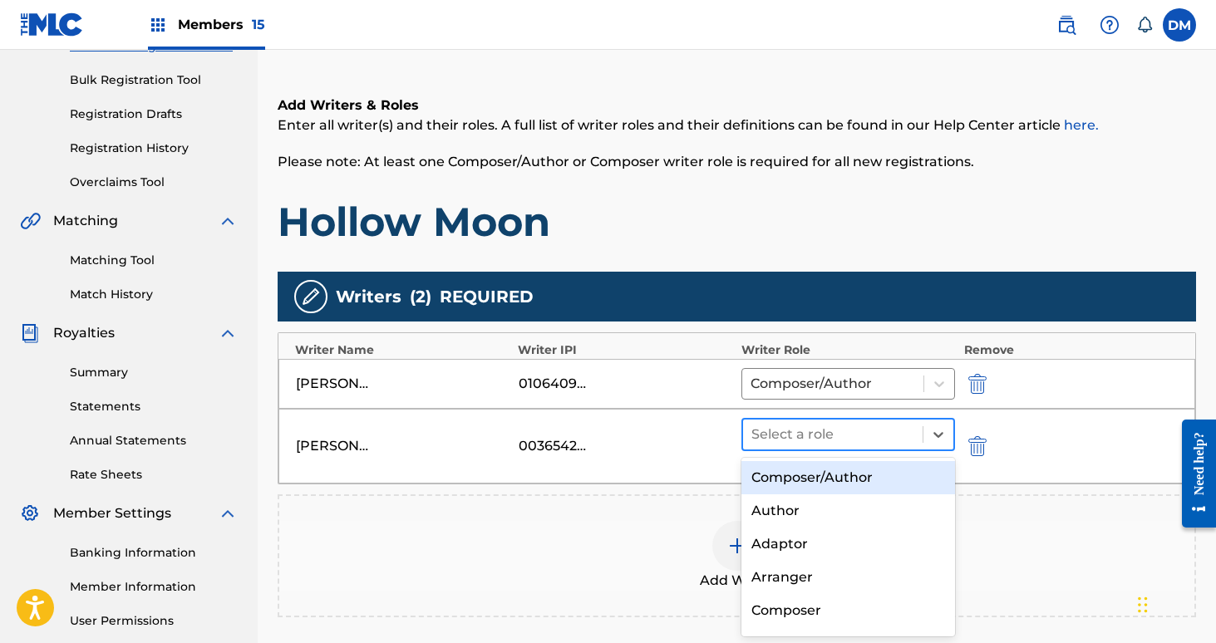
click at [832, 437] on div at bounding box center [833, 434] width 164 height 23
click at [821, 481] on div "Composer/Author" at bounding box center [848, 477] width 214 height 33
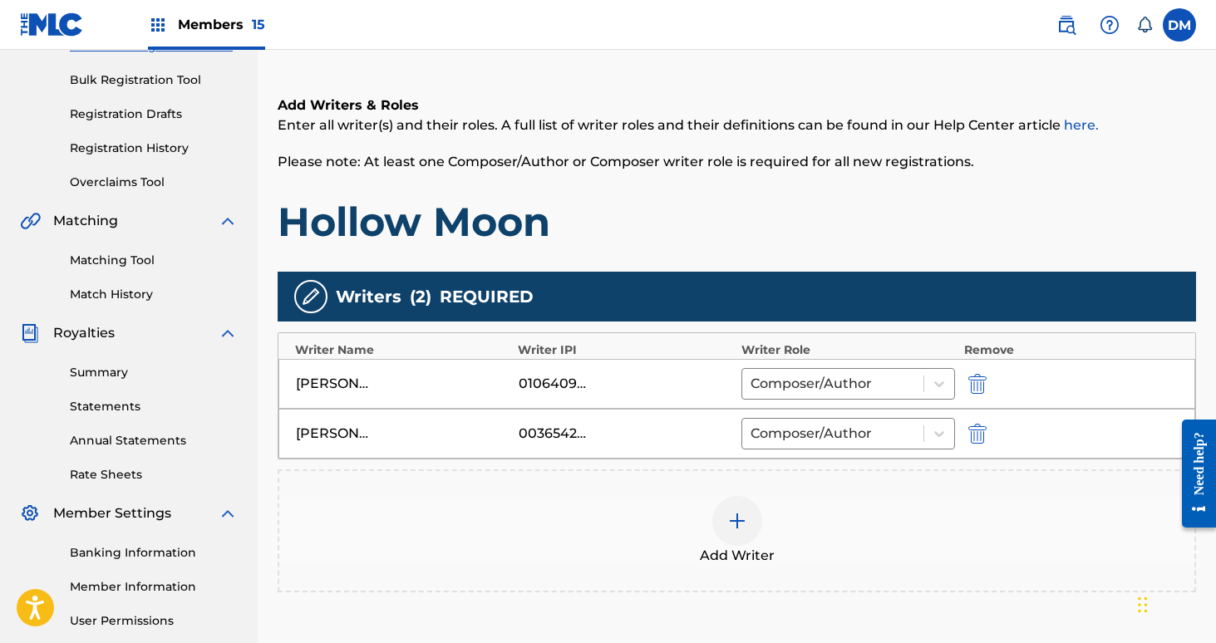
click at [729, 523] on img at bounding box center [737, 521] width 20 height 20
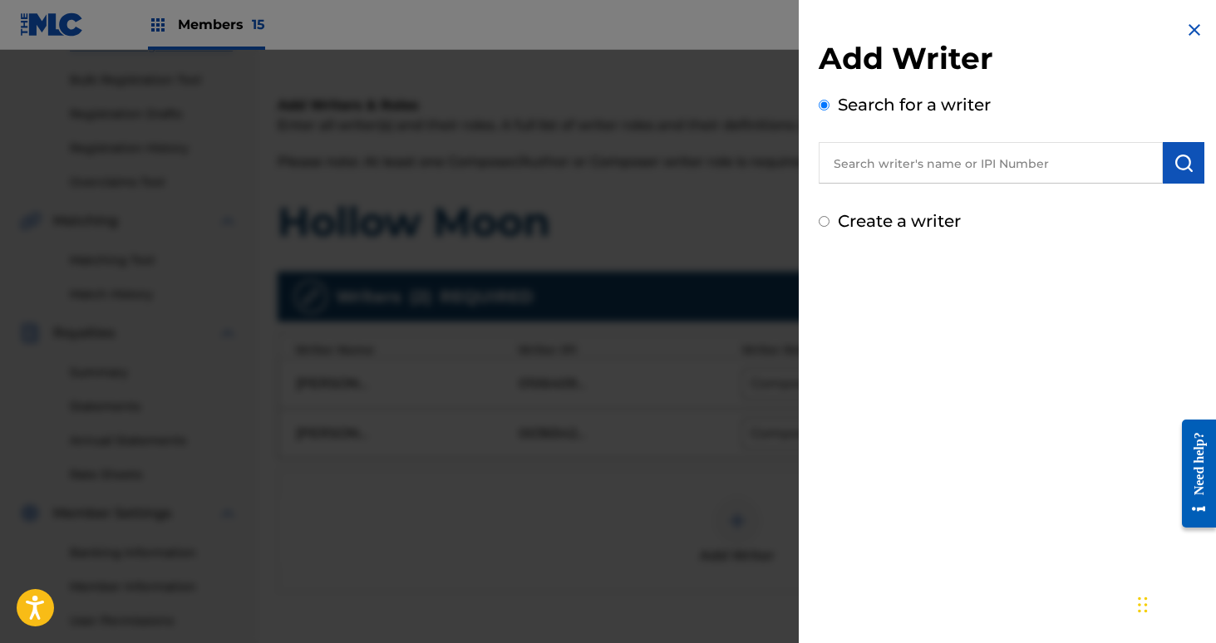
click at [870, 167] on input "text" at bounding box center [991, 163] width 344 height 42
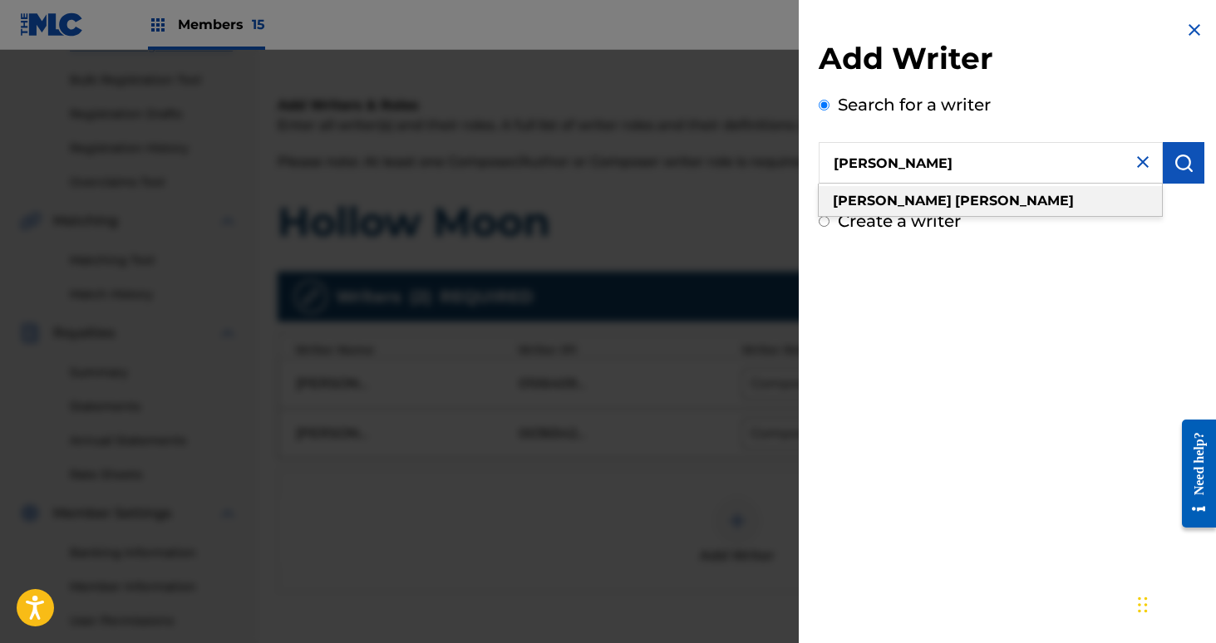
click at [955, 204] on strong "[PERSON_NAME]" at bounding box center [1014, 201] width 119 height 16
type input "[PERSON_NAME]"
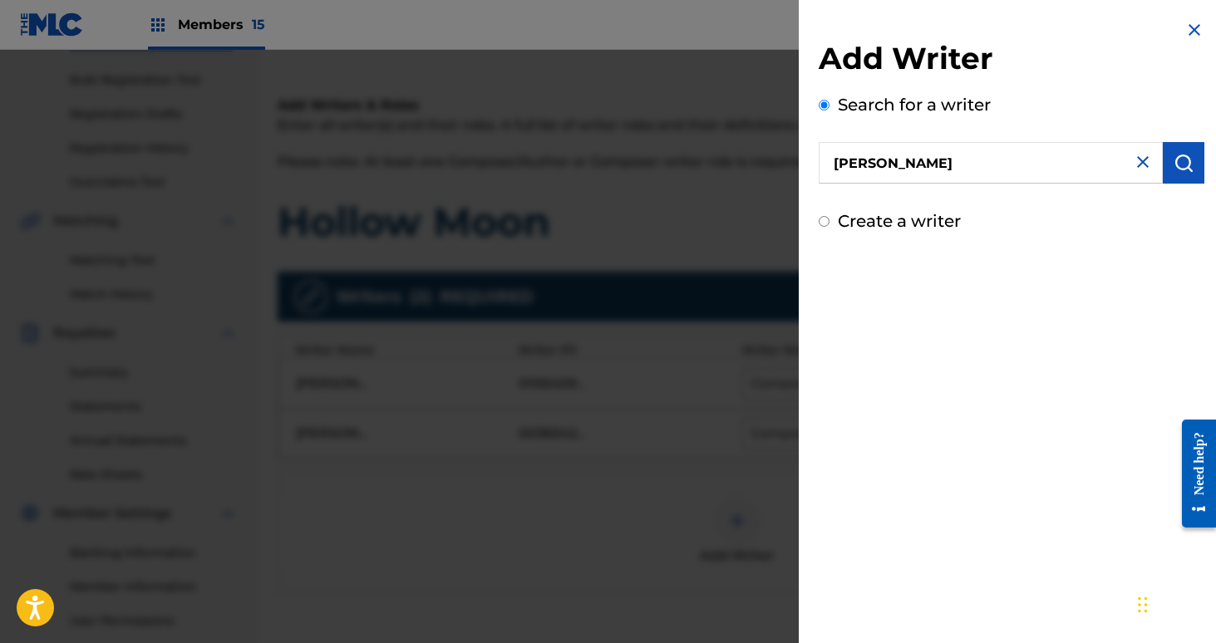
click at [1183, 171] on img "submit" at bounding box center [1184, 163] width 20 height 20
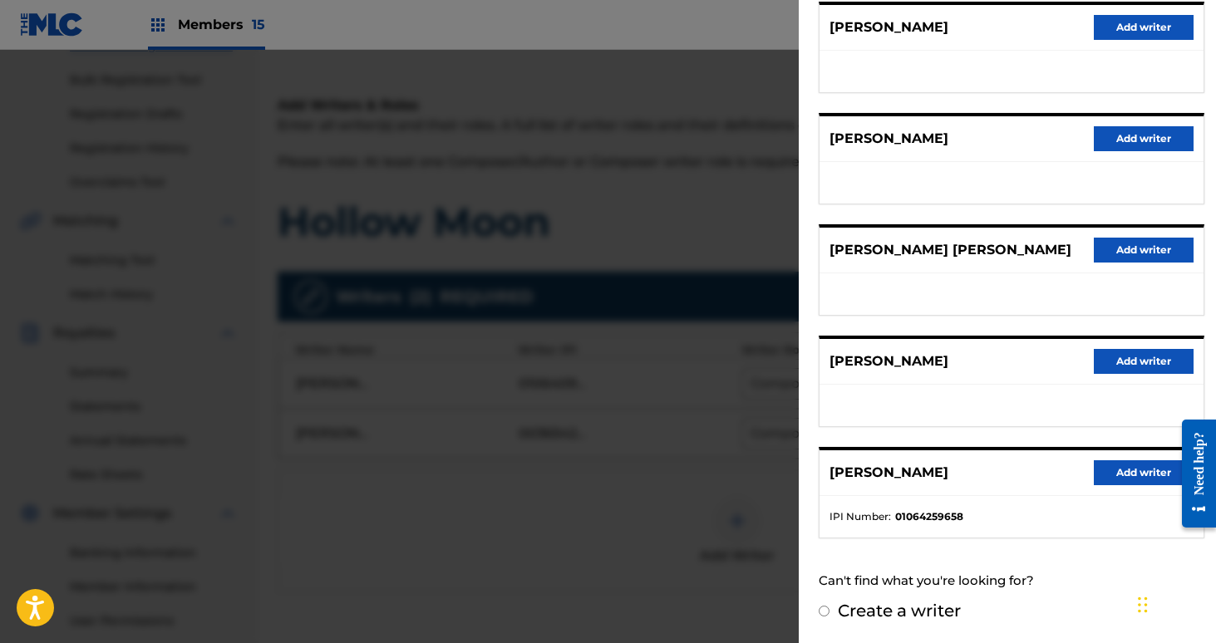
click at [1143, 482] on button "Add writer" at bounding box center [1144, 472] width 100 height 25
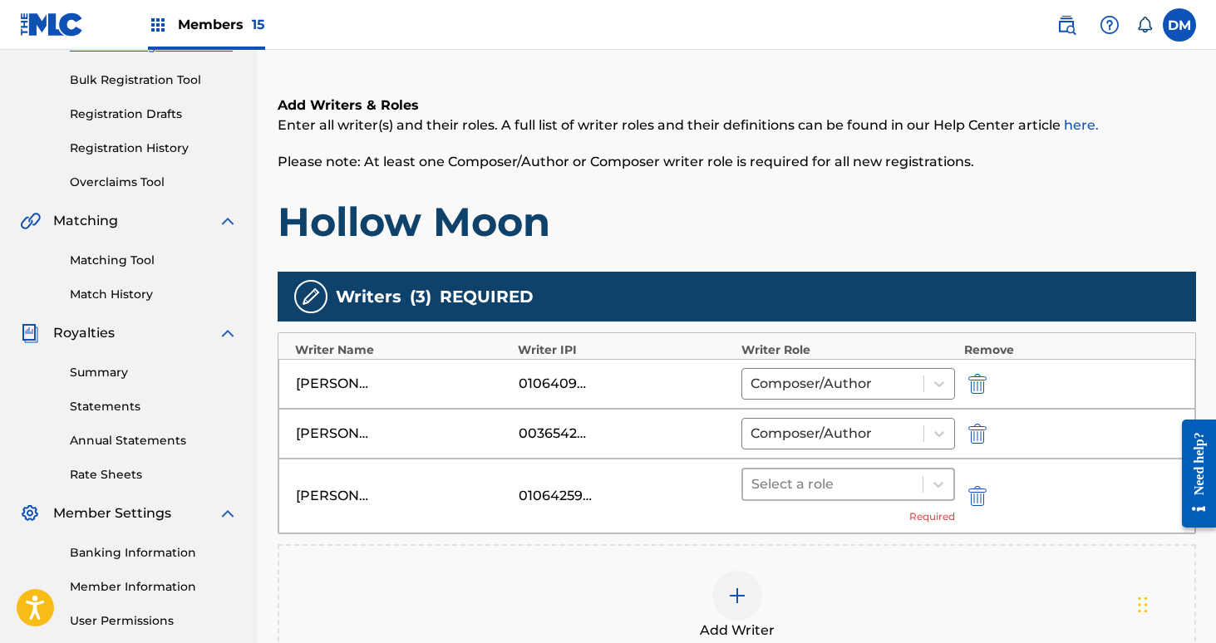
click at [890, 487] on div at bounding box center [833, 484] width 164 height 23
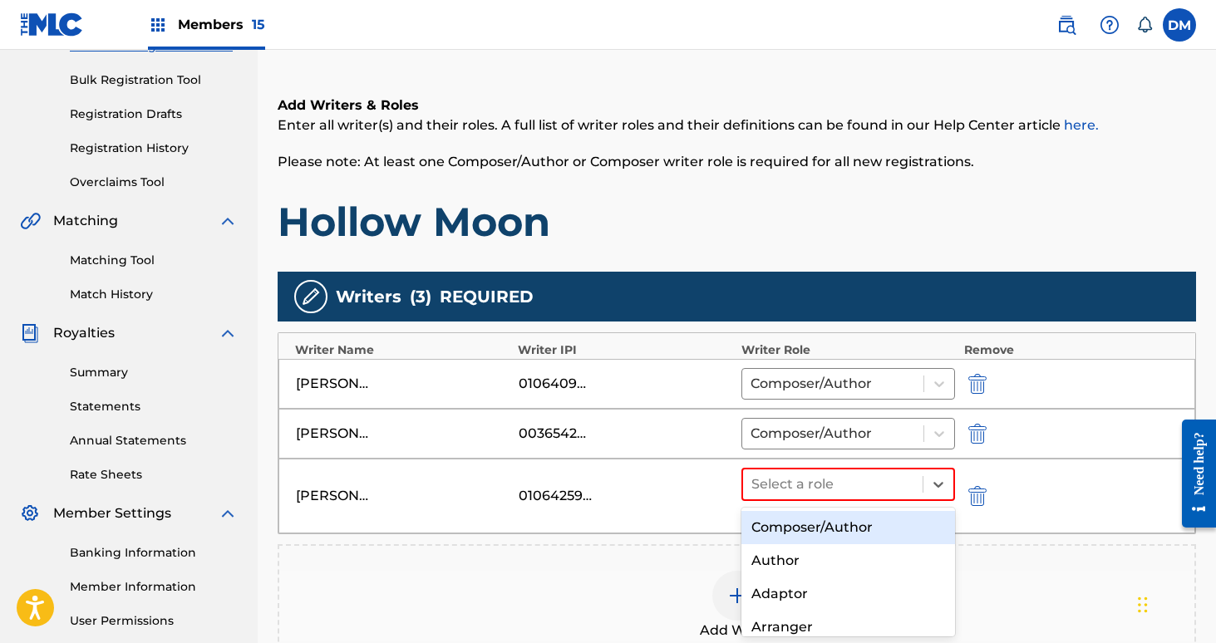
click at [870, 524] on div "Composer/Author" at bounding box center [848, 527] width 214 height 33
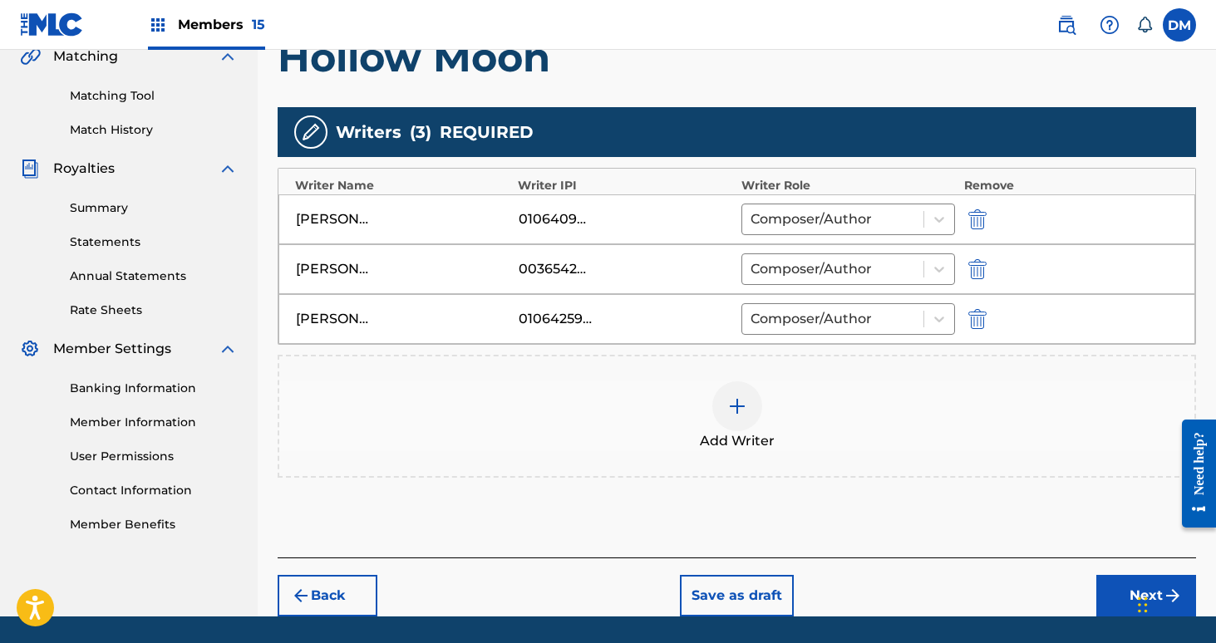
scroll to position [450, 0]
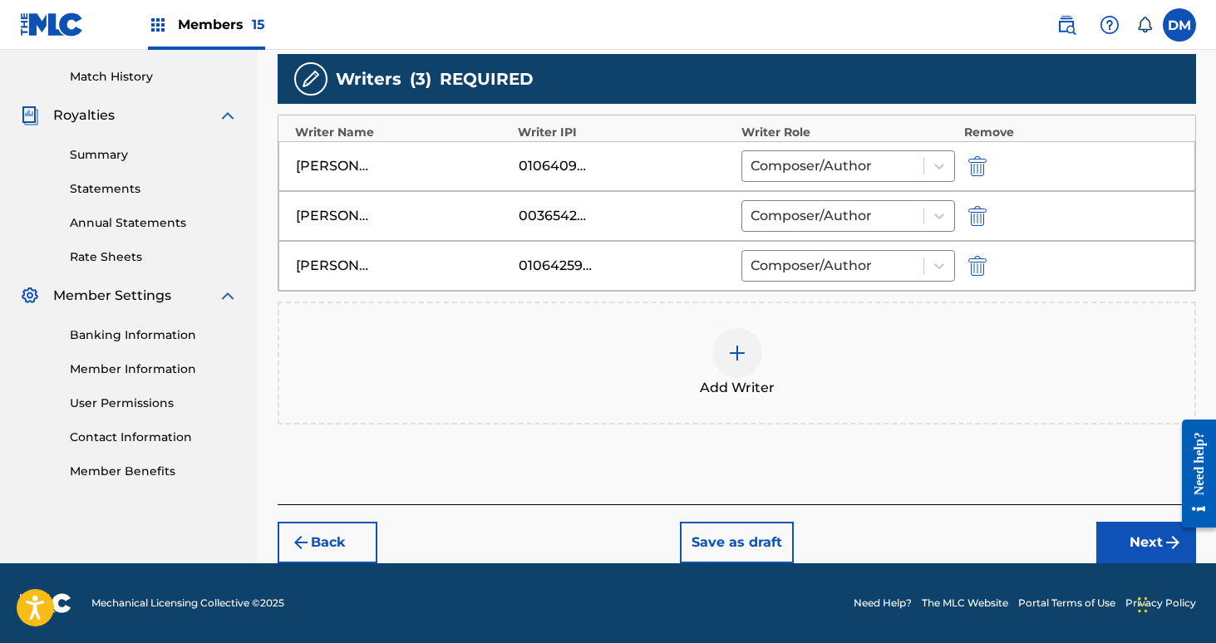
click at [1120, 538] on button "Next" at bounding box center [1146, 543] width 100 height 42
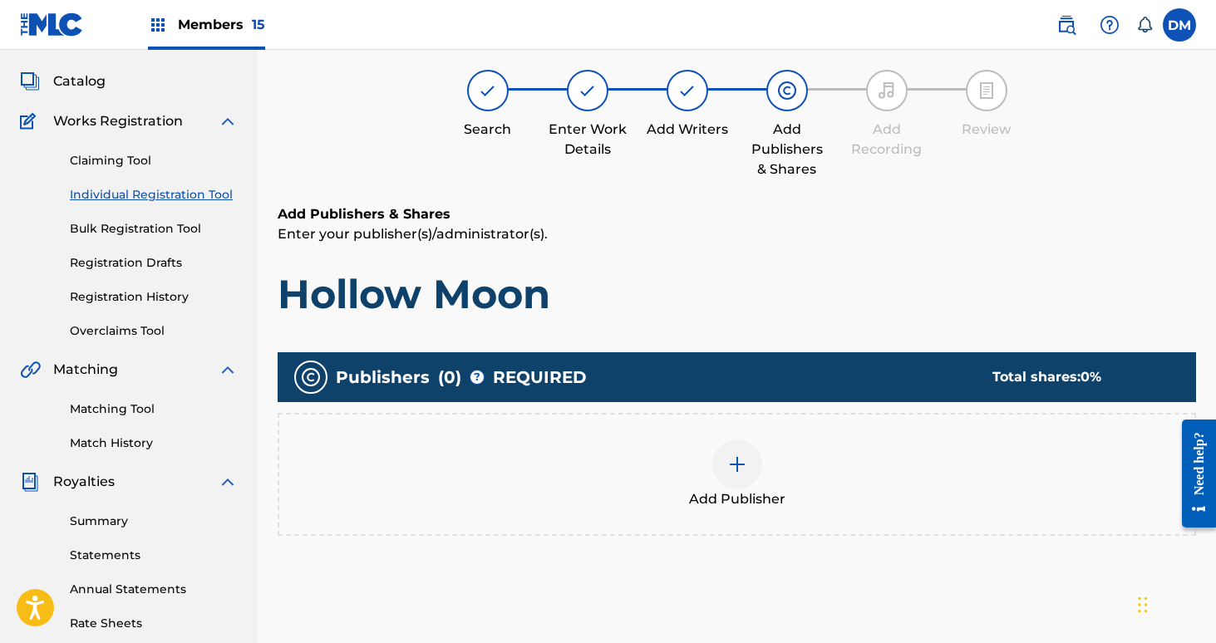
scroll to position [75, 0]
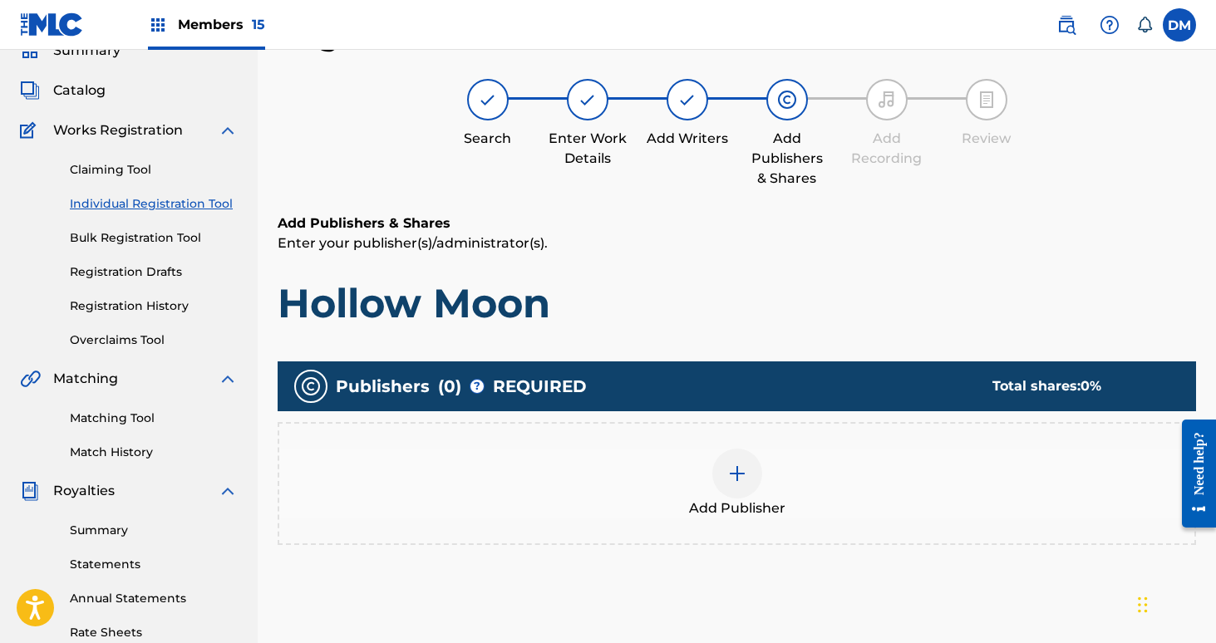
click at [749, 472] on div at bounding box center [737, 474] width 50 height 50
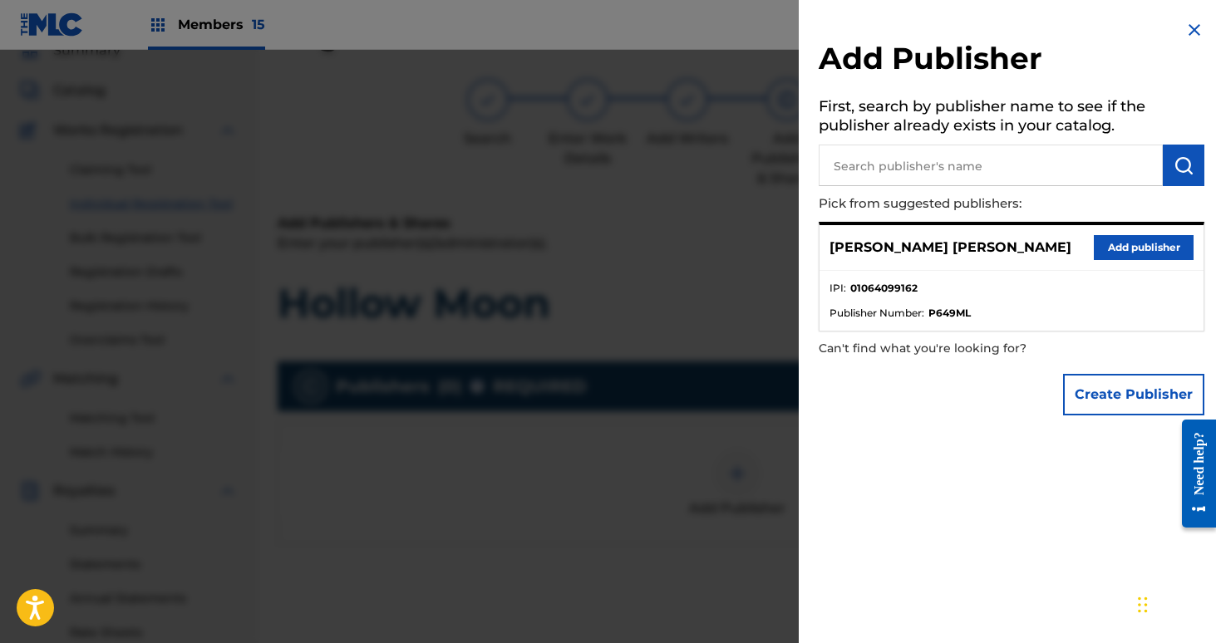
click at [1118, 240] on button "Add publisher" at bounding box center [1144, 247] width 100 height 25
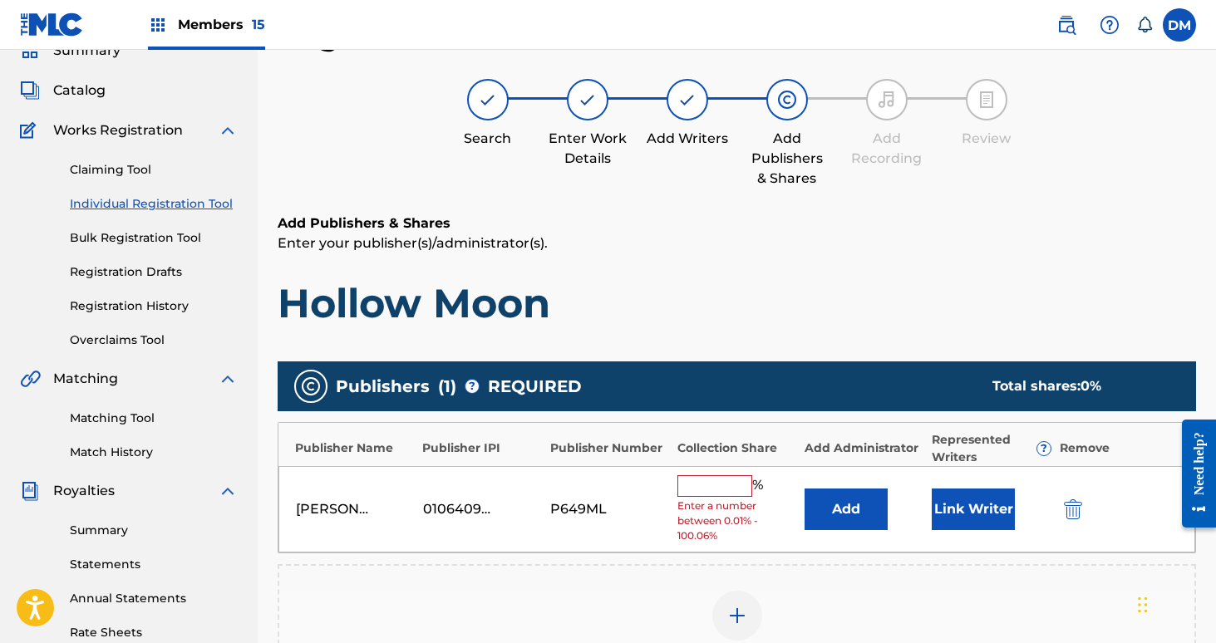
click at [725, 479] on input "text" at bounding box center [714, 486] width 75 height 22
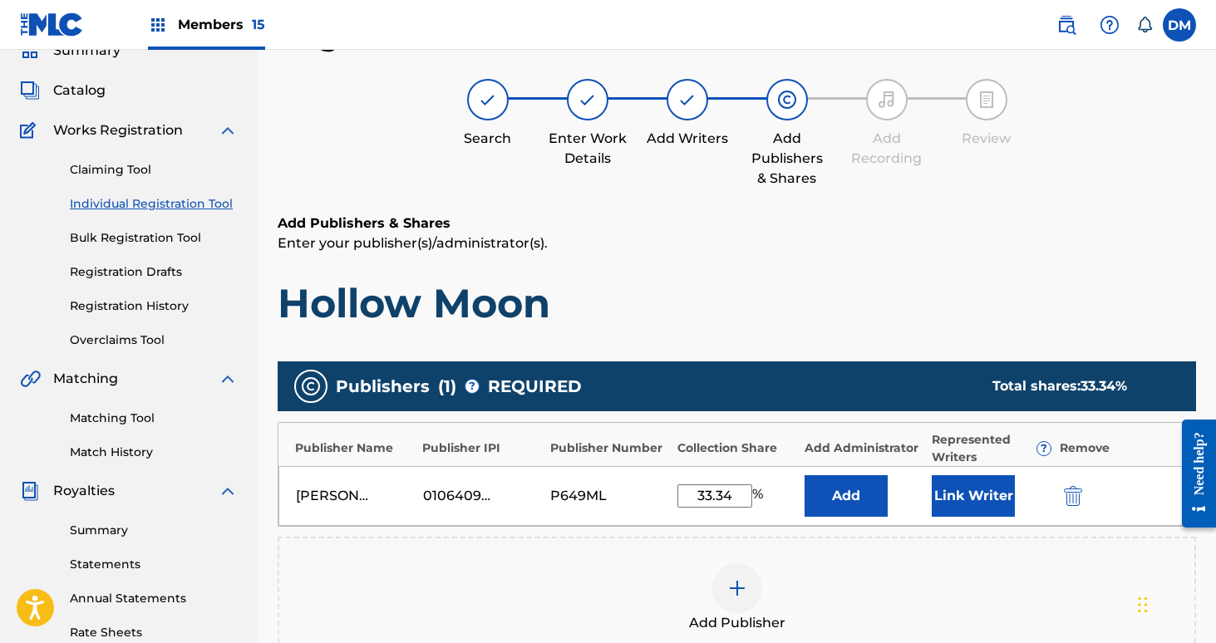
type input "33.34"
click at [990, 494] on button "Link Writer" at bounding box center [973, 496] width 83 height 42
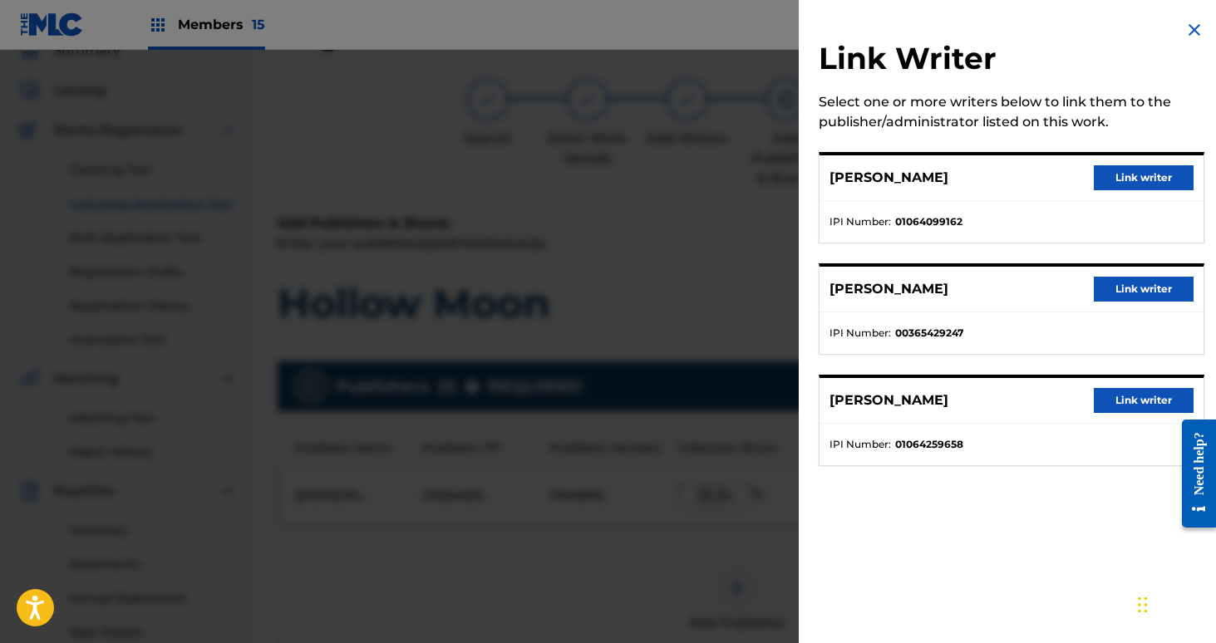
click at [1153, 170] on button "Link writer" at bounding box center [1144, 177] width 100 height 25
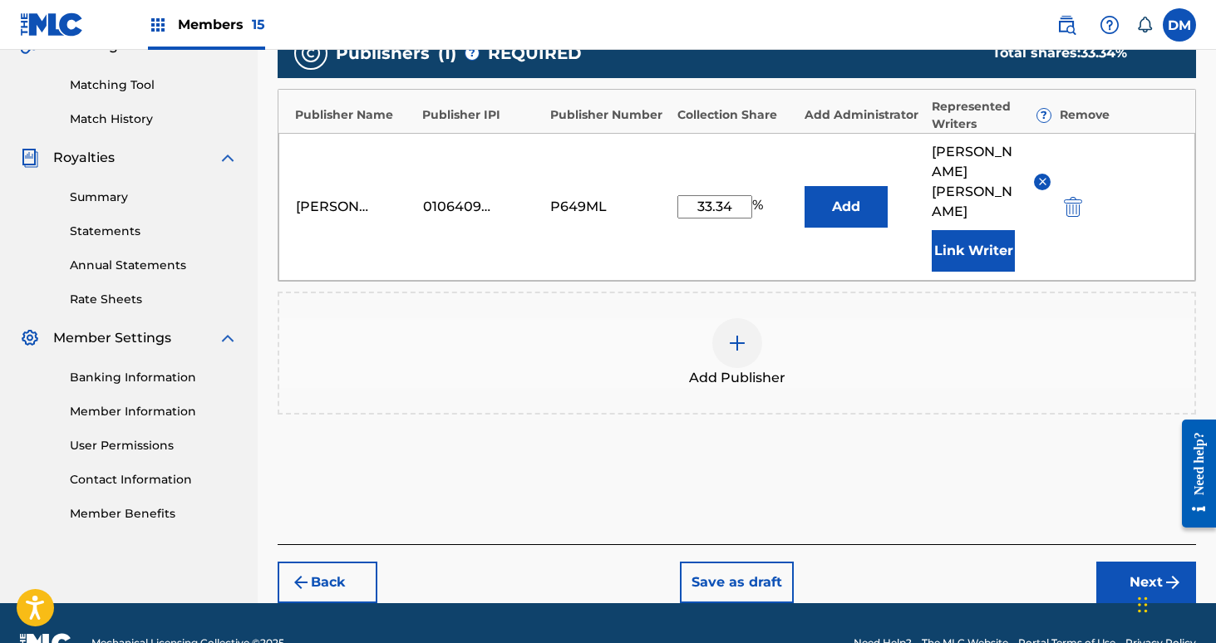
click at [1139, 562] on button "Next" at bounding box center [1146, 583] width 100 height 42
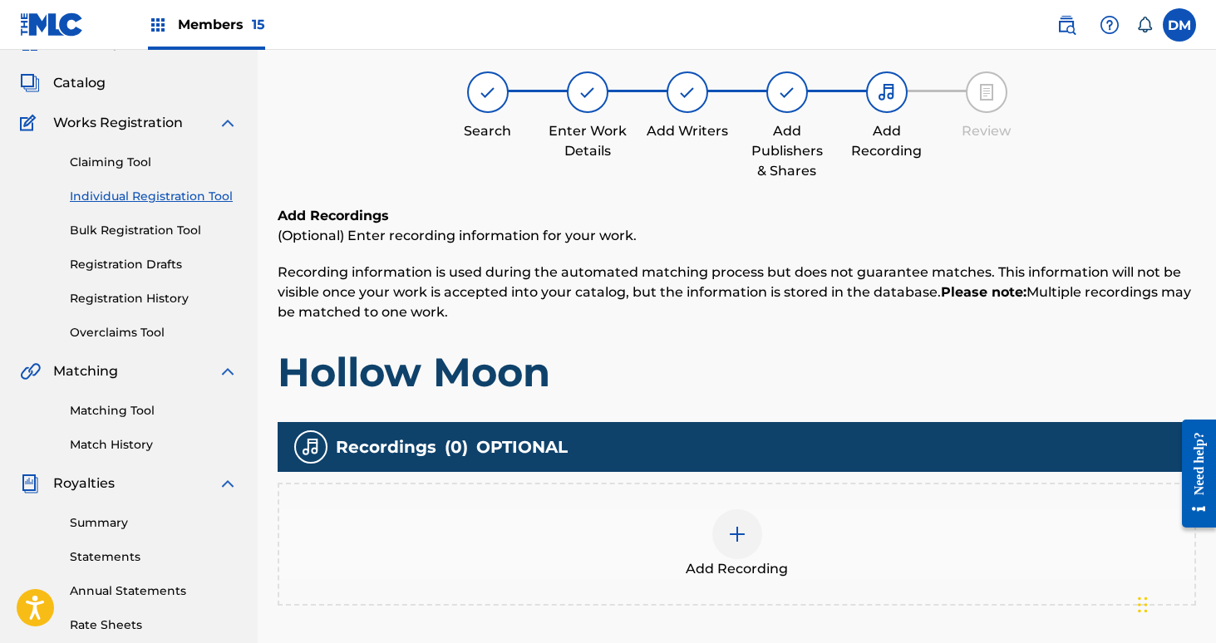
scroll to position [387, 0]
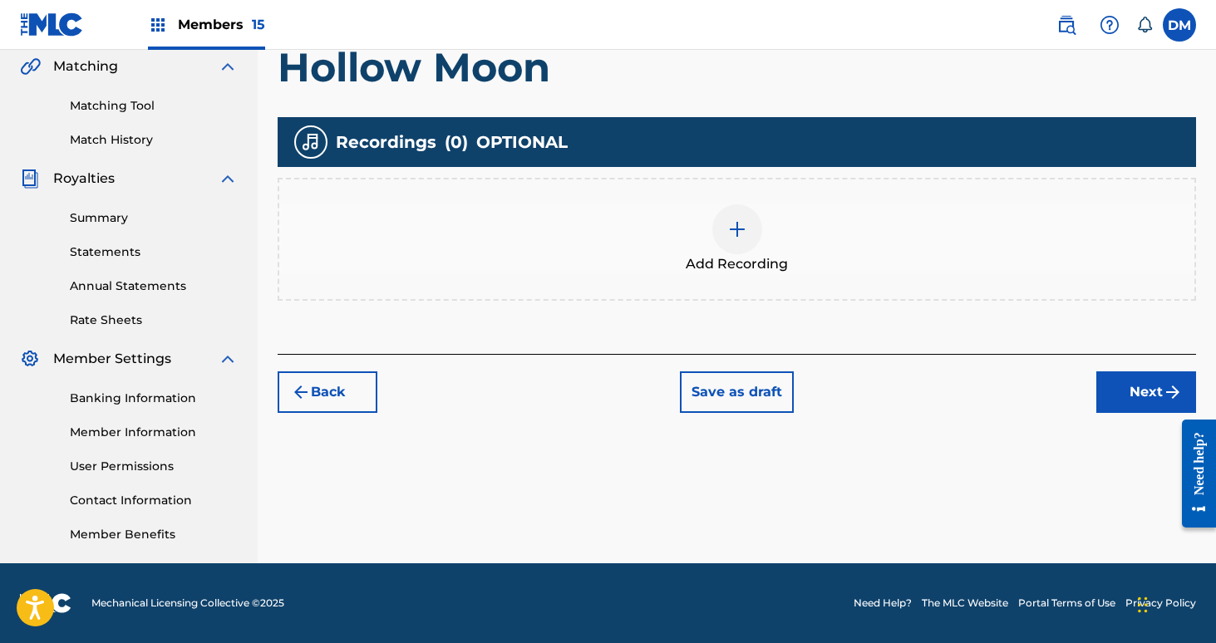
click at [1151, 394] on button "Next" at bounding box center [1146, 393] width 100 height 42
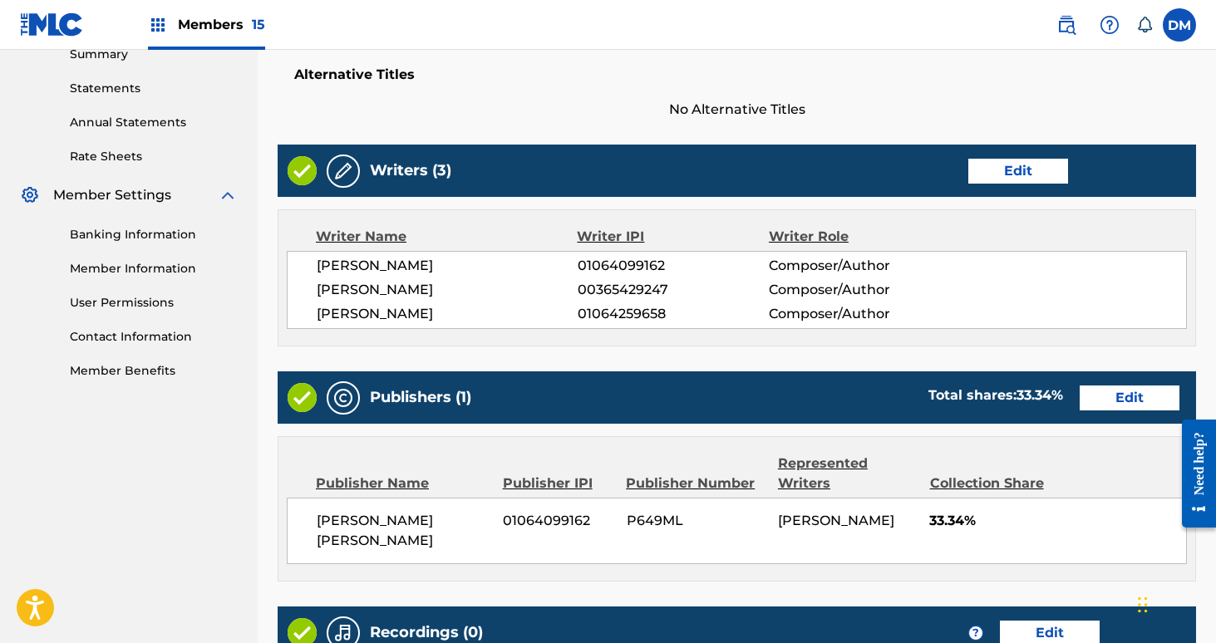
scroll to position [762, 0]
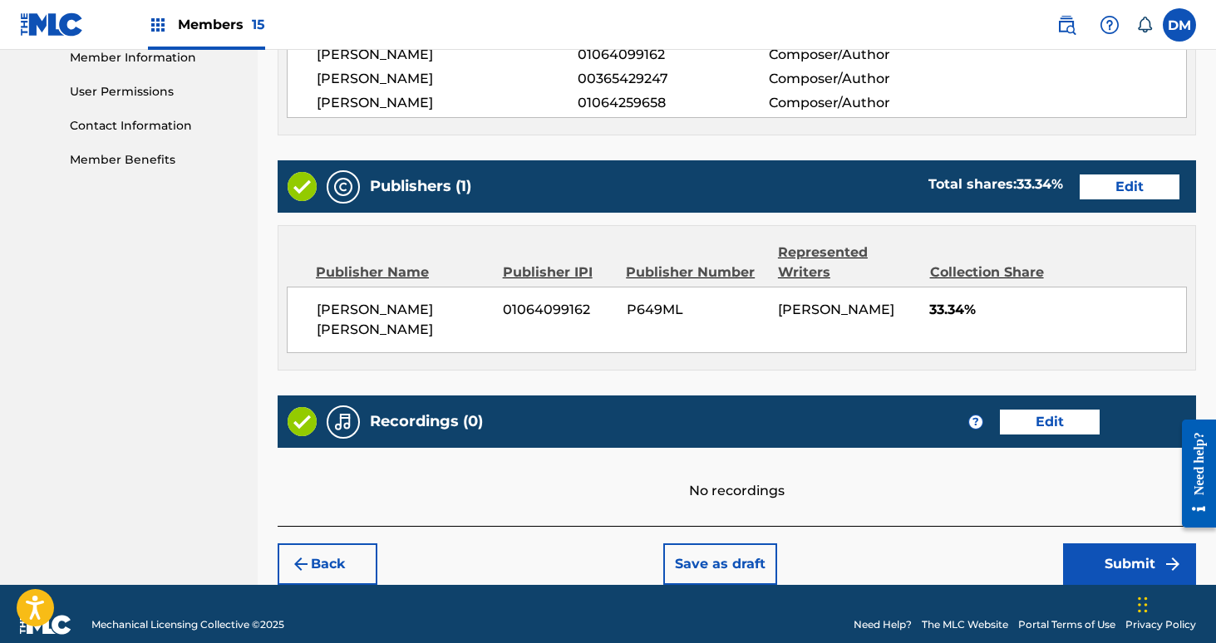
click at [1109, 544] on button "Submit" at bounding box center [1129, 565] width 133 height 42
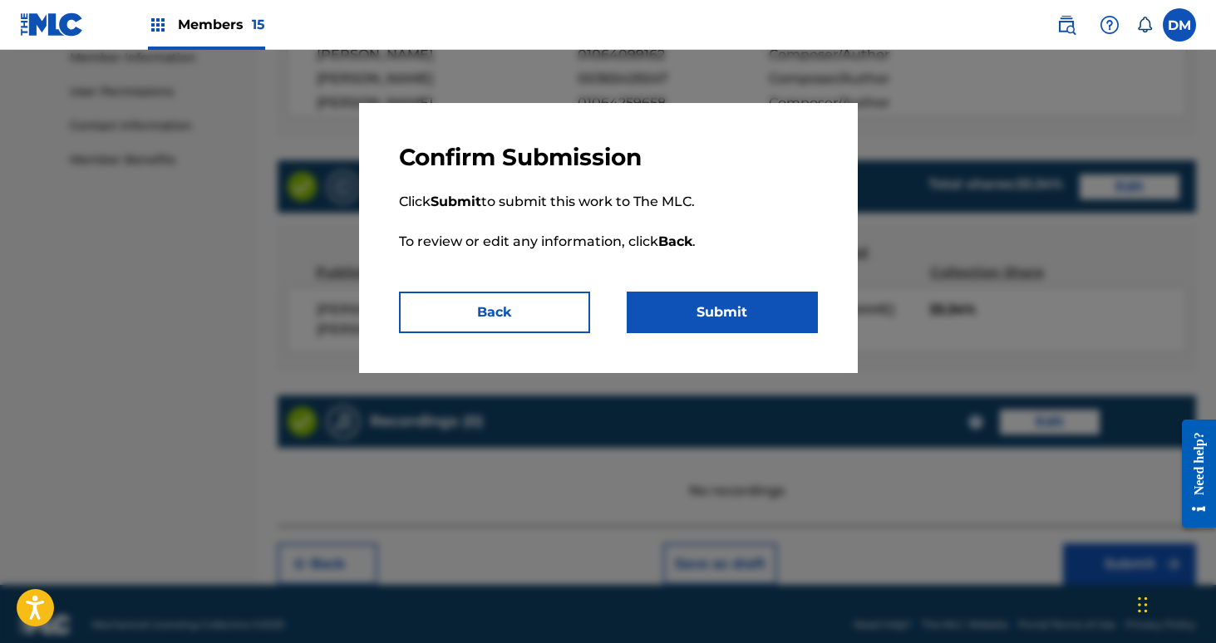
click at [751, 318] on button "Submit" at bounding box center [722, 313] width 191 height 42
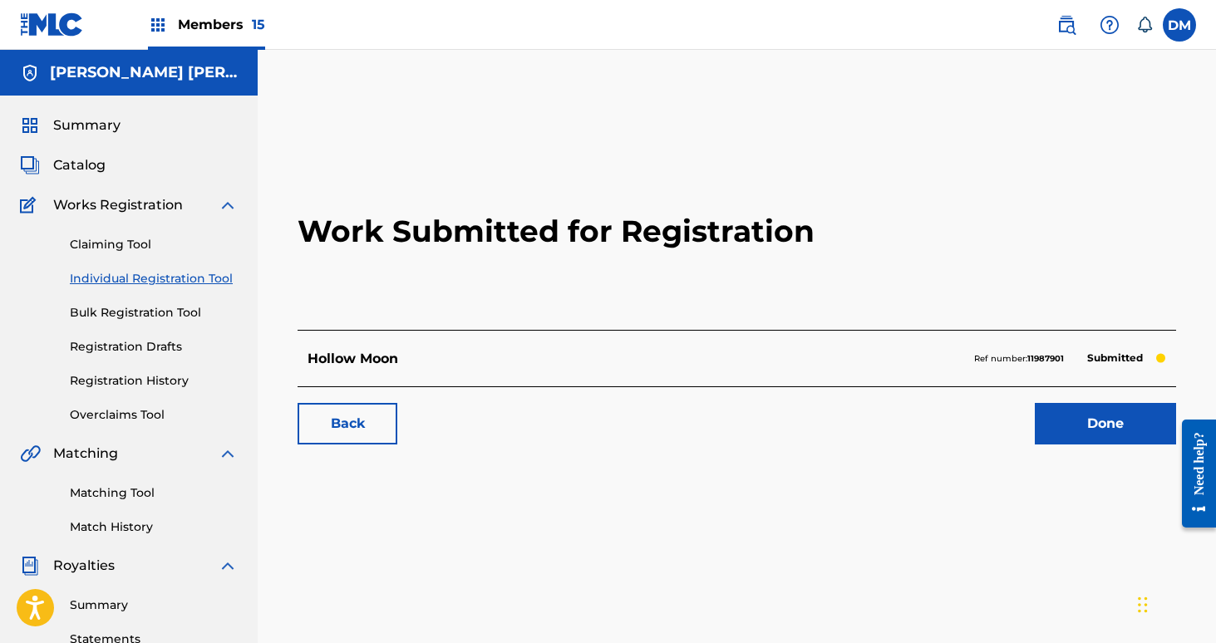
click at [1105, 421] on link "Done" at bounding box center [1105, 424] width 141 height 42
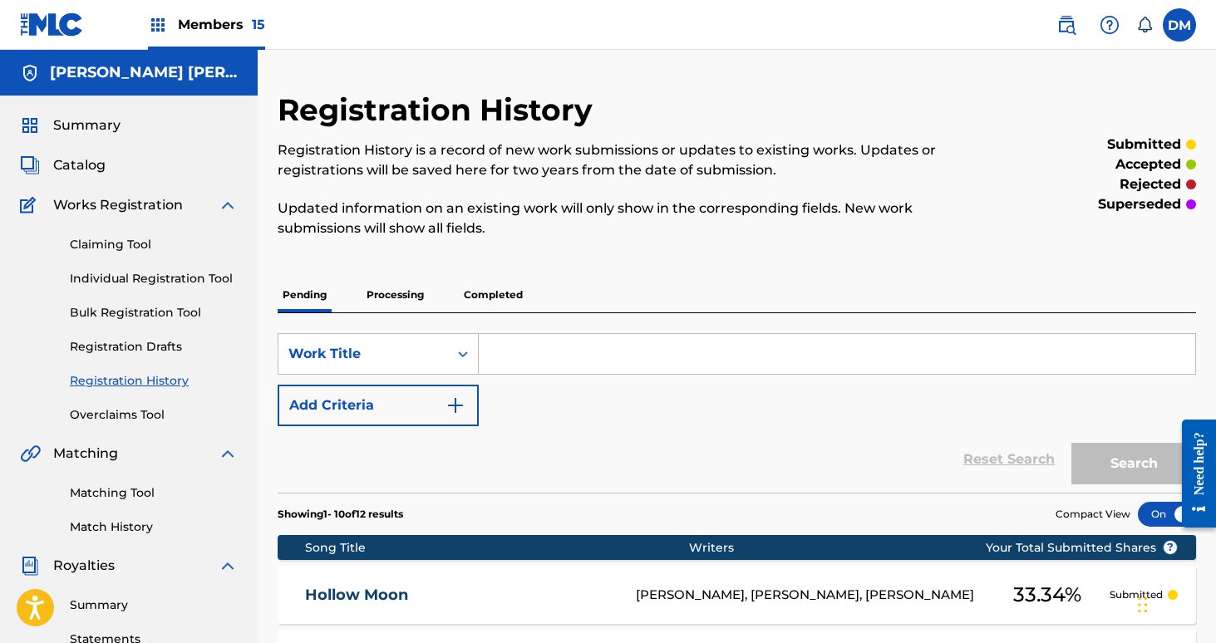
click at [181, 288] on div "Claiming Tool Individual Registration Tool Bulk Registration Tool Registration …" at bounding box center [129, 319] width 218 height 209
click at [180, 281] on link "Individual Registration Tool" at bounding box center [154, 278] width 168 height 17
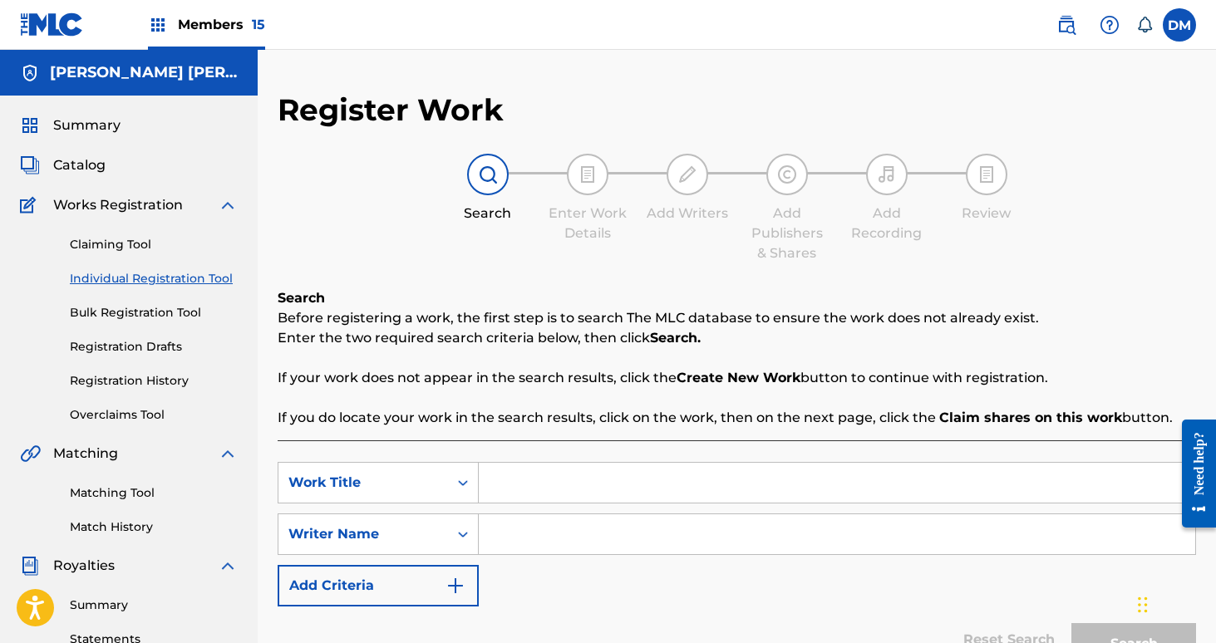
click at [524, 482] on input "Search Form" at bounding box center [837, 483] width 716 height 40
type input "G"
type input "Hot Car"
click at [550, 534] on input "Search Form" at bounding box center [837, 534] width 716 height 40
type input "[PERSON_NAME]"
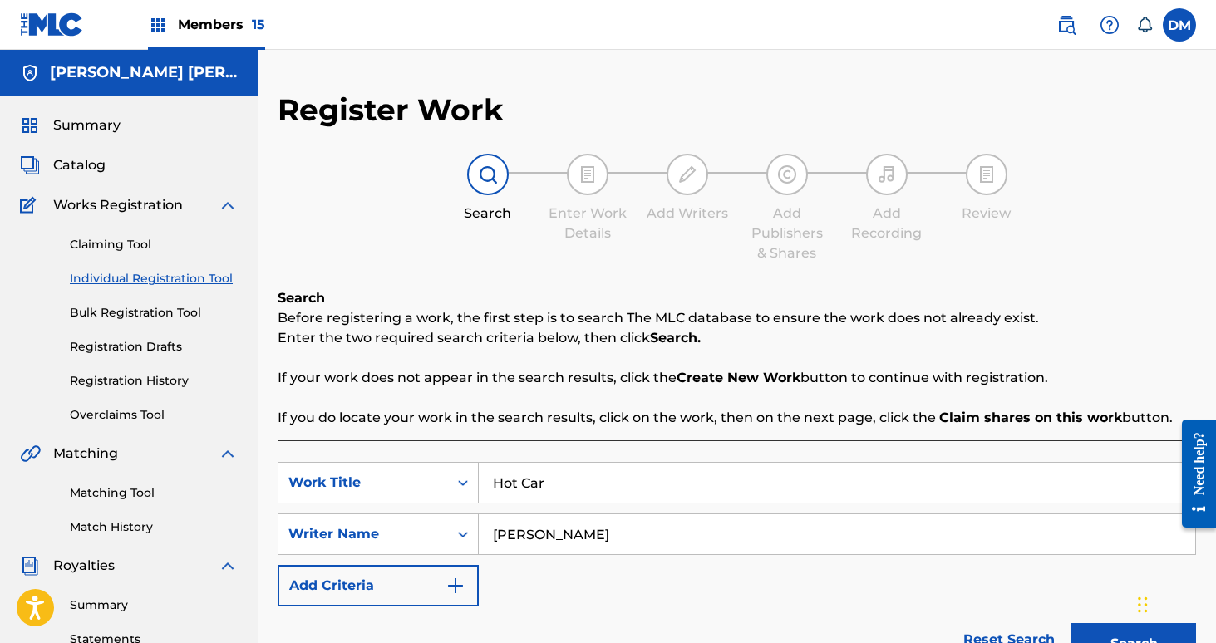
click at [1071, 623] on button "Search" at bounding box center [1133, 644] width 125 height 42
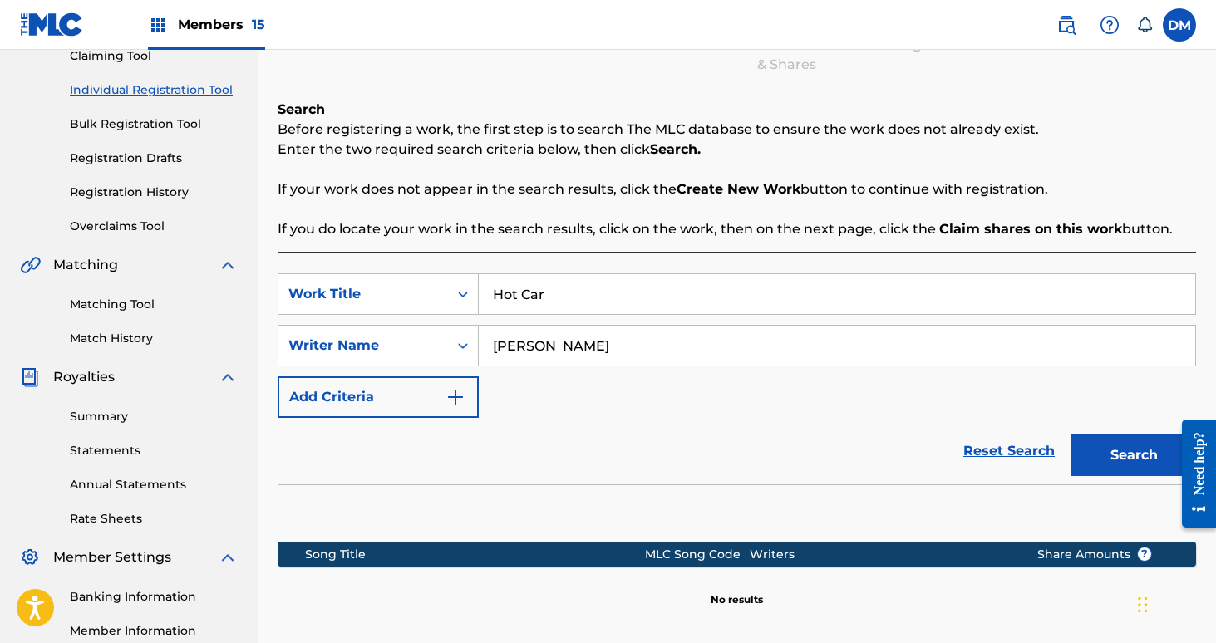
scroll to position [318, 0]
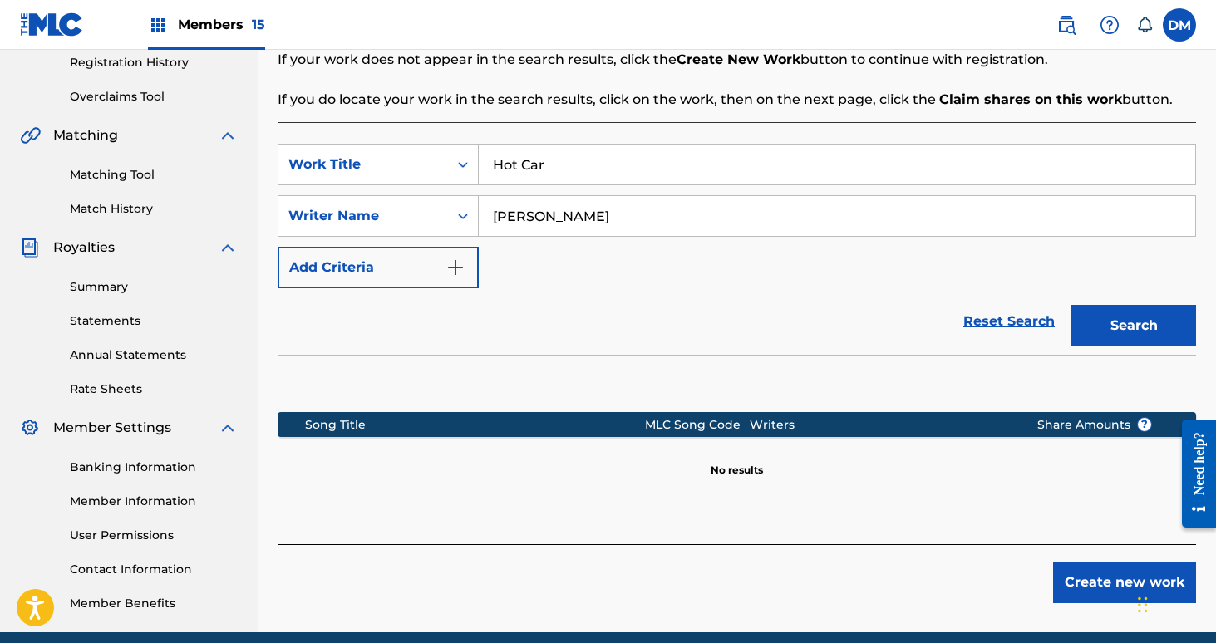
click at [1086, 578] on button "Create new work" at bounding box center [1124, 583] width 143 height 42
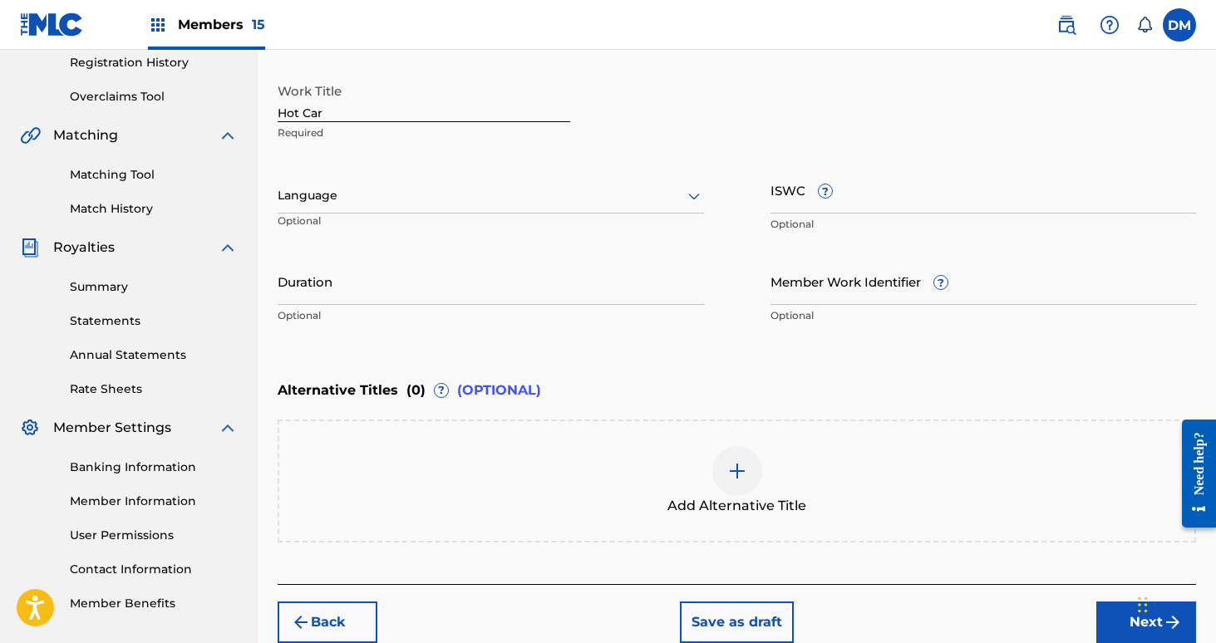
click at [1101, 617] on button "Next" at bounding box center [1146, 623] width 100 height 42
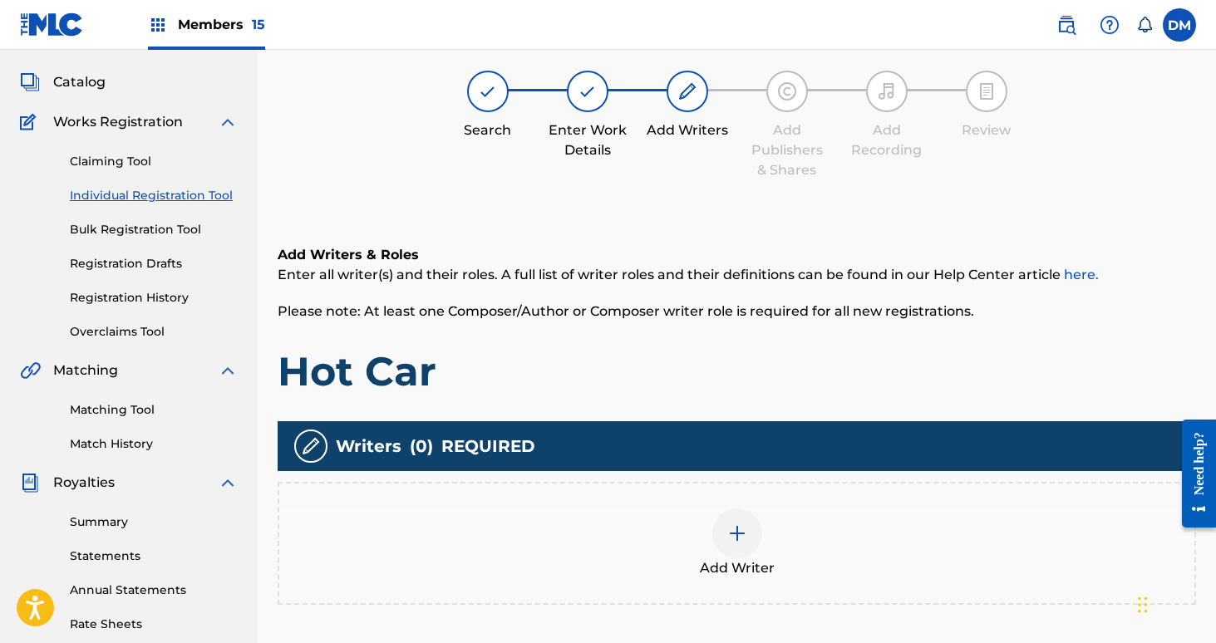
scroll to position [75, 0]
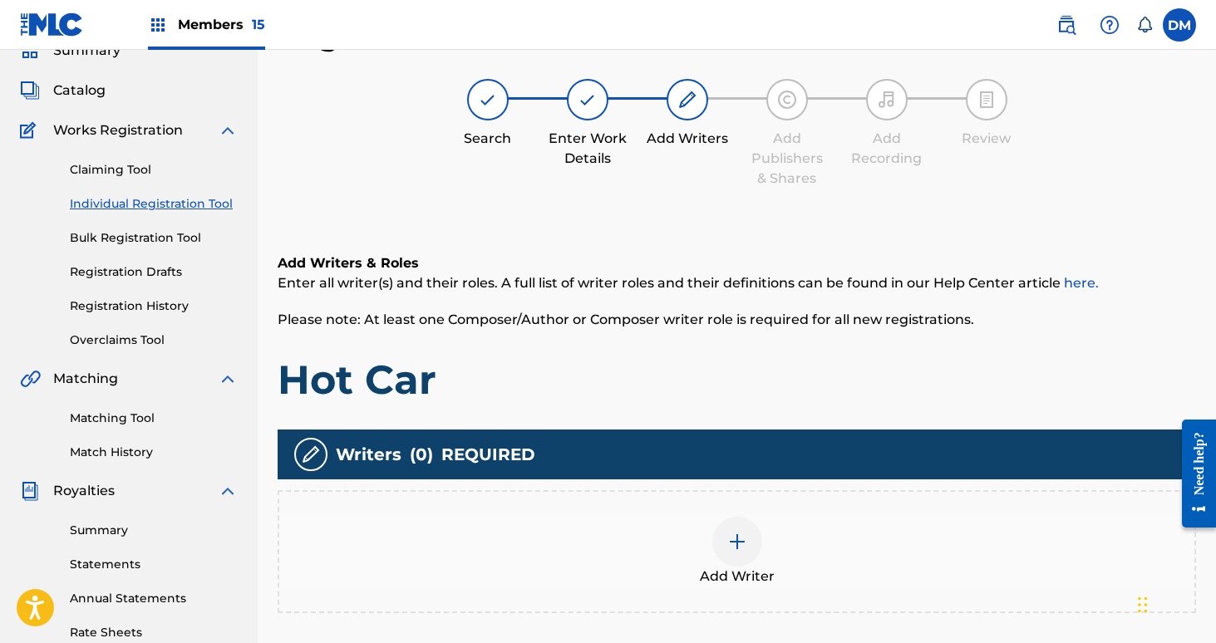
click at [750, 539] on div at bounding box center [737, 542] width 50 height 50
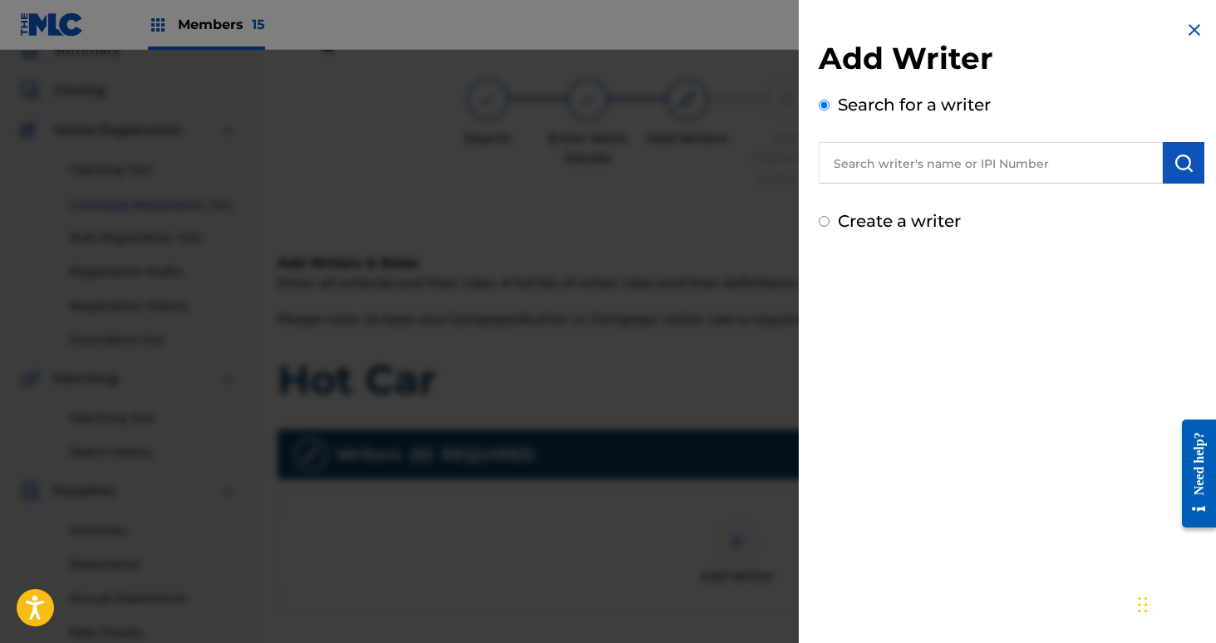
click at [880, 177] on input "text" at bounding box center [991, 163] width 344 height 42
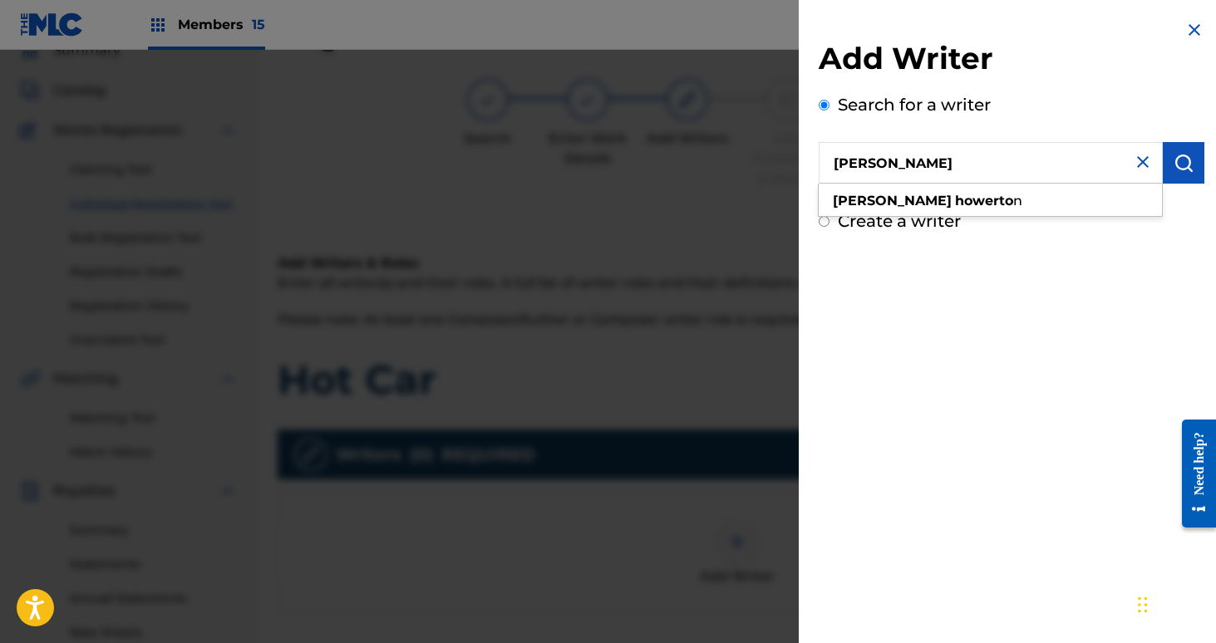
type input "[PERSON_NAME]"
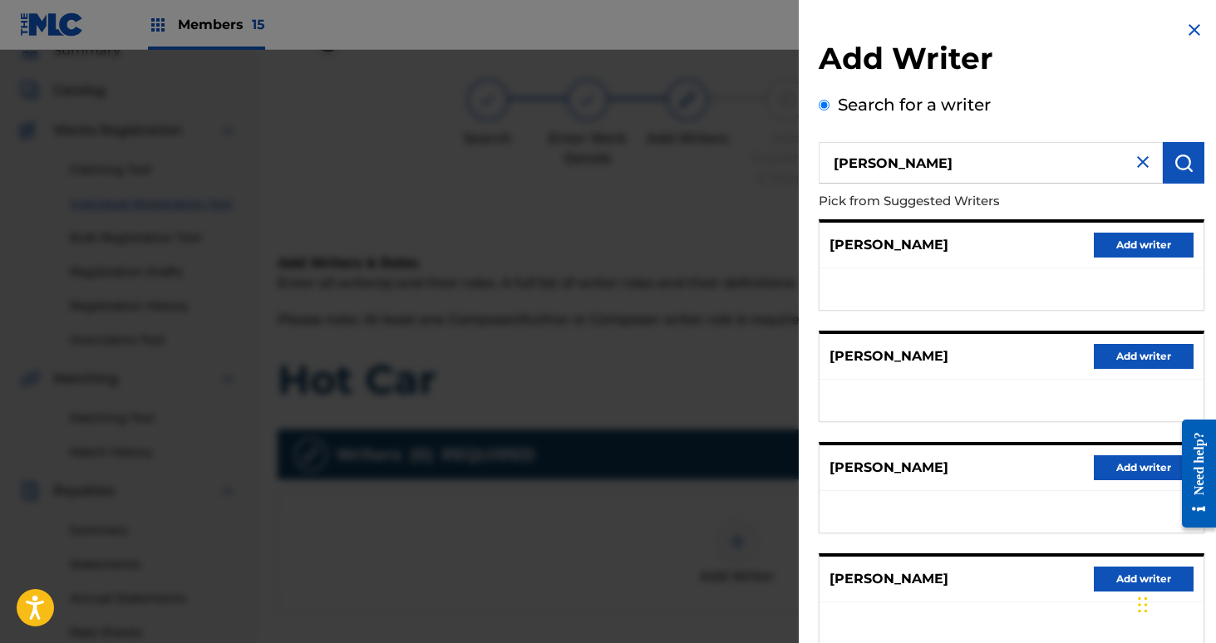
scroll to position [218, 0]
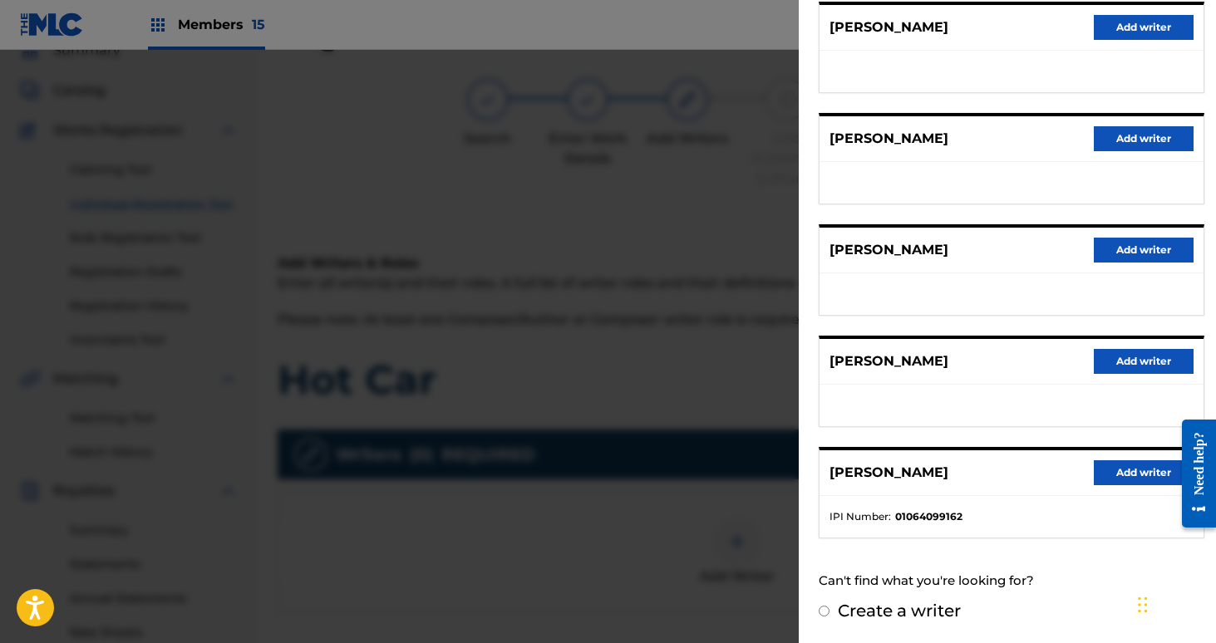
click at [1130, 483] on button "Add writer" at bounding box center [1144, 472] width 100 height 25
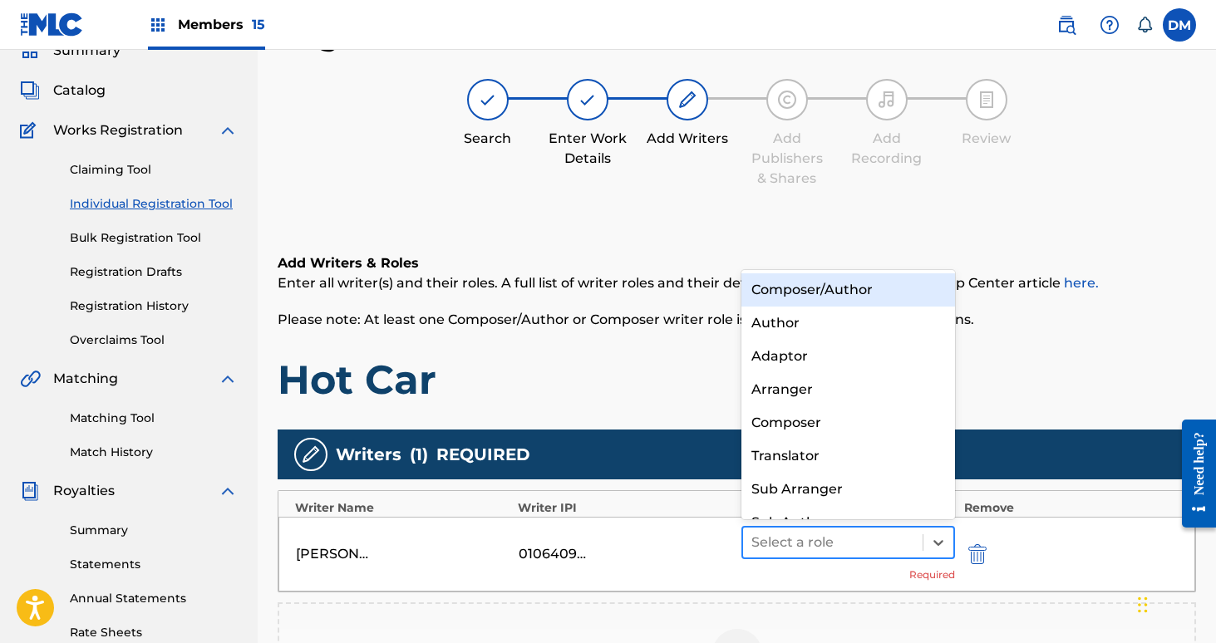
click at [847, 548] on div at bounding box center [833, 542] width 164 height 23
click at [857, 272] on div "Composer/Author Author Adaptor Arranger Composer Translator Sub Arranger Sub Au…" at bounding box center [848, 394] width 214 height 249
click at [839, 286] on div "Composer/Author" at bounding box center [848, 289] width 214 height 33
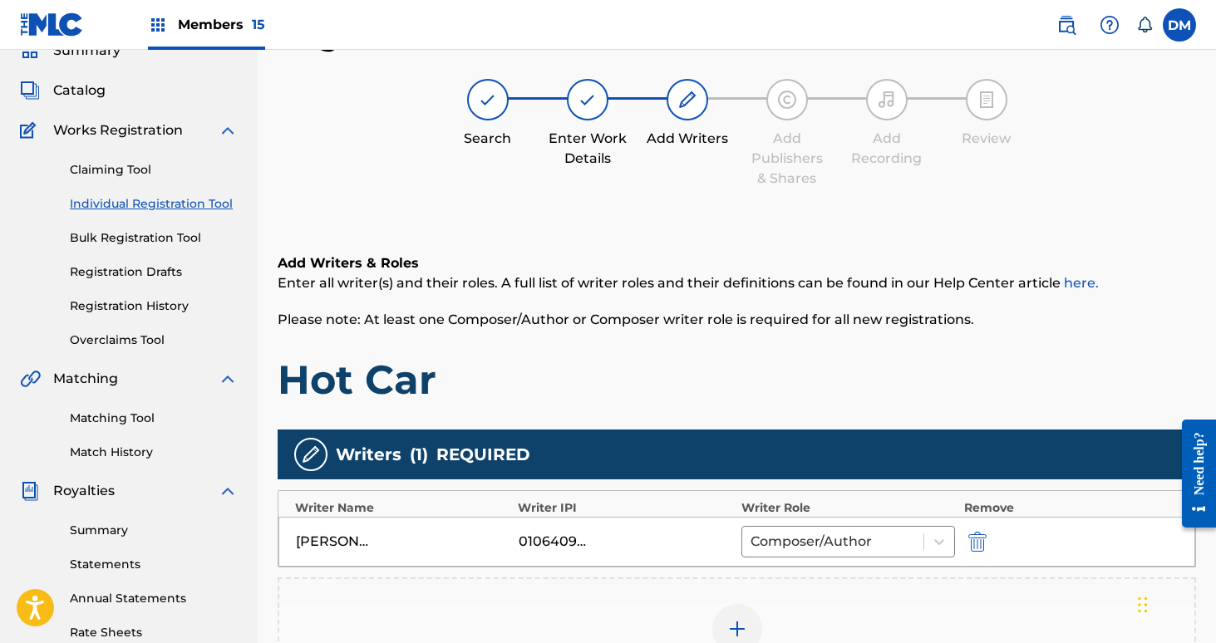
click at [721, 618] on div at bounding box center [737, 629] width 50 height 50
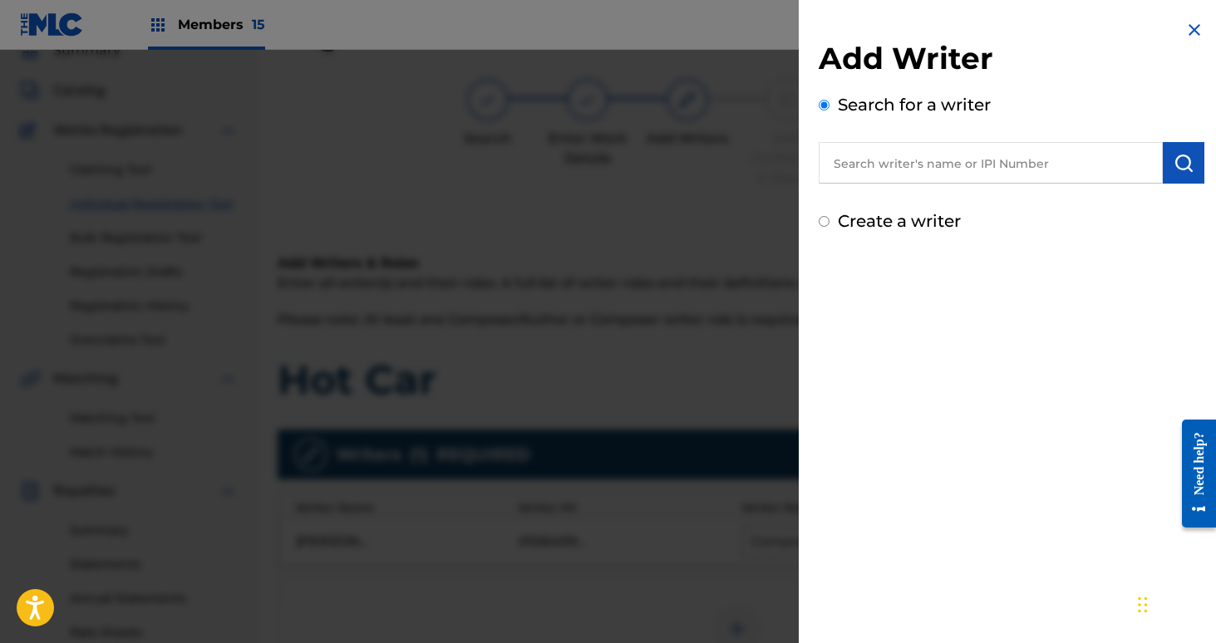
click at [940, 170] on input "text" at bounding box center [991, 163] width 344 height 42
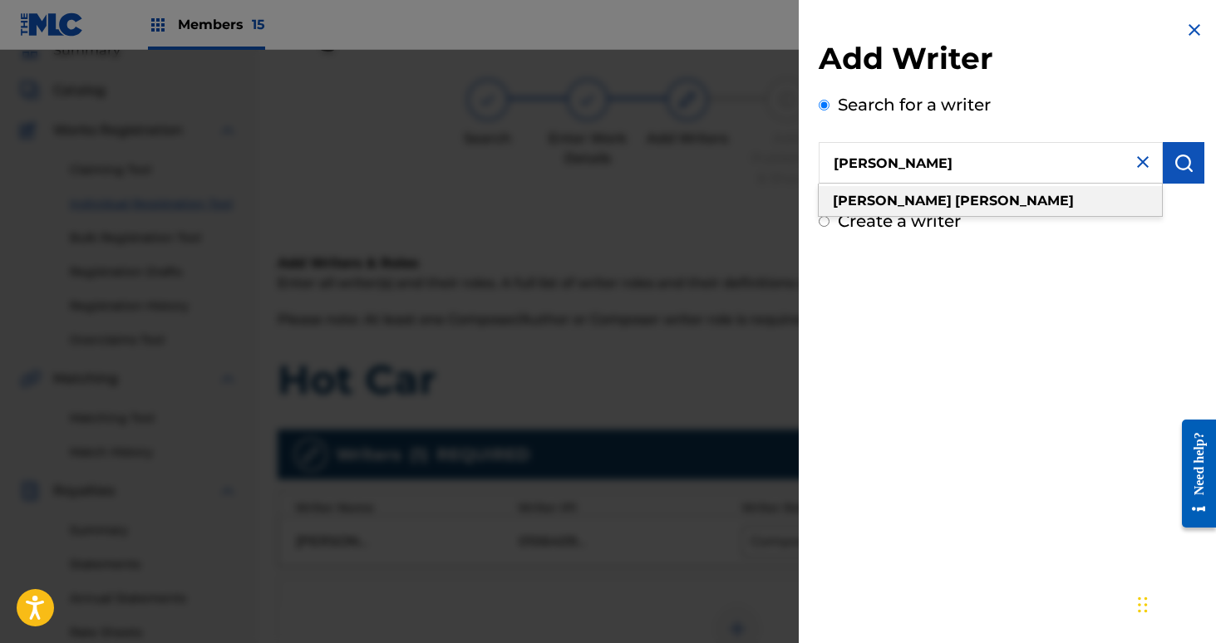
click at [955, 199] on strong "[PERSON_NAME]" at bounding box center [1014, 201] width 119 height 16
type input "[PERSON_NAME]"
click at [959, 209] on div "[PERSON_NAME]" at bounding box center [990, 201] width 343 height 30
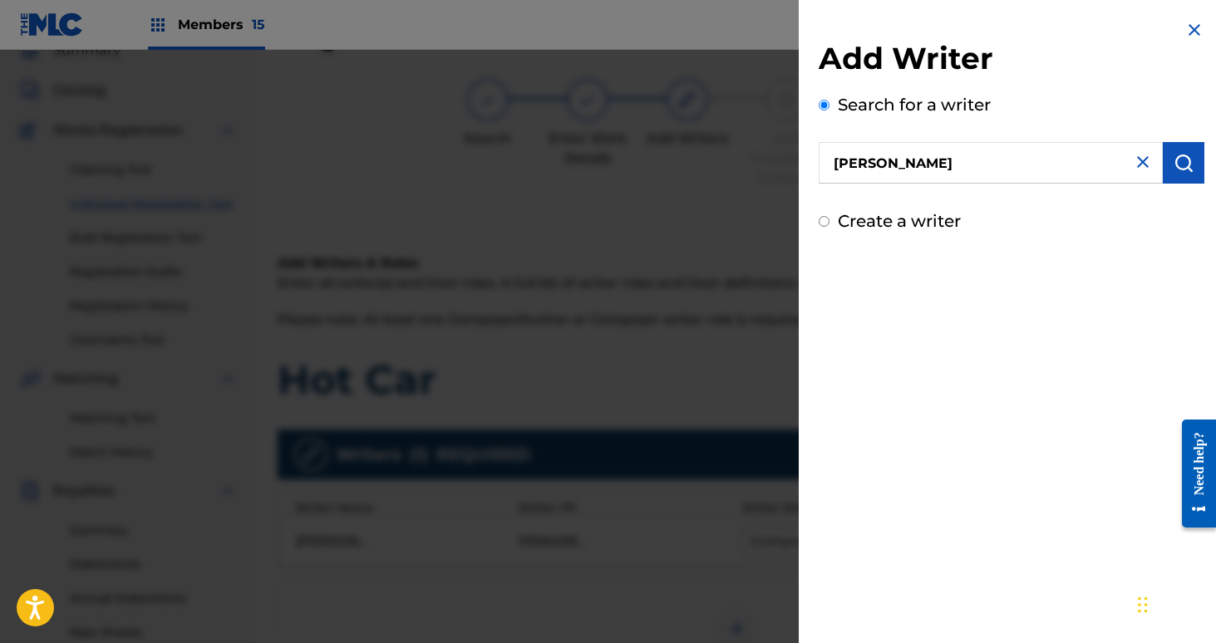
click at [1174, 171] on img "submit" at bounding box center [1184, 163] width 20 height 20
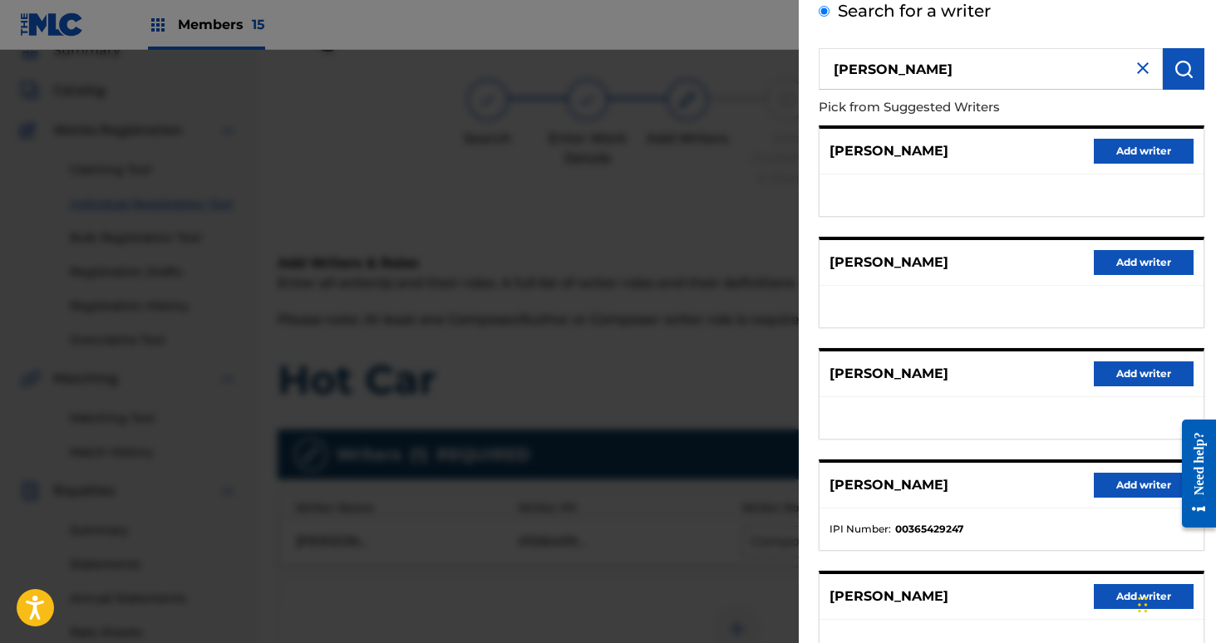
scroll to position [111, 0]
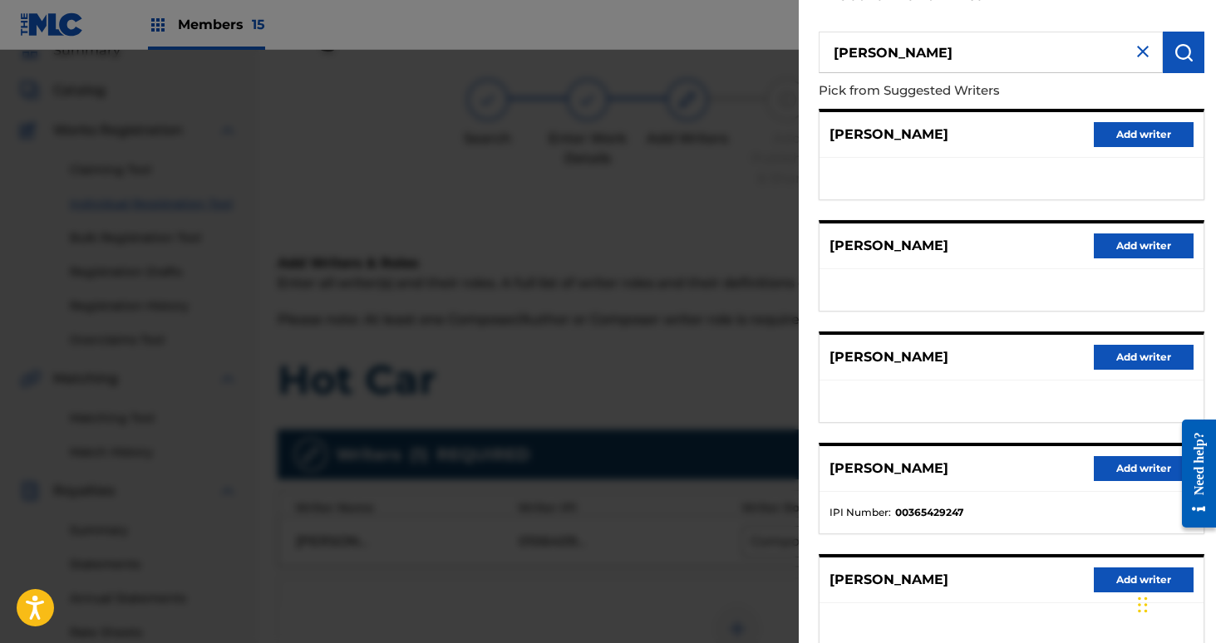
click at [1128, 468] on button "Add writer" at bounding box center [1144, 468] width 100 height 25
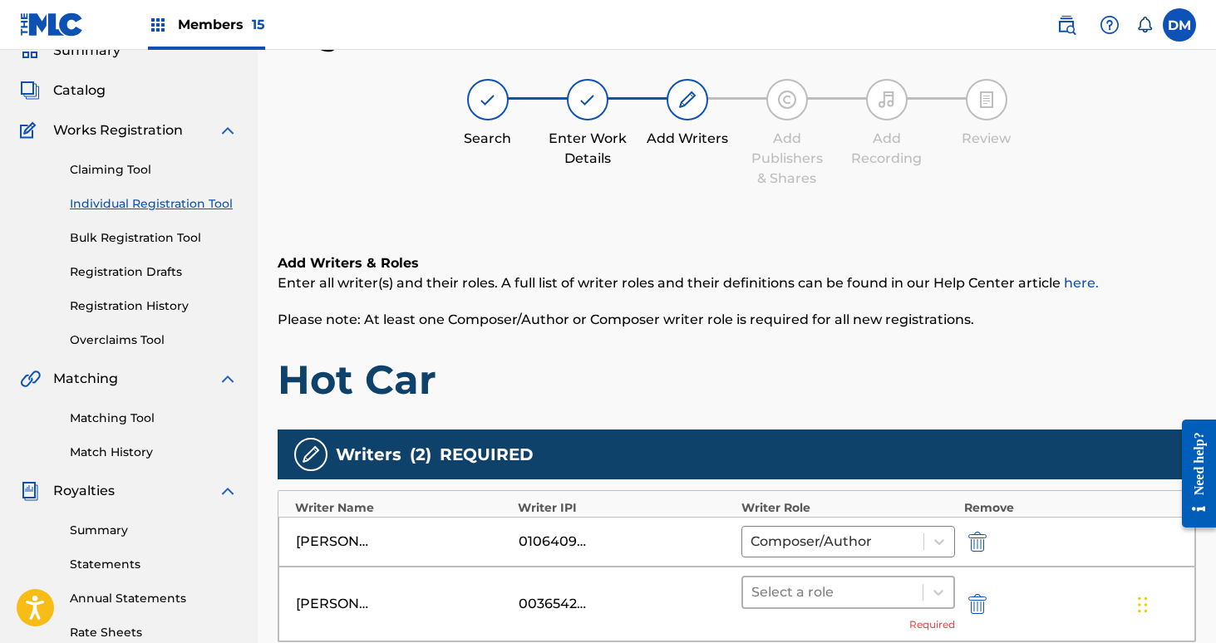
click at [749, 585] on div "Select a role" at bounding box center [833, 593] width 180 height 30
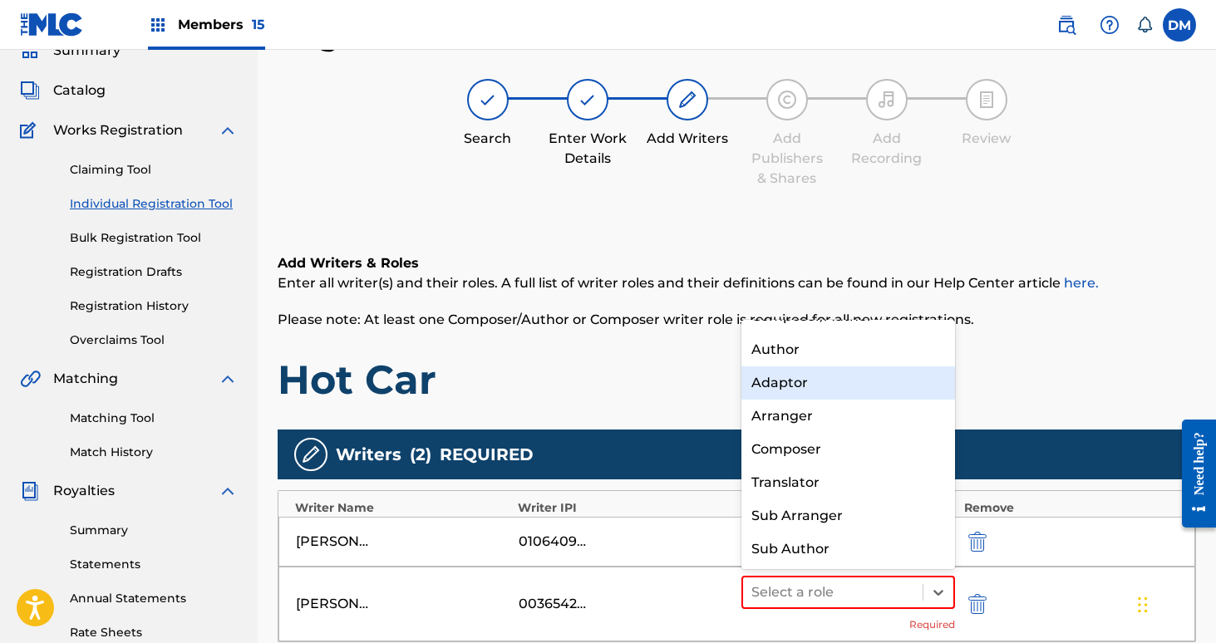
scroll to position [0, 0]
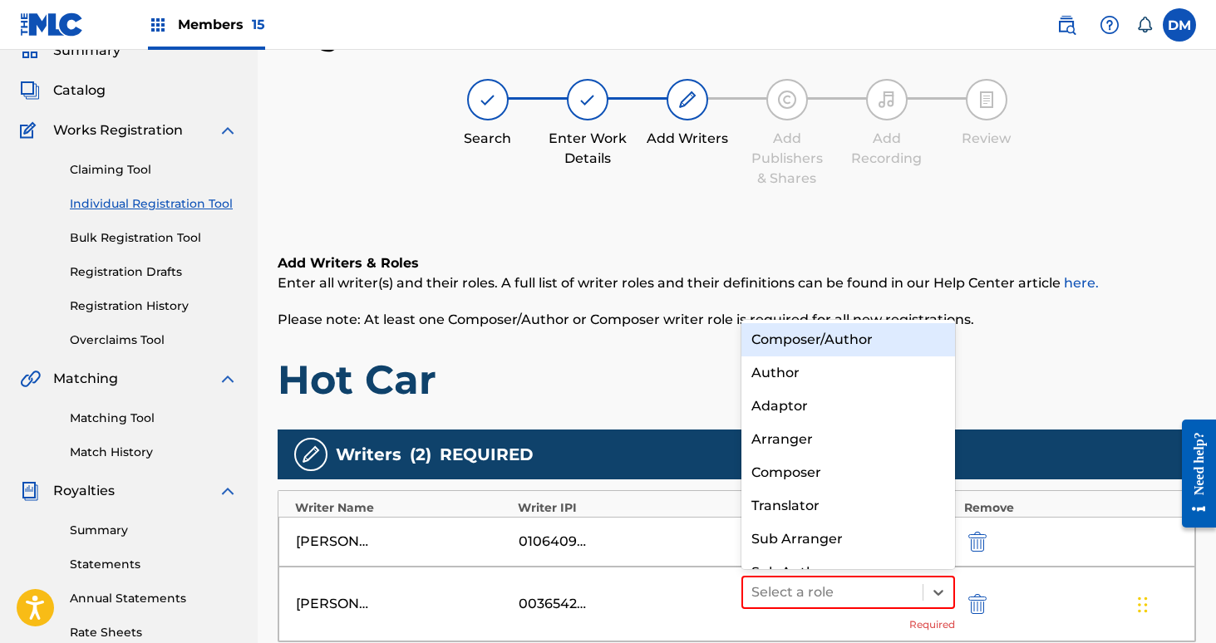
click at [798, 342] on div "Composer/Author" at bounding box center [848, 339] width 214 height 33
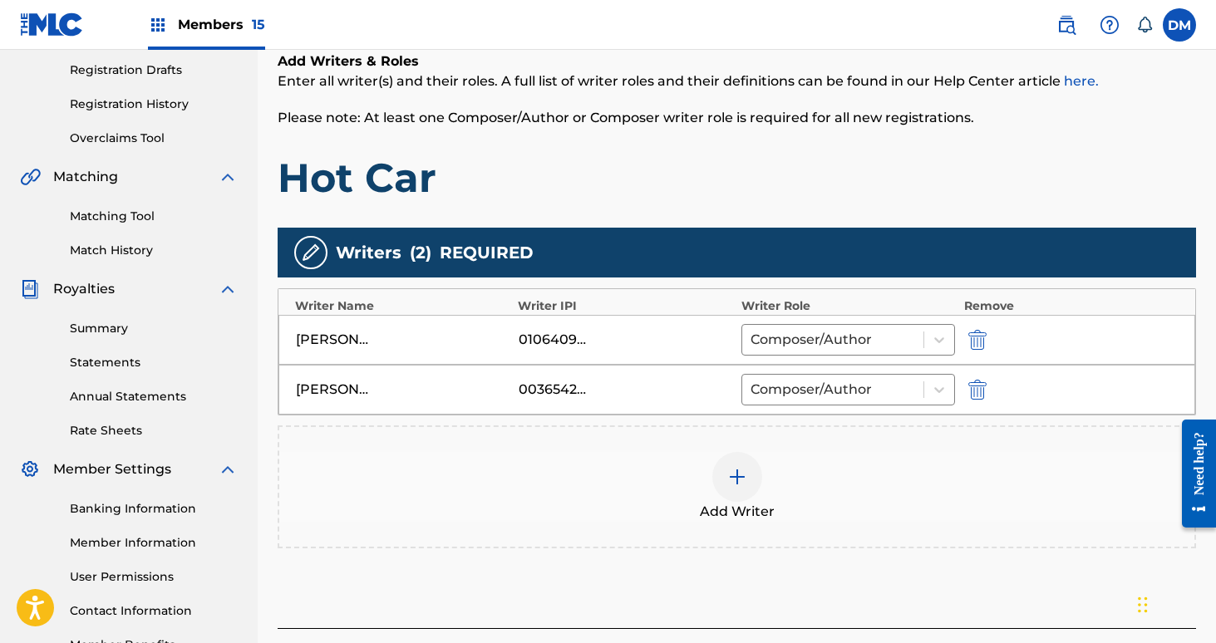
scroll to position [336, 0]
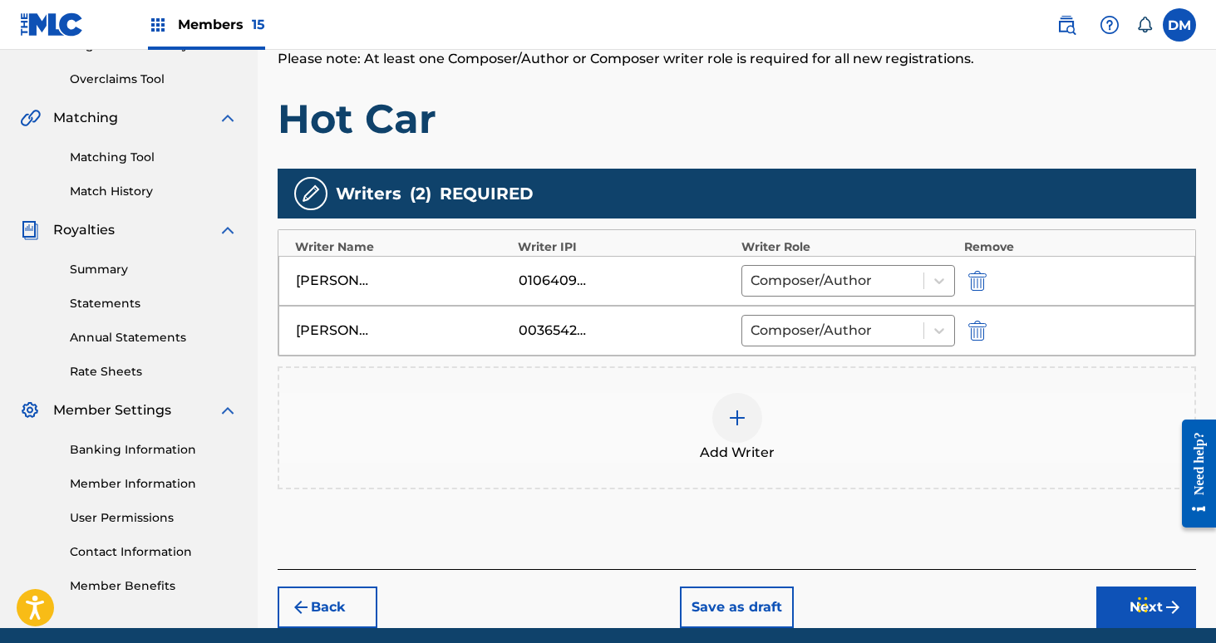
click at [732, 418] on img at bounding box center [737, 418] width 20 height 20
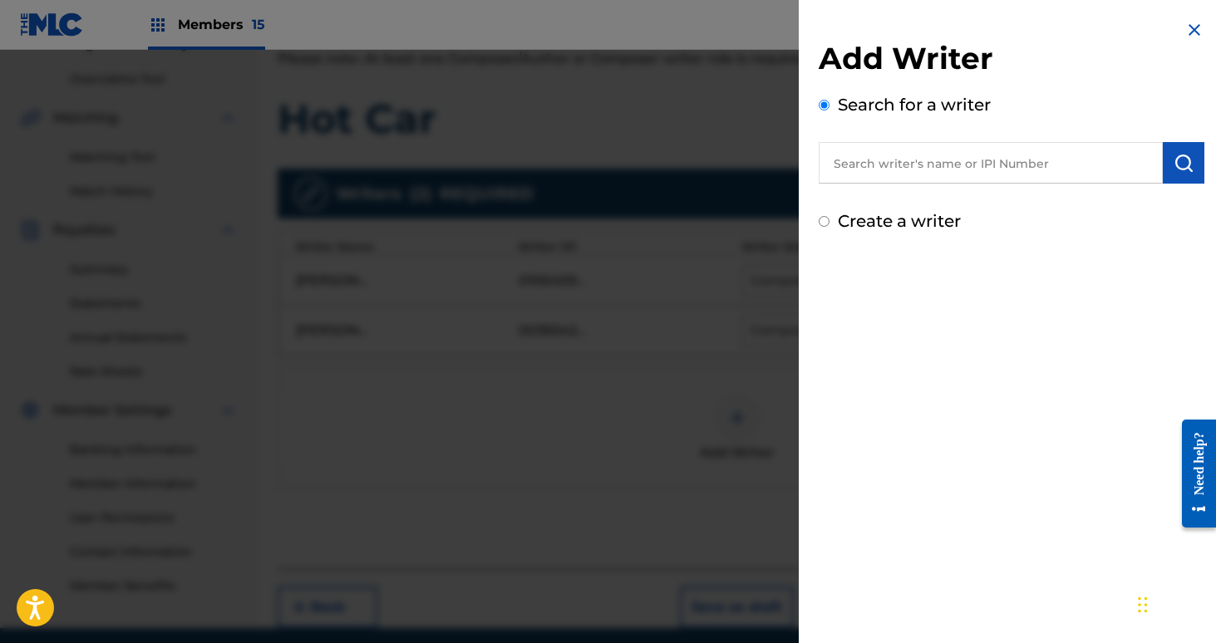
click at [860, 183] on input "text" at bounding box center [991, 163] width 344 height 42
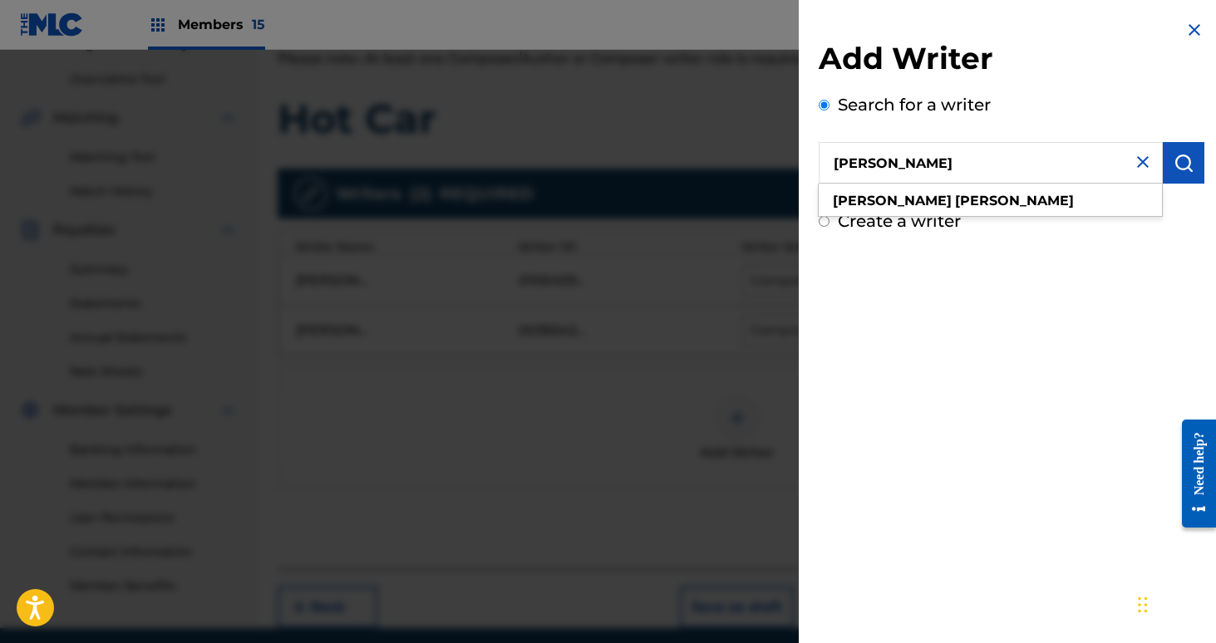
type input "[PERSON_NAME]"
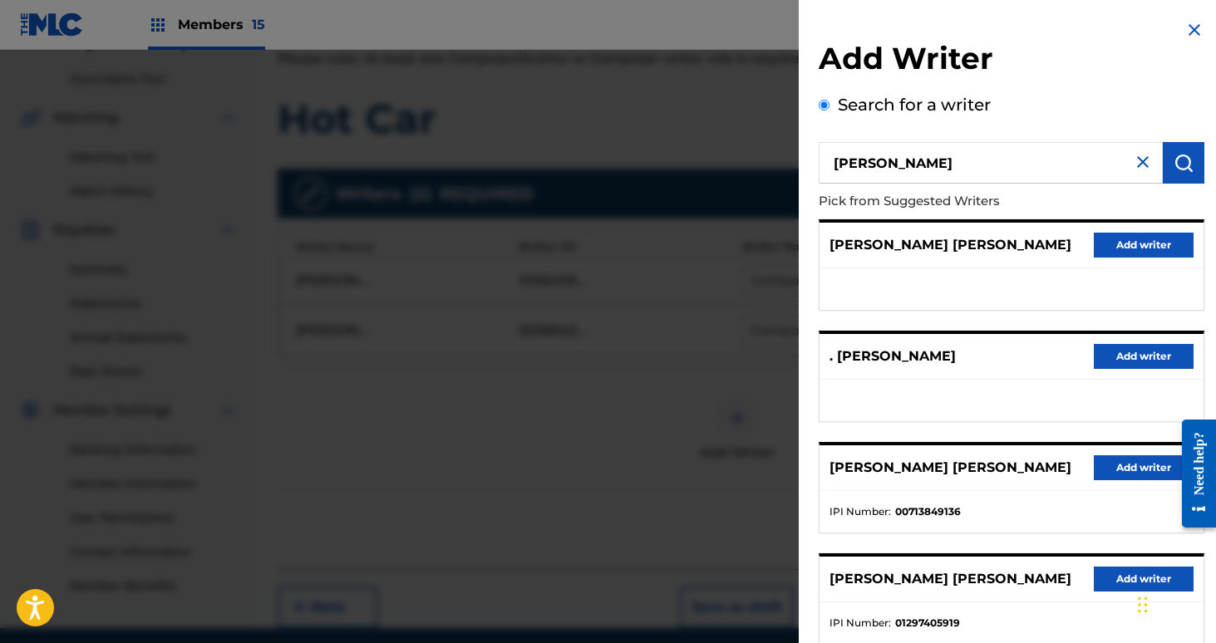
scroll to position [218, 0]
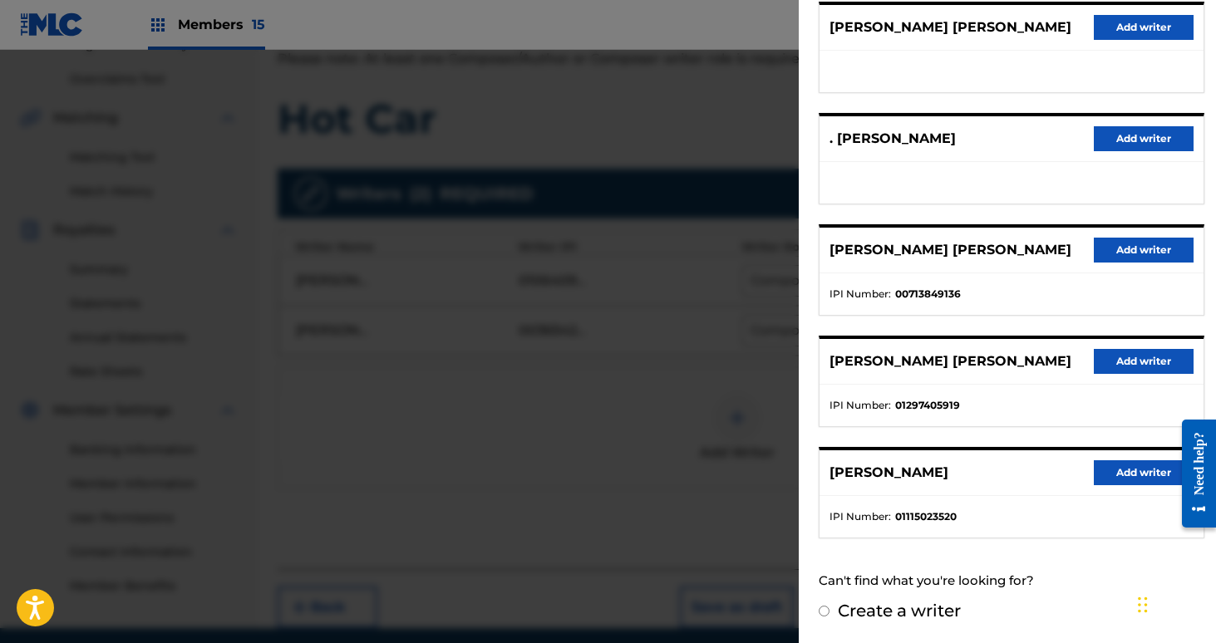
click at [1145, 474] on button "Add writer" at bounding box center [1144, 472] width 100 height 25
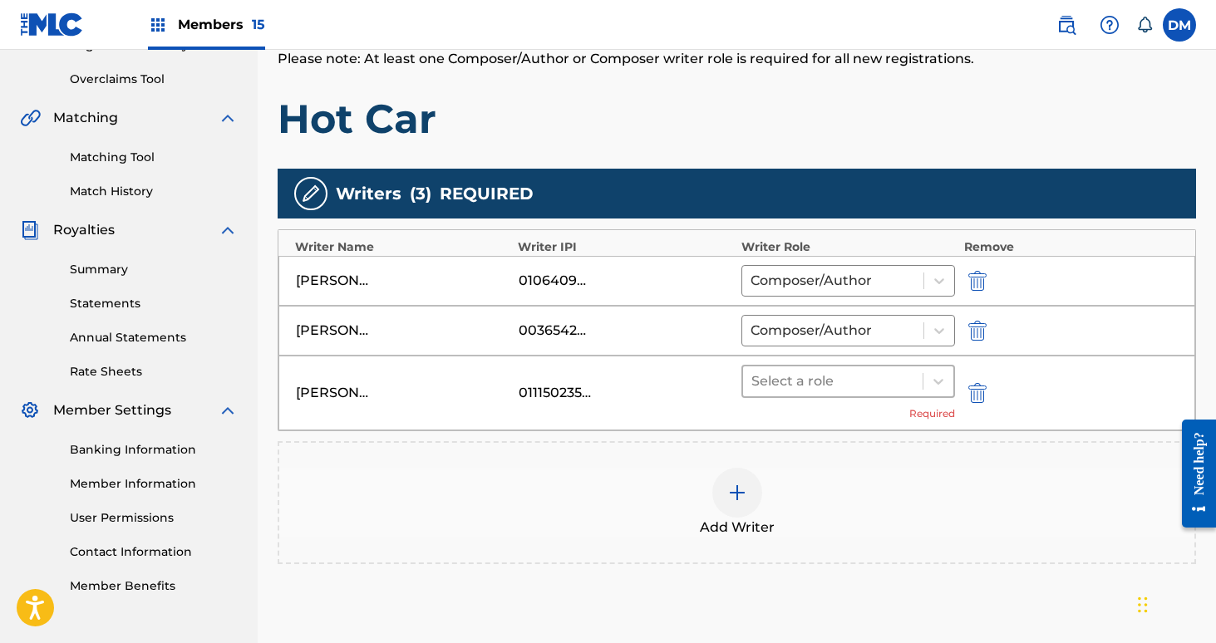
click at [855, 381] on div at bounding box center [833, 381] width 164 height 23
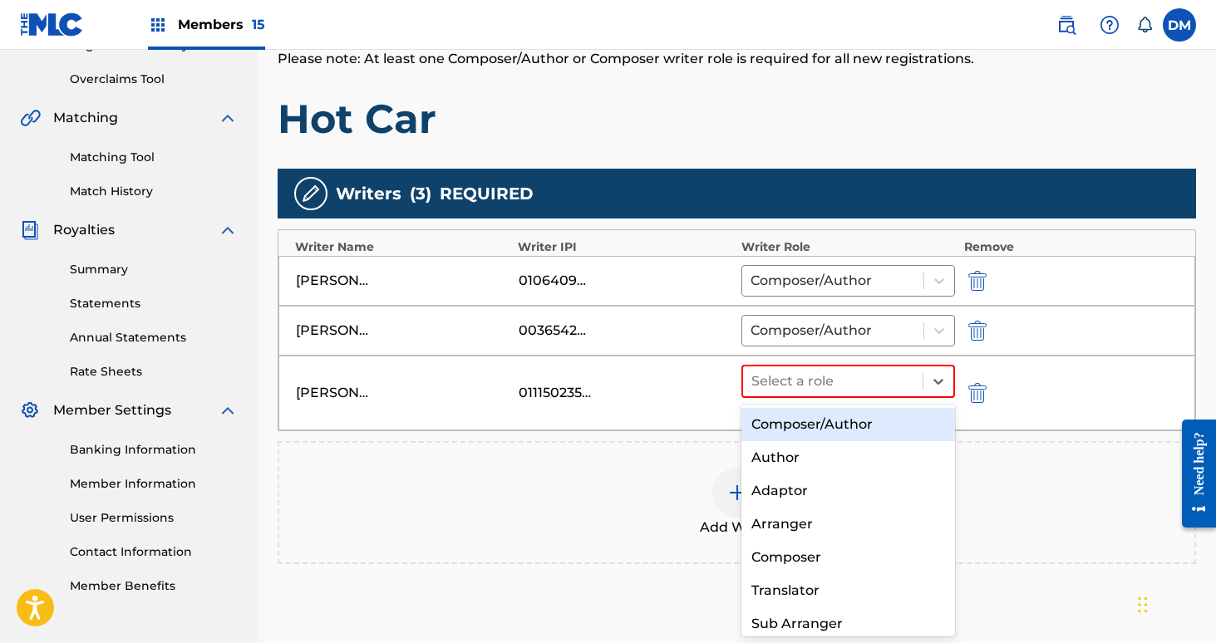
click at [844, 423] on div "Composer/Author" at bounding box center [848, 424] width 214 height 33
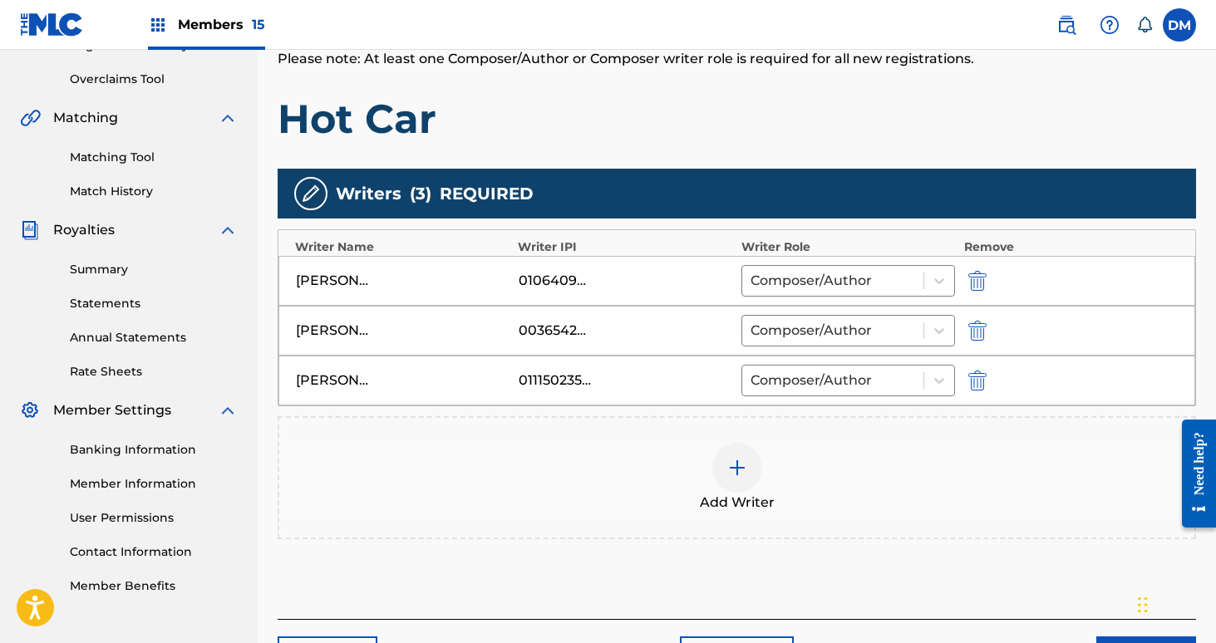
click at [753, 459] on div at bounding box center [737, 468] width 50 height 50
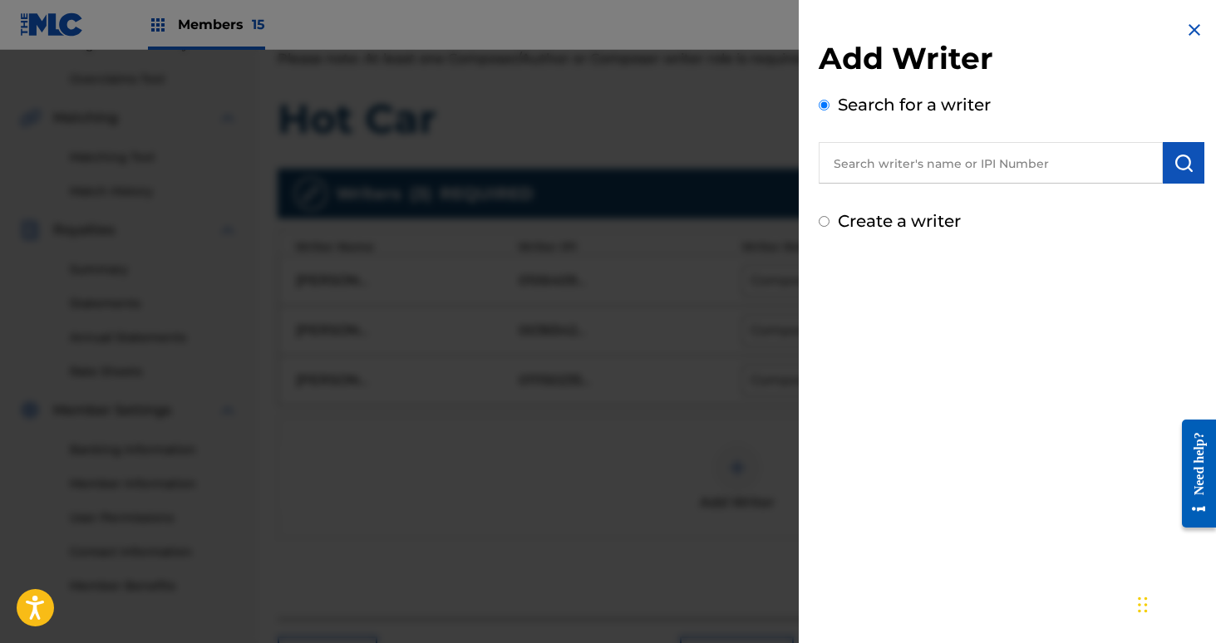
click at [1070, 176] on input "text" at bounding box center [991, 163] width 344 height 42
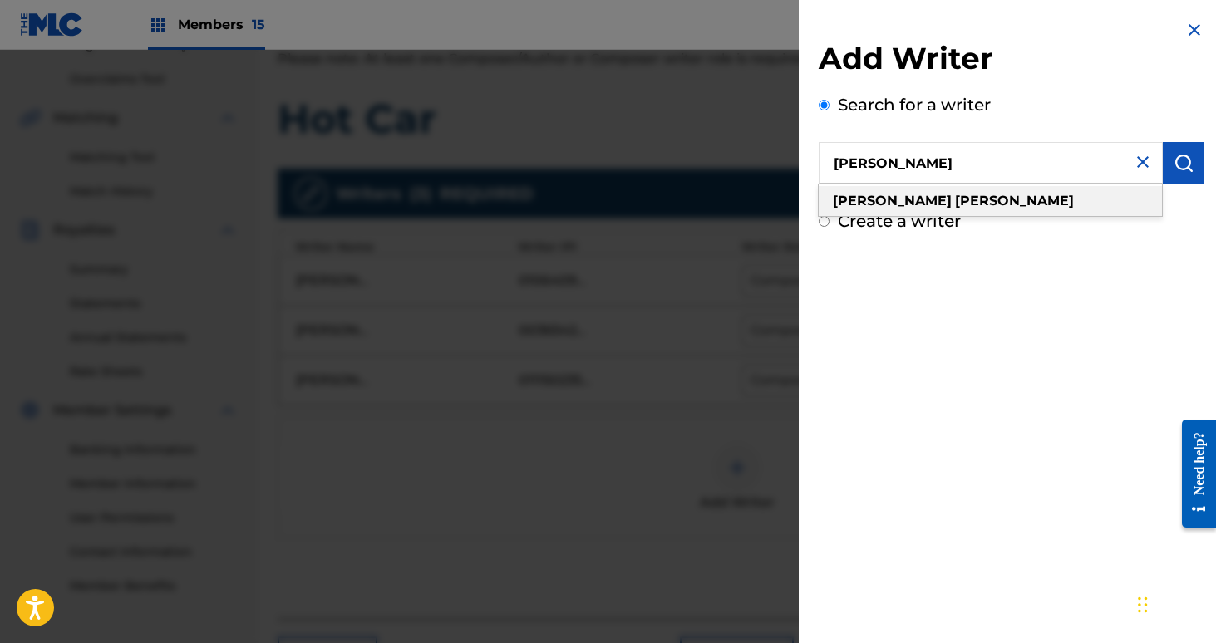
click at [955, 193] on strong "[PERSON_NAME]" at bounding box center [1014, 201] width 119 height 16
type input "[PERSON_NAME]"
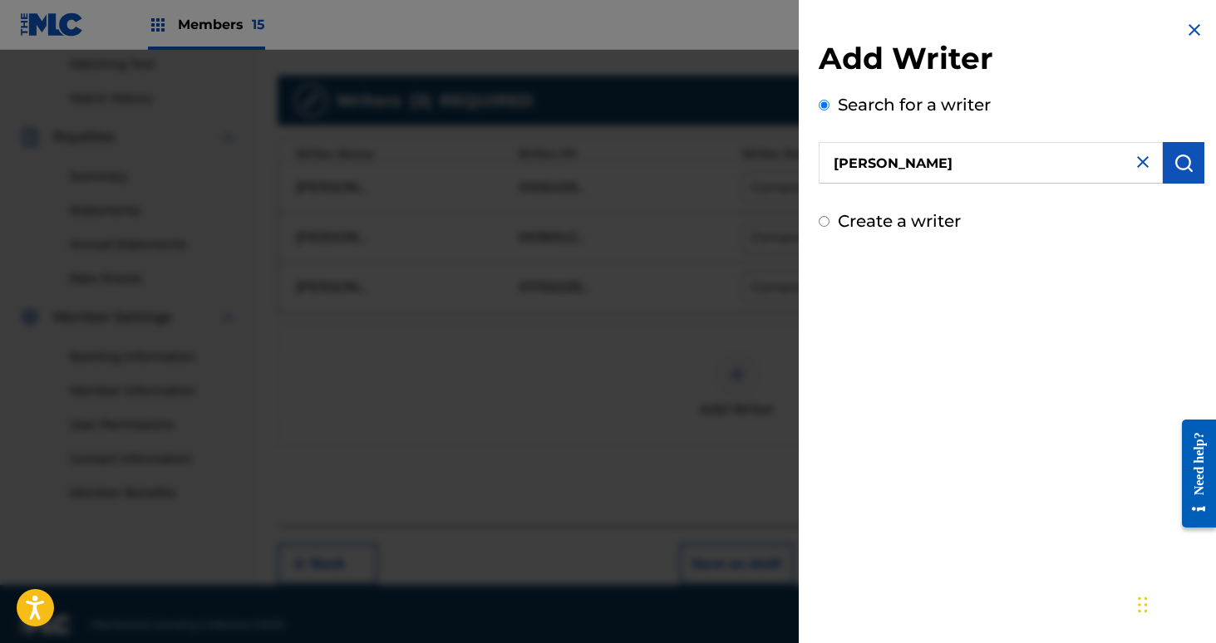
scroll to position [448, 0]
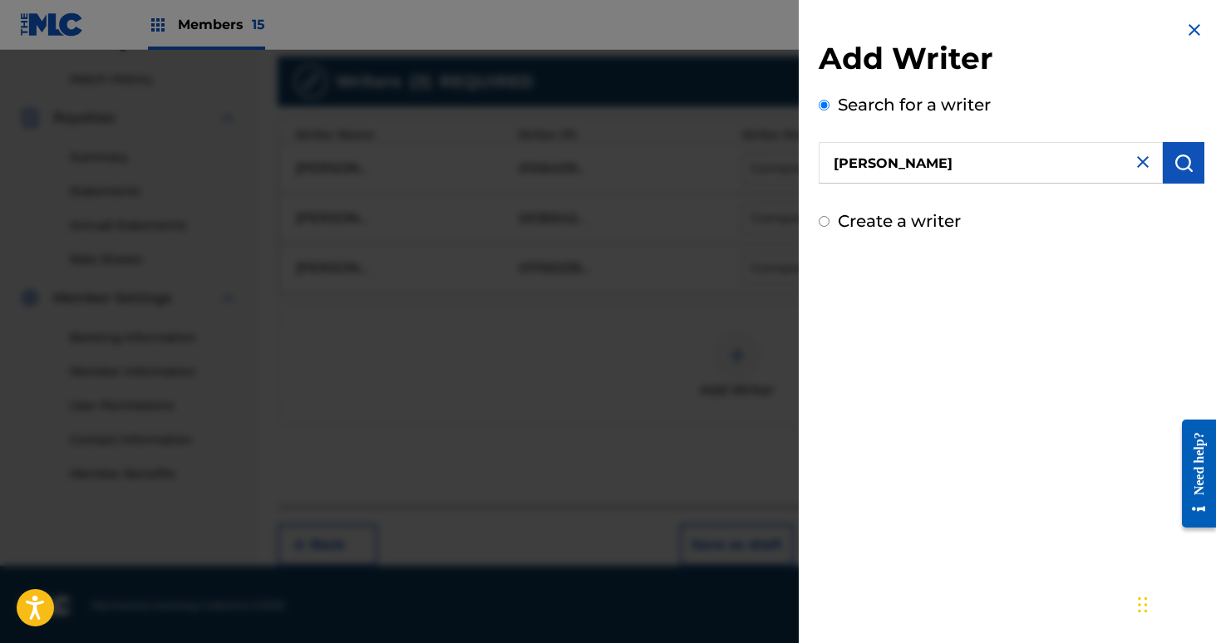
click at [1186, 175] on button "submit" at bounding box center [1184, 163] width 42 height 42
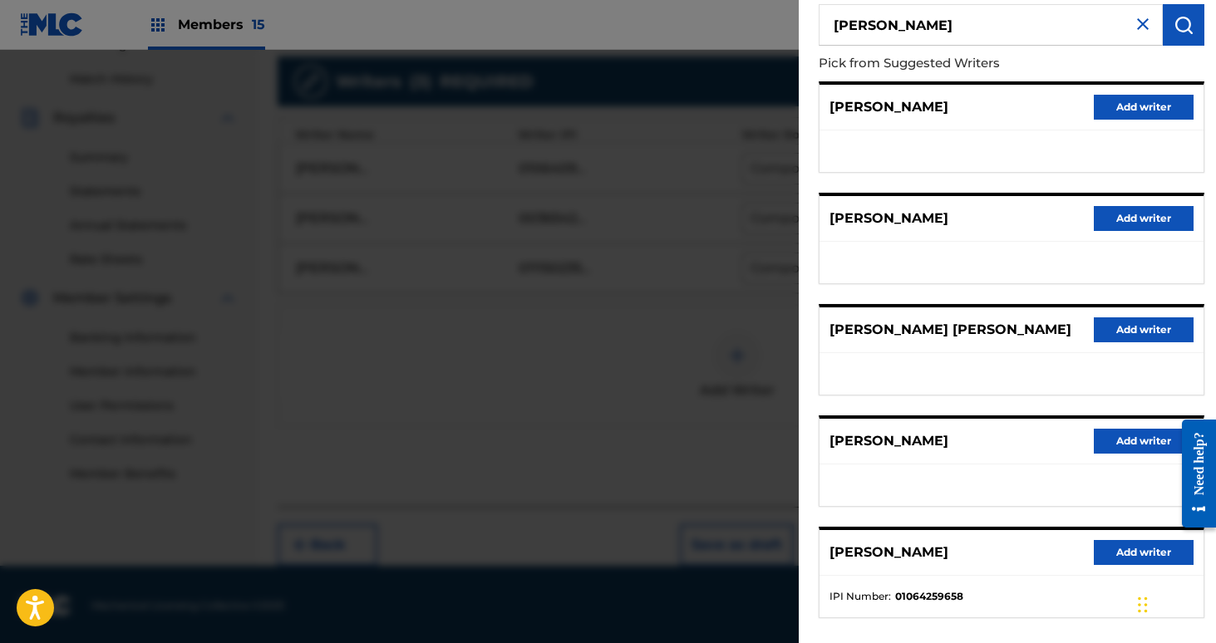
scroll to position [192, 0]
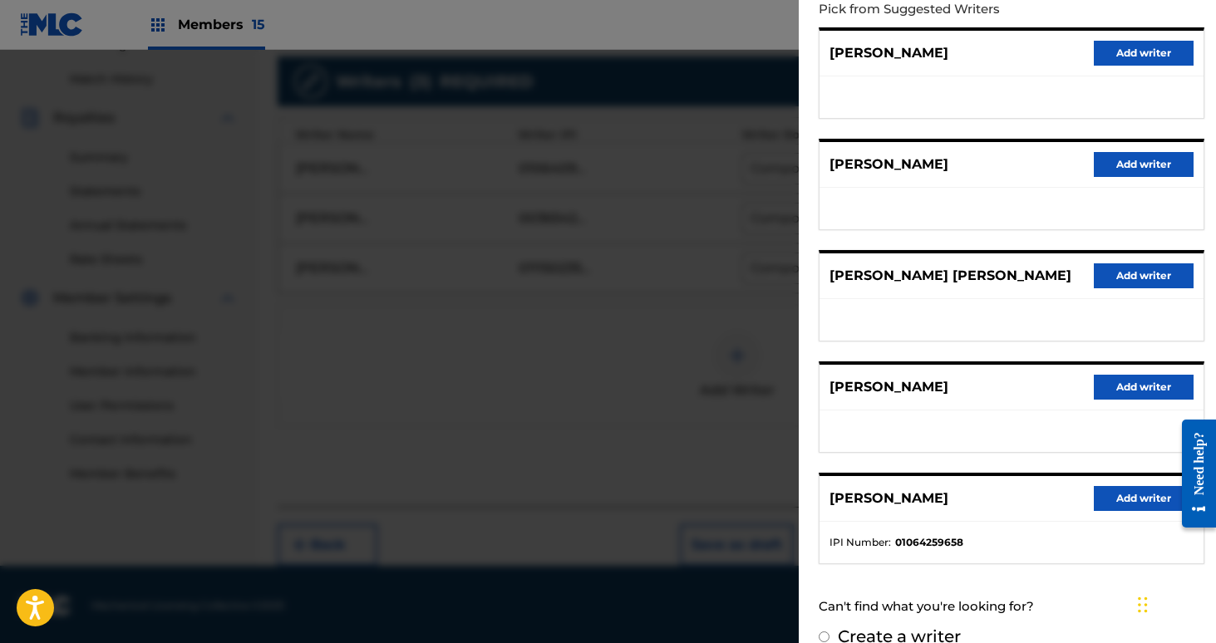
click at [1117, 488] on button "Add writer" at bounding box center [1144, 498] width 100 height 25
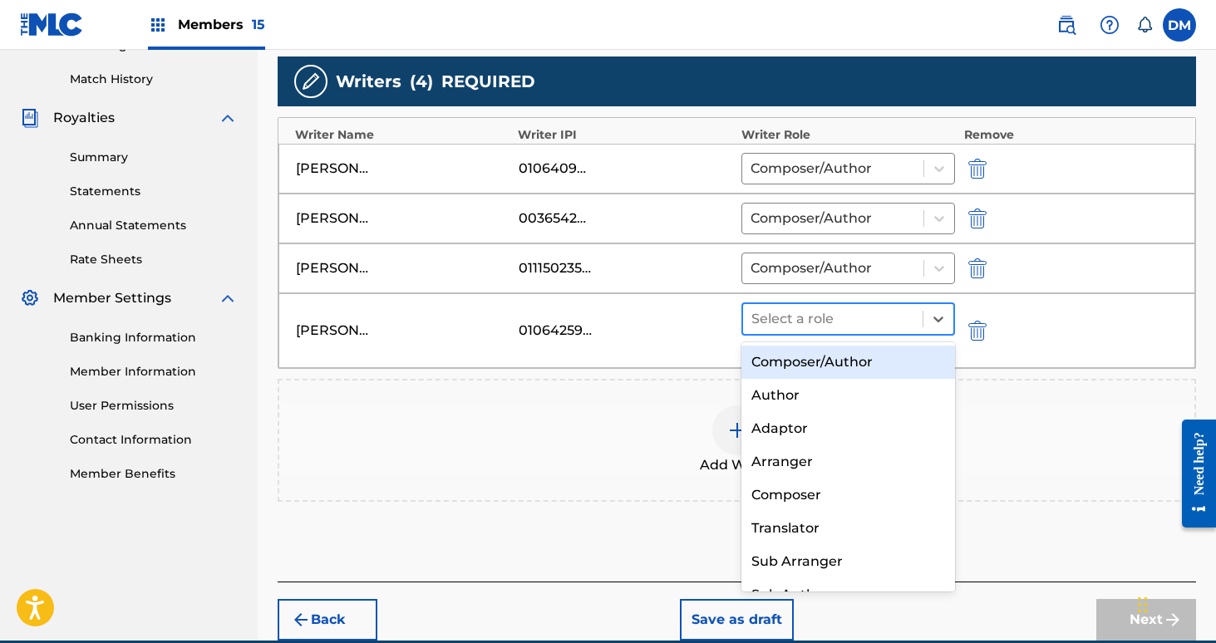
click at [901, 315] on div at bounding box center [833, 319] width 164 height 23
click at [868, 353] on div "Composer/Author" at bounding box center [848, 362] width 214 height 33
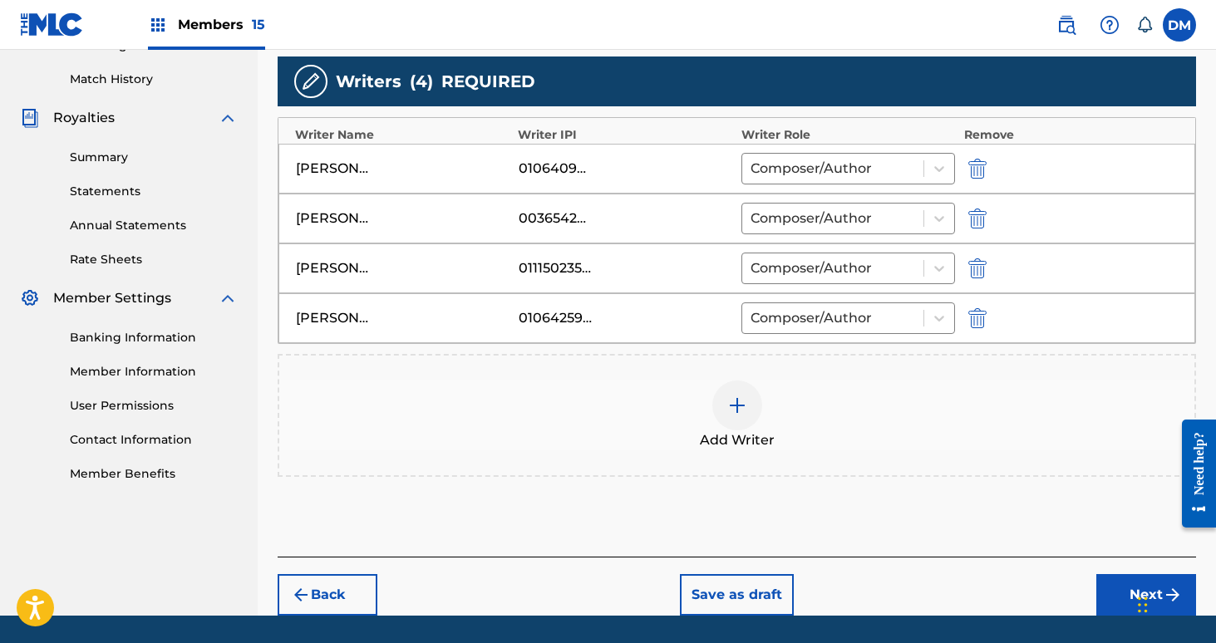
click at [743, 410] on img at bounding box center [737, 406] width 20 height 20
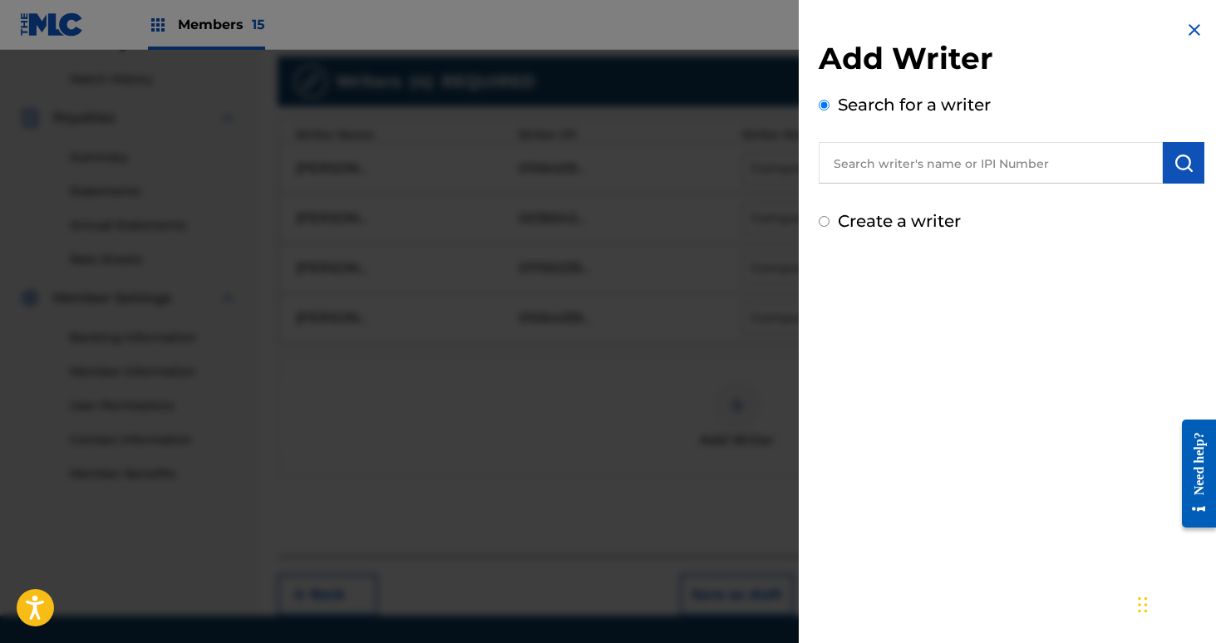
click at [908, 172] on input "text" at bounding box center [991, 163] width 344 height 42
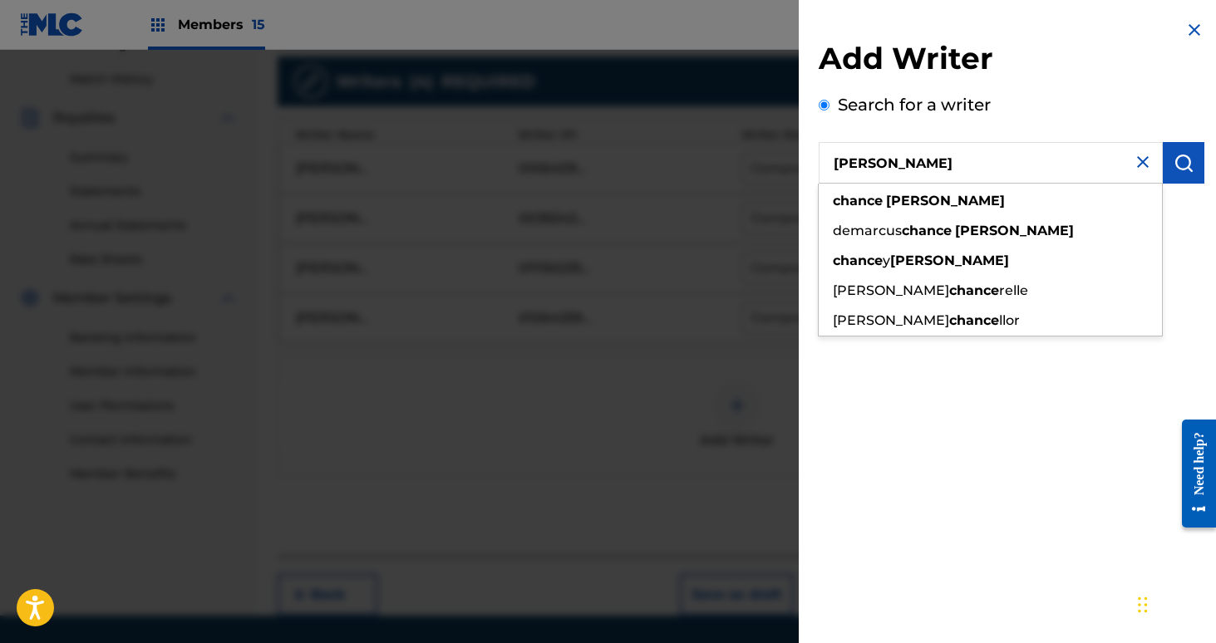
type input "[PERSON_NAME]"
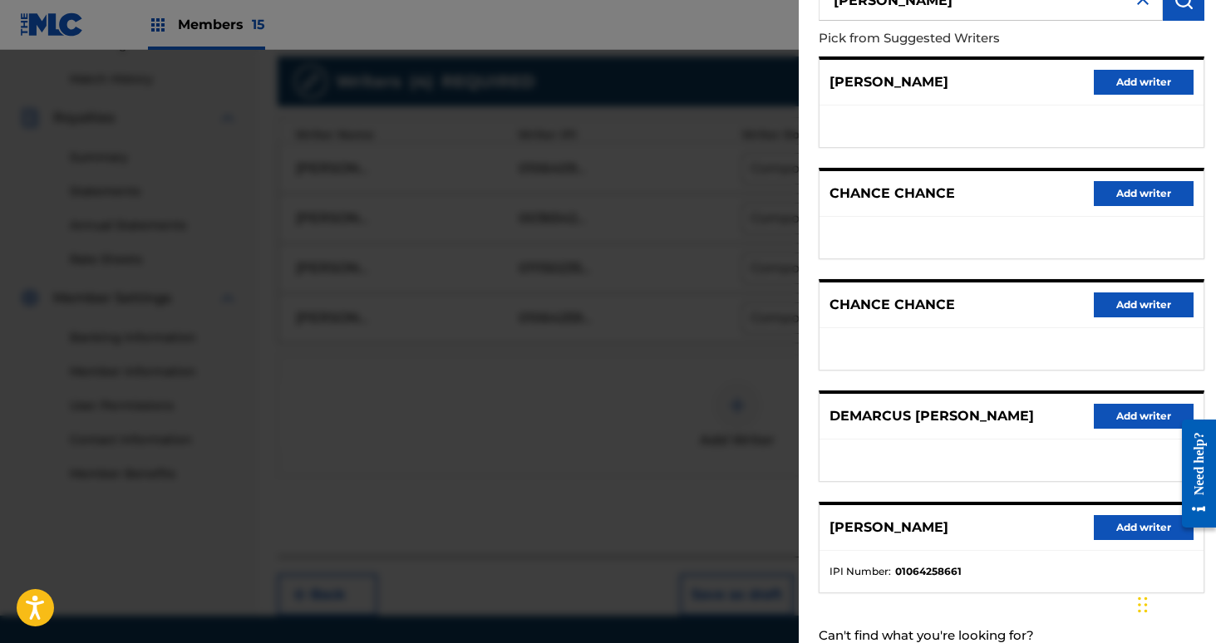
scroll to position [191, 0]
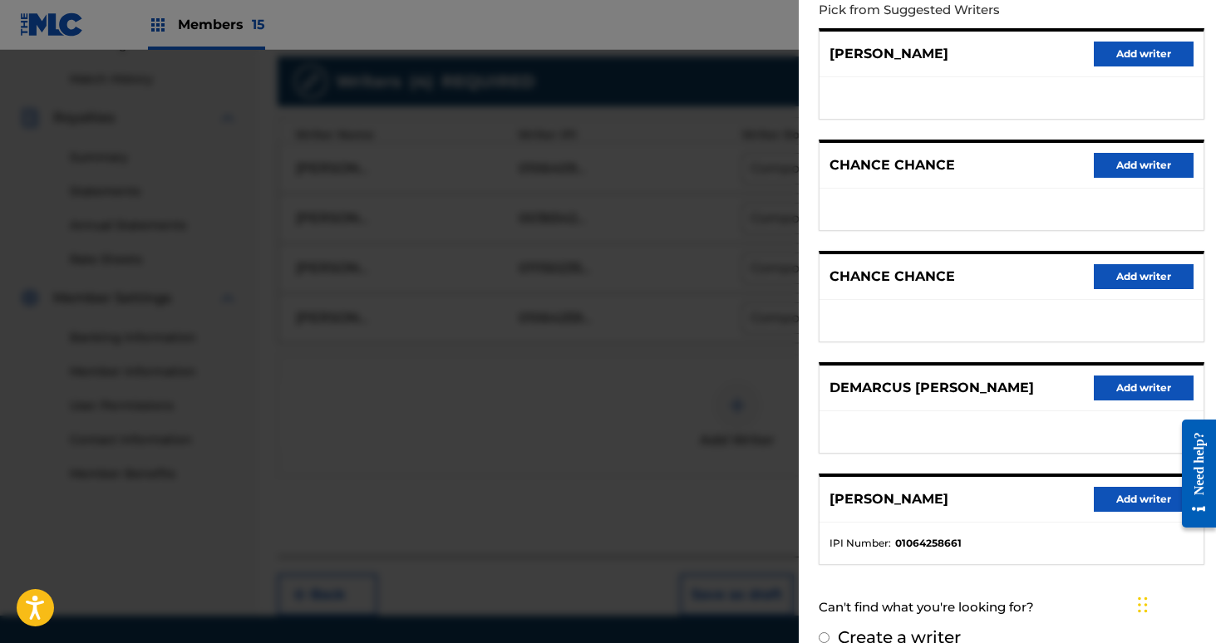
click at [1144, 506] on button "Add writer" at bounding box center [1144, 499] width 100 height 25
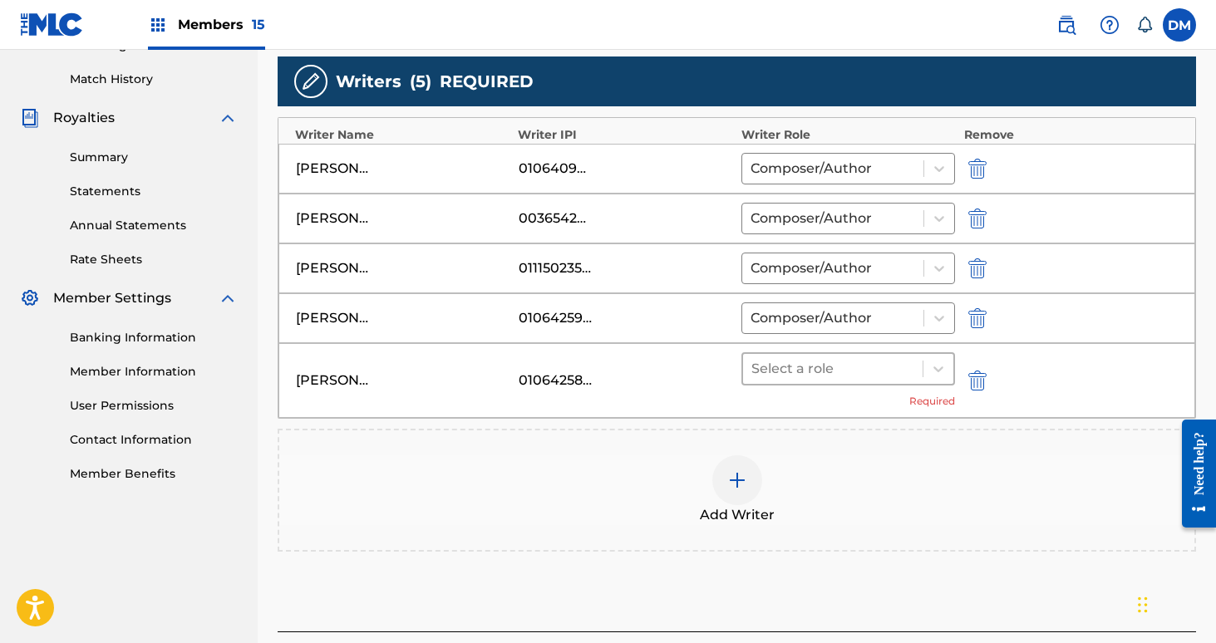
click at [848, 362] on div at bounding box center [833, 368] width 164 height 23
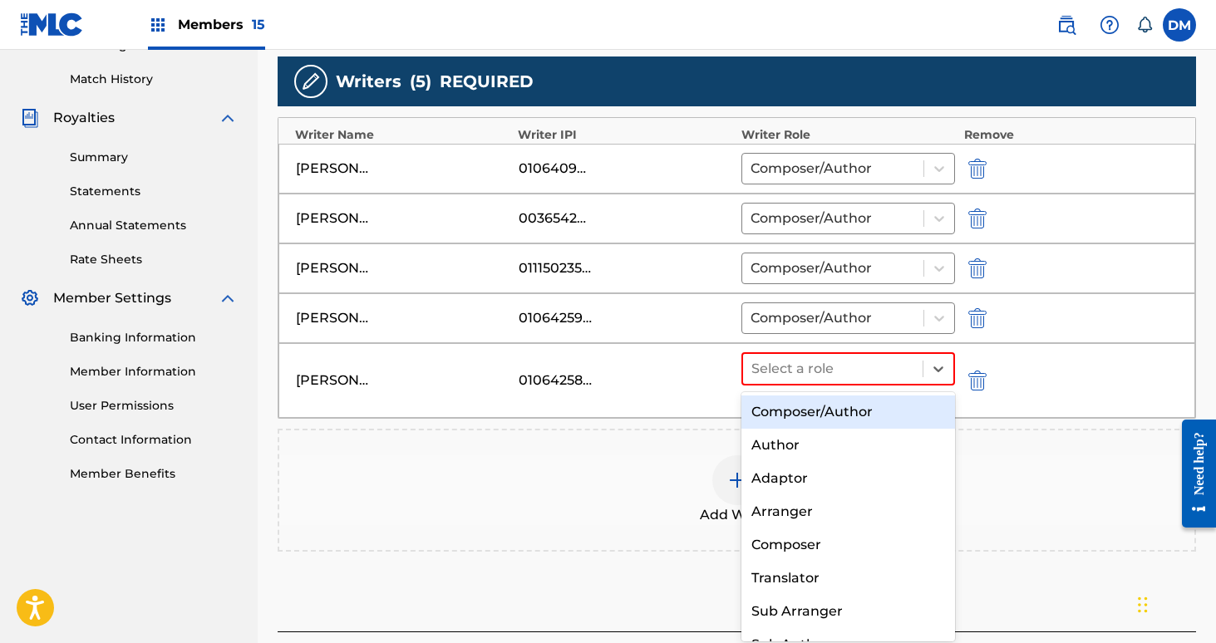
click at [847, 409] on div "Composer/Author" at bounding box center [848, 412] width 214 height 33
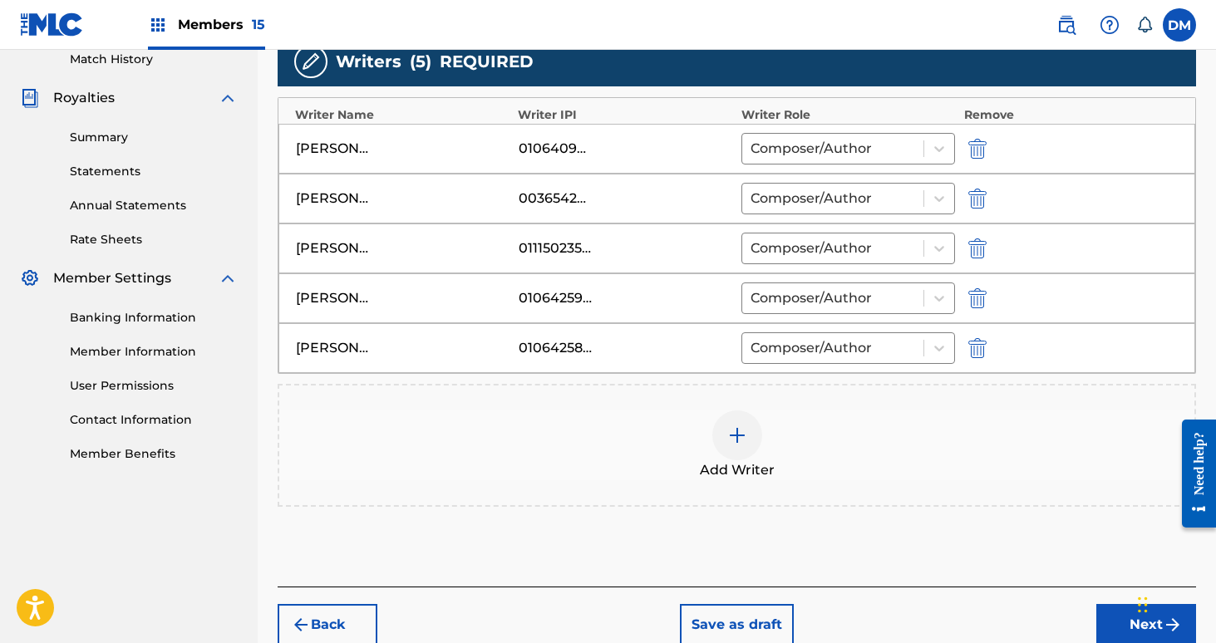
scroll to position [550, 0]
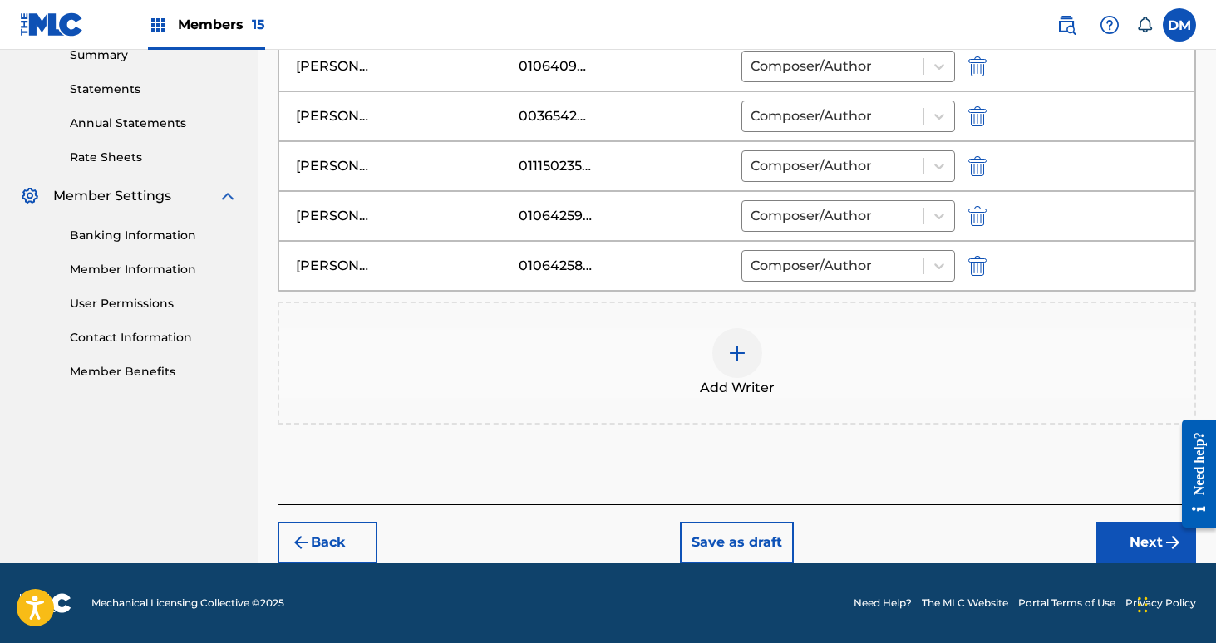
click at [1128, 534] on button "Next" at bounding box center [1146, 543] width 100 height 42
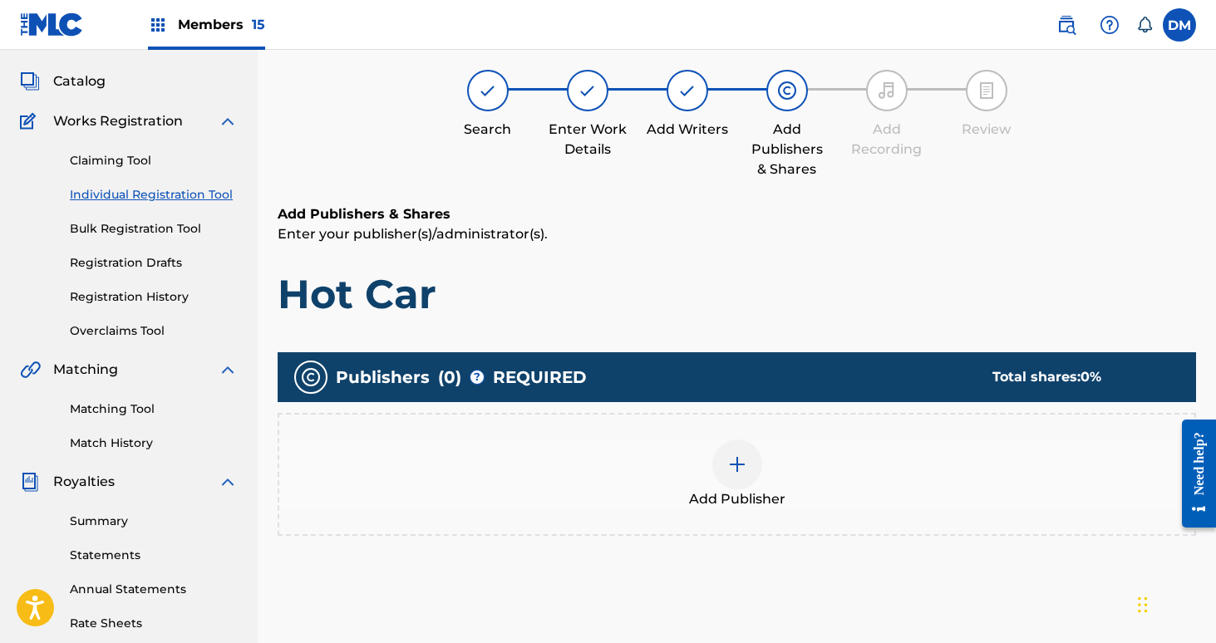
scroll to position [75, 0]
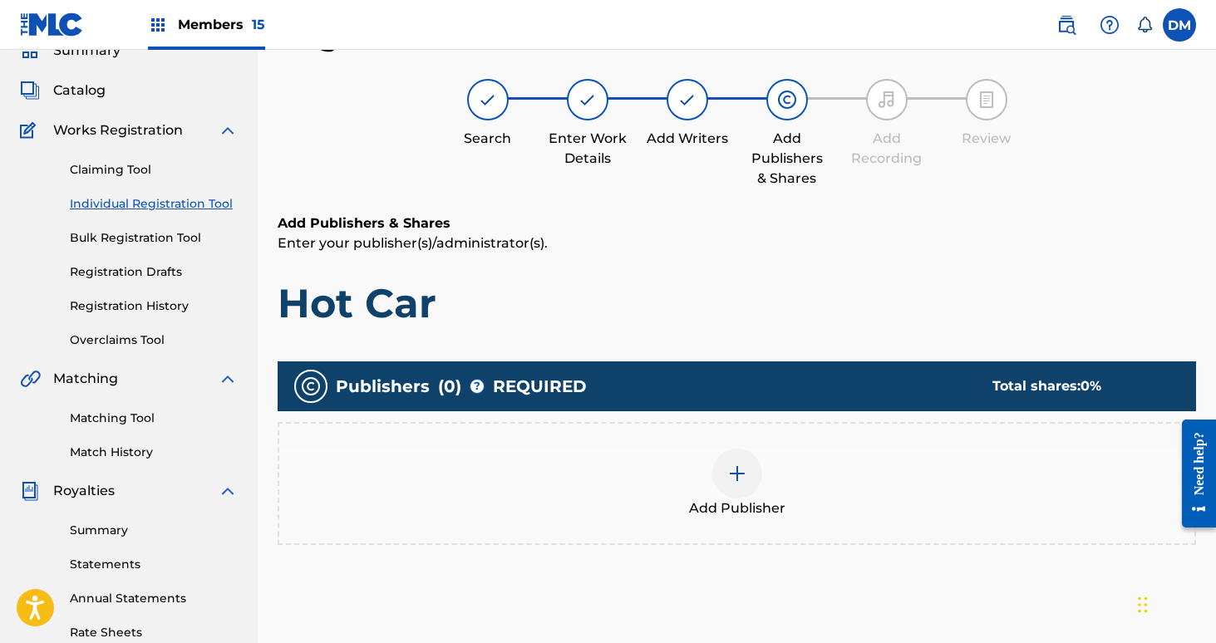
click at [760, 482] on div "Add Publisher" at bounding box center [736, 484] width 915 height 70
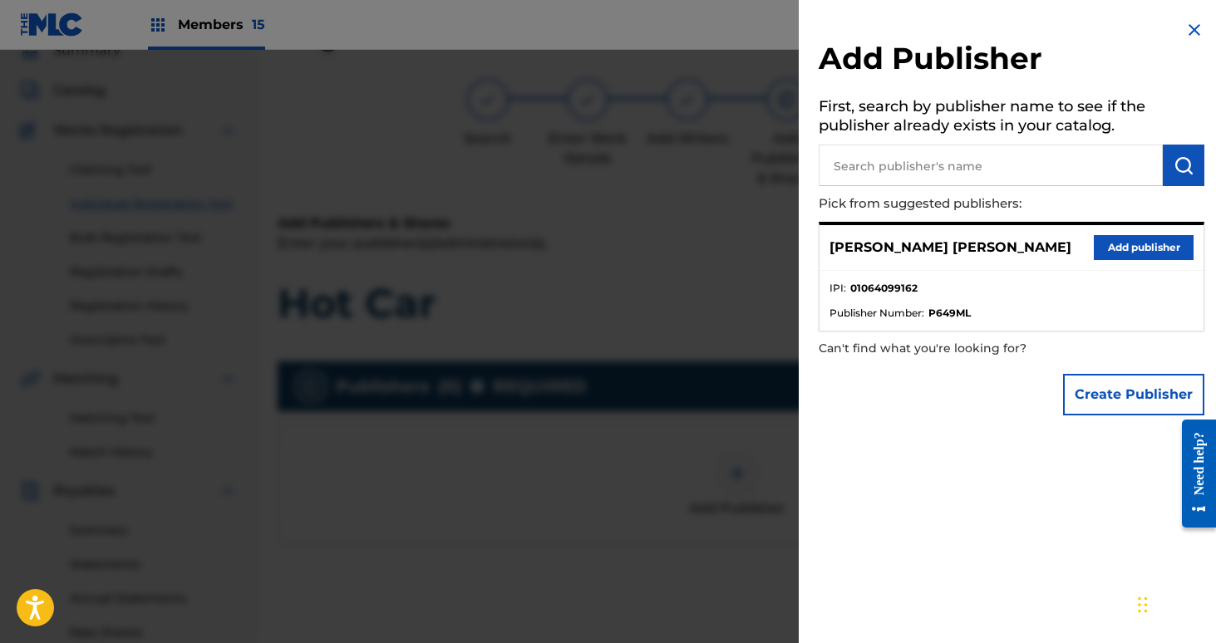
click at [1125, 253] on button "Add publisher" at bounding box center [1144, 247] width 100 height 25
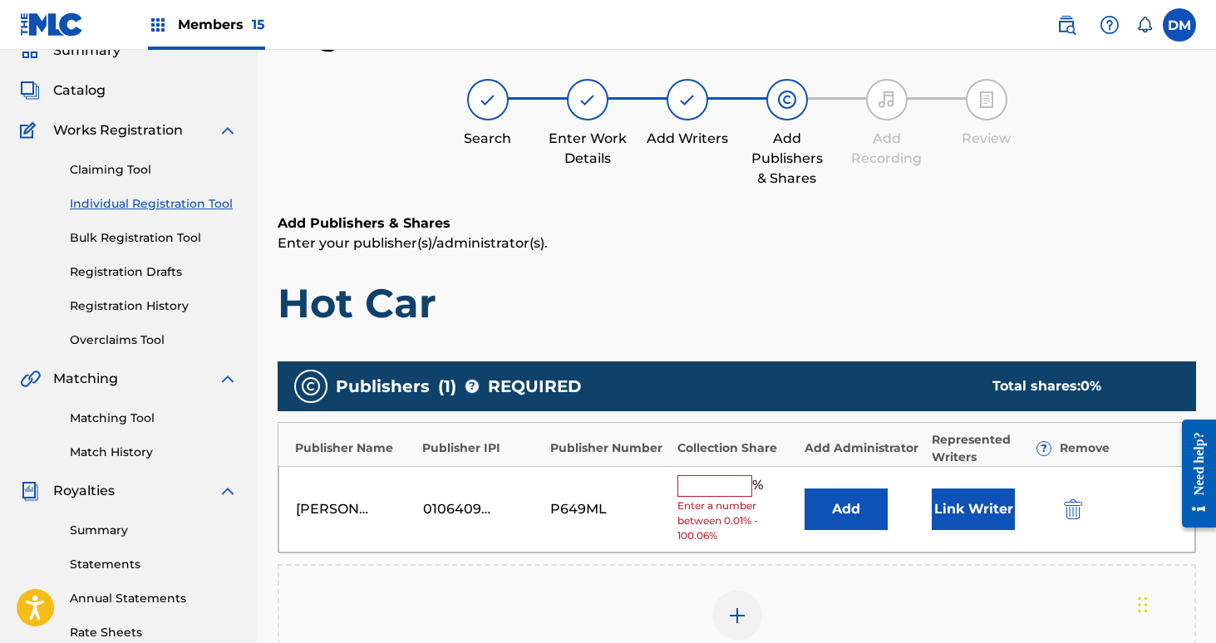
click at [714, 491] on input "text" at bounding box center [714, 486] width 75 height 22
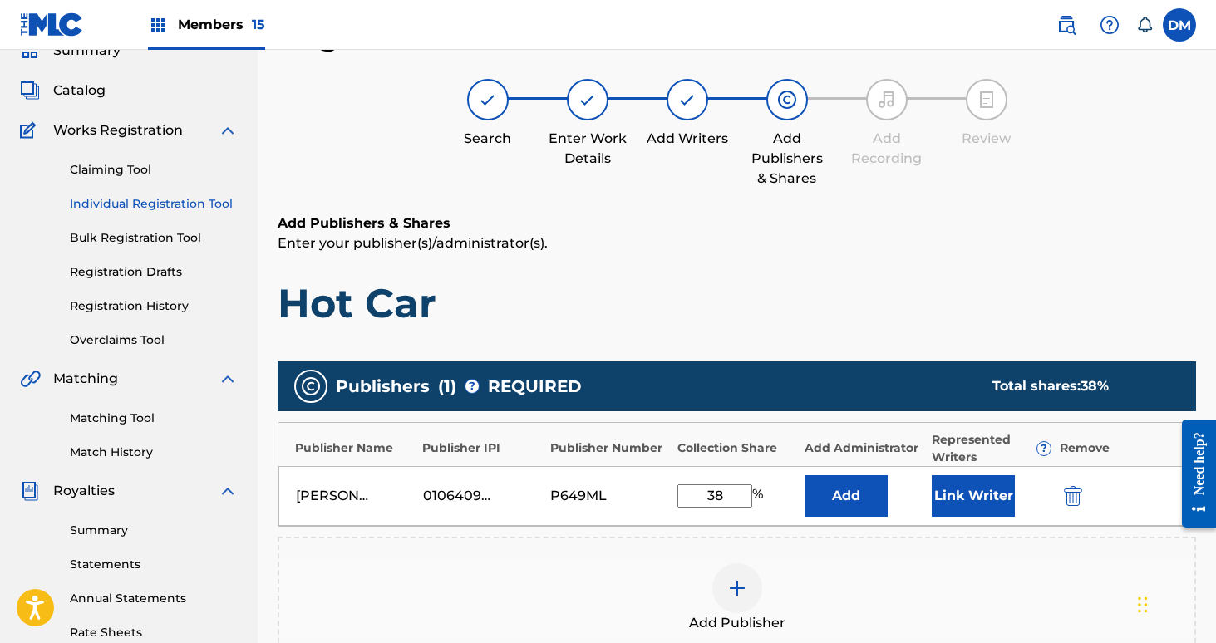
type input "38"
click at [977, 499] on button "Link Writer" at bounding box center [973, 496] width 83 height 42
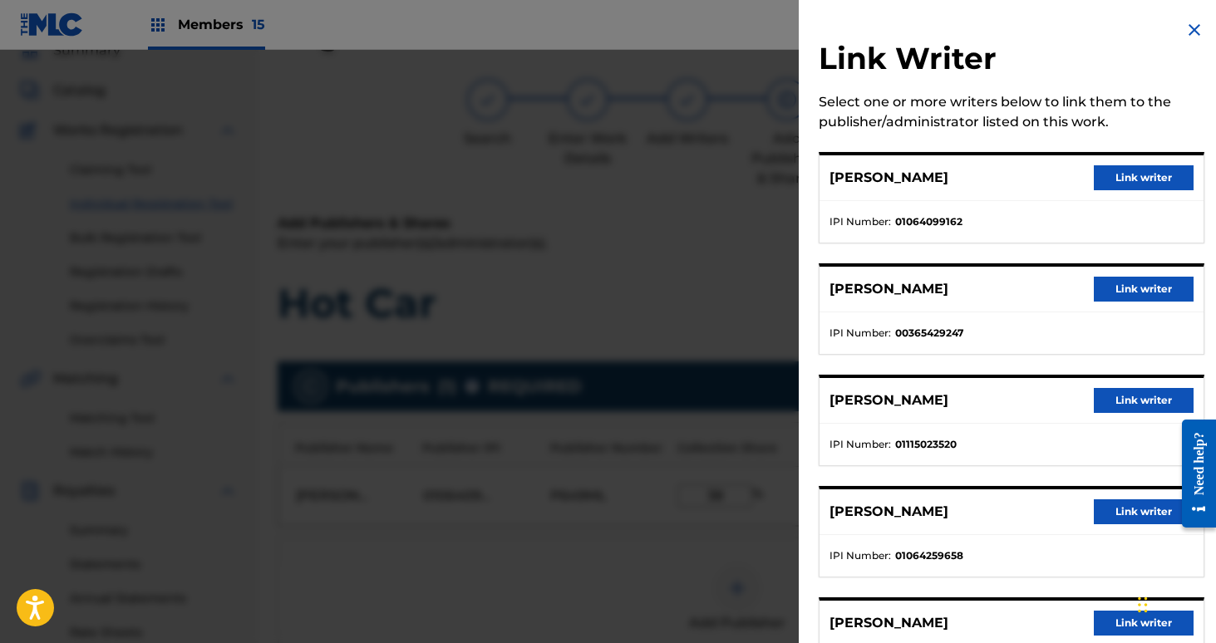
click at [1122, 178] on button "Link writer" at bounding box center [1144, 177] width 100 height 25
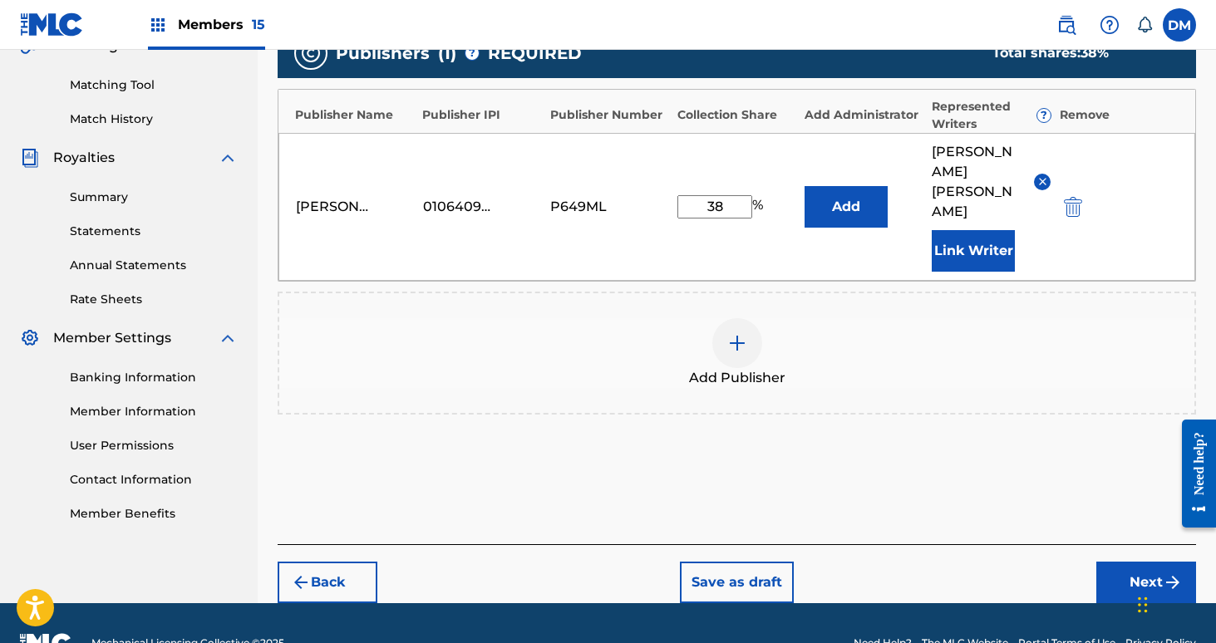
click at [1141, 562] on button "Next" at bounding box center [1146, 583] width 100 height 42
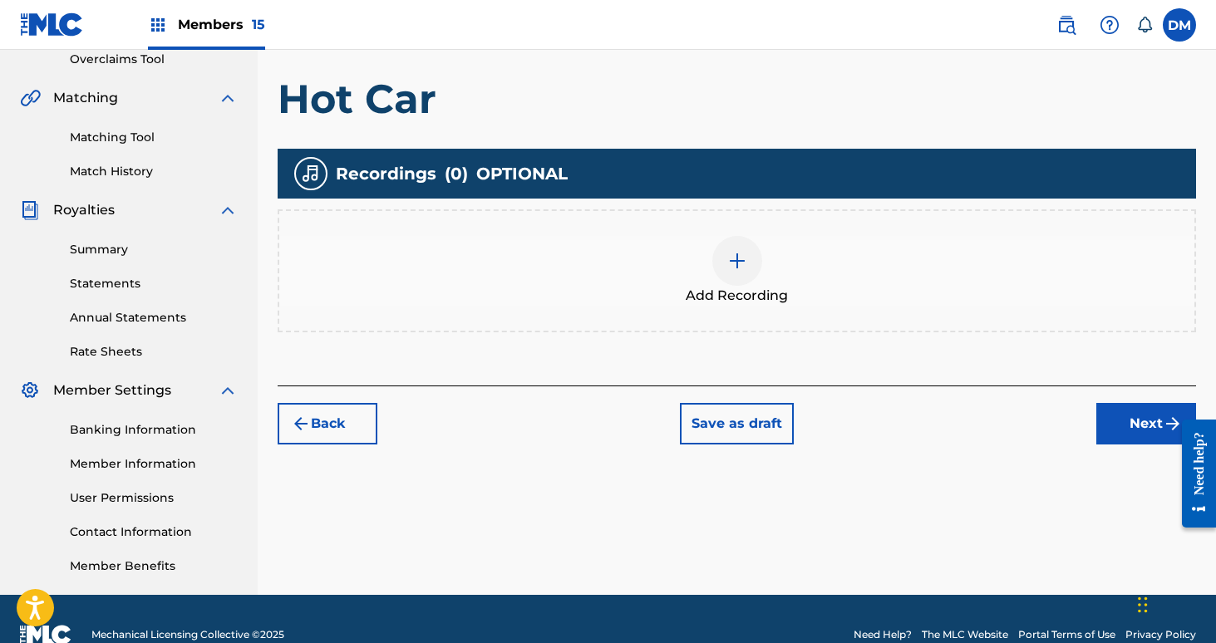
click at [1117, 441] on button "Next" at bounding box center [1146, 424] width 100 height 42
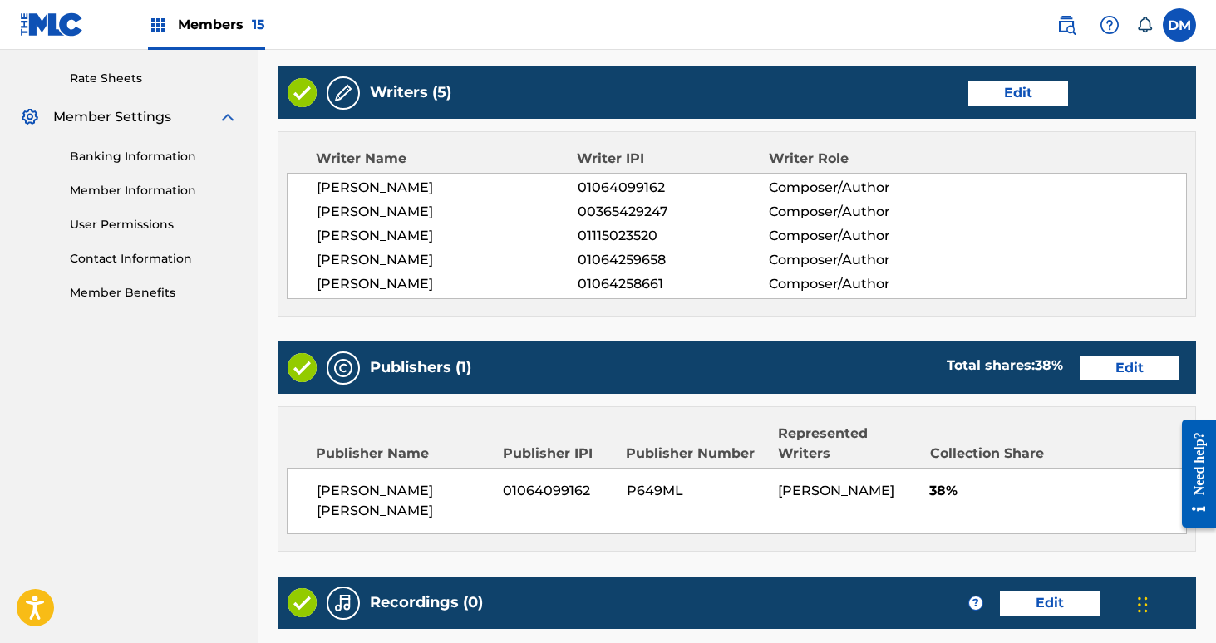
scroll to position [810, 0]
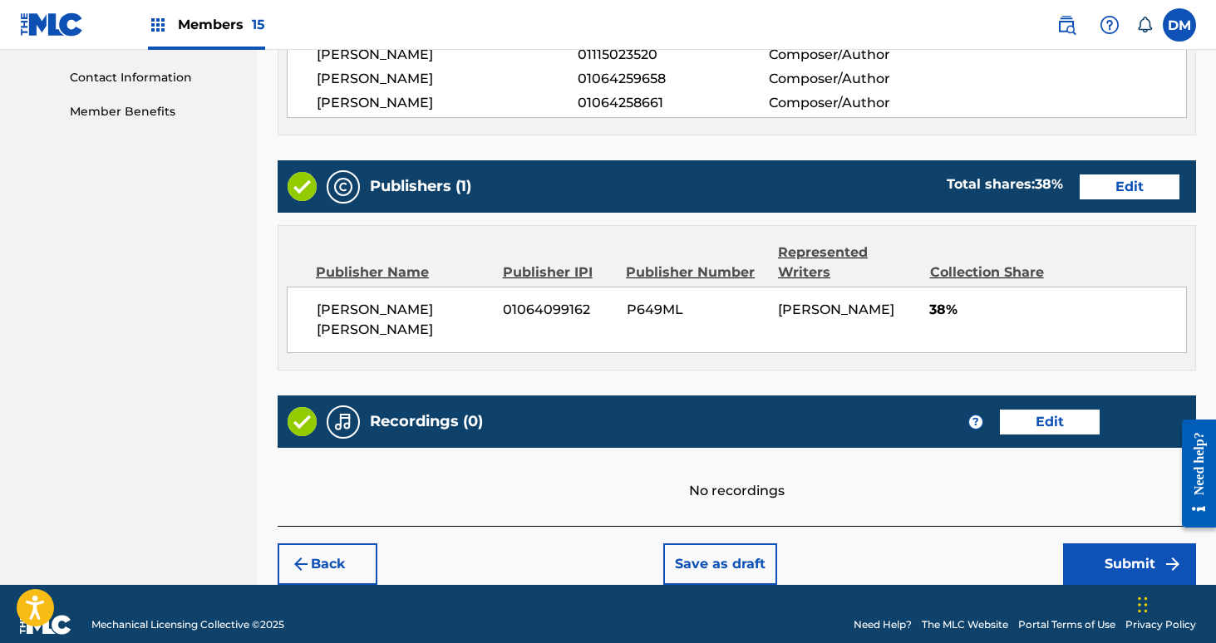
click at [1114, 544] on button "Submit" at bounding box center [1129, 565] width 133 height 42
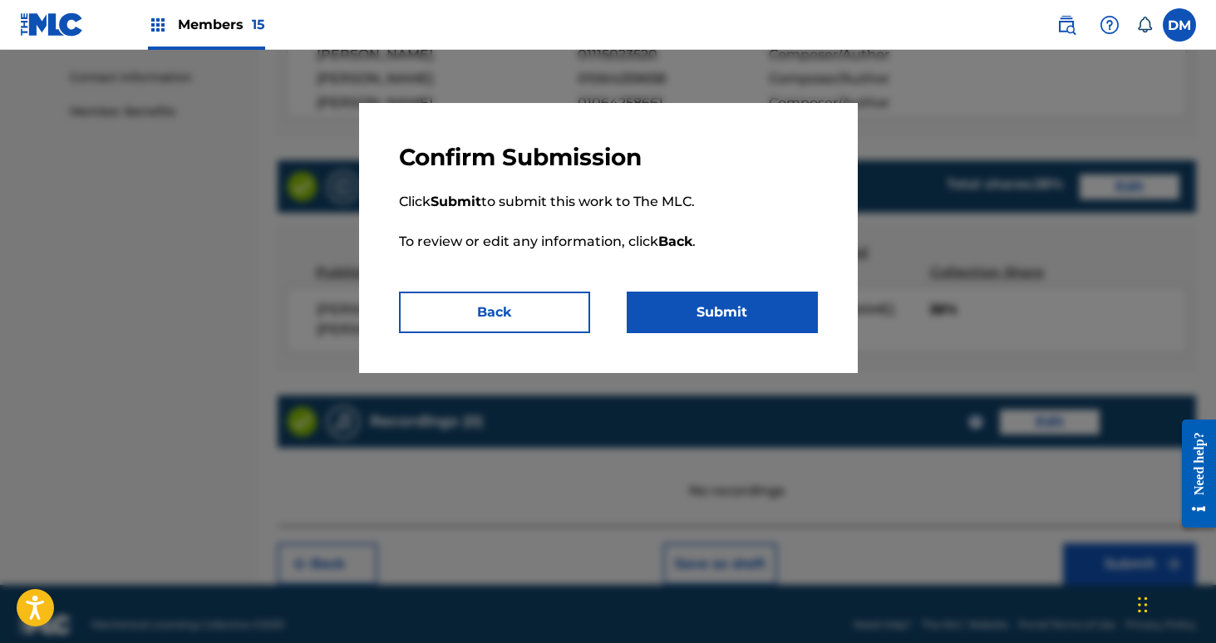
click at [716, 313] on button "Submit" at bounding box center [722, 313] width 191 height 42
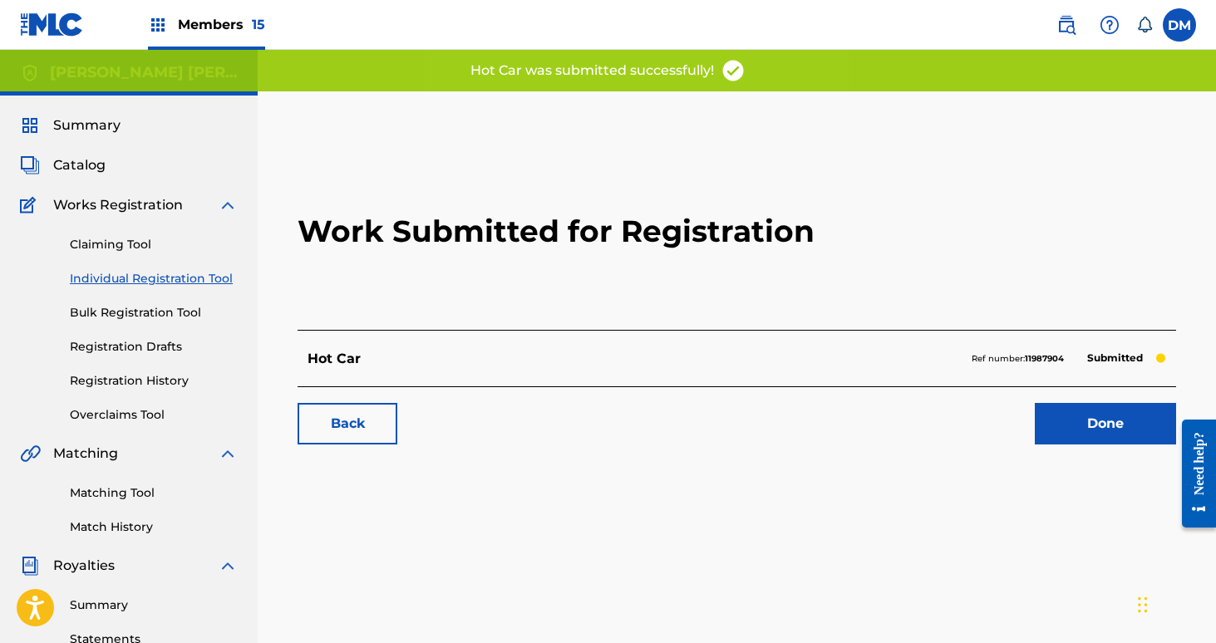
click at [91, 159] on span "Catalog" at bounding box center [79, 165] width 52 height 20
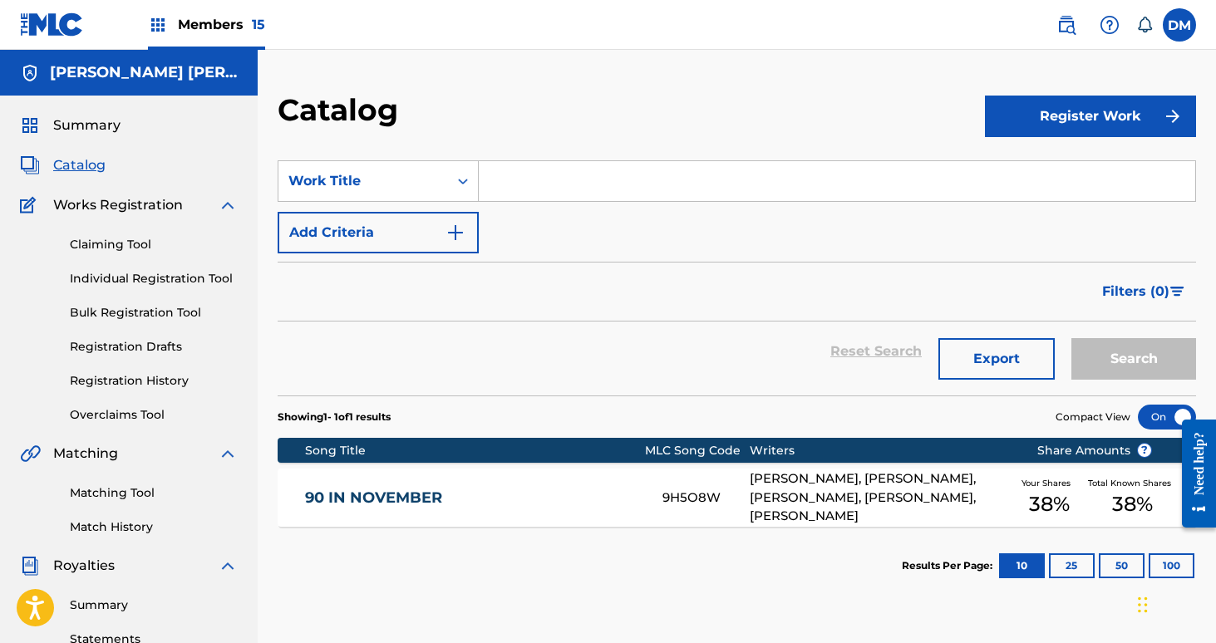
click at [1000, 119] on button "Register Work" at bounding box center [1090, 117] width 211 height 42
click at [1055, 169] on link "Individual" at bounding box center [1090, 170] width 211 height 40
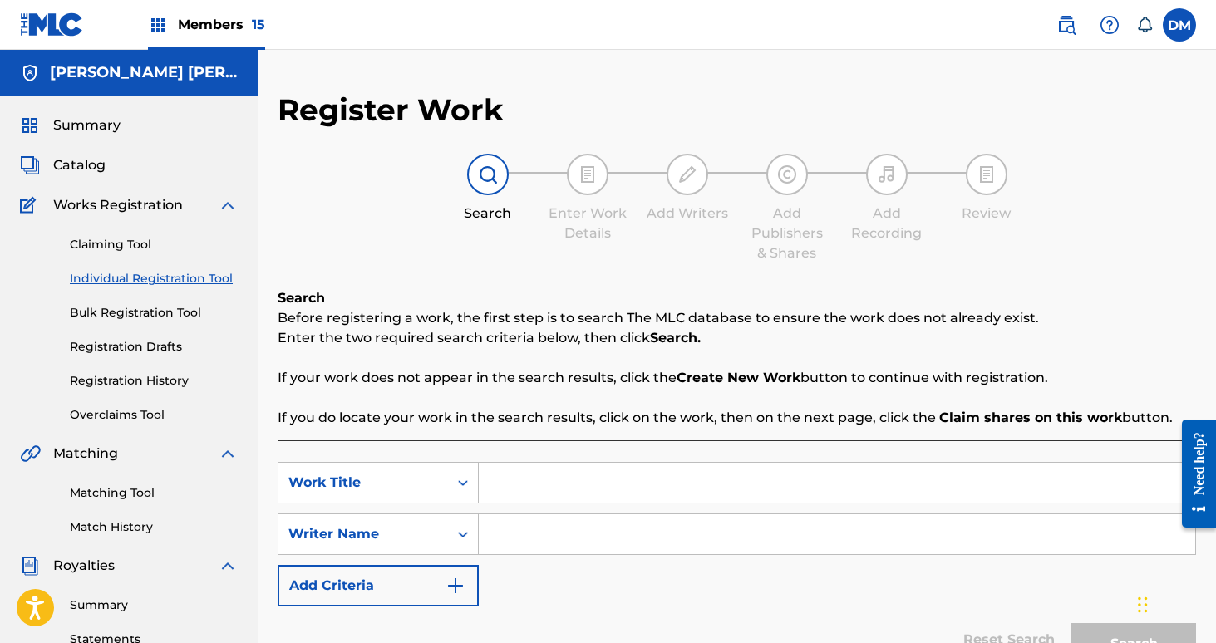
click at [583, 491] on input "Search Form" at bounding box center [837, 483] width 716 height 40
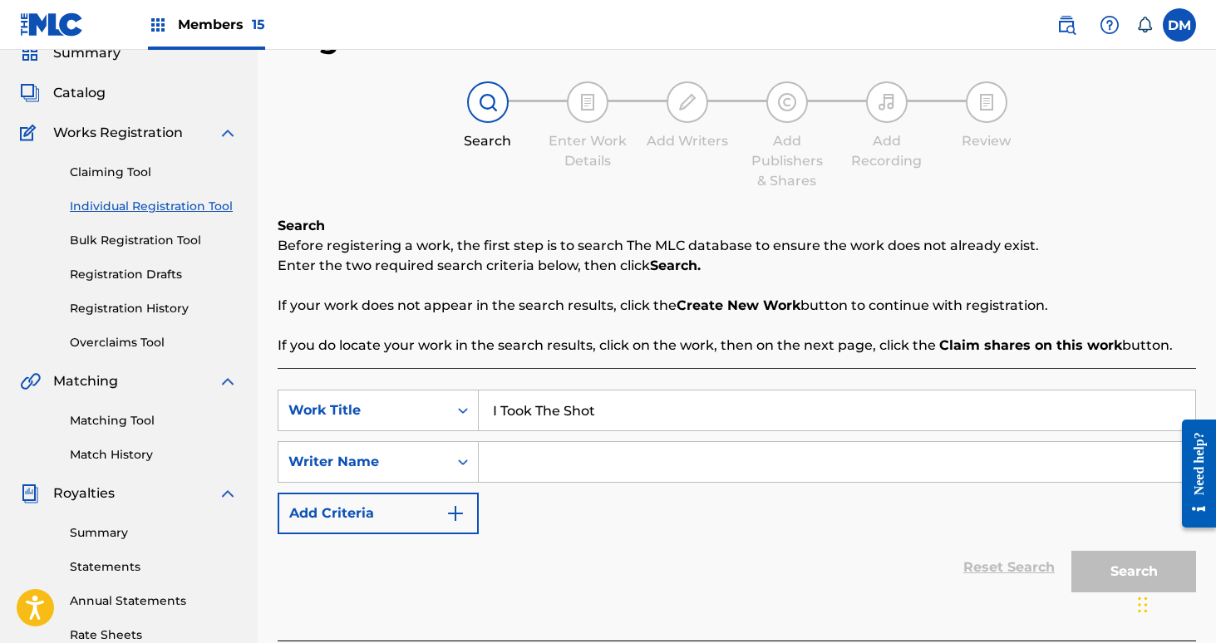
scroll to position [96, 0]
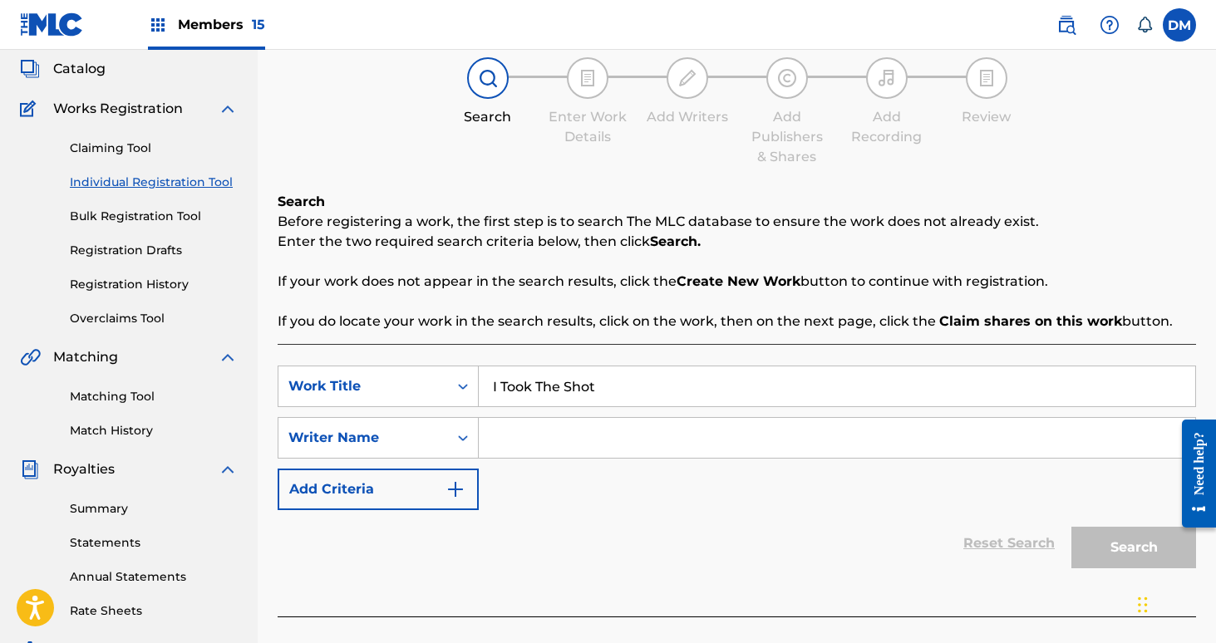
type input "I Took The Shot"
click at [646, 441] on input "Search Form" at bounding box center [837, 438] width 716 height 40
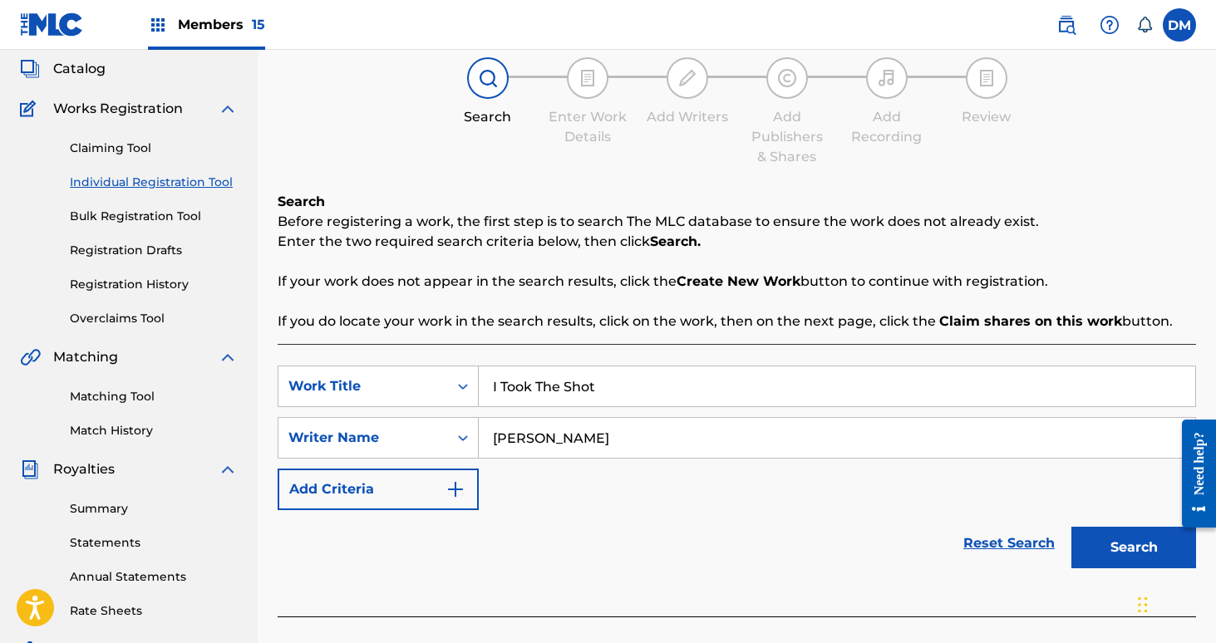
type input "[PERSON_NAME]"
click at [1157, 548] on button "Search" at bounding box center [1133, 548] width 125 height 42
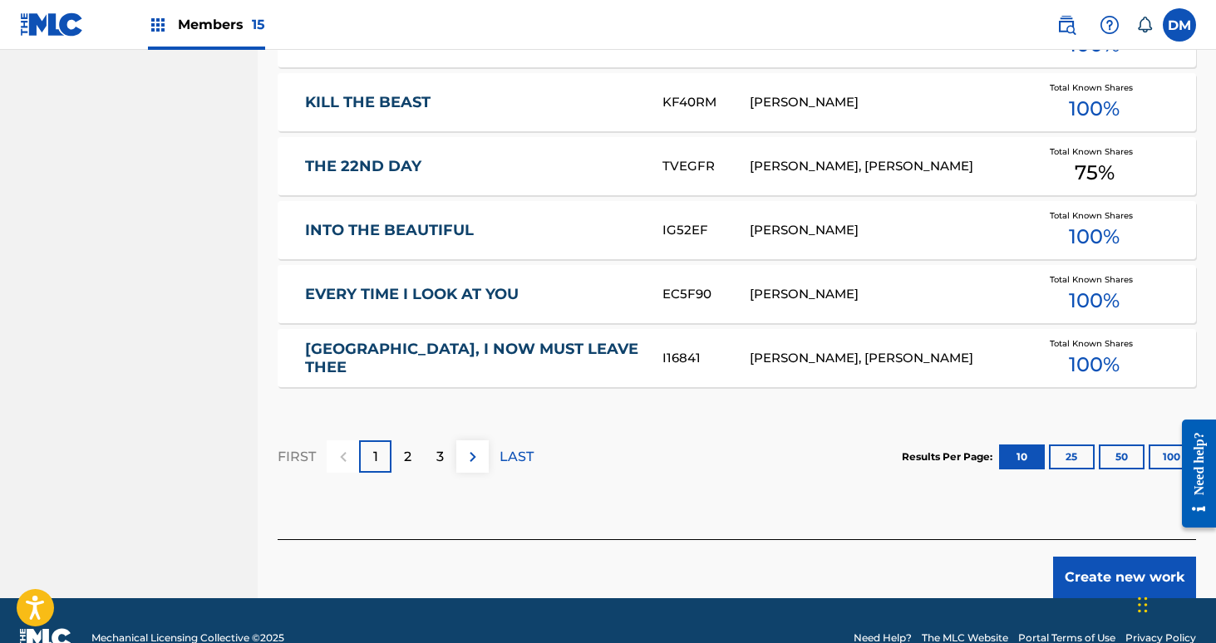
scroll to position [1058, 0]
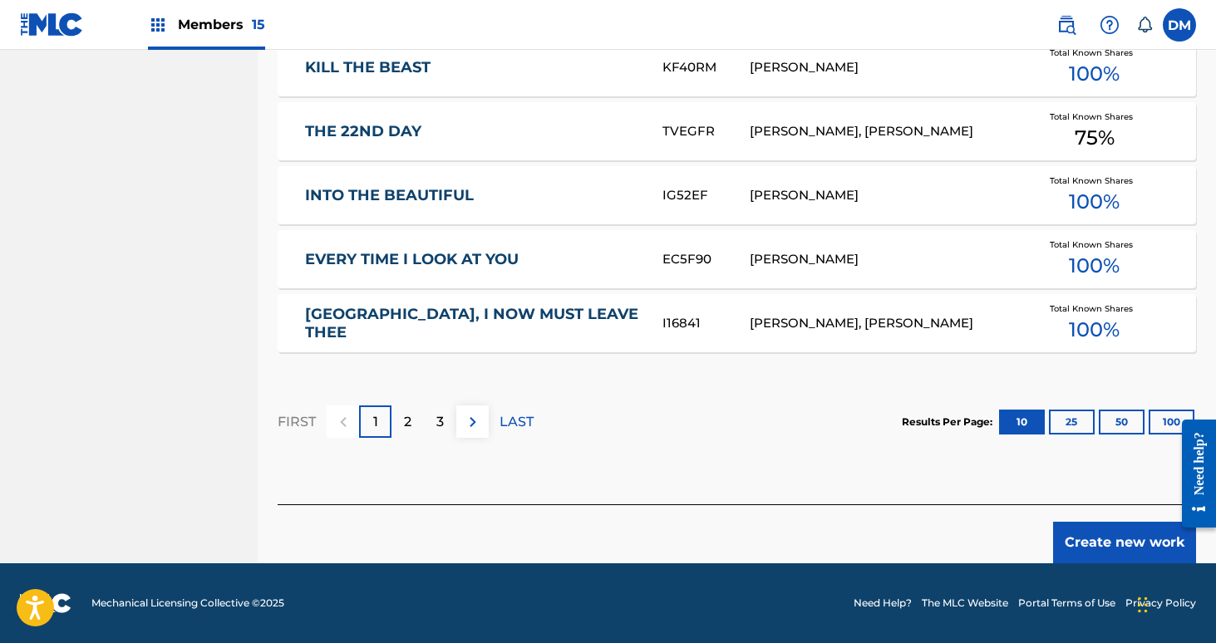
click at [1106, 539] on button "Create new work" at bounding box center [1124, 543] width 143 height 42
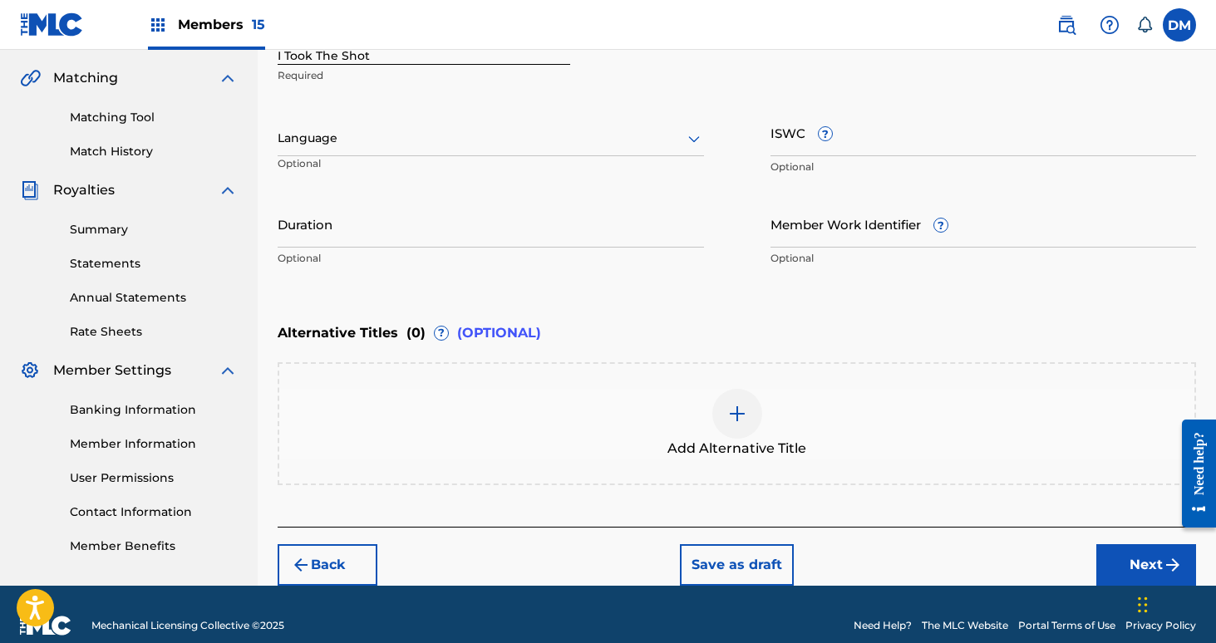
scroll to position [397, 0]
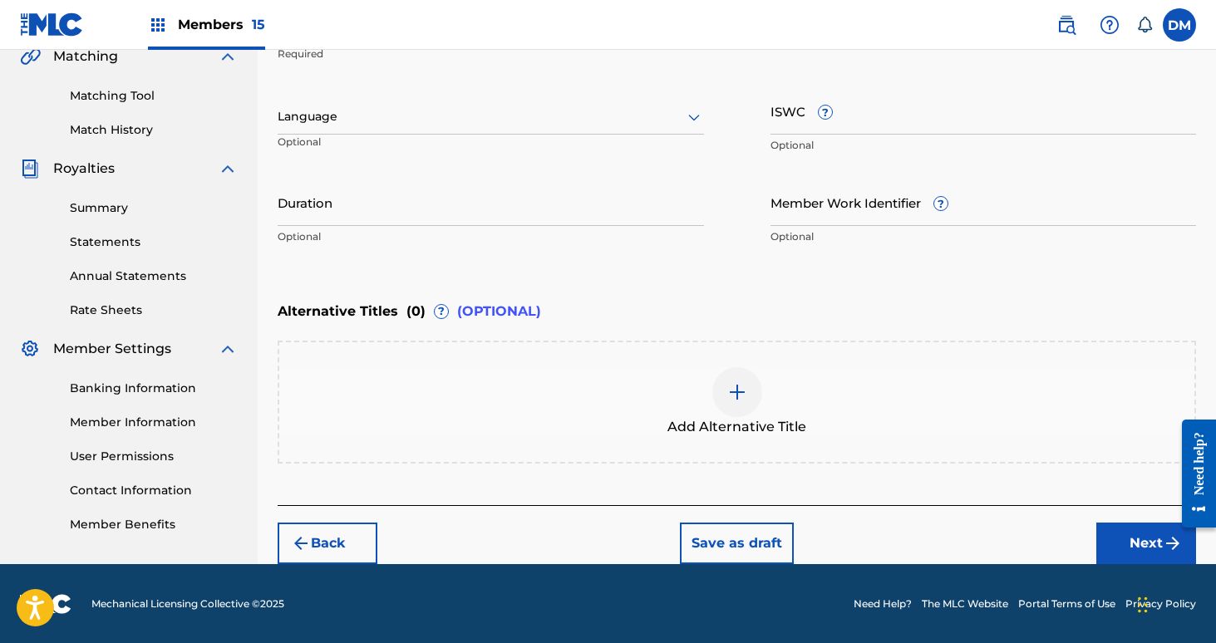
click at [1115, 539] on button "Next" at bounding box center [1146, 544] width 100 height 42
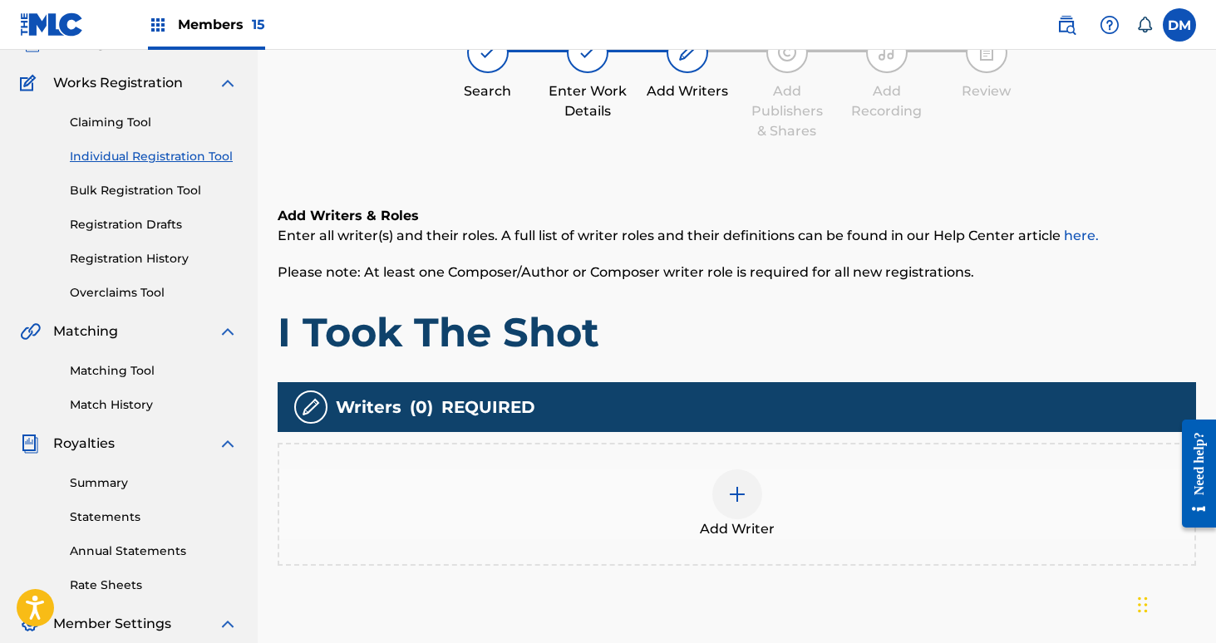
scroll to position [75, 0]
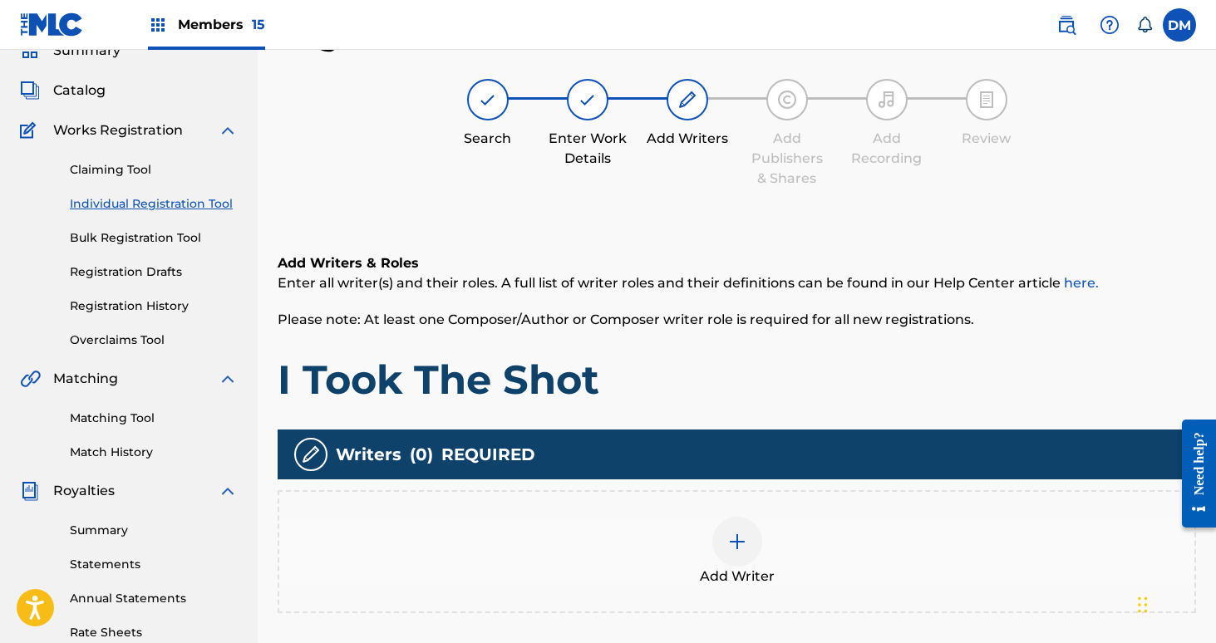
click at [751, 544] on div at bounding box center [737, 542] width 50 height 50
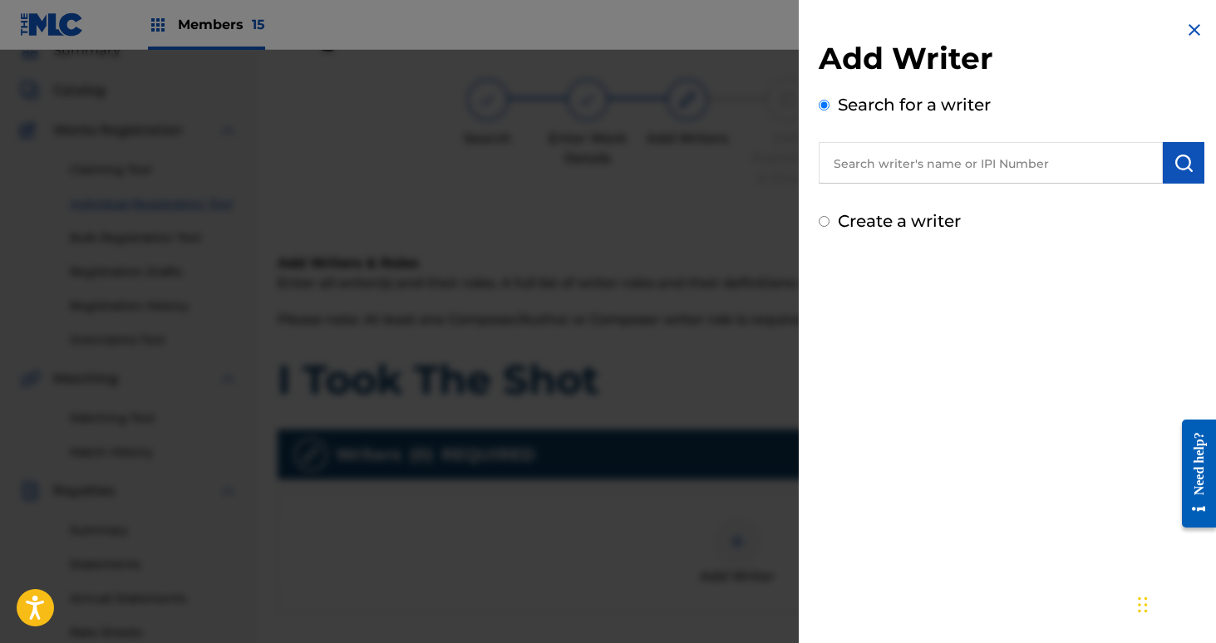
click at [883, 170] on input "text" at bounding box center [991, 163] width 344 height 42
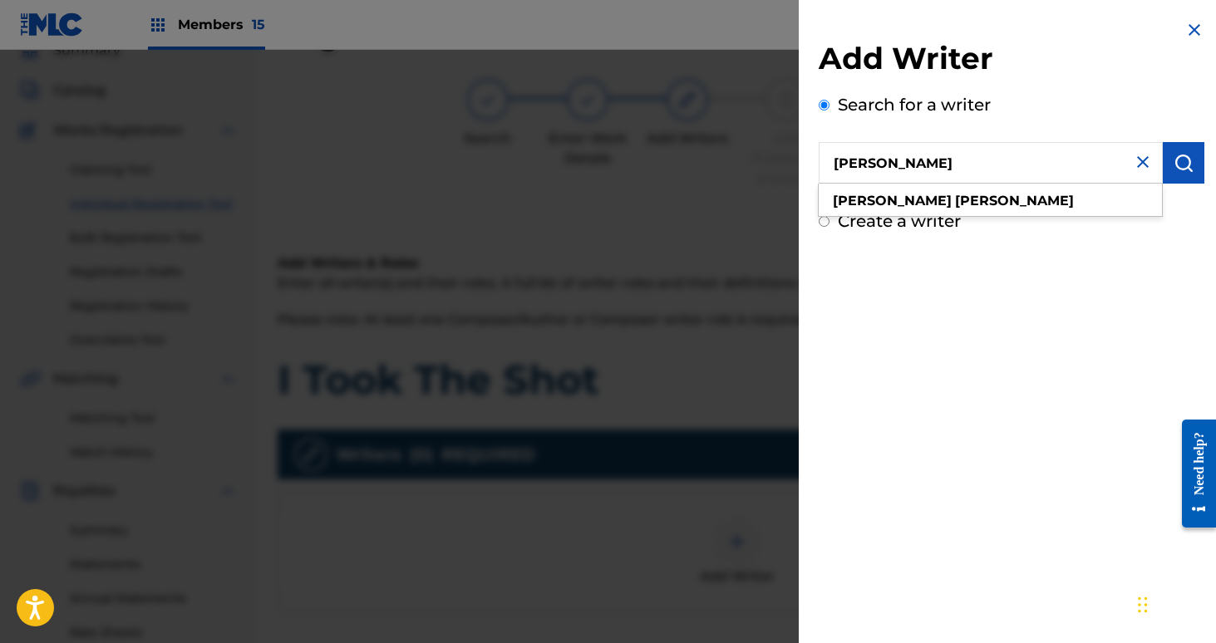
type input "[PERSON_NAME]"
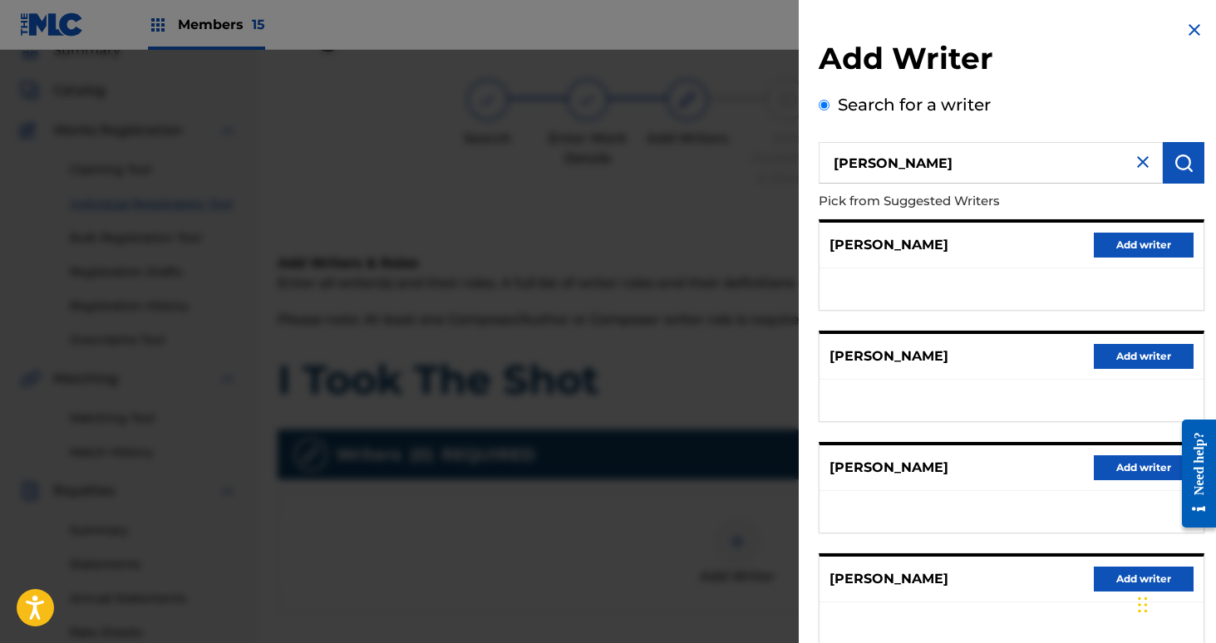
scroll to position [218, 0]
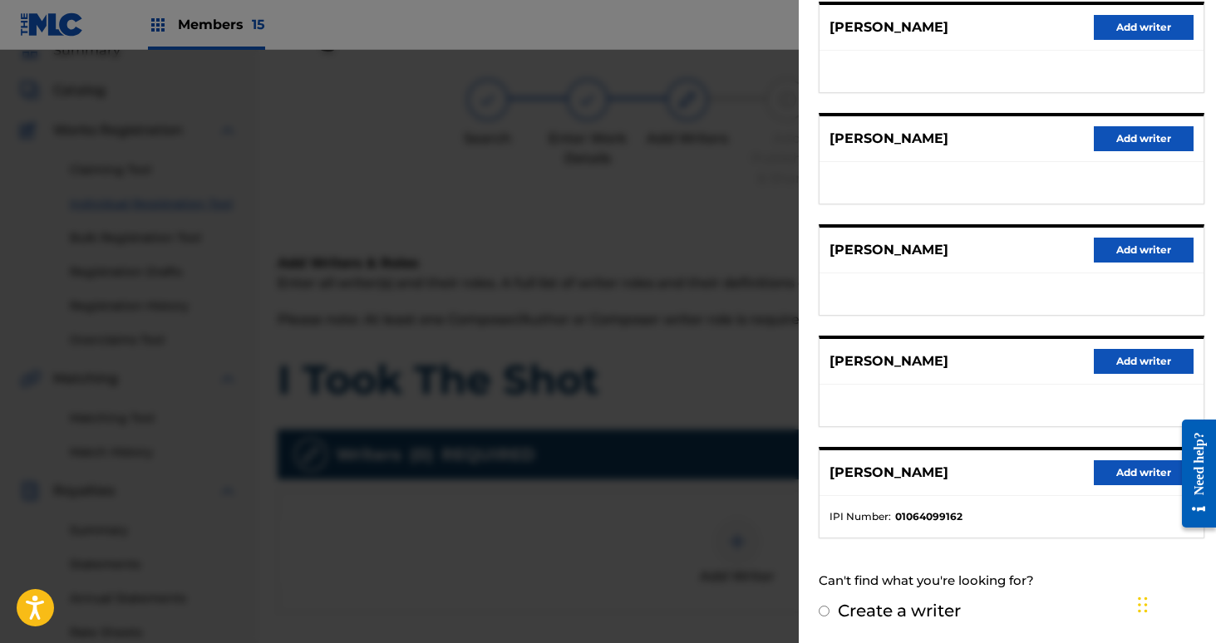
click at [1126, 481] on button "Add writer" at bounding box center [1144, 472] width 100 height 25
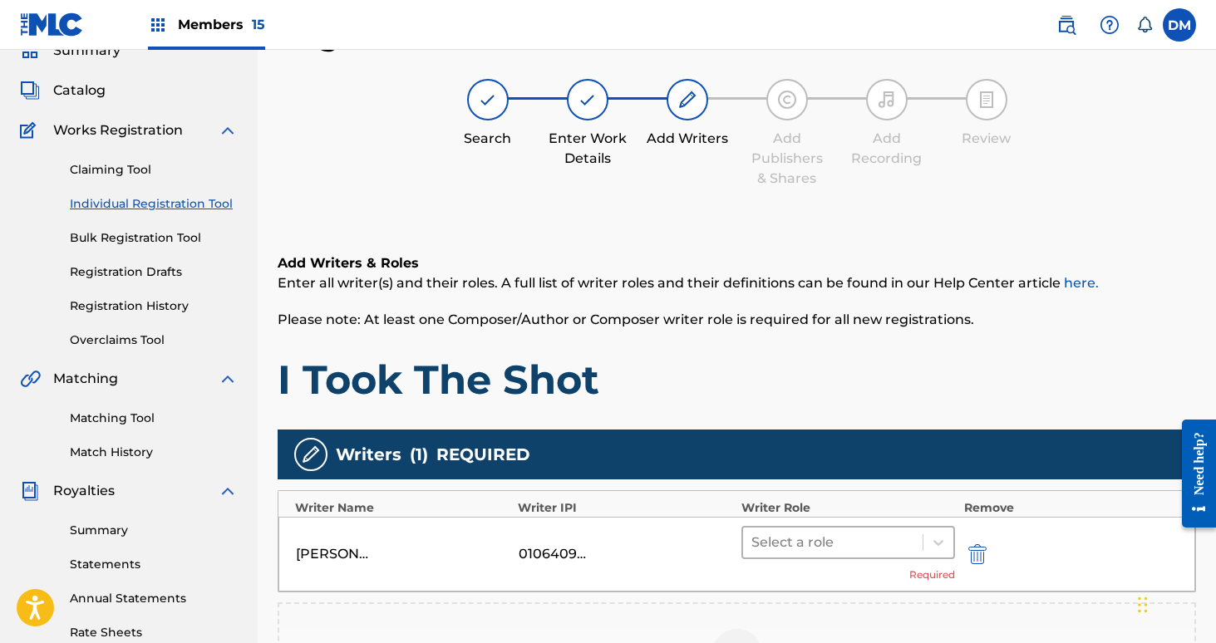
click at [851, 558] on div "Select a role" at bounding box center [848, 542] width 214 height 33
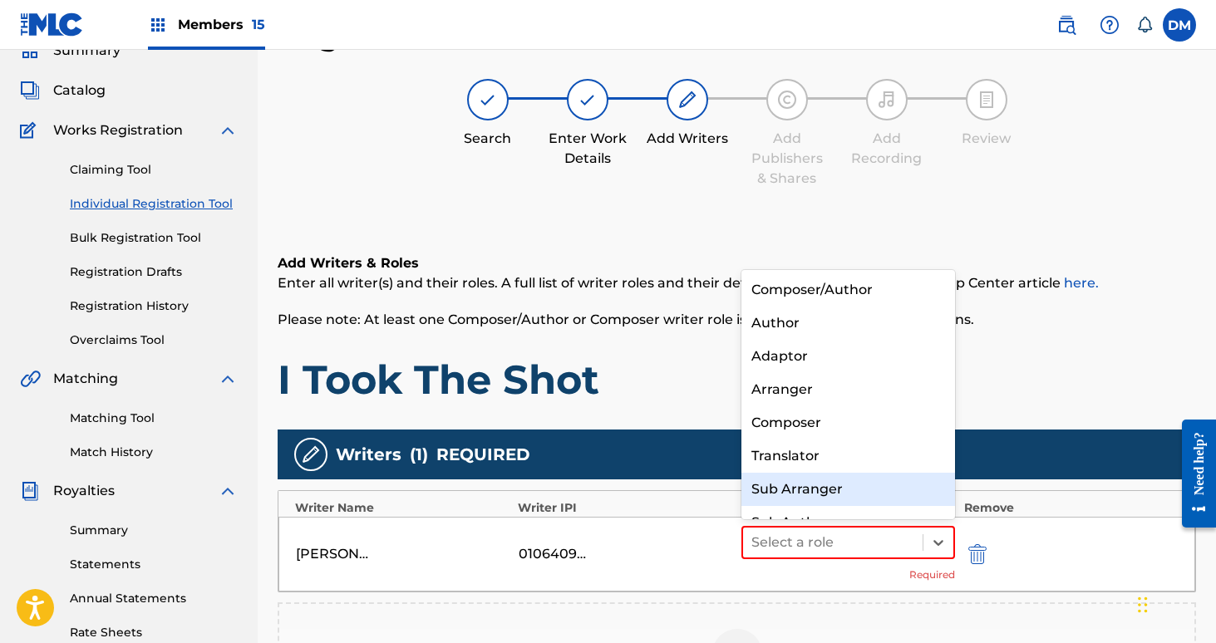
scroll to position [23, 0]
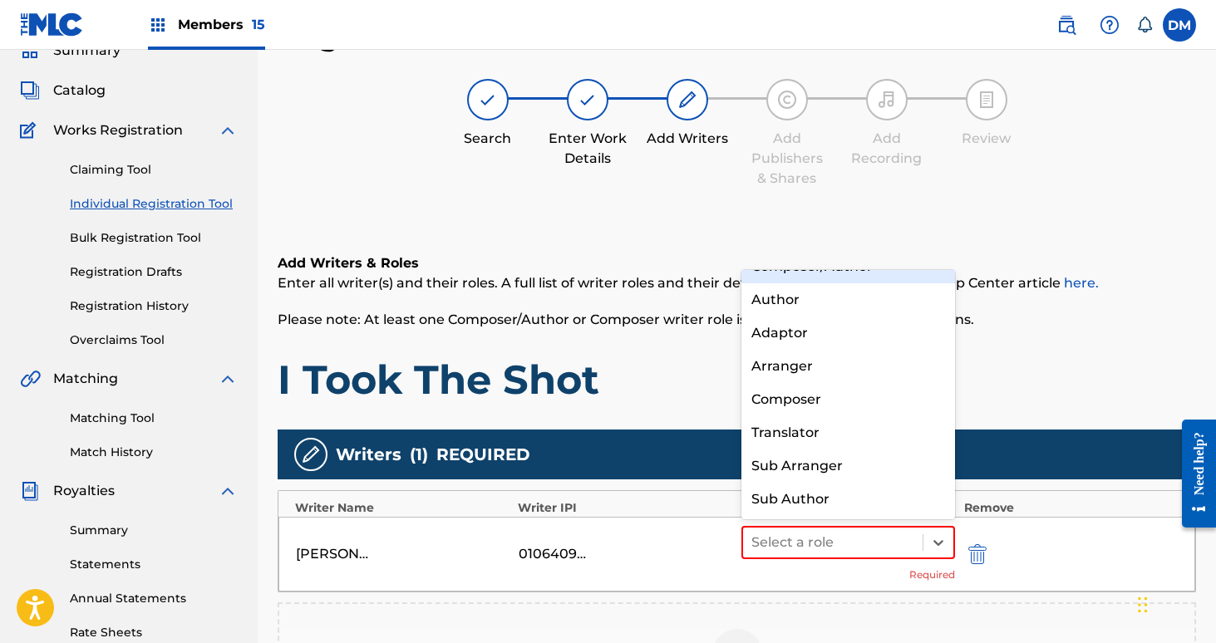
click at [847, 275] on div "Composer/Author" at bounding box center [848, 266] width 214 height 33
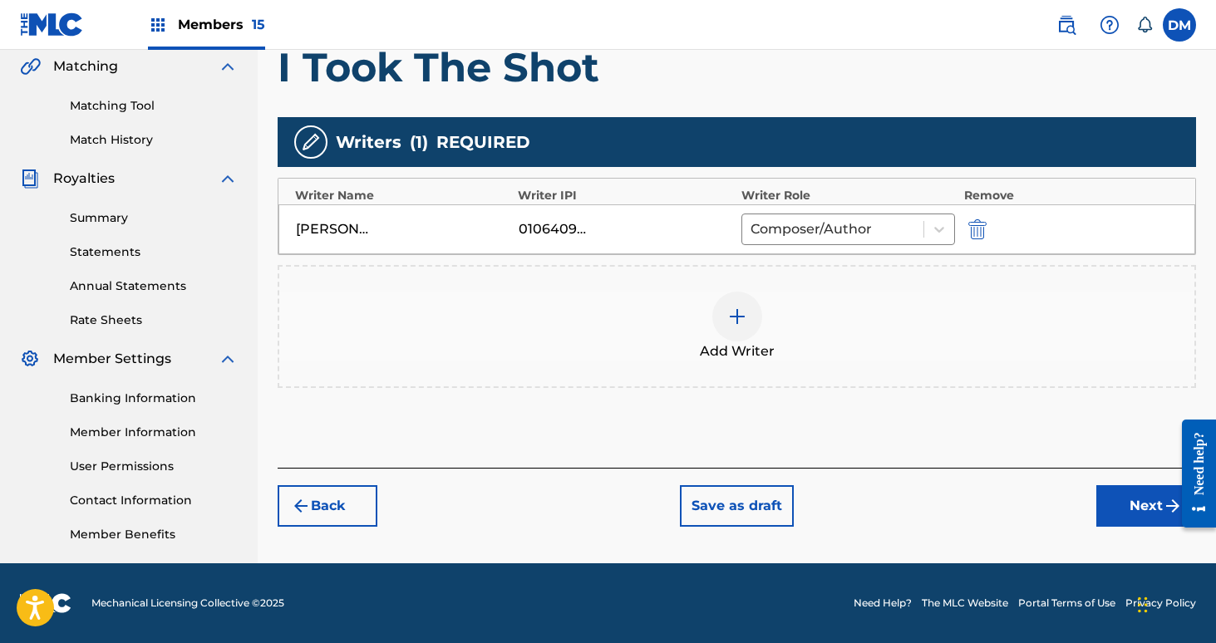
click at [1138, 497] on button "Next" at bounding box center [1146, 506] width 100 height 42
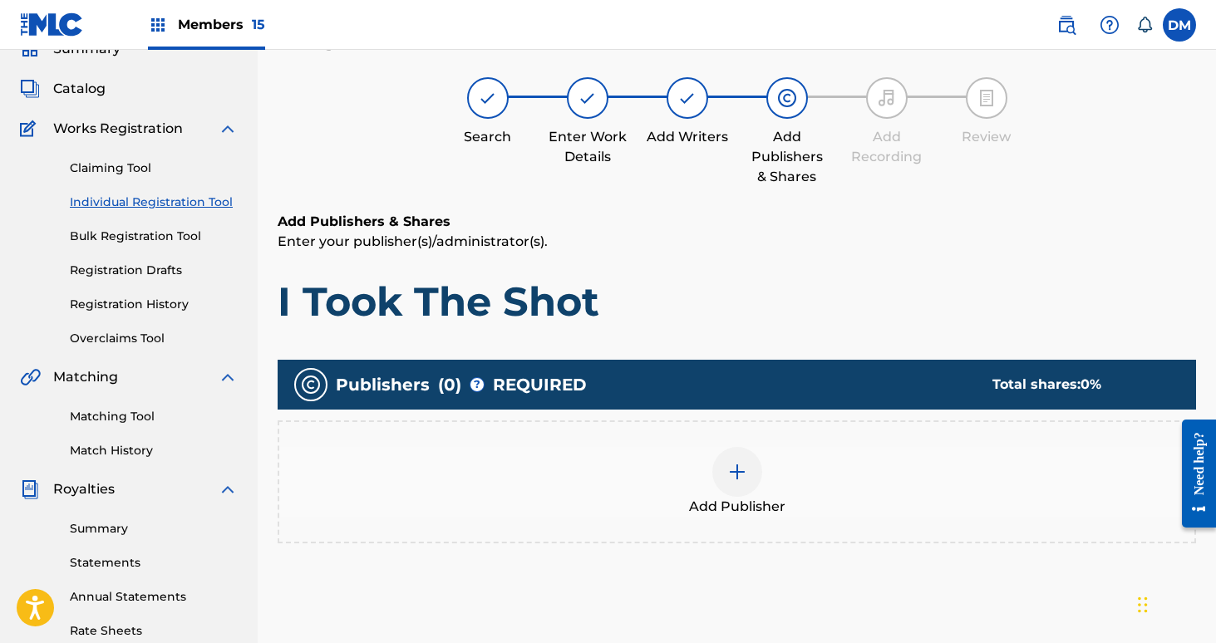
scroll to position [75, 0]
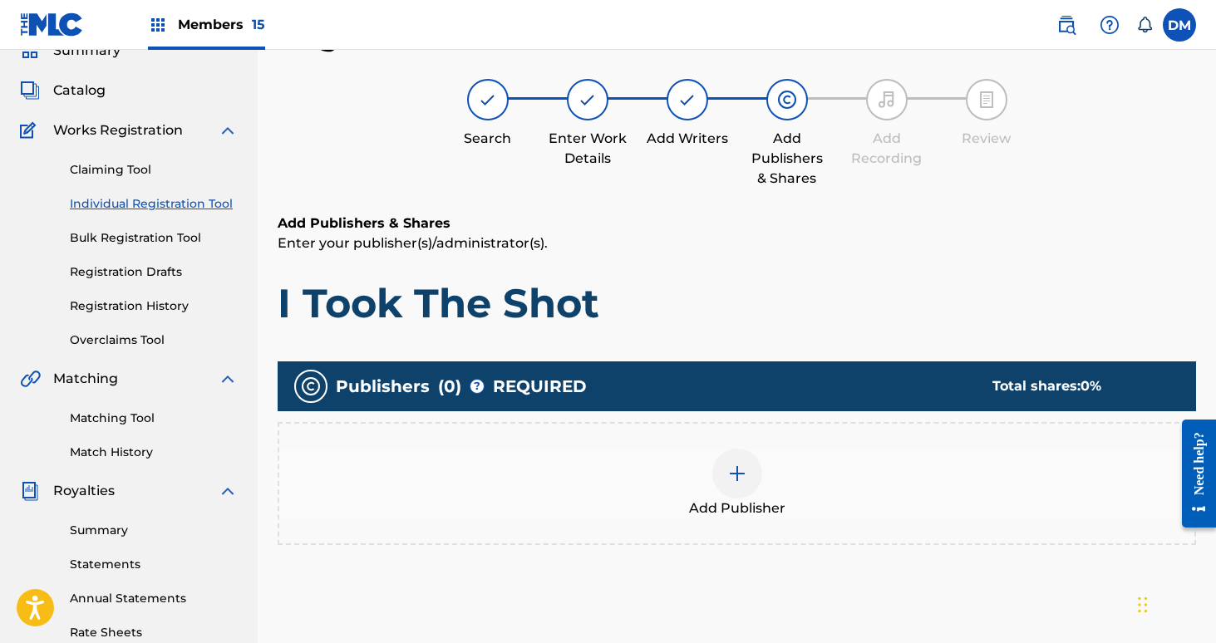
click at [742, 456] on div at bounding box center [737, 474] width 50 height 50
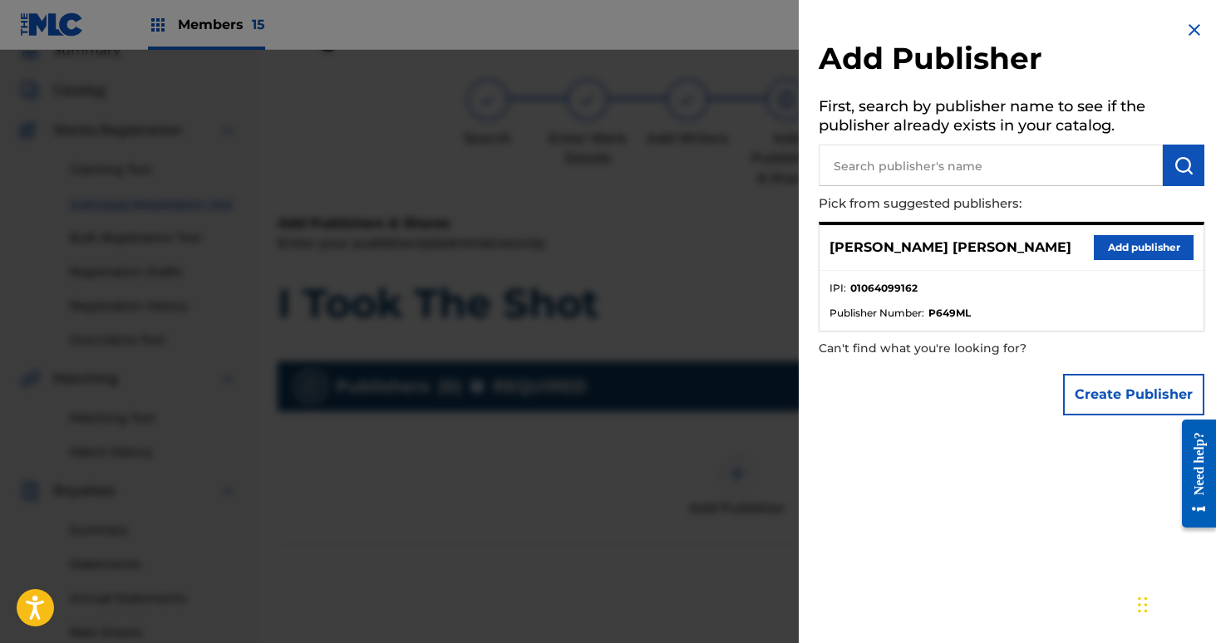
click at [1116, 249] on button "Add publisher" at bounding box center [1144, 247] width 100 height 25
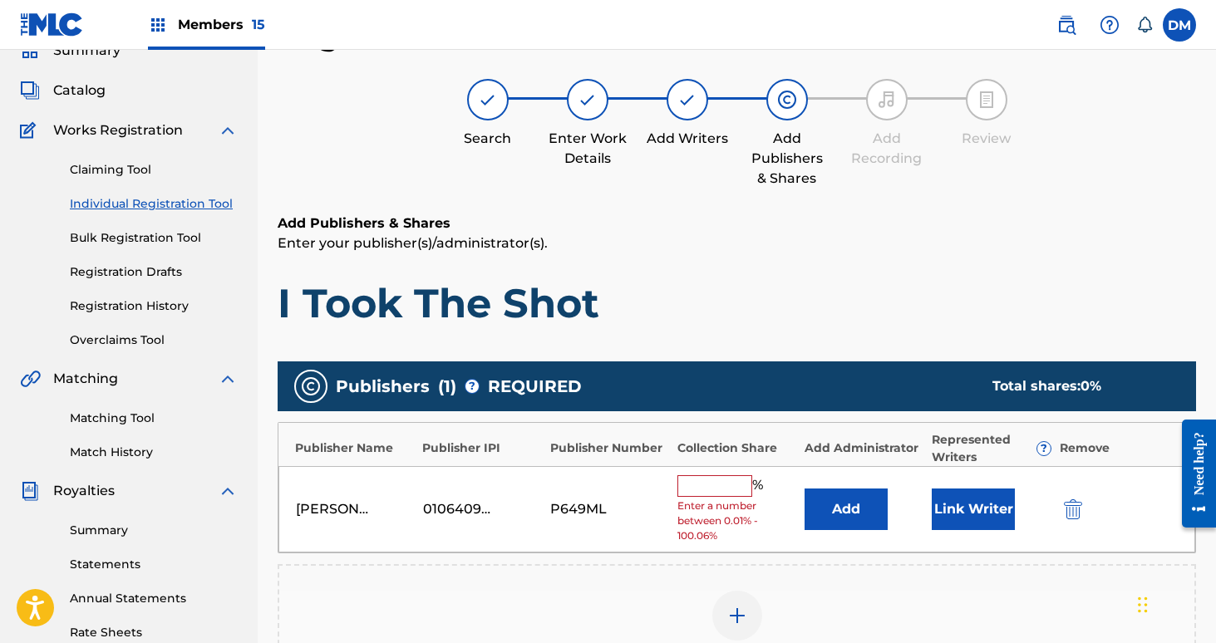
click at [957, 500] on button "Link Writer" at bounding box center [973, 510] width 83 height 42
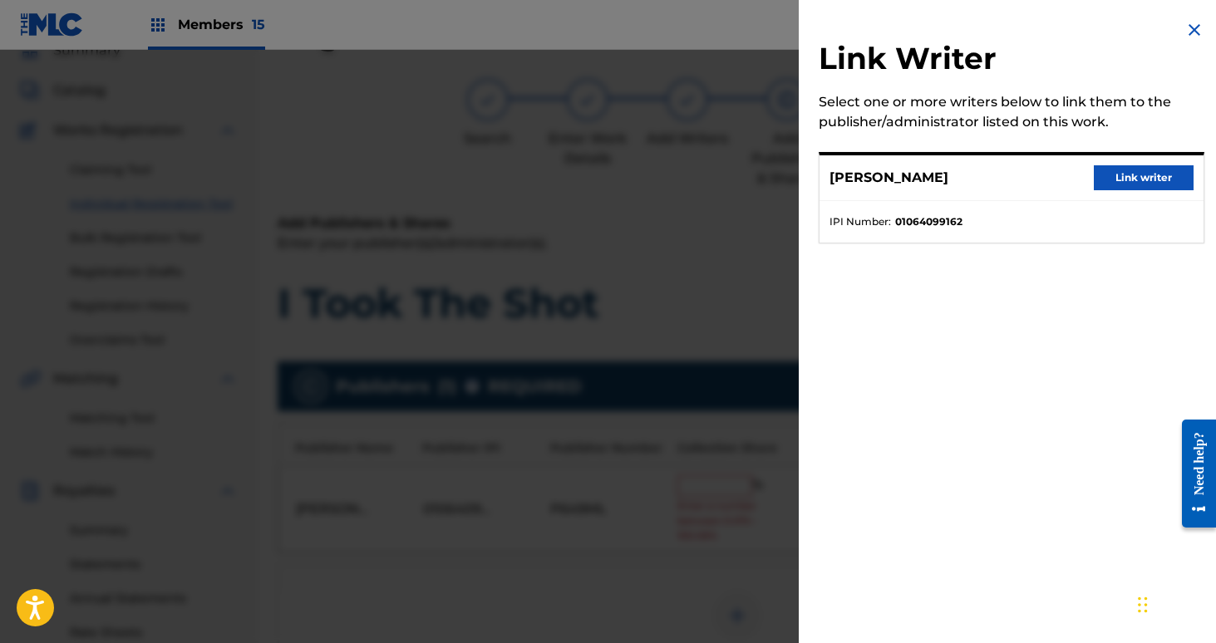
click at [1134, 176] on button "Link writer" at bounding box center [1144, 177] width 100 height 25
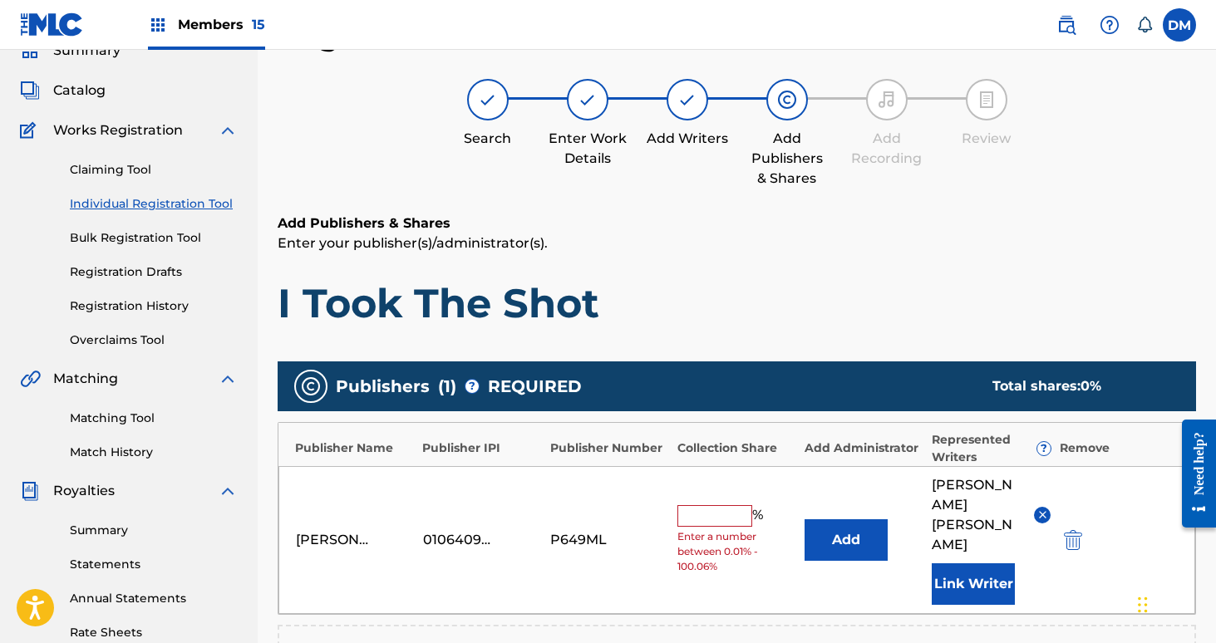
click at [730, 505] on input "text" at bounding box center [714, 516] width 75 height 22
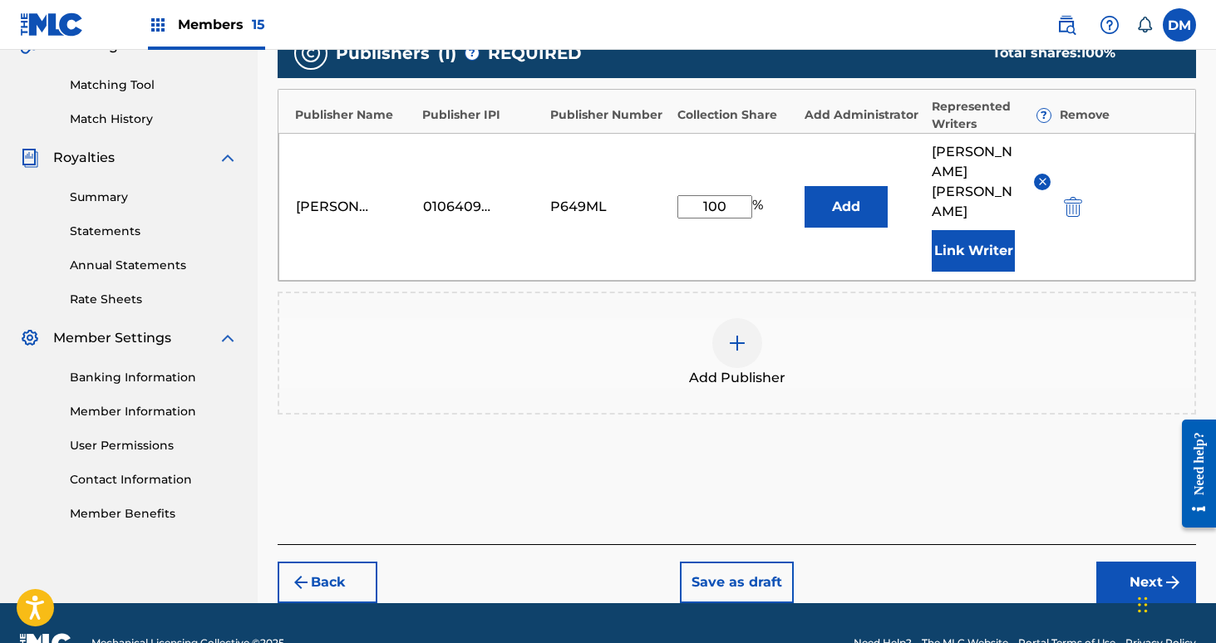
type input "100"
click at [1144, 562] on button "Next" at bounding box center [1146, 583] width 100 height 42
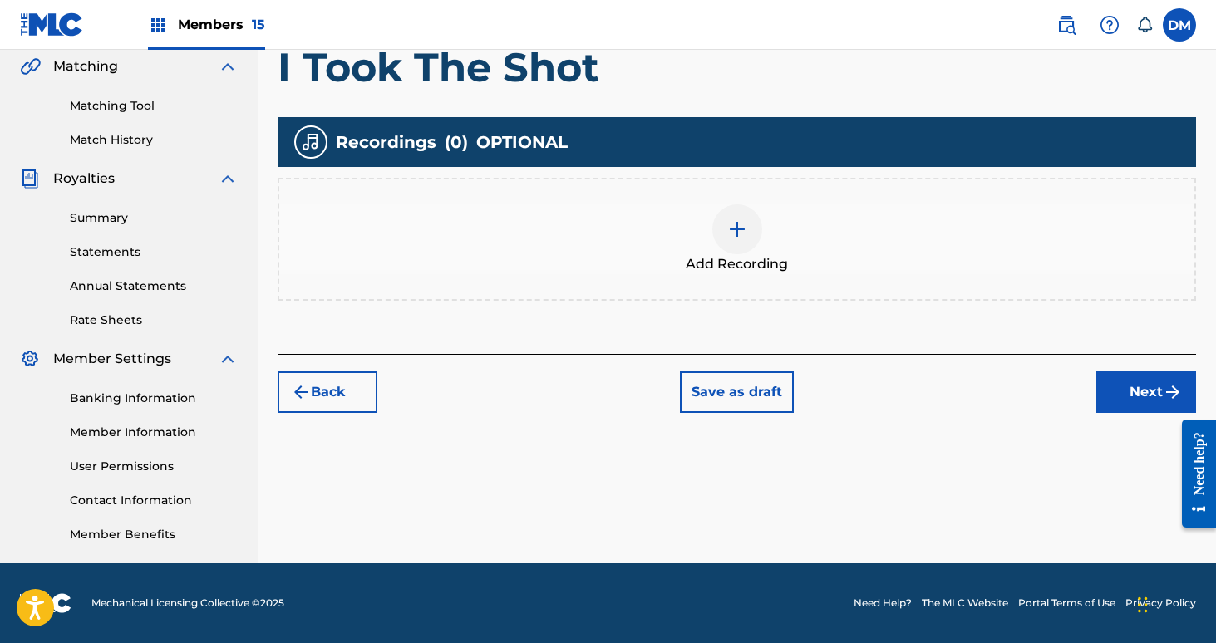
click at [1112, 378] on button "Next" at bounding box center [1146, 393] width 100 height 42
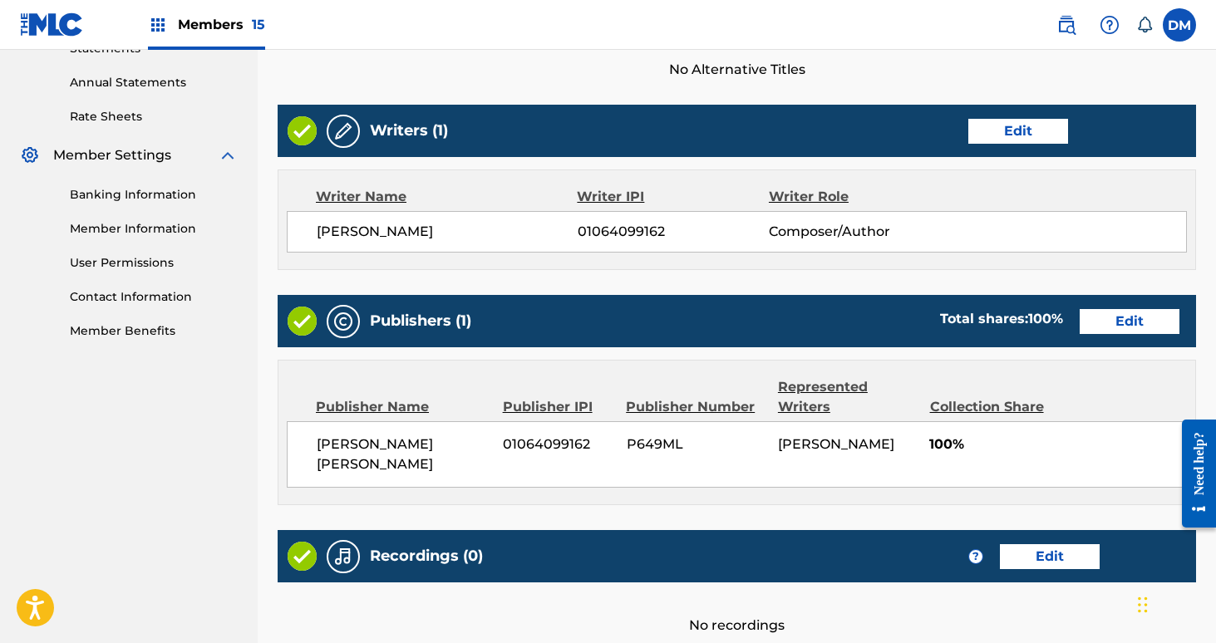
scroll to position [726, 0]
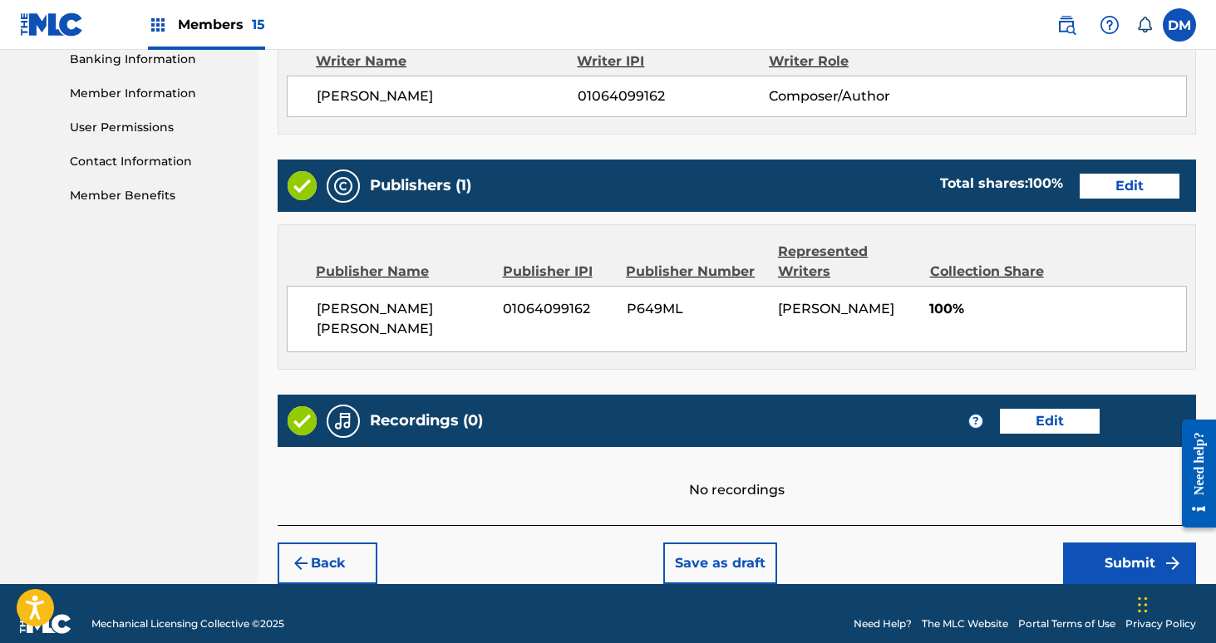
click at [1117, 543] on button "Submit" at bounding box center [1129, 564] width 133 height 42
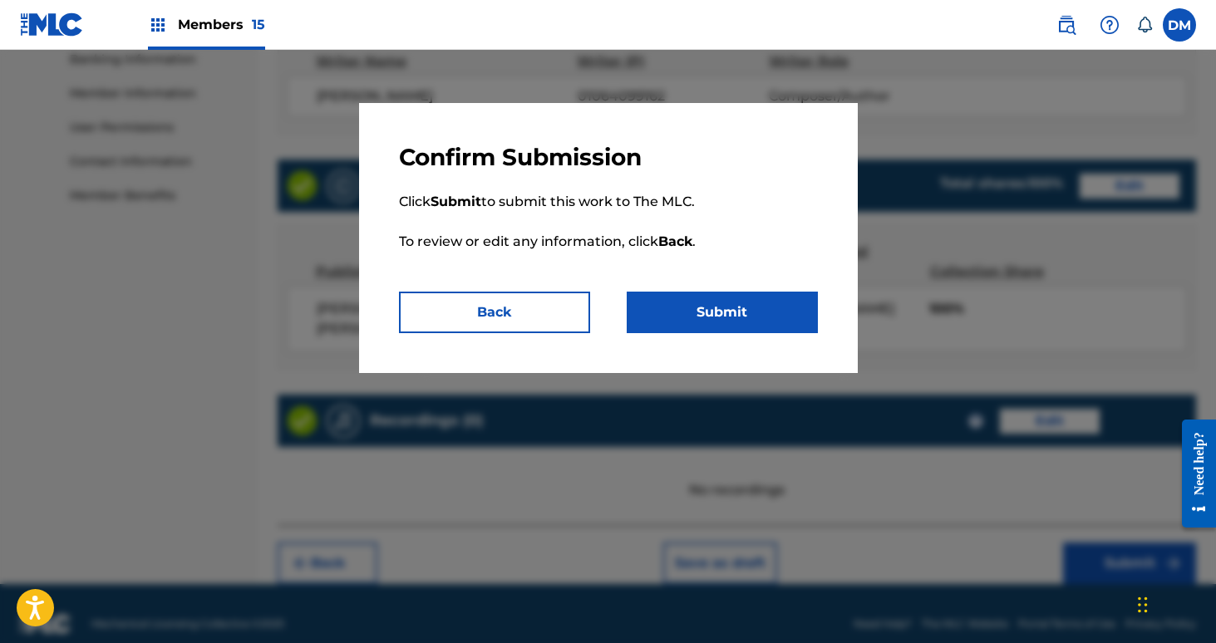
click at [725, 297] on button "Submit" at bounding box center [722, 313] width 191 height 42
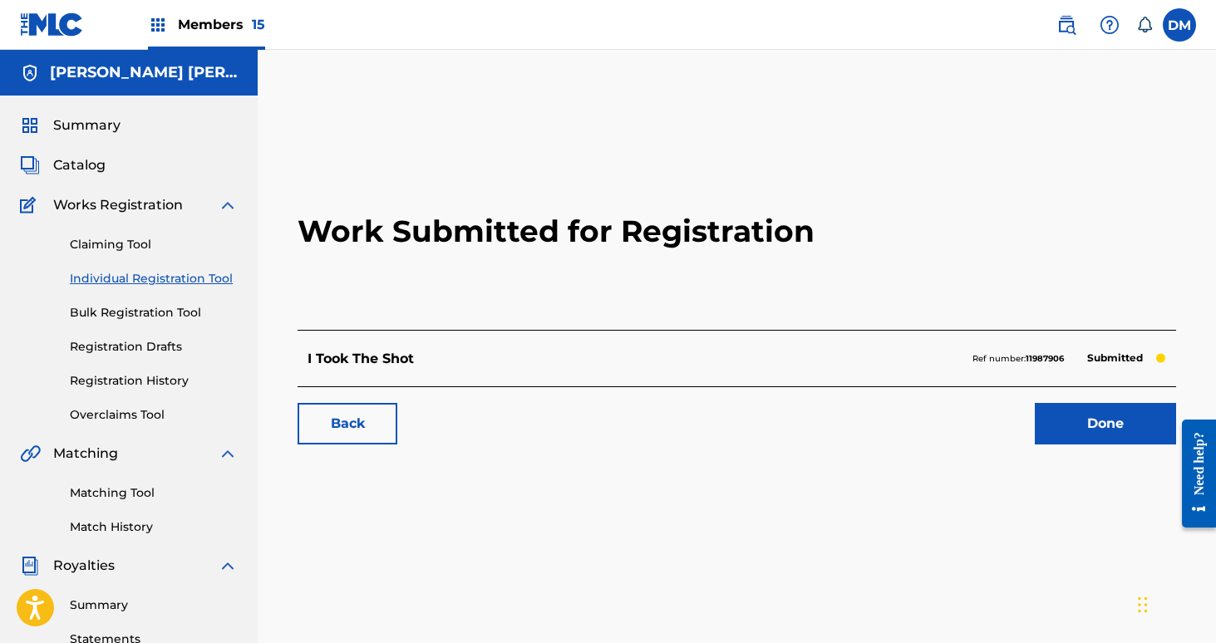
click at [1115, 415] on link "Done" at bounding box center [1105, 424] width 141 height 42
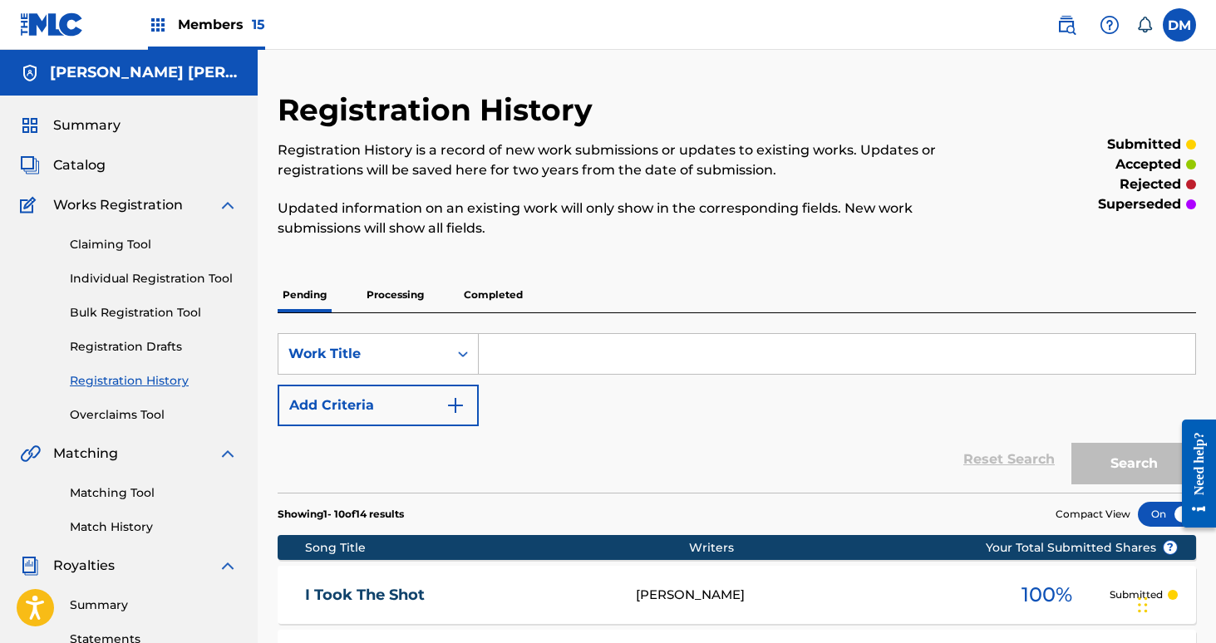
click at [137, 284] on link "Individual Registration Tool" at bounding box center [154, 278] width 168 height 17
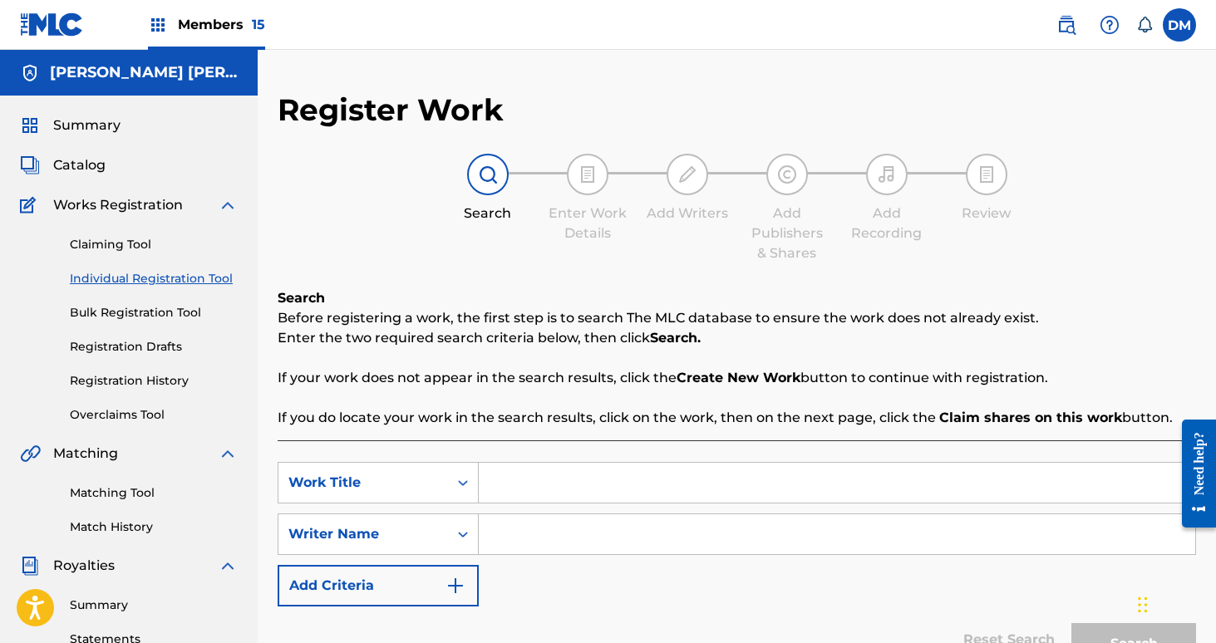
click at [531, 484] on input "Search Form" at bounding box center [837, 483] width 716 height 40
type input "In Parking Lots"
type input "[PERSON_NAME]"
click at [1071, 623] on button "Search" at bounding box center [1133, 644] width 125 height 42
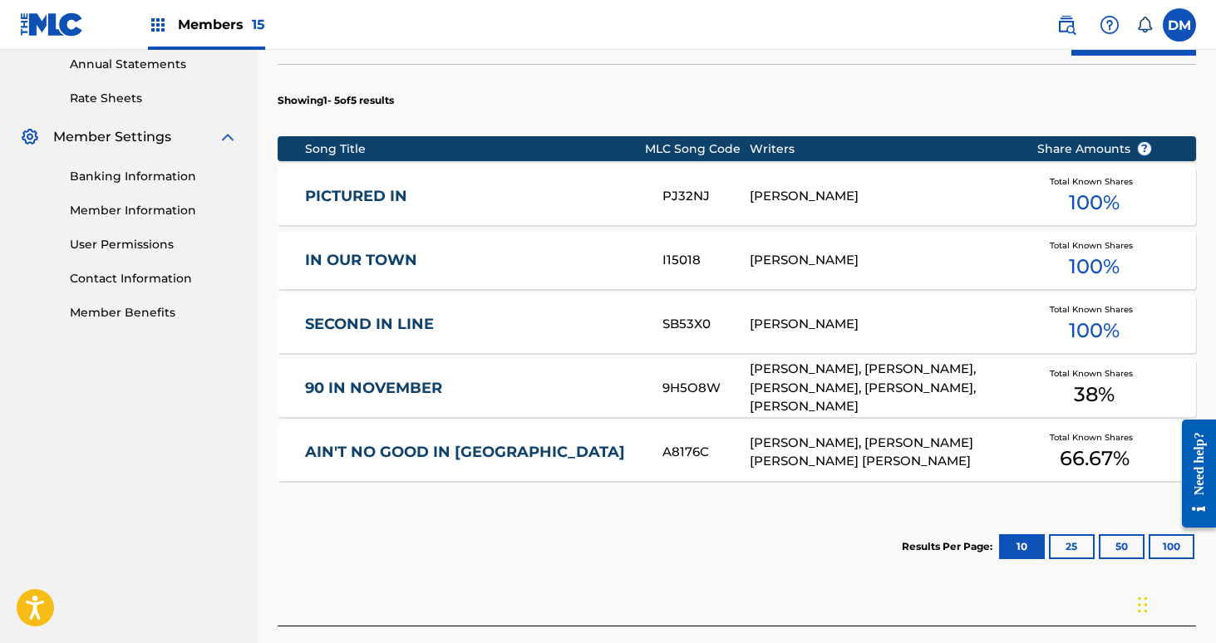
scroll to position [731, 0]
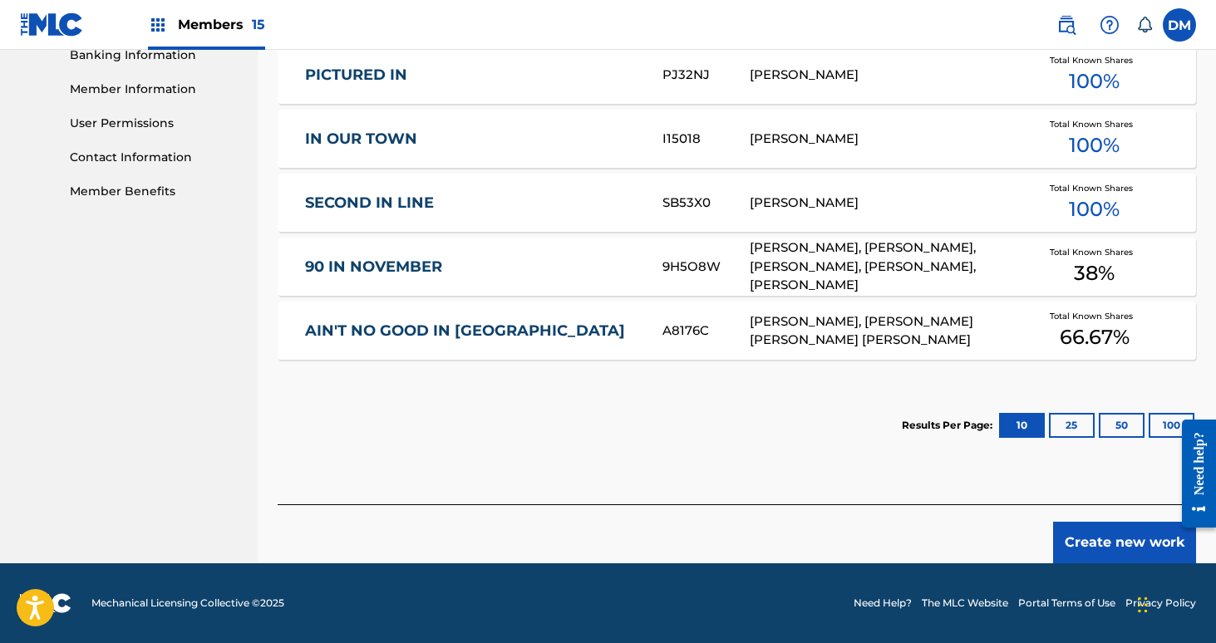
click at [1109, 540] on button "Create new work" at bounding box center [1124, 543] width 143 height 42
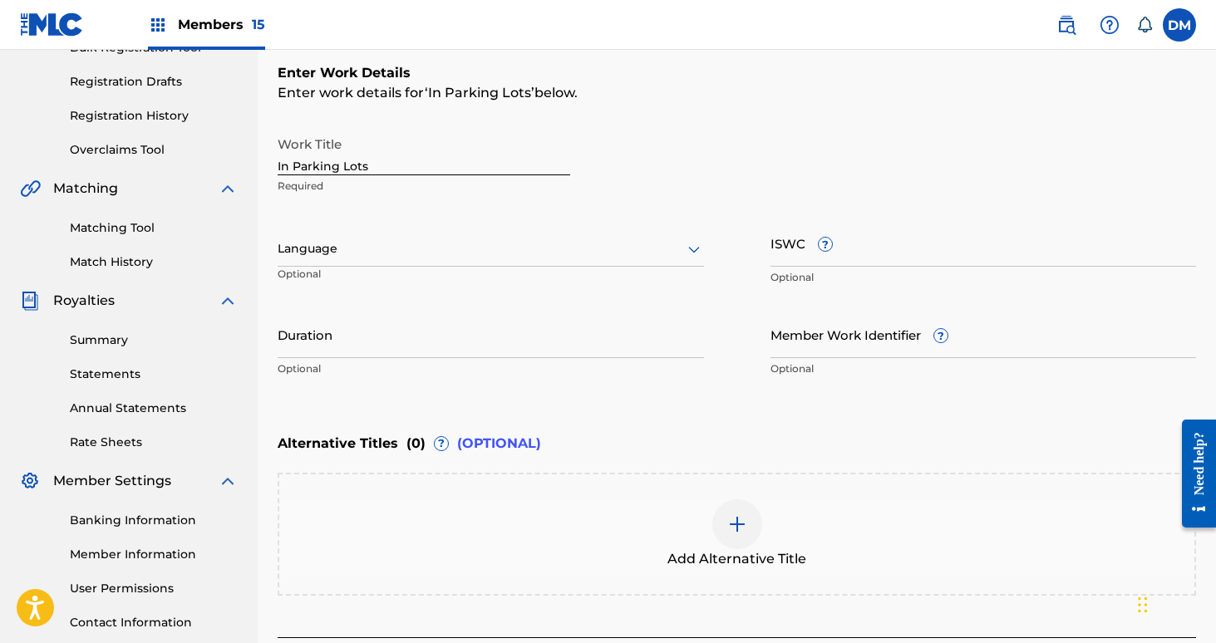
scroll to position [397, 0]
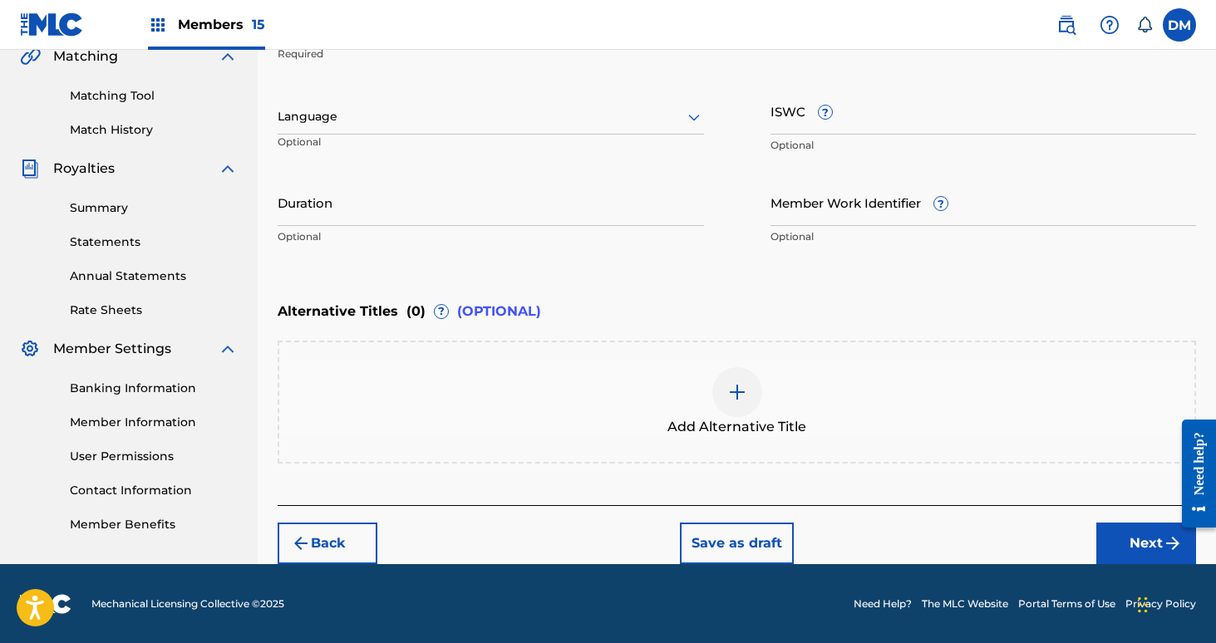
click at [1125, 544] on button "Next" at bounding box center [1146, 544] width 100 height 42
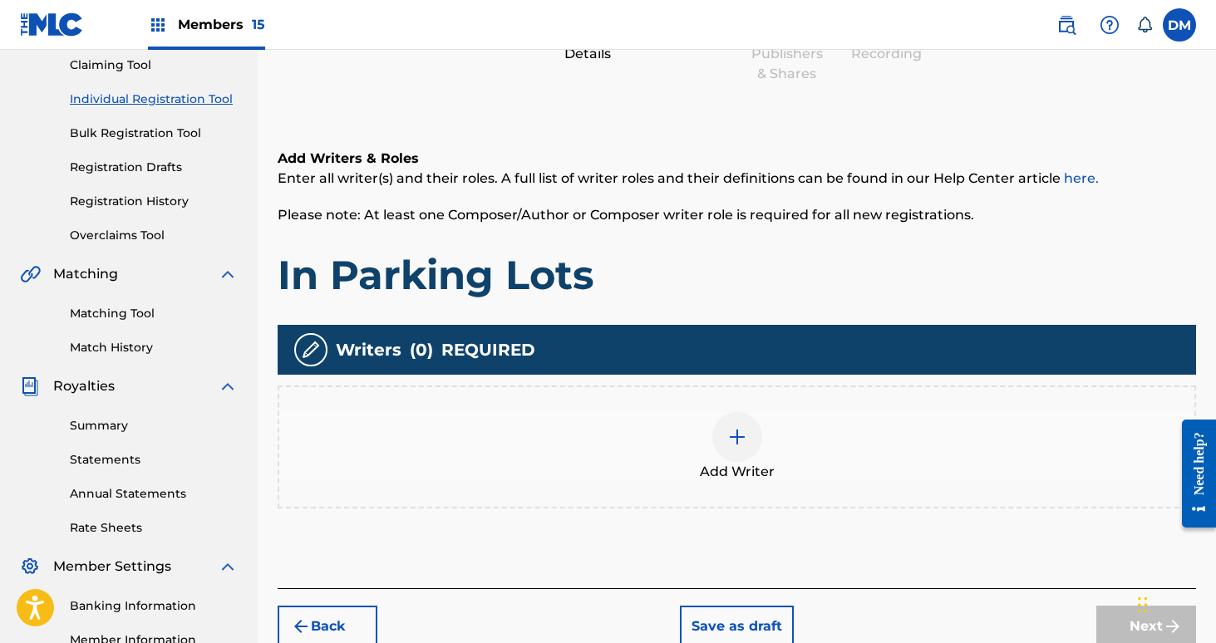
scroll to position [270, 0]
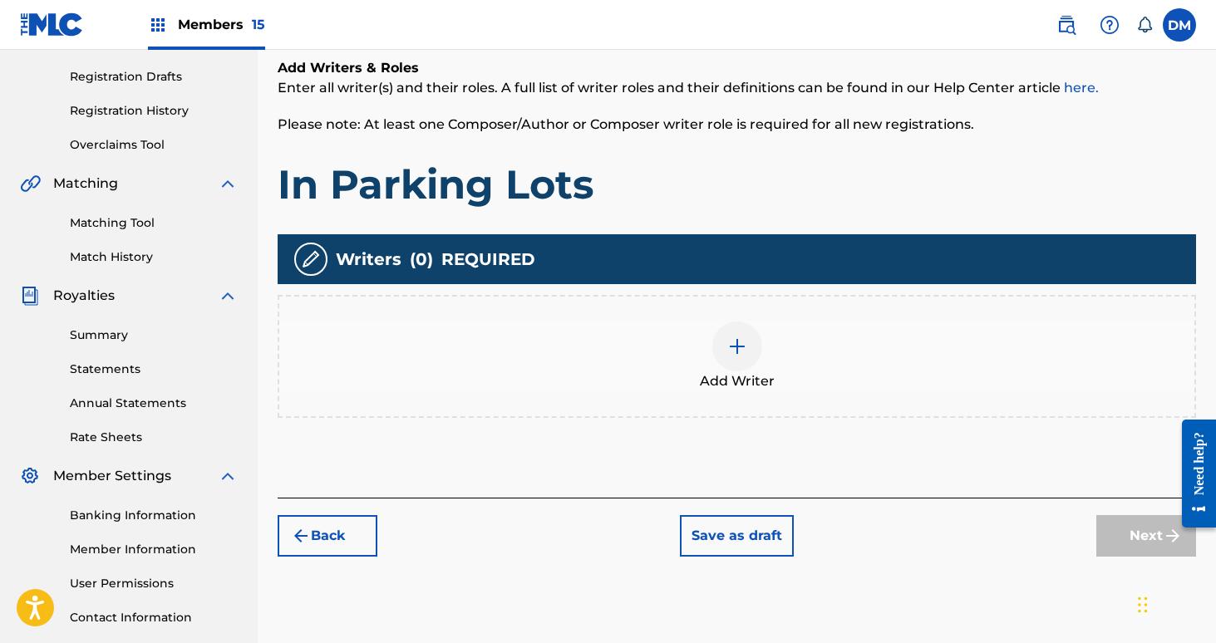
click at [741, 339] on img at bounding box center [737, 347] width 20 height 20
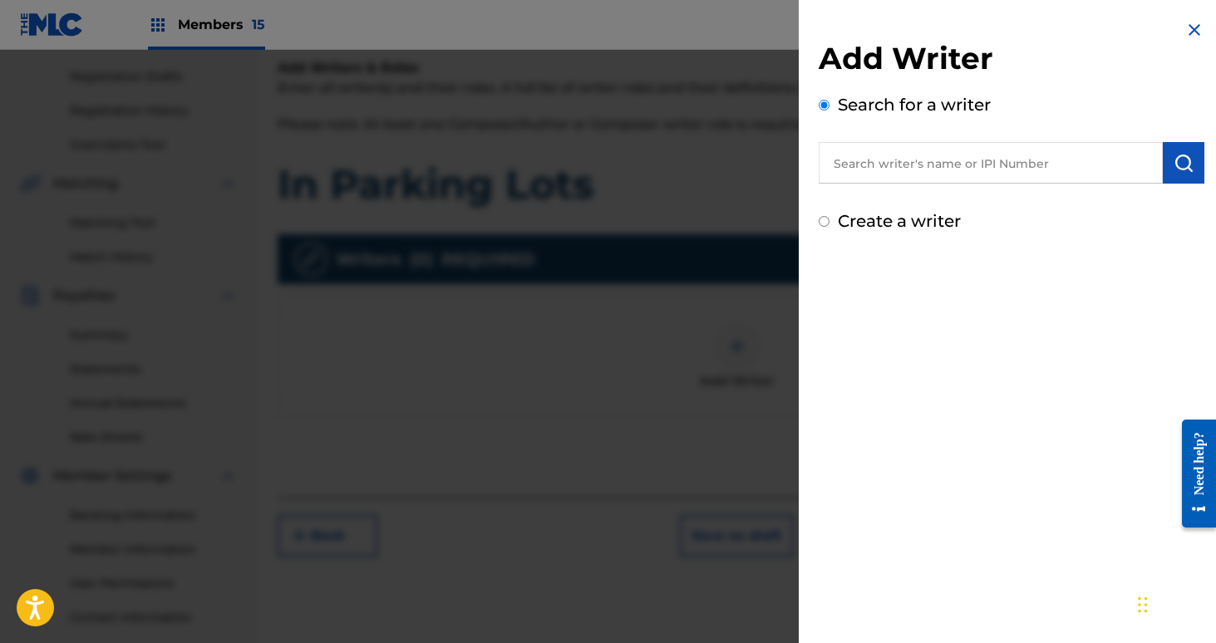
click at [904, 184] on div "Add Writer Search for a writer Create a writer" at bounding box center [1012, 137] width 386 height 194
click at [895, 170] on input "text" at bounding box center [991, 163] width 344 height 42
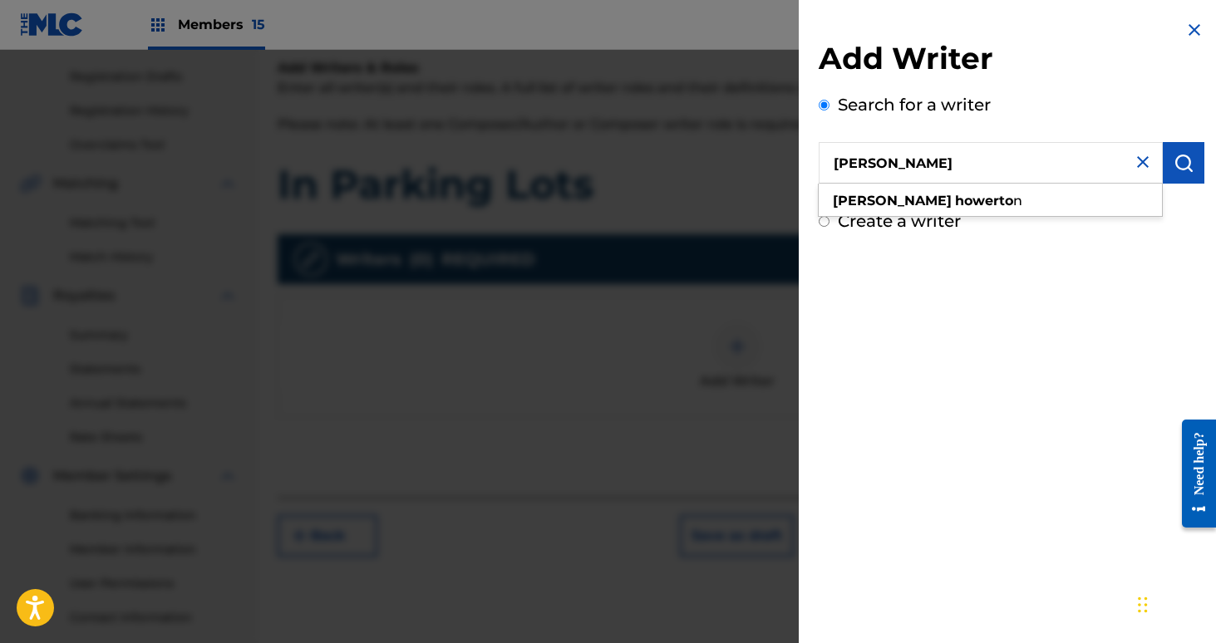
type input "[PERSON_NAME]"
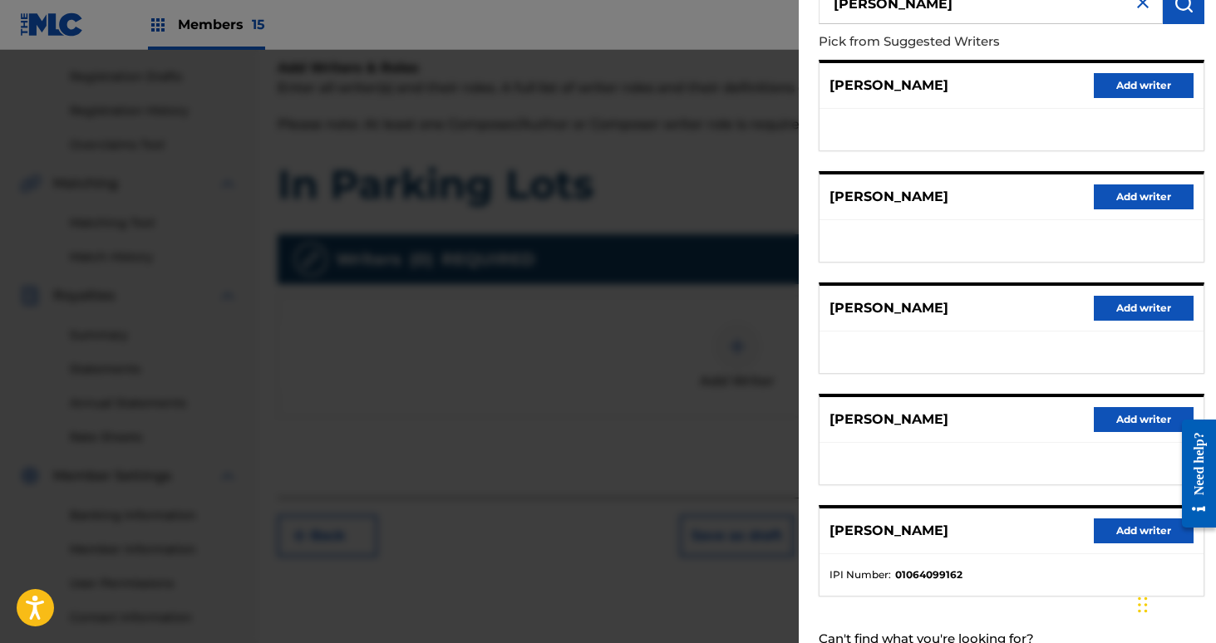
scroll to position [218, 0]
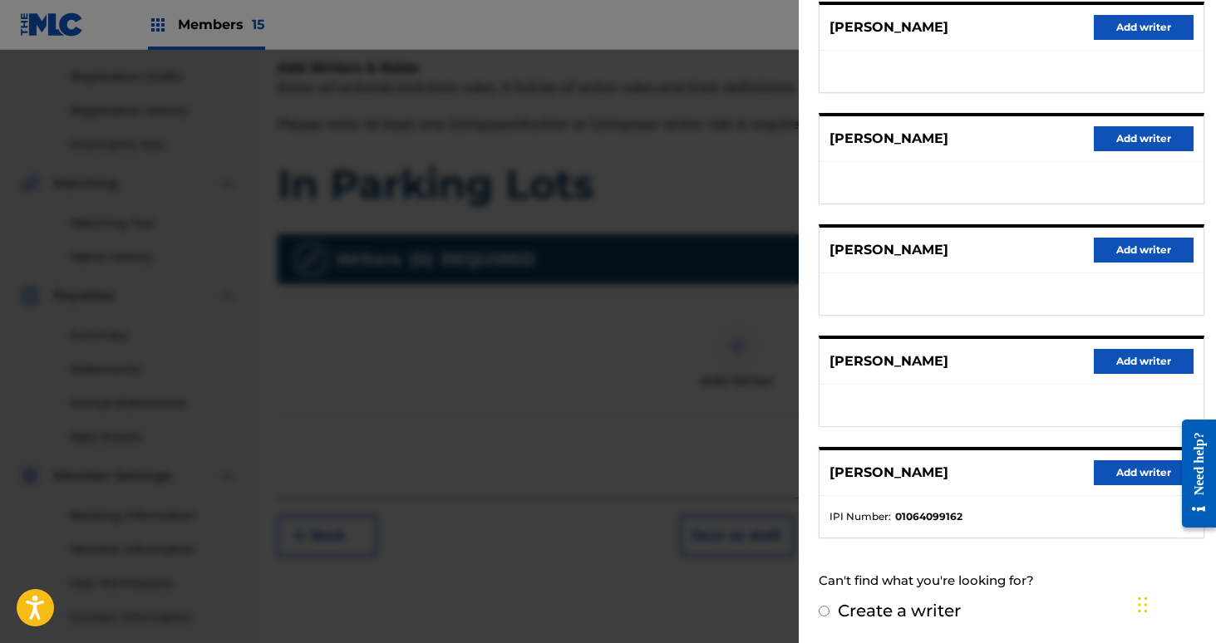
click at [1134, 468] on button "Add writer" at bounding box center [1144, 472] width 100 height 25
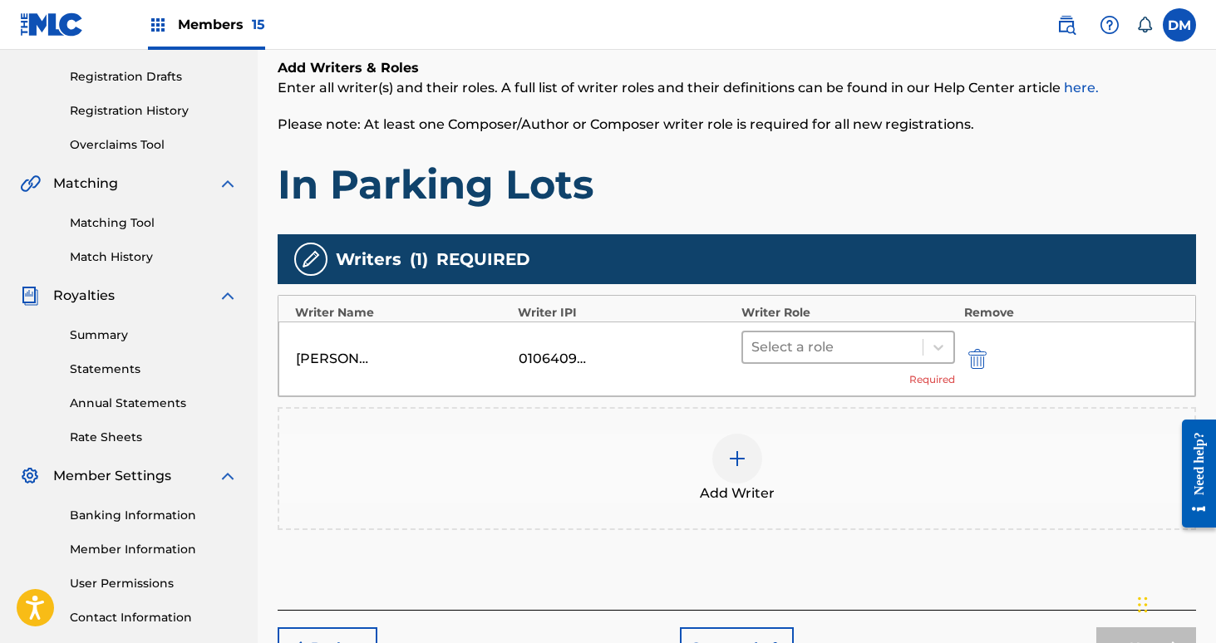
click at [886, 357] on div at bounding box center [833, 347] width 164 height 23
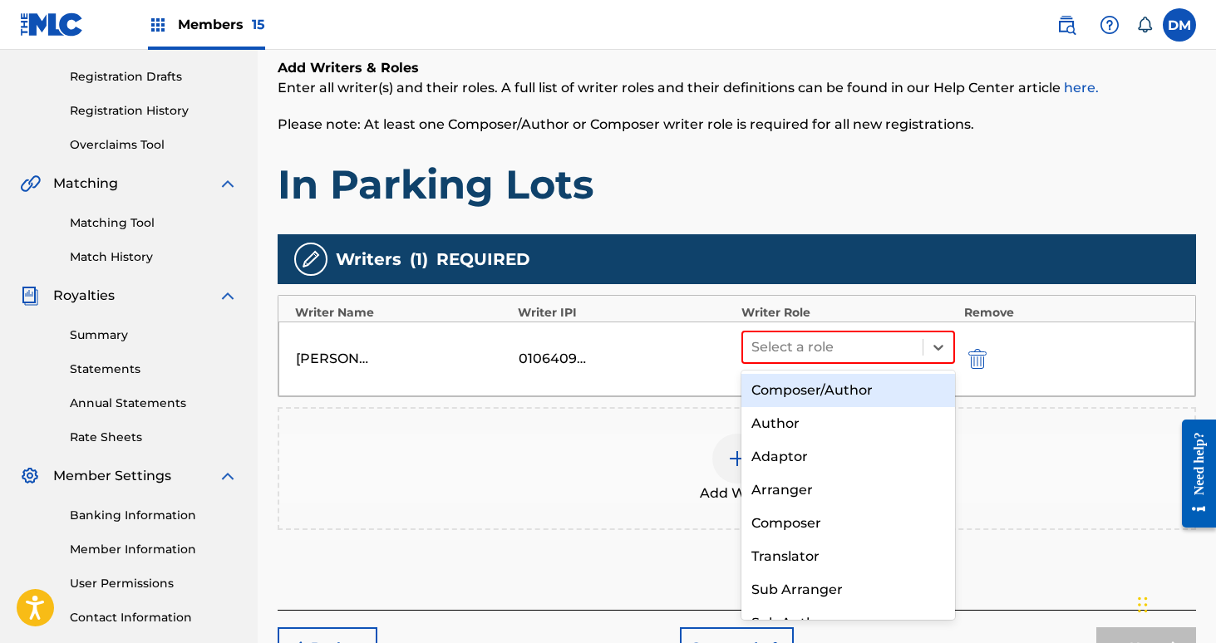
click at [874, 385] on div "Composer/Author" at bounding box center [848, 390] width 214 height 33
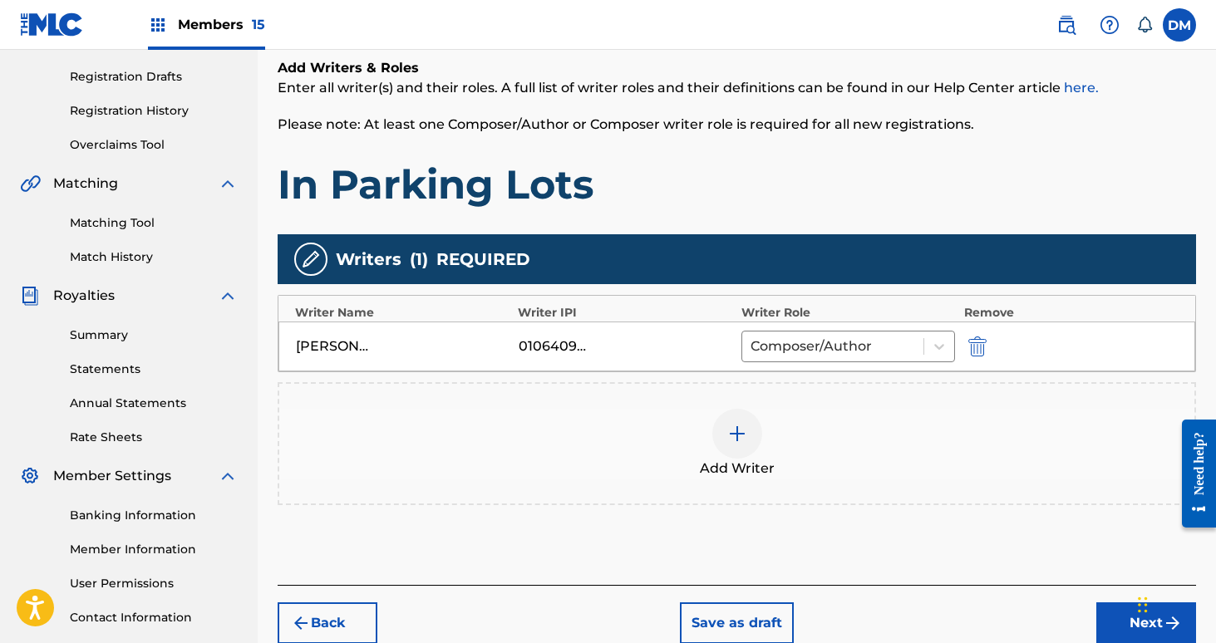
click at [751, 446] on div at bounding box center [737, 434] width 50 height 50
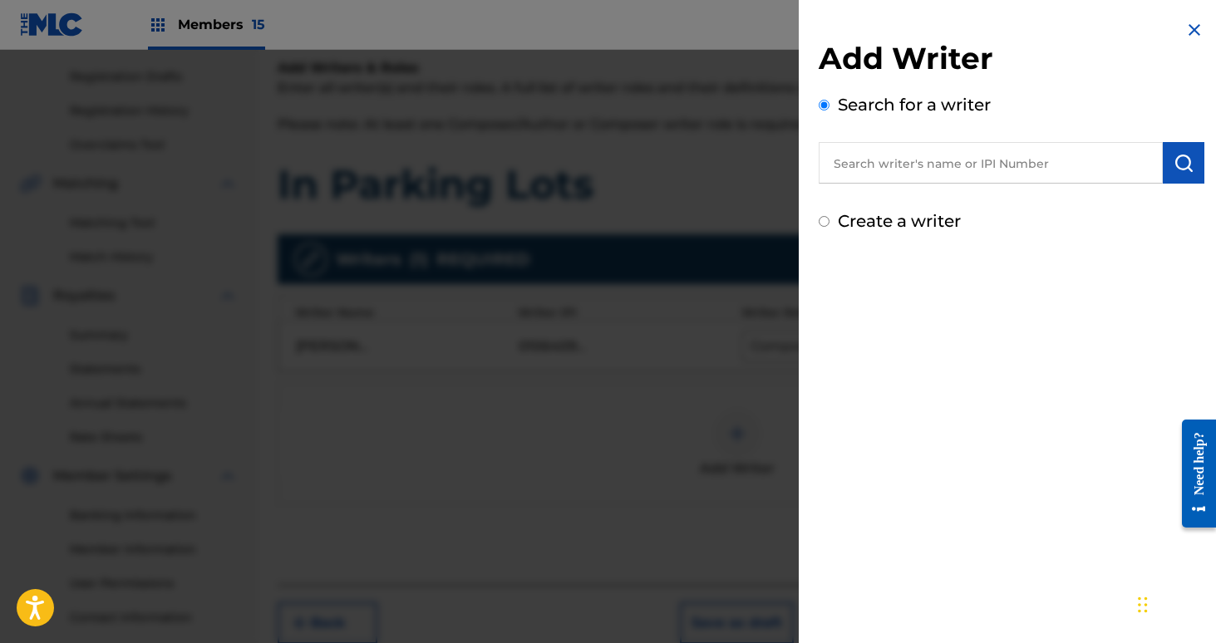
click at [915, 150] on input "text" at bounding box center [991, 163] width 344 height 42
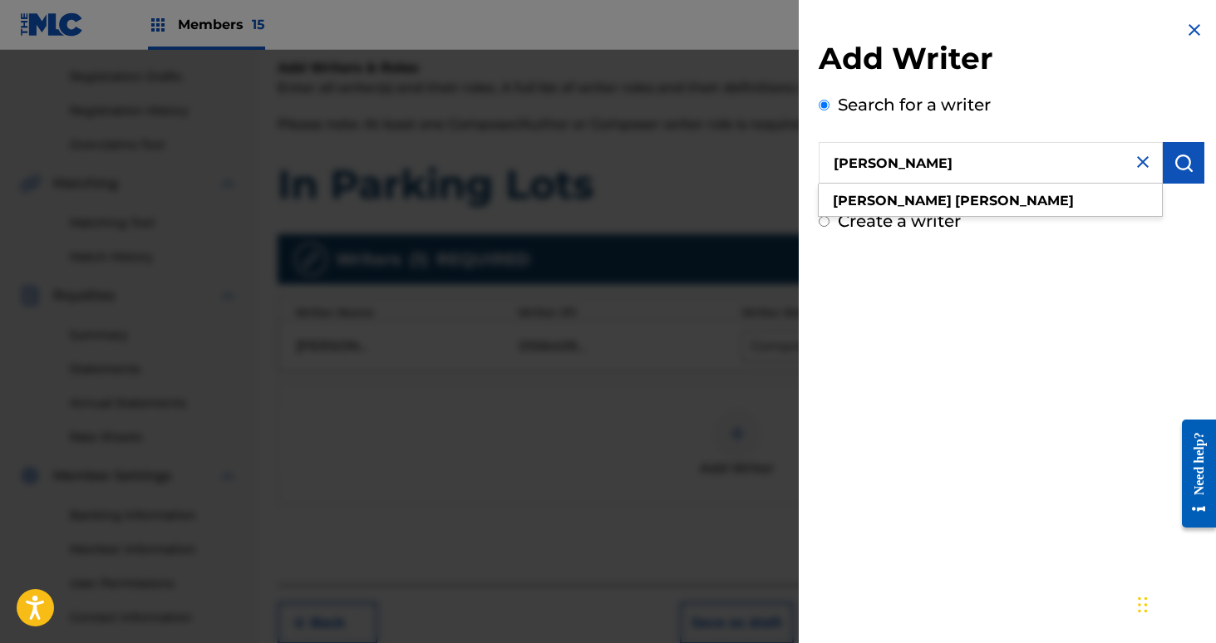
type input "[PERSON_NAME]"
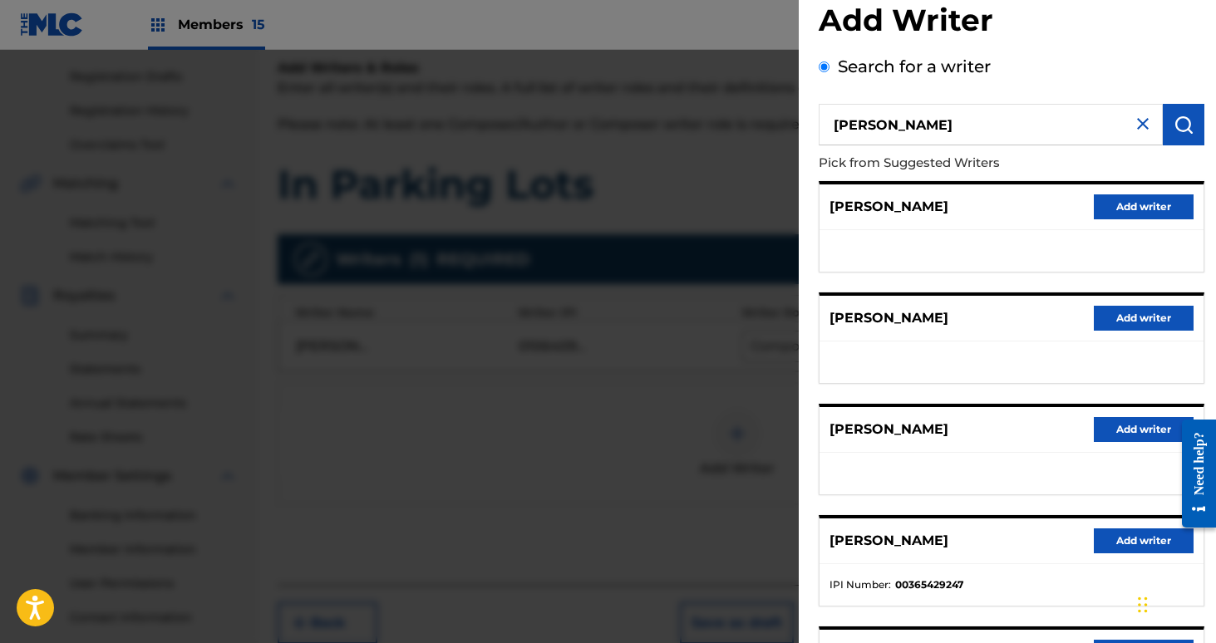
scroll to position [103, 0]
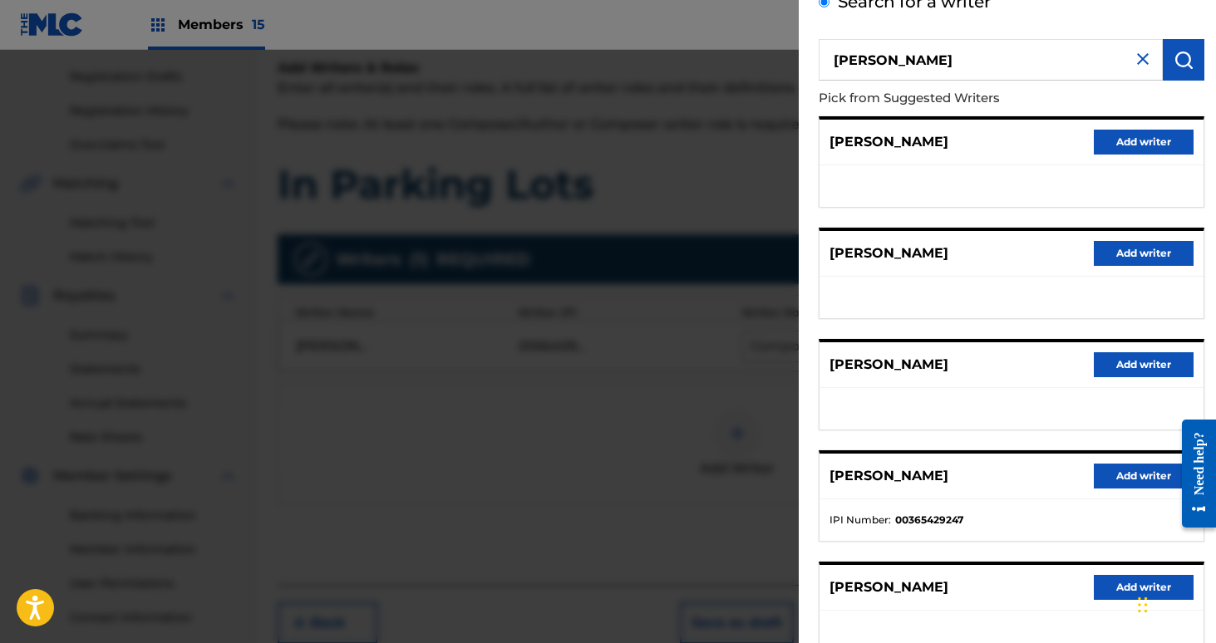
click at [1121, 472] on button "Add writer" at bounding box center [1144, 476] width 100 height 25
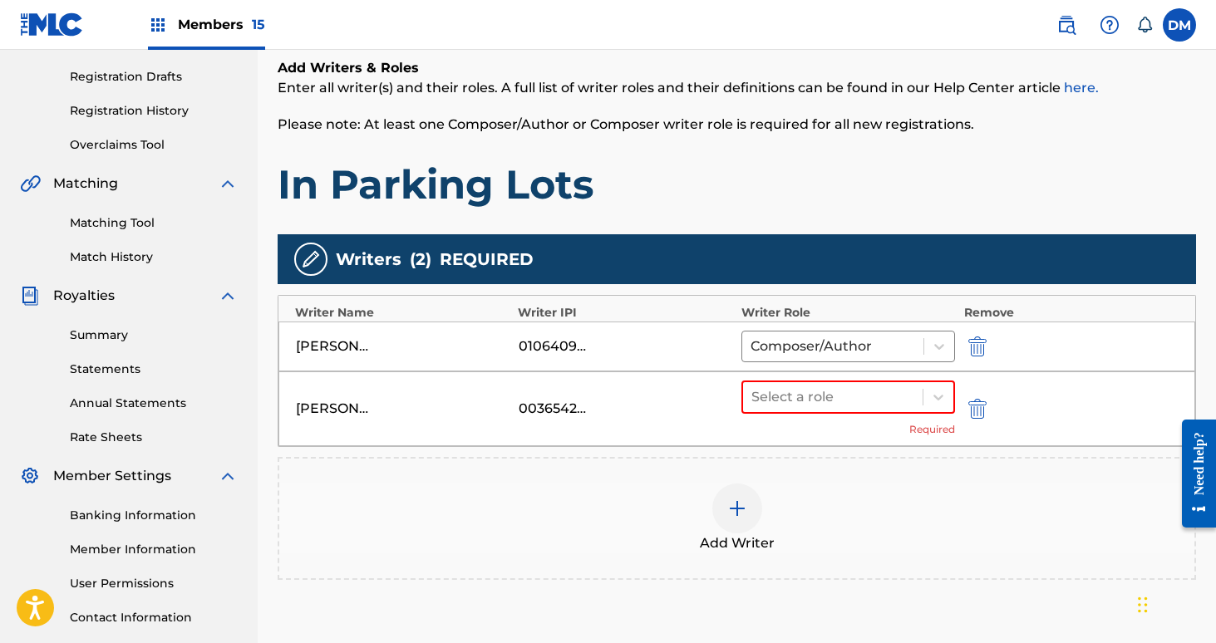
click at [871, 416] on div "Select a role Required" at bounding box center [848, 409] width 214 height 57
click at [867, 409] on div "Select a role" at bounding box center [833, 397] width 180 height 30
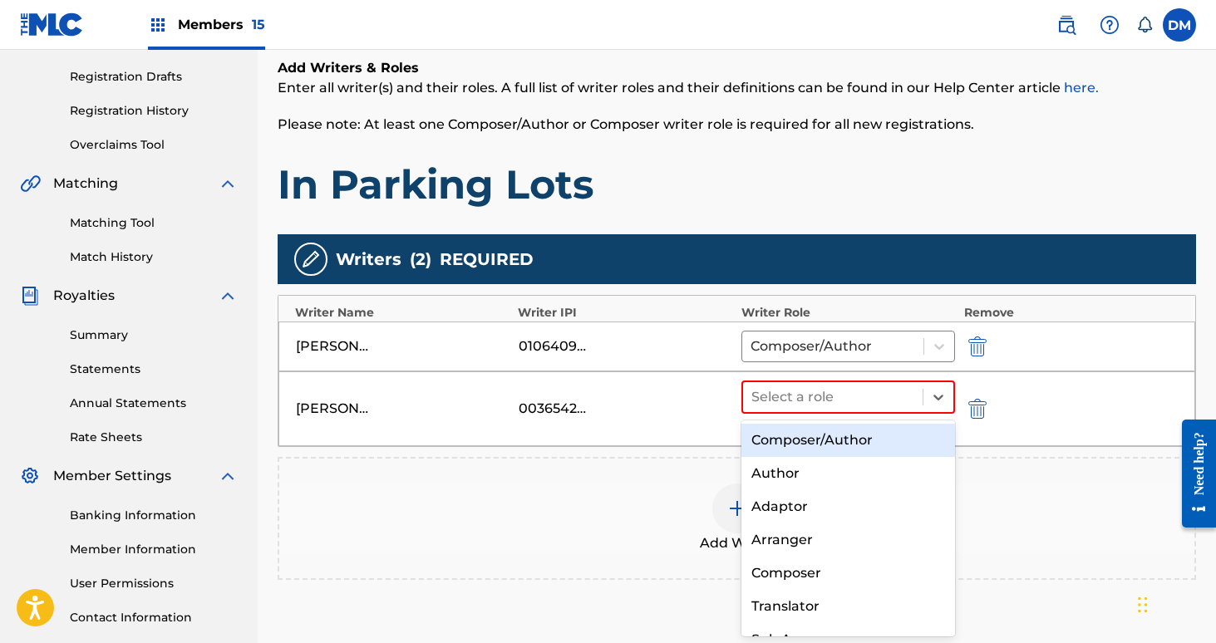
click at [871, 451] on div "Composer/Author" at bounding box center [848, 440] width 214 height 33
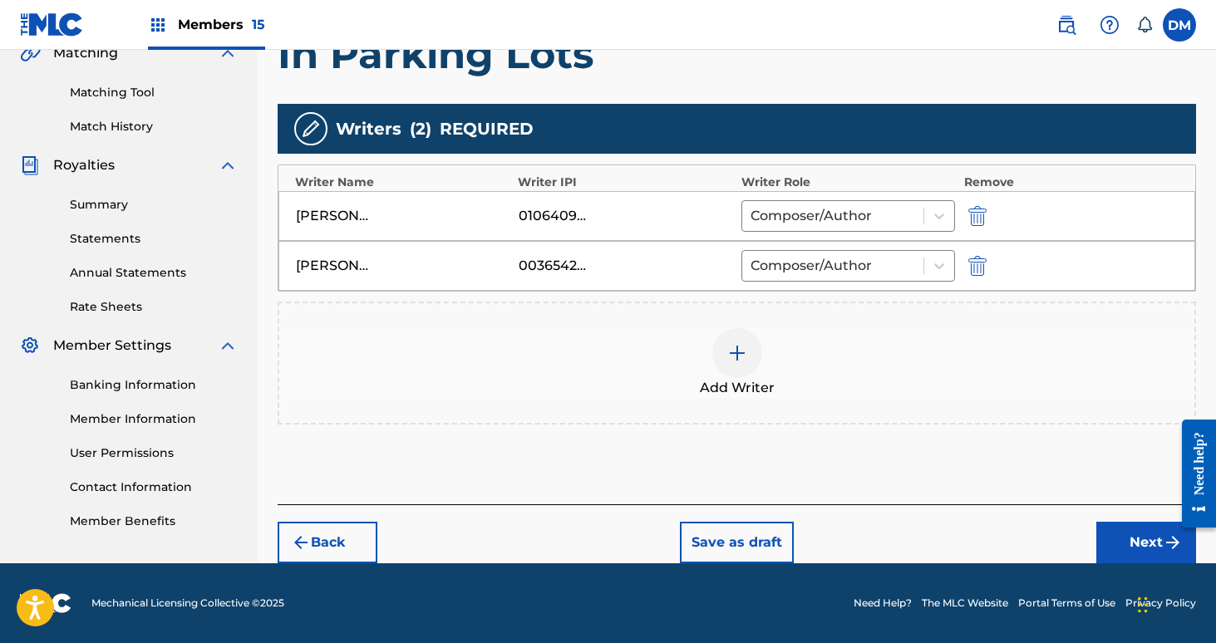
click at [1142, 539] on button "Next" at bounding box center [1146, 543] width 100 height 42
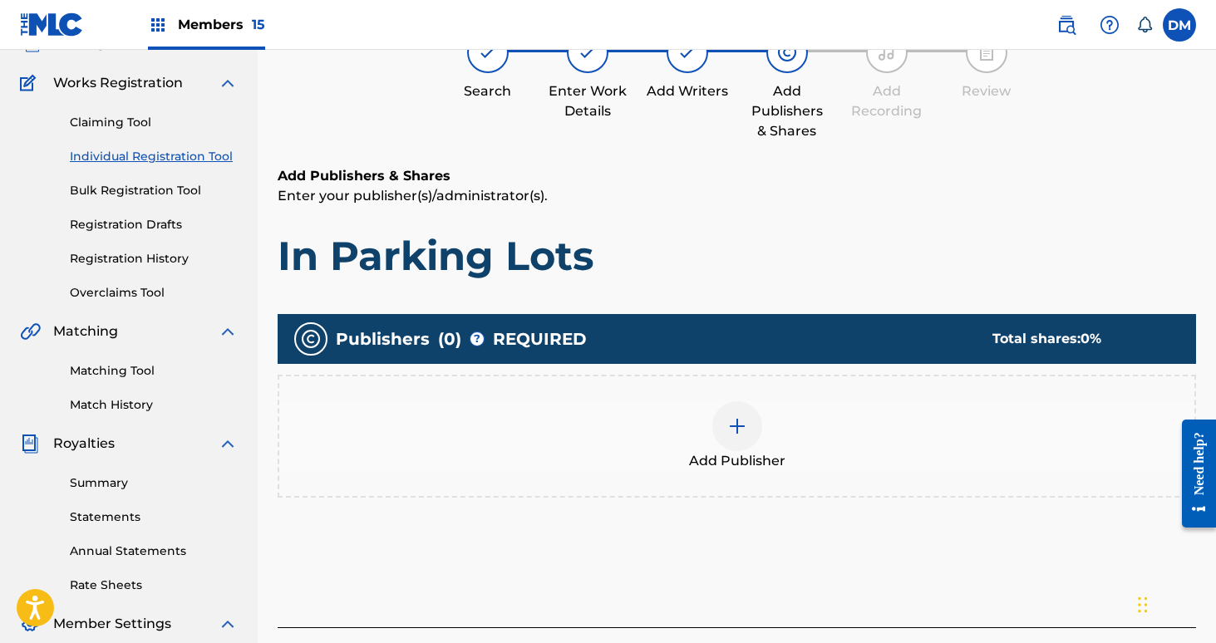
scroll to position [164, 0]
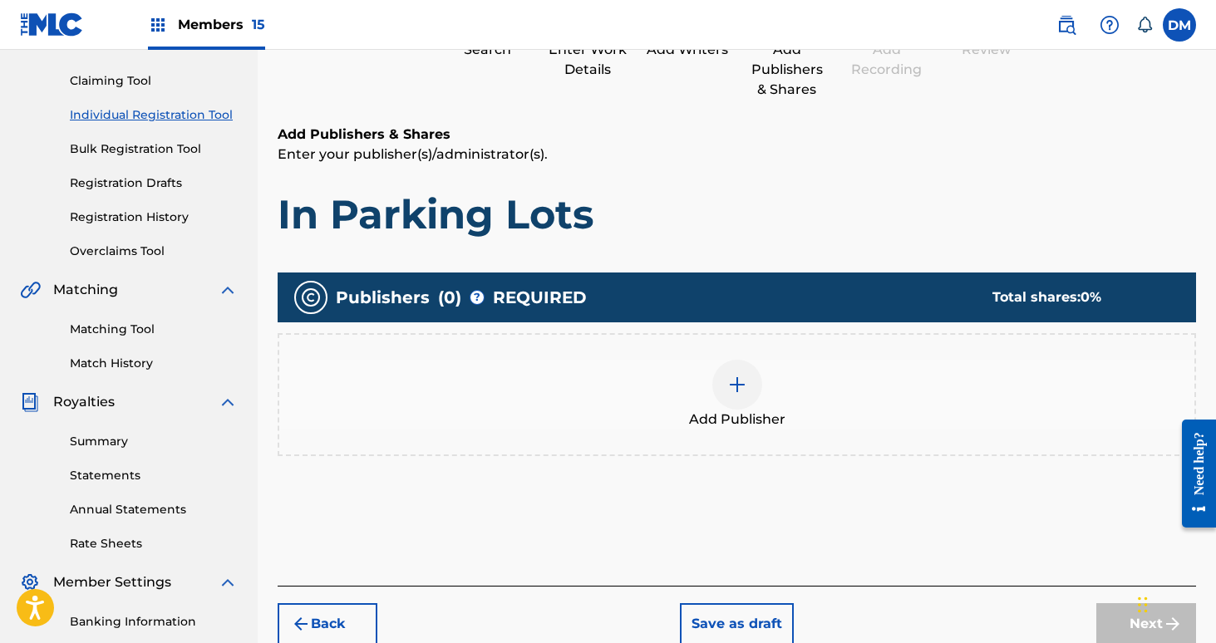
click at [734, 380] on img at bounding box center [737, 385] width 20 height 20
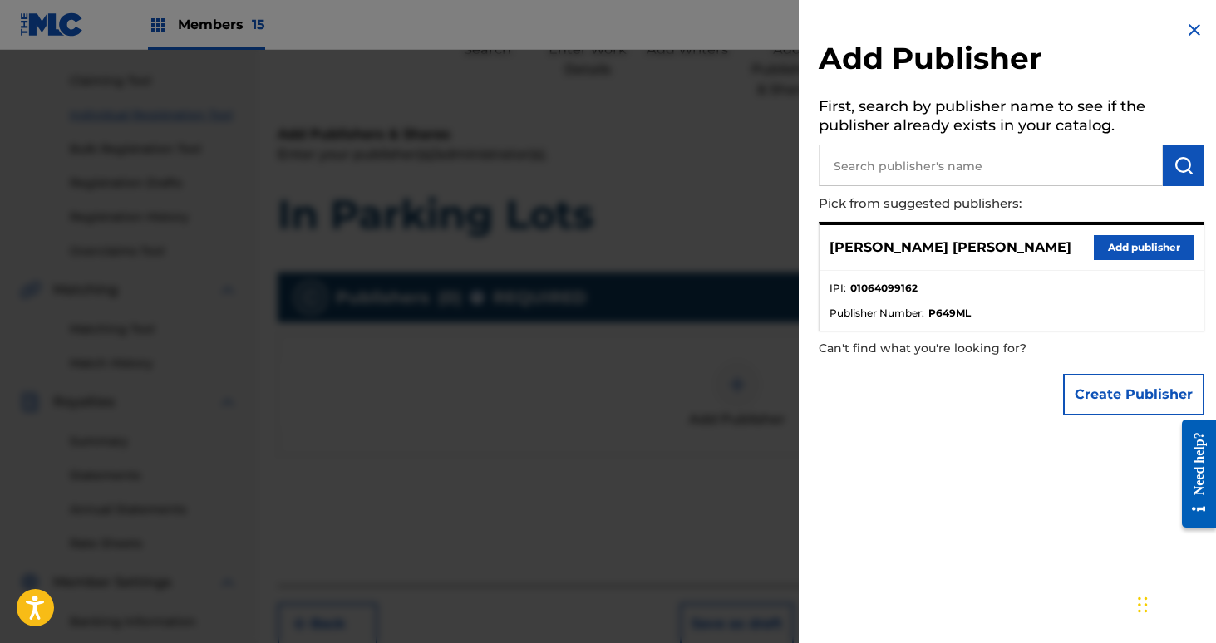
click at [1164, 263] on div "[PERSON_NAME] [PERSON_NAME] Add publisher" at bounding box center [1011, 248] width 384 height 46
click at [1154, 240] on button "Add publisher" at bounding box center [1144, 247] width 100 height 25
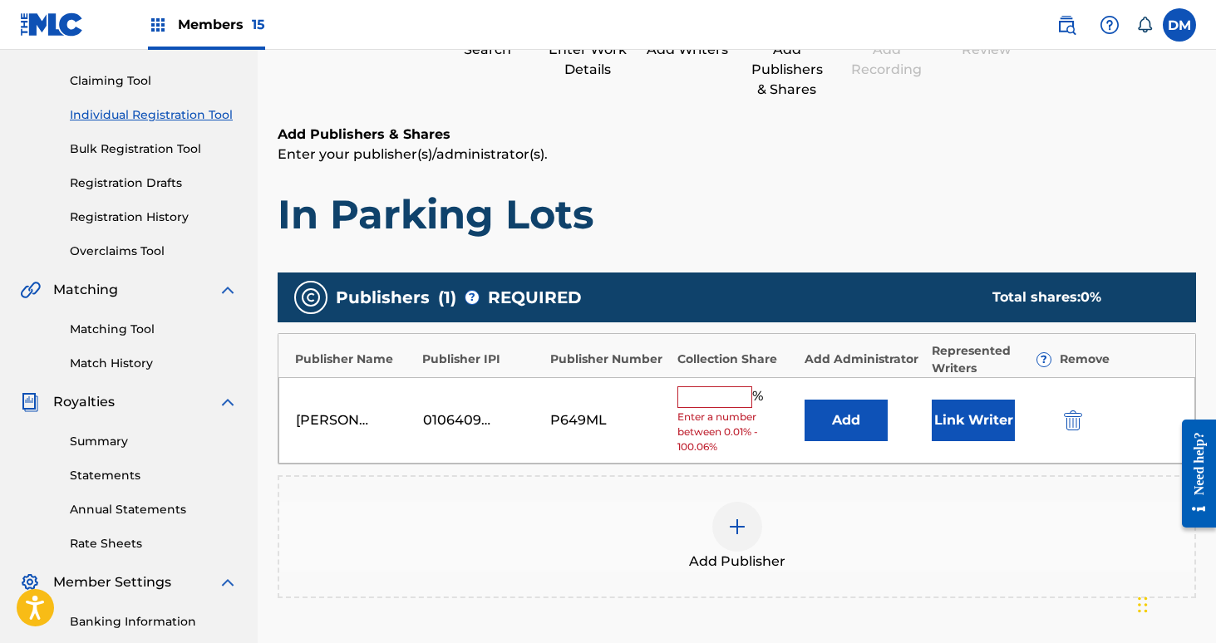
click at [736, 394] on input "text" at bounding box center [714, 397] width 75 height 22
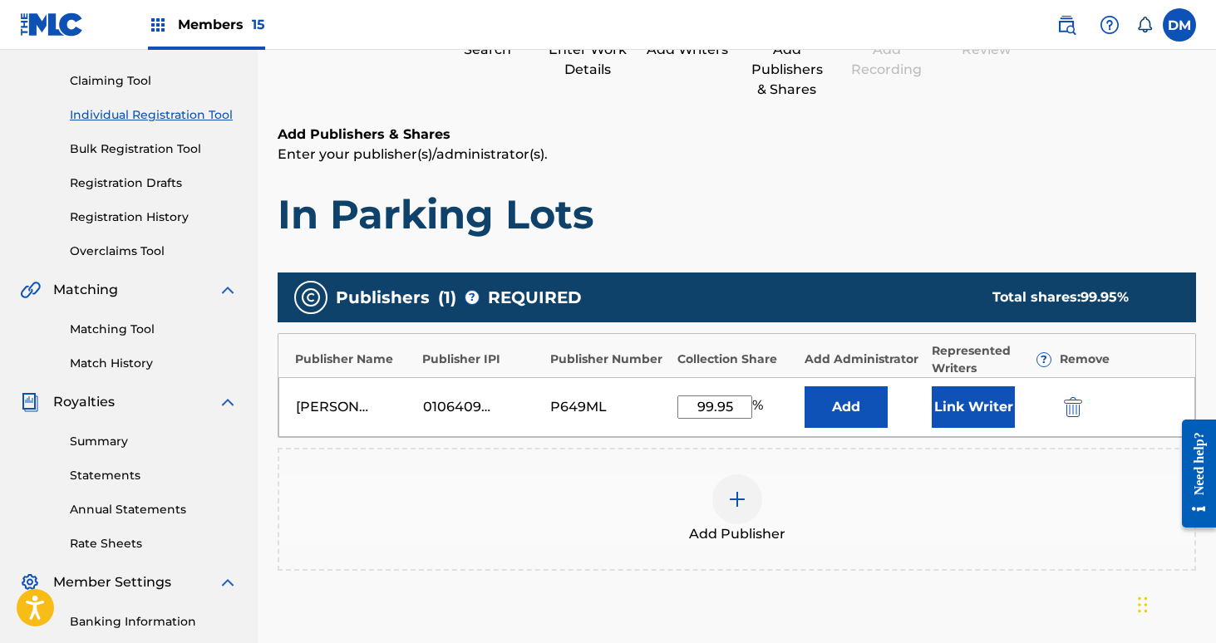
type input "99.95"
click at [955, 406] on button "Link Writer" at bounding box center [973, 407] width 83 height 42
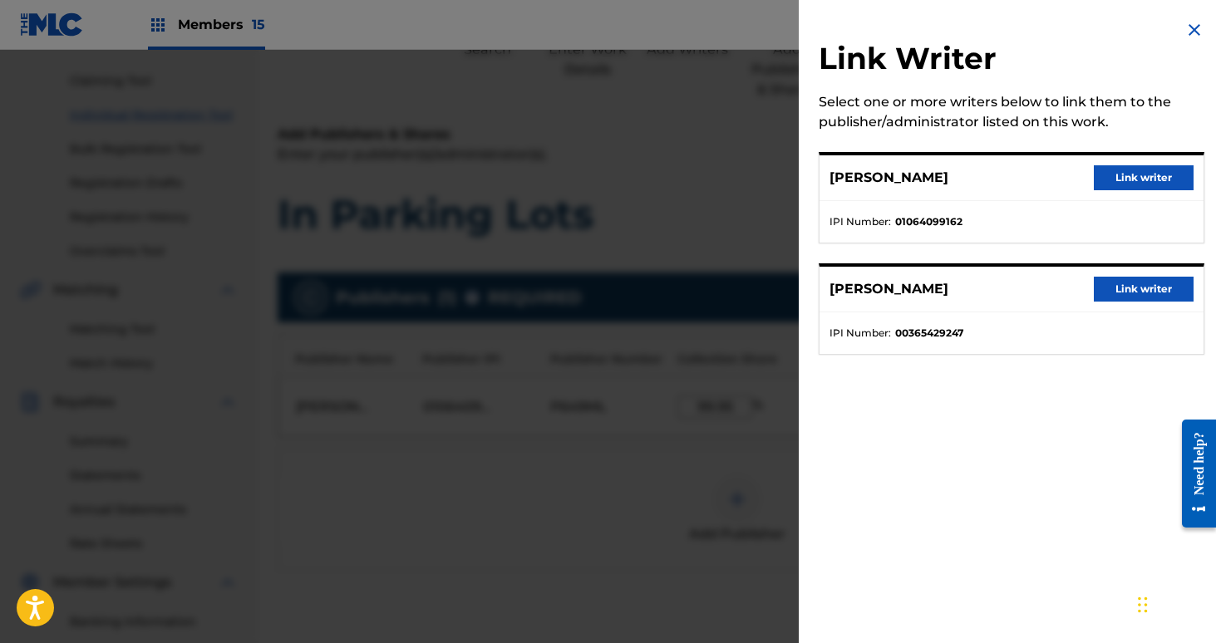
click at [1139, 169] on button "Link writer" at bounding box center [1144, 177] width 100 height 25
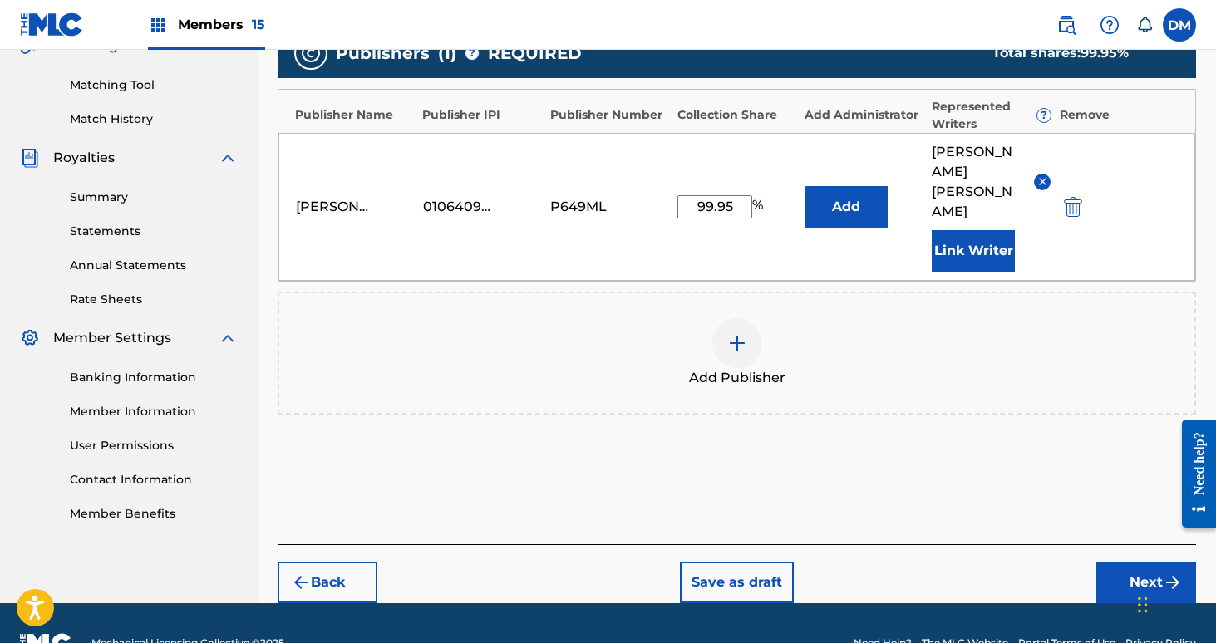
click at [1154, 562] on button "Next" at bounding box center [1146, 583] width 100 height 42
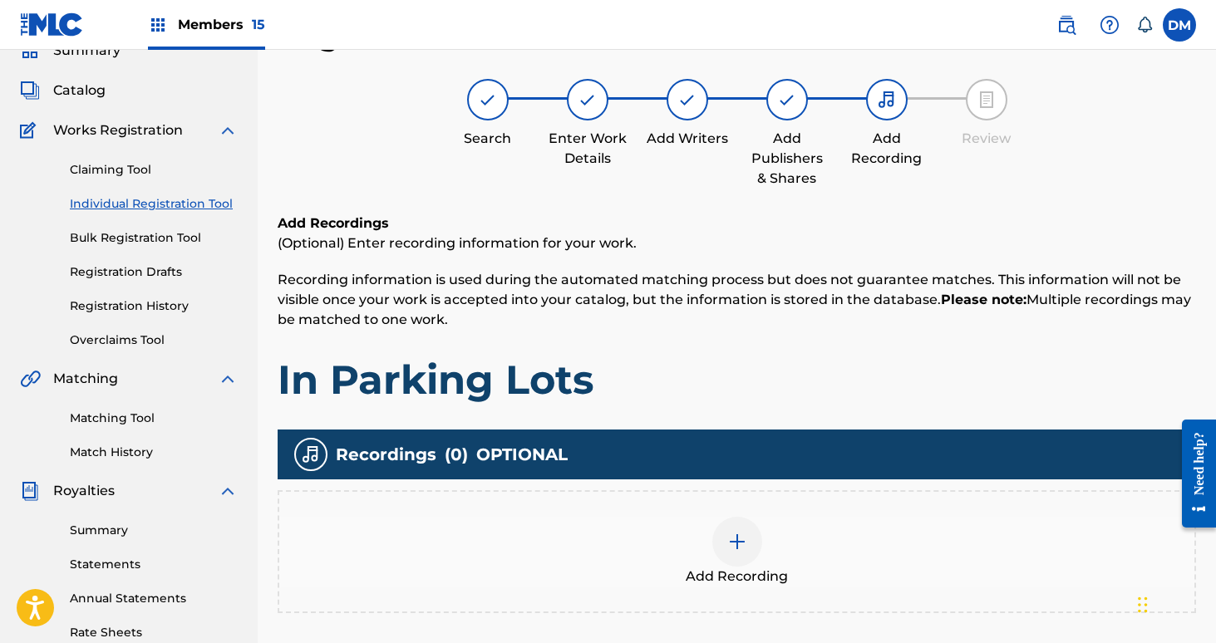
scroll to position [387, 0]
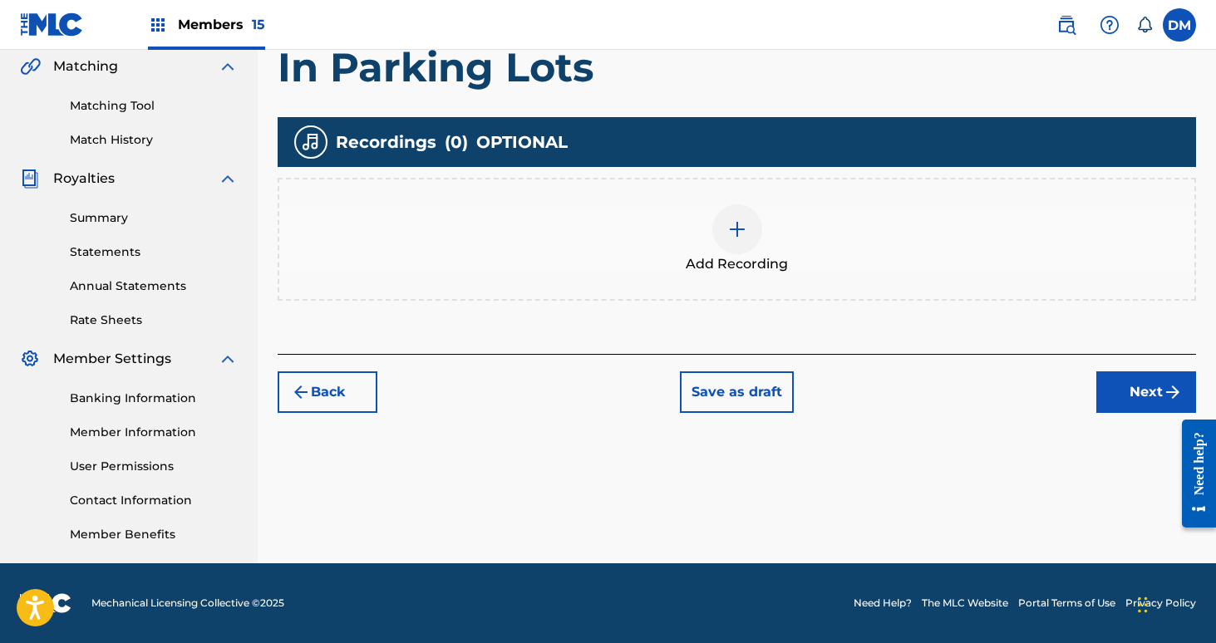
click at [1138, 396] on button "Next" at bounding box center [1146, 393] width 100 height 42
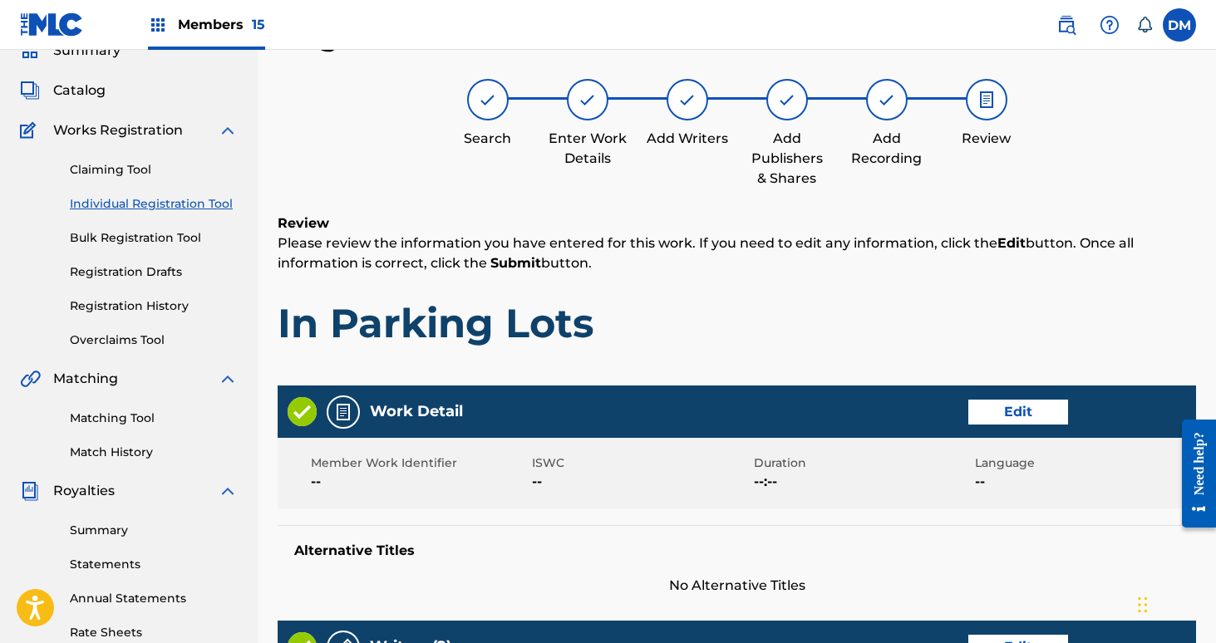
scroll to position [738, 0]
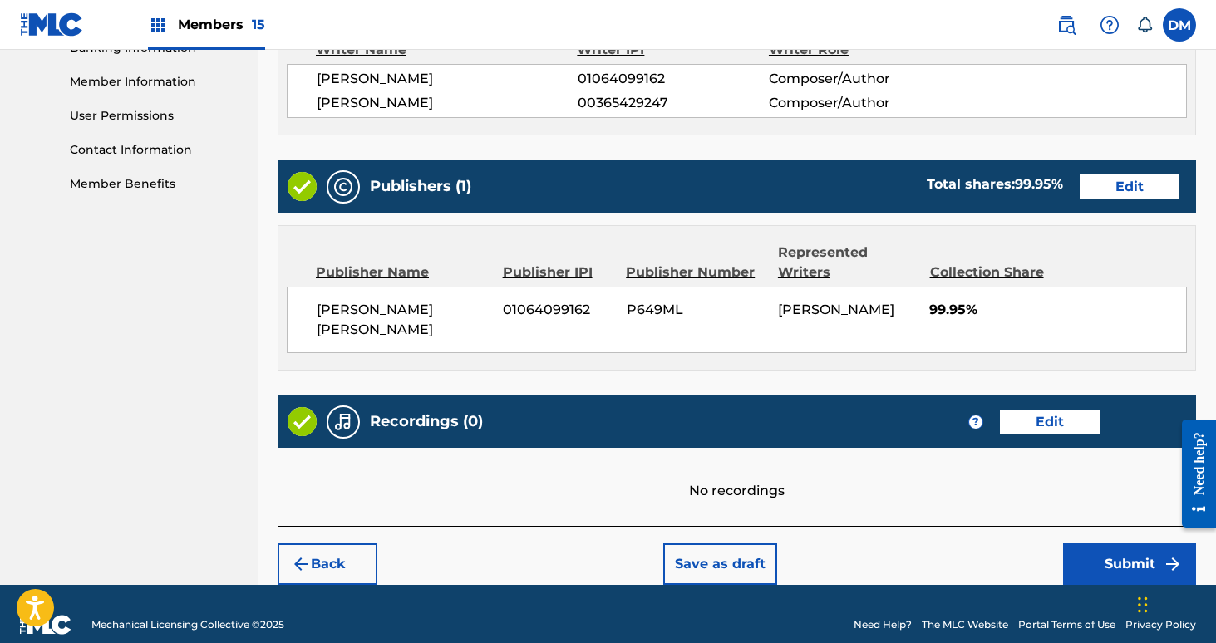
click at [1127, 544] on button "Submit" at bounding box center [1129, 565] width 133 height 42
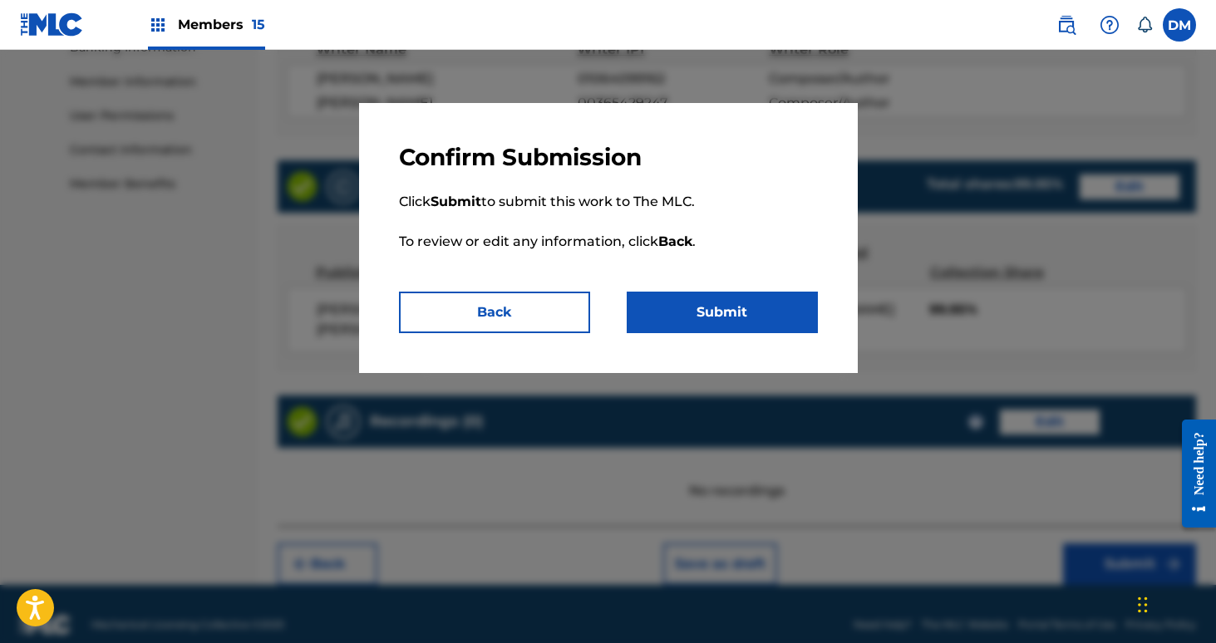
click at [767, 303] on button "Submit" at bounding box center [722, 313] width 191 height 42
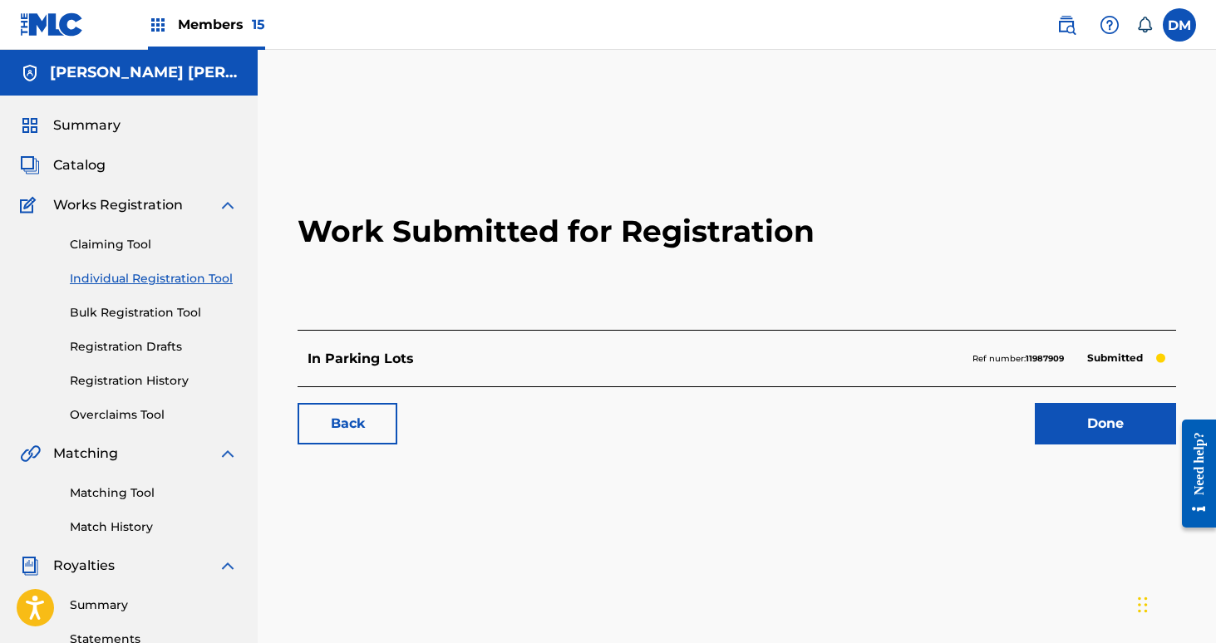
click at [248, 22] on span "Members 15" at bounding box center [221, 24] width 87 height 19
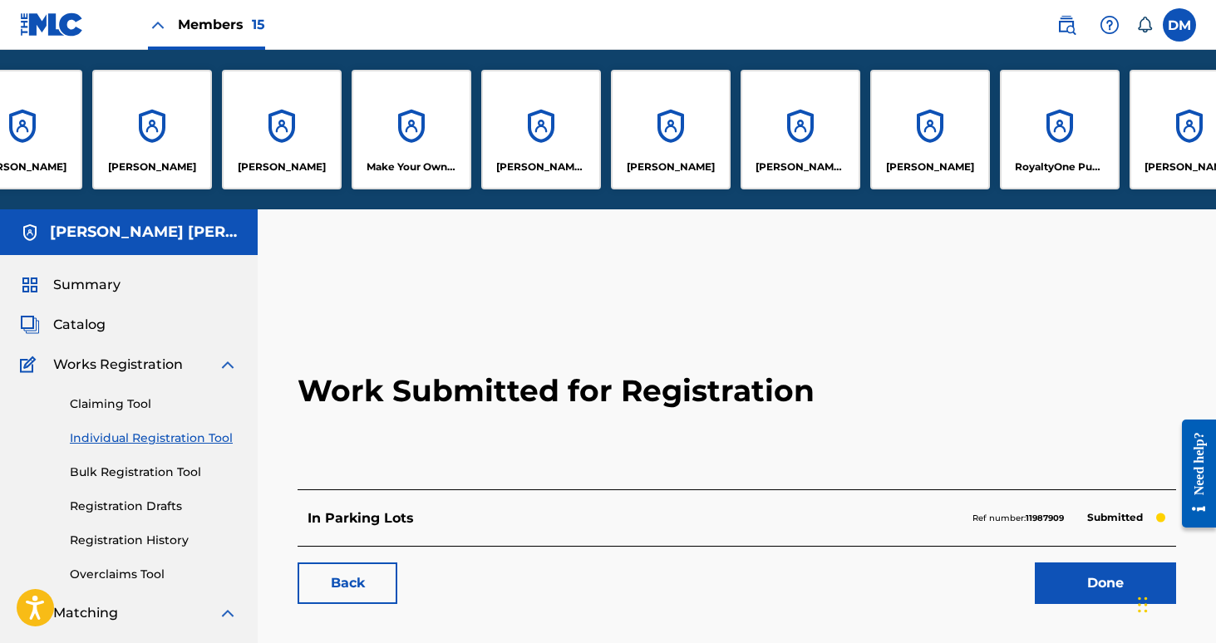
scroll to position [0, 759]
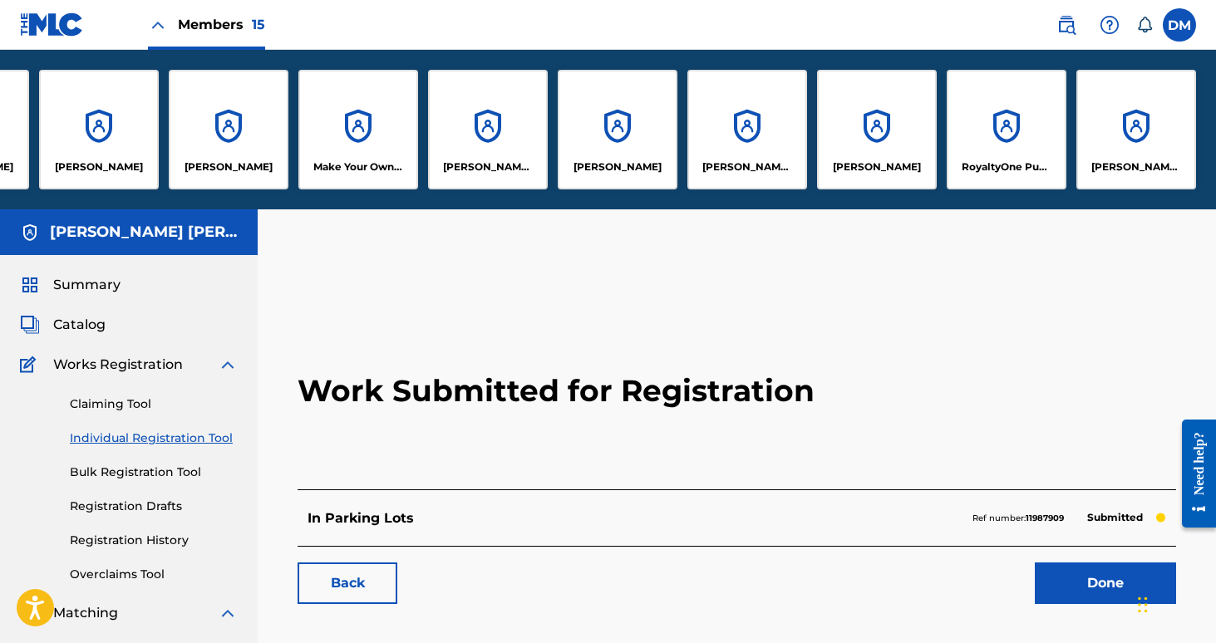
click at [1175, 152] on div "[PERSON_NAME] MUSIC" at bounding box center [1136, 130] width 120 height 120
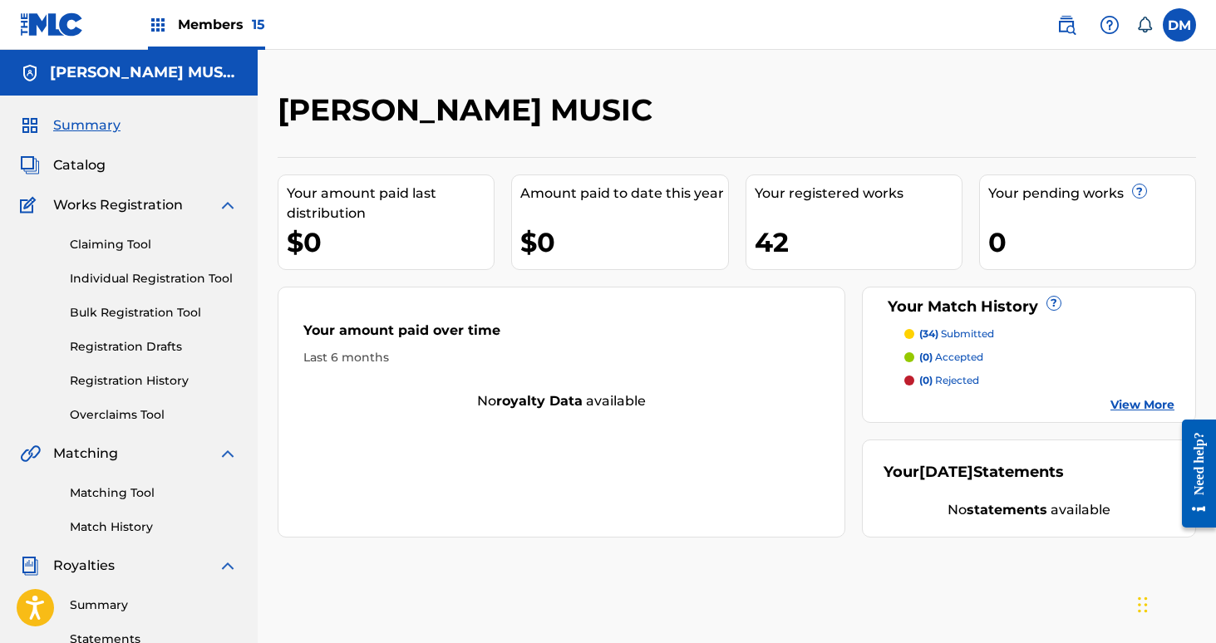
click at [234, 32] on span "Members 15" at bounding box center [221, 24] width 87 height 19
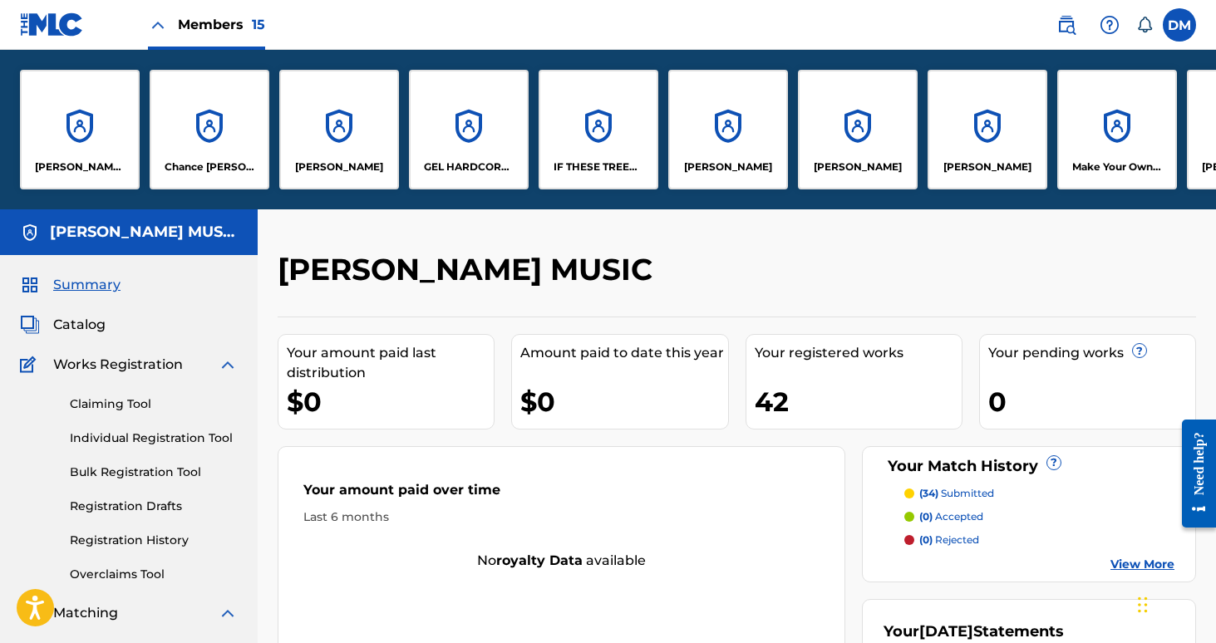
scroll to position [0, 42]
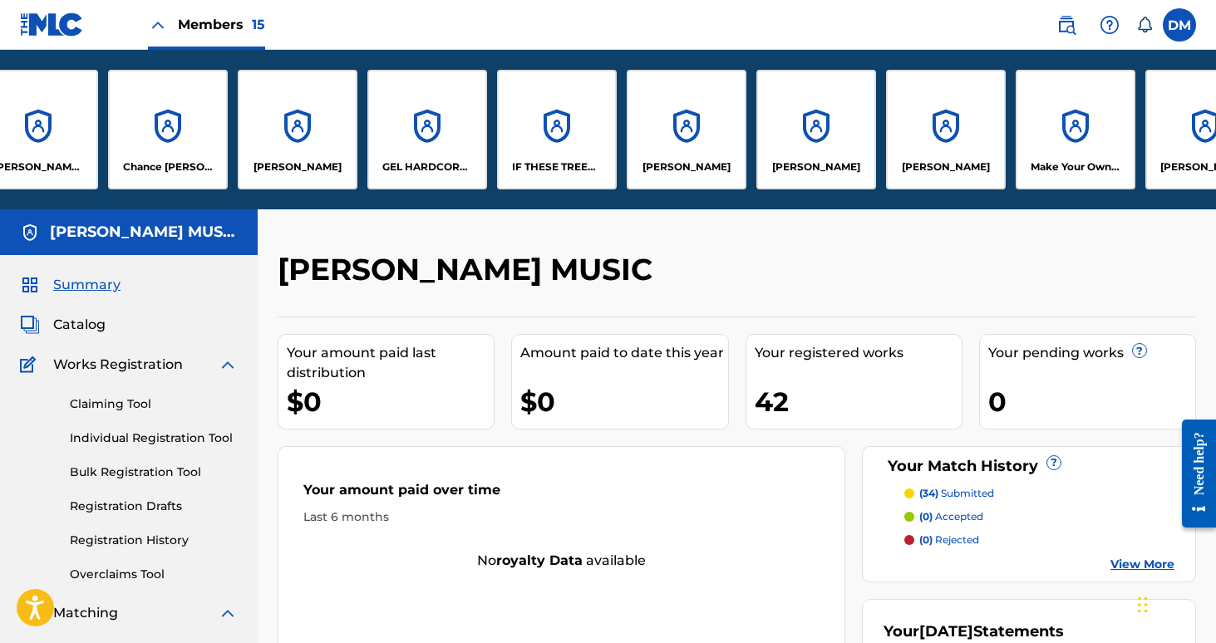
click at [413, 104] on div "GEL HARDCORE LLC" at bounding box center [427, 130] width 120 height 120
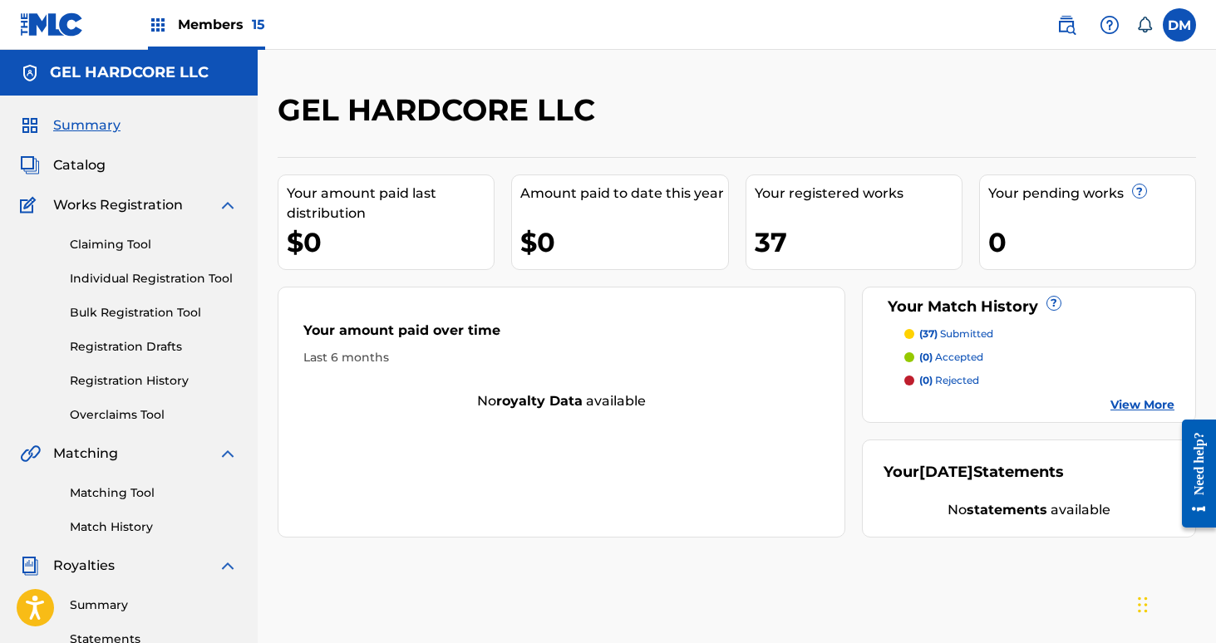
click at [231, 11] on div "Members 15" at bounding box center [206, 24] width 117 height 49
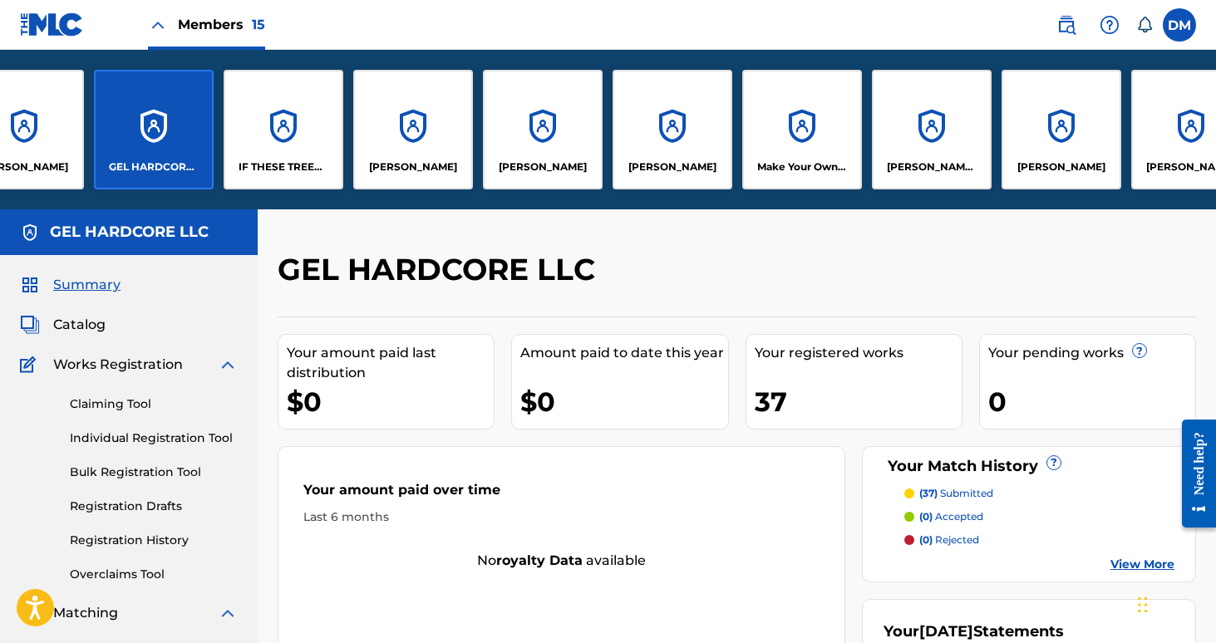
scroll to position [0, 322]
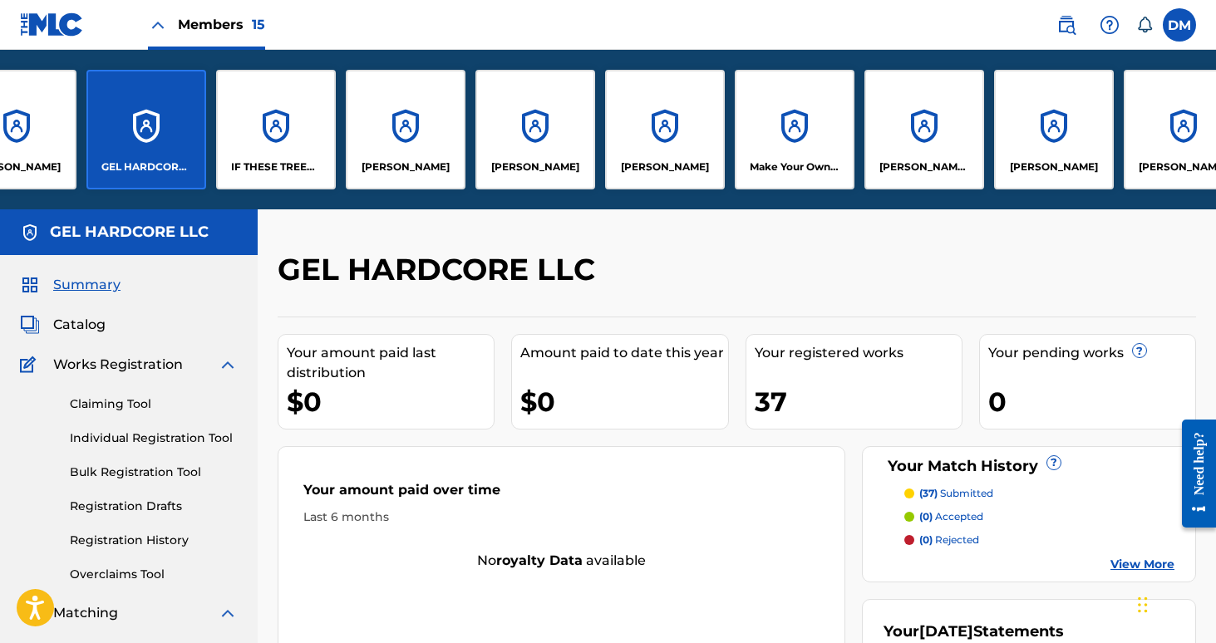
click at [944, 143] on div "[PERSON_NAME] [PERSON_NAME]" at bounding box center [924, 130] width 120 height 120
